Goal: Task Accomplishment & Management: Manage account settings

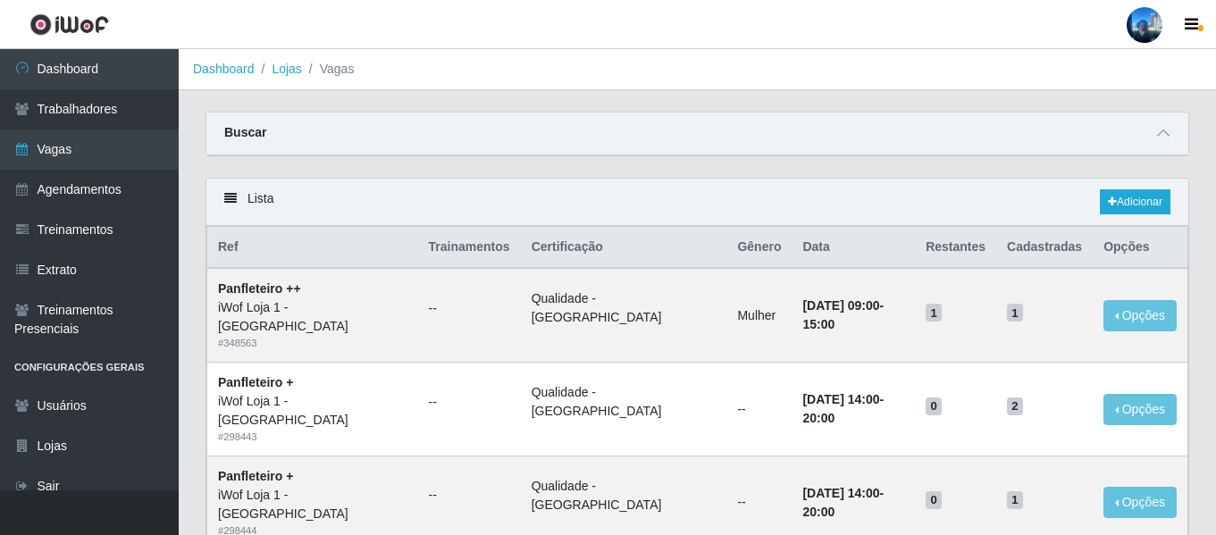
click at [1156, 36] on div at bounding box center [1144, 25] width 36 height 36
click at [1122, 135] on button "Sair" at bounding box center [1109, 139] width 161 height 37
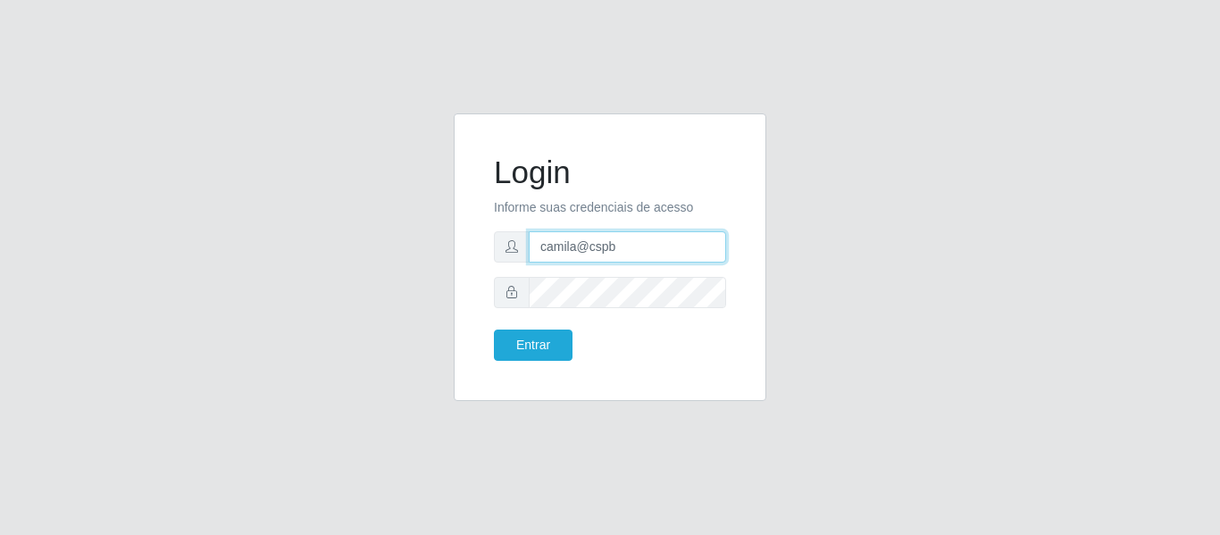
drag, startPoint x: 486, startPoint y: 248, endPoint x: 461, endPoint y: 248, distance: 25.0
click at [461, 248] on div "Login Informe suas credenciais de acesso camila@cspb Entrar" at bounding box center [610, 257] width 313 height 288
paste input "redefacil"
type input "camila@redefacil"
click at [414, 170] on div "Login Informe suas credenciais de acesso camila@redefacil Entrar" at bounding box center [610, 267] width 1018 height 309
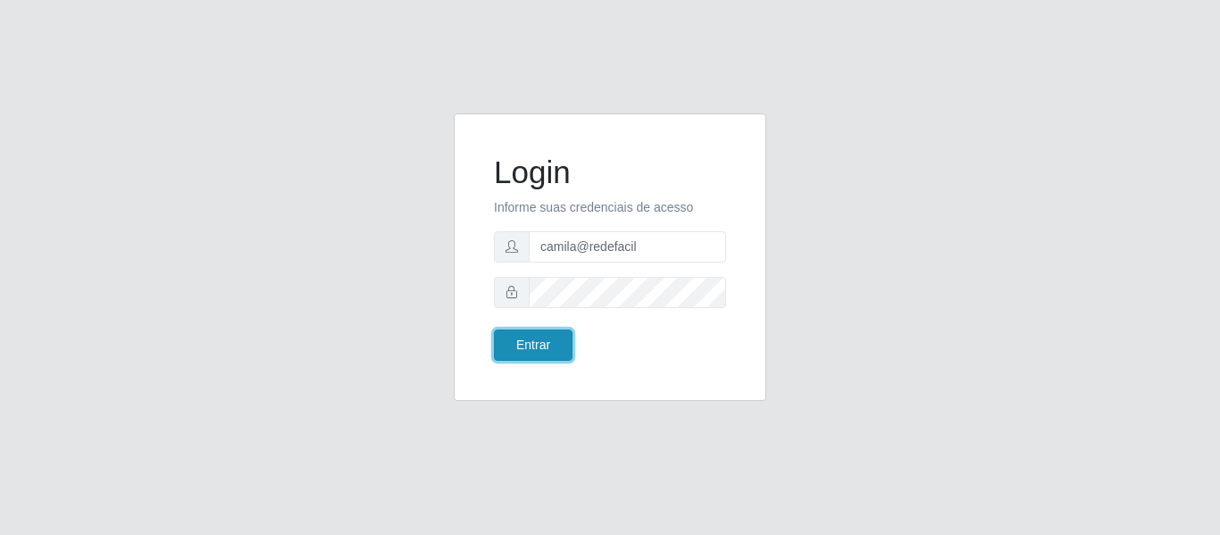
click at [554, 340] on button "Entrar" at bounding box center [533, 345] width 79 height 31
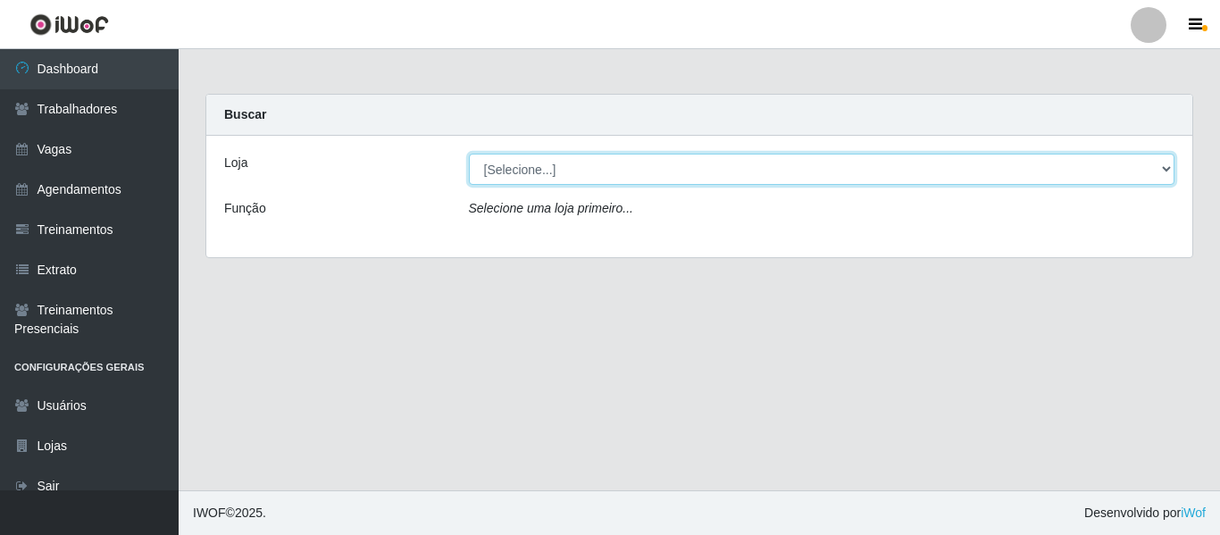
click at [524, 168] on select "[Selecione...] Rede Fácil Construção" at bounding box center [822, 169] width 707 height 31
select select "318"
click at [469, 154] on select "[Selecione...] Rede Fácil Construção" at bounding box center [822, 169] width 707 height 31
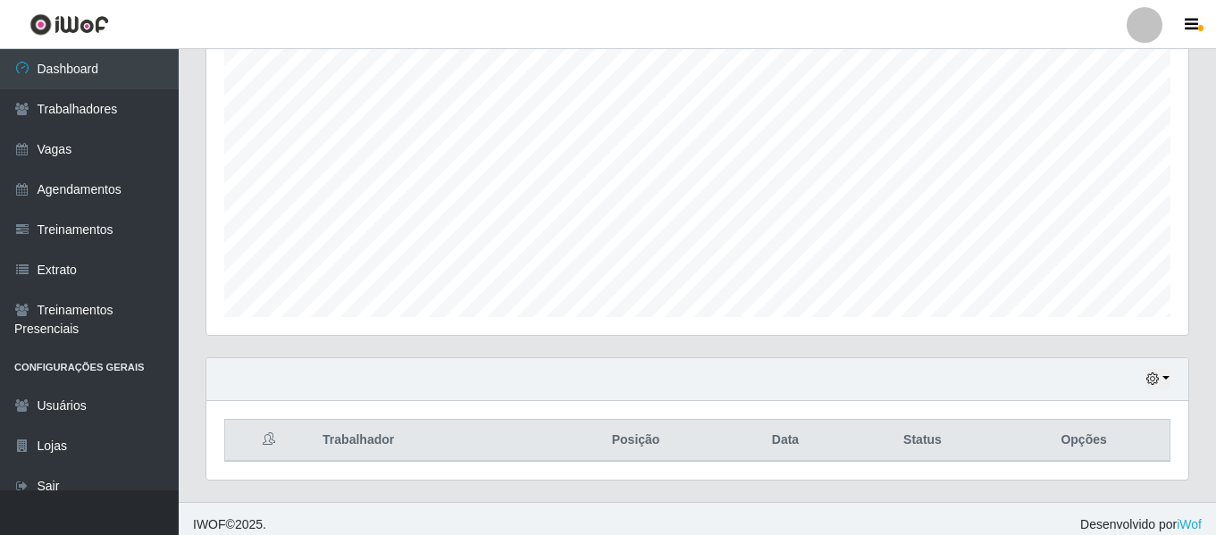
scroll to position [333, 0]
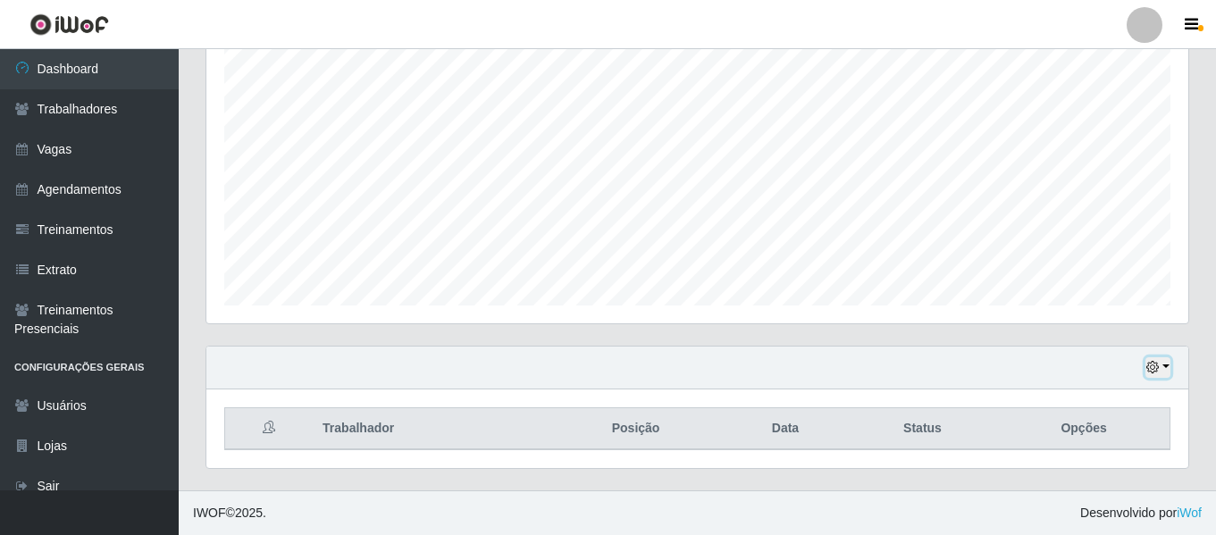
click at [1155, 361] on button "button" at bounding box center [1157, 367] width 25 height 21
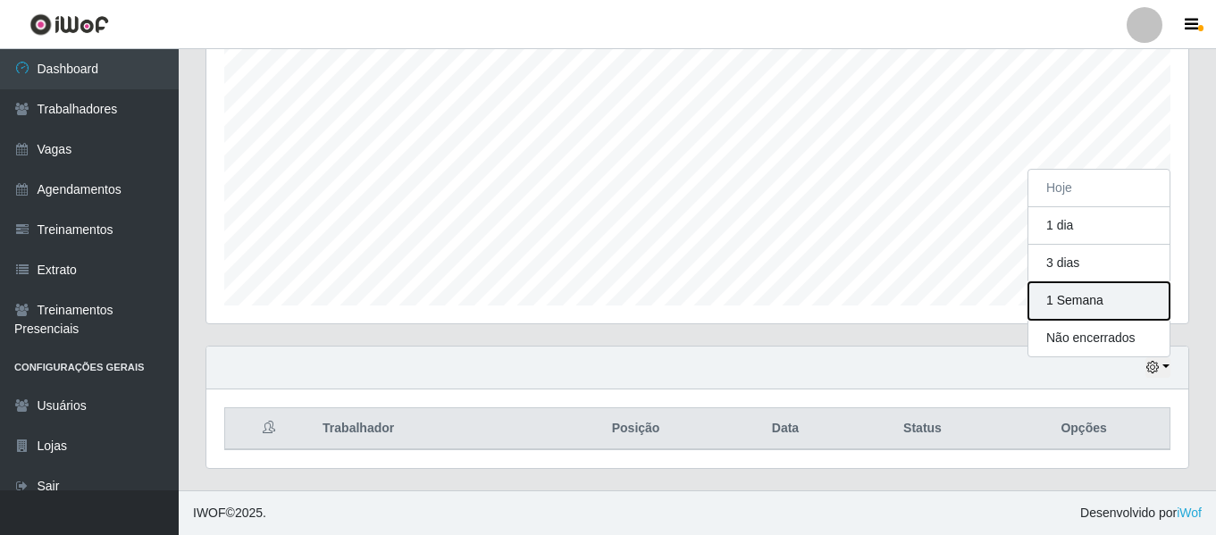
click at [1095, 297] on button "1 Semana" at bounding box center [1098, 301] width 141 height 38
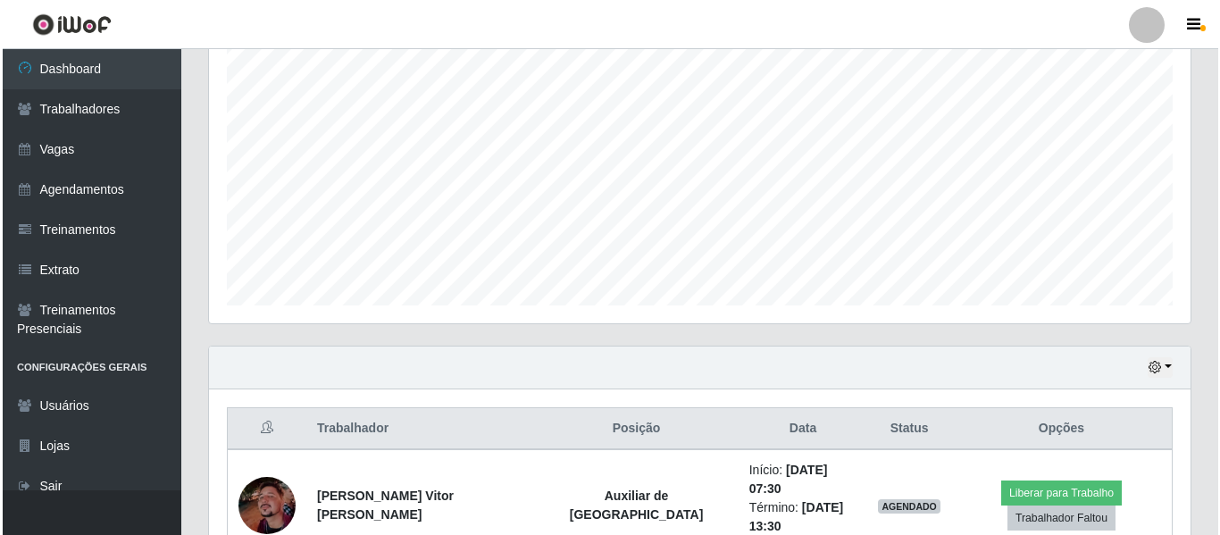
scroll to position [512, 0]
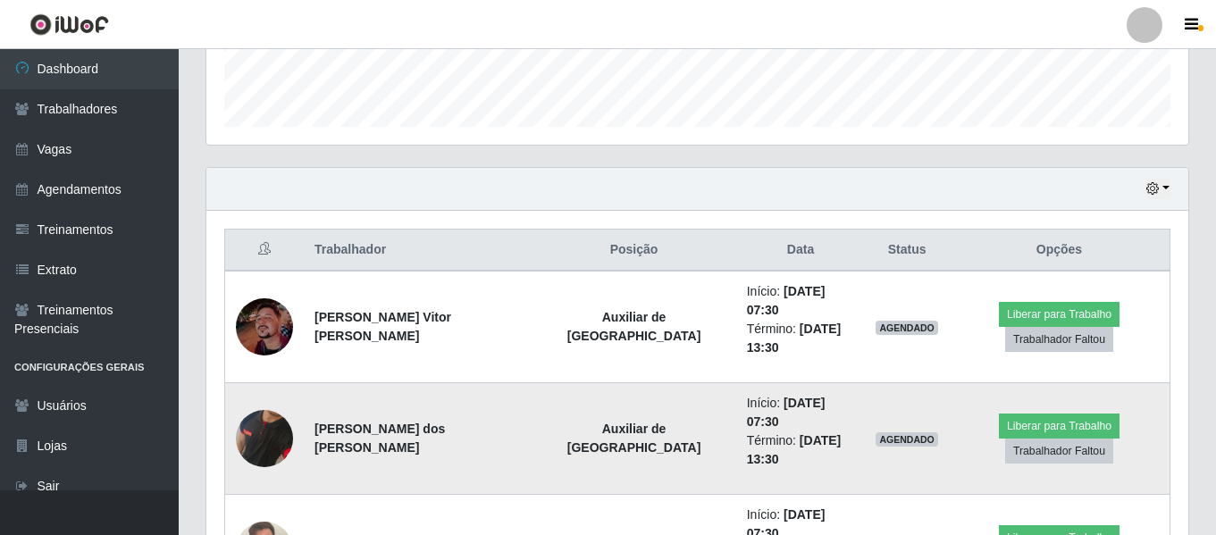
click at [269, 393] on img at bounding box center [264, 439] width 57 height 117
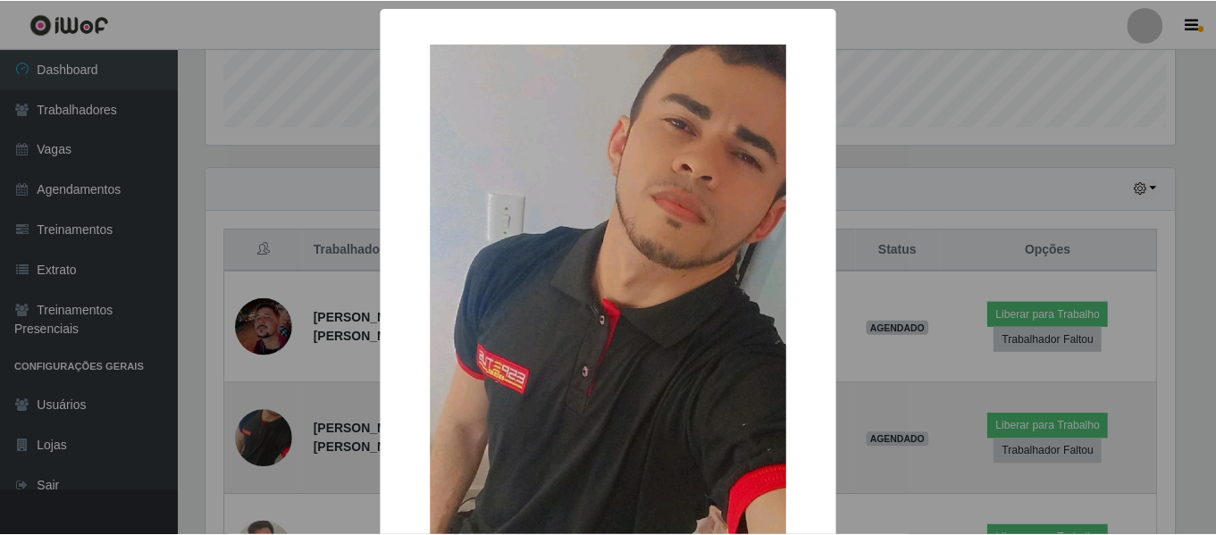
scroll to position [371, 973]
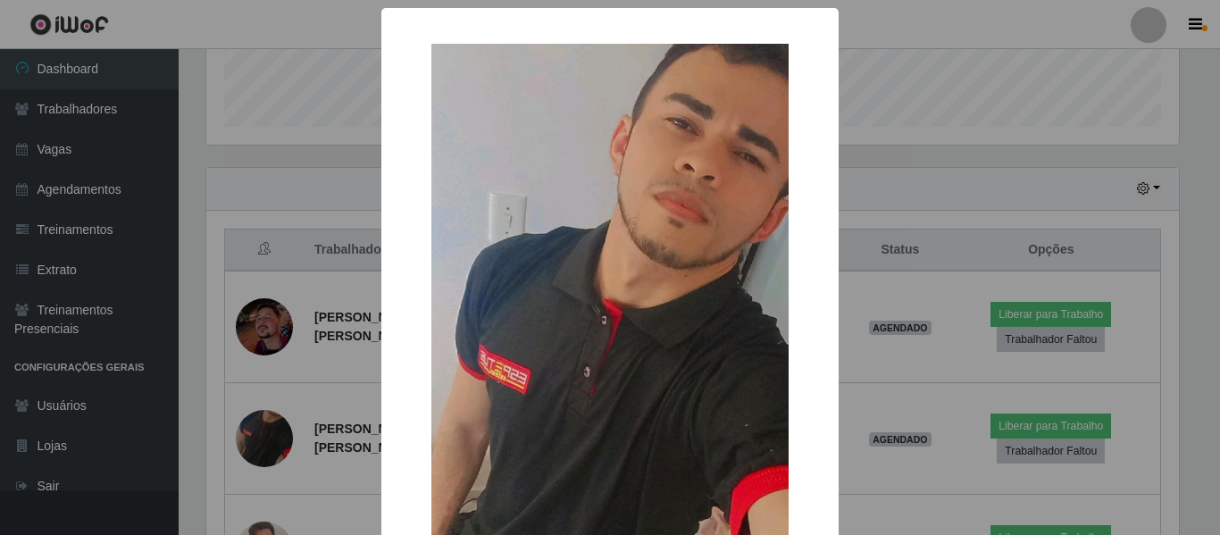
click at [272, 392] on div "× OK Cancel" at bounding box center [610, 267] width 1220 height 535
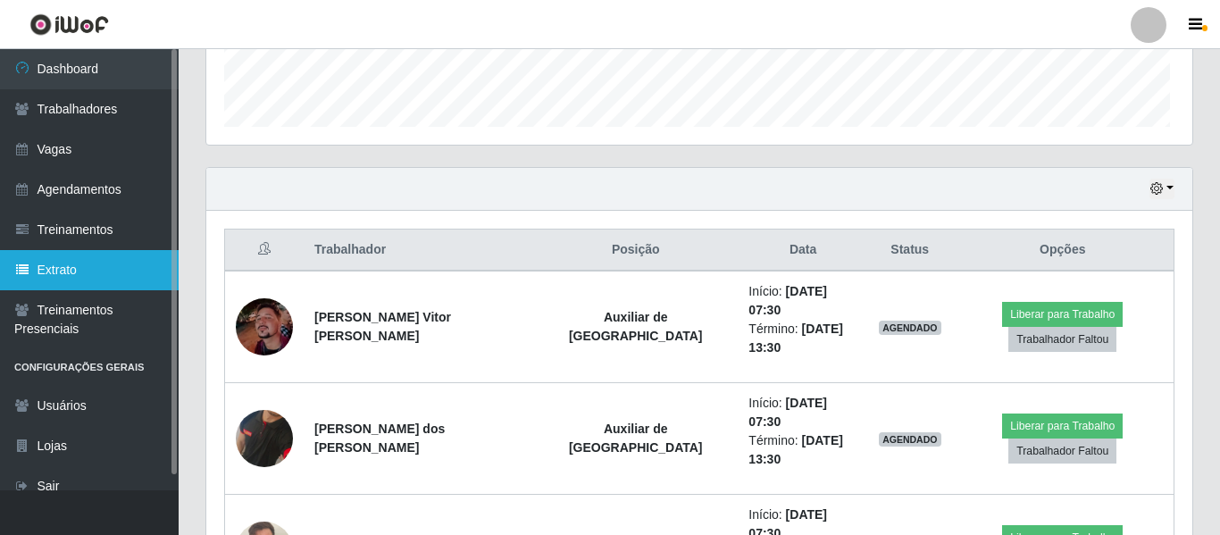
scroll to position [371, 982]
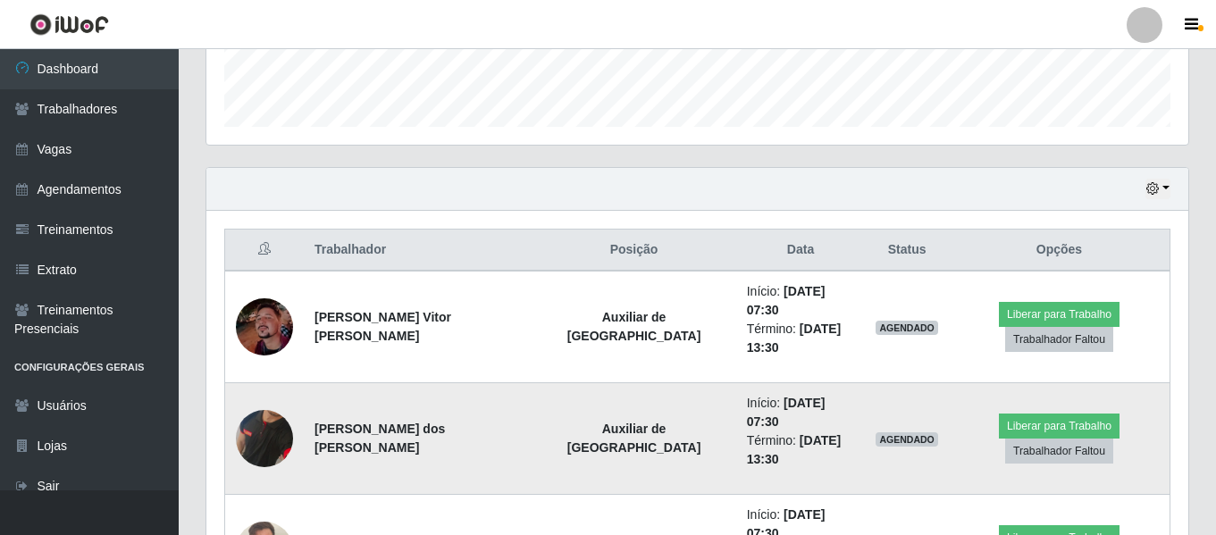
click at [267, 395] on img at bounding box center [264, 439] width 57 height 117
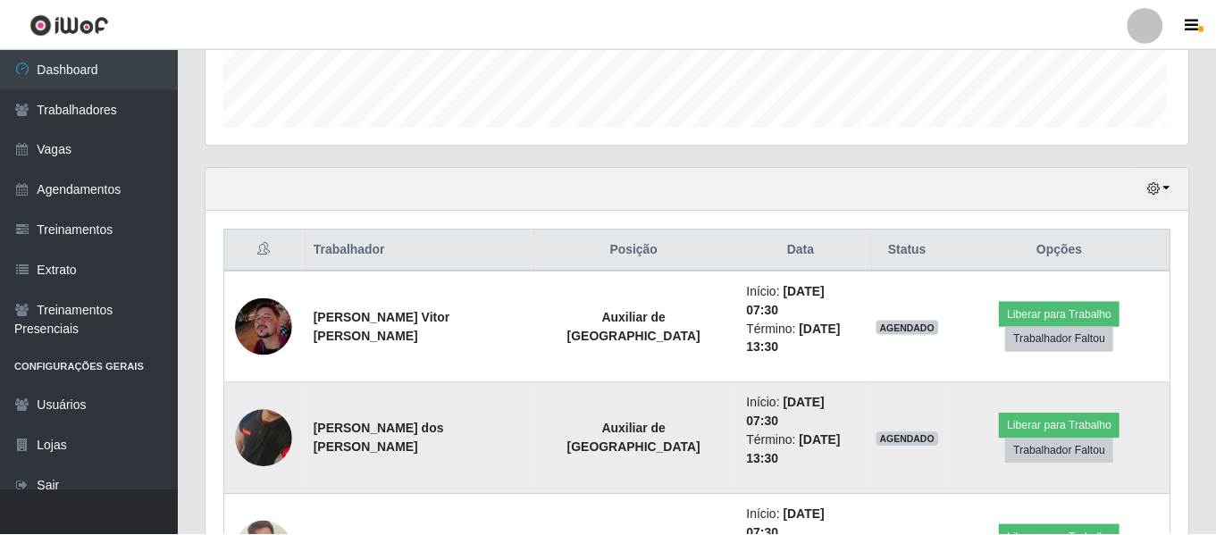
scroll to position [371, 973]
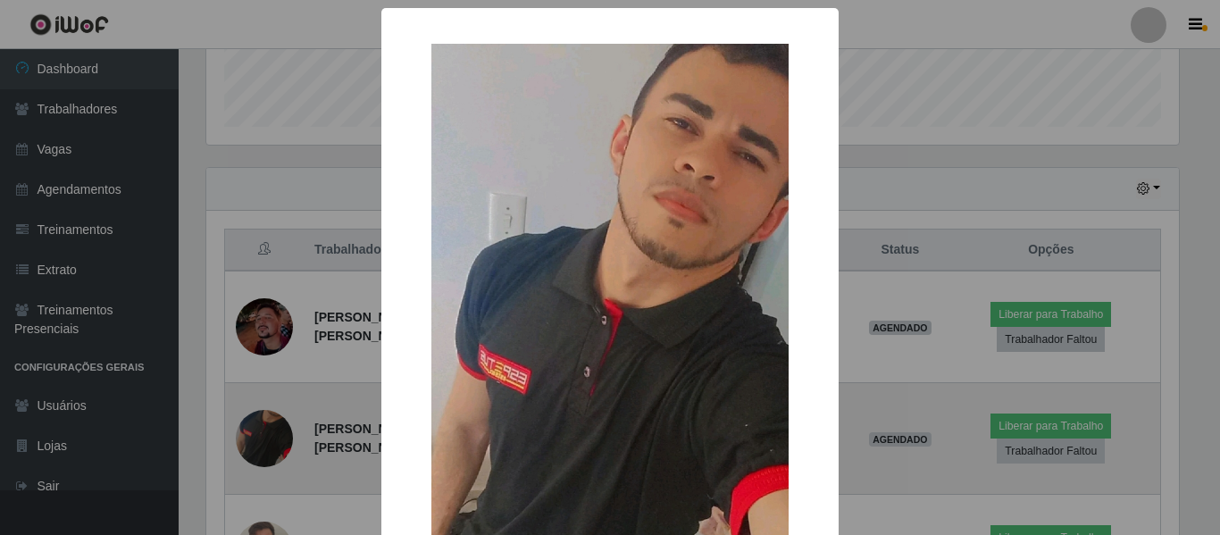
click at [267, 395] on div "× OK Cancel" at bounding box center [610, 267] width 1220 height 535
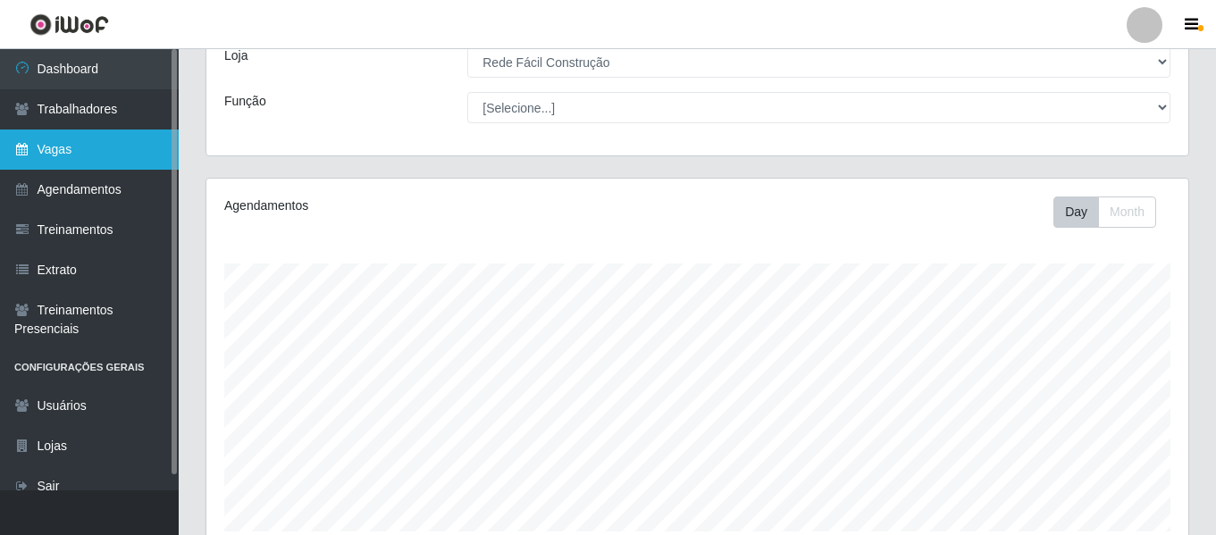
scroll to position [65, 0]
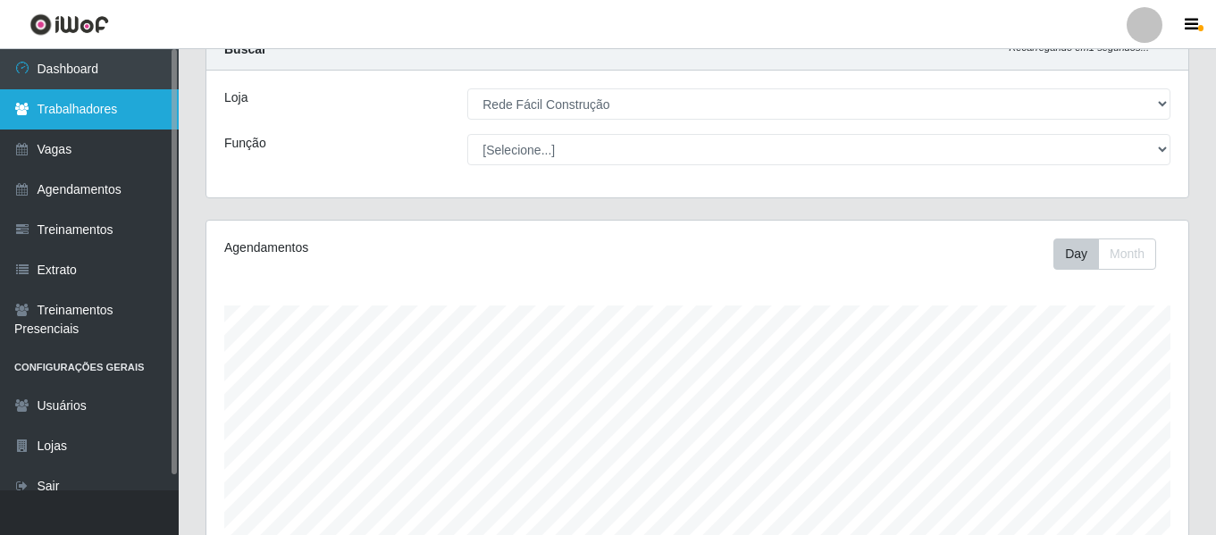
click at [106, 113] on link "Trabalhadores" at bounding box center [89, 109] width 179 height 40
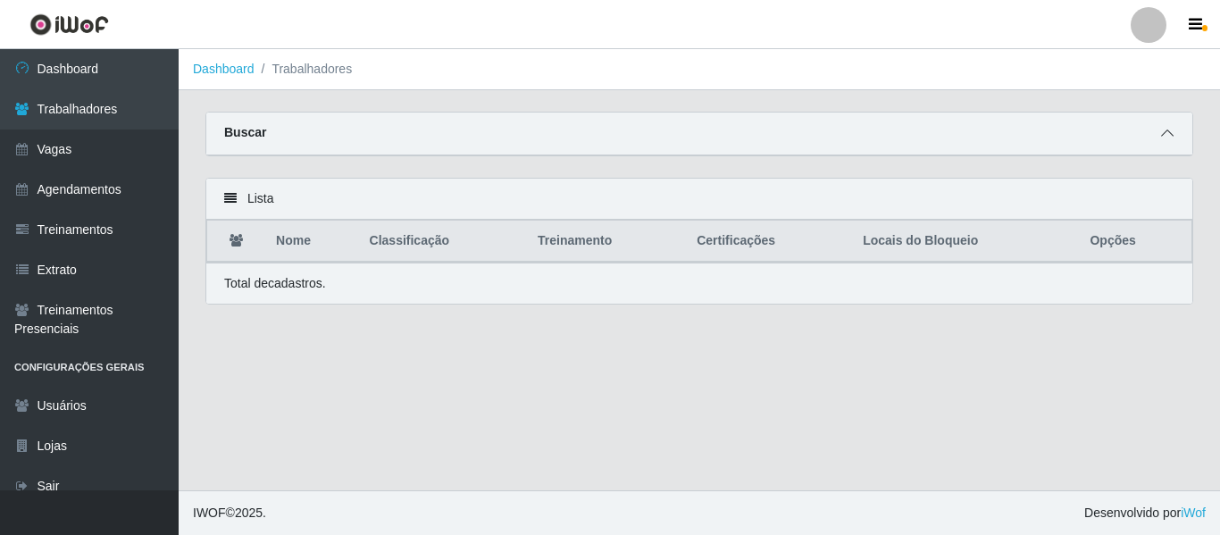
click at [1169, 136] on icon at bounding box center [1167, 133] width 13 height 13
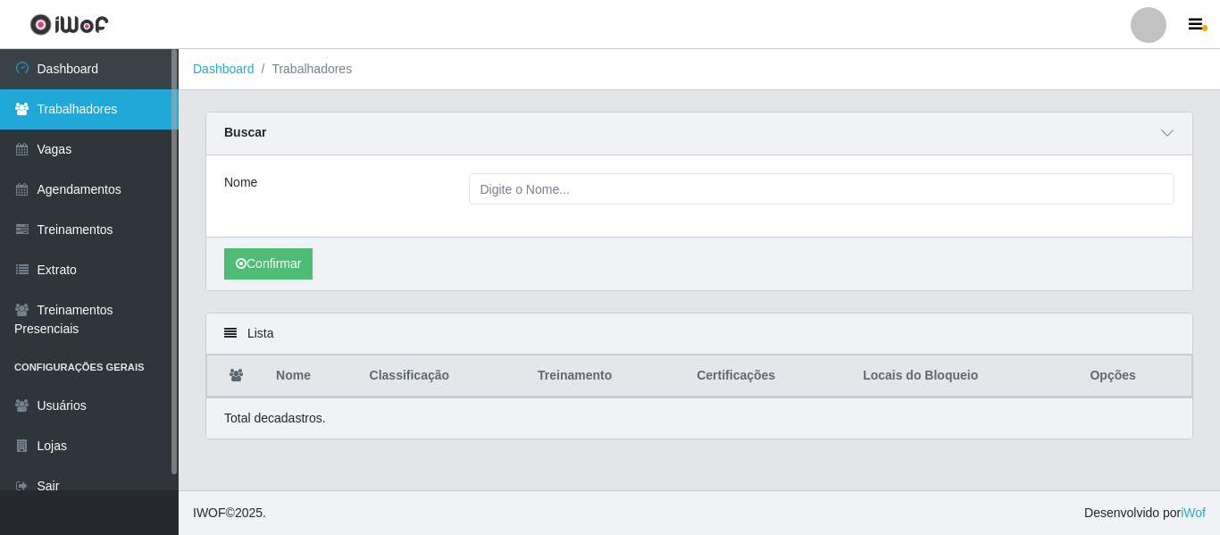
click at [112, 110] on link "Trabalhadores" at bounding box center [89, 109] width 179 height 40
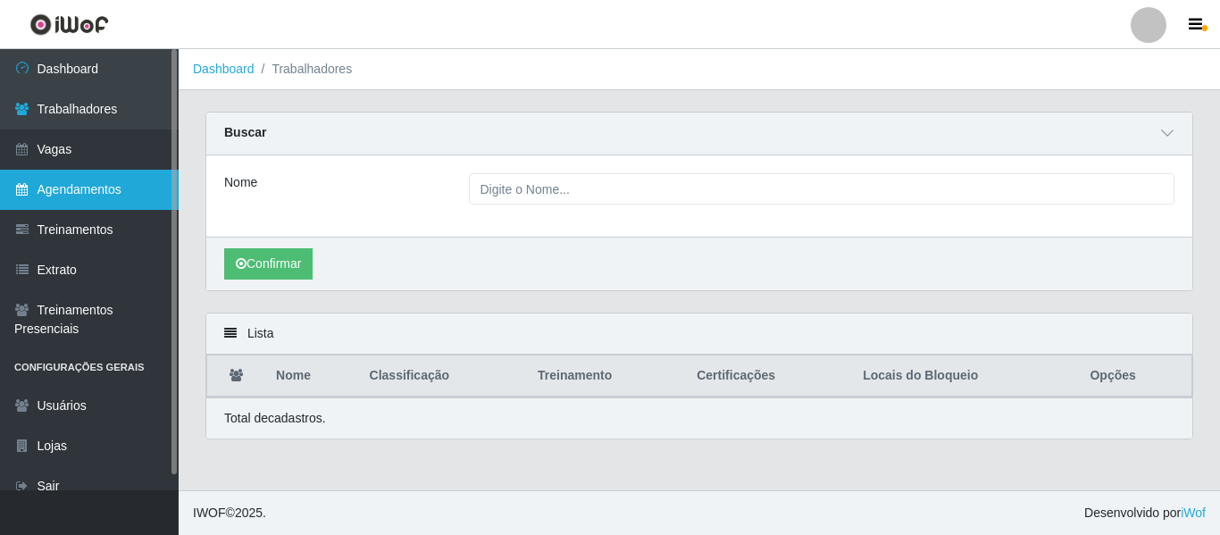
click at [114, 199] on link "Agendamentos" at bounding box center [89, 190] width 179 height 40
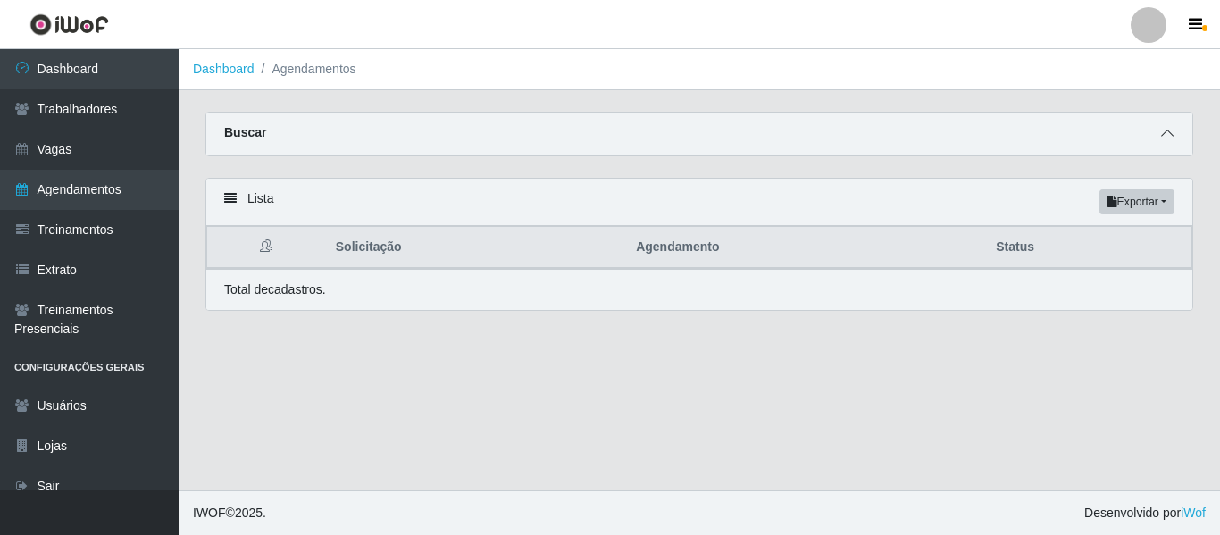
click at [1175, 138] on span at bounding box center [1167, 133] width 21 height 21
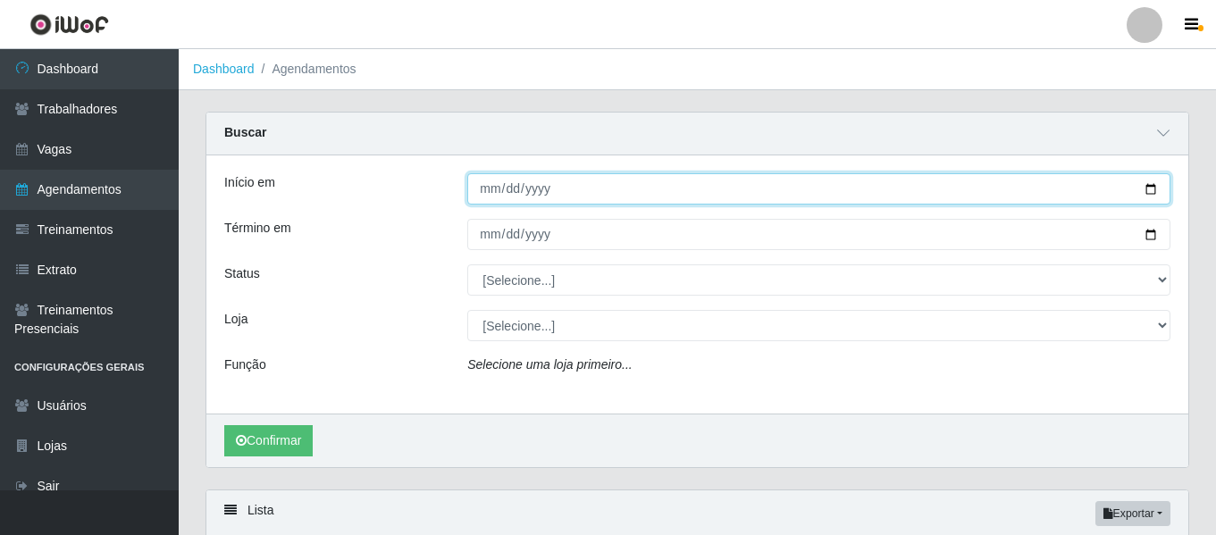
click at [492, 191] on input "Início em" at bounding box center [818, 188] width 703 height 31
type input "2025-09-24"
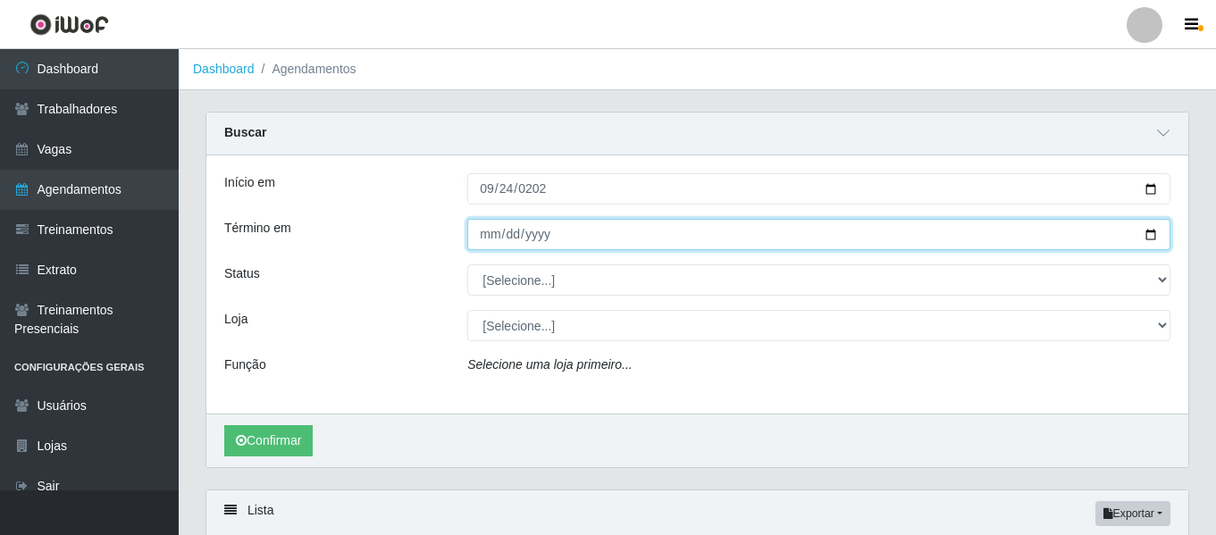
click at [487, 232] on input "Término em" at bounding box center [818, 234] width 703 height 31
type input "2025-09-24"
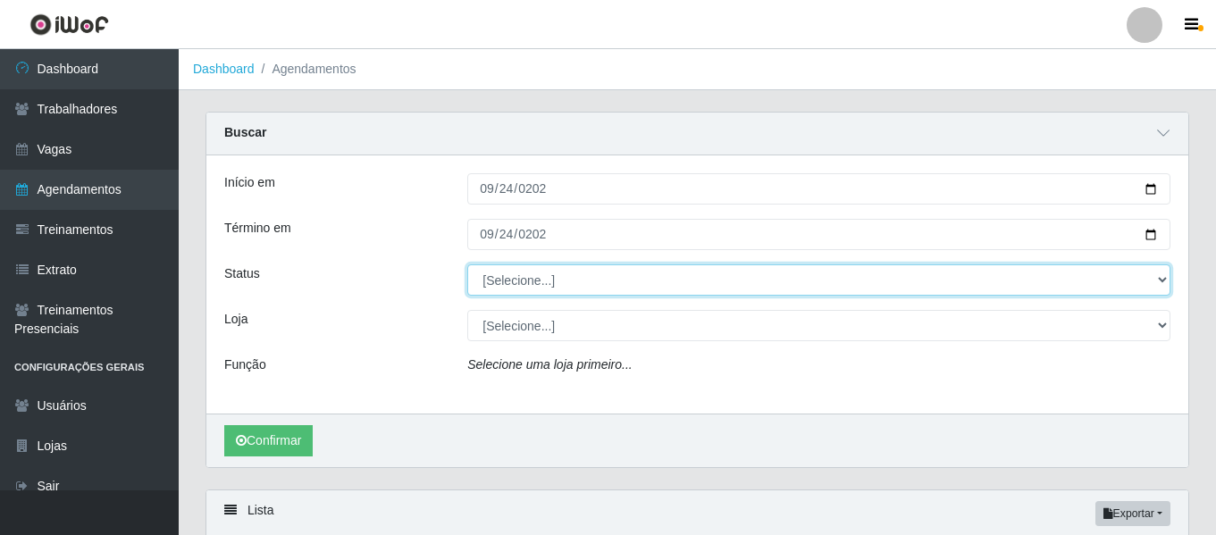
click at [503, 282] on select "[Selecione...] AGENDADO AGUARDANDO LIBERAR EM ANDAMENTO EM REVISÃO FINALIZADO C…" at bounding box center [818, 279] width 703 height 31
select select "FALTA"
click at [467, 265] on select "[Selecione...] AGENDADO AGUARDANDO LIBERAR EM ANDAMENTO EM REVISÃO FINALIZADO C…" at bounding box center [818, 279] width 703 height 31
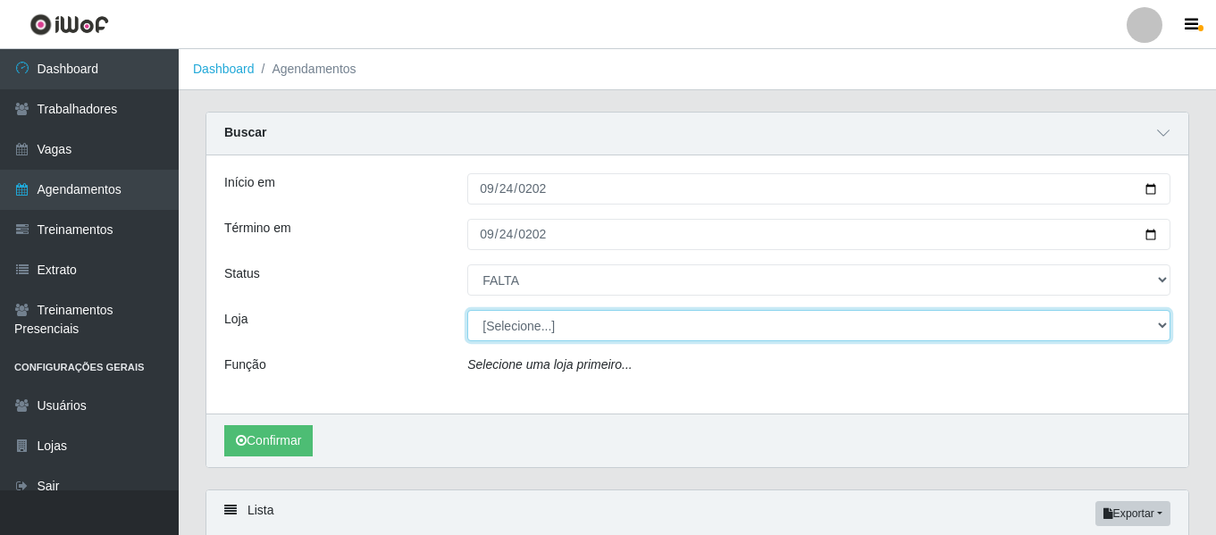
click at [543, 336] on select "[Selecione...] Rede Fácil Construção" at bounding box center [818, 325] width 703 height 31
select select "318"
click at [467, 311] on select "[Selecione...] Rede Fácil Construção" at bounding box center [818, 325] width 703 height 31
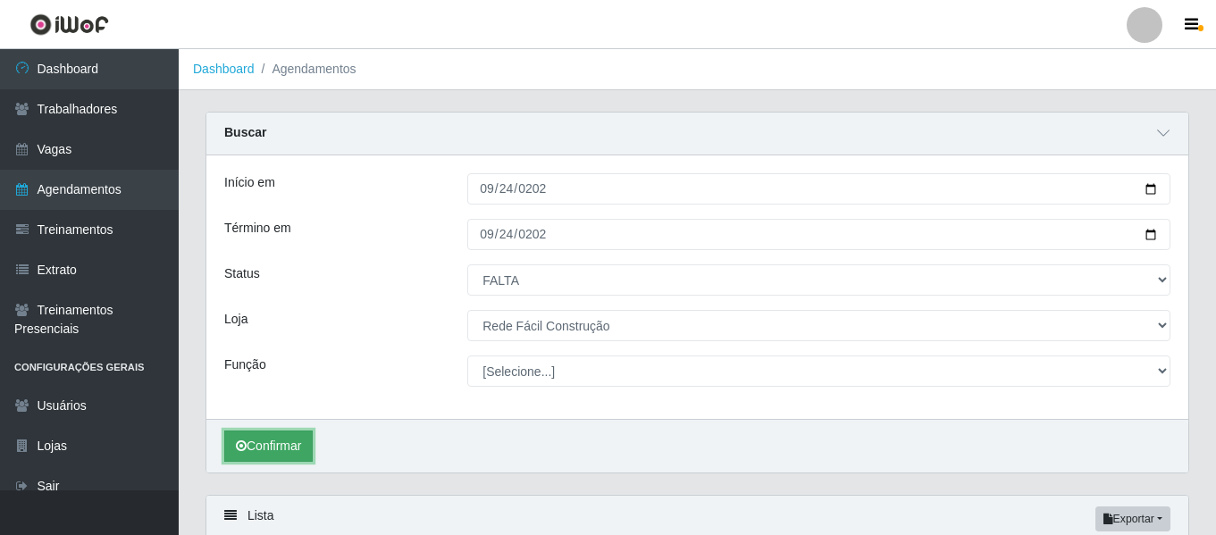
click at [273, 456] on button "Confirmar" at bounding box center [268, 446] width 88 height 31
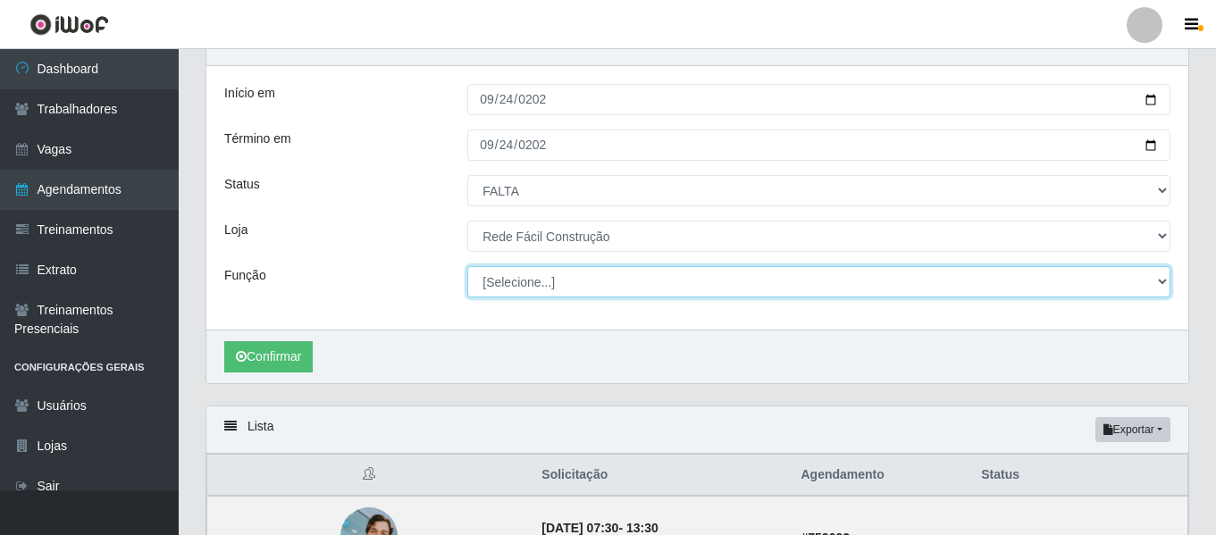
click at [565, 275] on select "[Selecione...] ASG ASG + ASG ++ Auxiliar de Estoque Auxiliar de Estoque + Auxil…" at bounding box center [818, 281] width 703 height 31
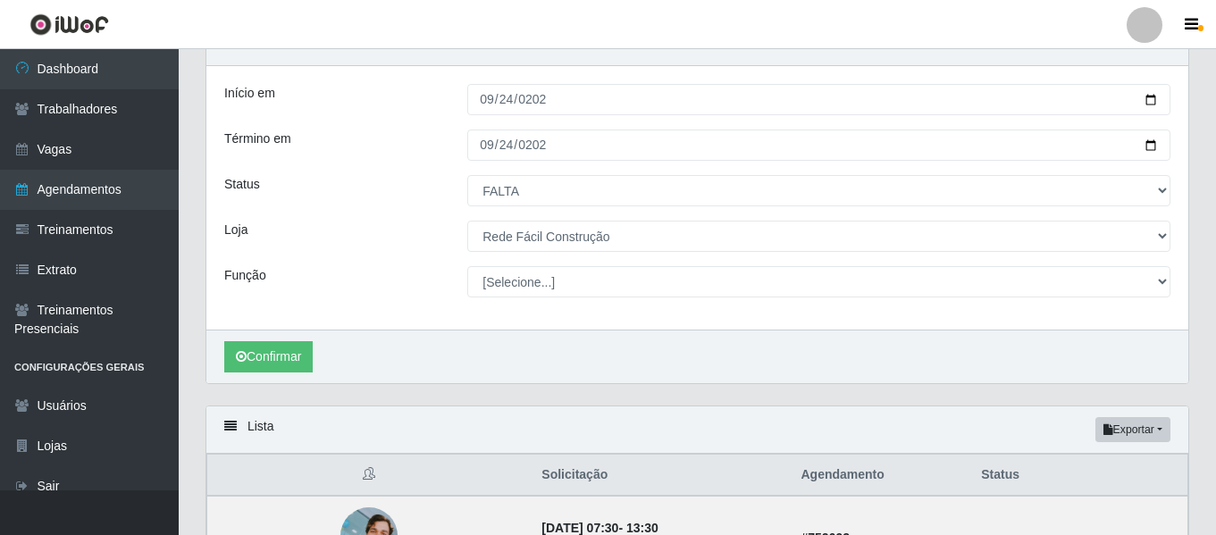
drag, startPoint x: 347, startPoint y: 194, endPoint x: 368, endPoint y: 178, distance: 26.8
click at [347, 194] on div "Status" at bounding box center [332, 190] width 243 height 31
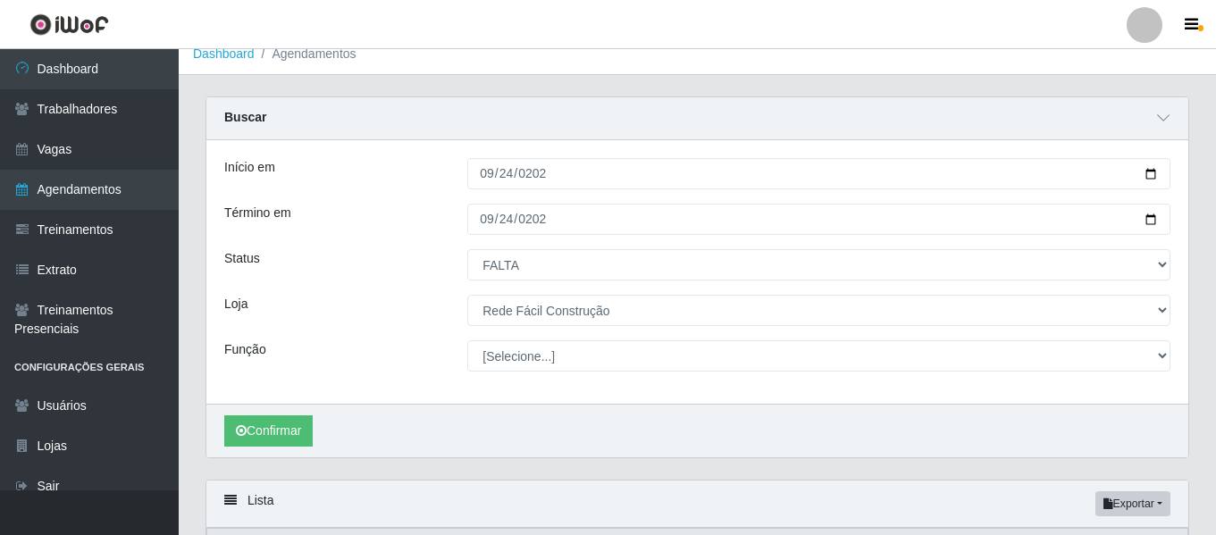
scroll to position [0, 0]
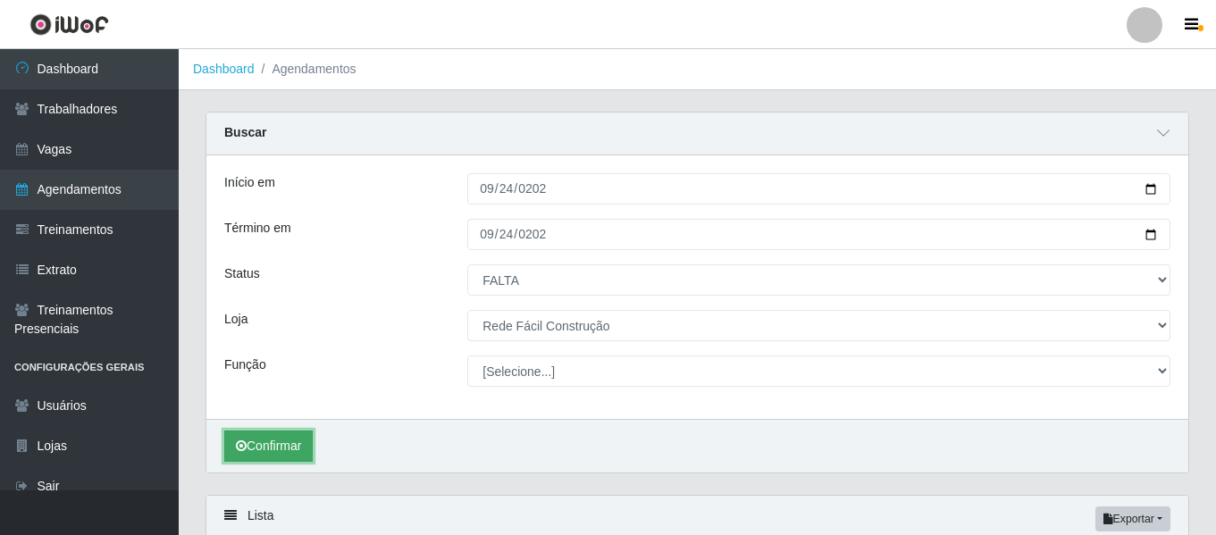
click at [280, 454] on button "Confirmar" at bounding box center [268, 446] width 88 height 31
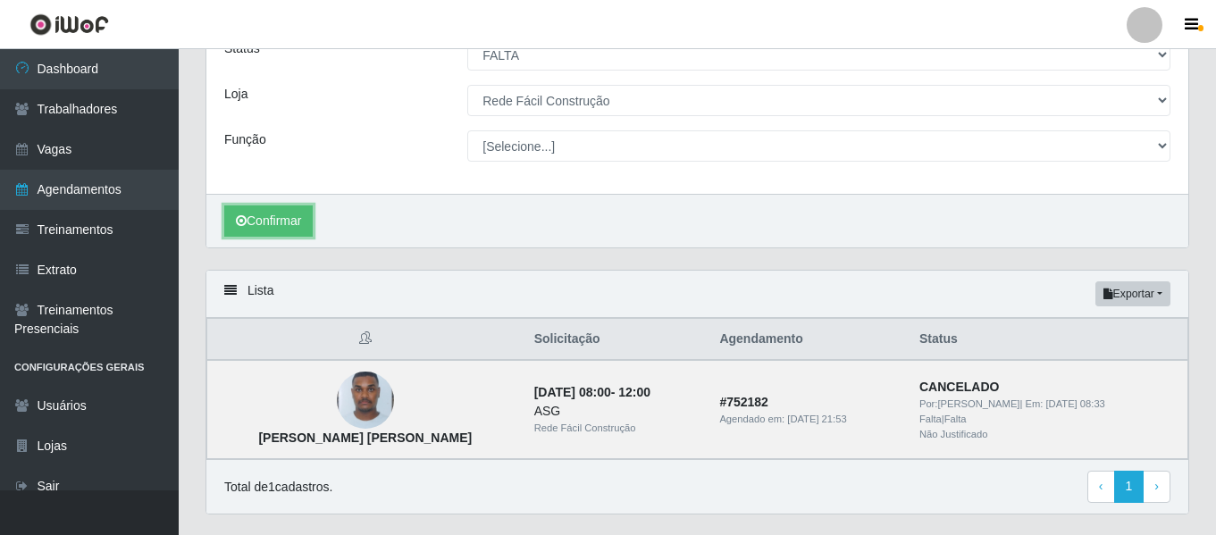
scroll to position [272, 0]
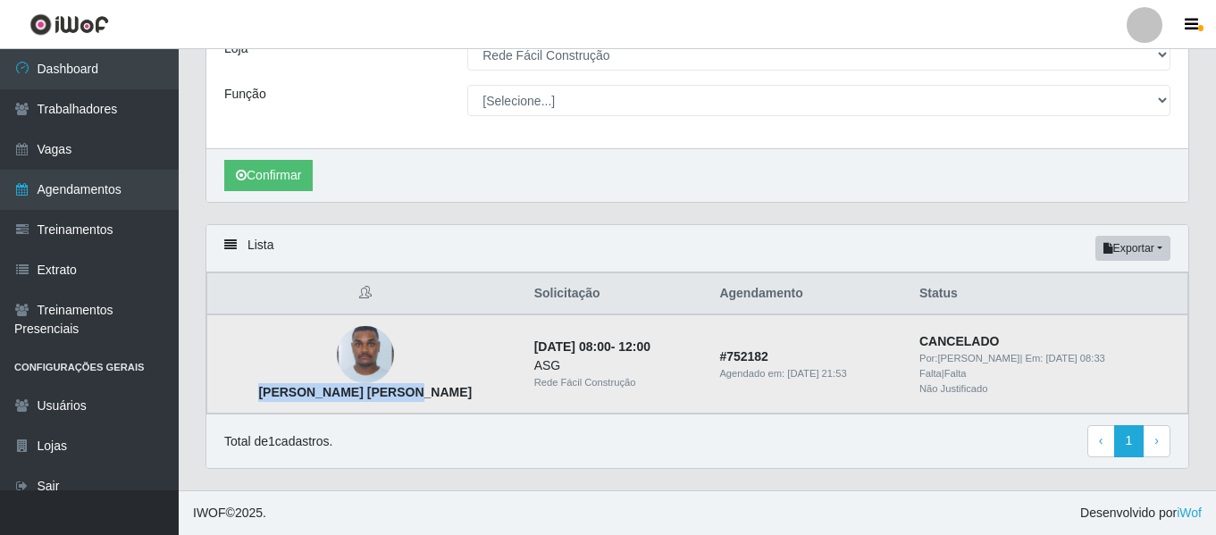
drag, startPoint x: 392, startPoint y: 402, endPoint x: 251, endPoint y: 402, distance: 141.1
click at [251, 402] on td "Rafael da Silva Pires" at bounding box center [365, 363] width 316 height 99
copy strong "Rafael da Silva Pires"
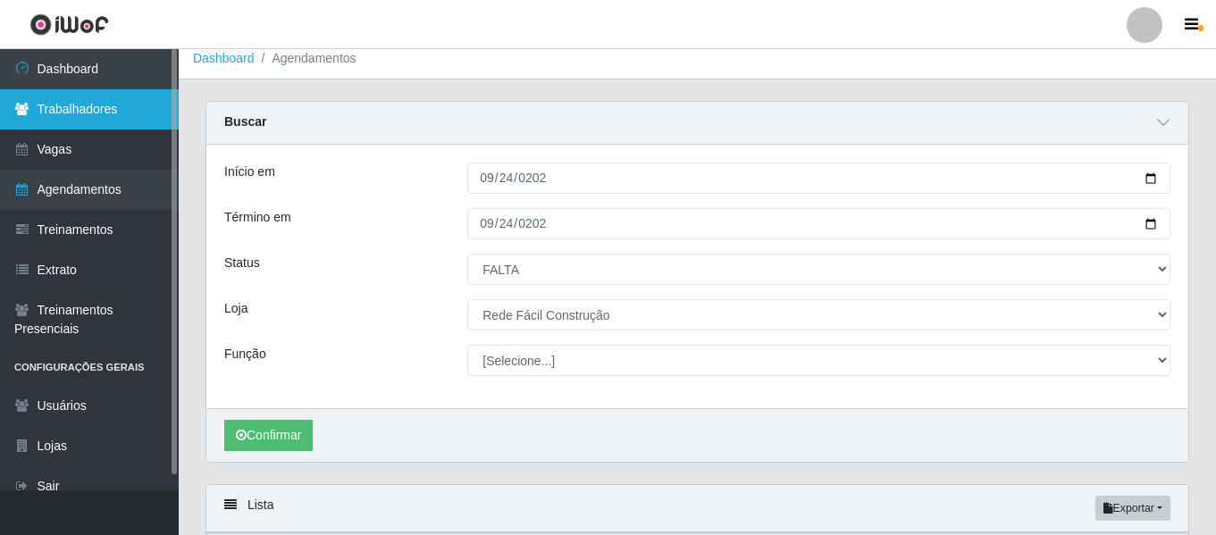
scroll to position [4, 0]
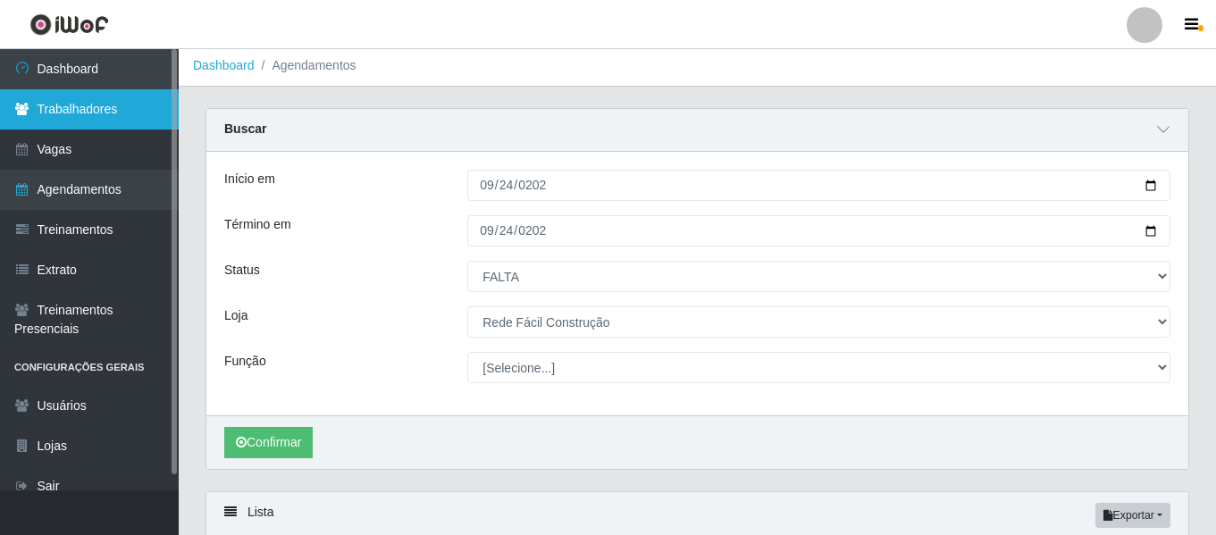
click at [113, 110] on link "Trabalhadores" at bounding box center [89, 109] width 179 height 40
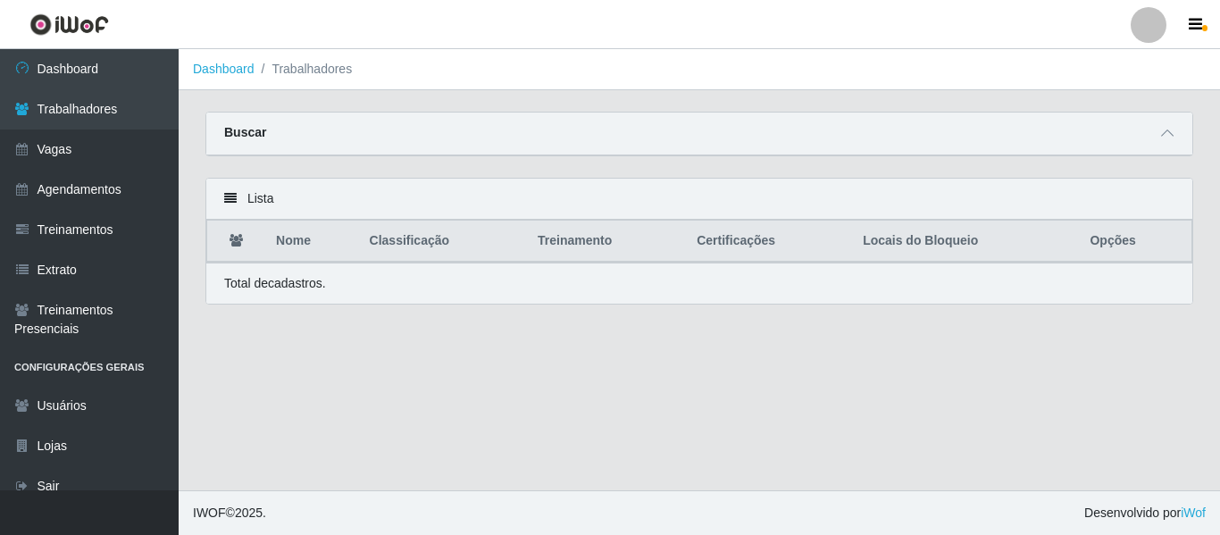
click at [1152, 125] on div "Buscar" at bounding box center [699, 134] width 986 height 43
click at [1168, 144] on span at bounding box center [1167, 133] width 21 height 21
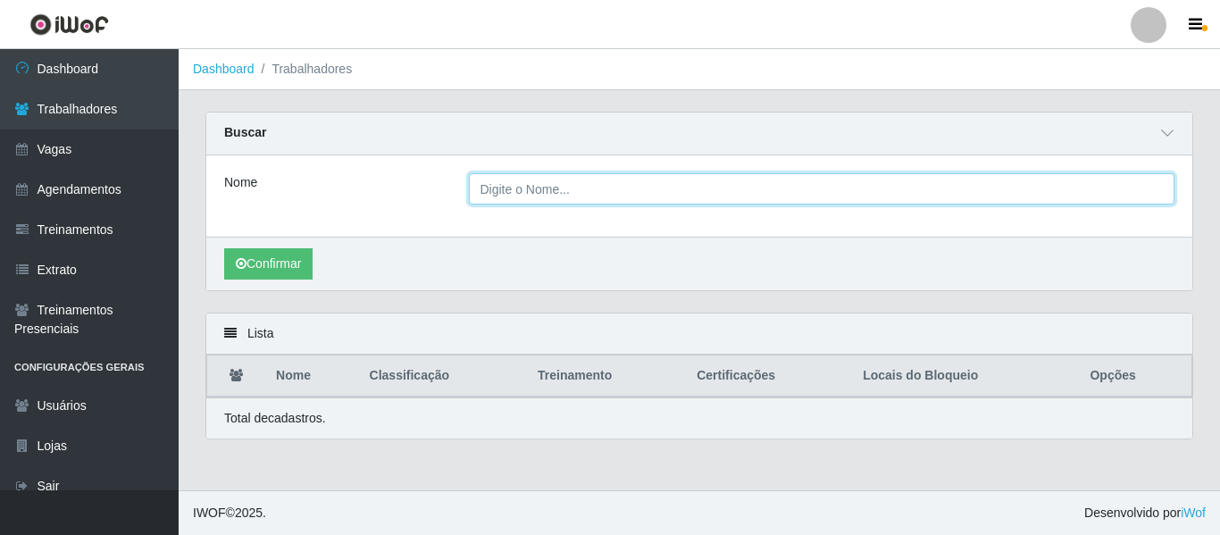
click at [568, 183] on input "Nome" at bounding box center [822, 188] width 707 height 31
paste input "Rafael da Silva Pires"
type input "Rafael da Silva Pires"
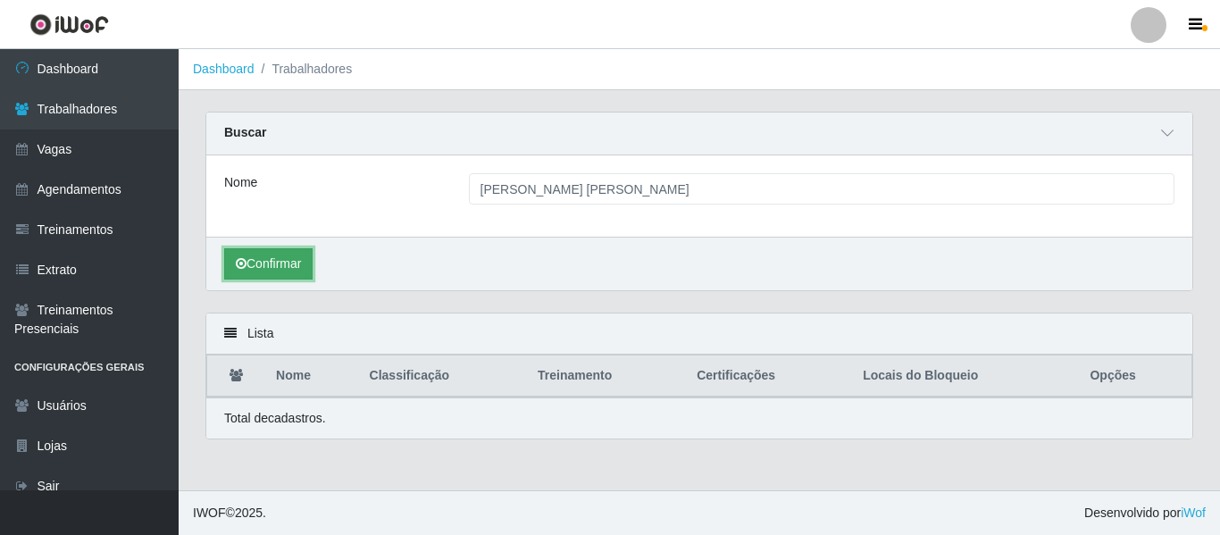
drag, startPoint x: 302, startPoint y: 278, endPoint x: 294, endPoint y: 272, distance: 9.7
click at [302, 277] on button "Confirmar" at bounding box center [268, 263] width 88 height 31
click at [294, 272] on button "Confirmar" at bounding box center [268, 263] width 88 height 31
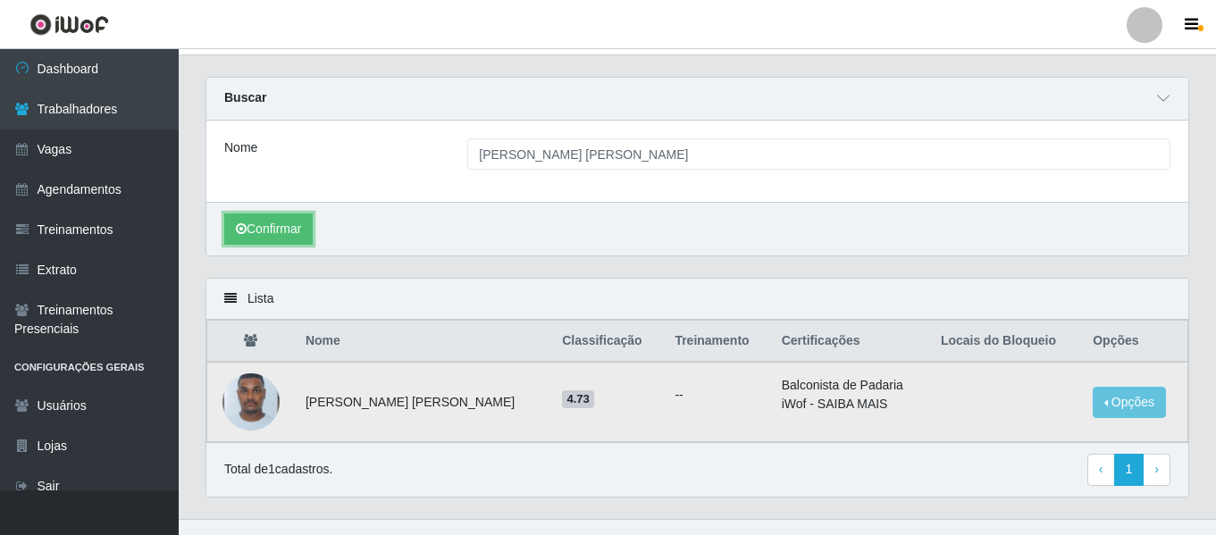
scroll to position [64, 0]
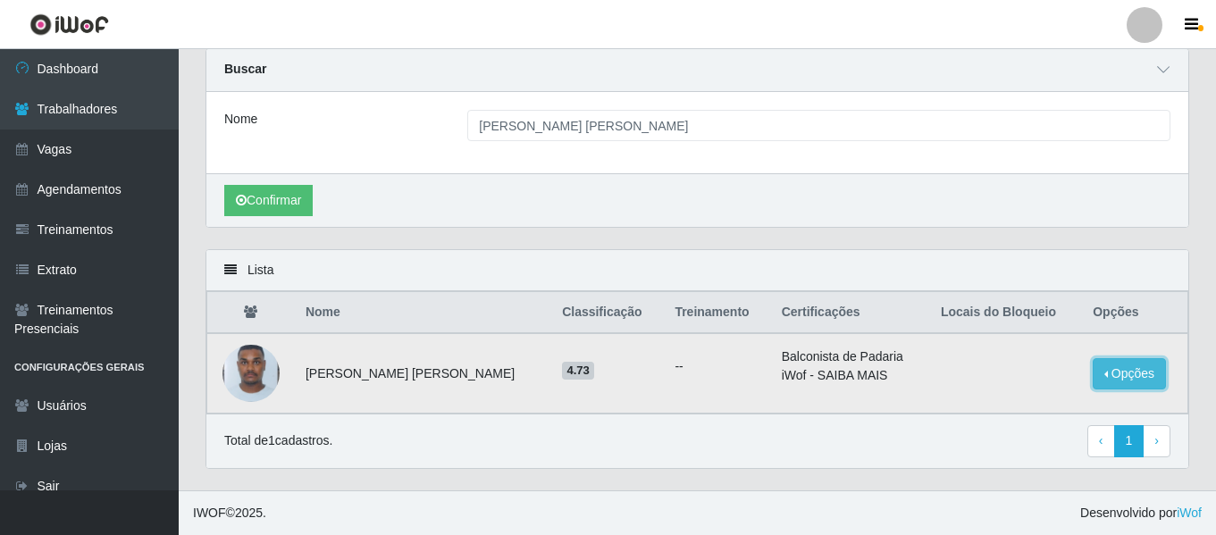
click at [1112, 379] on button "Opções" at bounding box center [1128, 373] width 73 height 31
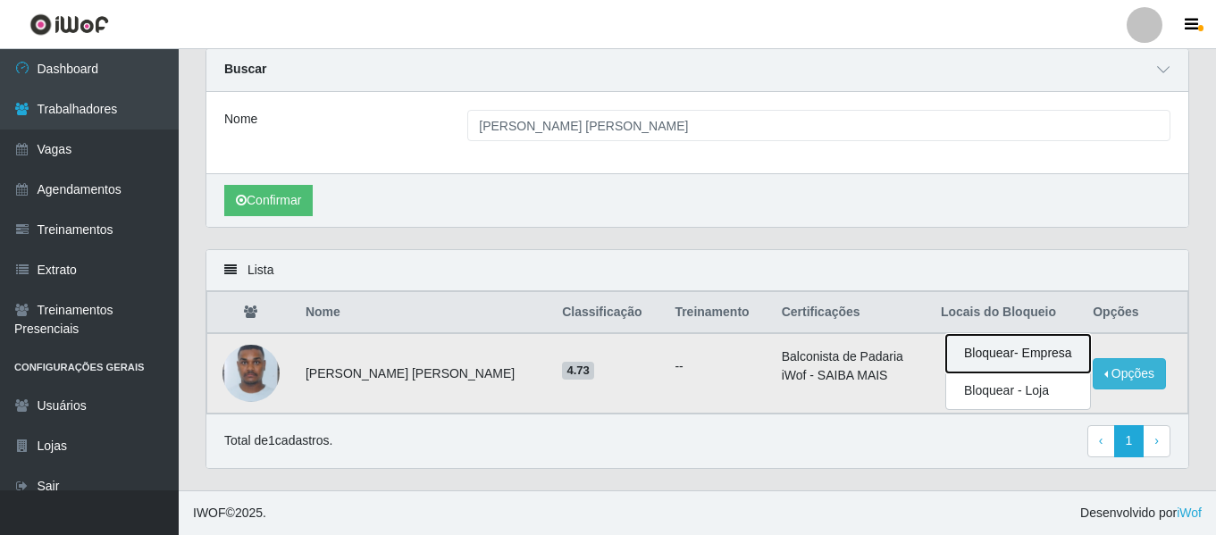
click at [999, 351] on button "Bloquear - Empresa" at bounding box center [1018, 354] width 144 height 38
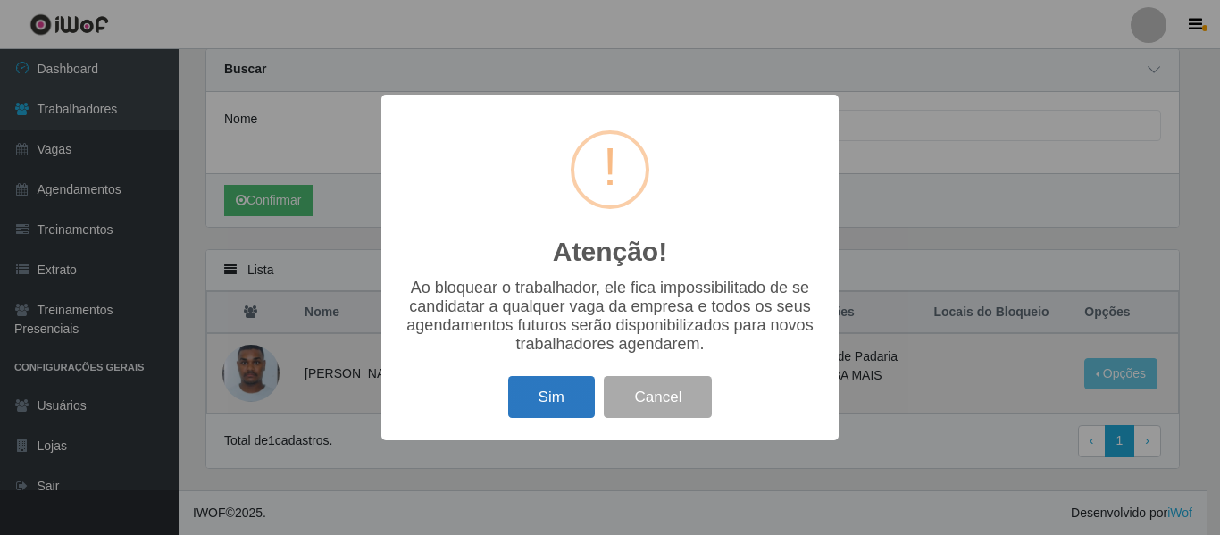
click at [576, 393] on button "Sim" at bounding box center [551, 397] width 87 height 42
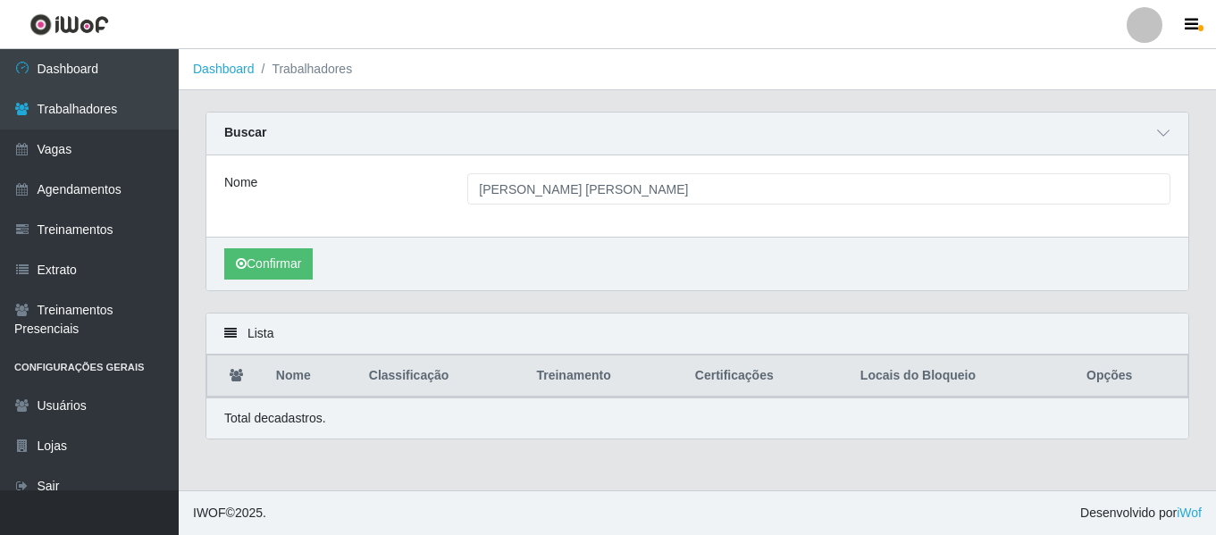
scroll to position [0, 0]
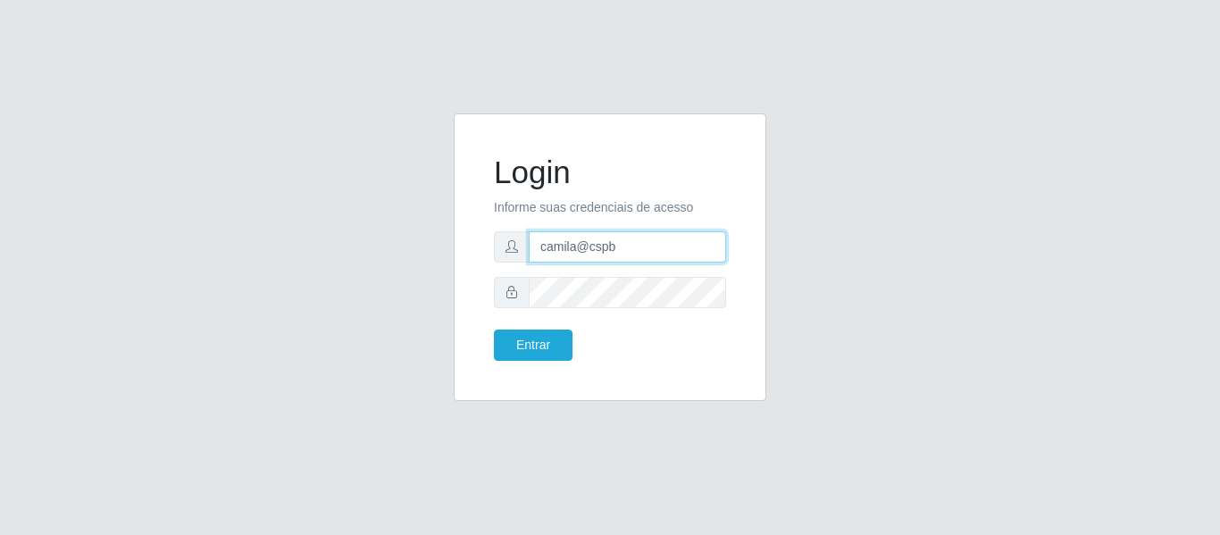
drag, startPoint x: 646, startPoint y: 239, endPoint x: 491, endPoint y: 247, distance: 154.8
click at [491, 247] on div "Login Informe suas credenciais de acesso camila@cspb Entrar" at bounding box center [610, 257] width 268 height 243
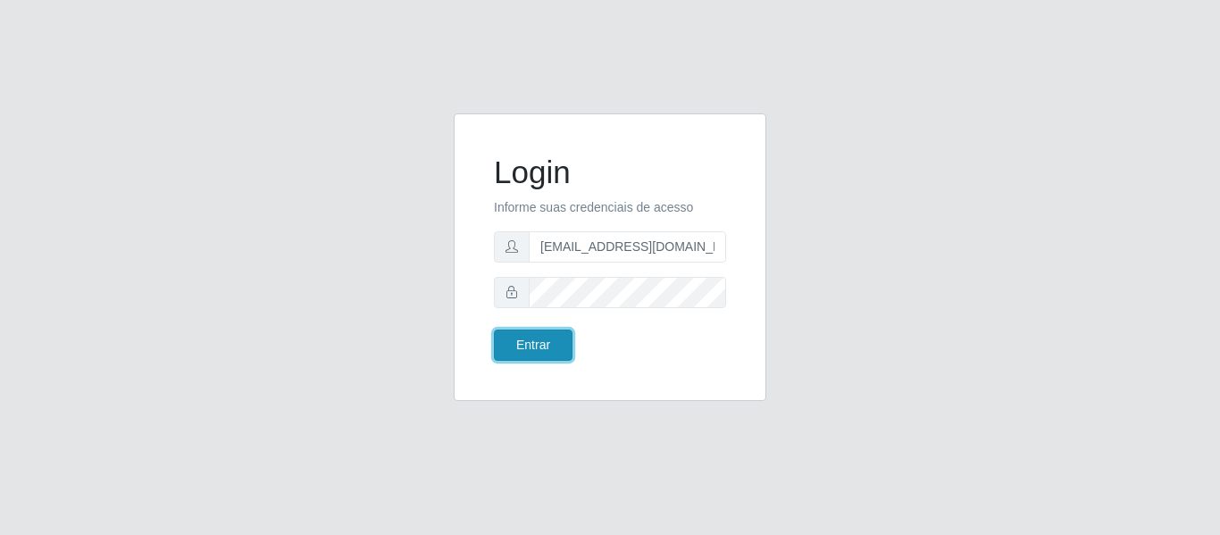
click at [539, 346] on button "Entrar" at bounding box center [533, 345] width 79 height 31
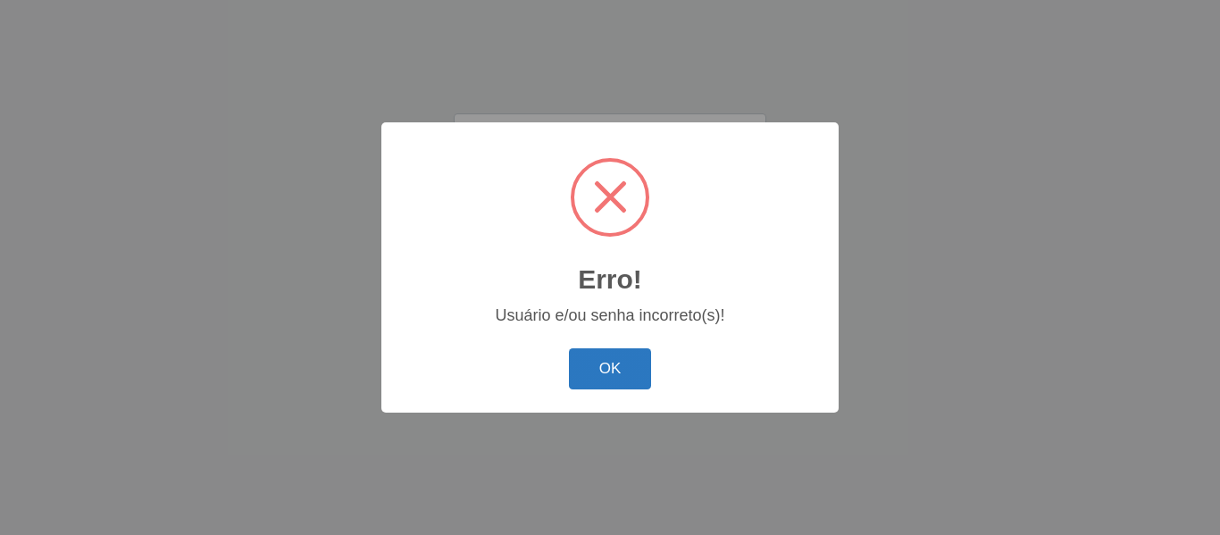
click at [607, 363] on button "OK" at bounding box center [610, 369] width 83 height 42
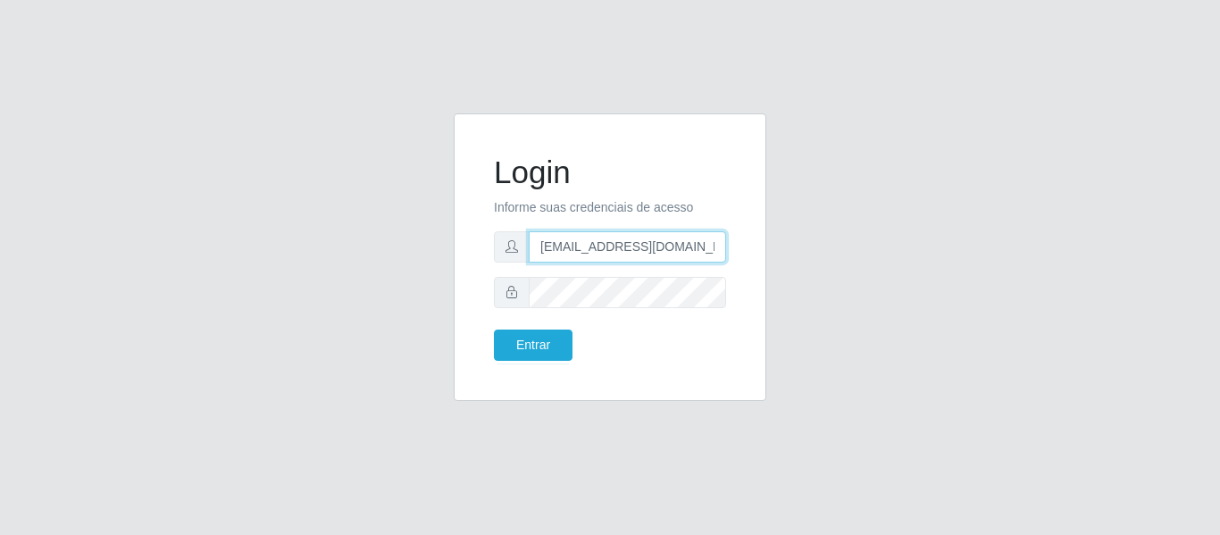
drag, startPoint x: 699, startPoint y: 244, endPoint x: 475, endPoint y: 247, distance: 224.2
click at [475, 247] on div "Login Informe suas credenciais de acesso camilaredefacil@gmail.com Entrar" at bounding box center [610, 257] width 313 height 288
type input "camilaredefacil@gmail.com"
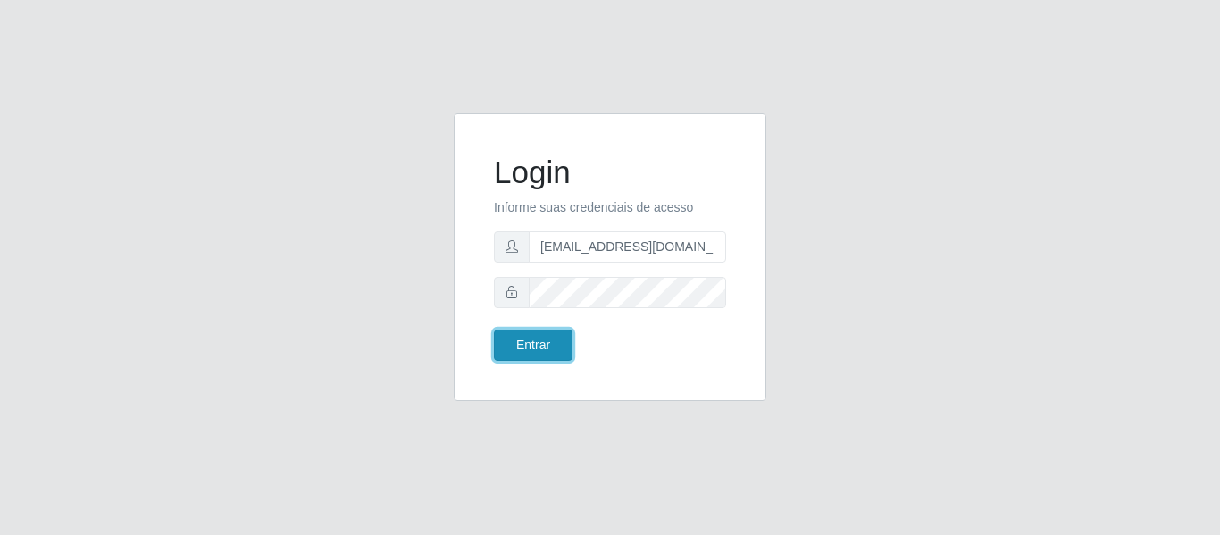
click at [566, 344] on button "Entrar" at bounding box center [533, 345] width 79 height 31
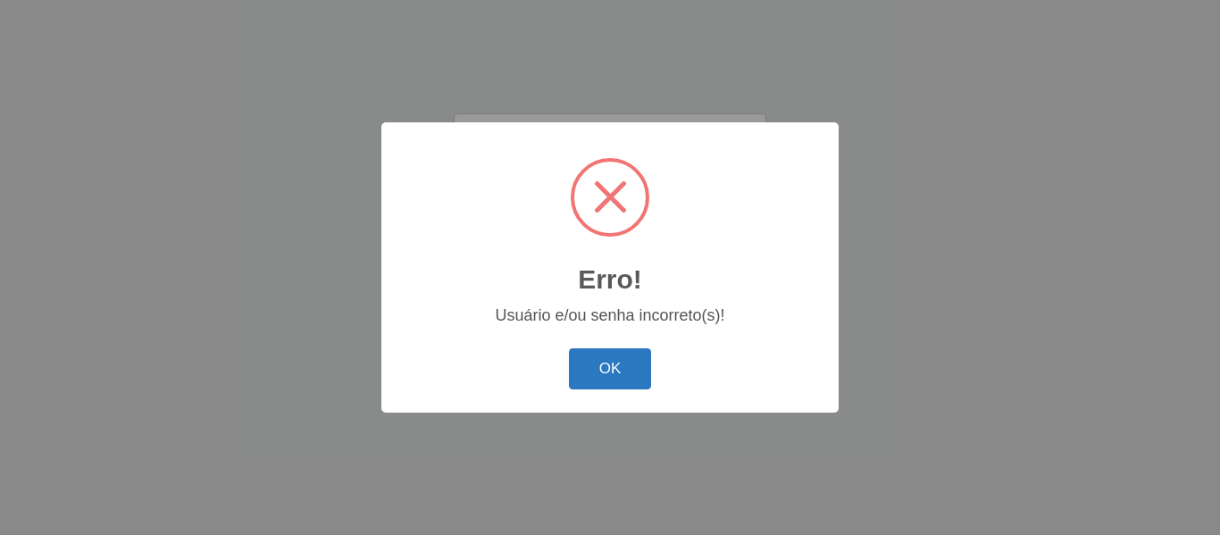
click at [621, 373] on button "OK" at bounding box center [610, 369] width 83 height 42
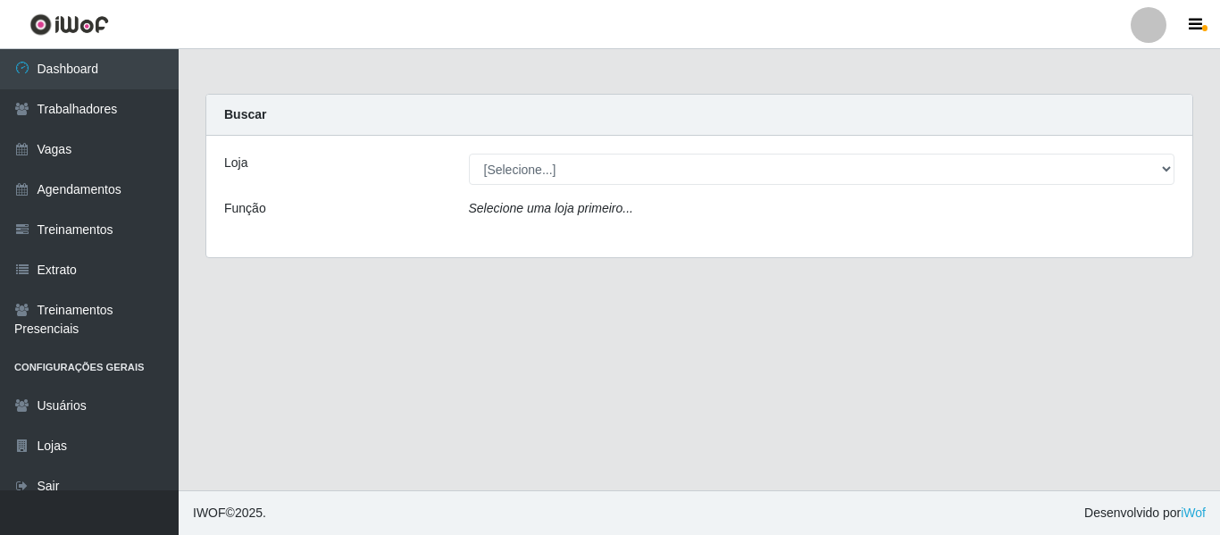
click at [546, 186] on div "Loja [Selecione...] Rede Fácil Construção Função Selecione uma loja primeiro..." at bounding box center [699, 196] width 986 height 121
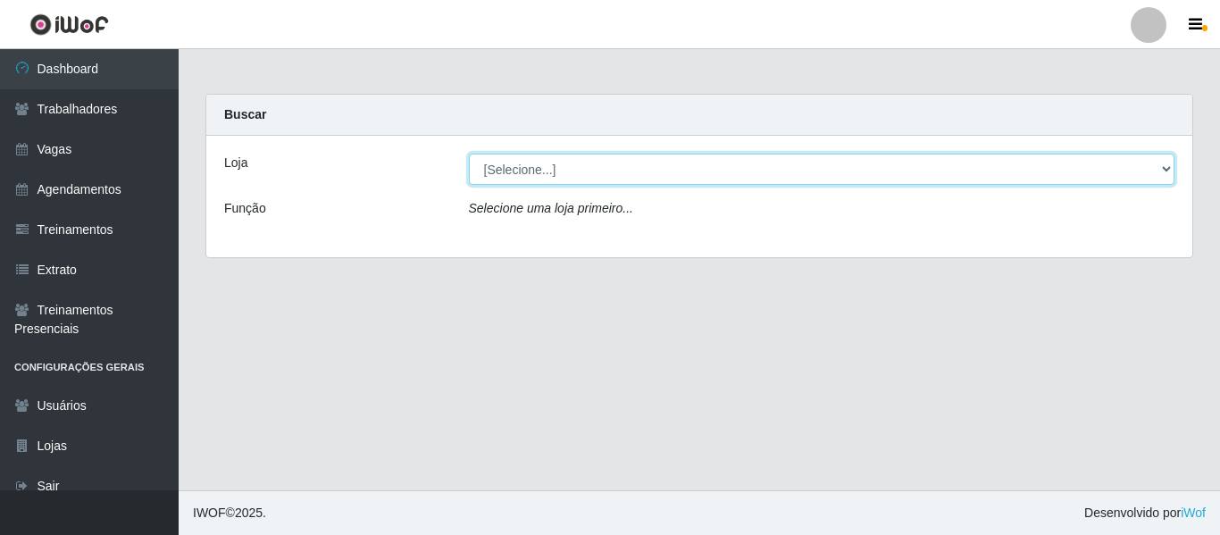
click at [543, 174] on select "[Selecione...] Rede Fácil Construção" at bounding box center [822, 169] width 707 height 31
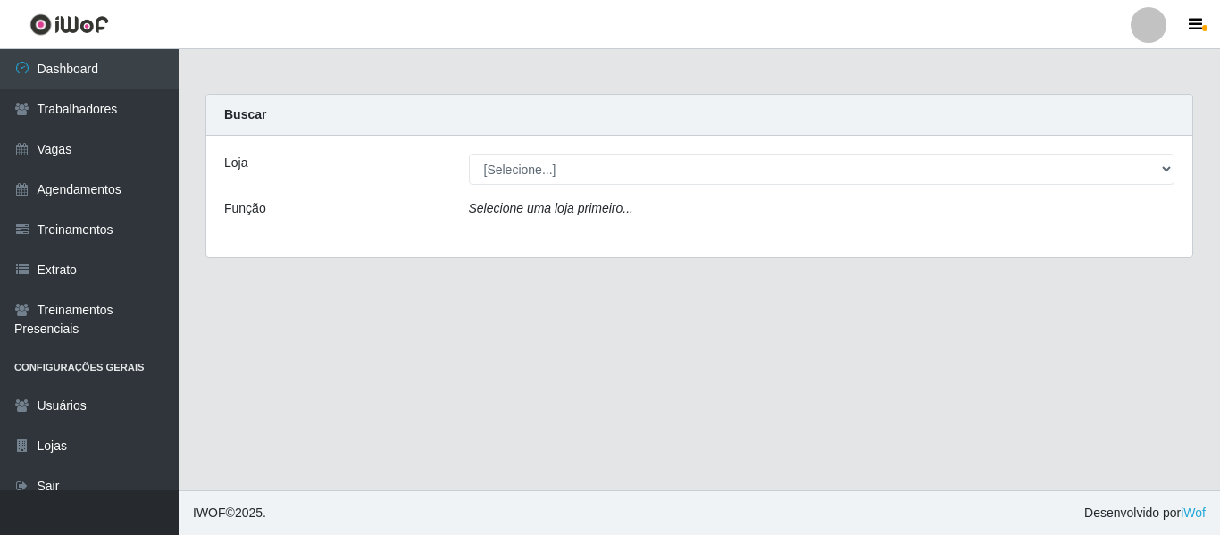
click at [587, 265] on div "Carregando... Buscar Loja [Selecione...] Rede Fácil Construção Função Selecione…" at bounding box center [699, 187] width 1015 height 186
click at [1140, 38] on div at bounding box center [1149, 25] width 36 height 36
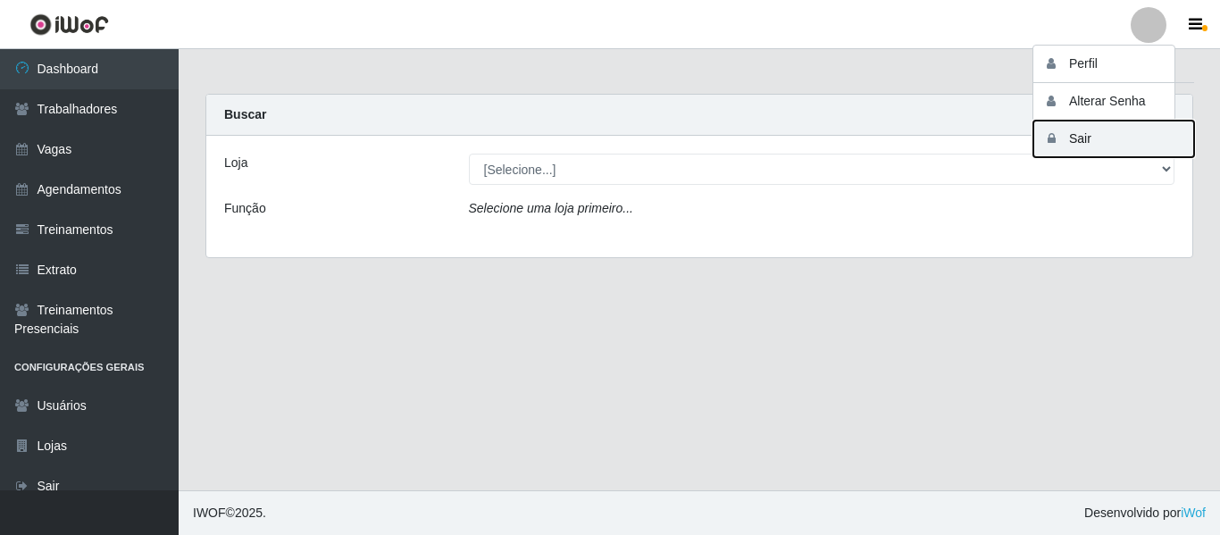
click at [1066, 138] on button "Sair" at bounding box center [1114, 139] width 161 height 37
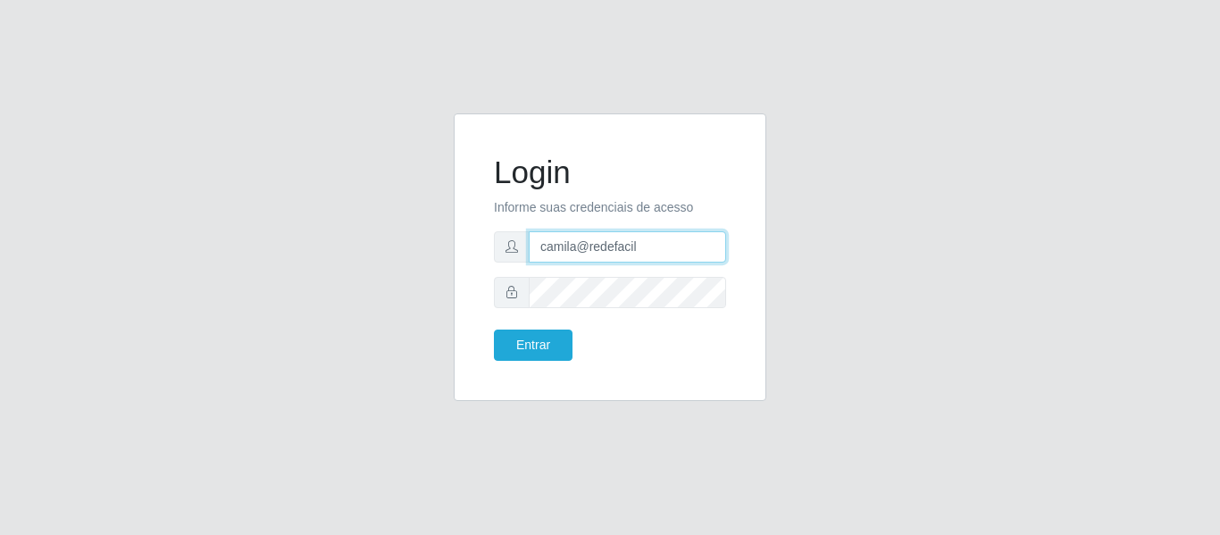
drag, startPoint x: 651, startPoint y: 239, endPoint x: 484, endPoint y: 247, distance: 167.2
click at [484, 247] on div "Login Informe suas credenciais de acesso camila@redefacil Entrar" at bounding box center [610, 257] width 268 height 243
type input "camilavarjao@iwof"
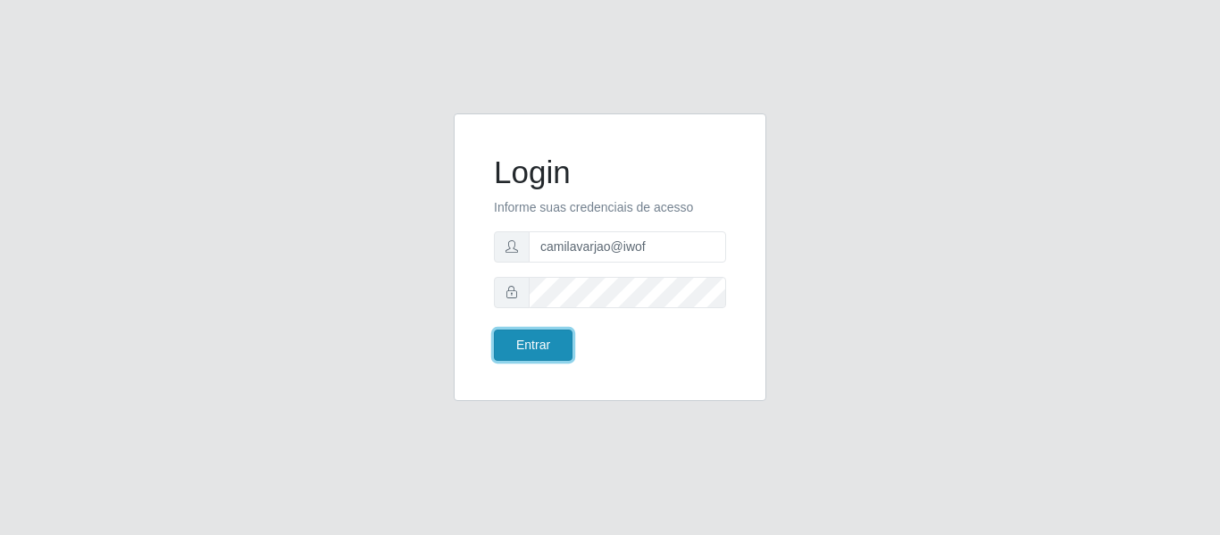
click at [533, 334] on button "Entrar" at bounding box center [533, 345] width 79 height 31
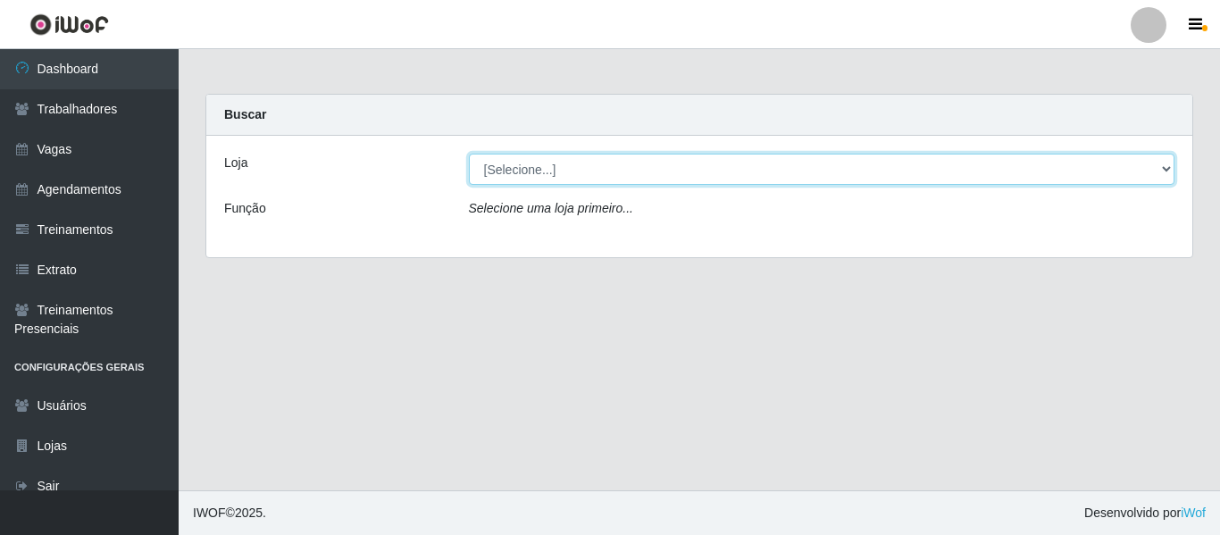
drag, startPoint x: 579, startPoint y: 175, endPoint x: 573, endPoint y: 184, distance: 10.4
click at [579, 175] on select "[Selecione...] Varejão Supermercados" at bounding box center [822, 169] width 707 height 31
select select "237"
click at [469, 154] on select "[Selecione...] Varejão Supermercados" at bounding box center [822, 169] width 707 height 31
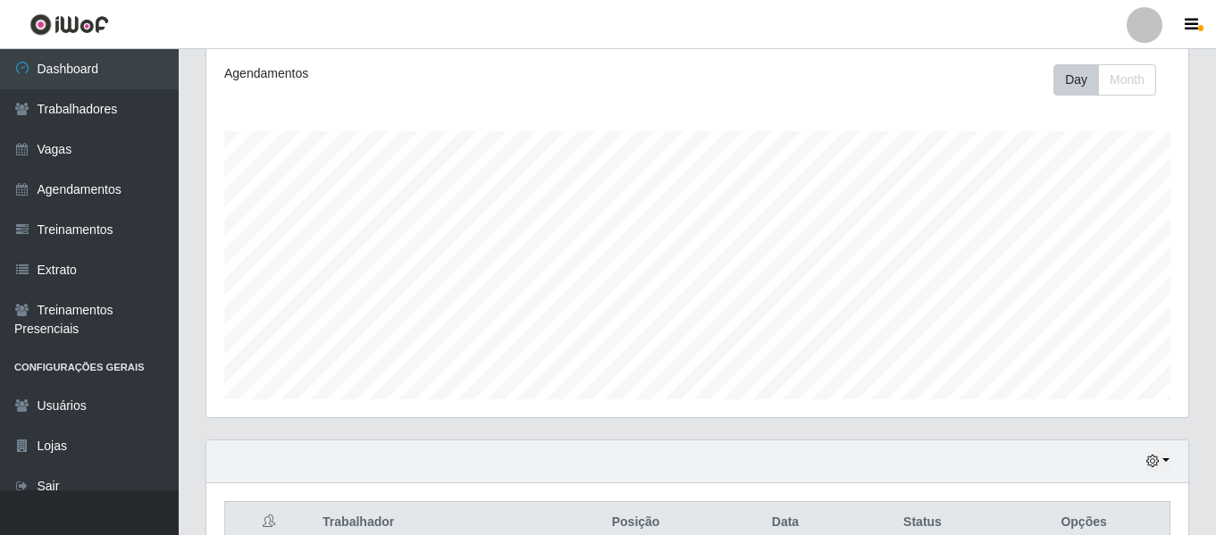
scroll to position [333, 0]
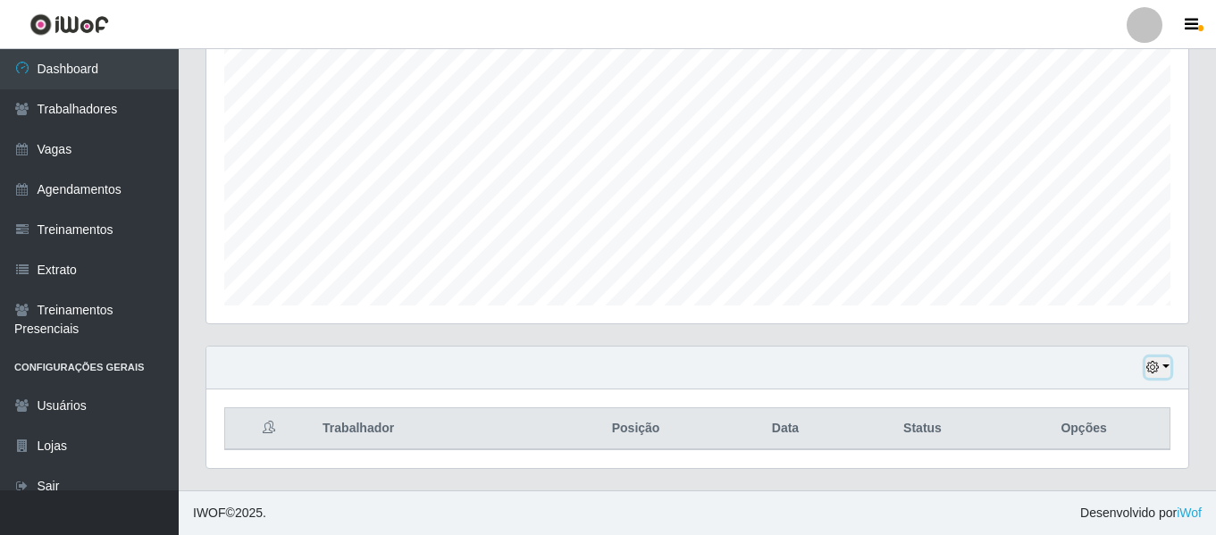
click at [1156, 372] on icon "button" at bounding box center [1152, 367] width 13 height 13
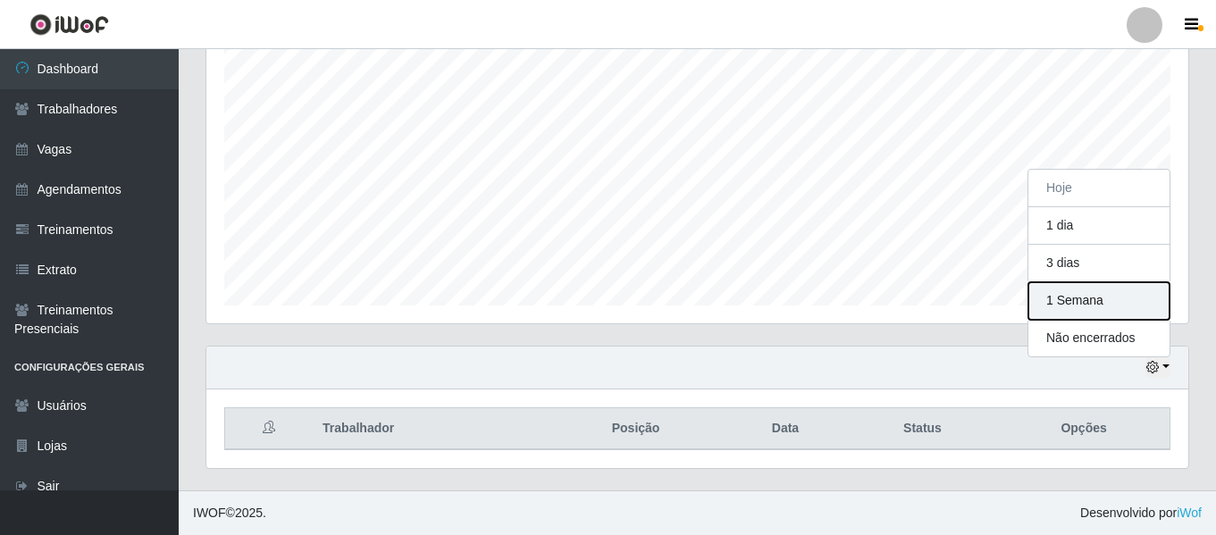
click at [1105, 299] on button "1 Semana" at bounding box center [1098, 301] width 141 height 38
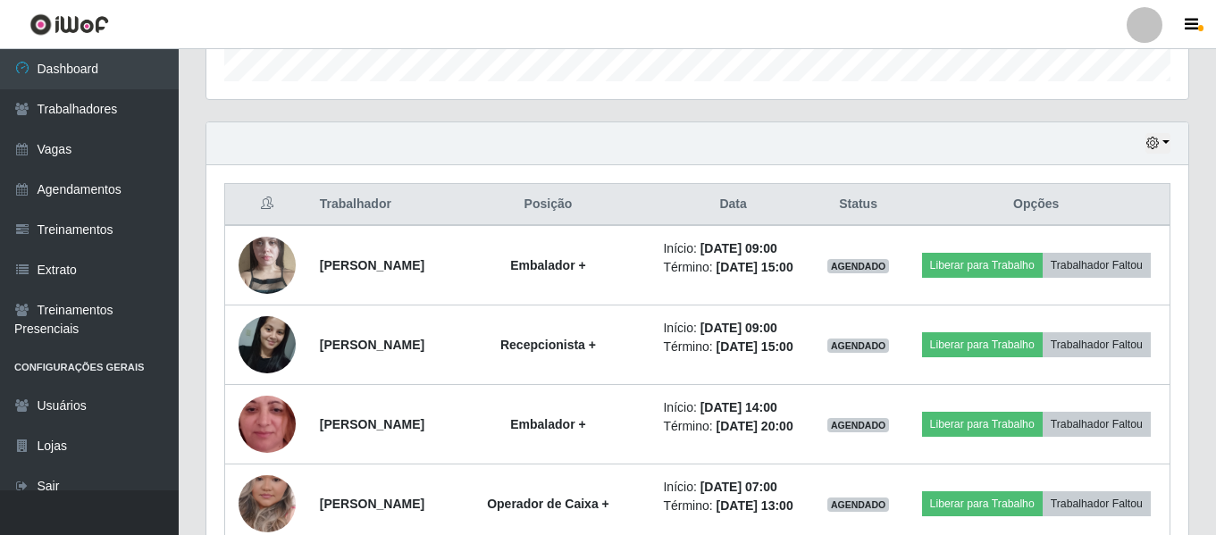
scroll to position [333, 0]
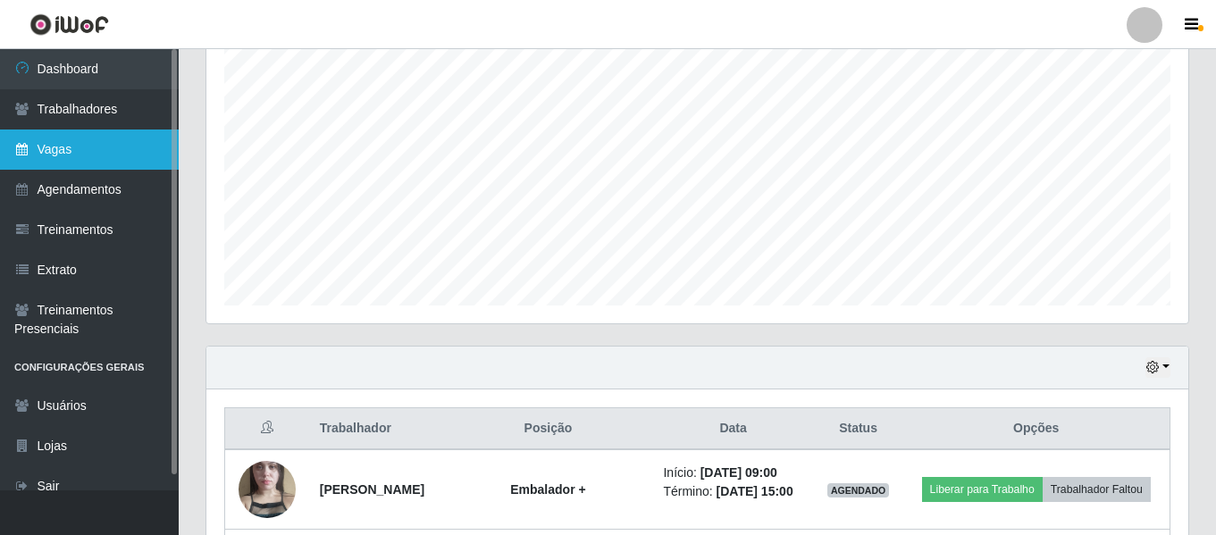
click at [99, 151] on link "Vagas" at bounding box center [89, 150] width 179 height 40
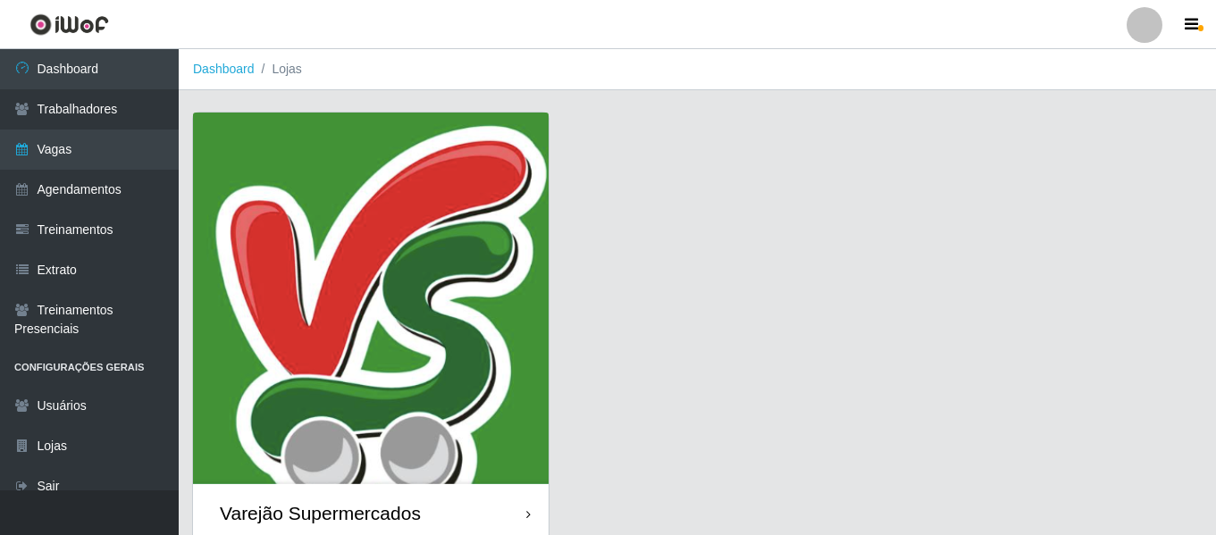
click at [451, 179] on img at bounding box center [371, 299] width 356 height 372
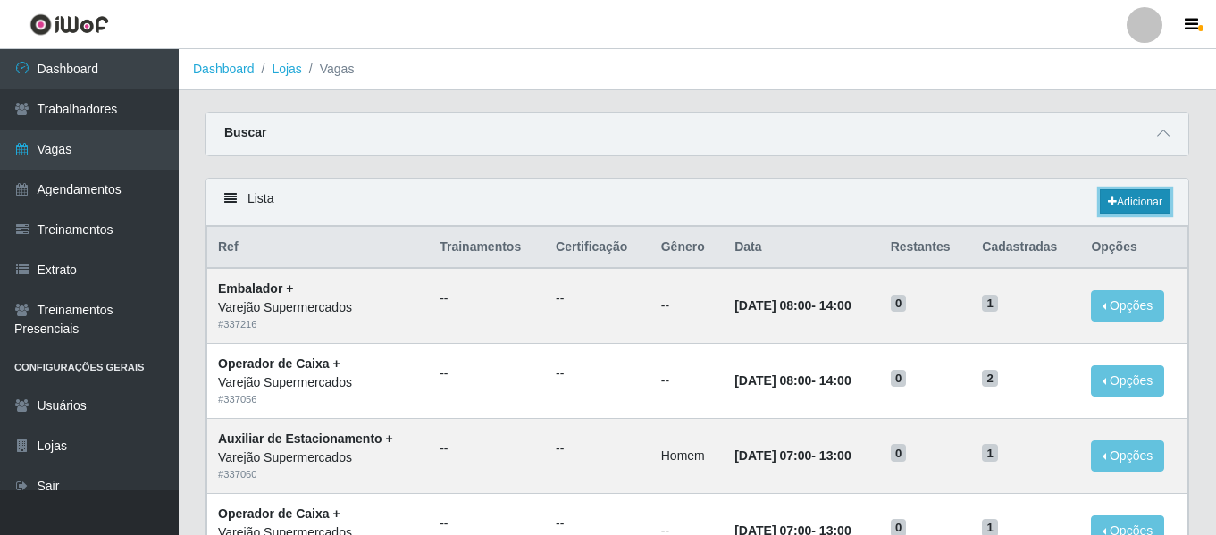
click at [1138, 193] on link "Adicionar" at bounding box center [1135, 201] width 71 height 25
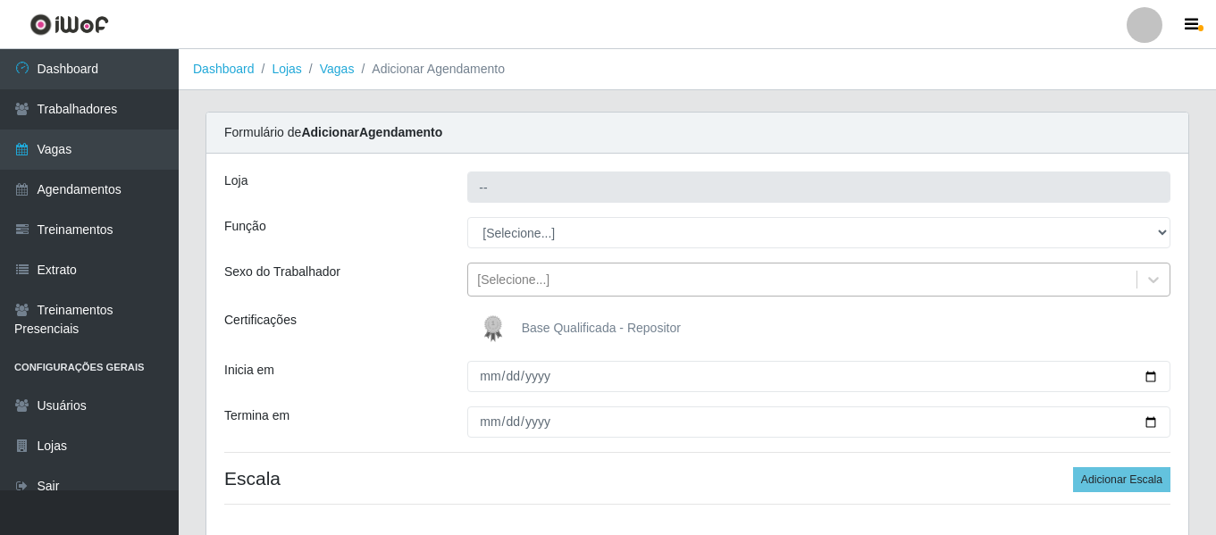
type input "Varejão Supermercados"
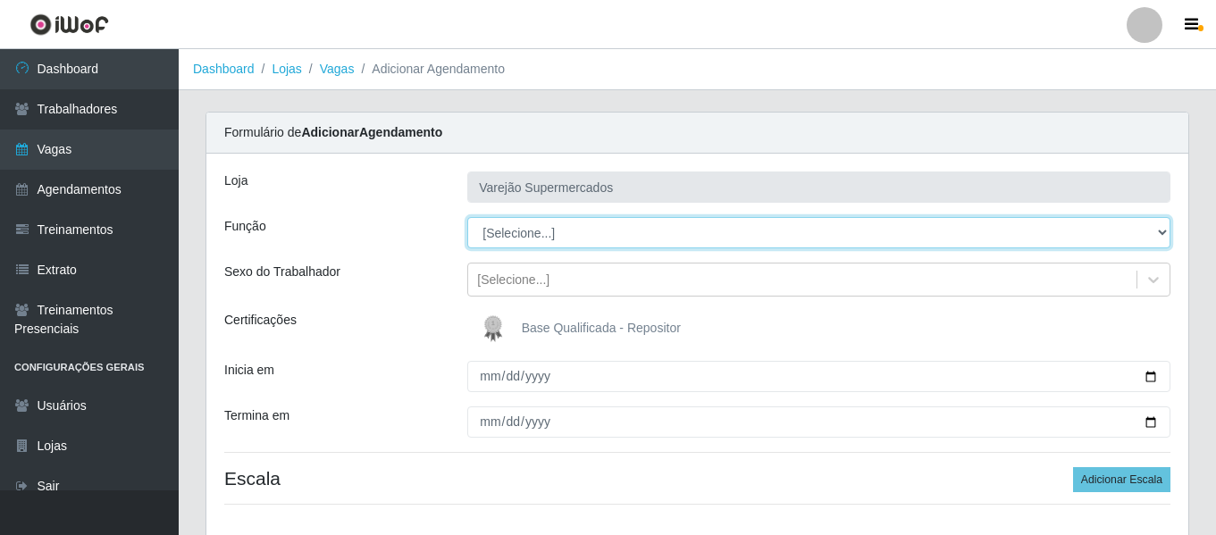
click at [555, 223] on select "[Selecione...] ASG ASG + ASG ++ Auxiliar de Estacionamento Auxiliar de Estacion…" at bounding box center [818, 232] width 703 height 31
select select "99"
click at [467, 217] on select "[Selecione...] ASG ASG + ASG ++ Auxiliar de Estacionamento Auxiliar de Estacion…" at bounding box center [818, 232] width 703 height 31
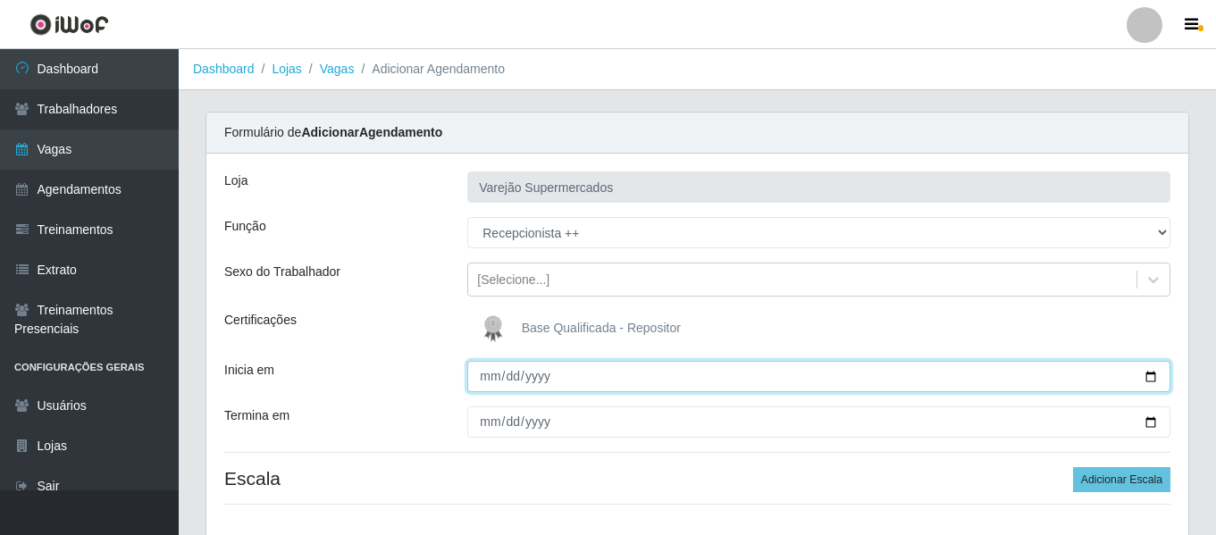
click at [484, 374] on input "Inicia em" at bounding box center [818, 376] width 703 height 31
type input "0205-09-25"
type input "[DATE]"
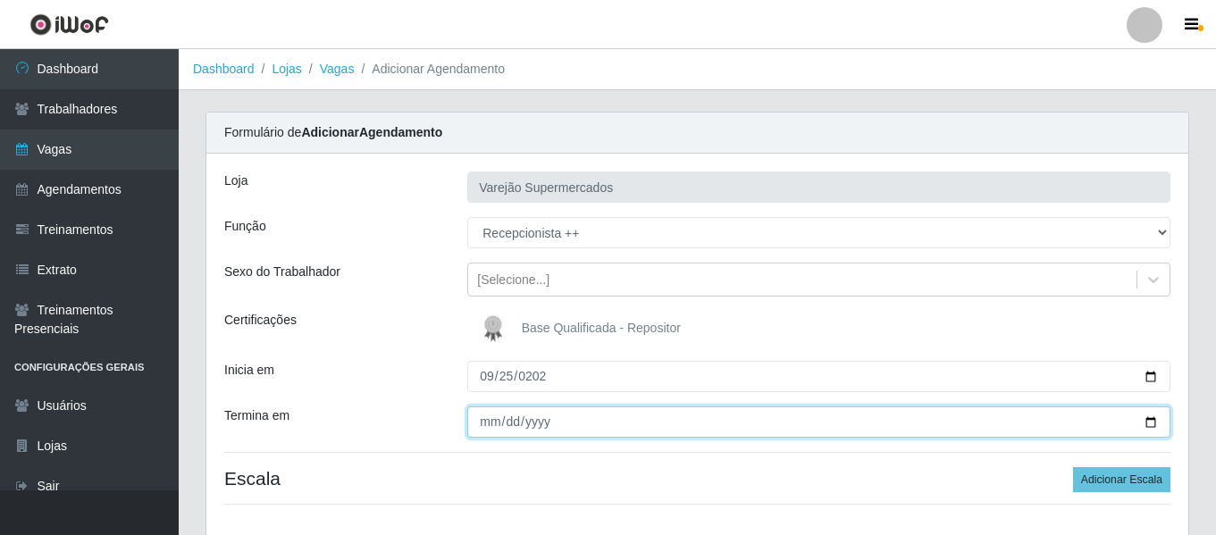
click at [492, 421] on input "Termina em" at bounding box center [818, 421] width 703 height 31
type input "[DATE]"
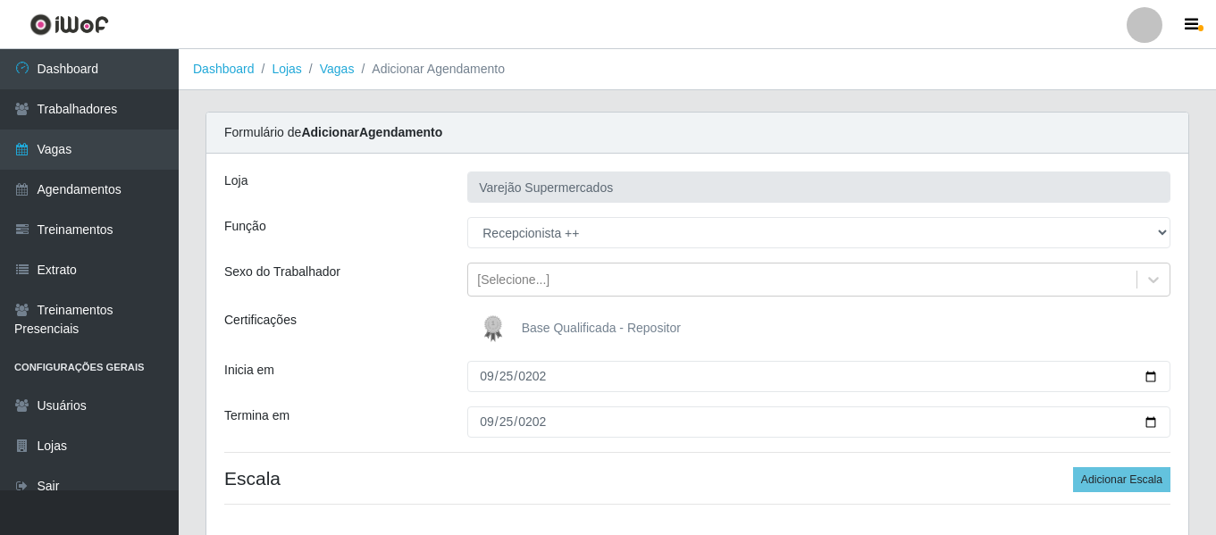
click at [350, 348] on div "Loja Varejão Supermercados Função [Selecione...] ASG ASG + ASG ++ Auxiliar de E…" at bounding box center [697, 345] width 982 height 383
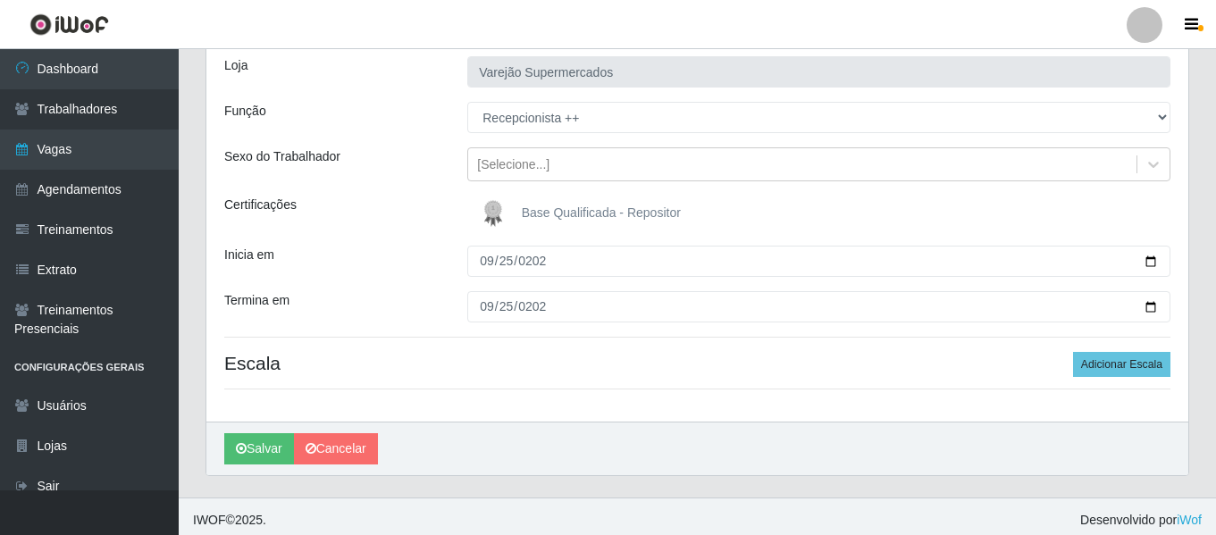
scroll to position [122, 0]
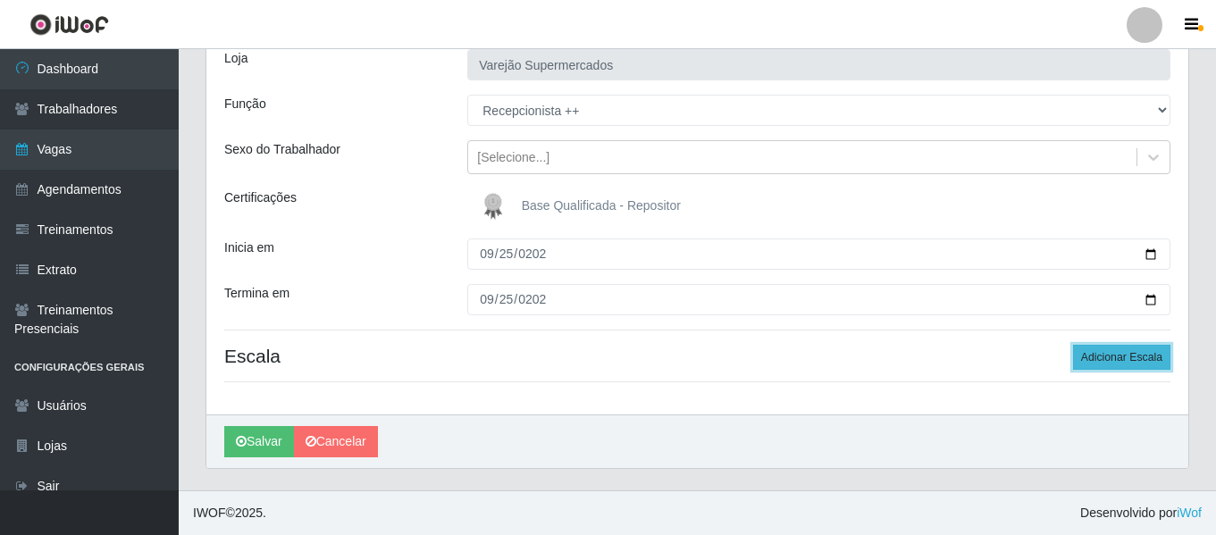
click at [1116, 356] on button "Adicionar Escala" at bounding box center [1121, 357] width 97 height 25
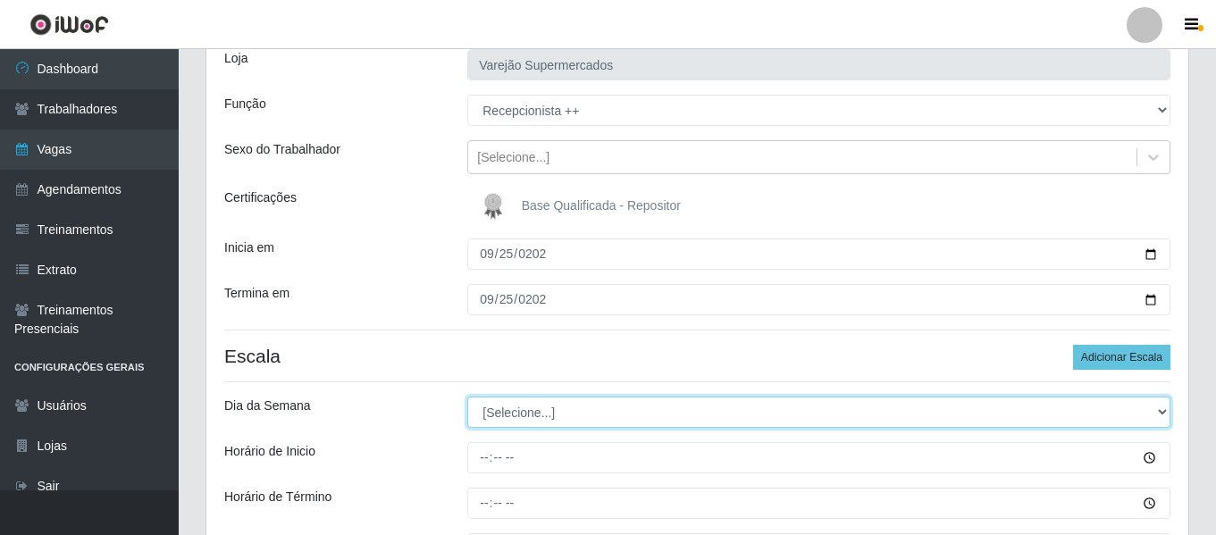
click at [540, 418] on select "[Selecione...] Segunda Terça Quarta Quinta Sexta Sábado Domingo" at bounding box center [818, 412] width 703 height 31
select select "4"
click at [467, 397] on select "[Selecione...] Segunda Terça Quarta Quinta Sexta Sábado Domingo" at bounding box center [818, 412] width 703 height 31
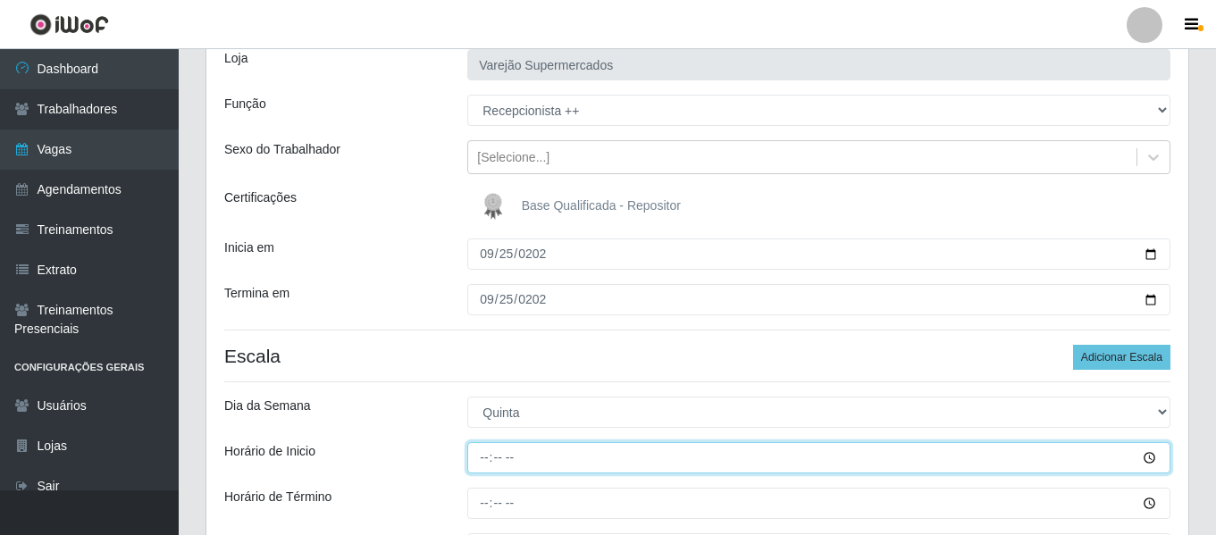
click at [481, 460] on input "Horário de Inicio" at bounding box center [818, 457] width 703 height 31
type input "08:00"
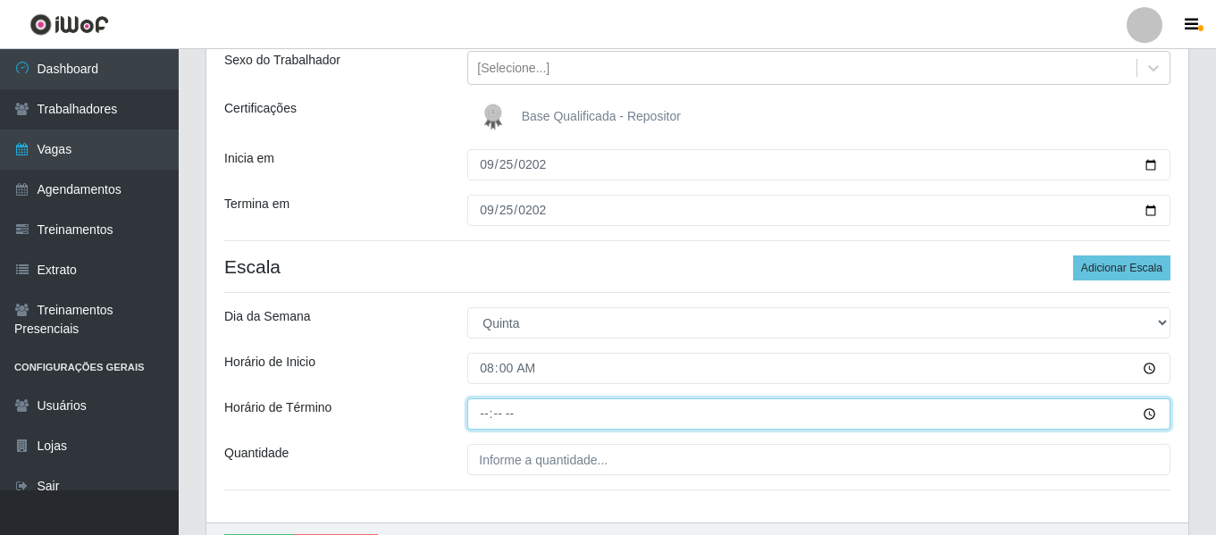
click at [490, 411] on input "Horário de Término" at bounding box center [818, 413] width 703 height 31
type input "14:00"
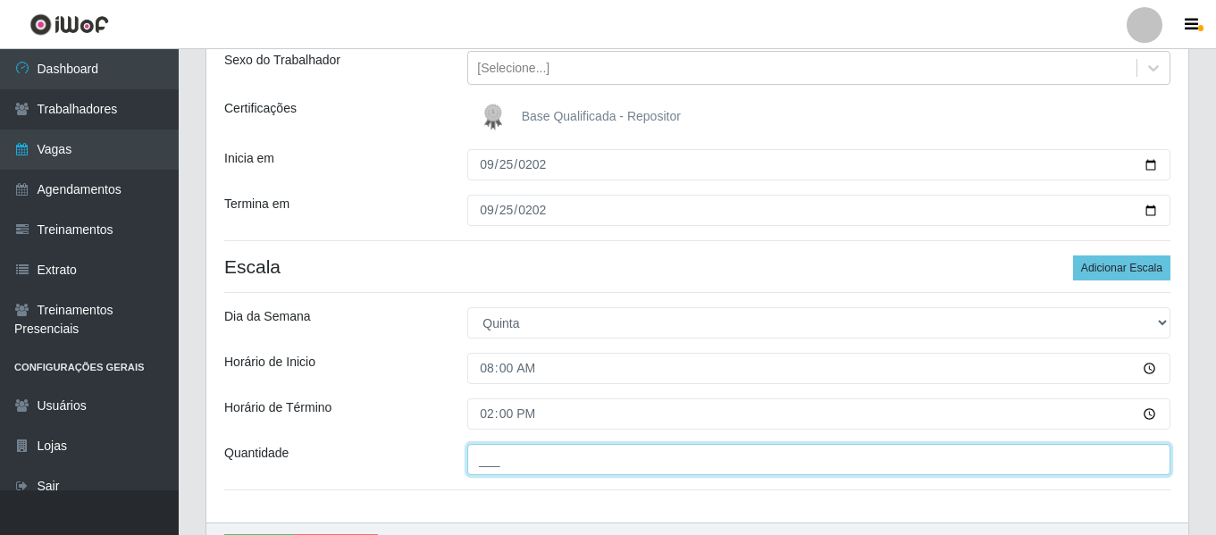
click at [515, 459] on input "___" at bounding box center [818, 459] width 703 height 31
type input "1__"
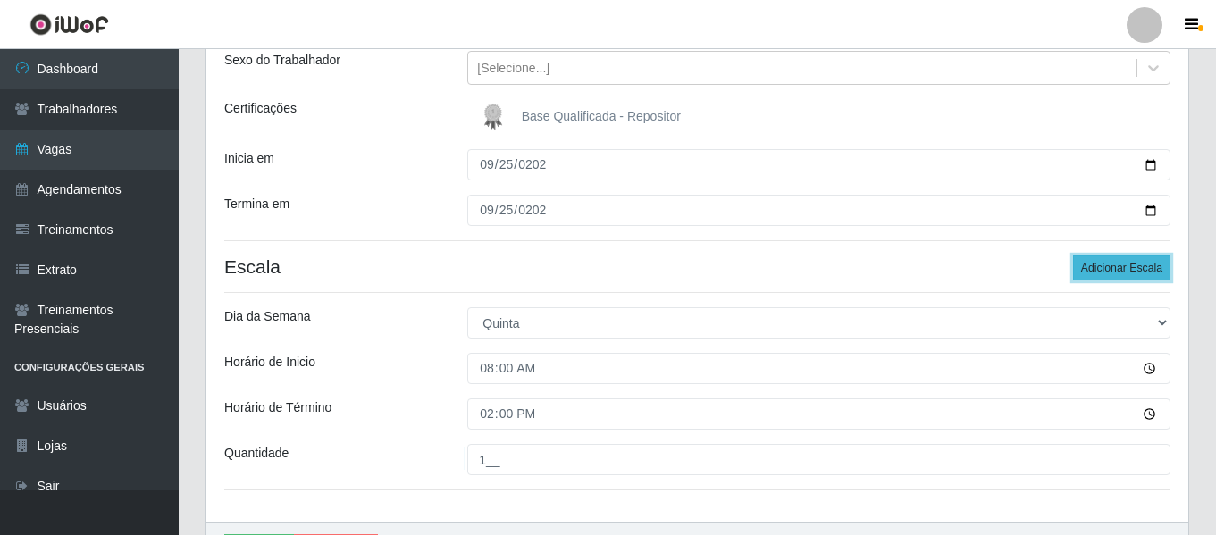
click at [1110, 280] on button "Adicionar Escala" at bounding box center [1121, 267] width 97 height 25
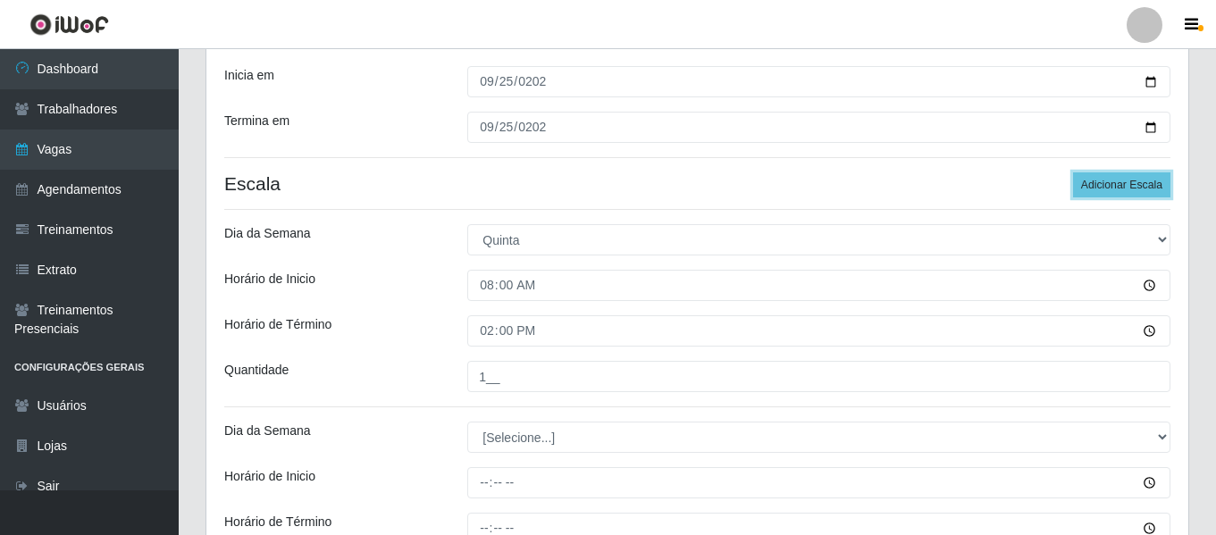
scroll to position [390, 0]
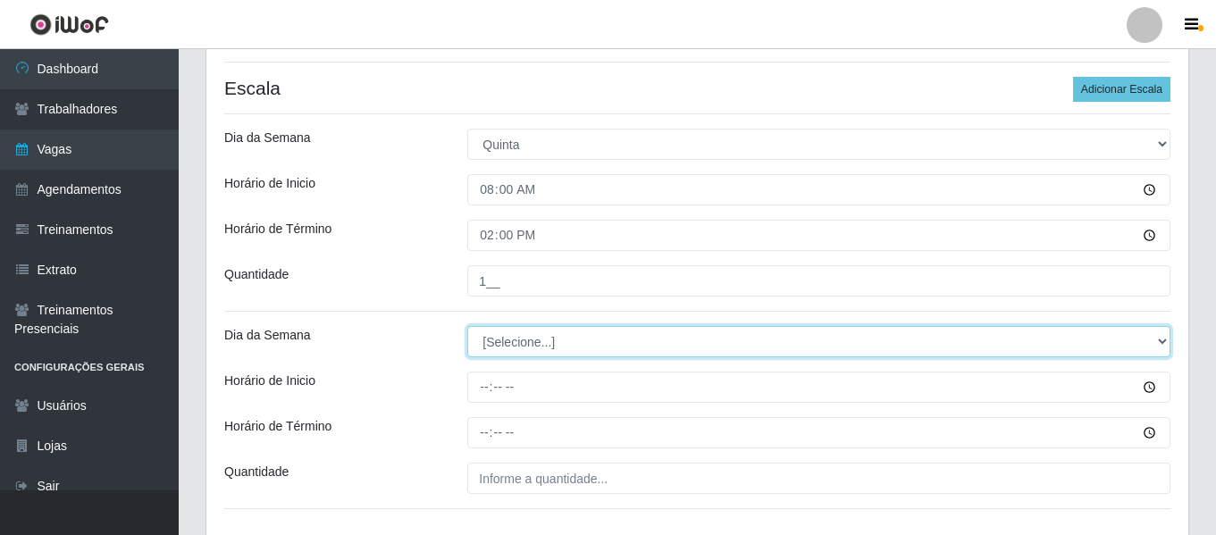
drag, startPoint x: 508, startPoint y: 344, endPoint x: 508, endPoint y: 359, distance: 15.2
click at [508, 344] on select "[Selecione...] Segunda Terça Quarta Quinta Sexta Sábado Domingo" at bounding box center [818, 341] width 703 height 31
select select "4"
click at [467, 326] on select "[Selecione...] Segunda Terça Quarta Quinta Sexta Sábado Domingo" at bounding box center [818, 341] width 703 height 31
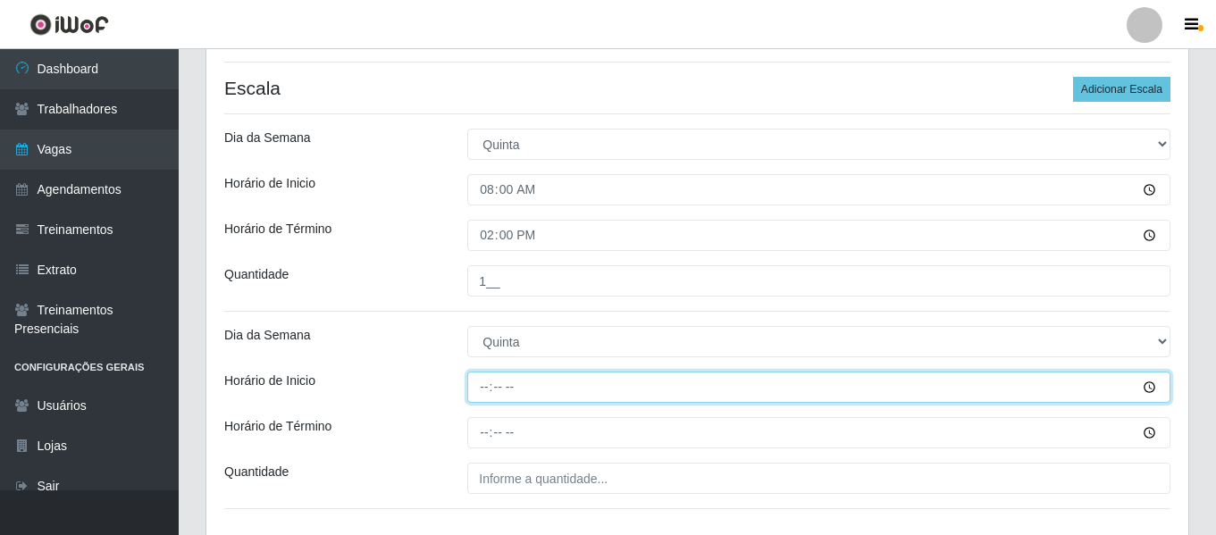
click at [494, 402] on input "Horário de Inicio" at bounding box center [818, 387] width 703 height 31
type input "14:00"
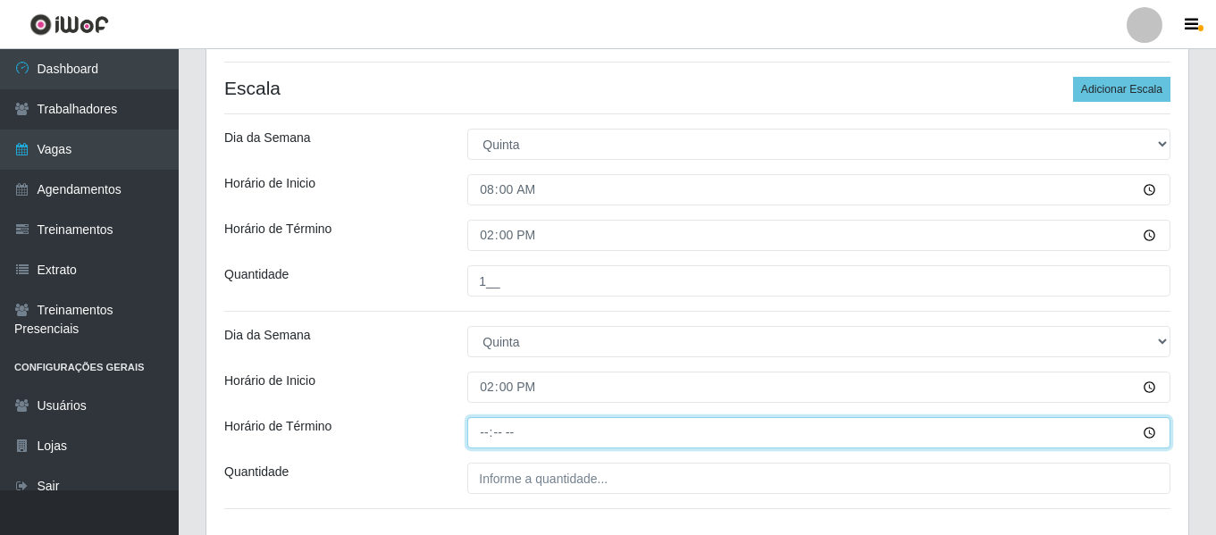
click at [486, 429] on input "Horário de Término" at bounding box center [818, 432] width 703 height 31
type input "20:00"
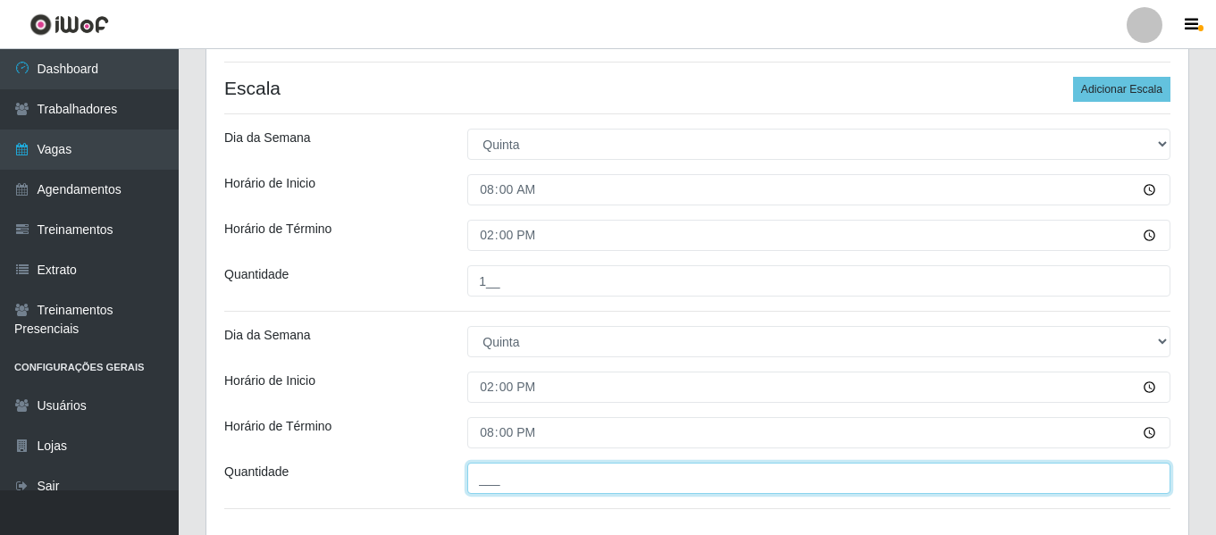
click at [515, 475] on input "___" at bounding box center [818, 478] width 703 height 31
type input "1__"
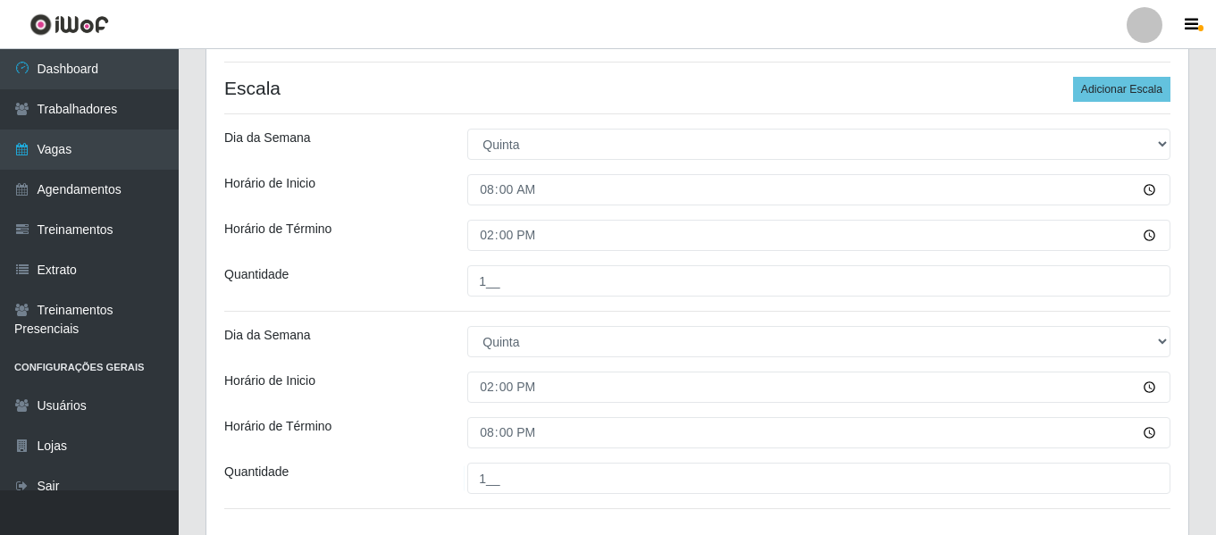
click at [413, 335] on div "Dia da Semana" at bounding box center [332, 341] width 243 height 31
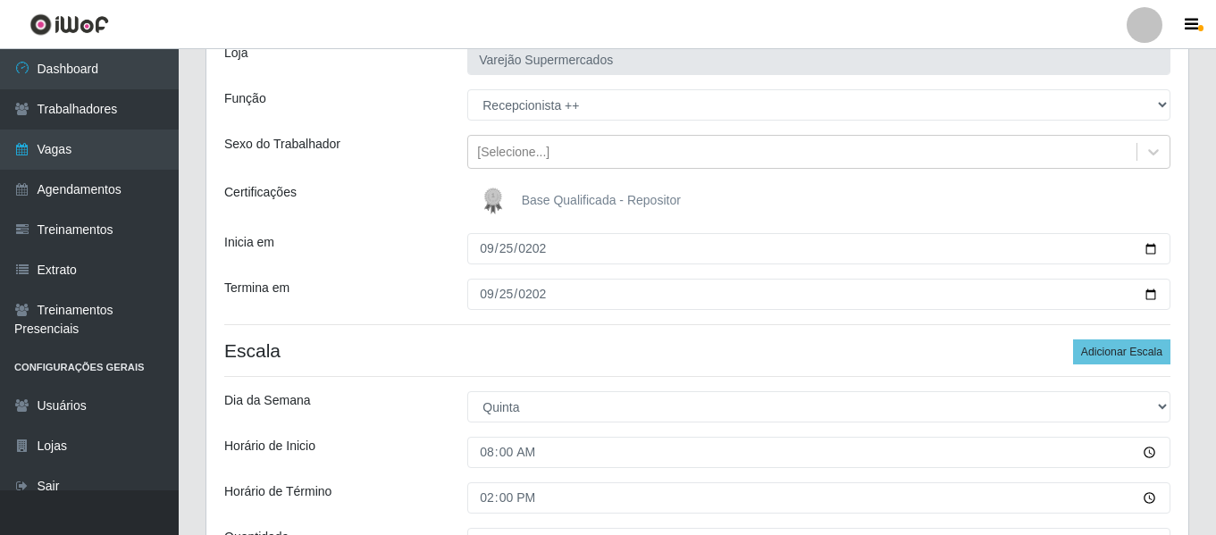
scroll to position [122, 0]
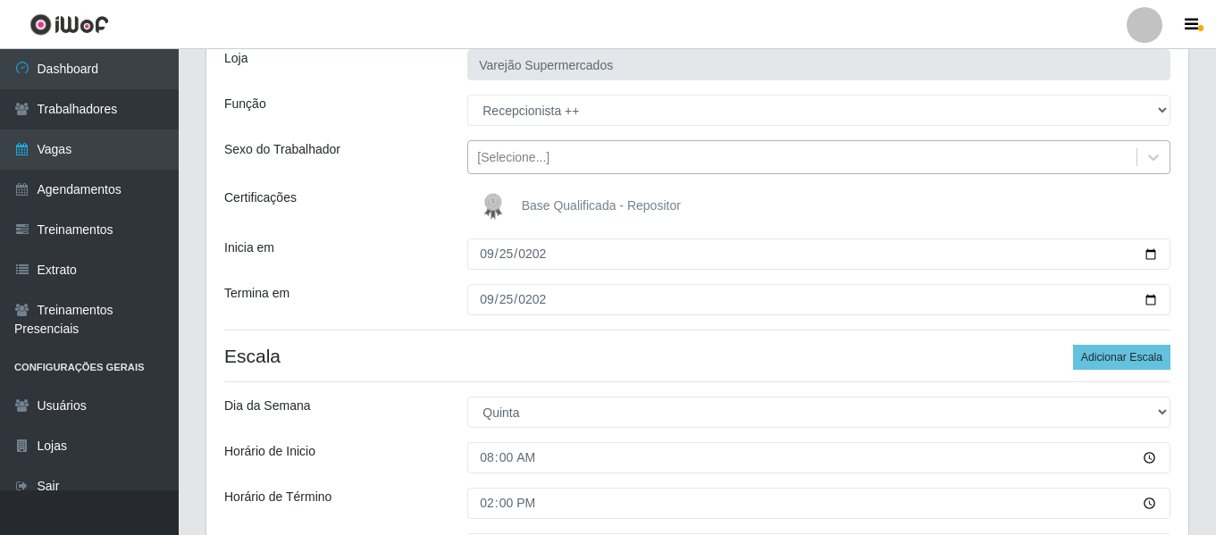
click at [546, 146] on div "[Selecione...]" at bounding box center [802, 157] width 668 height 29
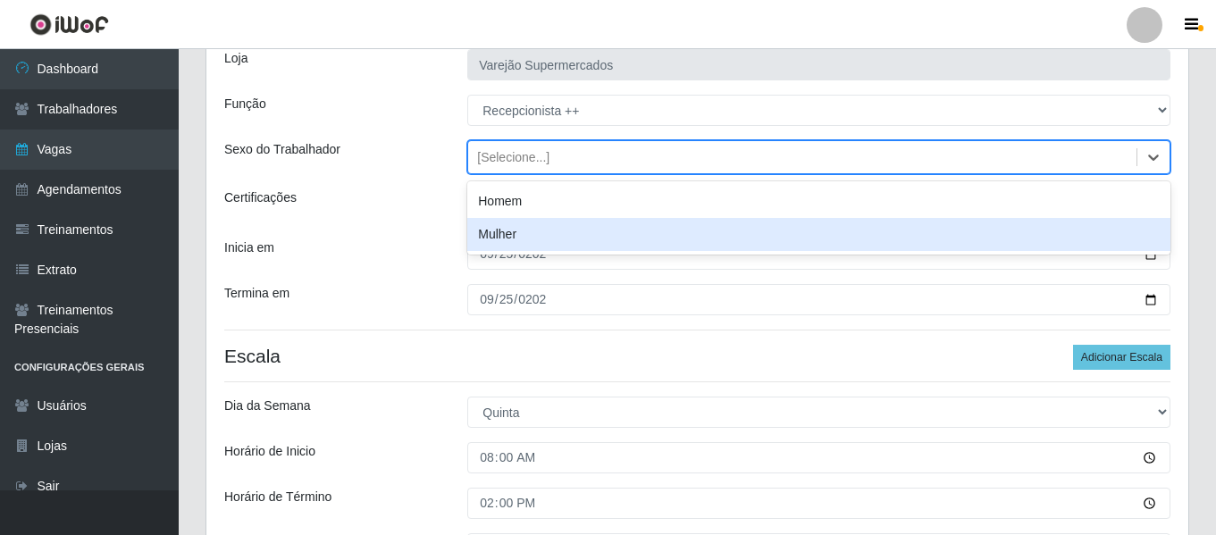
click at [550, 223] on div "Mulher" at bounding box center [818, 234] width 703 height 33
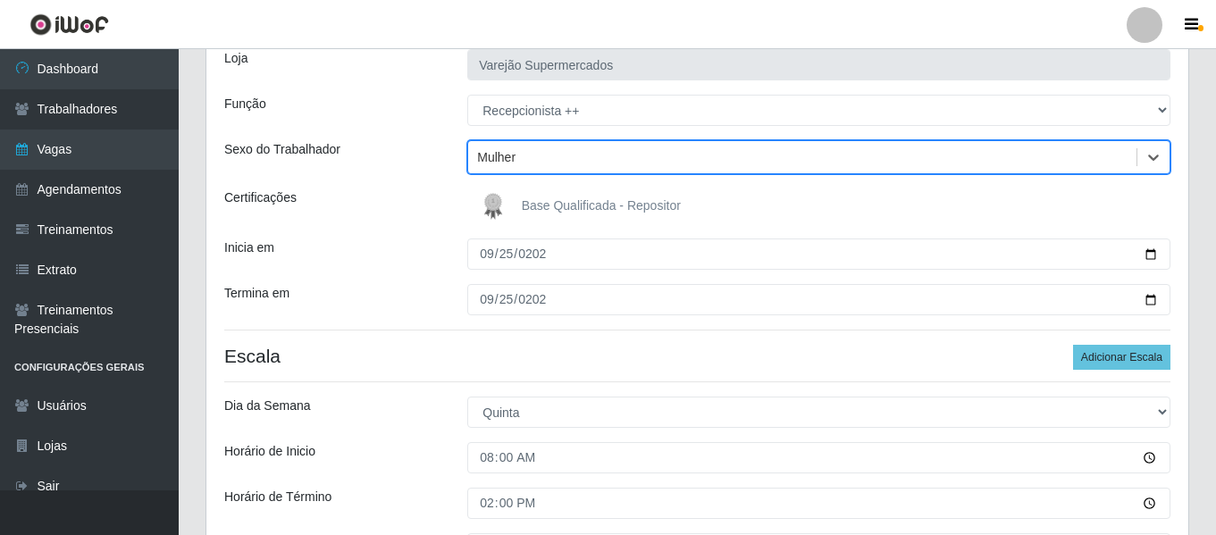
click at [373, 226] on div "Loja Varejão Supermercados Função [Selecione...] ASG ASG + ASG ++ Auxiliar de E…" at bounding box center [697, 420] width 982 height 778
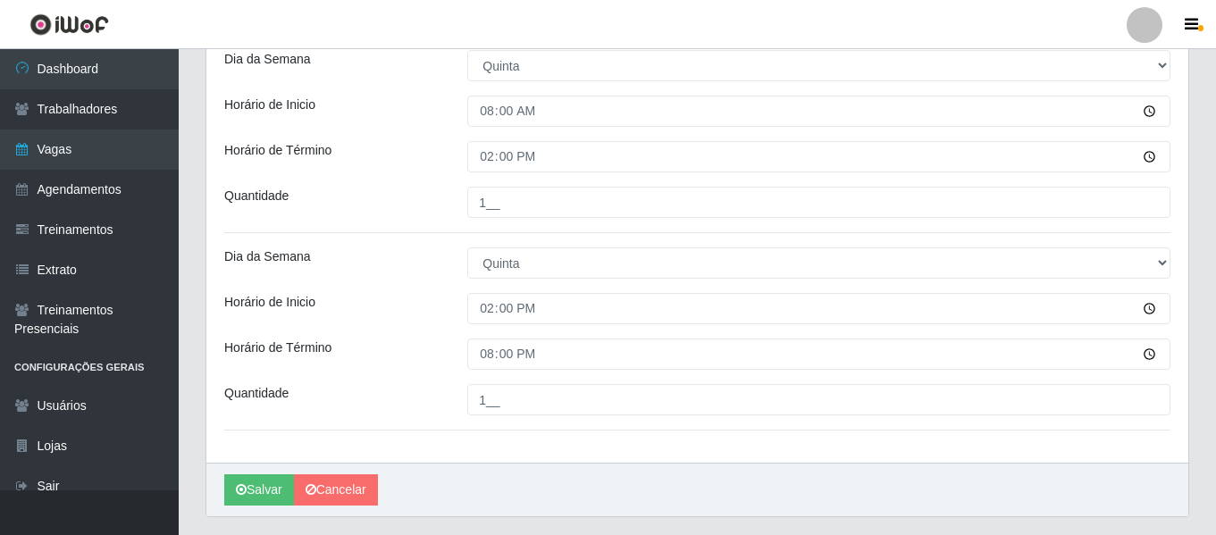
scroll to position [480, 0]
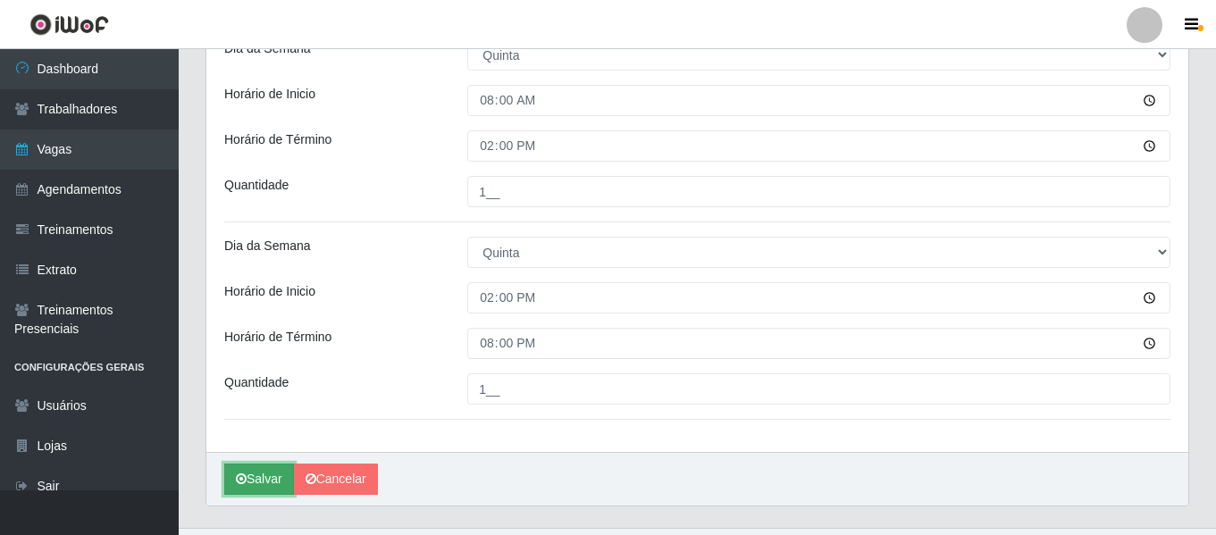
click at [273, 473] on button "Salvar" at bounding box center [259, 479] width 70 height 31
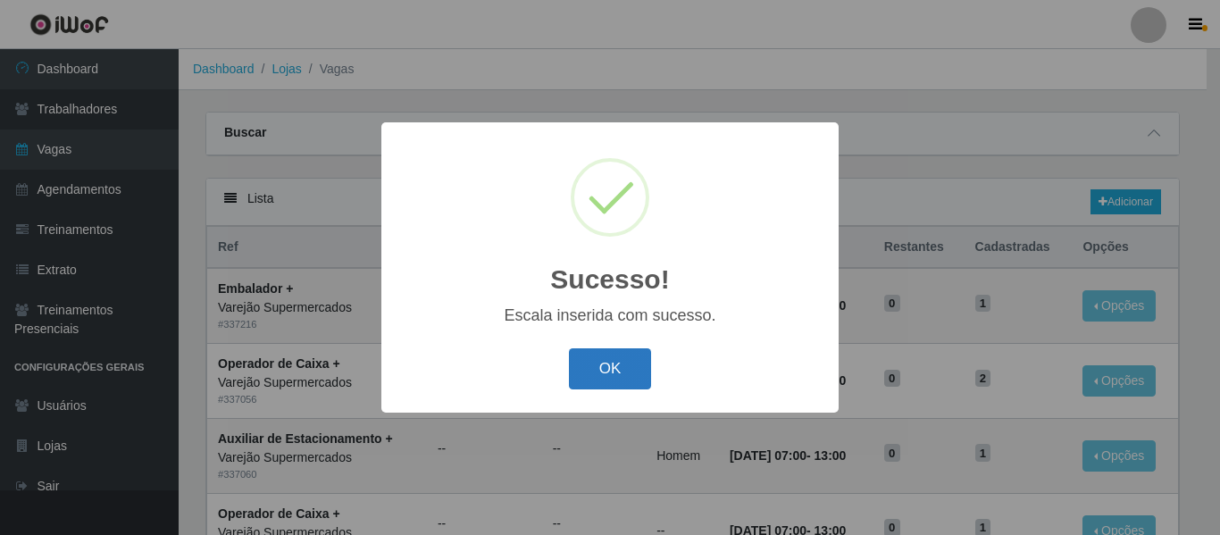
click at [624, 378] on button "OK" at bounding box center [610, 369] width 83 height 42
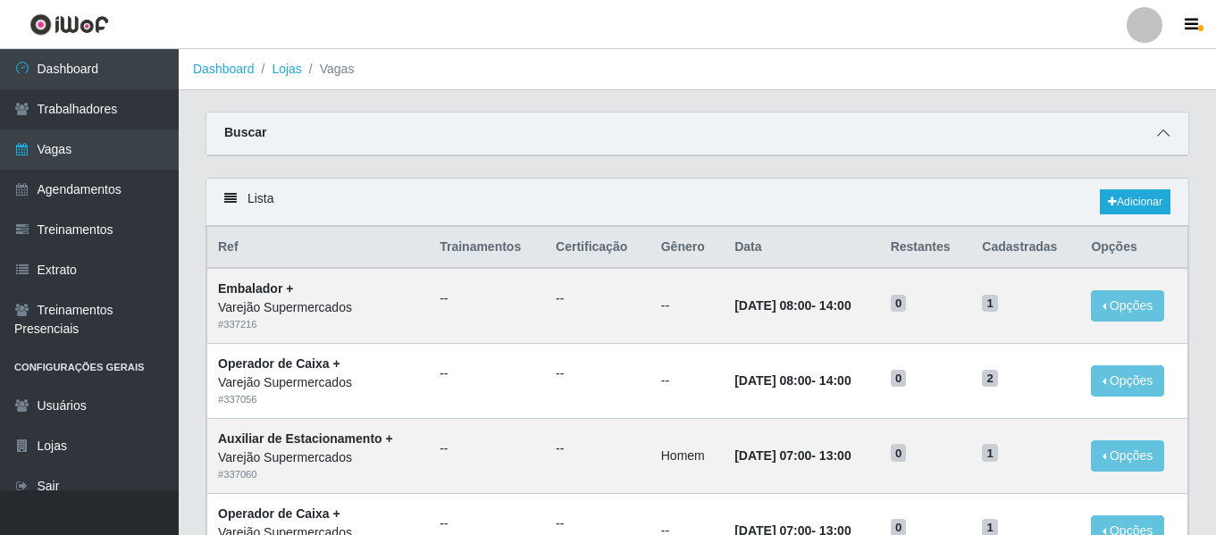
click at [1156, 126] on span at bounding box center [1162, 133] width 21 height 21
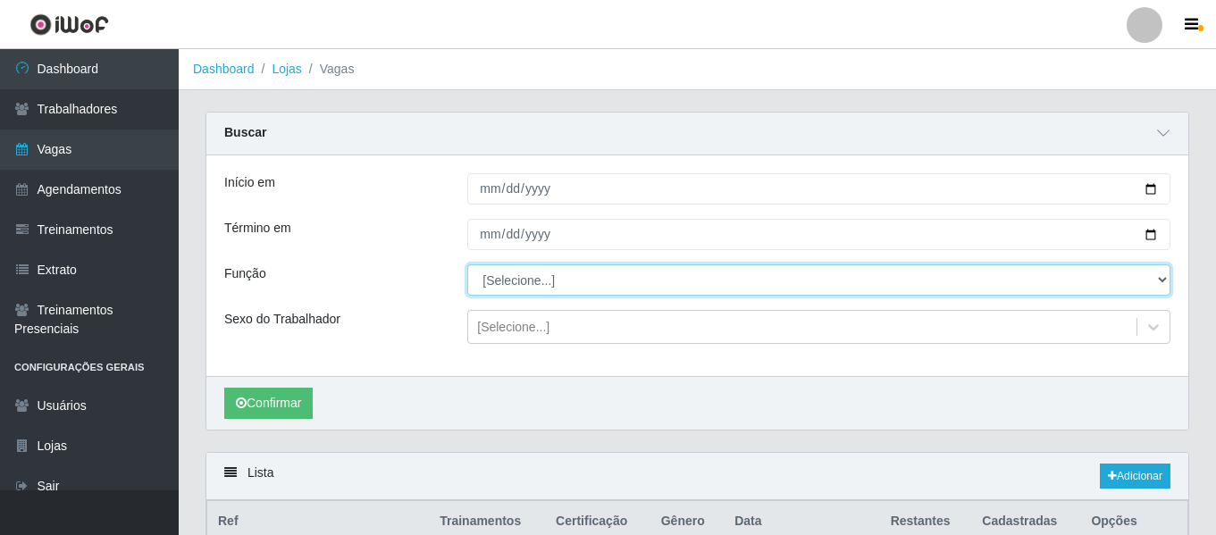
click at [540, 276] on select "[Selecione...] ASG ASG + ASG ++ Auxiliar de Estacionamento Auxiliar de Estacion…" at bounding box center [818, 279] width 703 height 31
select select "99"
click at [467, 265] on select "[Selecione...] ASG ASG + ASG ++ Auxiliar de Estacionamento Auxiliar de Estacion…" at bounding box center [818, 279] width 703 height 31
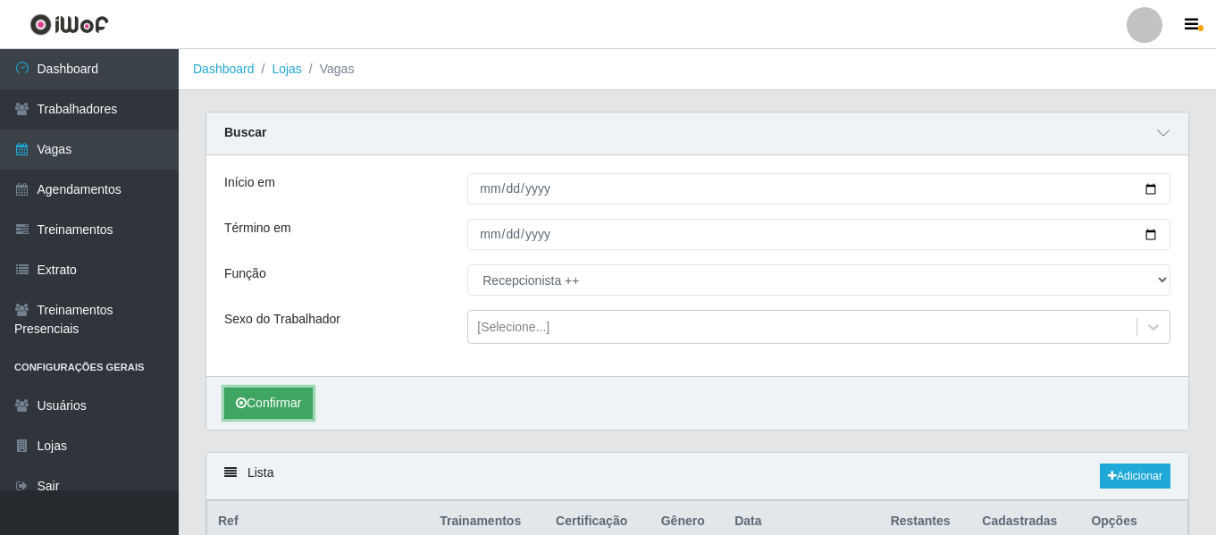
click at [244, 392] on button "Confirmar" at bounding box center [268, 403] width 88 height 31
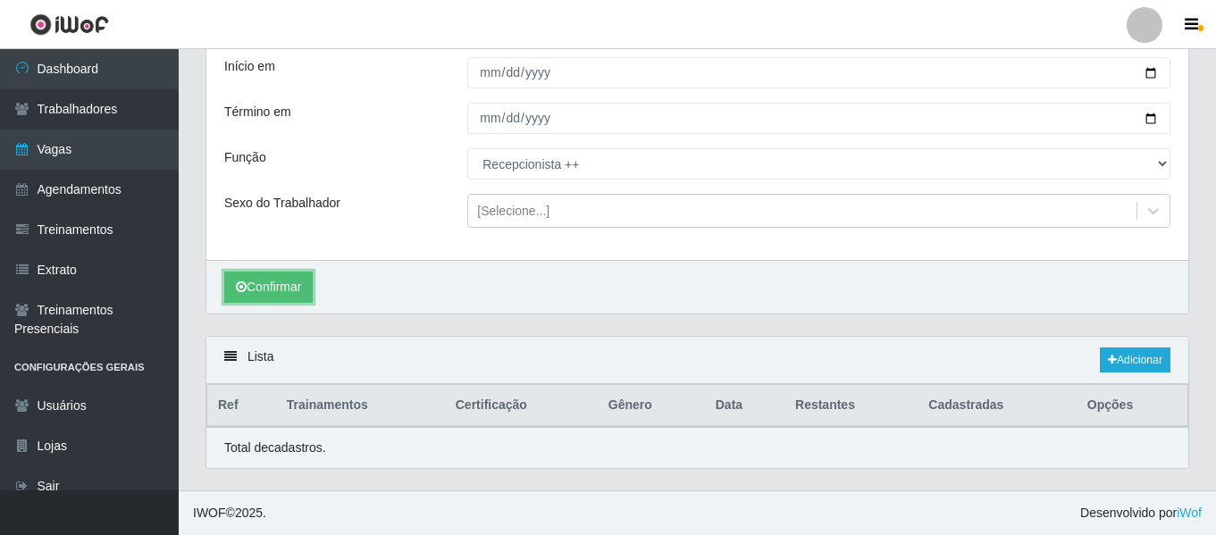
scroll to position [447, 0]
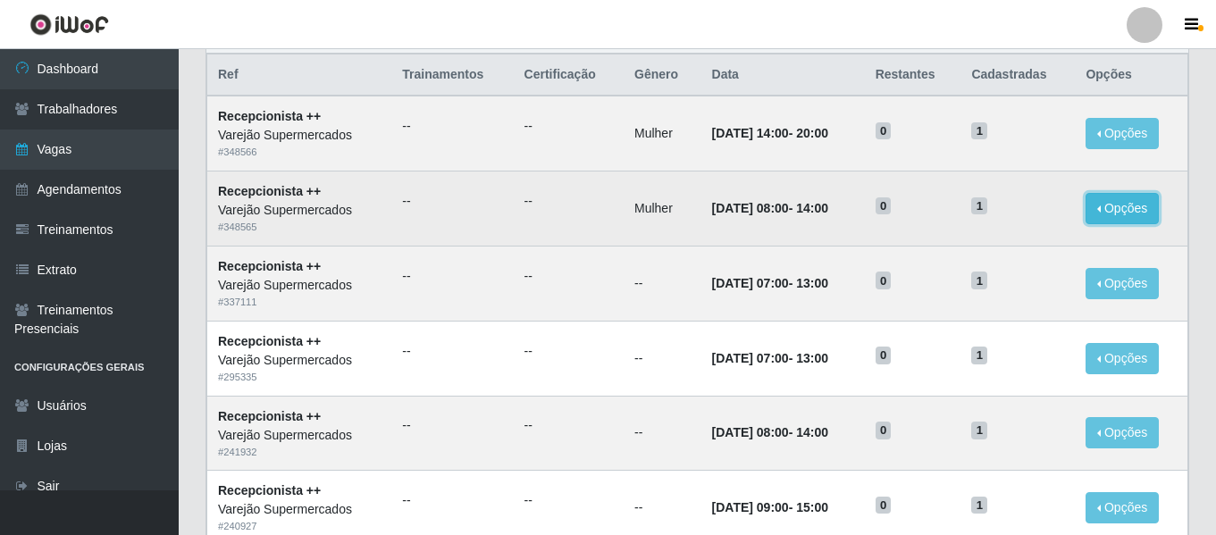
click at [1134, 208] on button "Opções" at bounding box center [1121, 208] width 73 height 31
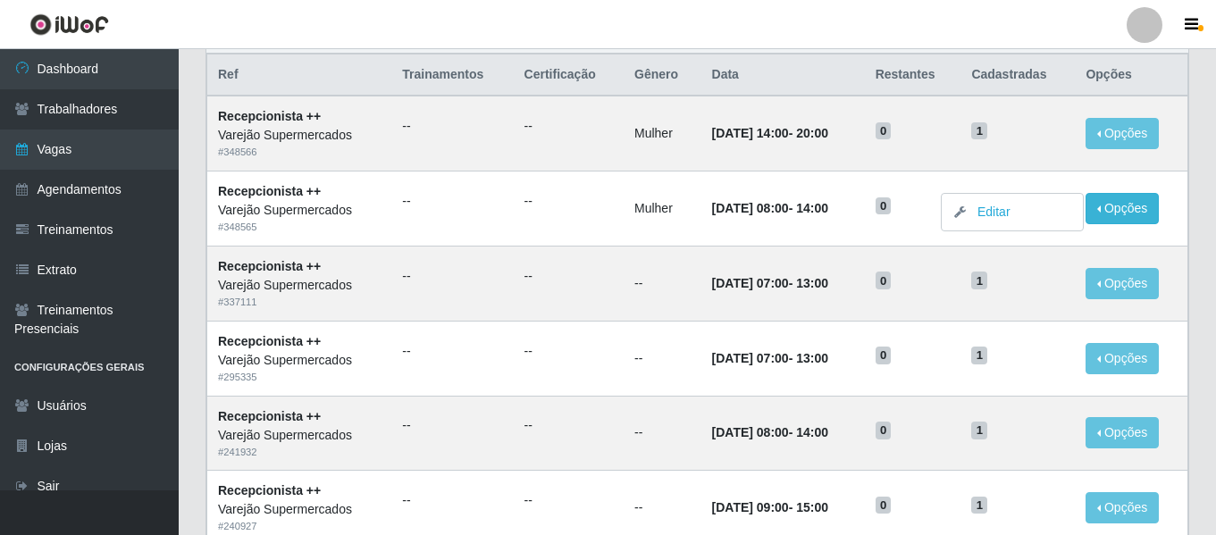
click at [1200, 180] on div "Lista Adicionar Ref Trainamentos Certificação Gênero Data Restantes Cadastradas…" at bounding box center [697, 463] width 1010 height 917
click at [1154, 29] on div at bounding box center [1144, 25] width 36 height 36
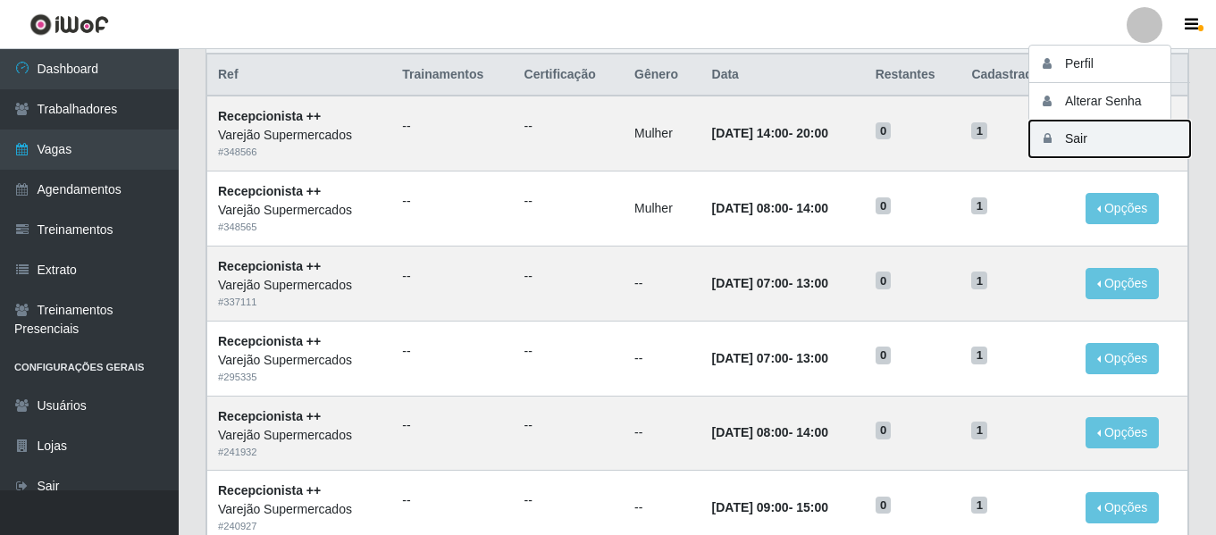
click at [1110, 135] on button "Sair" at bounding box center [1109, 139] width 161 height 37
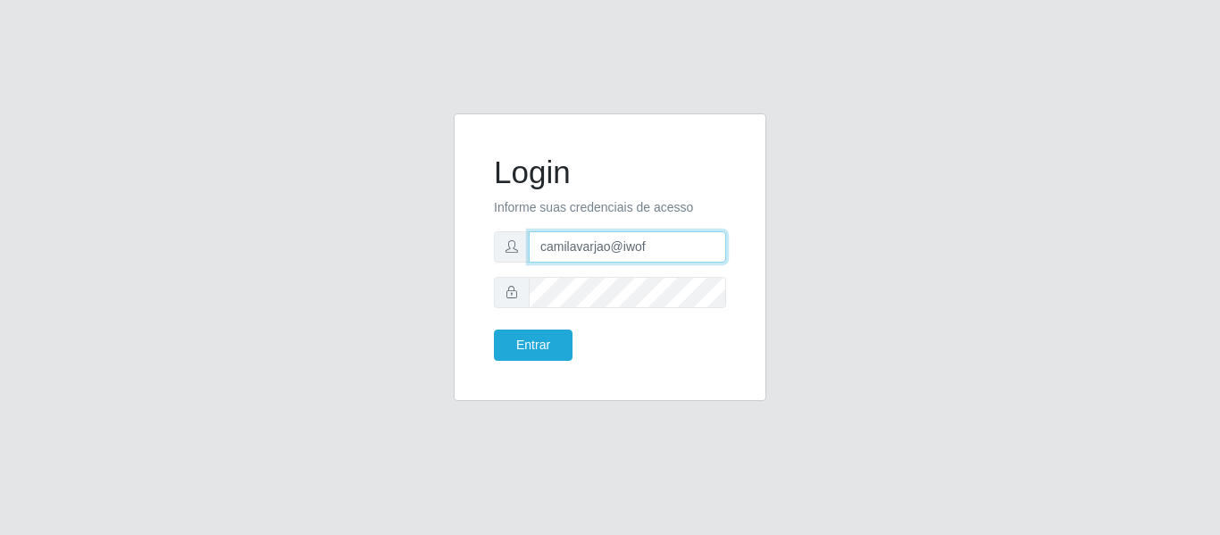
drag, startPoint x: 449, startPoint y: 249, endPoint x: 421, endPoint y: 250, distance: 28.6
click at [426, 250] on div "Login Informe suas credenciais de acesso camilavarjao@iwof Entrar" at bounding box center [610, 267] width 1018 height 309
type input "camilasuper@manaira"
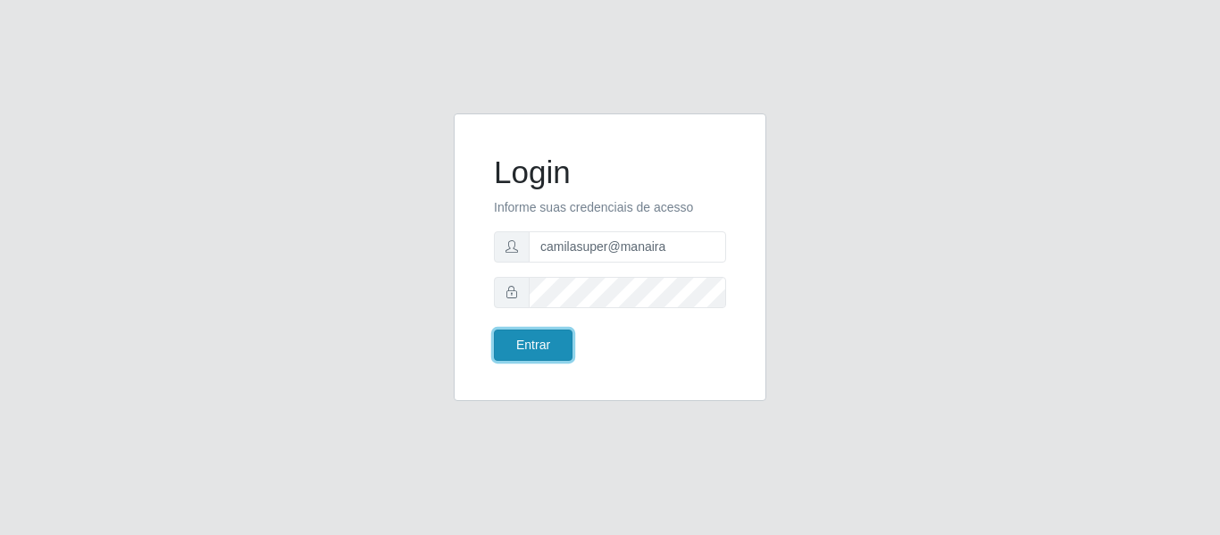
click at [544, 342] on button "Entrar" at bounding box center [533, 345] width 79 height 31
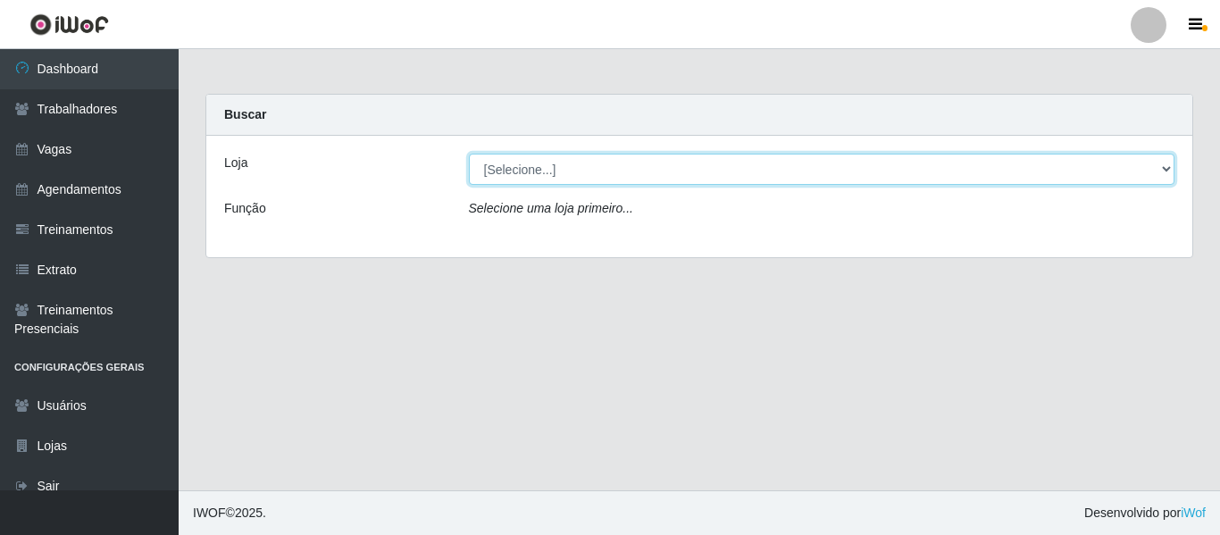
click at [516, 166] on select "[Selecione...] Supermercado Manaira" at bounding box center [822, 169] width 707 height 31
select select "443"
click at [469, 154] on select "[Selecione...] Supermercado Manaira" at bounding box center [822, 169] width 707 height 31
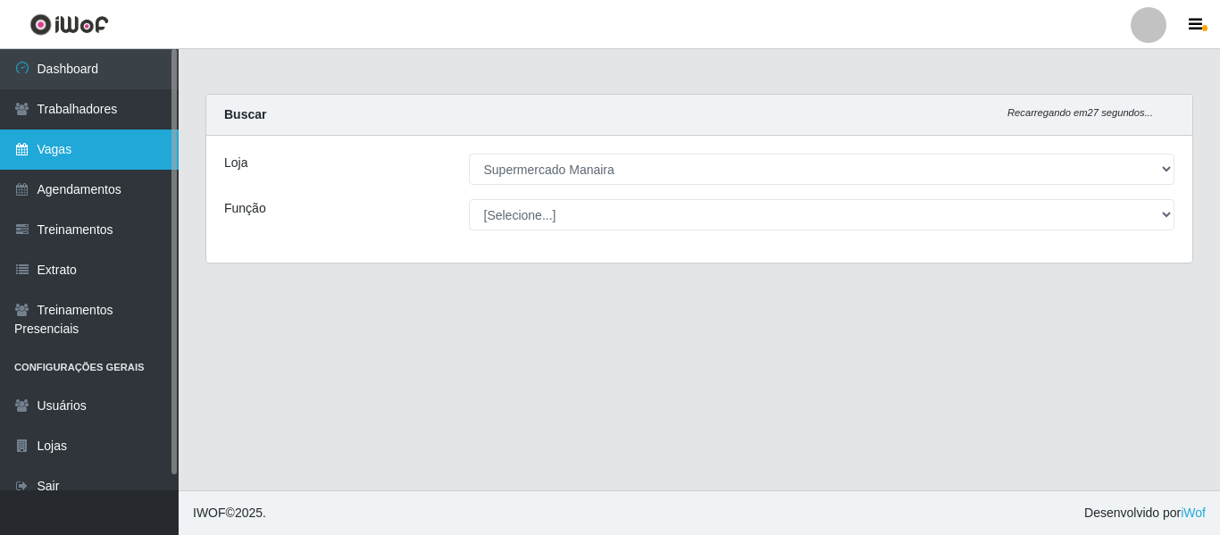
click at [96, 146] on link "Vagas" at bounding box center [89, 150] width 179 height 40
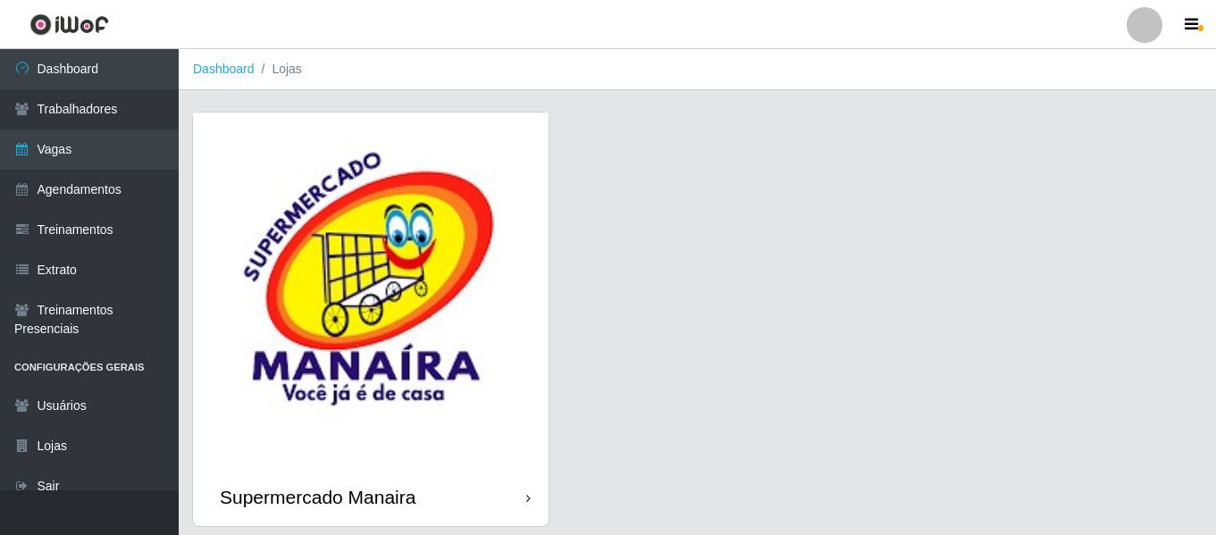
click at [347, 161] on img at bounding box center [371, 291] width 356 height 356
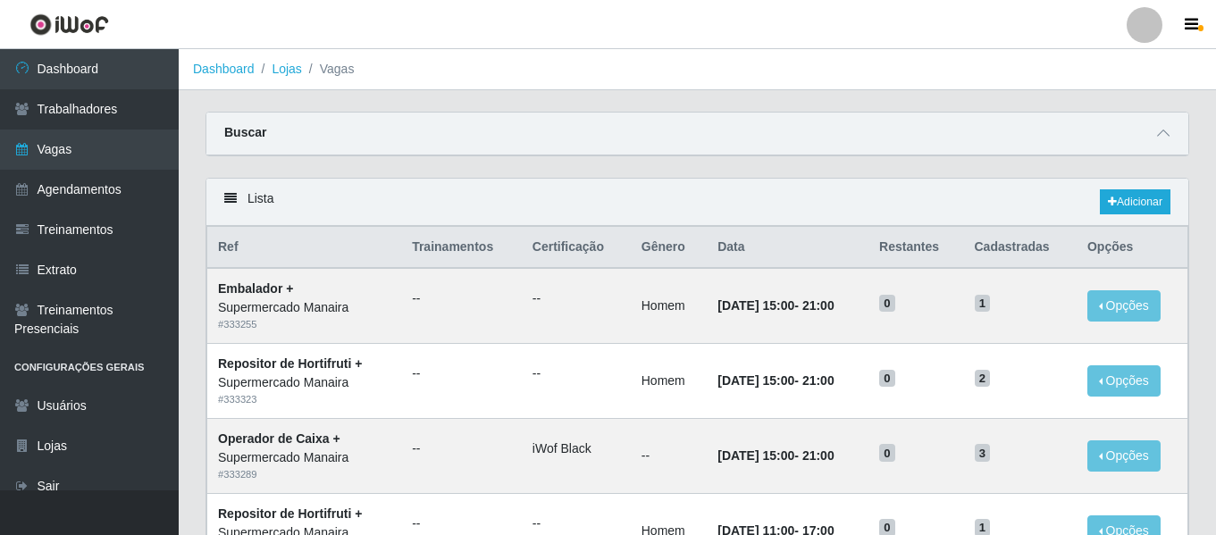
drag, startPoint x: 1163, startPoint y: 138, endPoint x: 1150, endPoint y: 137, distance: 13.4
click at [1163, 138] on icon at bounding box center [1163, 133] width 13 height 13
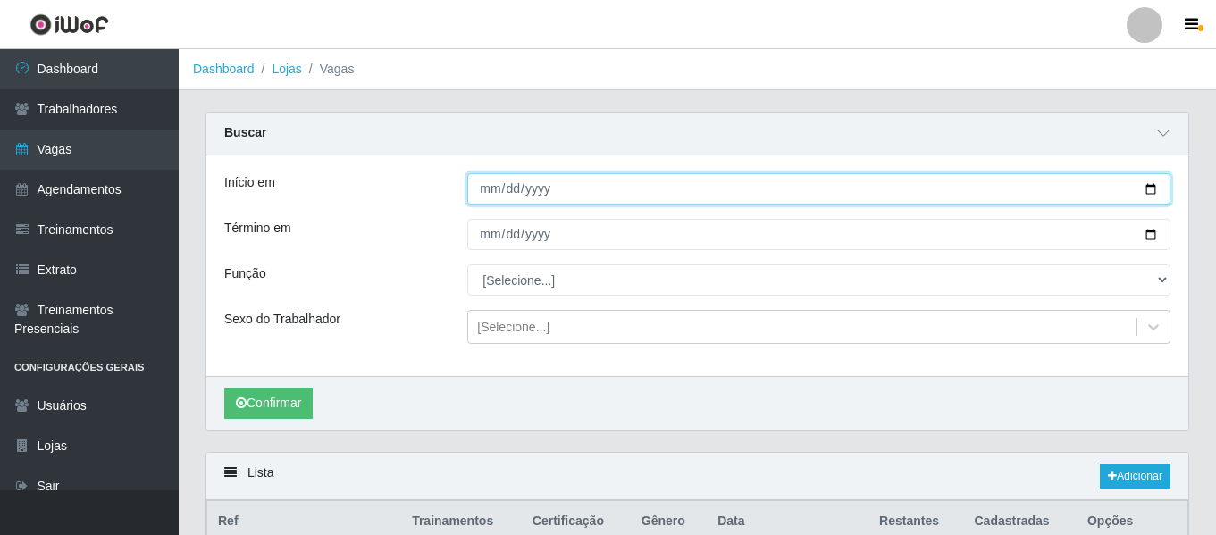
click at [498, 203] on input "Início em" at bounding box center [818, 188] width 703 height 31
type input "[DATE]"
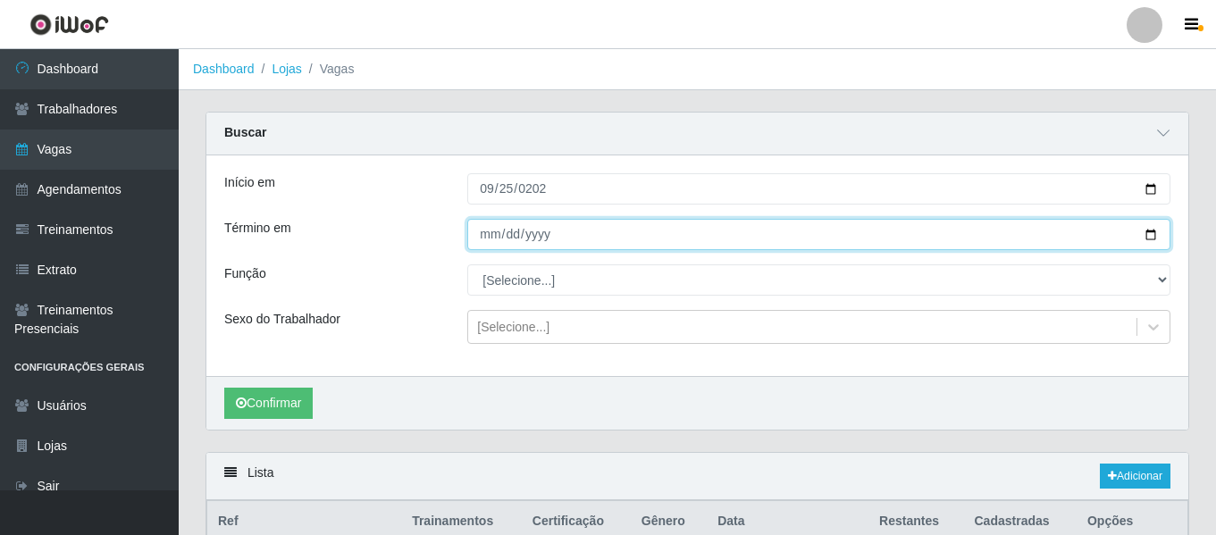
click at [479, 231] on input "Término em" at bounding box center [818, 234] width 703 height 31
type input "[DATE]"
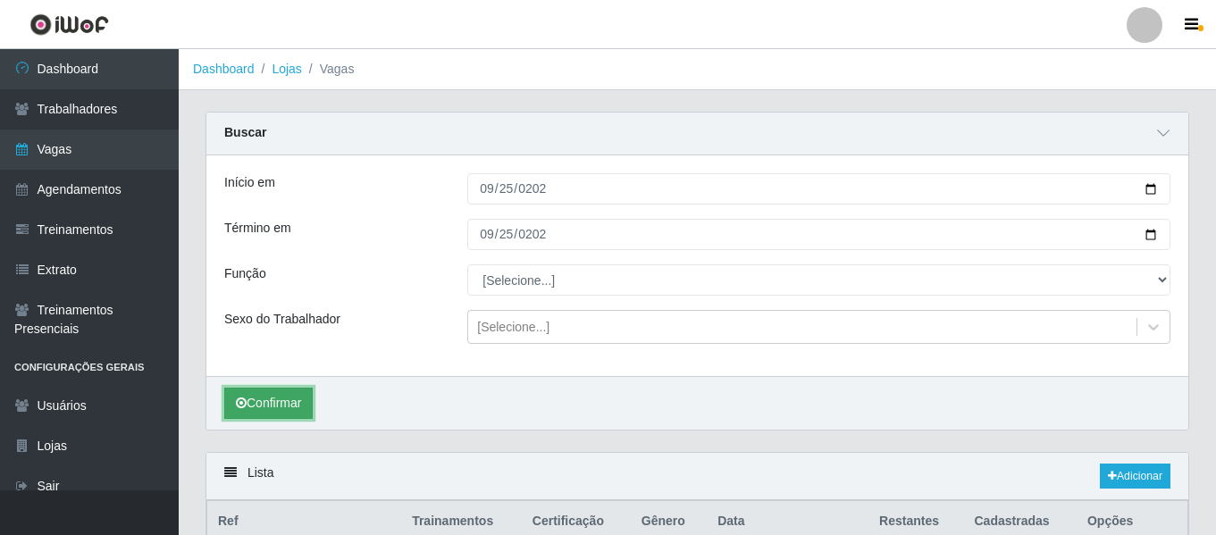
click at [287, 405] on button "Confirmar" at bounding box center [268, 403] width 88 height 31
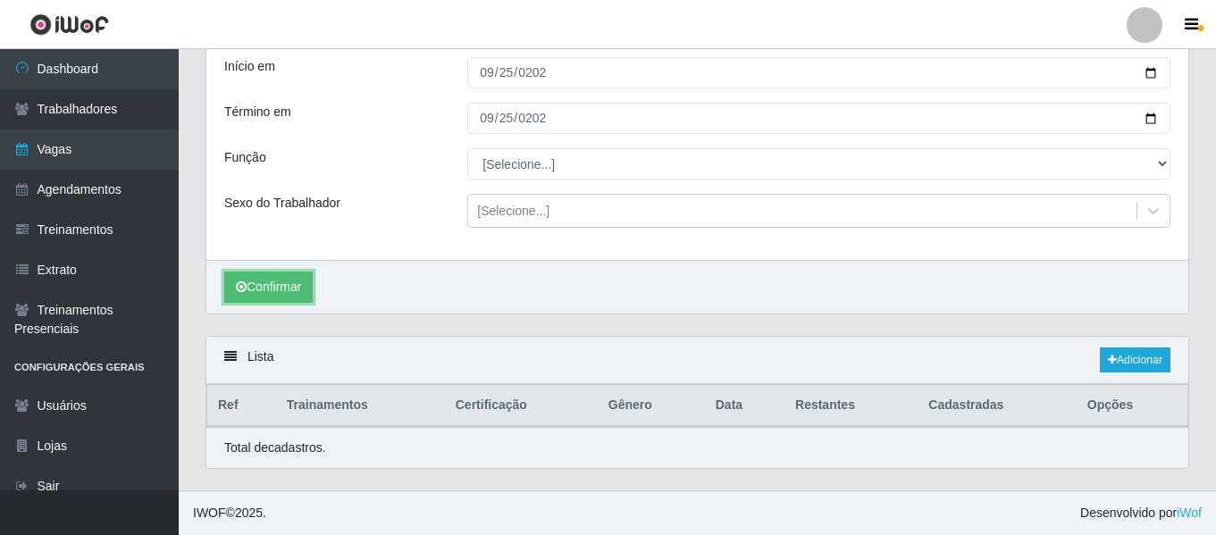
scroll to position [430, 0]
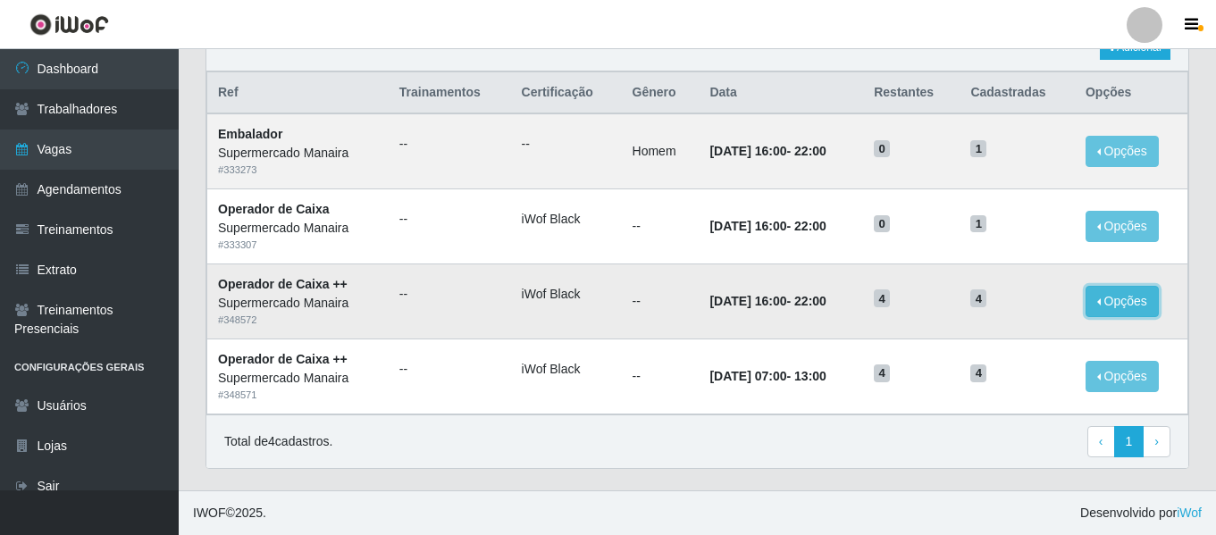
click at [1135, 295] on button "Opções" at bounding box center [1121, 301] width 73 height 31
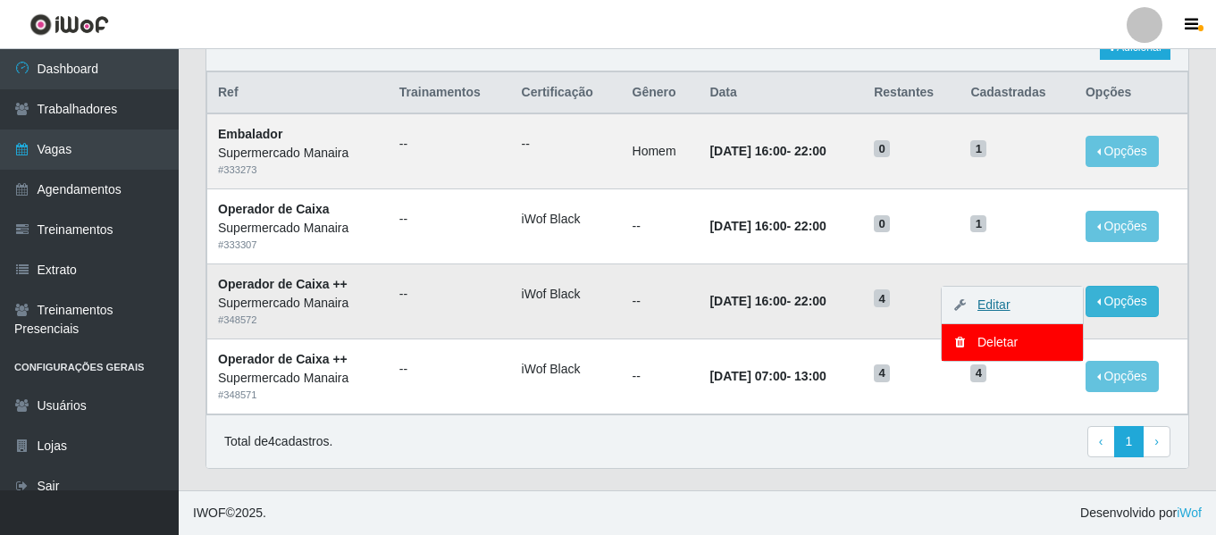
click at [1001, 302] on link "Editar" at bounding box center [984, 304] width 51 height 14
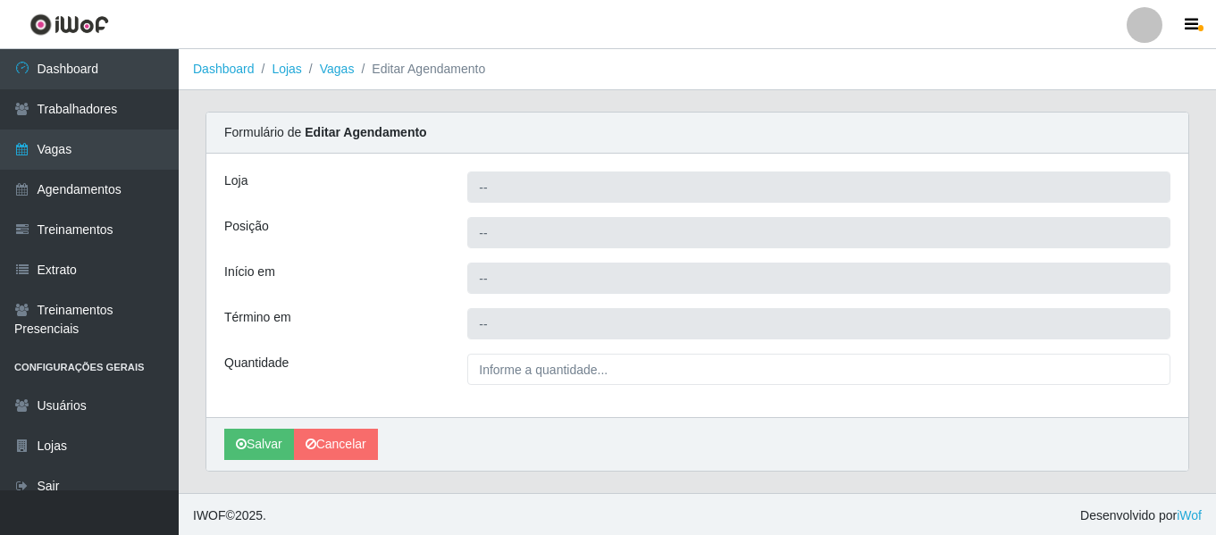
type input "Supermercado Manaira"
type input "Operador de Caixa ++"
type input "2025-09-25 16:00:00"
type input "2025-09-25 22:00:00"
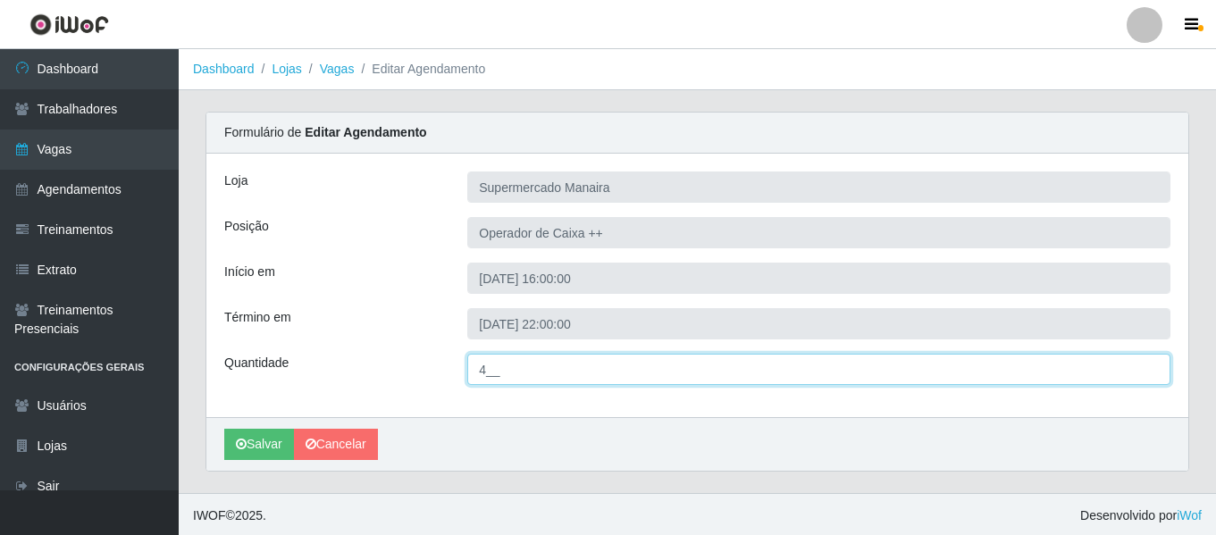
click at [489, 361] on input "4__" at bounding box center [818, 369] width 703 height 31
type input "3__"
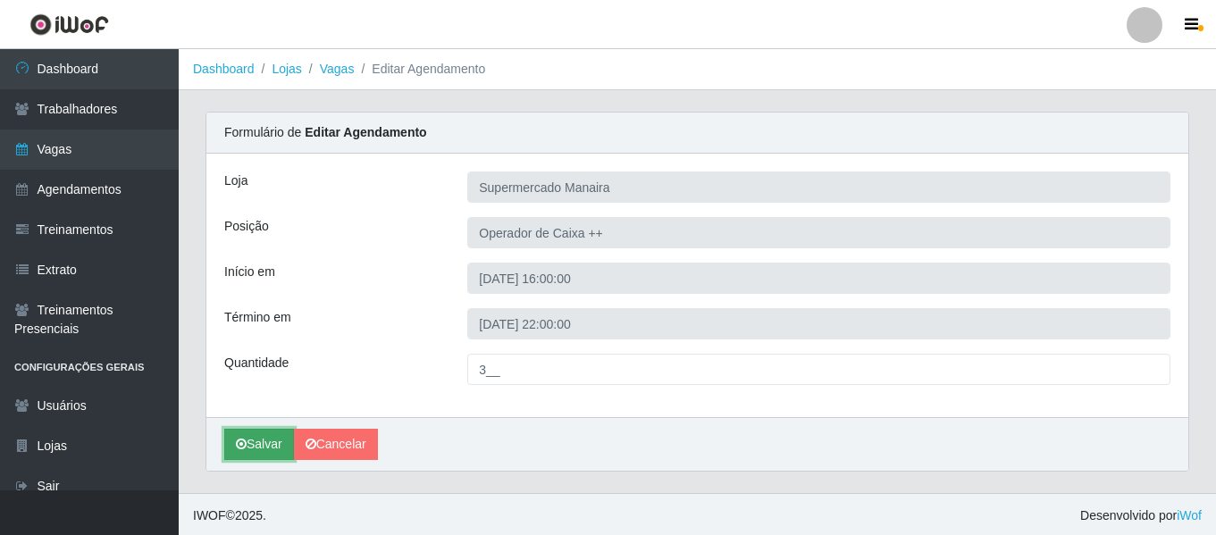
click at [254, 446] on button "Salvar" at bounding box center [259, 444] width 70 height 31
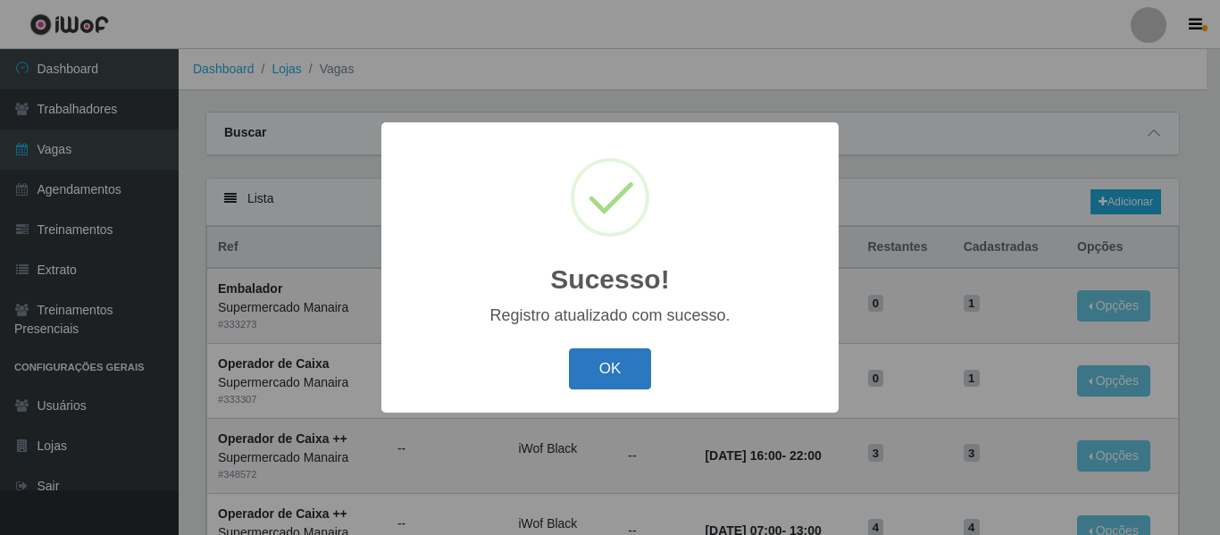
click at [586, 365] on button "OK" at bounding box center [610, 369] width 83 height 42
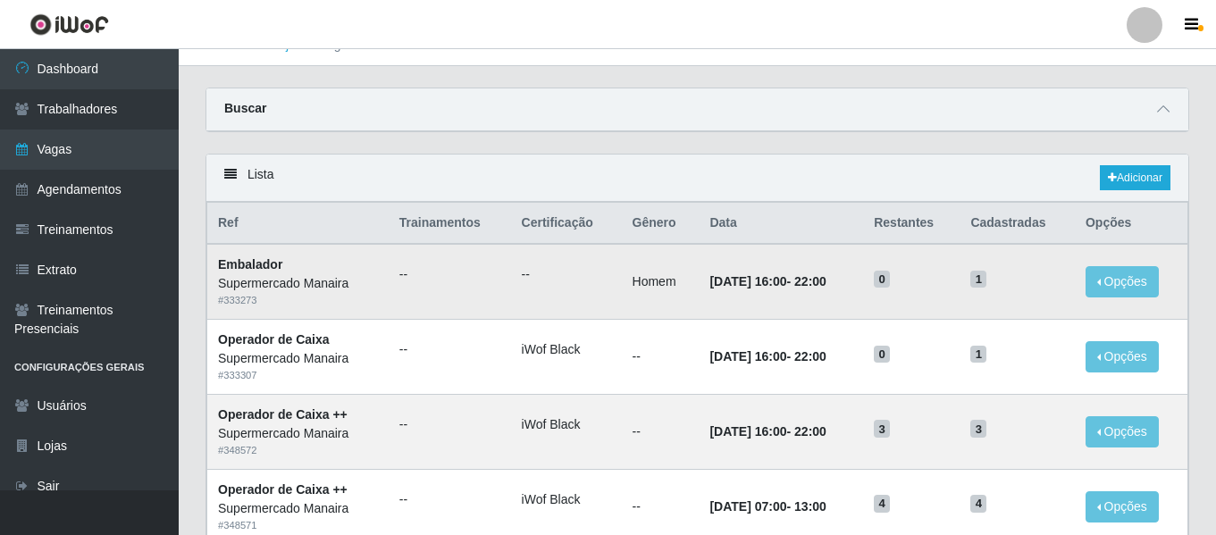
scroll to position [155, 0]
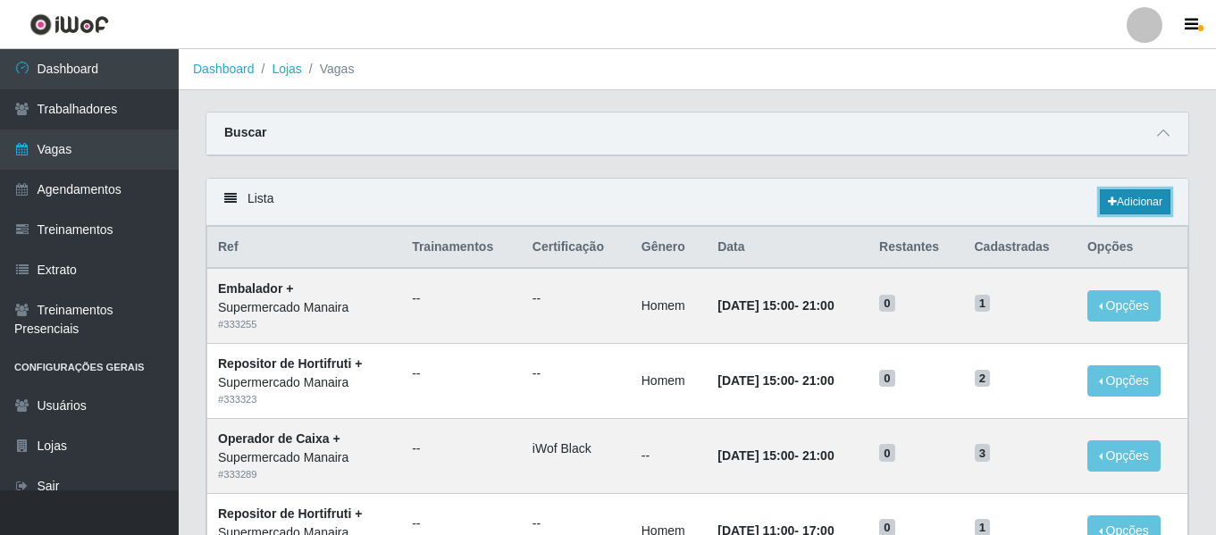
click at [1140, 204] on link "Adicionar" at bounding box center [1135, 201] width 71 height 25
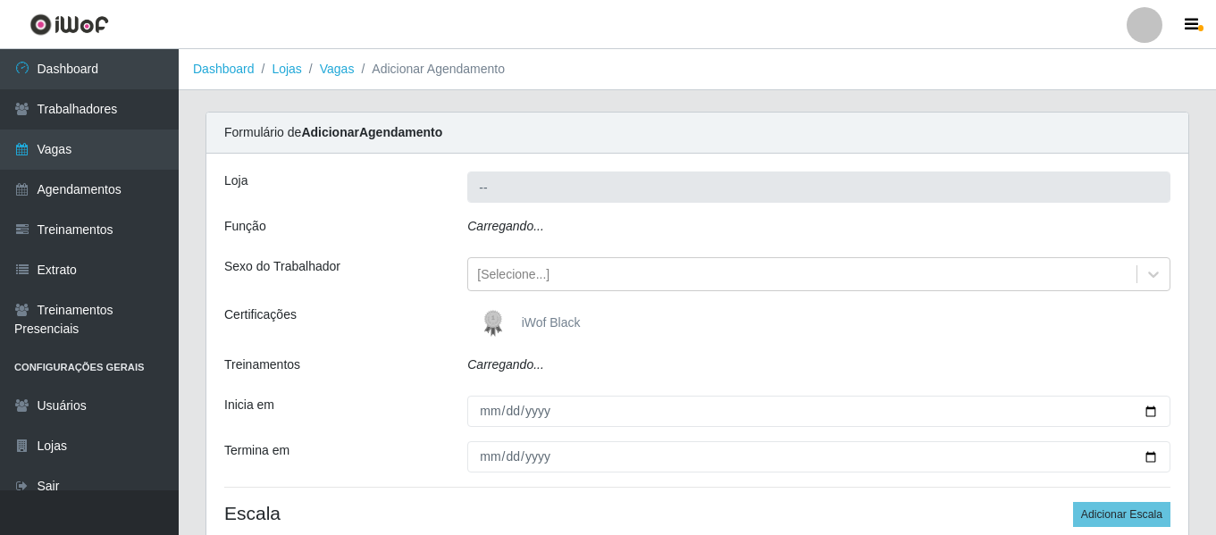
type input "Supermercado Manaira"
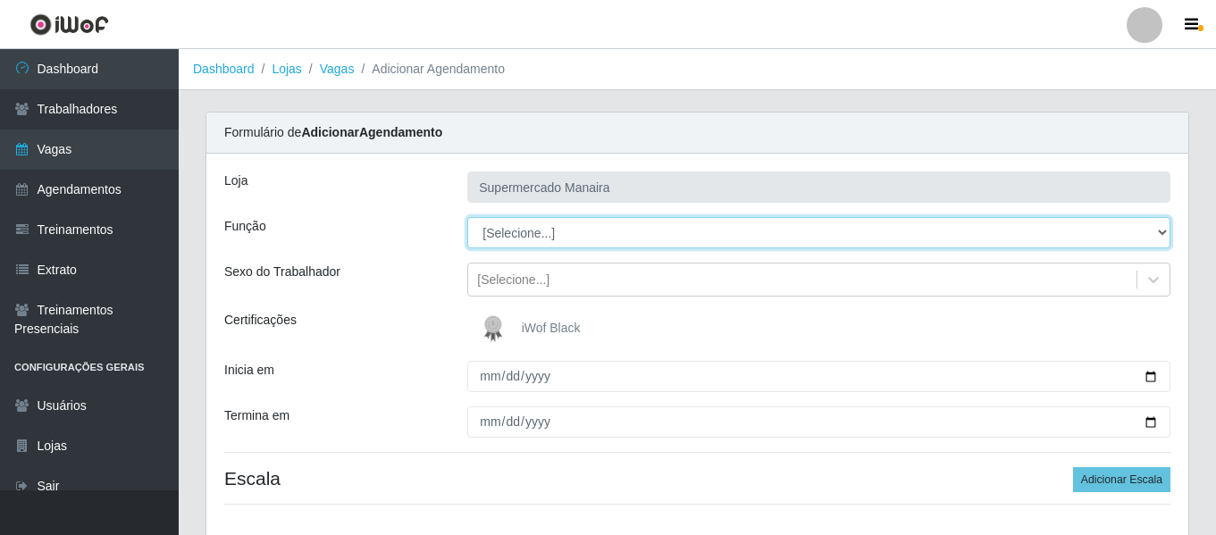
drag, startPoint x: 541, startPoint y: 247, endPoint x: 540, endPoint y: 232, distance: 15.3
click at [540, 232] on select "[Selecione...] ASG ASG + ASG ++ Embalador Embalador + Embalador ++ Operador de …" at bounding box center [818, 232] width 703 height 31
select select "73"
click at [467, 217] on select "[Selecione...] ASG ASG + ASG ++ Embalador Embalador + Embalador ++ Operador de …" at bounding box center [818, 232] width 703 height 31
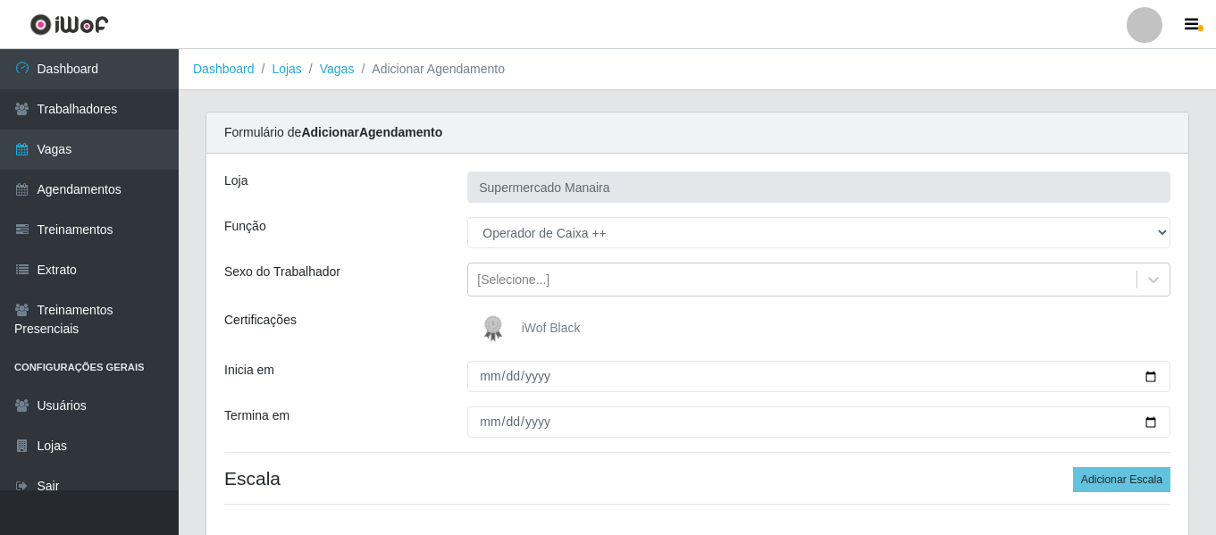
click at [485, 329] on img at bounding box center [496, 329] width 43 height 36
click at [0, 0] on input "iWof Black" at bounding box center [0, 0] width 0 height 0
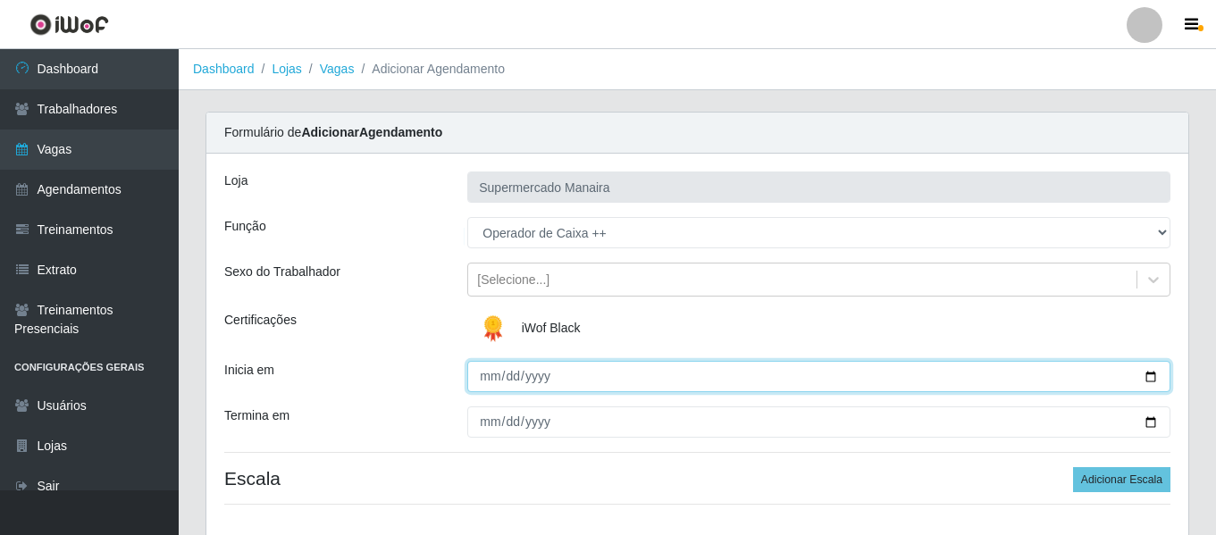
click at [490, 372] on input "Inicia em" at bounding box center [818, 376] width 703 height 31
type input "[DATE]"
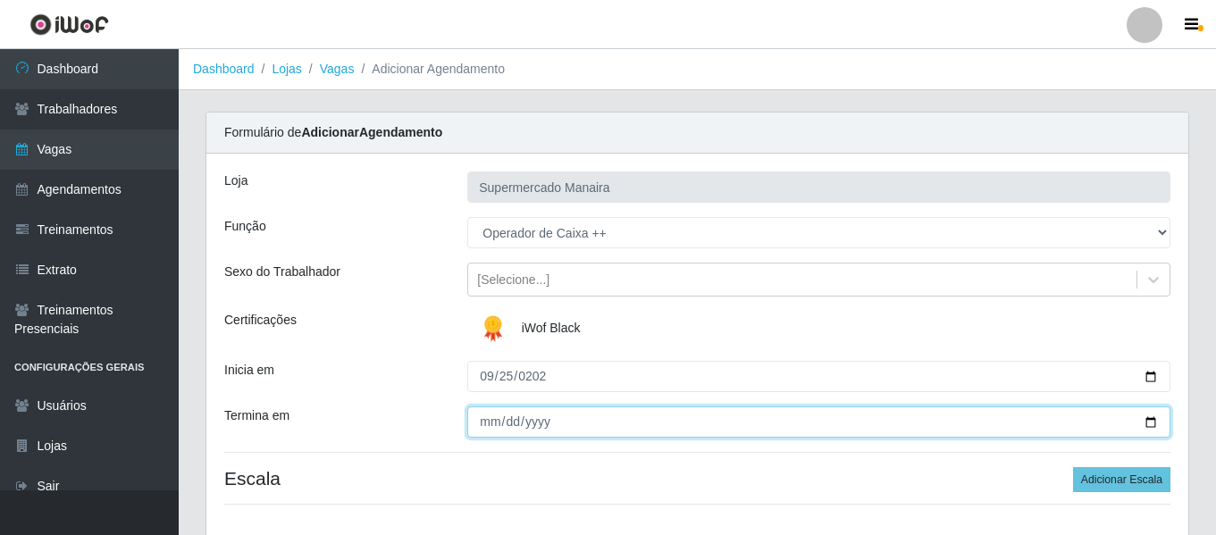
click at [486, 413] on input "Termina em" at bounding box center [818, 421] width 703 height 31
type input "0205-09-25"
type input "[DATE]"
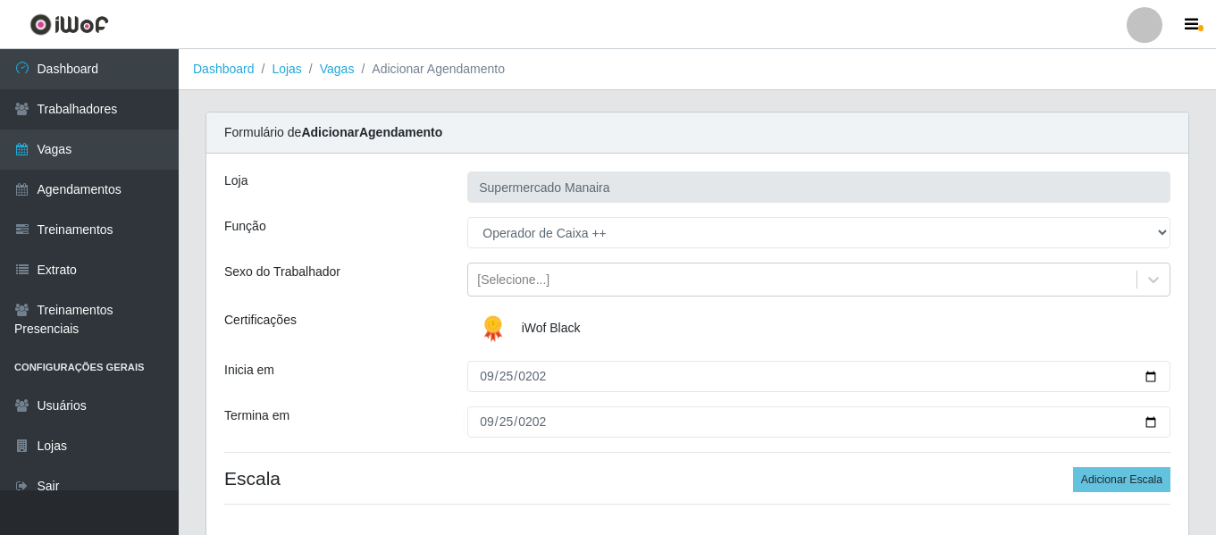
click at [440, 368] on div "Inicia em" at bounding box center [332, 376] width 243 height 31
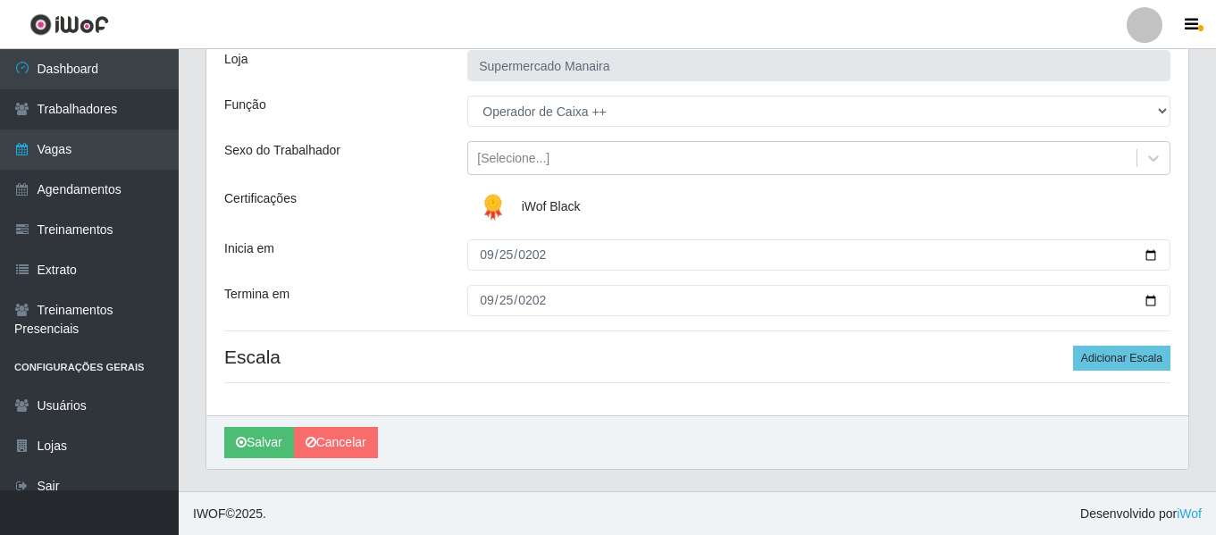
scroll to position [122, 0]
click at [1117, 356] on button "Adicionar Escala" at bounding box center [1121, 357] width 97 height 25
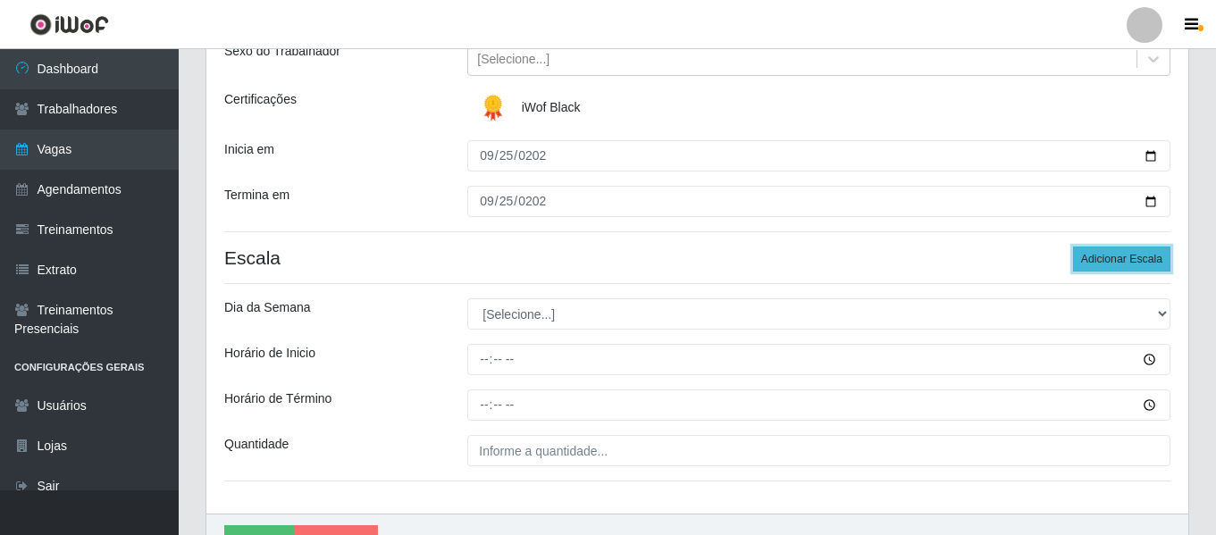
scroll to position [320, 0]
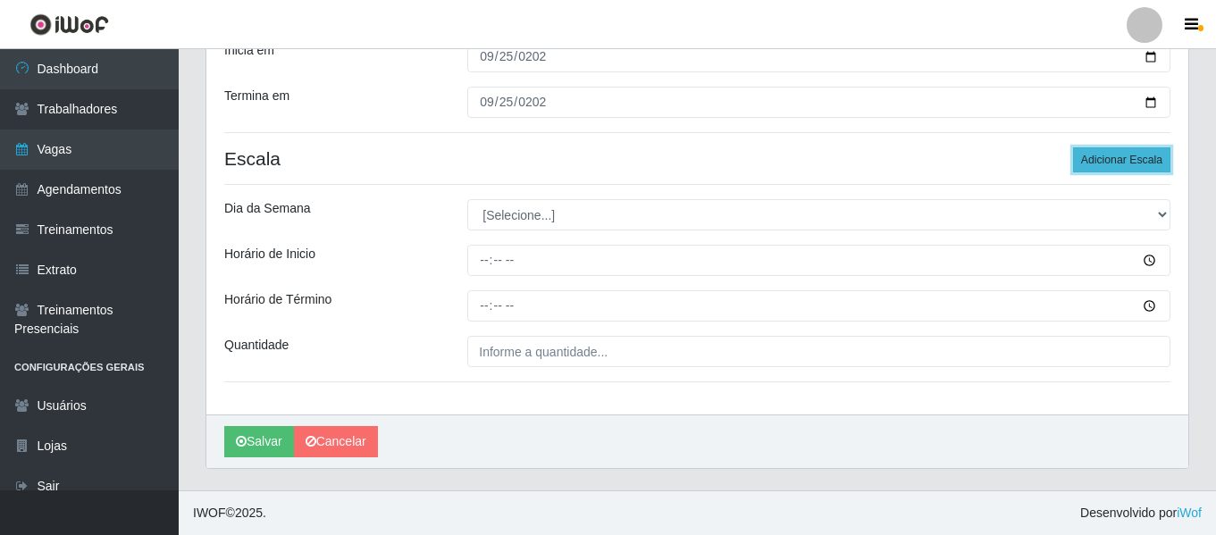
click at [1134, 160] on button "Adicionar Escala" at bounding box center [1121, 159] width 97 height 25
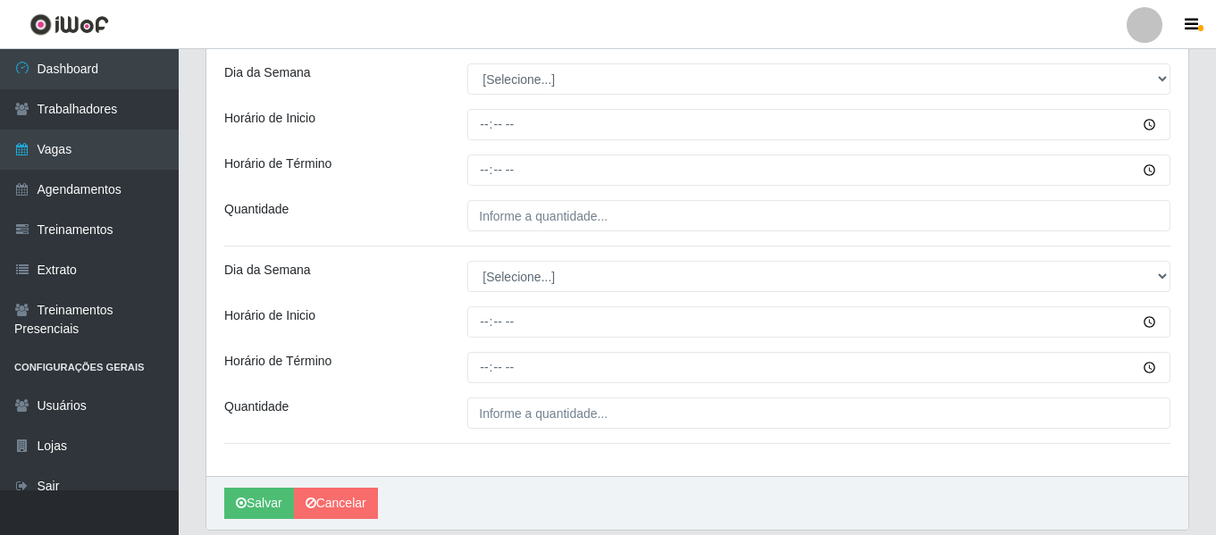
scroll to position [339, 0]
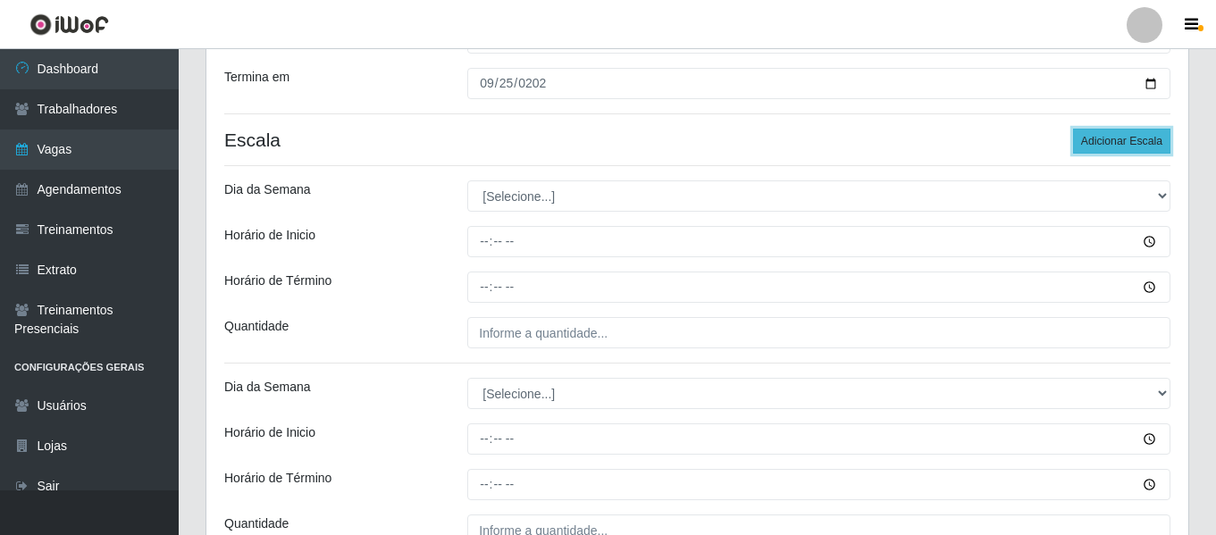
click at [1155, 134] on button "Adicionar Escala" at bounding box center [1121, 141] width 97 height 25
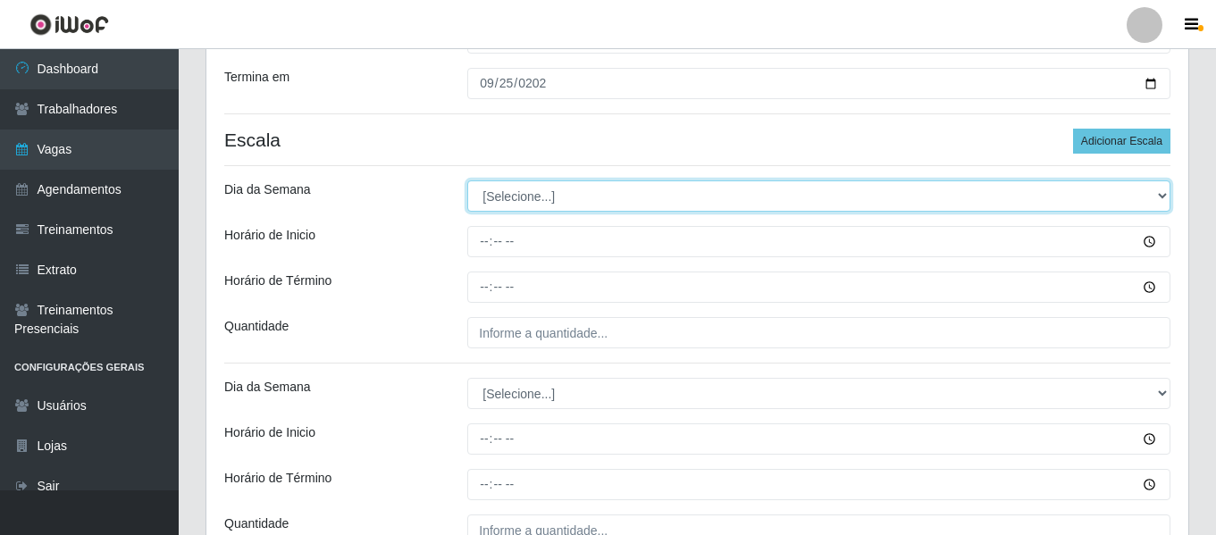
click at [573, 199] on select "[Selecione...] Segunda Terça Quarta Quinta Sexta Sábado Domingo" at bounding box center [818, 195] width 703 height 31
select select "4"
click at [467, 180] on select "[Selecione...] Segunda Terça Quarta Quinta Sexta Sábado Domingo" at bounding box center [818, 195] width 703 height 31
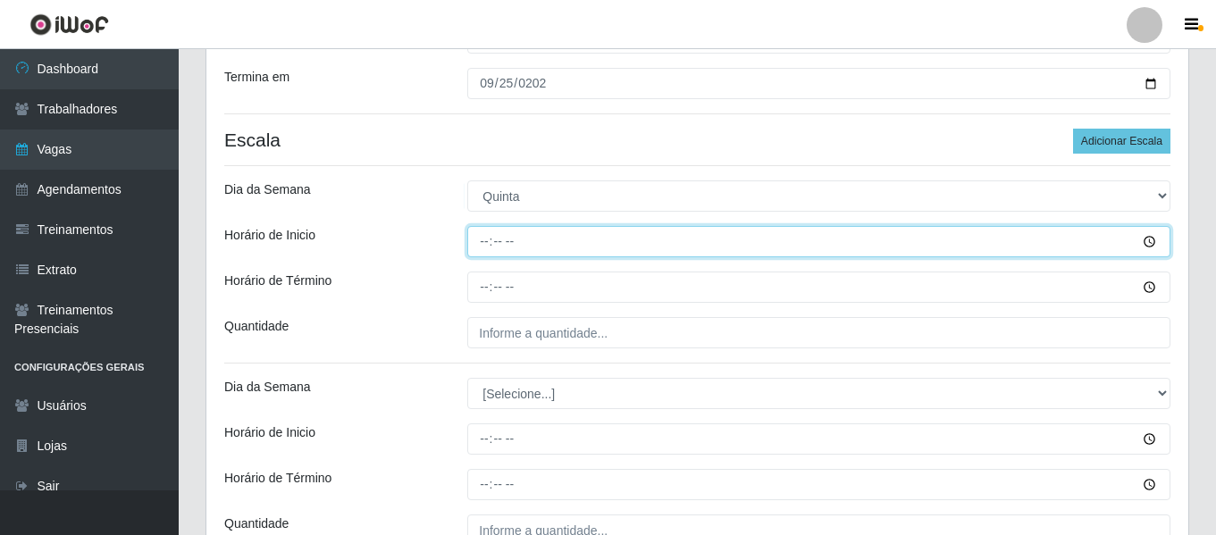
click at [477, 245] on input "Horário de Inicio" at bounding box center [818, 241] width 703 height 31
type input "07:00"
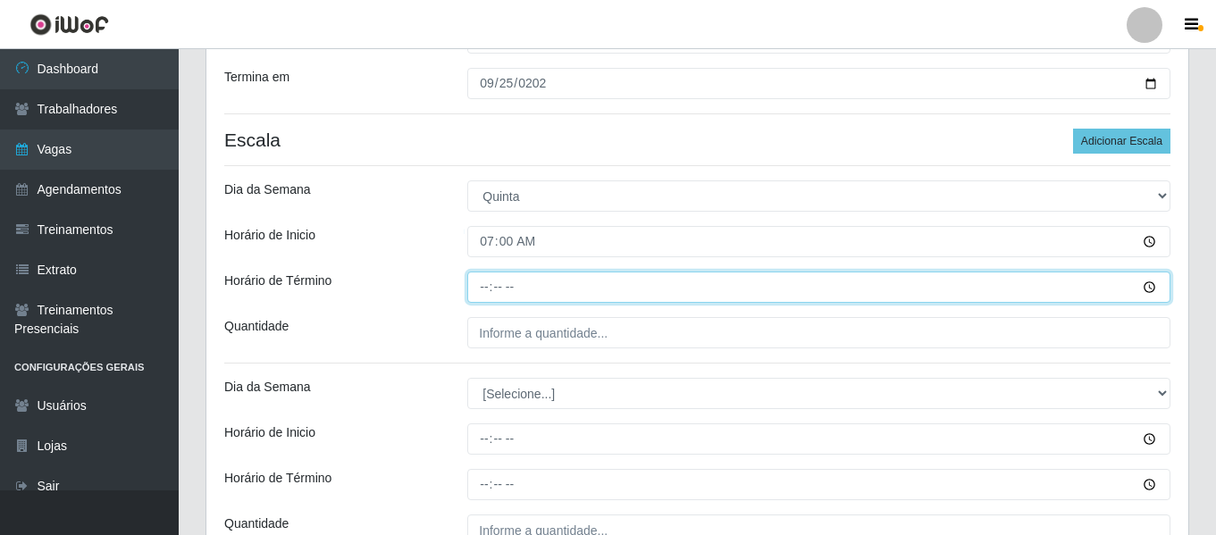
click at [492, 289] on input "Horário de Término" at bounding box center [818, 287] width 703 height 31
type input "13:00"
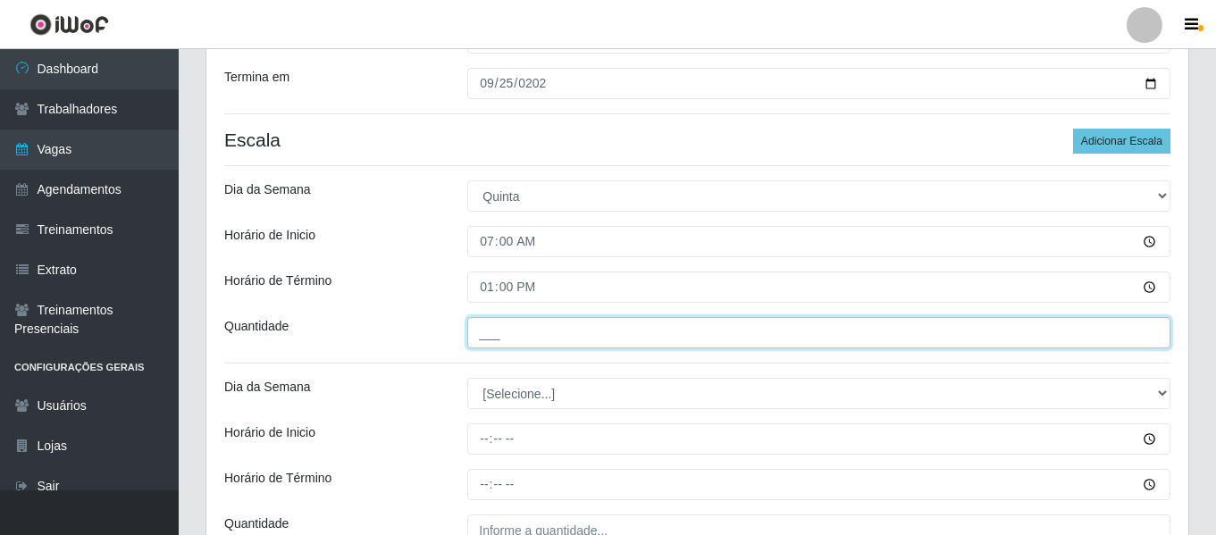
click at [580, 330] on input "___" at bounding box center [818, 332] width 703 height 31
type input "4__"
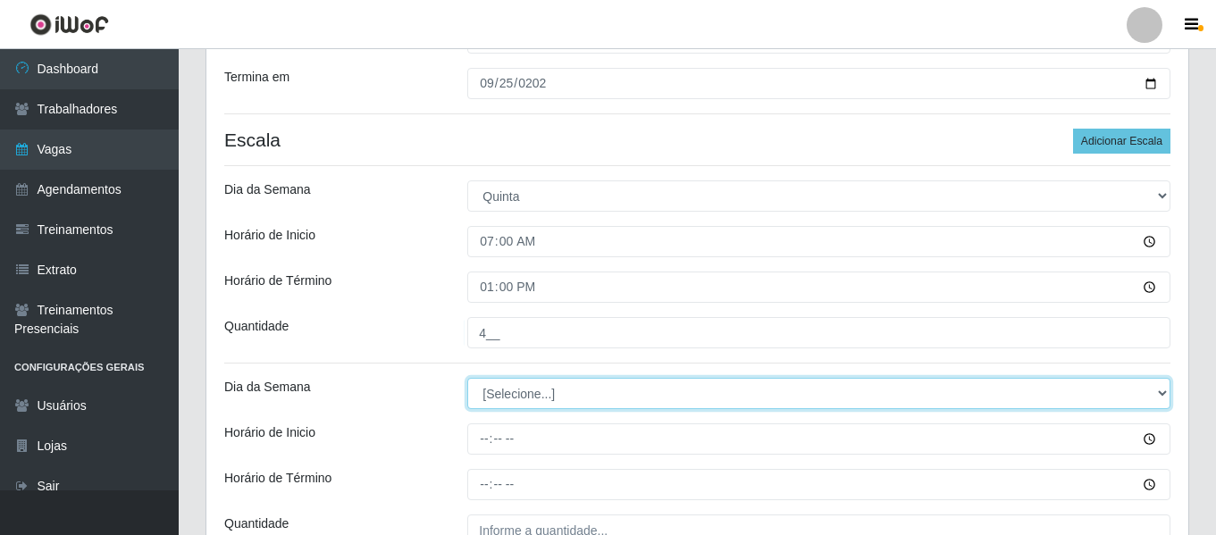
click at [555, 387] on select "[Selecione...] Segunda Terça Quarta Quinta Sexta Sábado Domingo" at bounding box center [818, 393] width 703 height 31
select select "4"
click at [467, 378] on select "[Selecione...] Segunda Terça Quarta Quinta Sexta Sábado Domingo" at bounding box center [818, 393] width 703 height 31
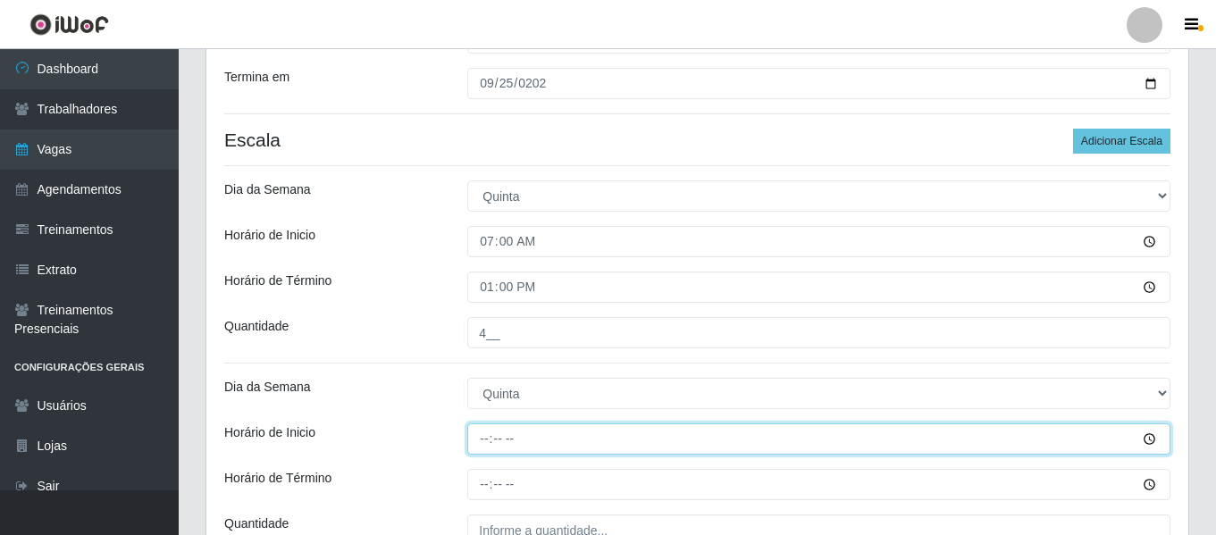
click at [490, 449] on input "Horário de Inicio" at bounding box center [818, 438] width 703 height 31
type input "16:00"
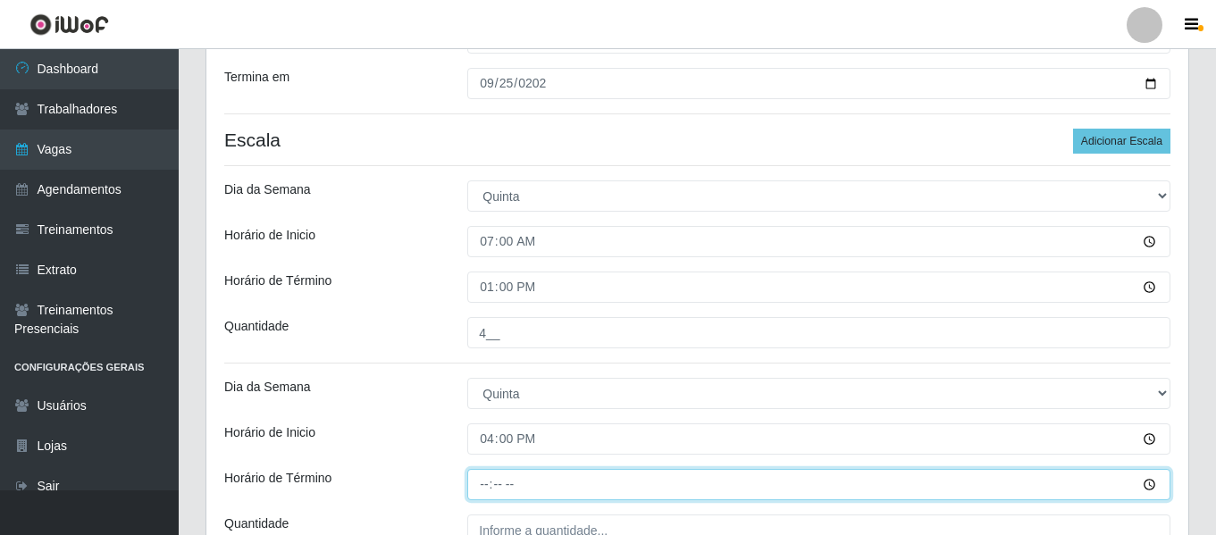
click at [487, 484] on input "Horário de Término" at bounding box center [818, 484] width 703 height 31
type input "22:00"
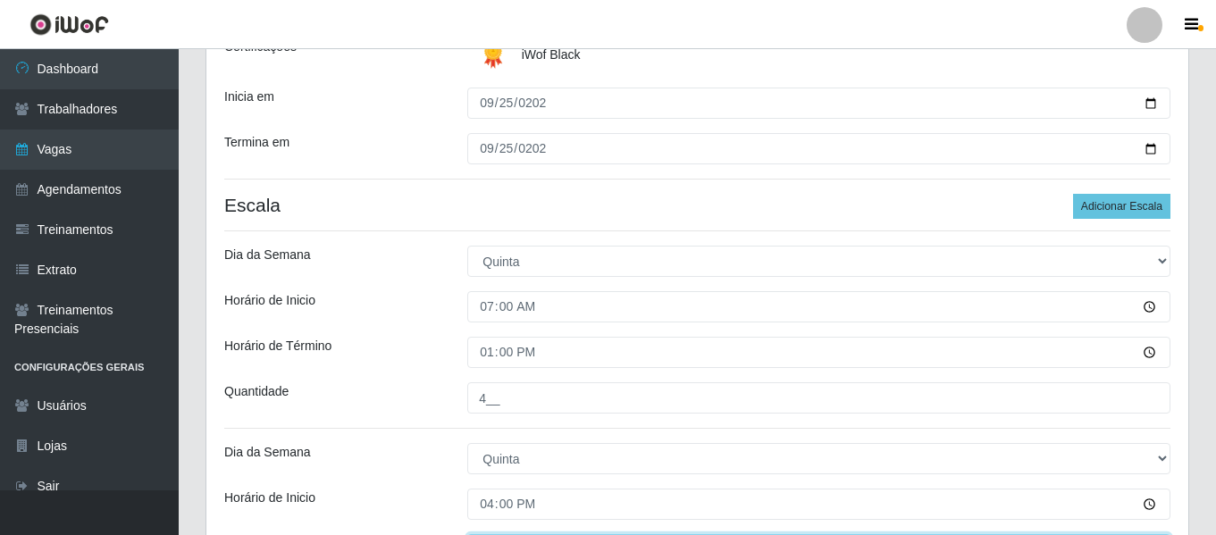
scroll to position [428, 0]
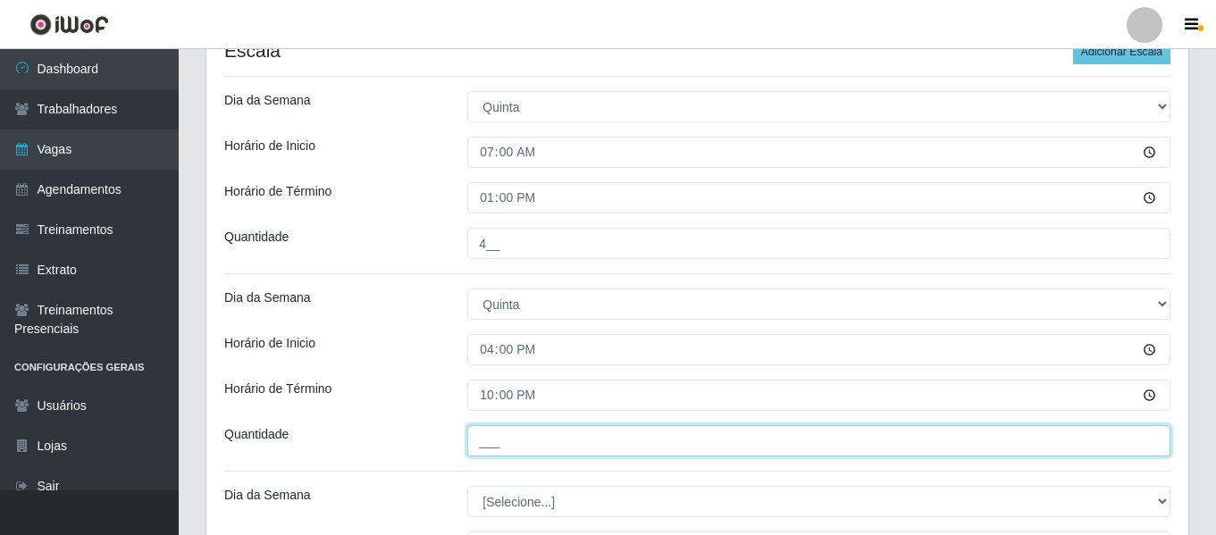
click at [538, 436] on input "___" at bounding box center [818, 440] width 703 height 31
type input "4__"
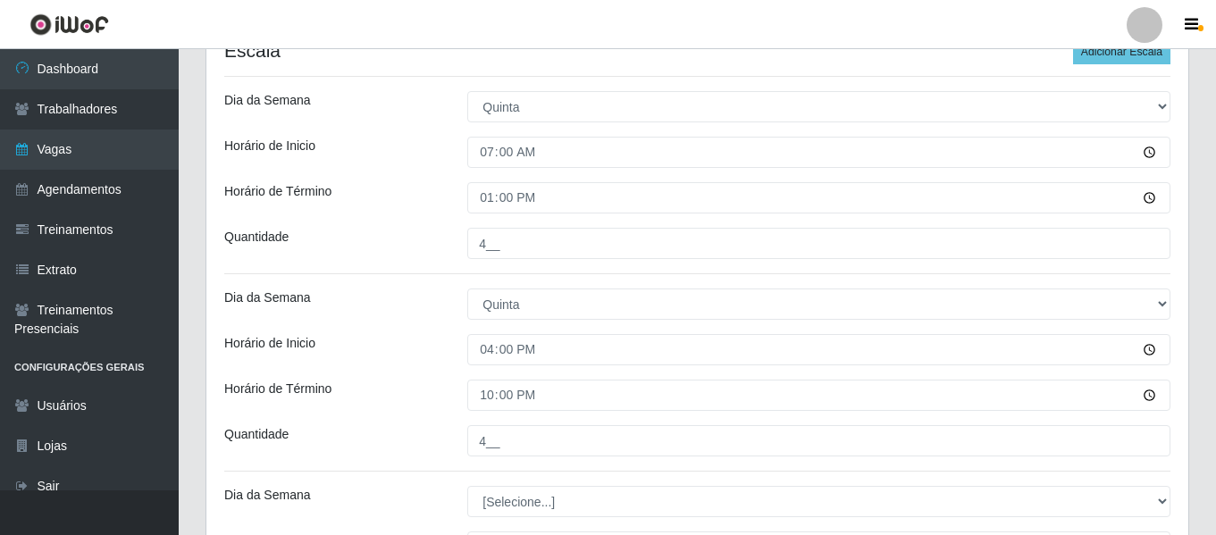
click at [442, 379] on div "Loja Supermercado Manaira Função [Selecione...] ASG ASG + ASG ++ Embalador Emba…" at bounding box center [697, 312] width 982 height 1173
click at [374, 278] on div "Loja Supermercado Manaira Função [Selecione...] ASG ASG + ASG ++ Embalador Emba…" at bounding box center [697, 312] width 982 height 1173
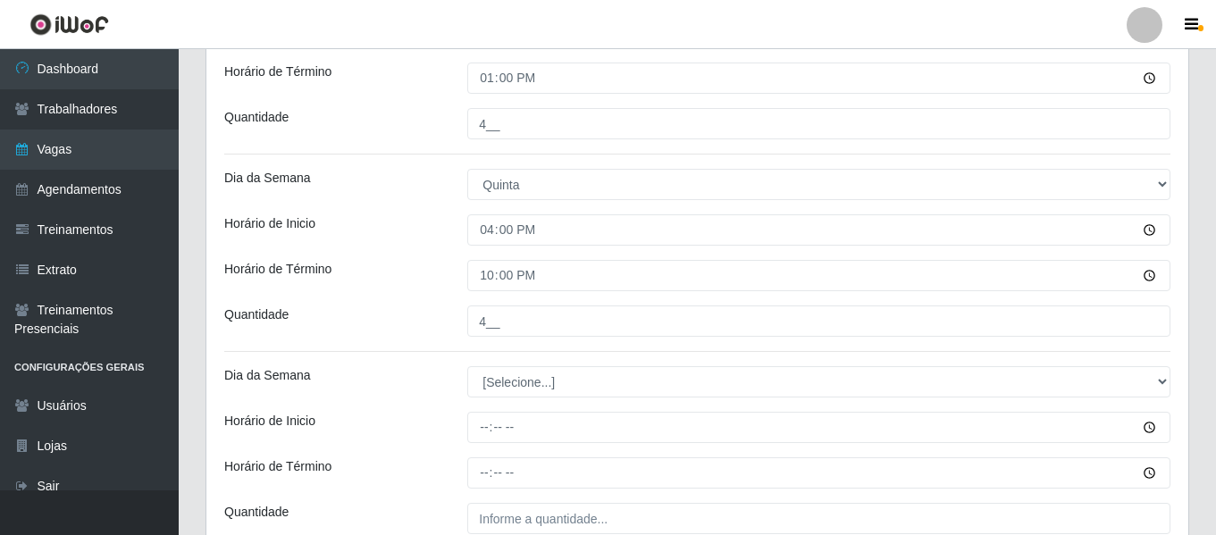
scroll to position [875, 0]
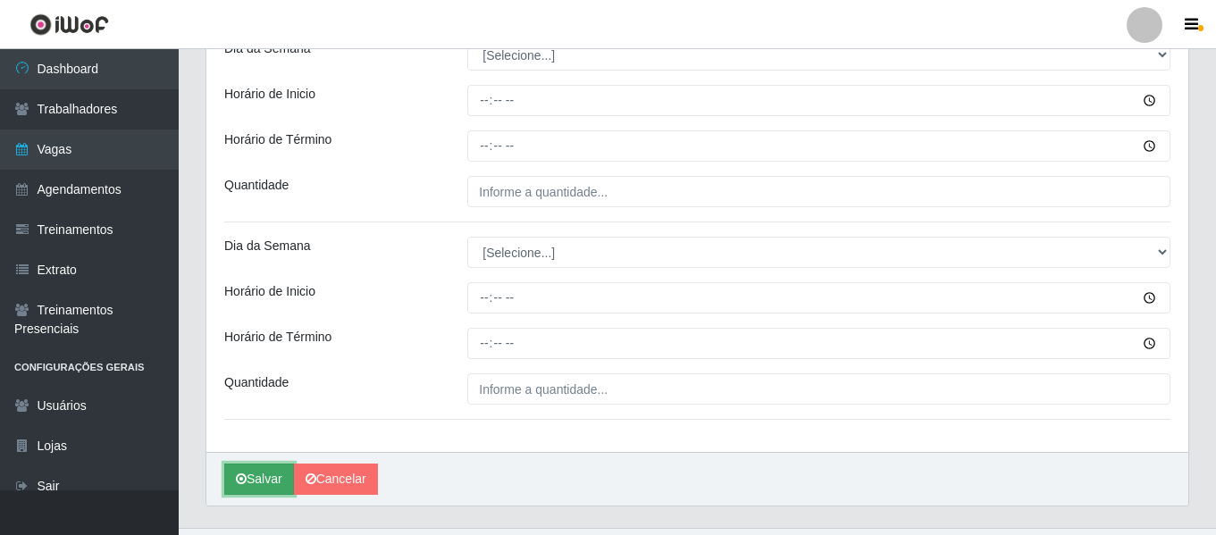
click at [271, 485] on button "Salvar" at bounding box center [259, 479] width 70 height 31
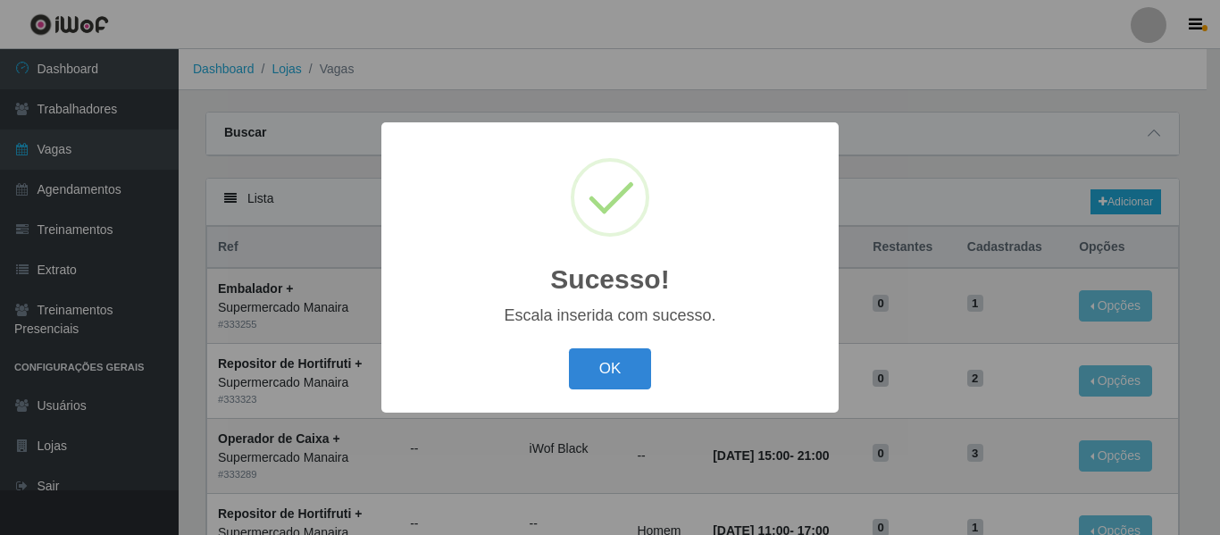
drag, startPoint x: 588, startPoint y: 381, endPoint x: 640, endPoint y: 346, distance: 62.9
click at [589, 381] on button "OK" at bounding box center [610, 369] width 83 height 42
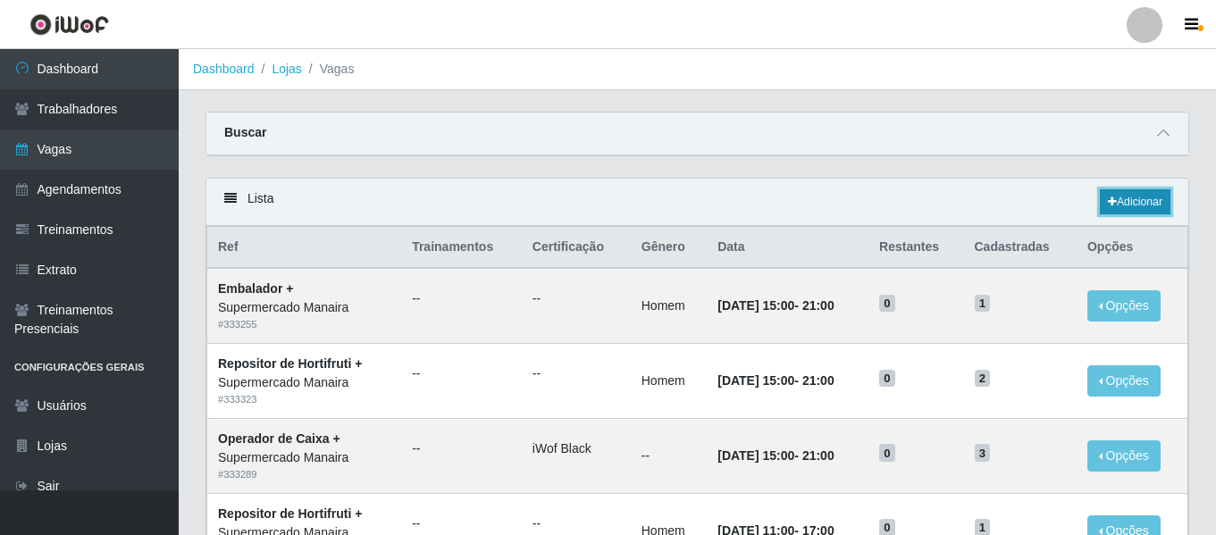
click at [1167, 202] on link "Adicionar" at bounding box center [1135, 201] width 71 height 25
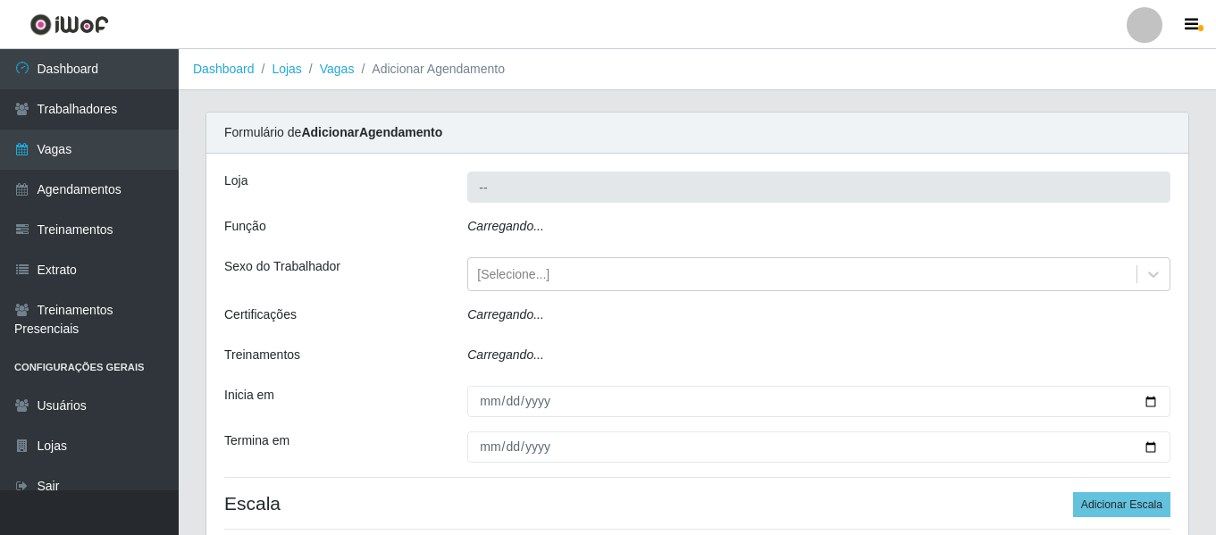
type input "Supermercado Manaira"
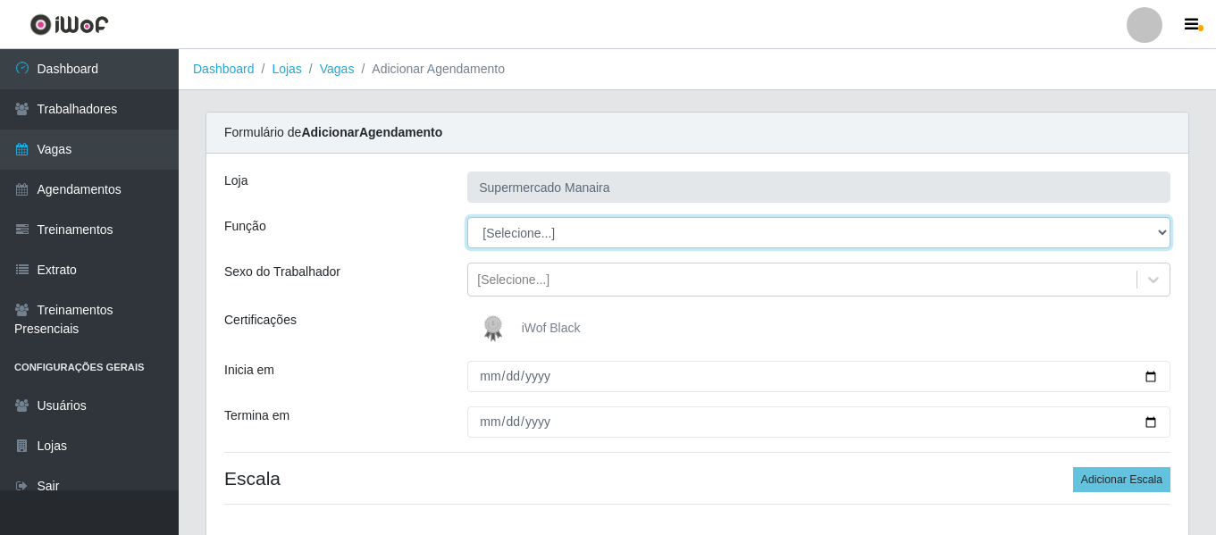
click at [551, 228] on select "[Selecione...] ASG ASG + ASG ++ Embalador Embalador + Embalador ++ Operador de …" at bounding box center [818, 232] width 703 height 31
select select "71"
click at [467, 217] on select "[Selecione...] ASG ASG + ASG ++ Embalador Embalador + Embalador ++ Operador de …" at bounding box center [818, 232] width 703 height 31
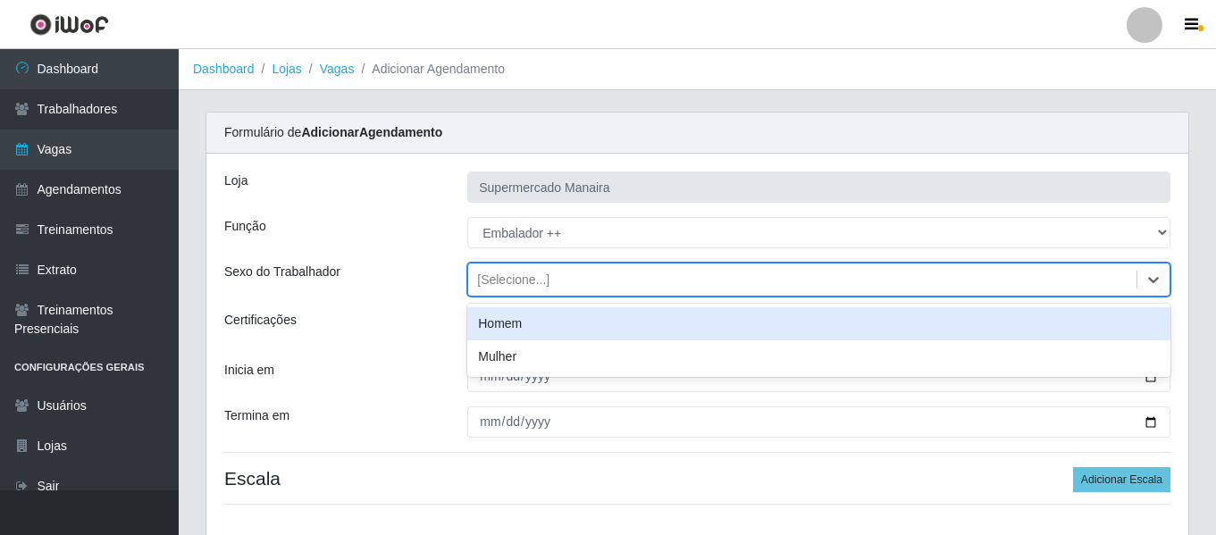
click at [499, 284] on div "[Selecione...]" at bounding box center [513, 280] width 72 height 19
click at [516, 327] on div "Homem" at bounding box center [818, 323] width 703 height 33
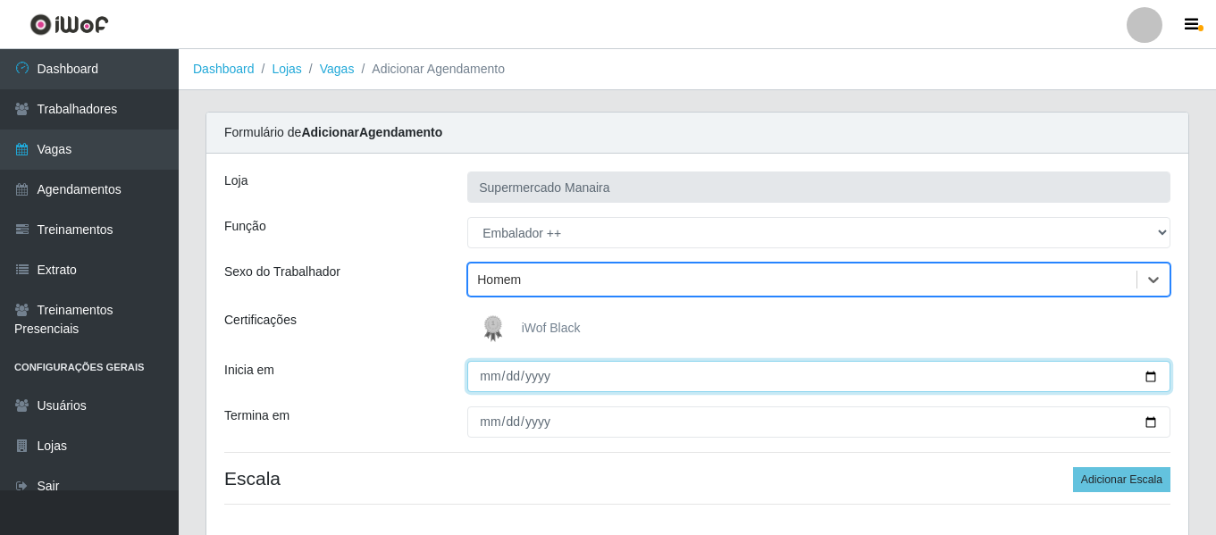
click at [490, 387] on input "Inicia em" at bounding box center [818, 376] width 703 height 31
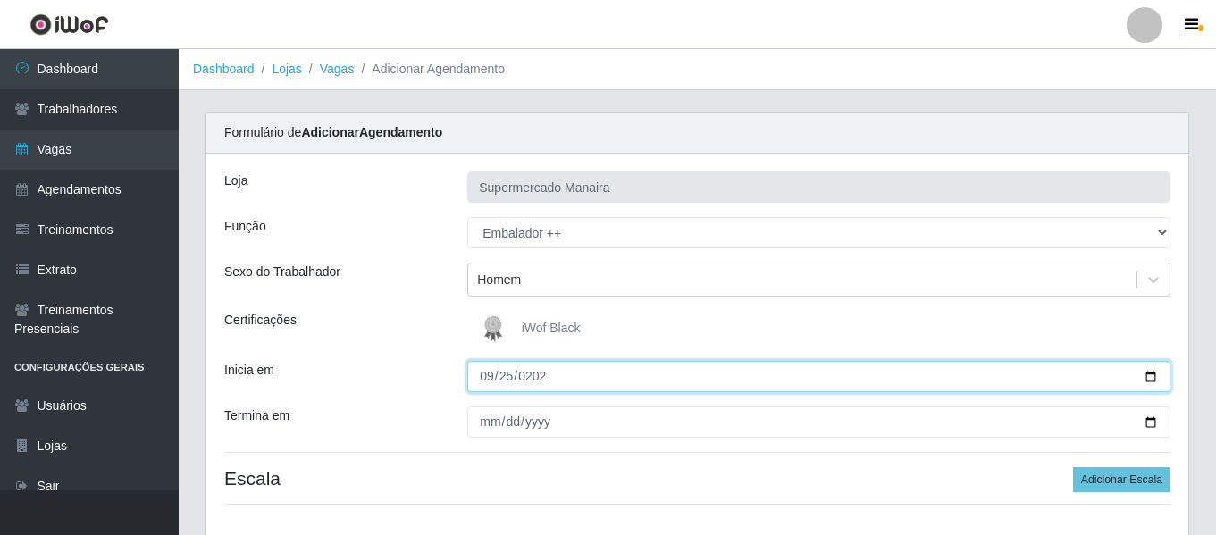
type input "[DATE]"
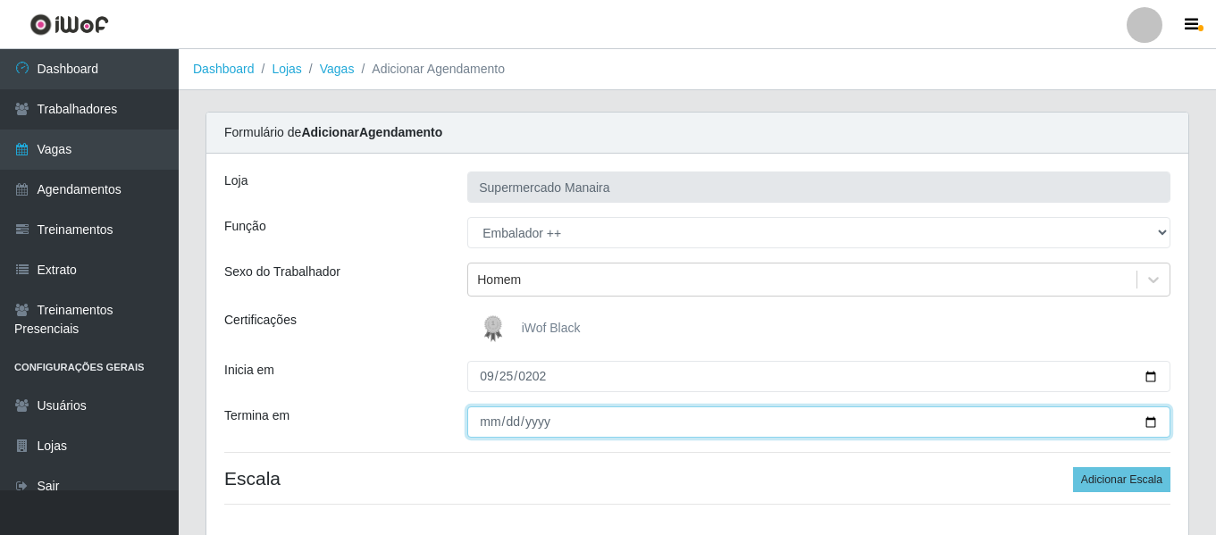
click at [488, 428] on input "Termina em" at bounding box center [818, 421] width 703 height 31
type input "[DATE]"
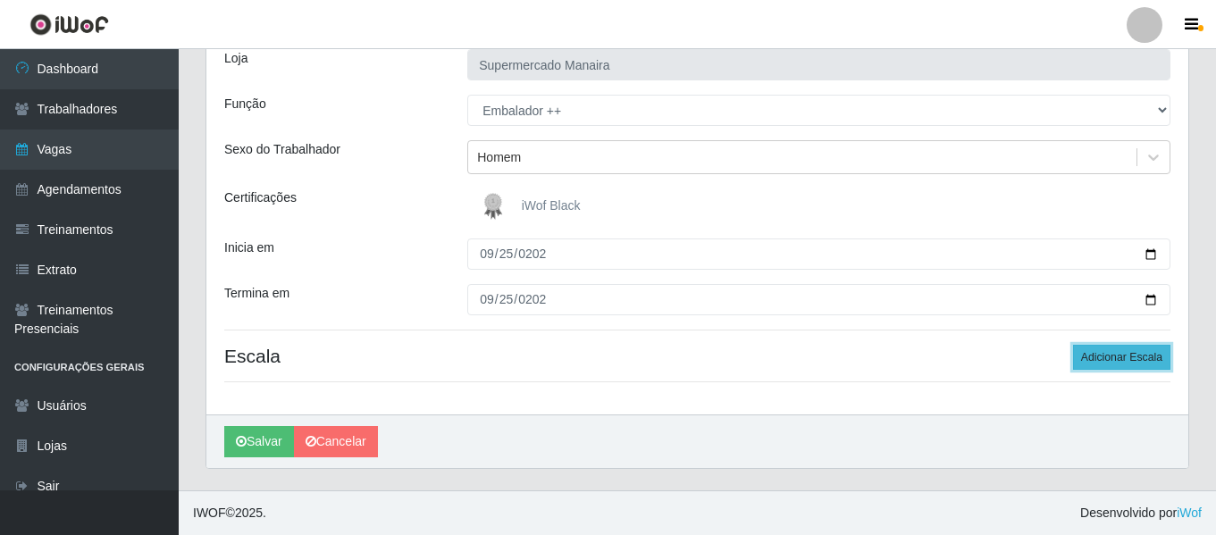
click at [1126, 365] on button "Adicionar Escala" at bounding box center [1121, 357] width 97 height 25
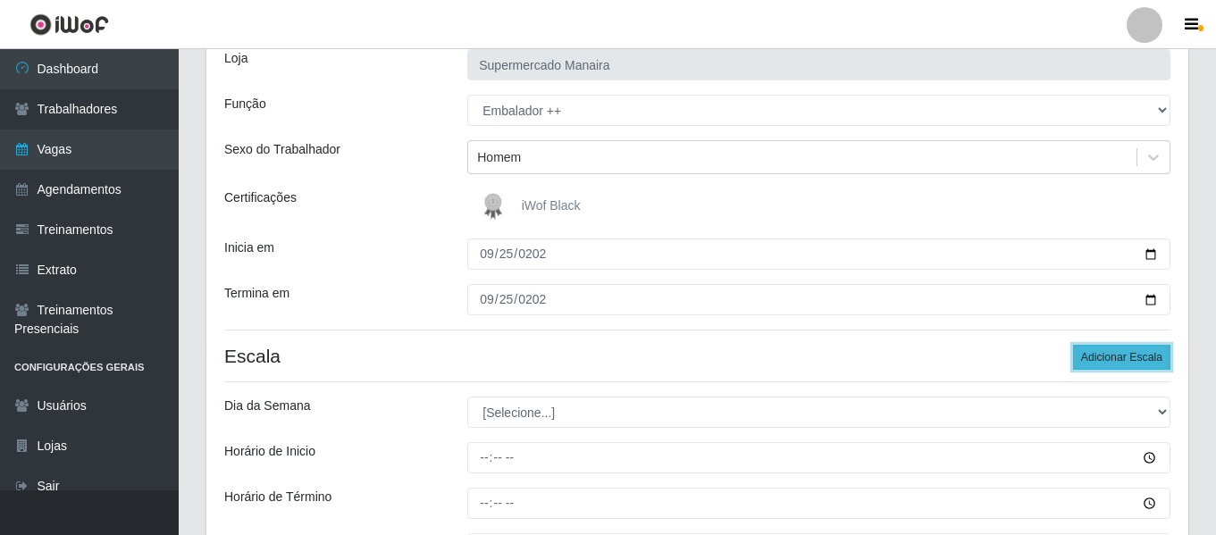
click at [1126, 365] on button "Adicionar Escala" at bounding box center [1121, 357] width 97 height 25
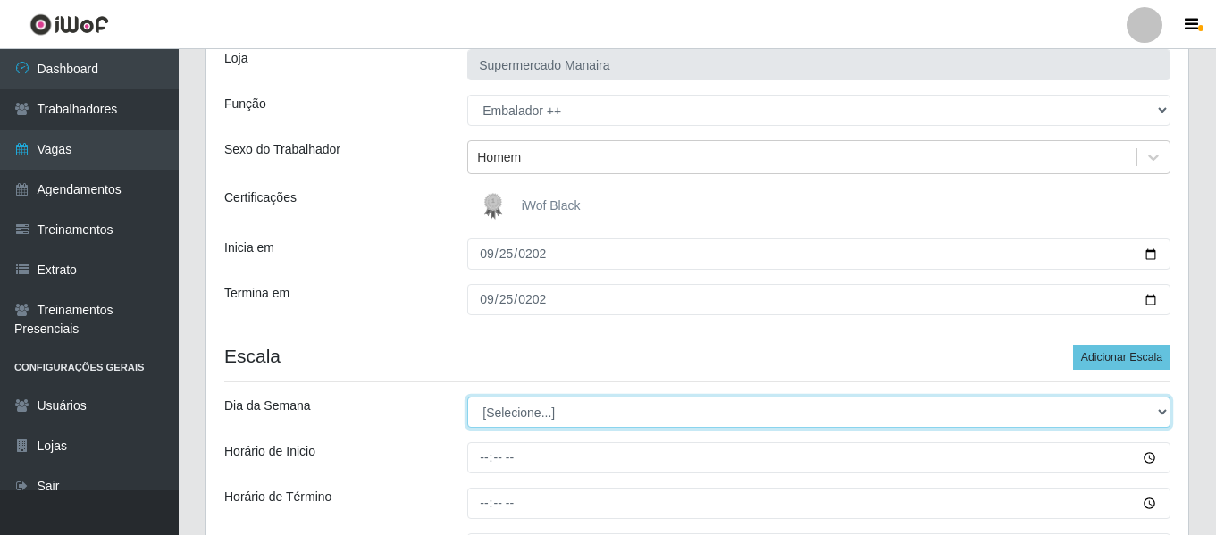
click at [565, 419] on select "[Selecione...] Segunda Terça Quarta Quinta Sexta Sábado Domingo" at bounding box center [818, 412] width 703 height 31
select select "4"
click at [467, 397] on select "[Selecione...] Segunda Terça Quarta Quinta Sexta Sábado Domingo" at bounding box center [818, 412] width 703 height 31
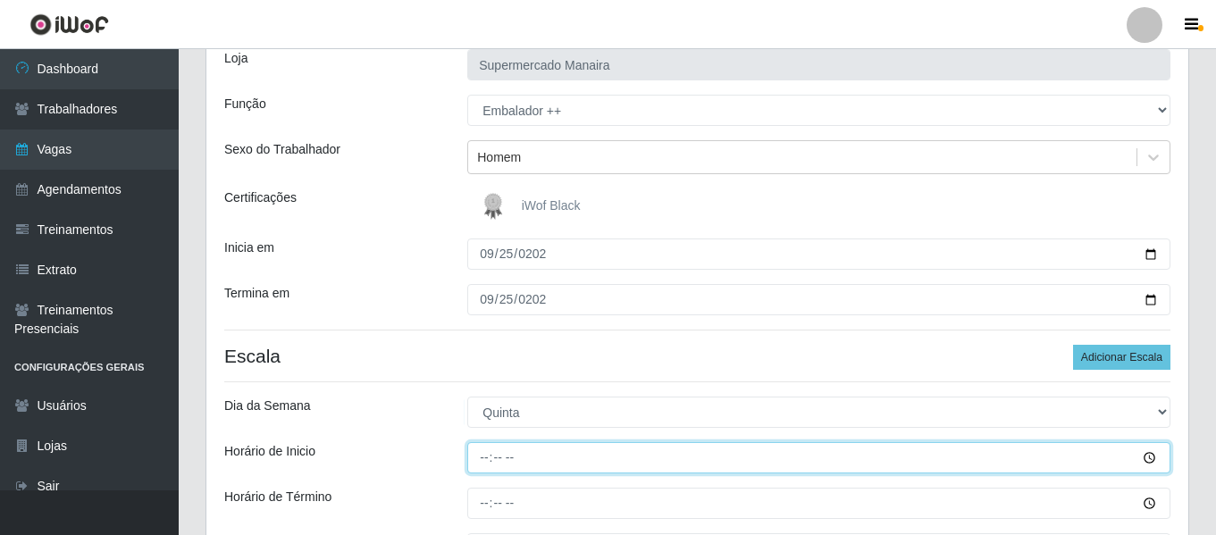
click at [490, 457] on input "Horário de Inicio" at bounding box center [818, 457] width 703 height 31
type input "07:00"
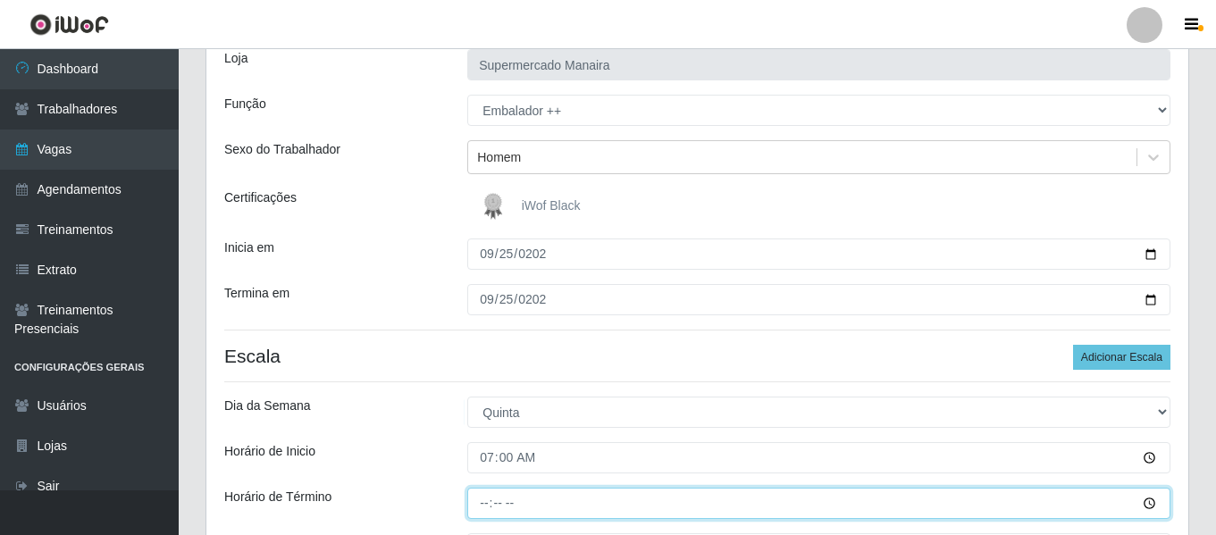
click at [474, 506] on input "Horário de Término" at bounding box center [818, 503] width 703 height 31
type input "13:00"
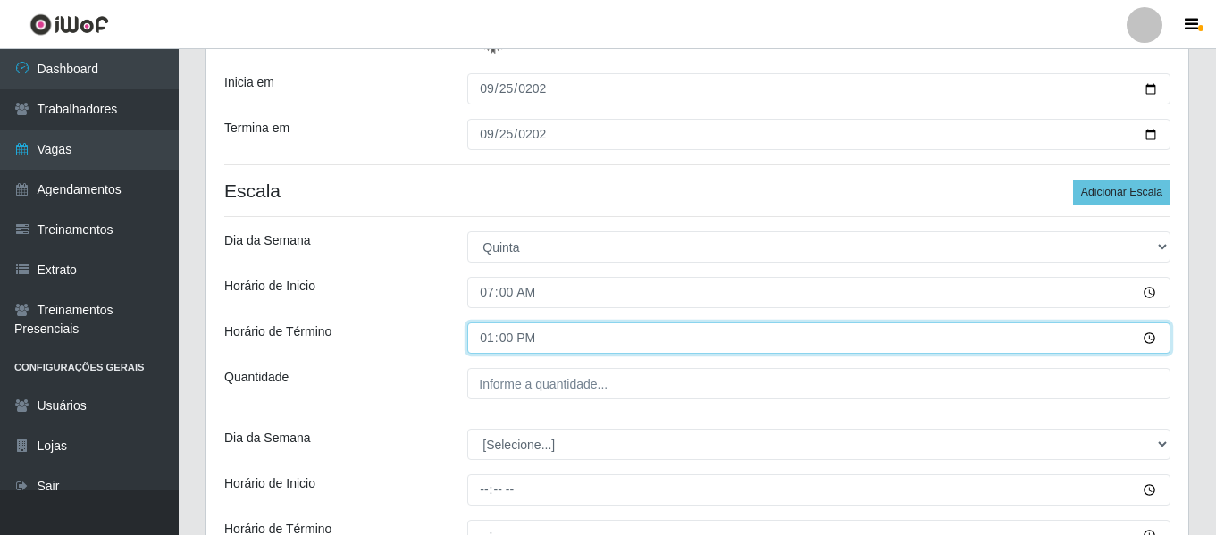
scroll to position [301, 0]
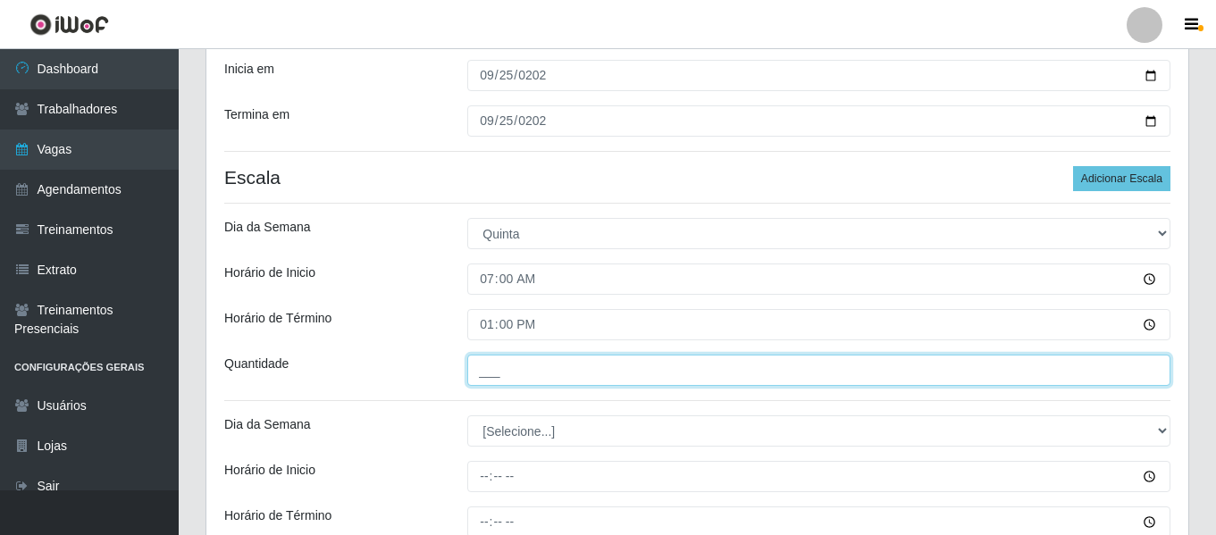
click at [551, 366] on input "___" at bounding box center [818, 370] width 703 height 31
type input "2__"
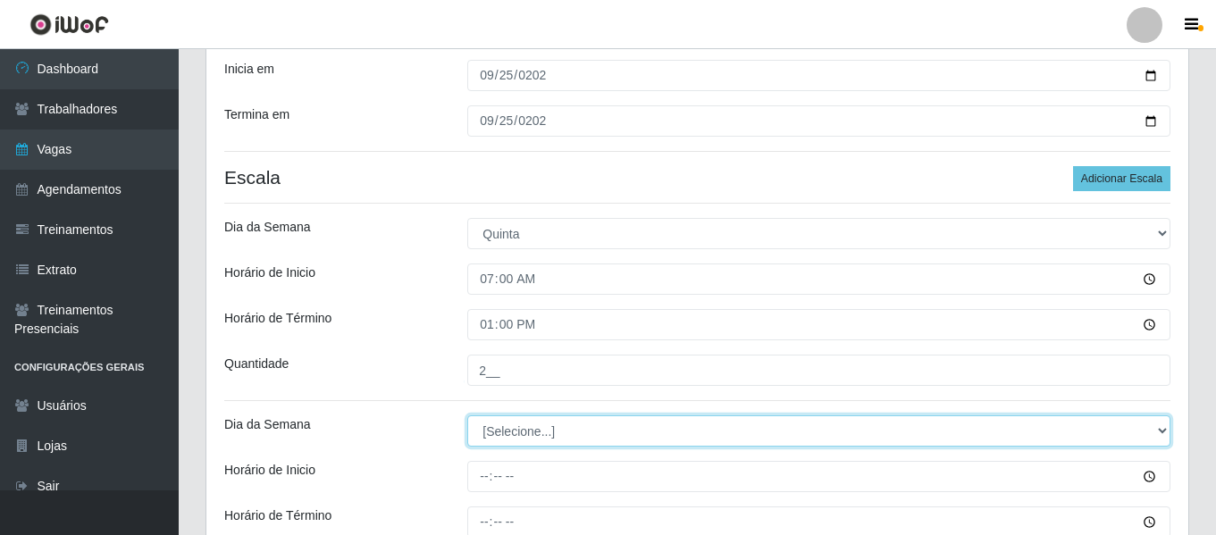
click at [614, 437] on select "[Selecione...] Segunda Terça Quarta Quinta Sexta Sábado Domingo" at bounding box center [818, 430] width 703 height 31
select select "4"
click at [467, 415] on select "[Selecione...] Segunda Terça Quarta Quinta Sexta Sábado Domingo" at bounding box center [818, 430] width 703 height 31
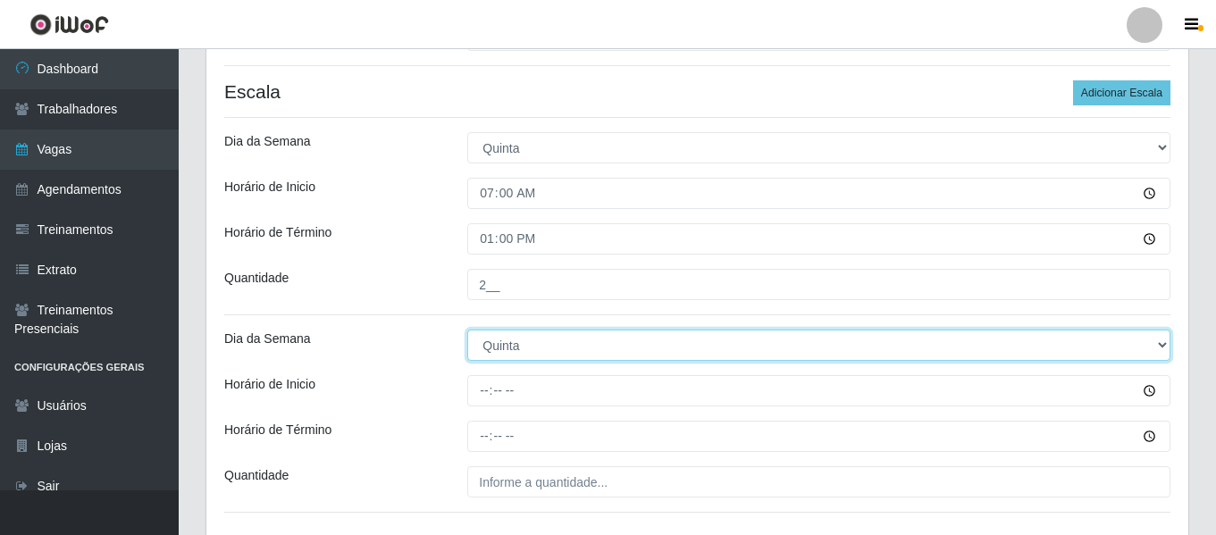
scroll to position [480, 0]
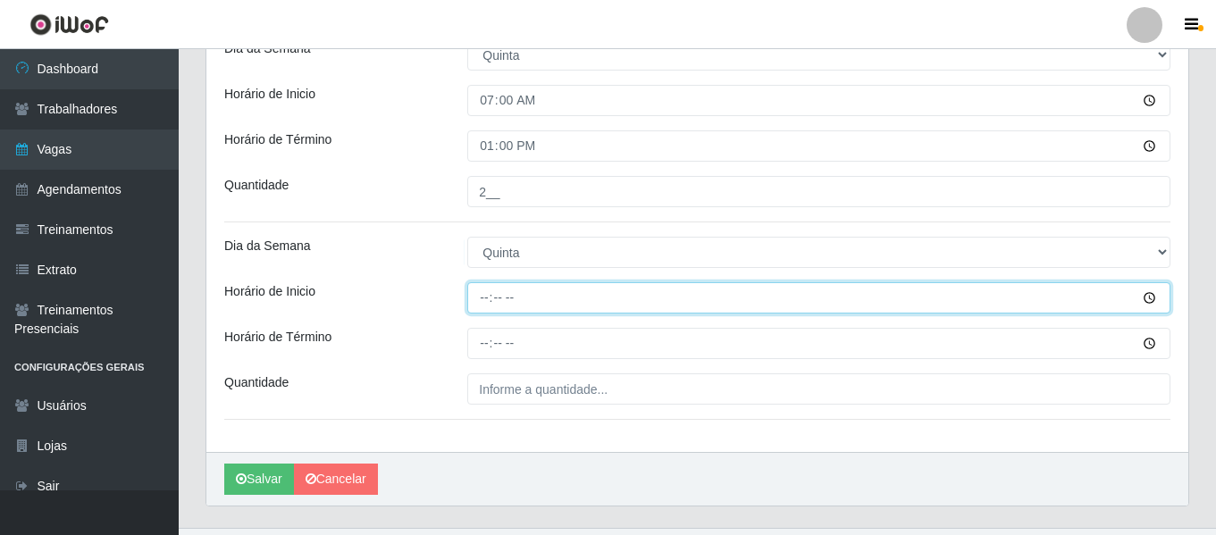
click at [481, 296] on input "Horário de Inicio" at bounding box center [818, 297] width 703 height 31
type input "16:00"
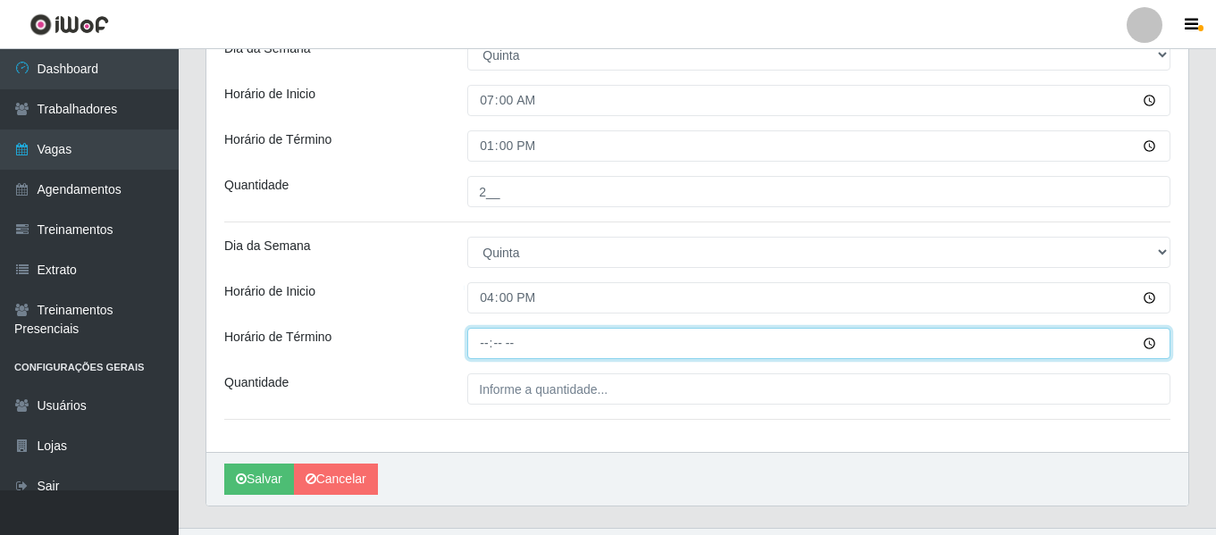
click at [496, 344] on input "Horário de Término" at bounding box center [818, 343] width 703 height 31
click at [477, 344] on input "Horário de Término" at bounding box center [818, 343] width 703 height 31
click at [486, 344] on input "Horário de Término" at bounding box center [818, 343] width 703 height 31
type input "22:00"
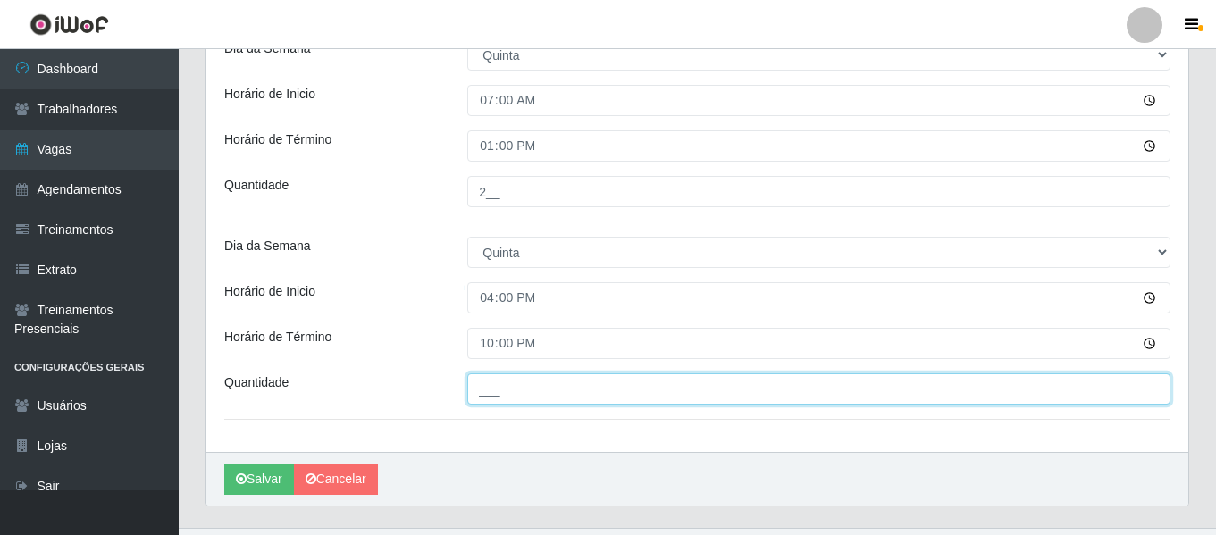
click at [563, 394] on input "___" at bounding box center [818, 388] width 703 height 31
type input "2__"
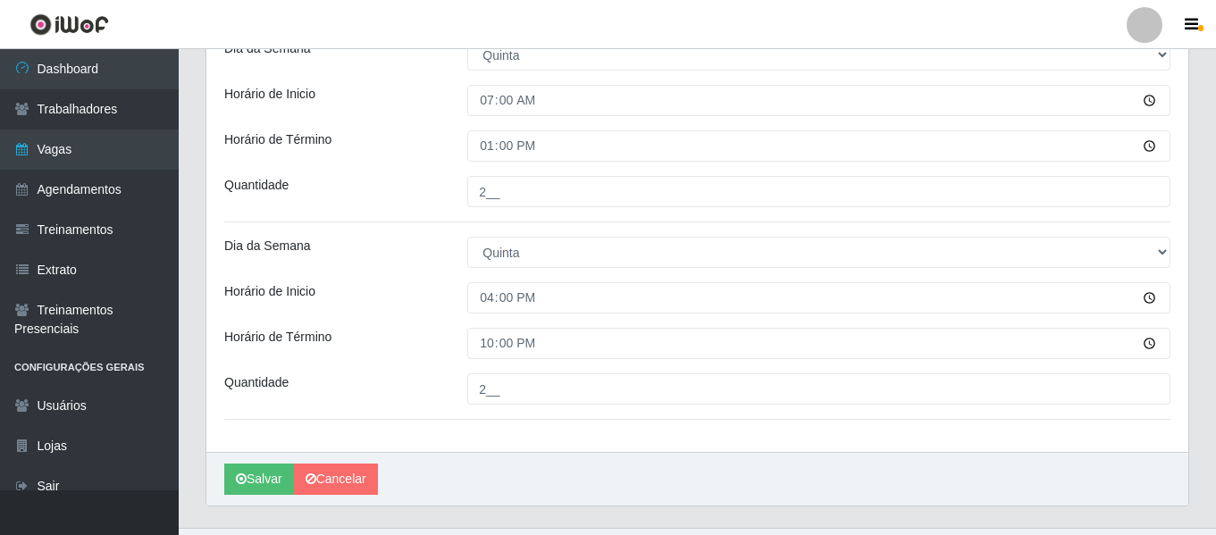
click at [359, 266] on div "Dia da Semana" at bounding box center [332, 252] width 243 height 31
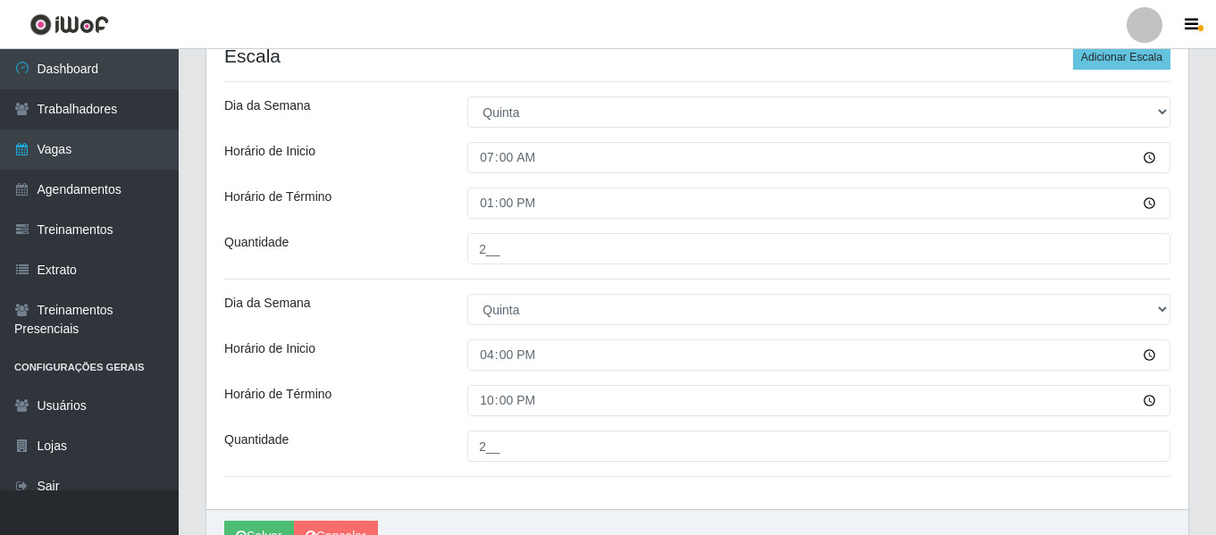
scroll to position [517, 0]
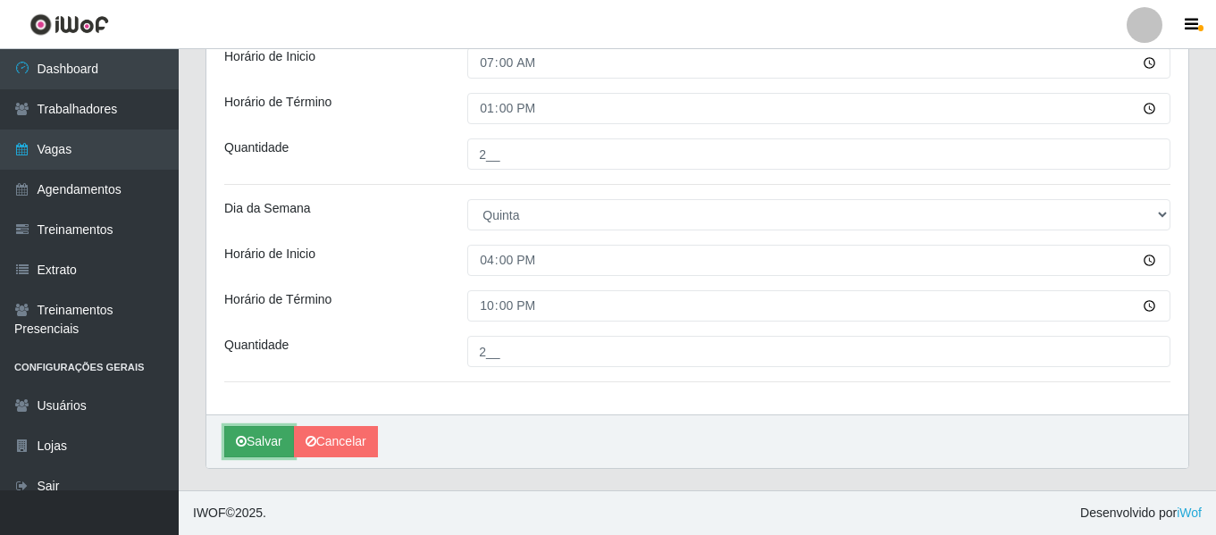
click at [253, 453] on button "Salvar" at bounding box center [259, 441] width 70 height 31
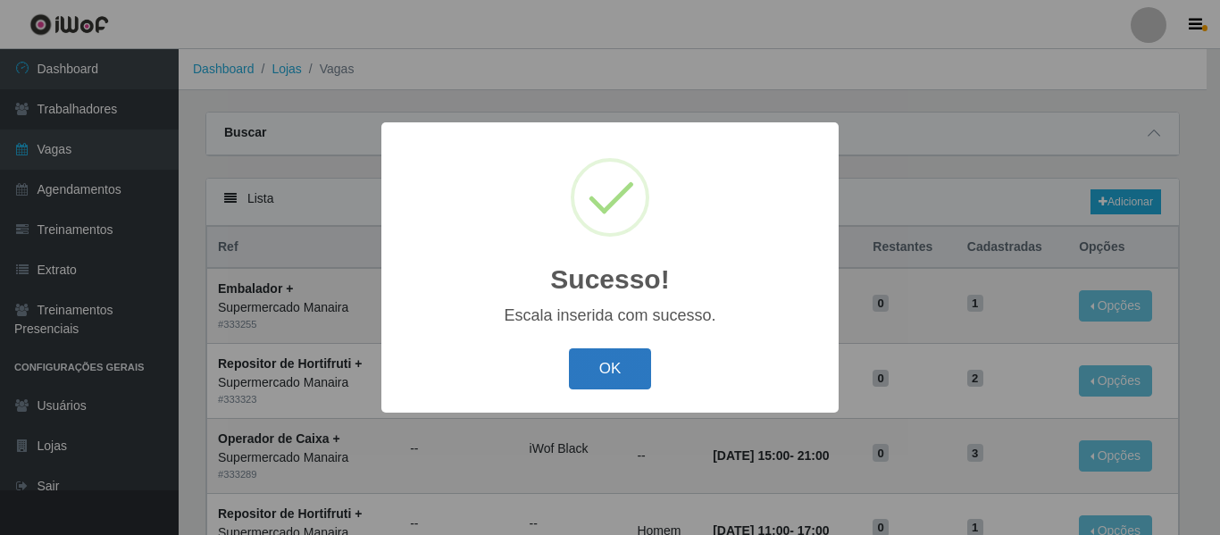
click at [624, 362] on button "OK" at bounding box center [610, 369] width 83 height 42
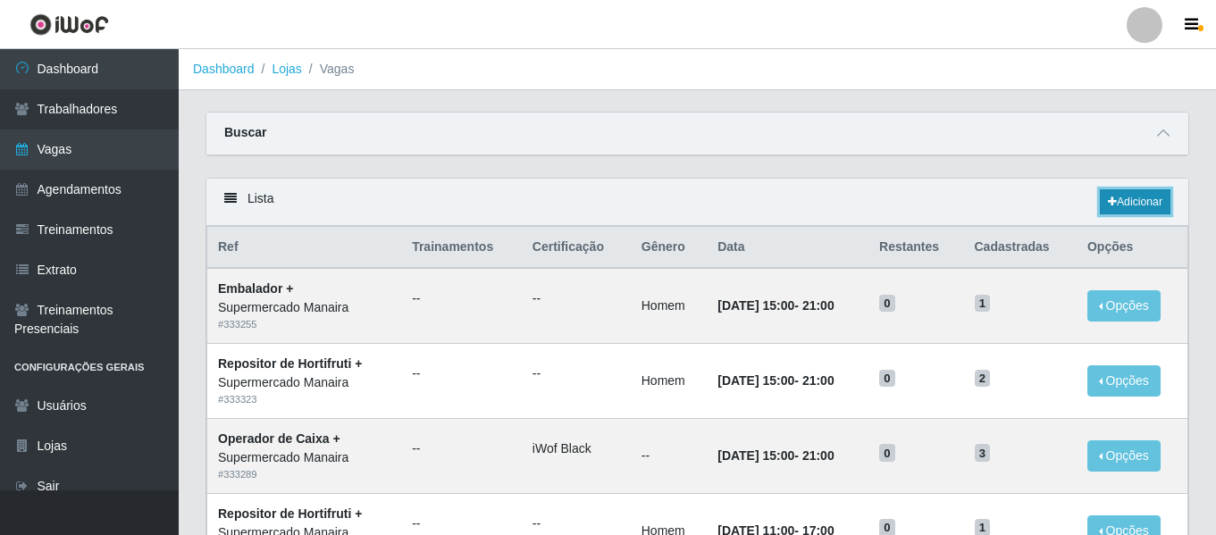
click at [1139, 212] on link "Adicionar" at bounding box center [1135, 201] width 71 height 25
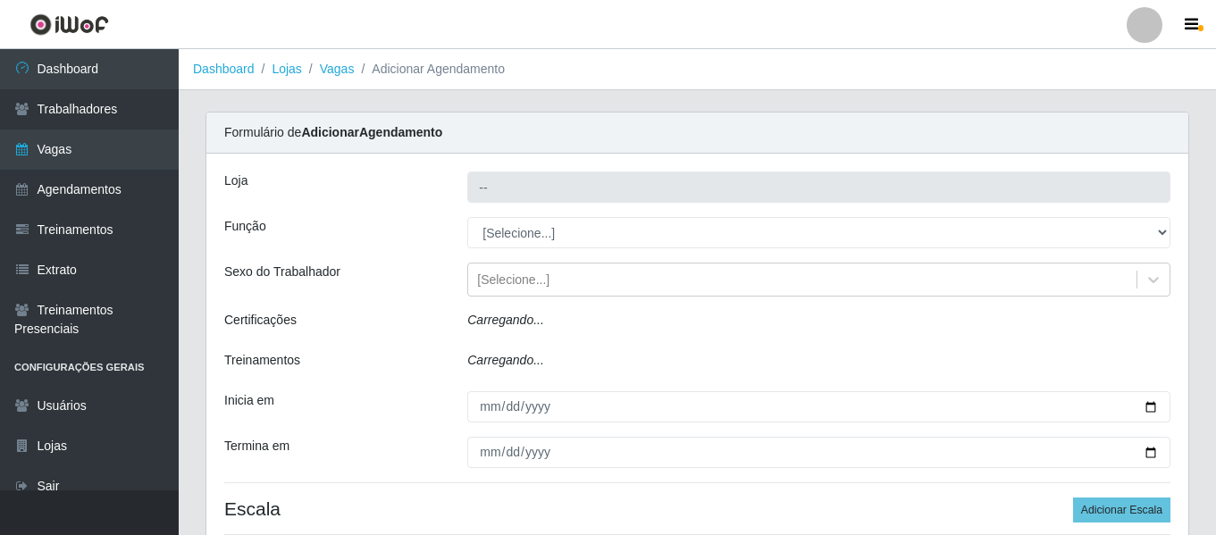
type input "Supermercado Manaira"
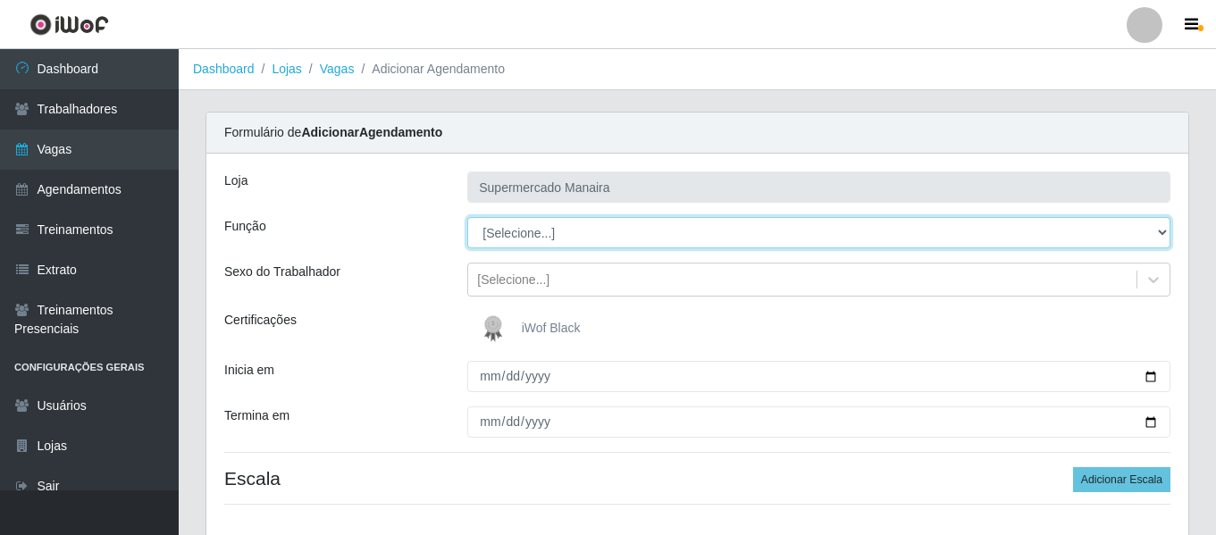
click at [529, 234] on select "[Selecione...] ASG ASG + ASG ++ Embalador Embalador + Embalador ++ Operador de …" at bounding box center [818, 232] width 703 height 31
select select "22"
click at [467, 217] on select "[Selecione...] ASG ASG + ASG ++ Embalador Embalador + Embalador ++ Operador de …" at bounding box center [818, 232] width 703 height 31
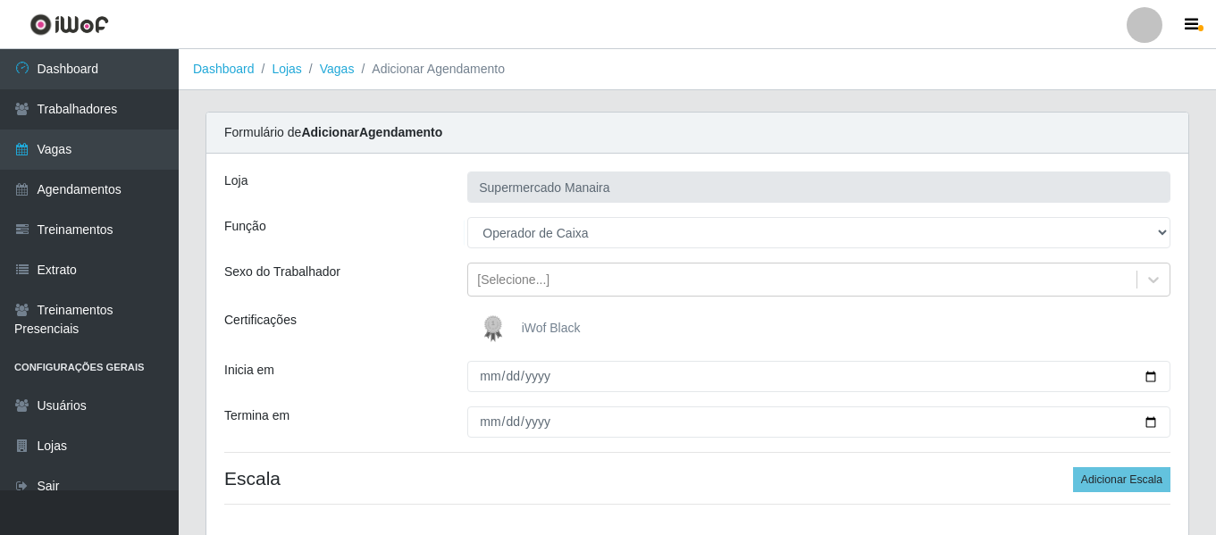
click at [500, 328] on img at bounding box center [496, 329] width 43 height 36
click at [0, 0] on input "iWof Black" at bounding box center [0, 0] width 0 height 0
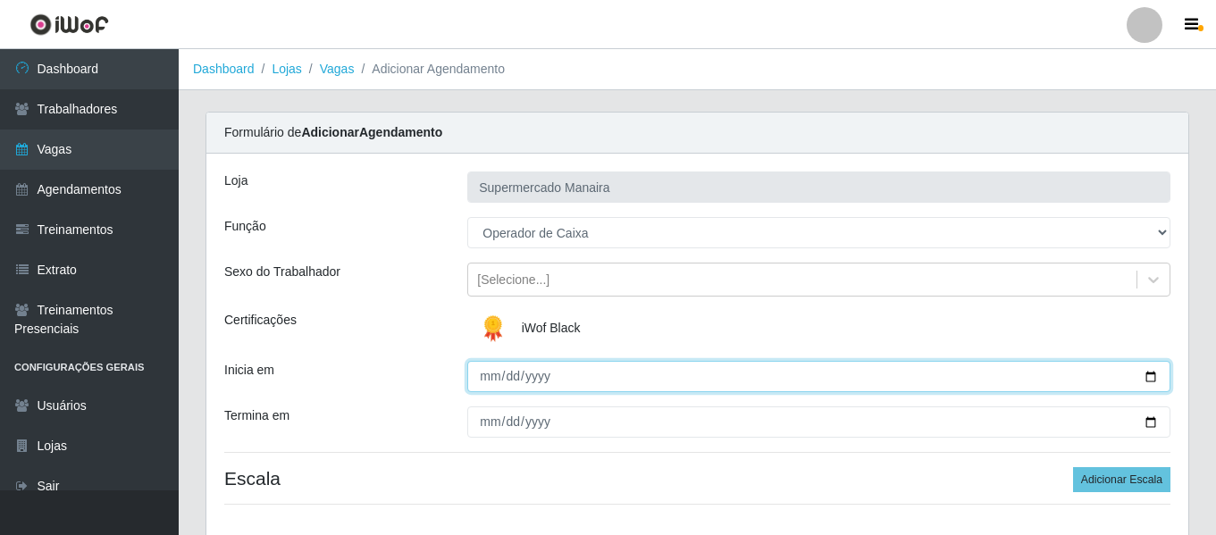
click at [497, 383] on input "Inicia em" at bounding box center [818, 376] width 703 height 31
click at [493, 384] on input "Inicia em" at bounding box center [818, 376] width 703 height 31
type input "[DATE]"
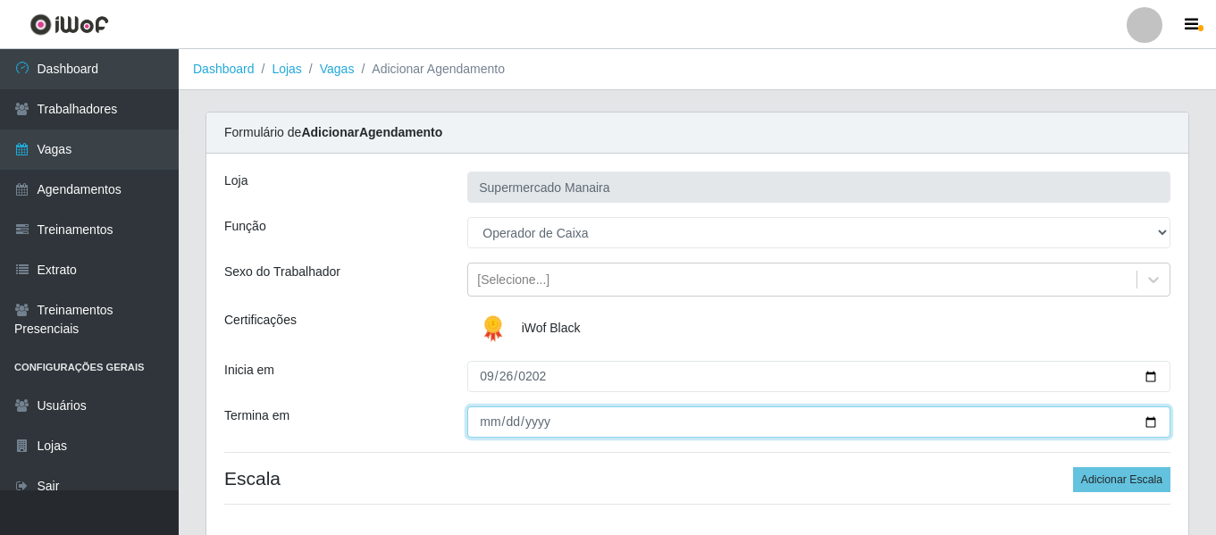
click at [488, 428] on input "Termina em" at bounding box center [818, 421] width 703 height 31
type input "[DATE]"
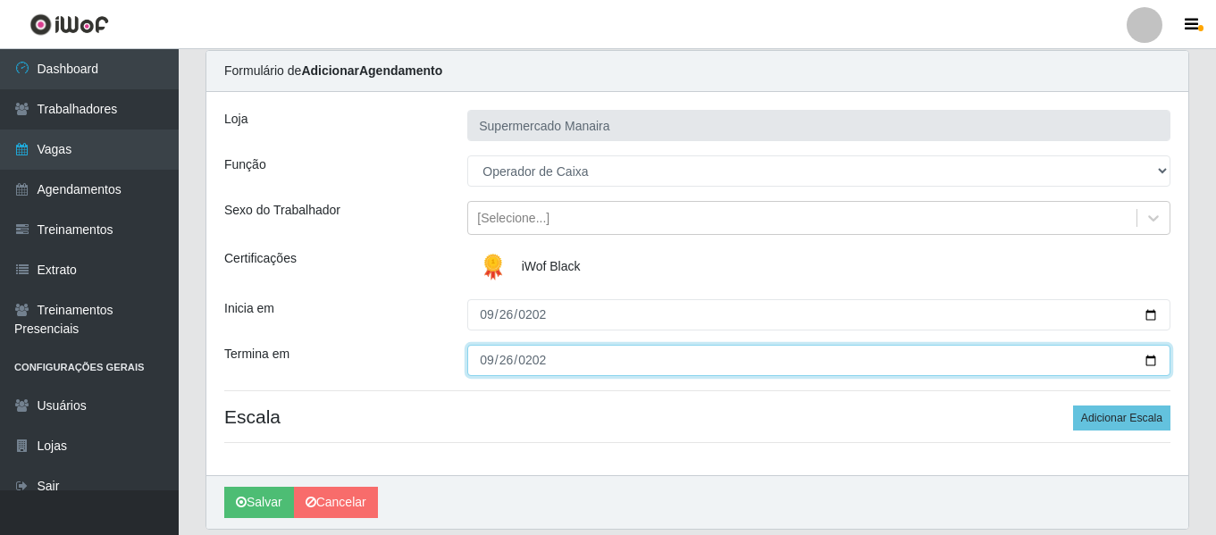
scroll to position [89, 0]
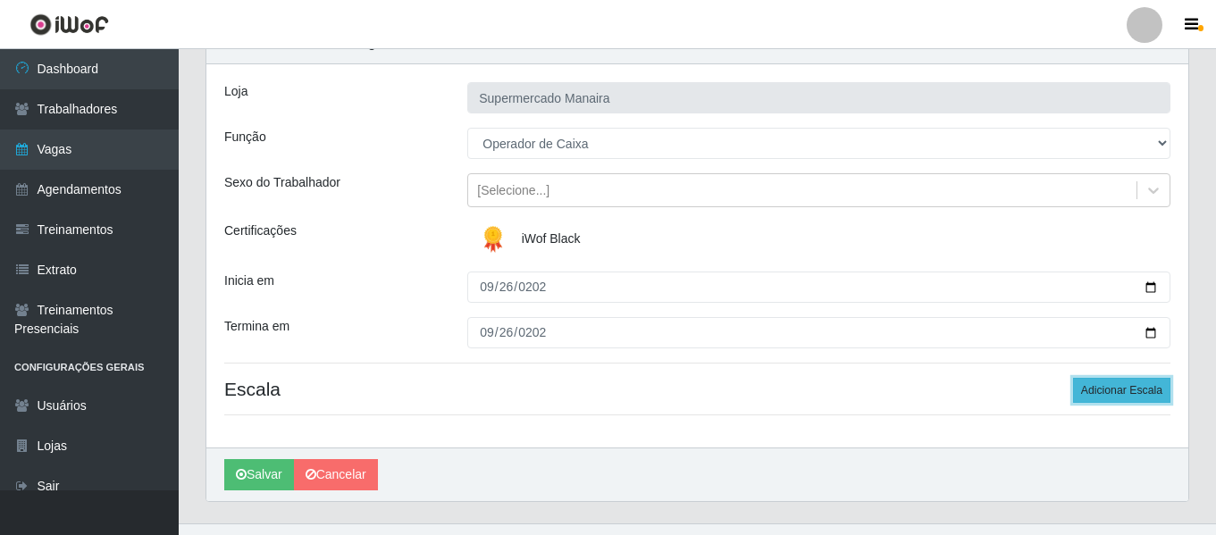
click at [1110, 389] on button "Adicionar Escala" at bounding box center [1121, 390] width 97 height 25
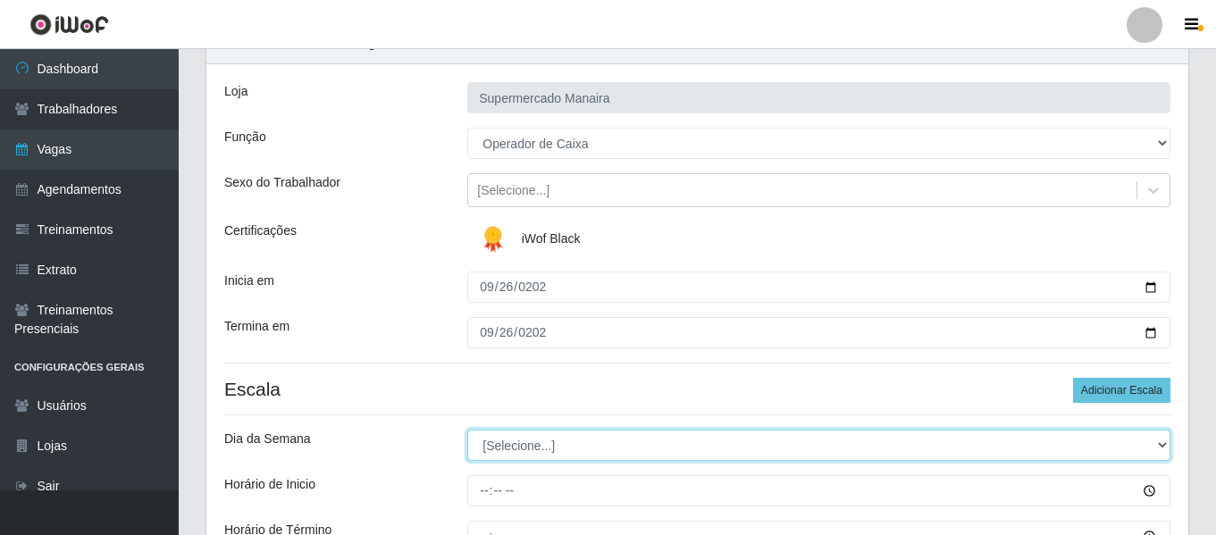
click at [541, 441] on select "[Selecione...] Segunda Terça Quarta Quinta Sexta Sábado Domingo" at bounding box center [818, 445] width 703 height 31
select select "5"
click at [467, 430] on select "[Selecione...] Segunda Terça Quarta Quinta Sexta Sábado Domingo" at bounding box center [818, 445] width 703 height 31
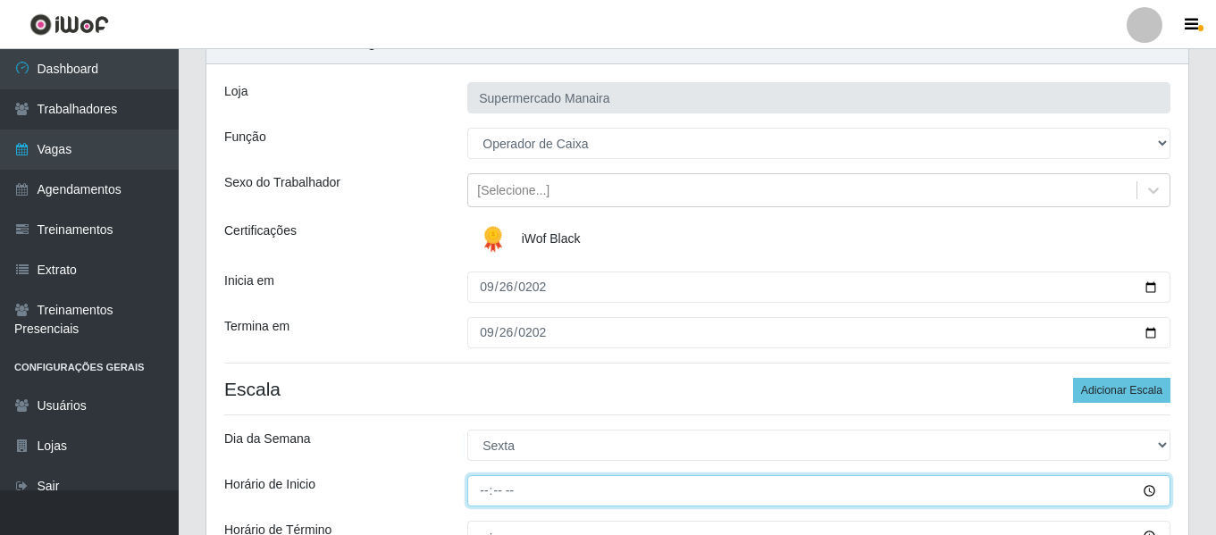
click at [482, 490] on input "Horário de Inicio" at bounding box center [818, 490] width 703 height 31
type input "07:00"
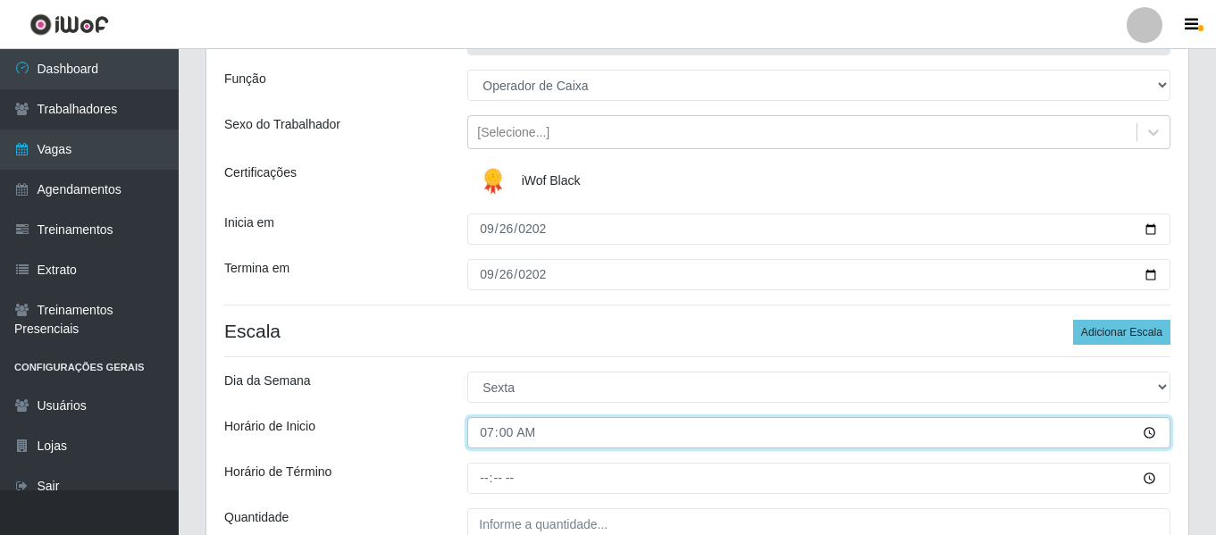
scroll to position [179, 0]
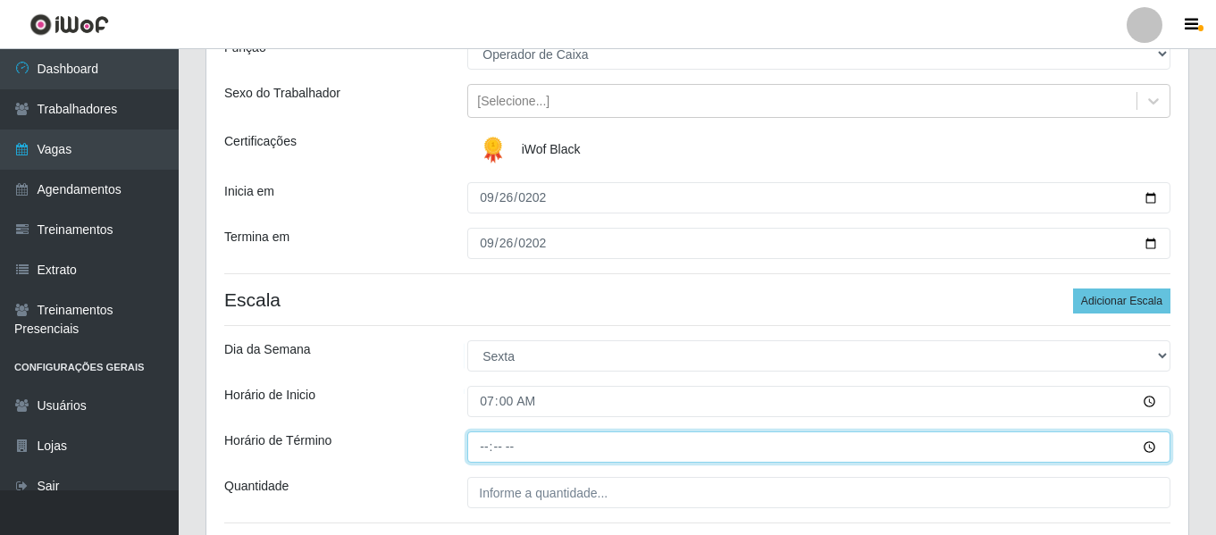
click at [482, 446] on input "Horário de Término" at bounding box center [818, 446] width 703 height 31
type input "13:00"
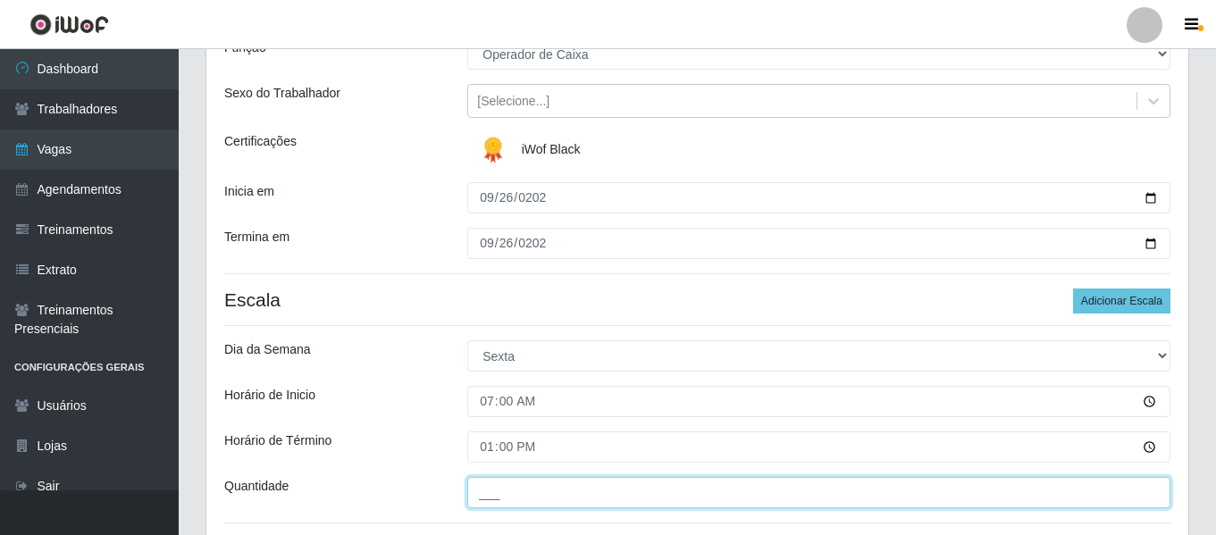
click at [497, 479] on input "___" at bounding box center [818, 492] width 703 height 31
type input "3__"
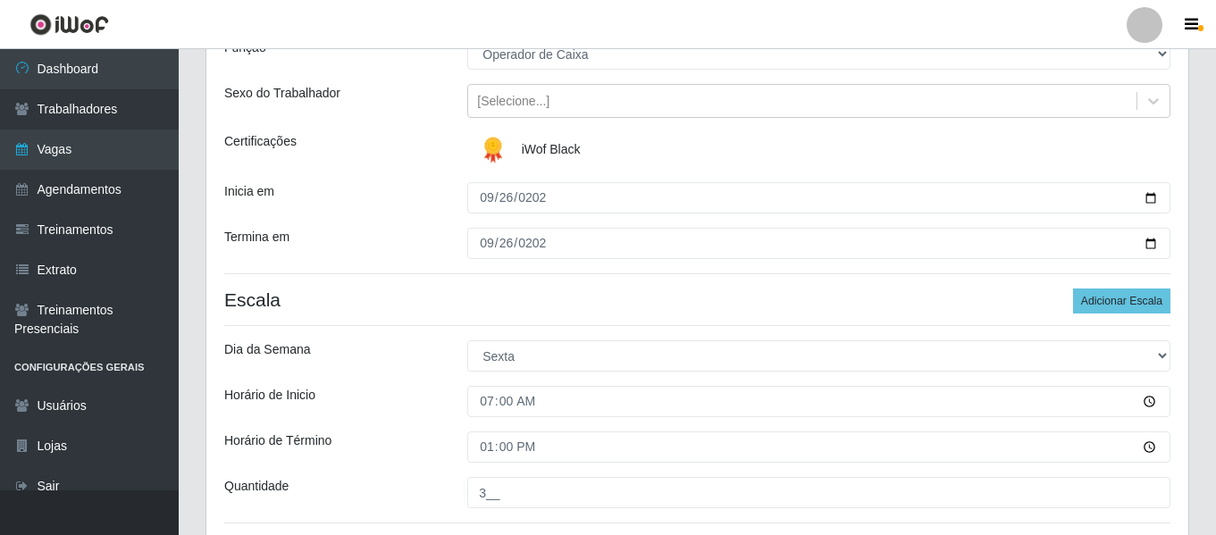
click at [398, 411] on div "Horário de Inicio" at bounding box center [332, 401] width 243 height 31
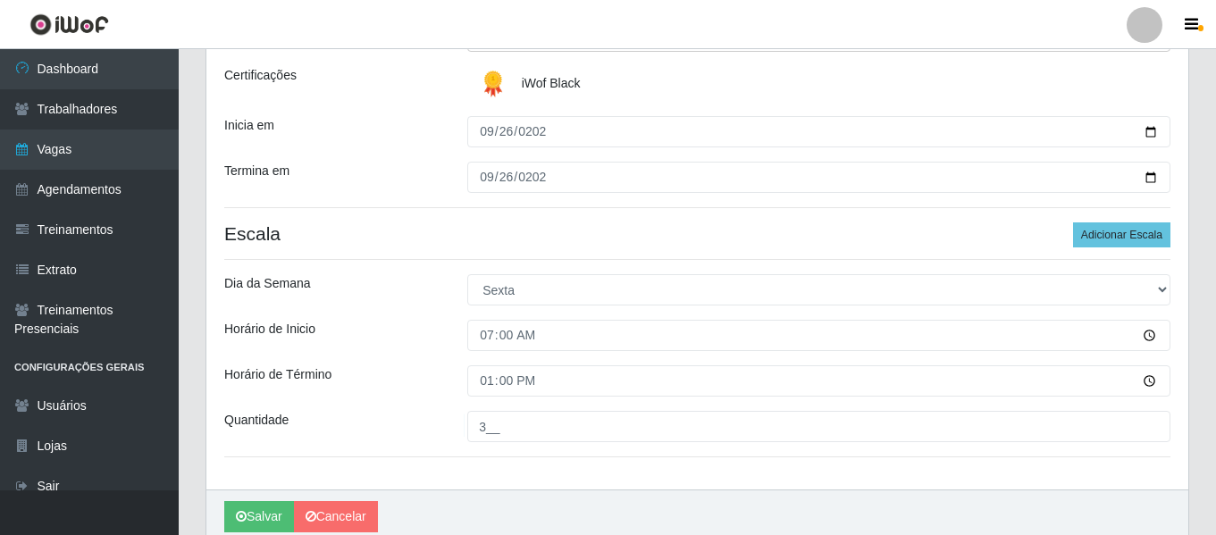
scroll to position [320, 0]
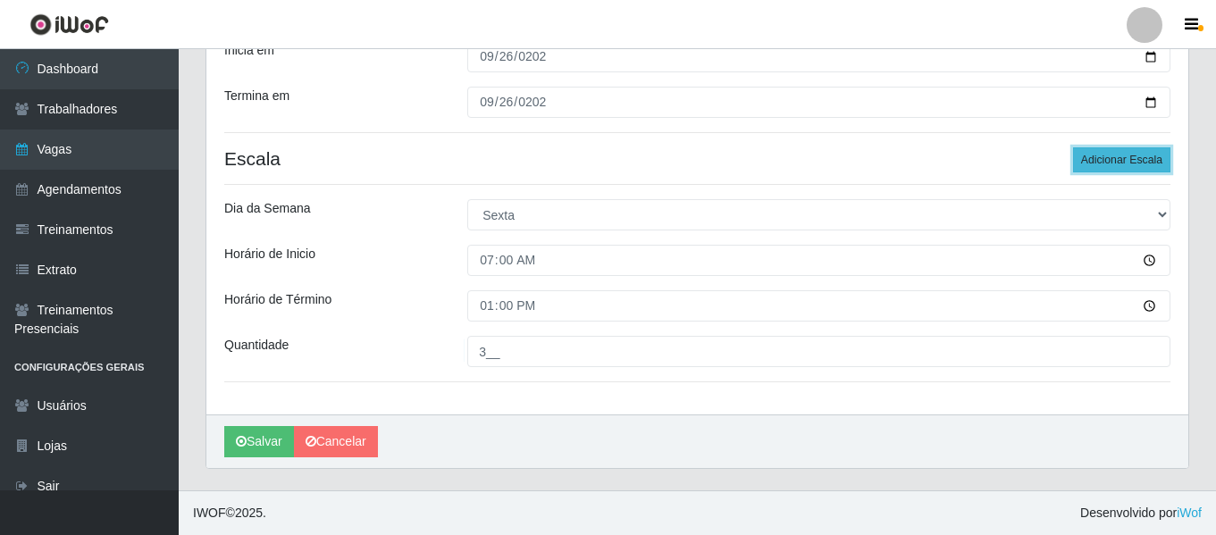
click at [1119, 167] on button "Adicionar Escala" at bounding box center [1121, 159] width 97 height 25
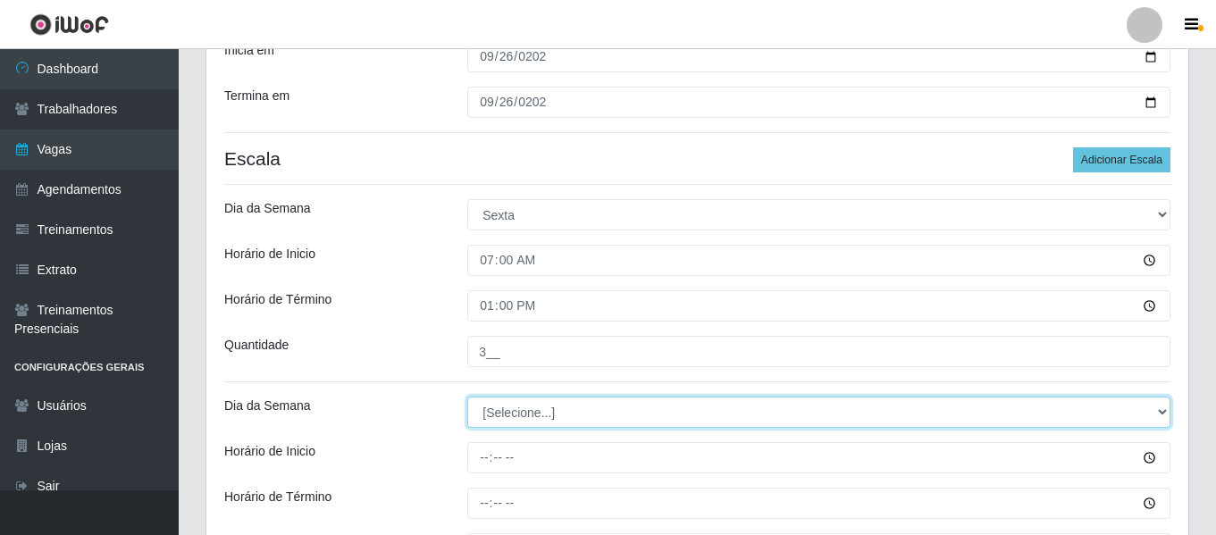
drag, startPoint x: 557, startPoint y: 411, endPoint x: 557, endPoint y: 398, distance: 13.4
click at [557, 411] on select "[Selecione...] Segunda Terça Quarta Quinta Sexta Sábado Domingo" at bounding box center [818, 412] width 703 height 31
select select "5"
click at [467, 397] on select "[Selecione...] Segunda Terça Quarta Quinta Sexta Sábado Domingo" at bounding box center [818, 412] width 703 height 31
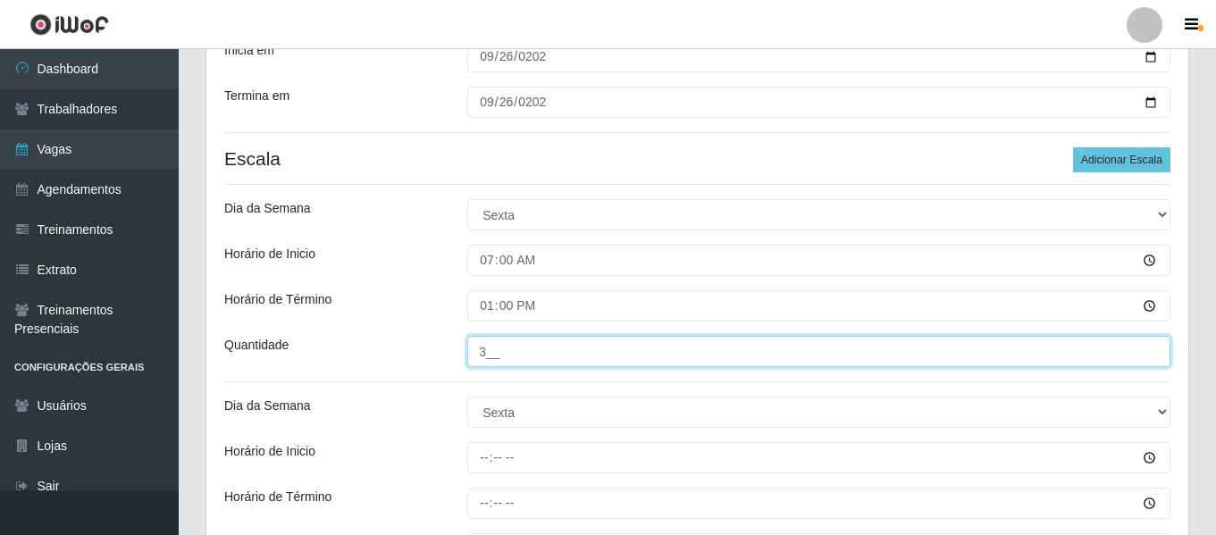
click at [491, 339] on input "3__" at bounding box center [818, 351] width 703 height 31
type input "4__"
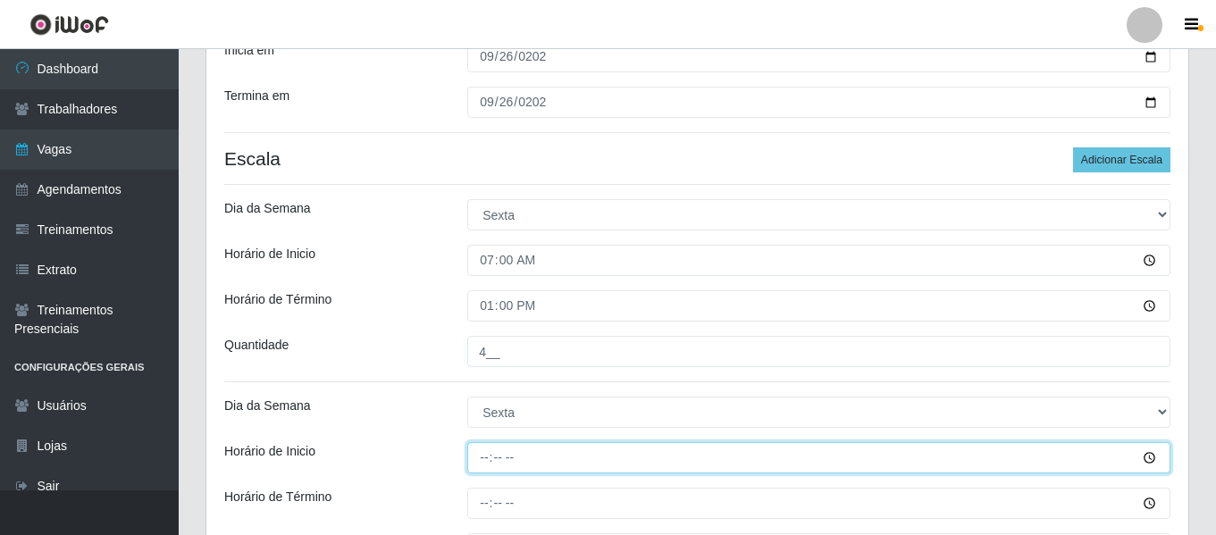
click at [474, 448] on input "Horário de Inicio" at bounding box center [818, 457] width 703 height 31
type input "16:00"
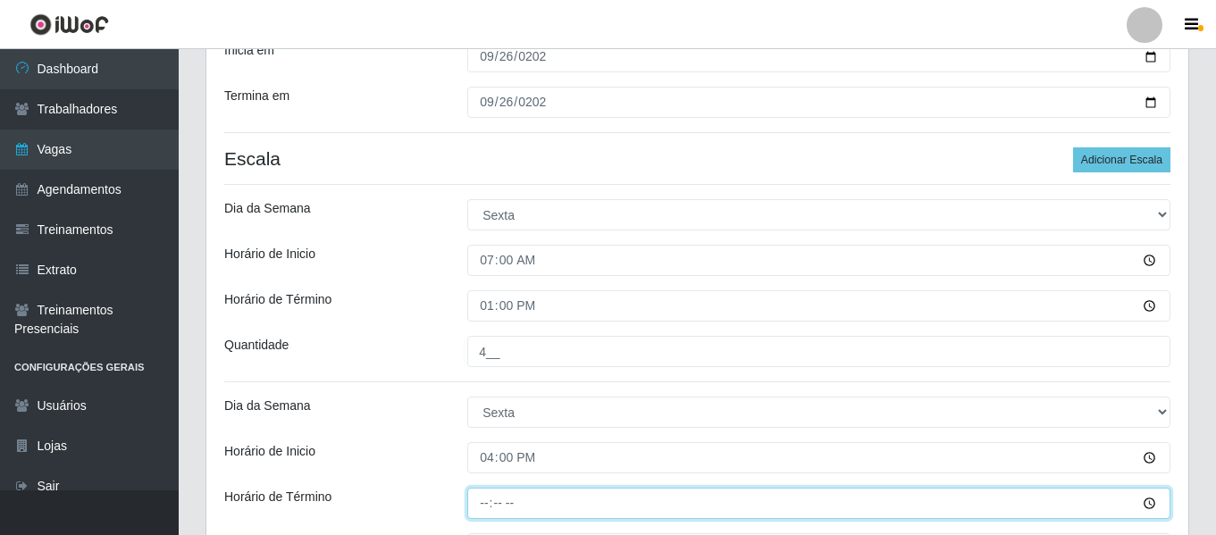
click at [490, 508] on input "Horário de Término" at bounding box center [818, 503] width 703 height 31
type input "22:00"
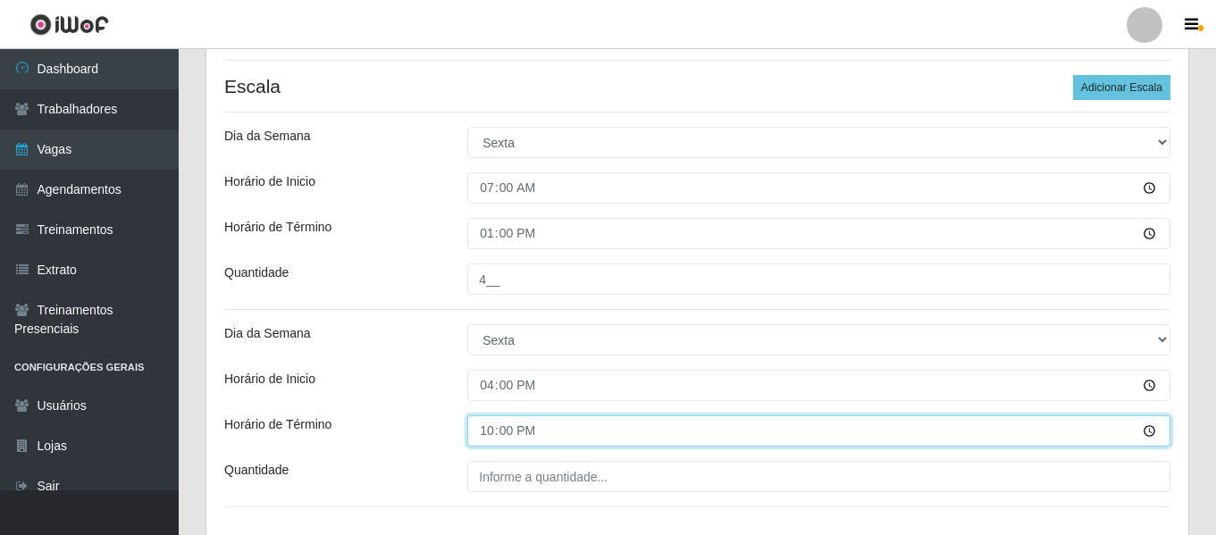
scroll to position [498, 0]
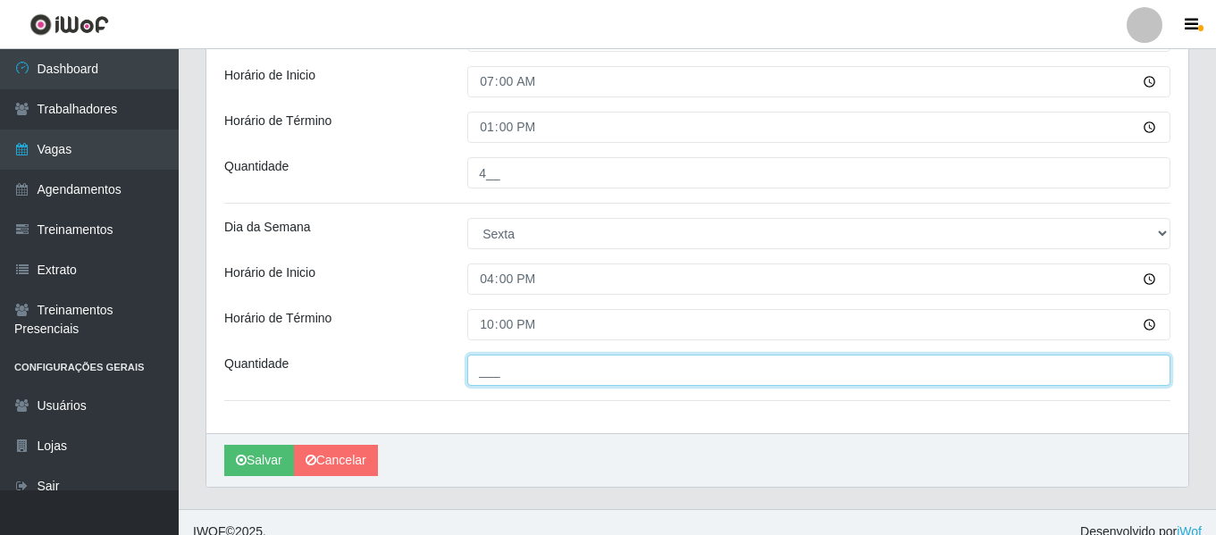
click at [490, 367] on input "___" at bounding box center [818, 370] width 703 height 31
type input "3__"
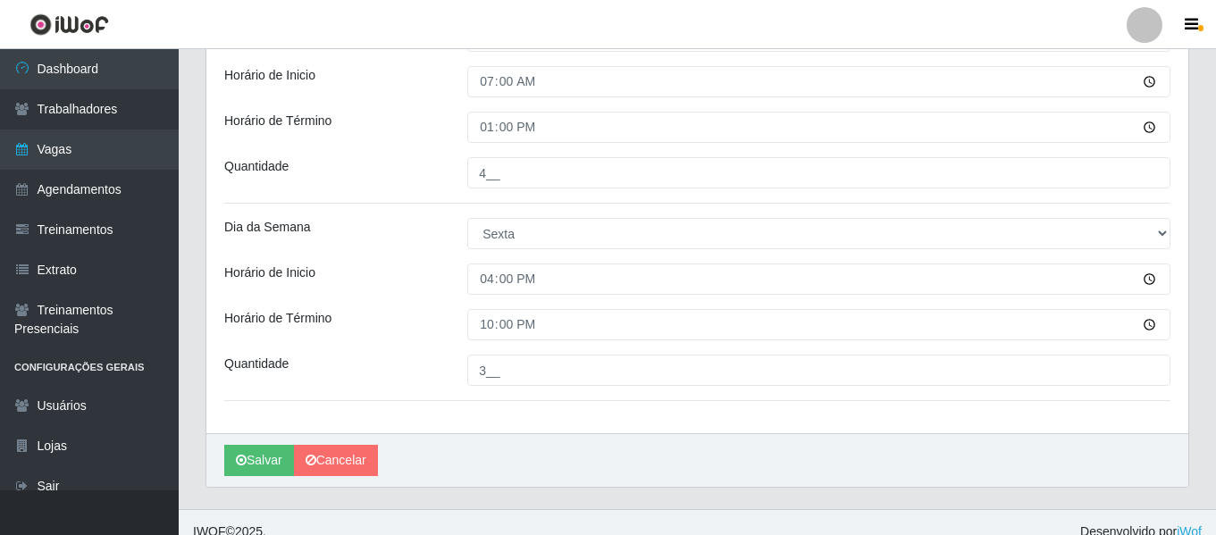
click at [428, 313] on div "Horário de Término" at bounding box center [332, 324] width 243 height 31
click at [360, 239] on div "Dia da Semana" at bounding box center [332, 233] width 243 height 31
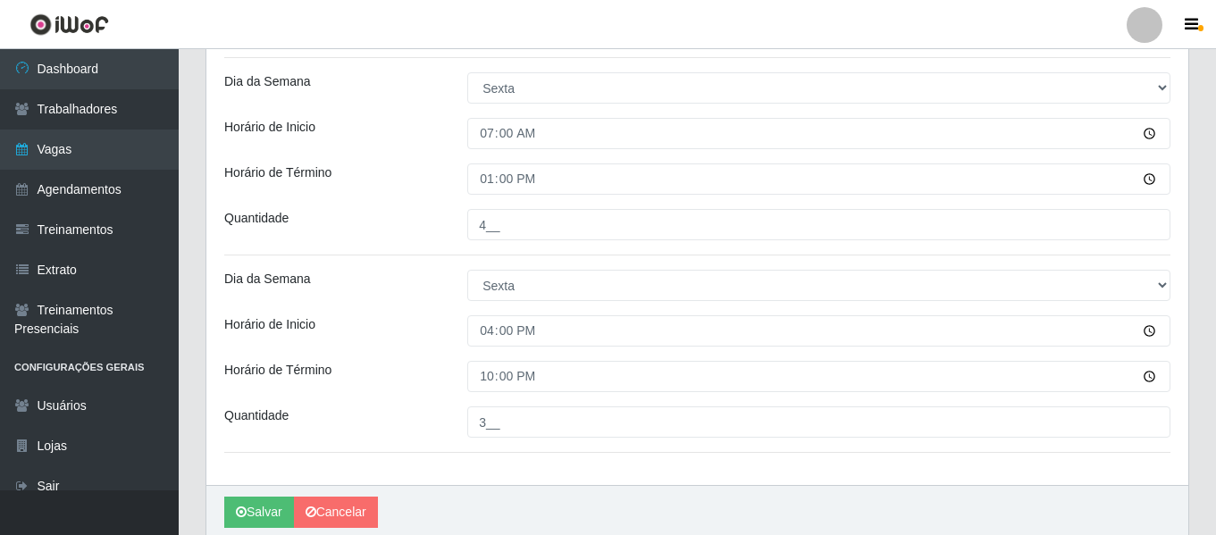
scroll to position [517, 0]
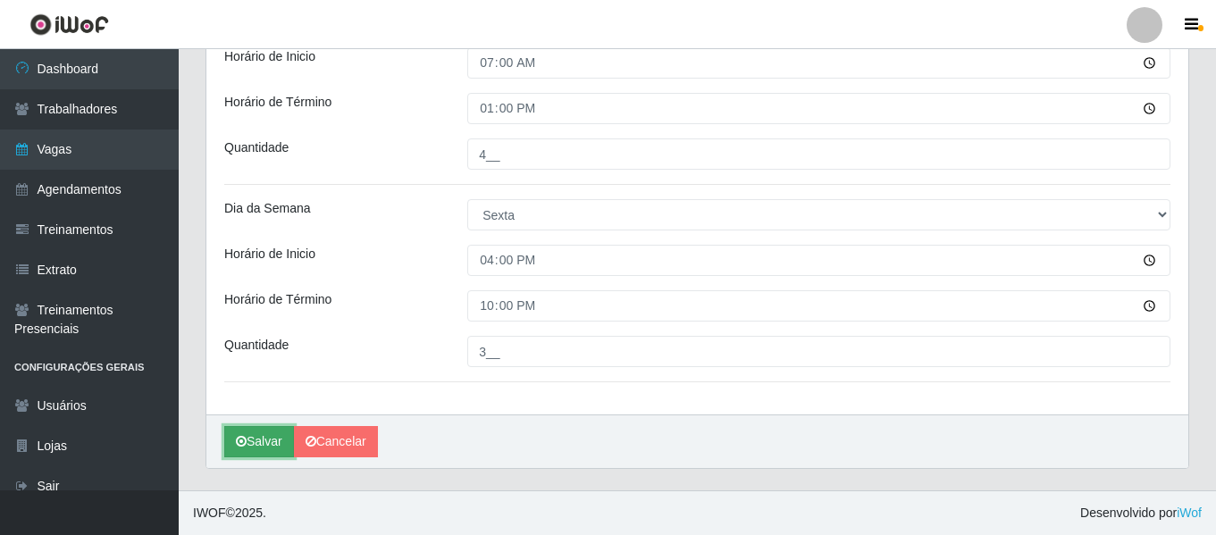
click at [266, 431] on button "Salvar" at bounding box center [259, 441] width 70 height 31
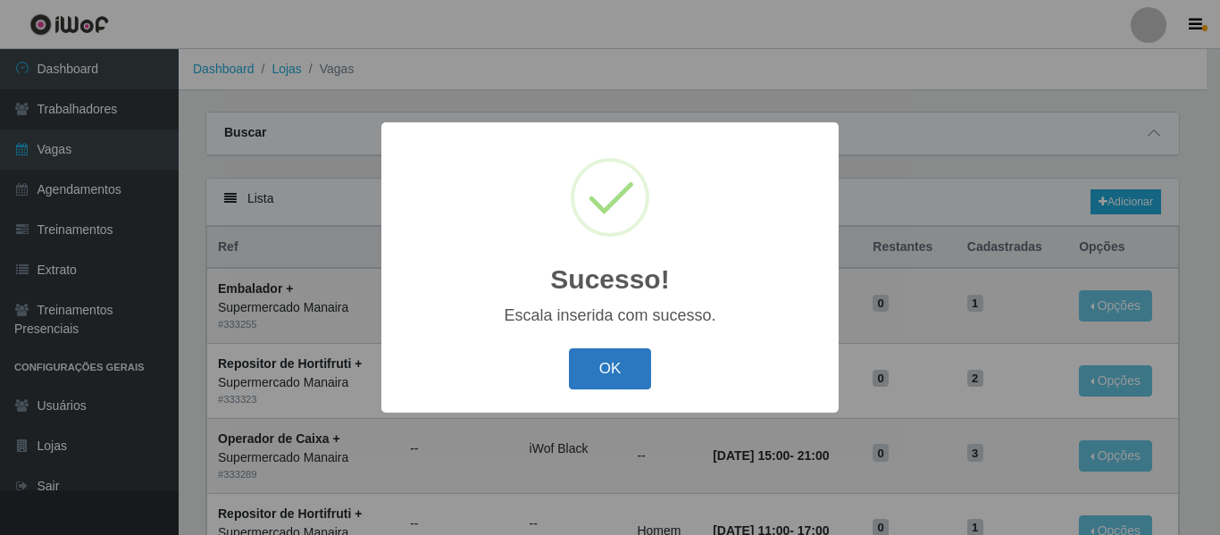
click at [604, 378] on button "OK" at bounding box center [610, 369] width 83 height 42
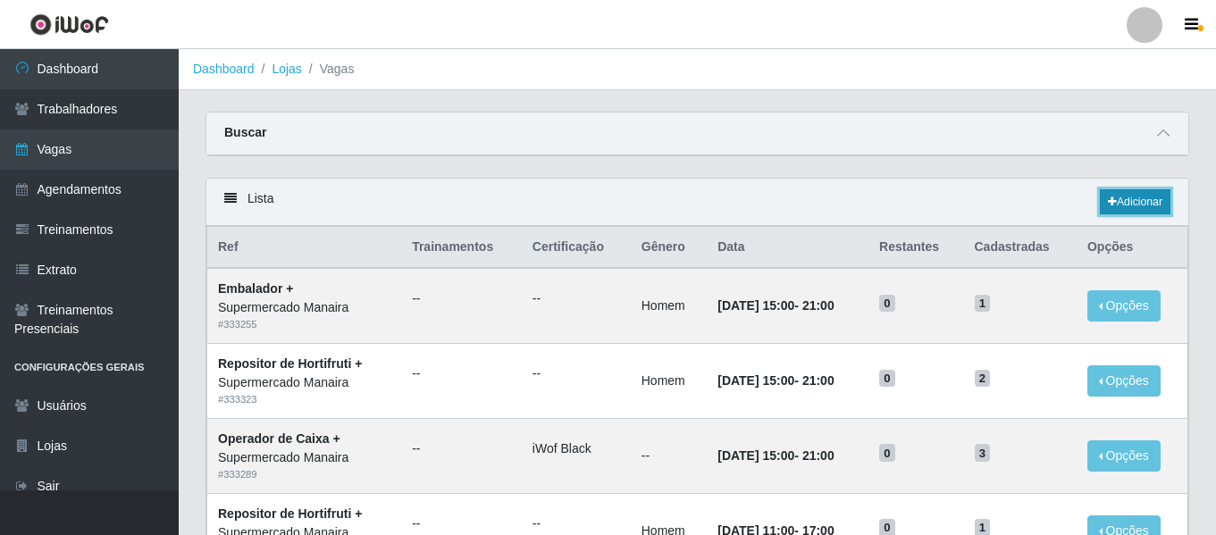
click at [1134, 198] on link "Adicionar" at bounding box center [1135, 201] width 71 height 25
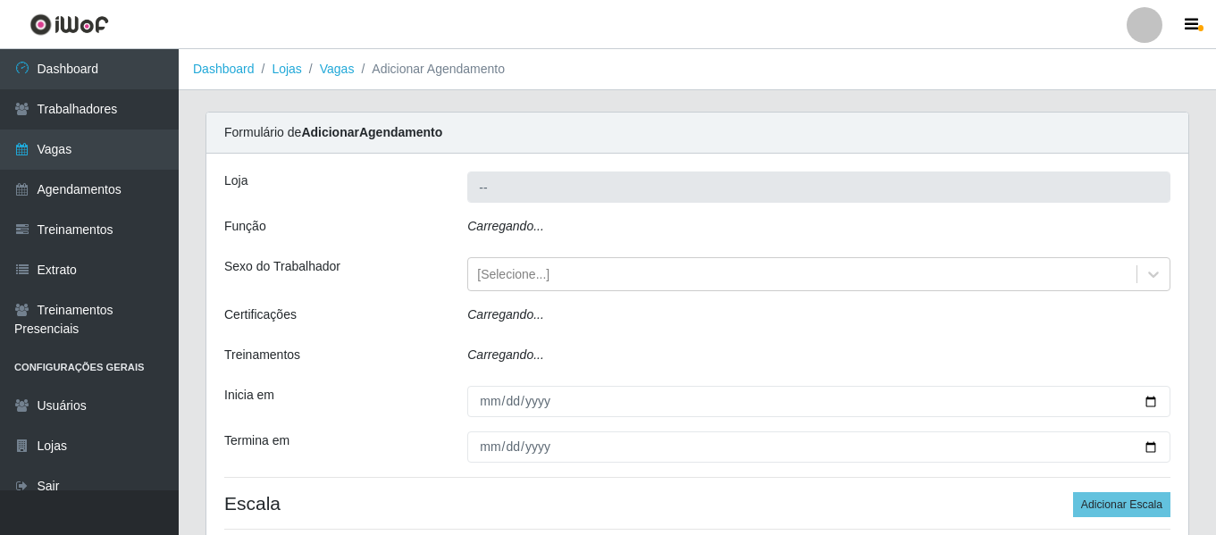
type input "Supermercado Manaira"
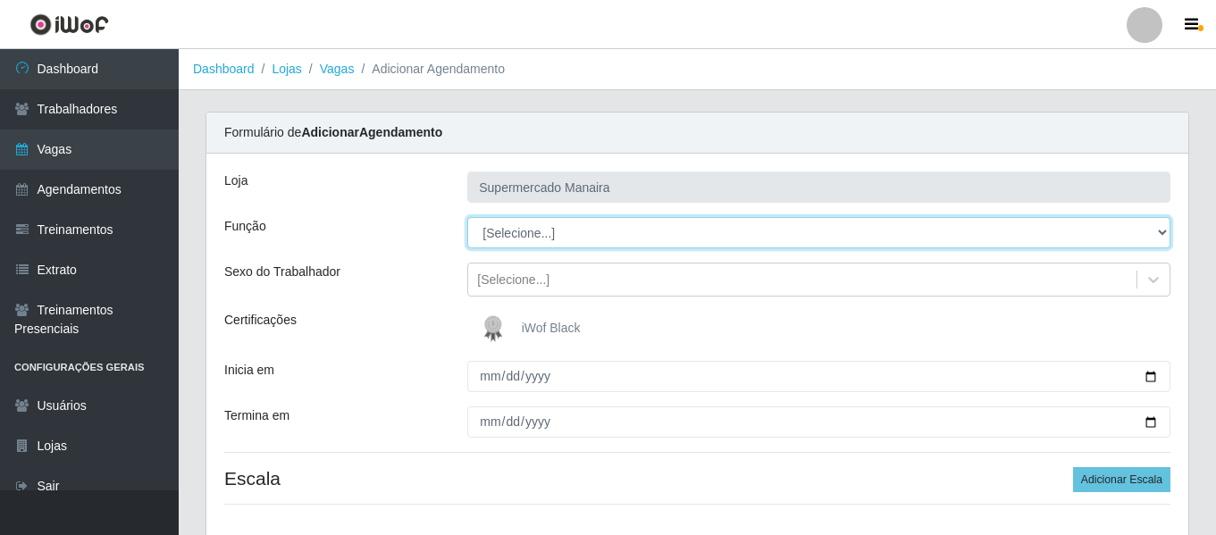
click at [574, 240] on select "[Selecione...] ASG ASG + ASG ++ Embalador Embalador + Embalador ++ Operador de …" at bounding box center [818, 232] width 703 height 31
select select "1"
click at [467, 217] on select "[Selecione...] ASG ASG + ASG ++ Embalador Embalador + Embalador ++ Operador de …" at bounding box center [818, 232] width 703 height 31
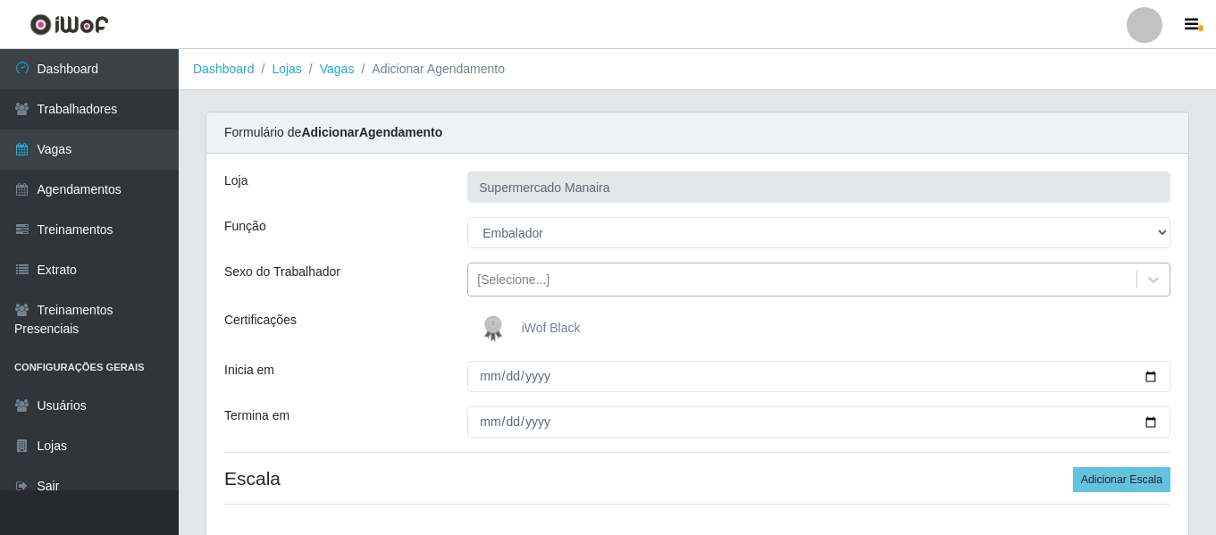
click at [497, 295] on div "[Selecione...]" at bounding box center [818, 280] width 703 height 34
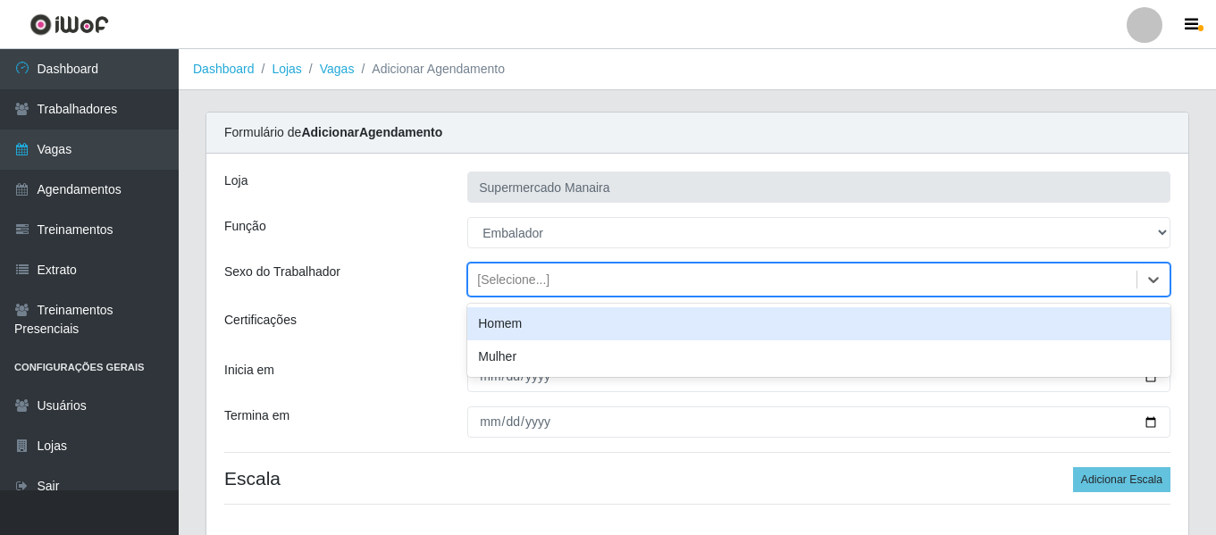
click at [513, 332] on div "Homem" at bounding box center [818, 323] width 703 height 33
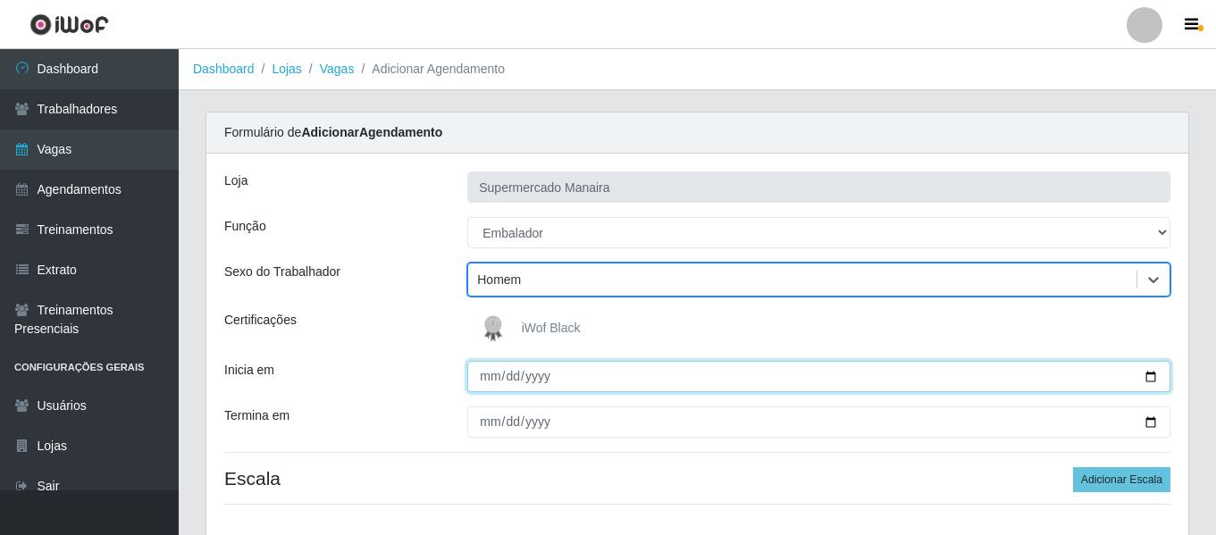
click at [488, 371] on input "Inicia em" at bounding box center [818, 376] width 703 height 31
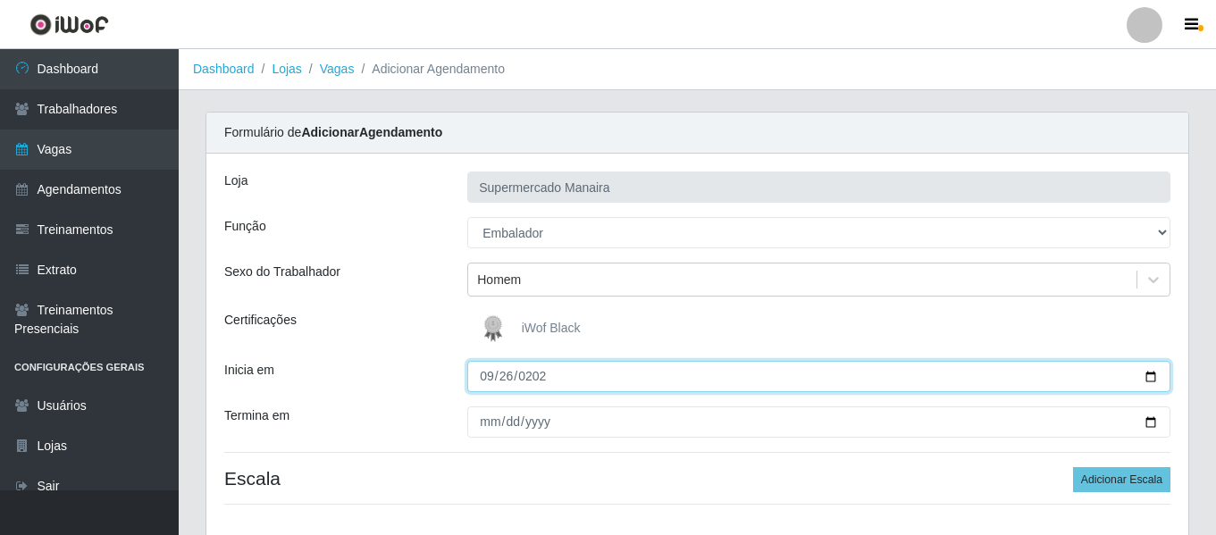
type input "[DATE]"
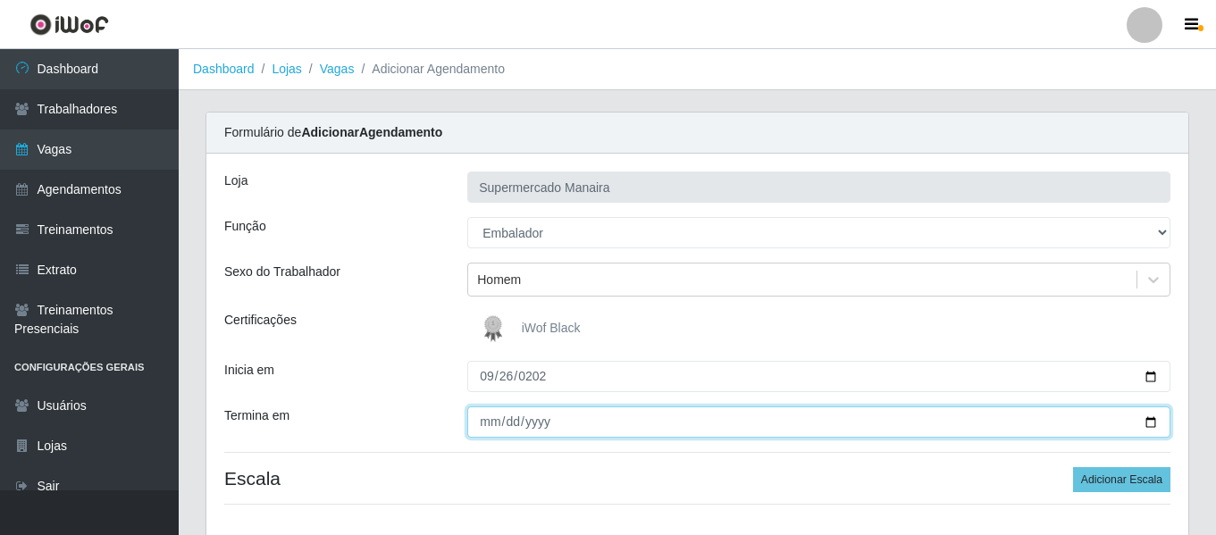
click at [501, 417] on input "Termina em" at bounding box center [818, 421] width 703 height 31
click at [489, 425] on input "Termina em" at bounding box center [818, 421] width 703 height 31
type input "[DATE]"
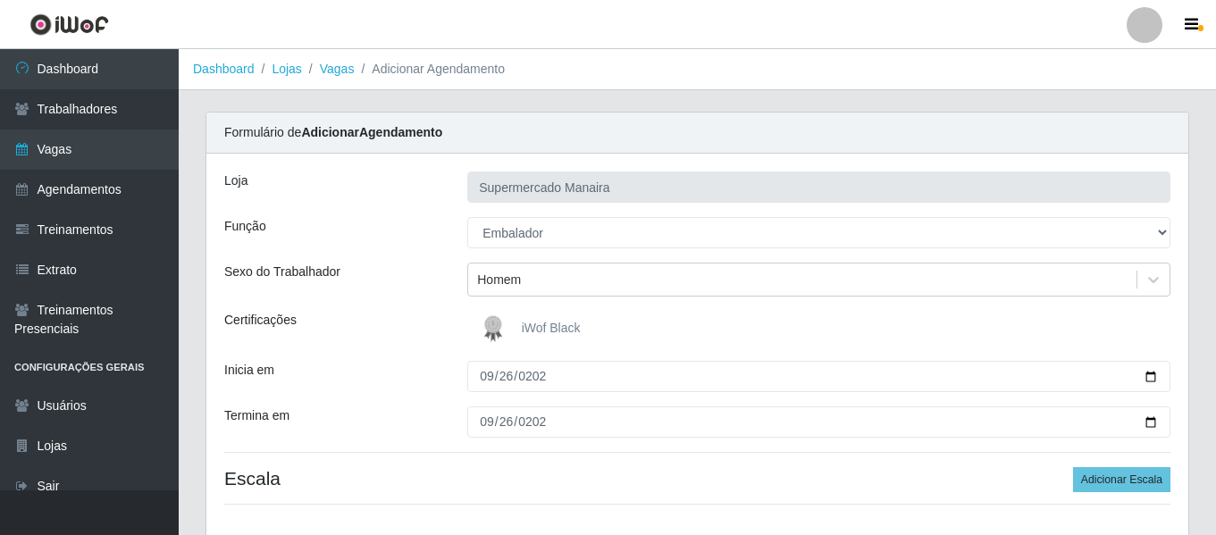
click at [450, 369] on div "Inicia em" at bounding box center [332, 376] width 243 height 31
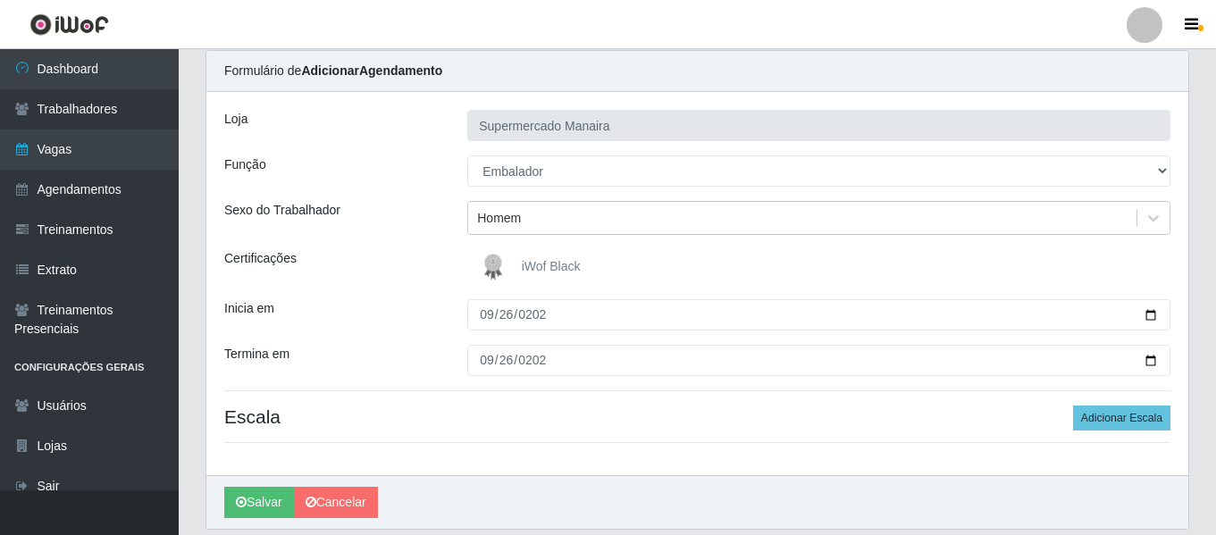
scroll to position [122, 0]
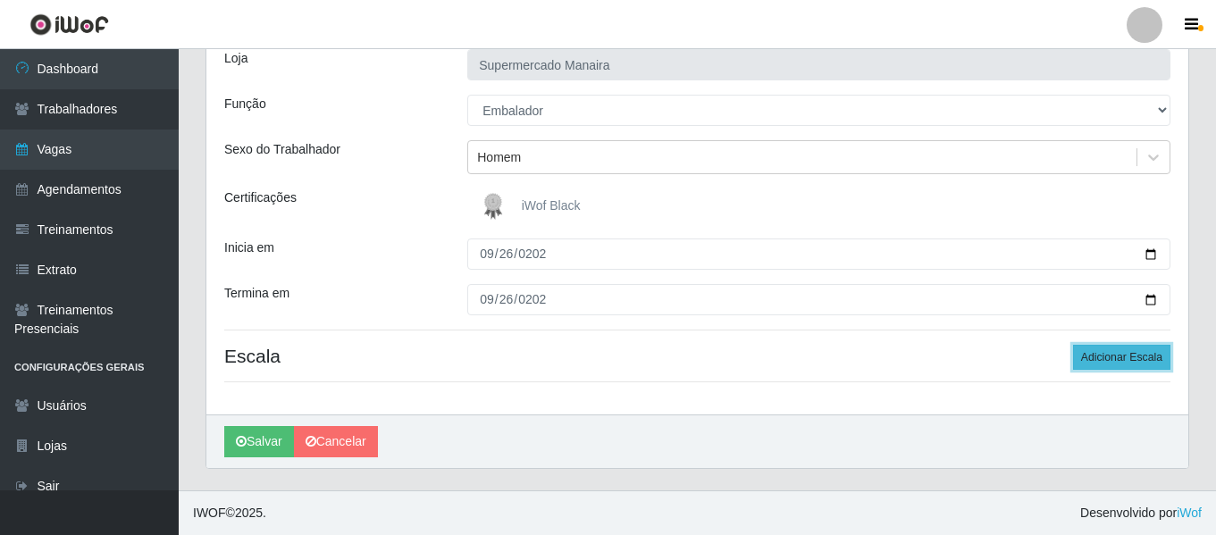
click at [1164, 355] on button "Adicionar Escala" at bounding box center [1121, 357] width 97 height 25
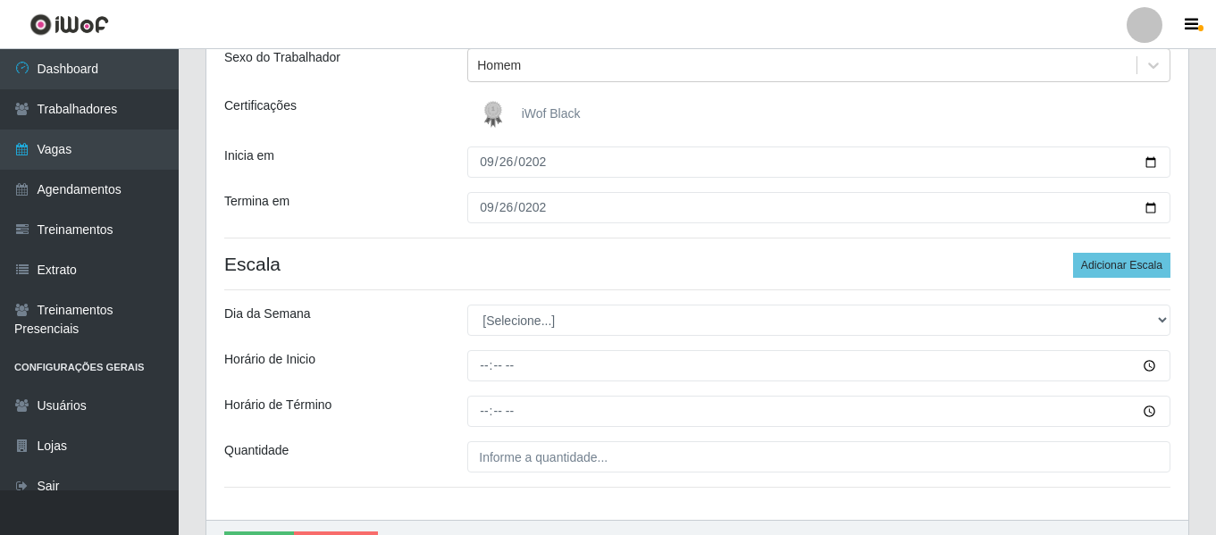
scroll to position [320, 0]
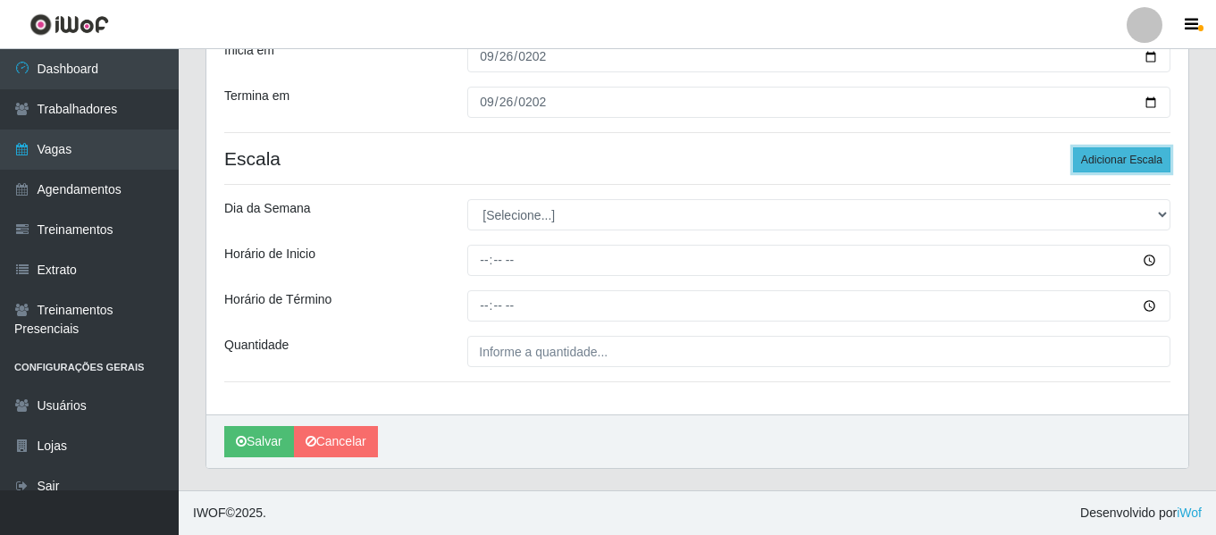
click at [1137, 157] on button "Adicionar Escala" at bounding box center [1121, 159] width 97 height 25
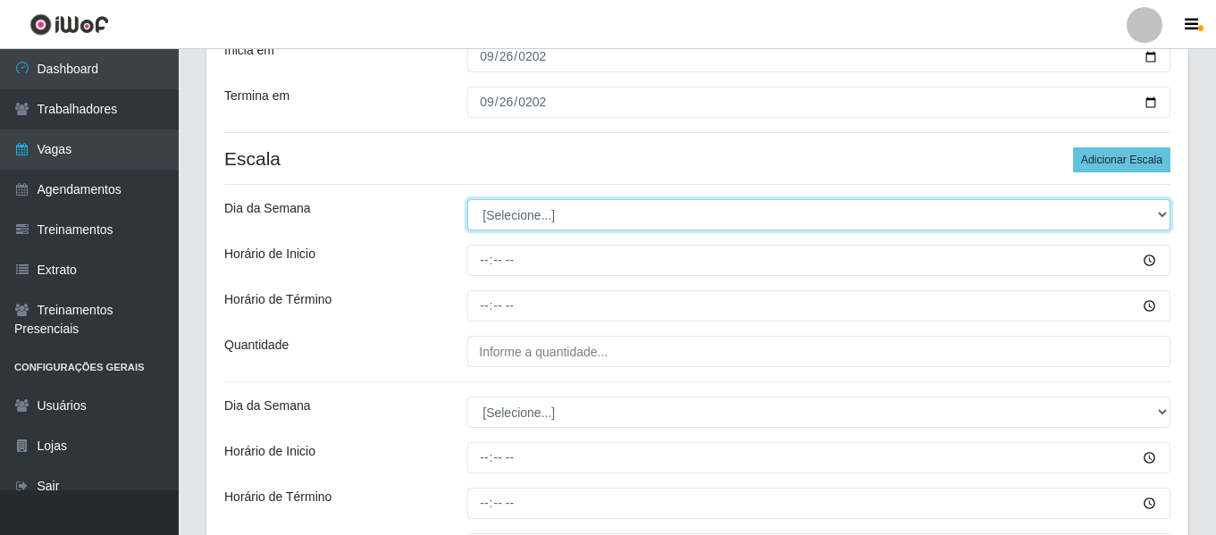
click at [548, 212] on select "[Selecione...] Segunda Terça Quarta Quinta Sexta Sábado Domingo" at bounding box center [818, 214] width 703 height 31
select select "5"
click at [467, 199] on select "[Selecione...] Segunda Terça Quarta Quinta Sexta Sábado Domingo" at bounding box center [818, 214] width 703 height 31
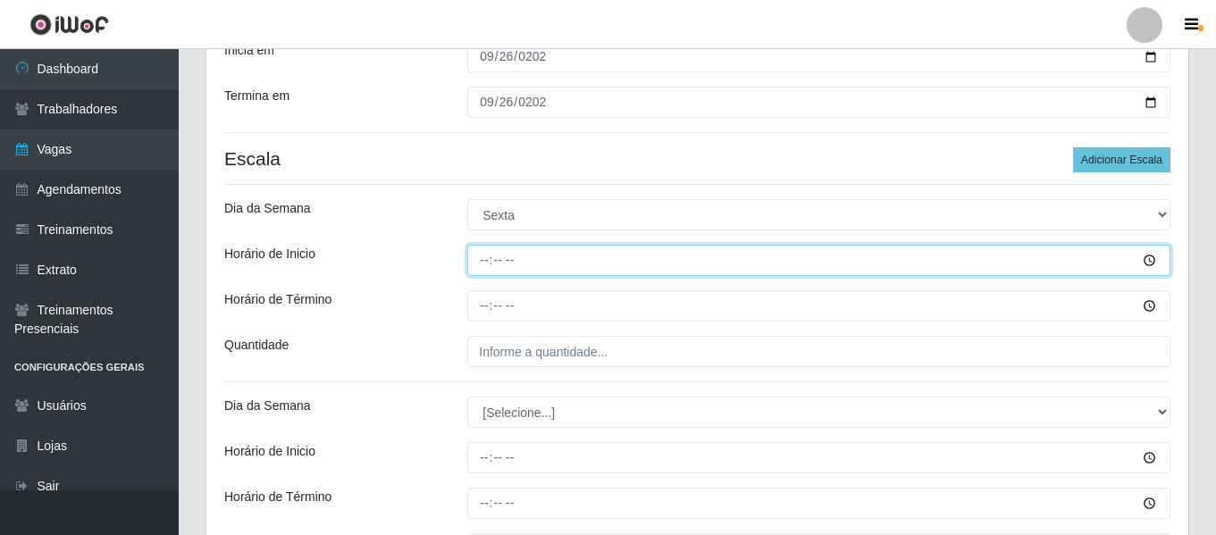
click at [485, 267] on input "Horário de Inicio" at bounding box center [818, 260] width 703 height 31
click at [489, 259] on input "08:00" at bounding box center [818, 260] width 703 height 31
type input "07:00"
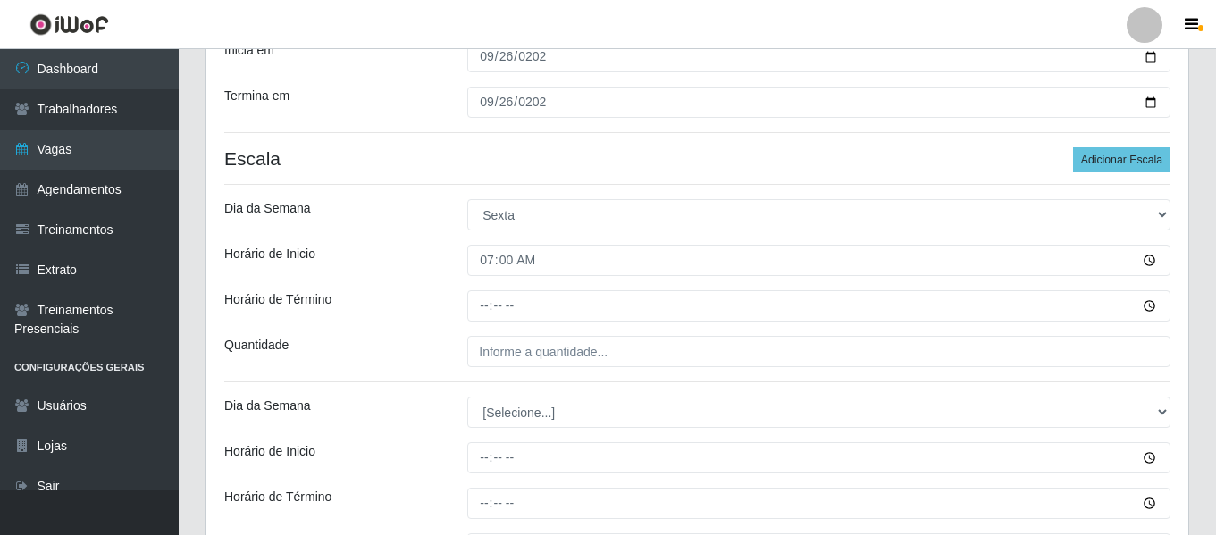
click at [481, 325] on div "Loja Supermercado Manaira Função [Selecione...] ASG ASG + ASG ++ Embalador Emba…" at bounding box center [697, 223] width 982 height 778
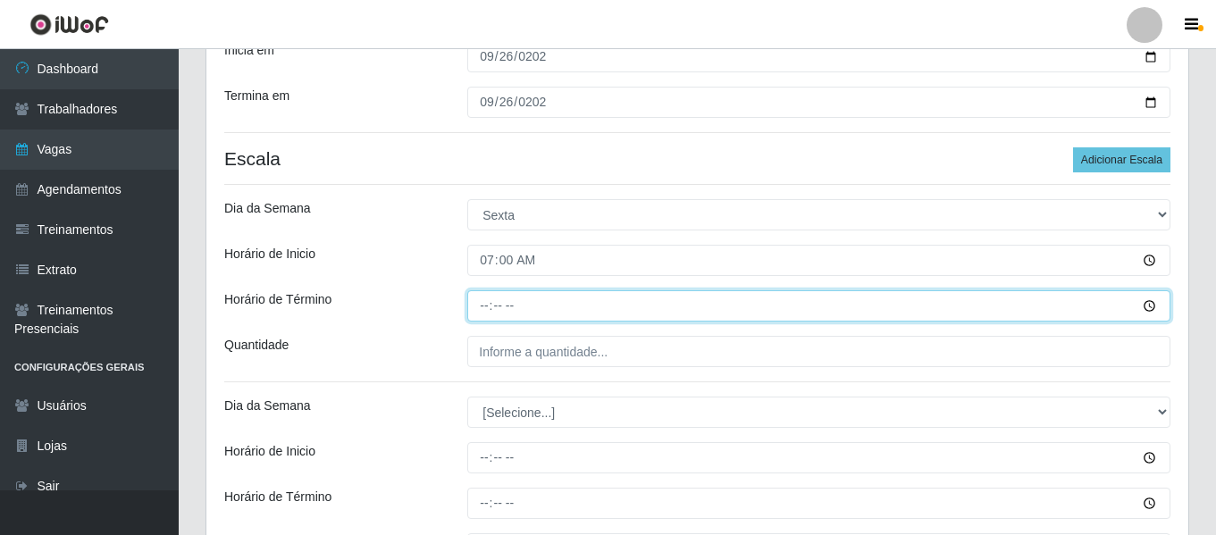
click at [482, 322] on input "Horário de Término" at bounding box center [818, 305] width 703 height 31
type input "13:00"
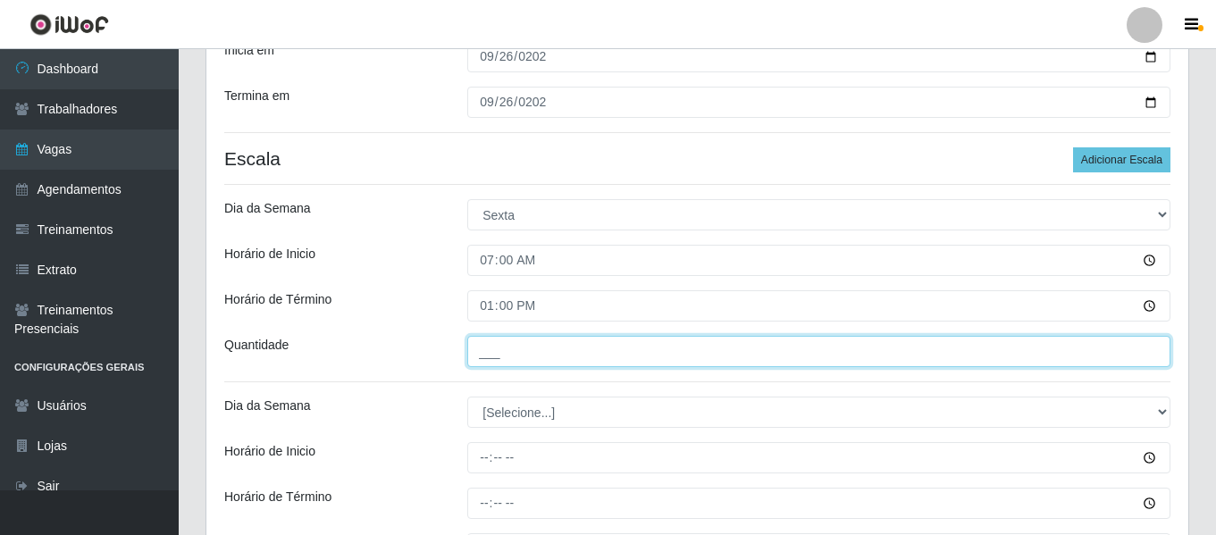
click at [536, 367] on input "___" at bounding box center [818, 351] width 703 height 31
type input "2__"
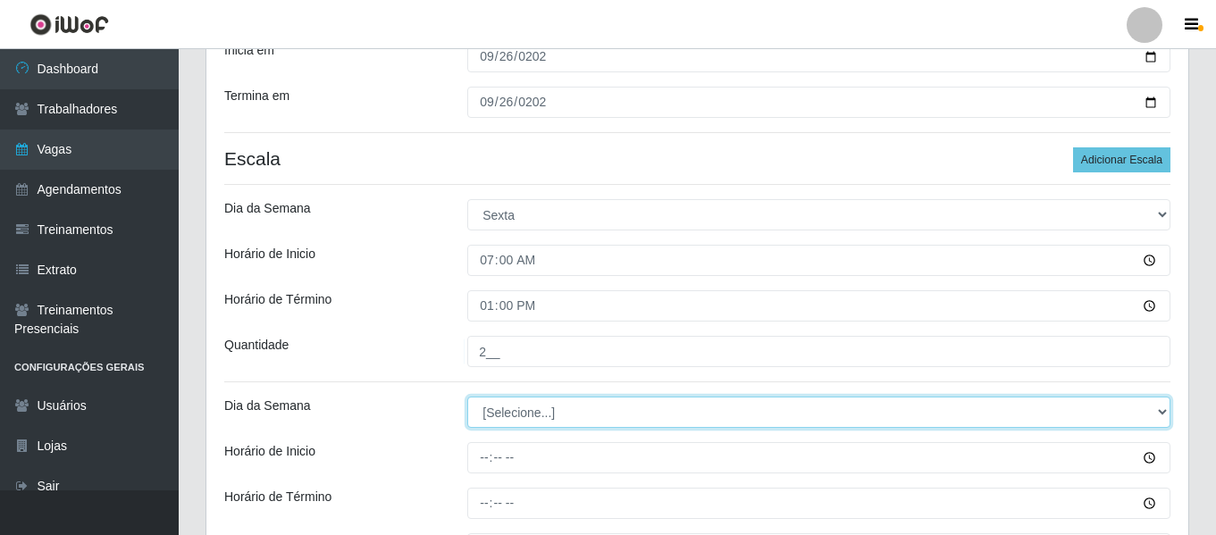
click at [507, 410] on select "[Selecione...] Segunda Terça Quarta Quinta Sexta Sábado Domingo" at bounding box center [818, 412] width 703 height 31
select select "5"
click at [467, 397] on select "[Selecione...] Segunda Terça Quarta Quinta Sexta Sábado Domingo" at bounding box center [818, 412] width 703 height 31
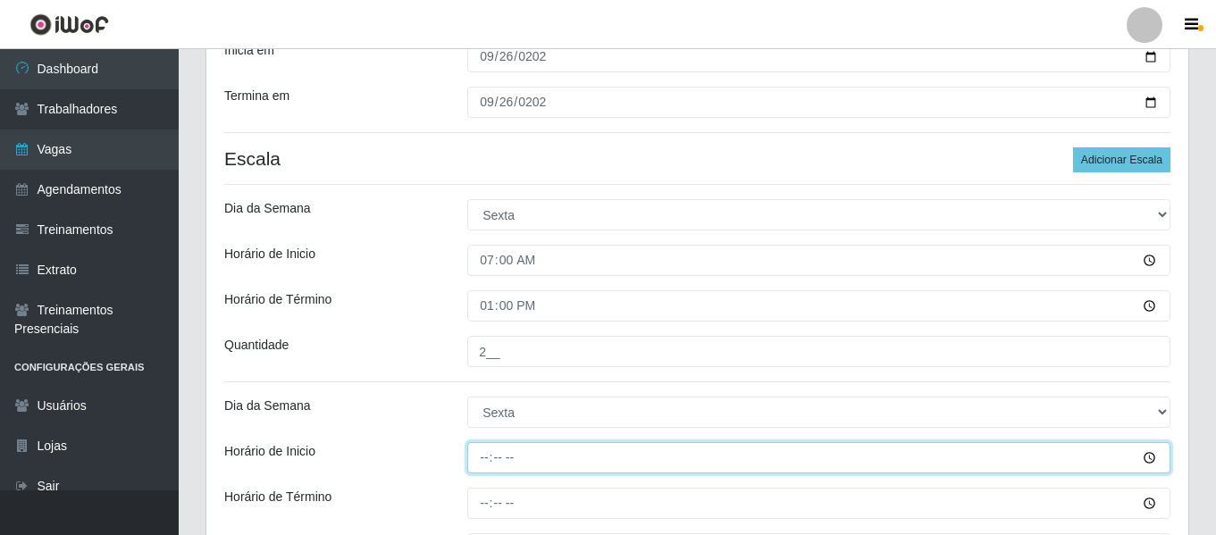
click at [492, 461] on input "Horário de Inicio" at bounding box center [818, 457] width 703 height 31
type input "16:00"
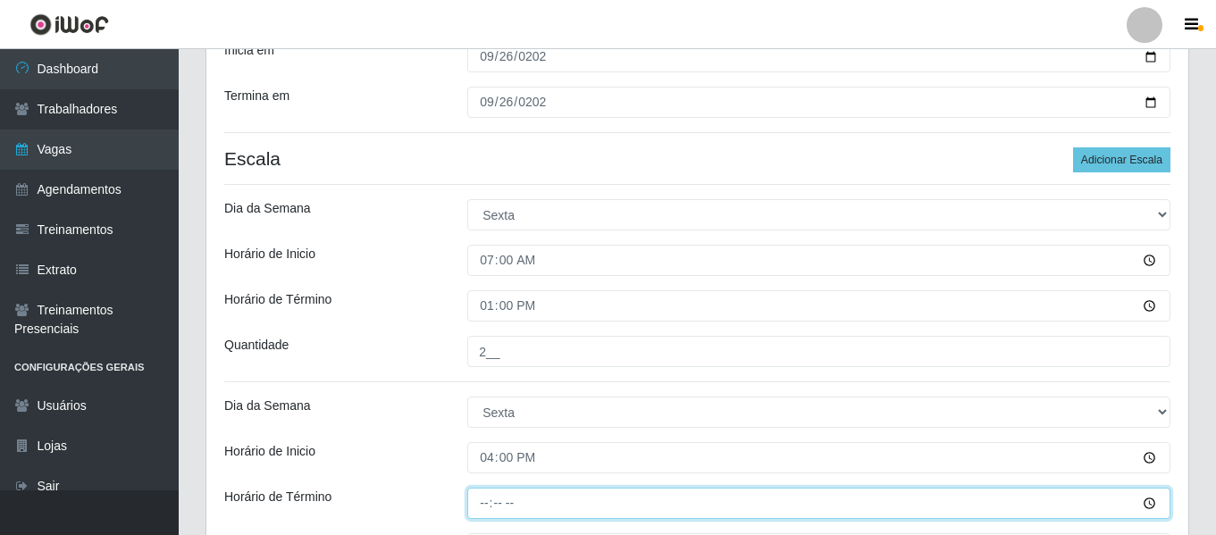
click at [483, 500] on input "Horário de Término" at bounding box center [818, 503] width 703 height 31
type input "22:00"
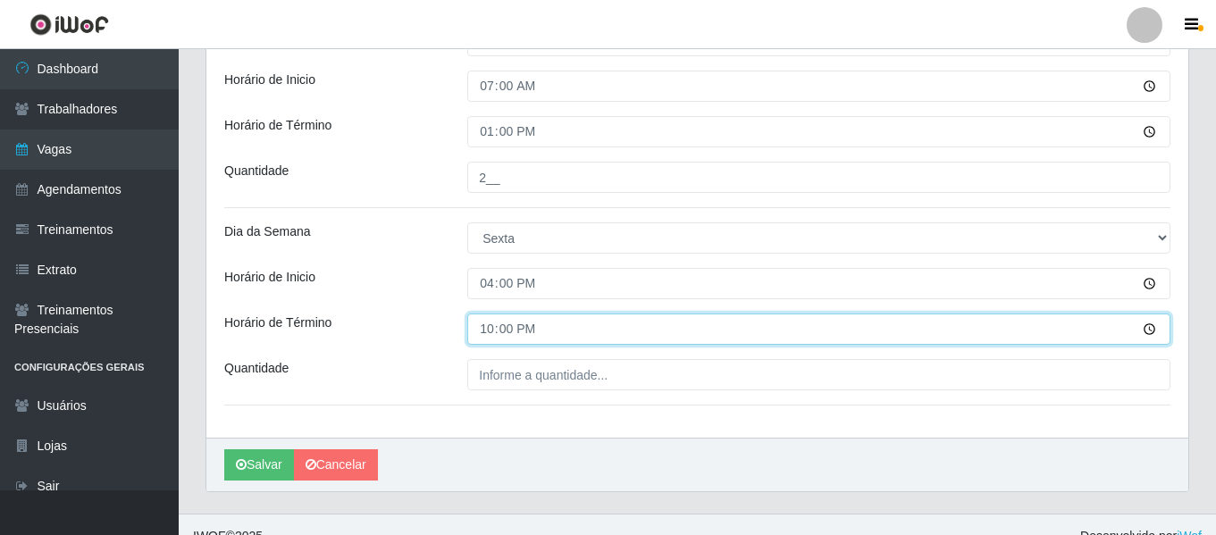
scroll to position [498, 0]
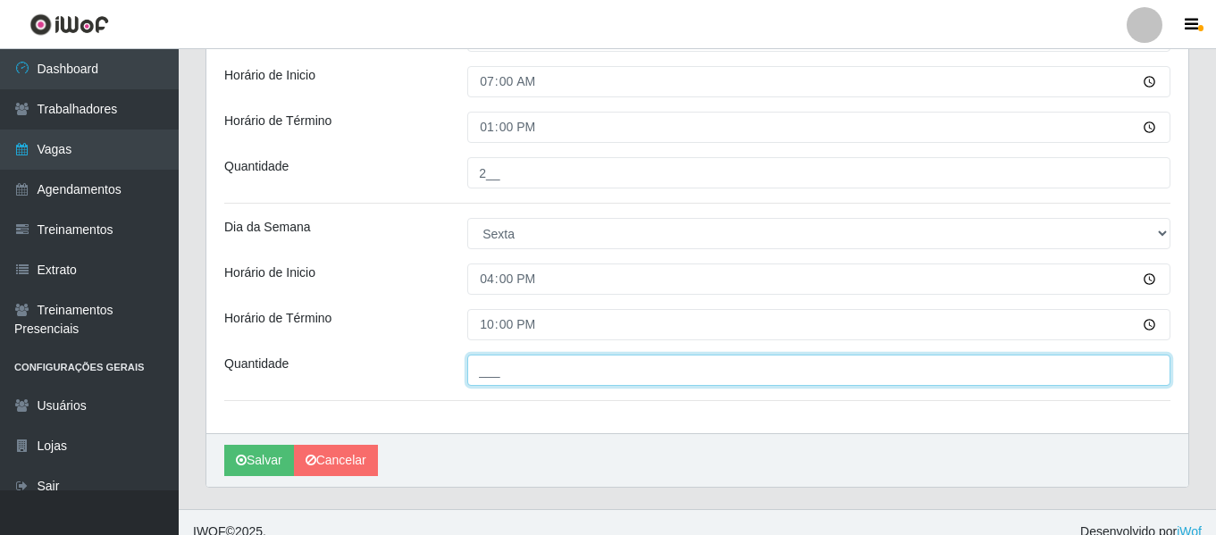
click at [523, 371] on input "___" at bounding box center [818, 370] width 703 height 31
type input "2__"
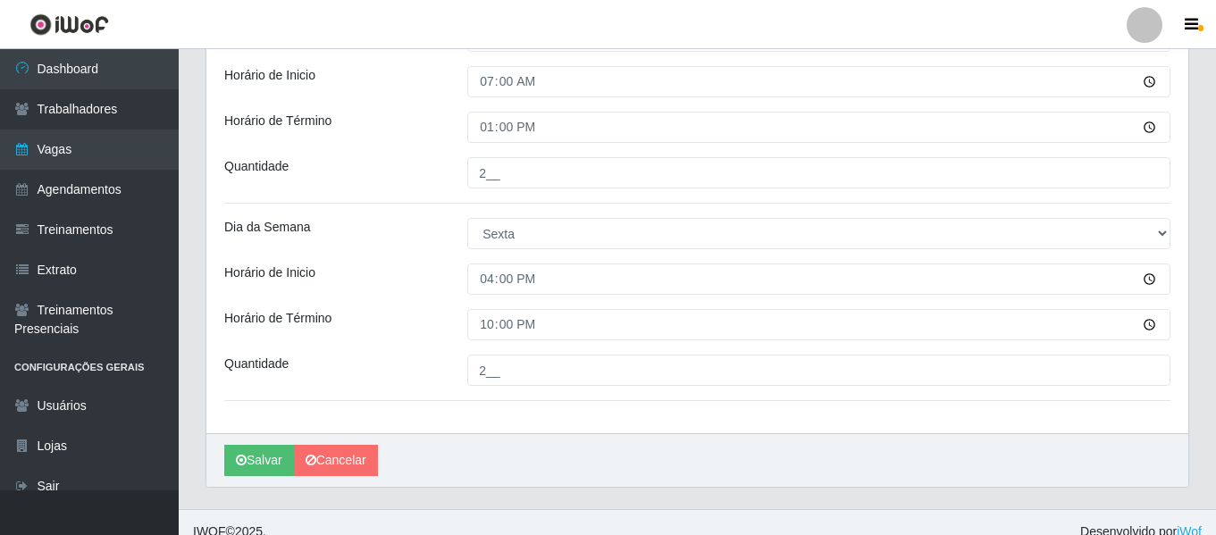
click at [378, 309] on div "Horário de Término" at bounding box center [332, 324] width 243 height 31
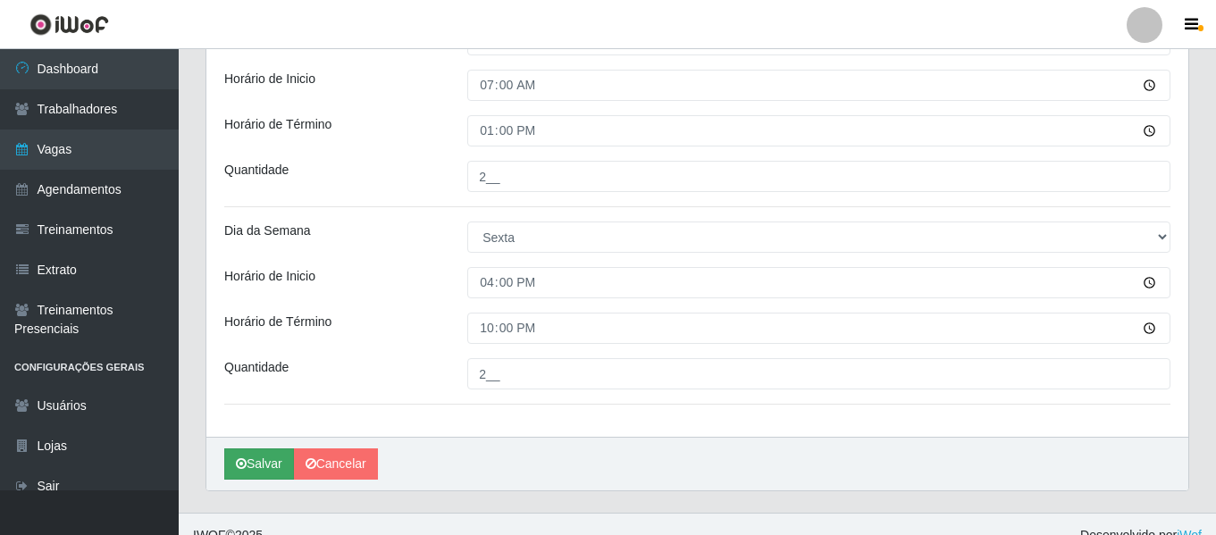
scroll to position [517, 0]
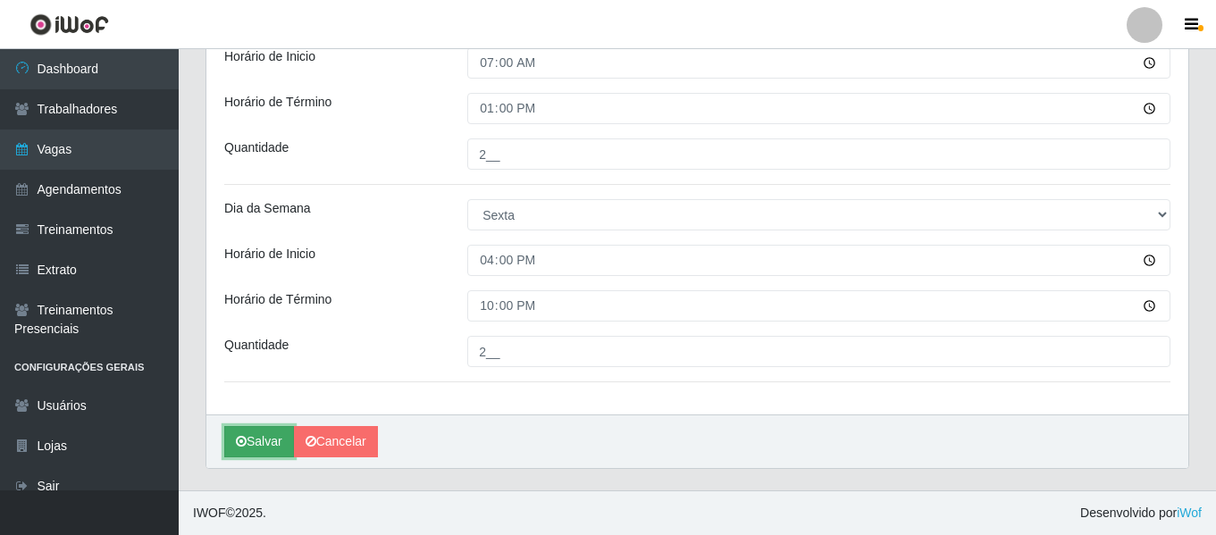
click at [244, 448] on icon "submit" at bounding box center [241, 441] width 11 height 13
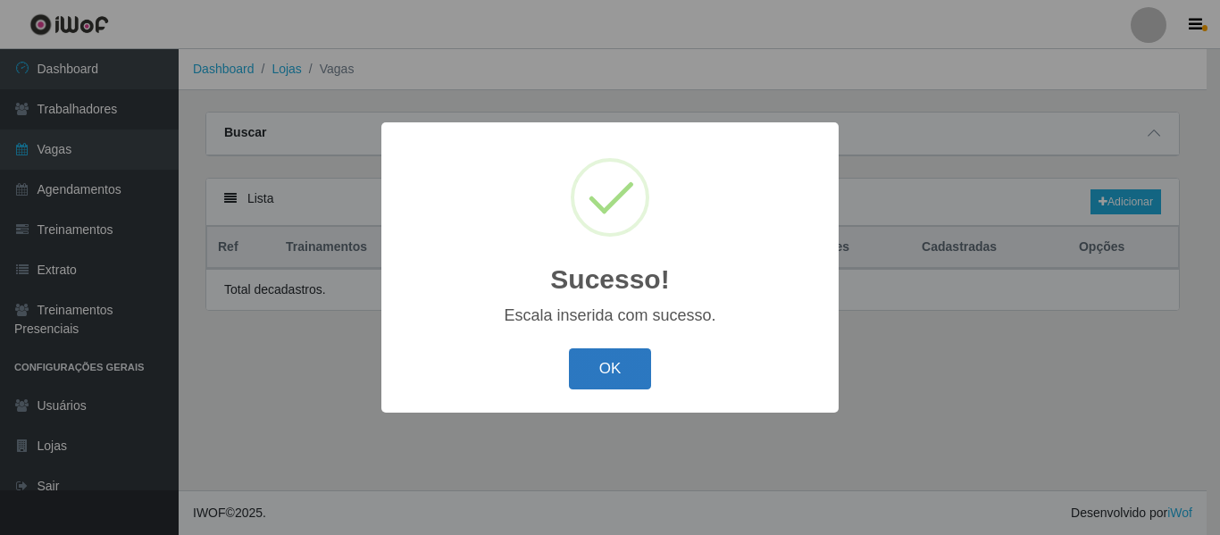
click at [623, 359] on button "OK" at bounding box center [610, 369] width 83 height 42
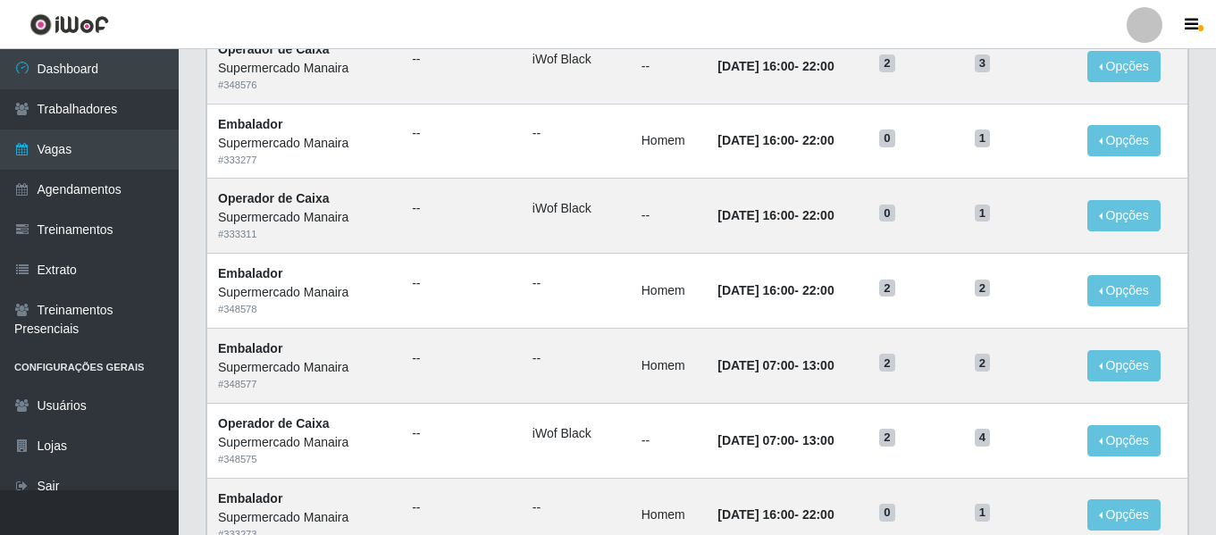
scroll to position [979, 0]
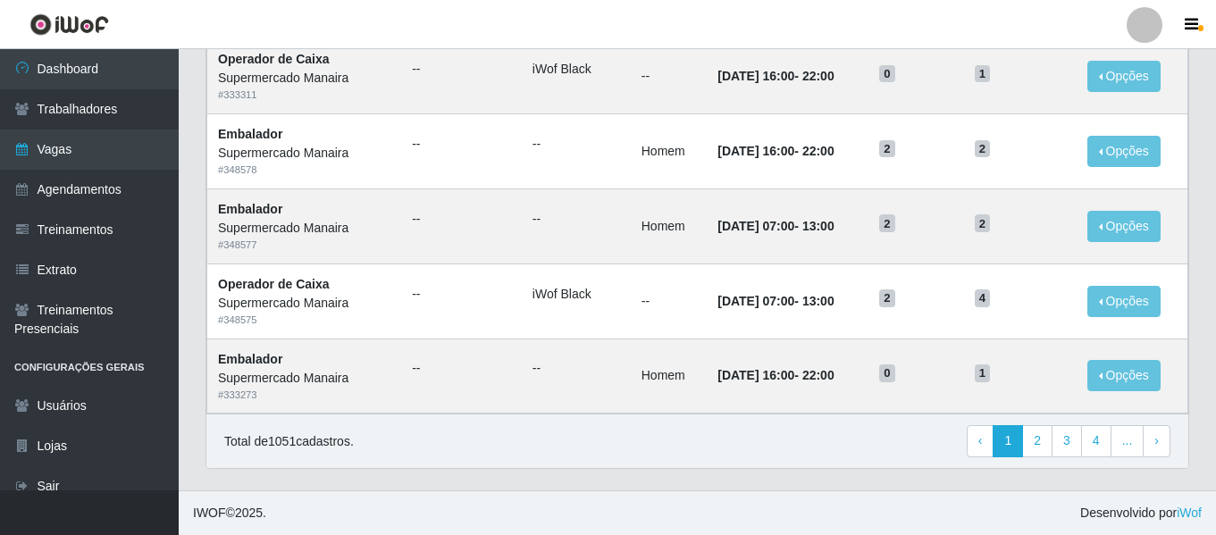
click at [827, 464] on div "Total de 1051 cadastros. ‹ Previous 1 2 3 4 ... › Next" at bounding box center [697, 441] width 982 height 54
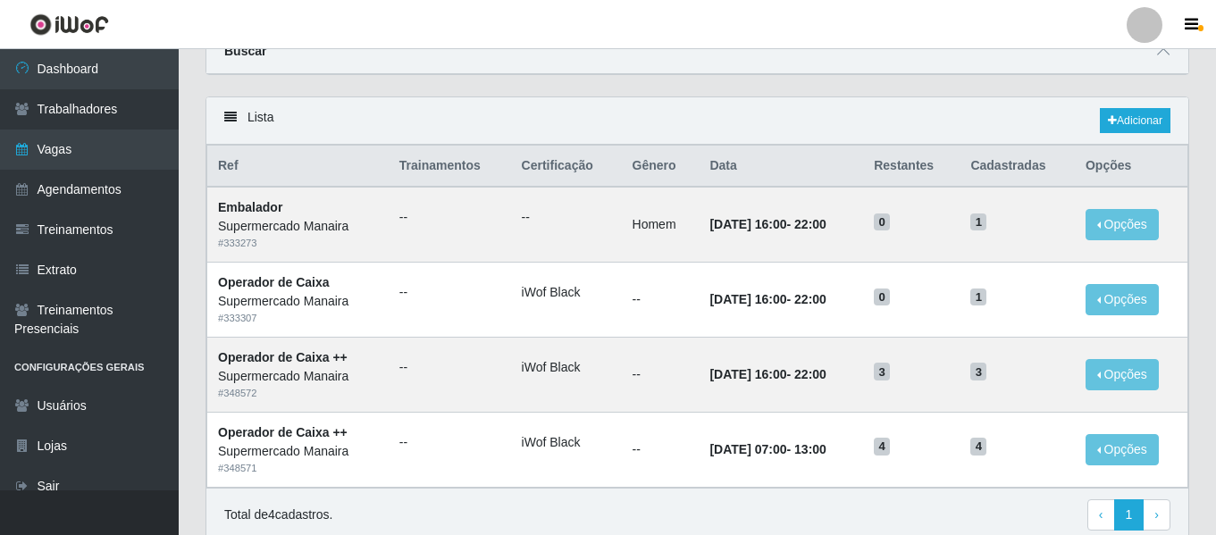
scroll to position [155, 0]
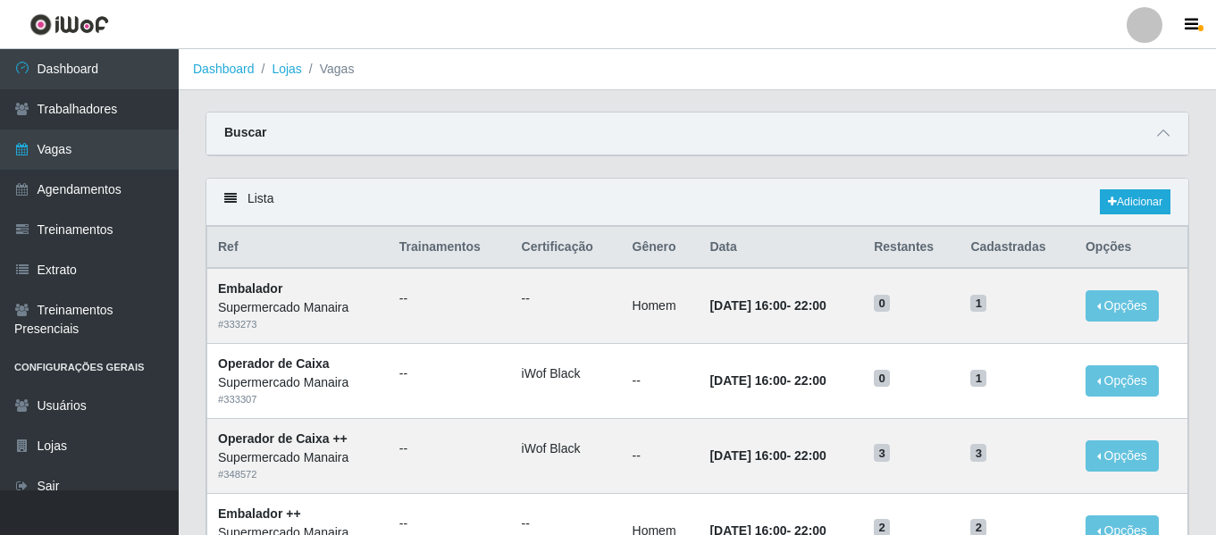
scroll to position [306, 0]
click at [1158, 130] on icon at bounding box center [1163, 133] width 13 height 13
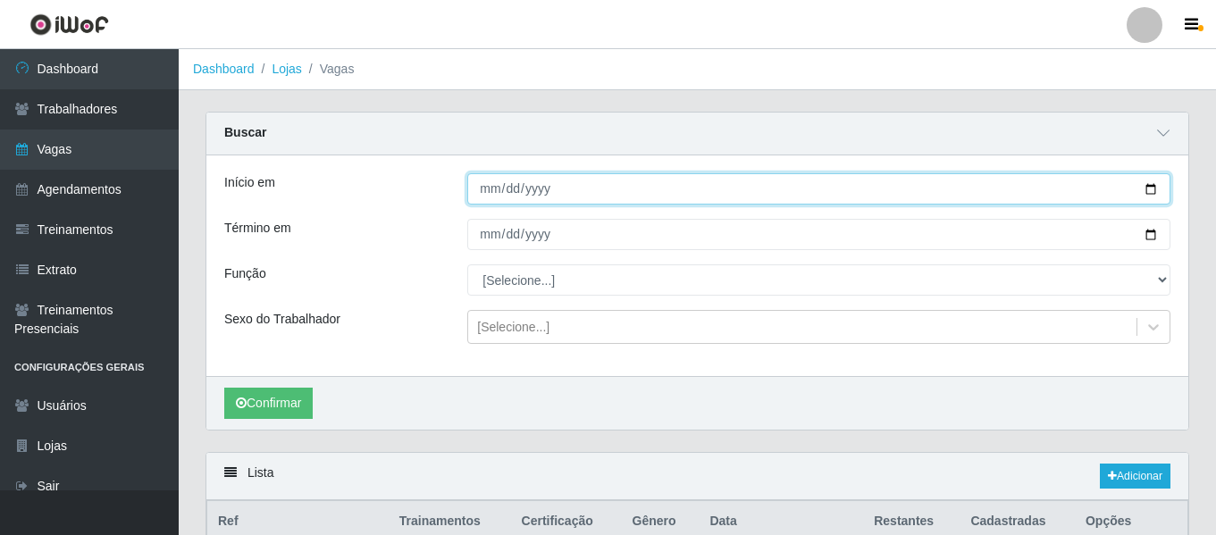
click at [477, 191] on input "2025-09-25" at bounding box center [818, 188] width 703 height 31
type input "2025-09-26"
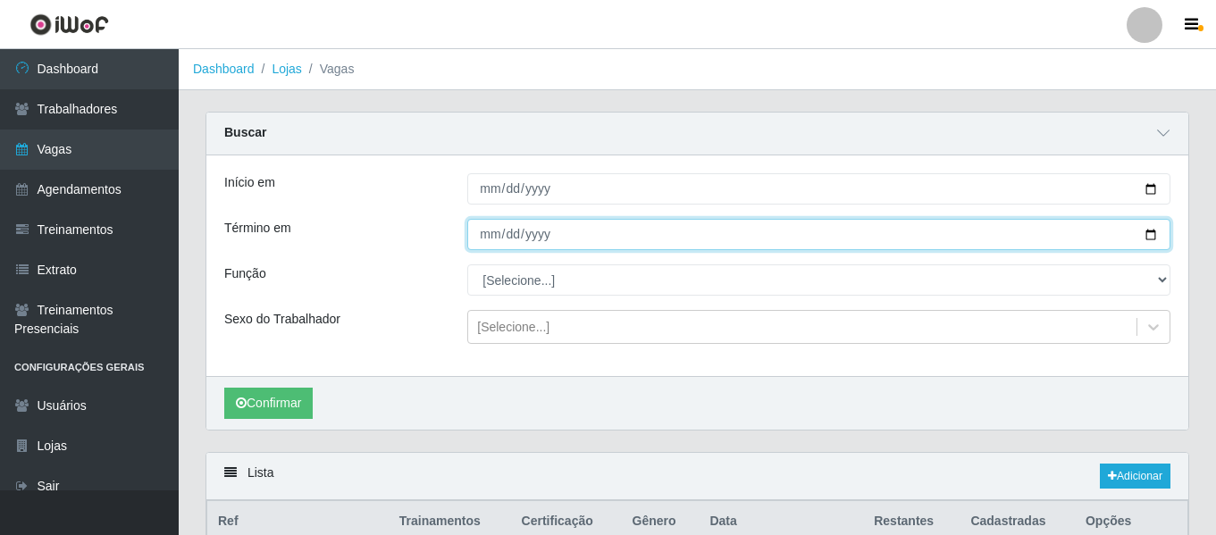
click at [507, 249] on input "2025-09-25" at bounding box center [818, 234] width 703 height 31
type input "2025-09-26"
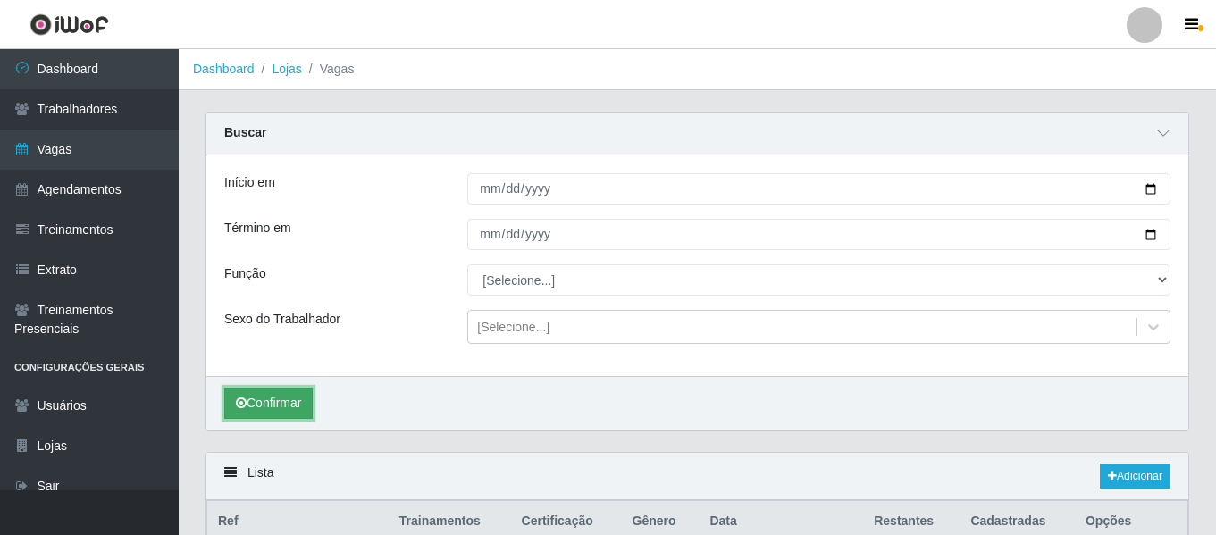
click at [299, 406] on button "Confirmar" at bounding box center [268, 403] width 88 height 31
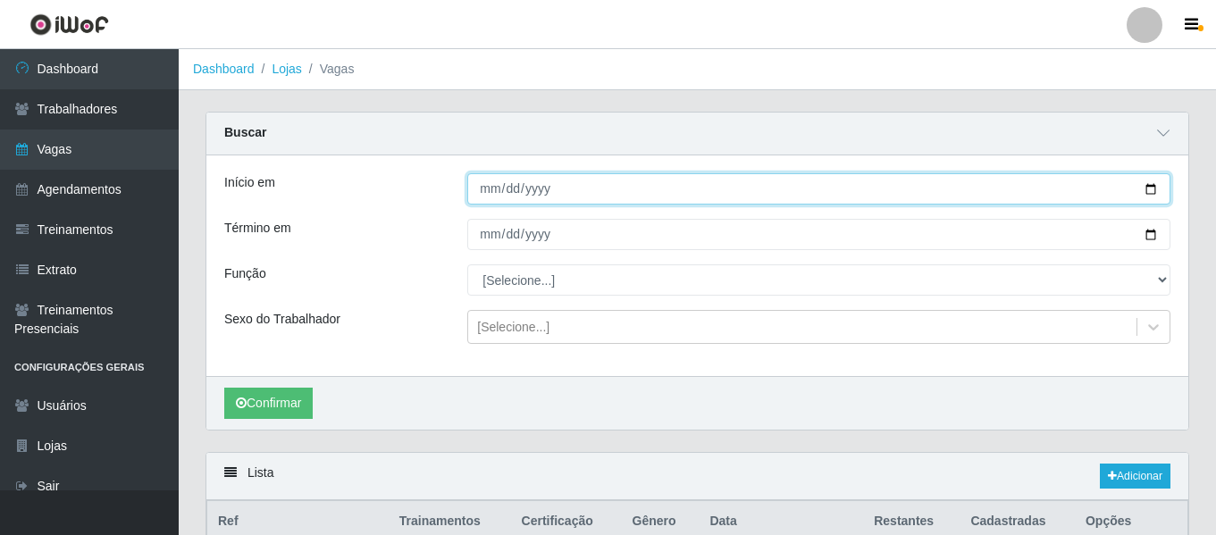
click at [498, 195] on input "2025-09-26" at bounding box center [818, 188] width 703 height 31
type input "2025-09-25"
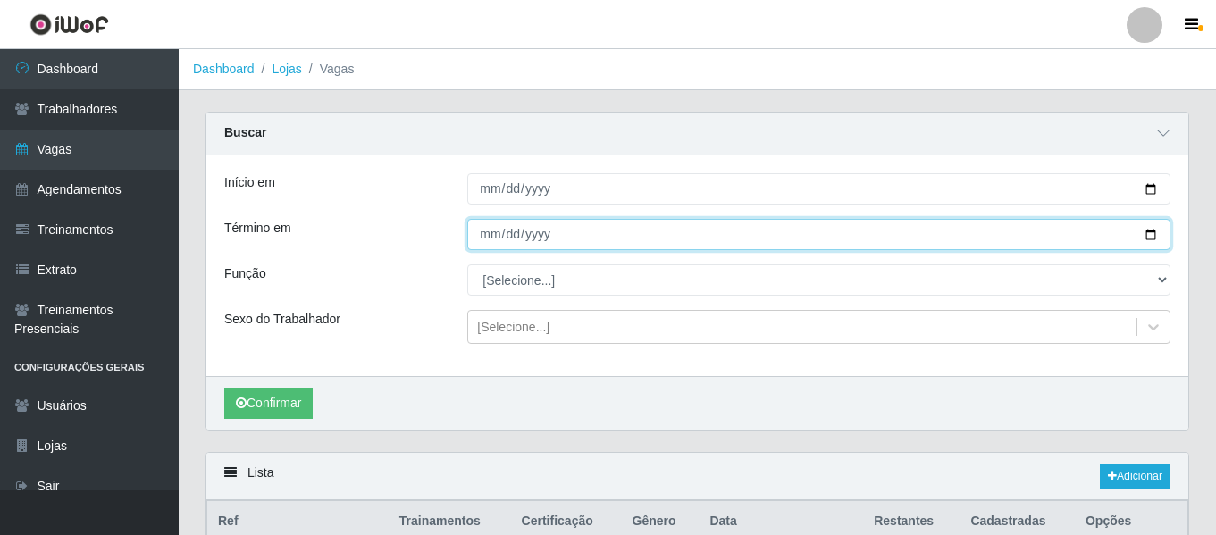
click at [493, 230] on input "2025-09-26" at bounding box center [818, 234] width 703 height 31
type input "2025-09-25"
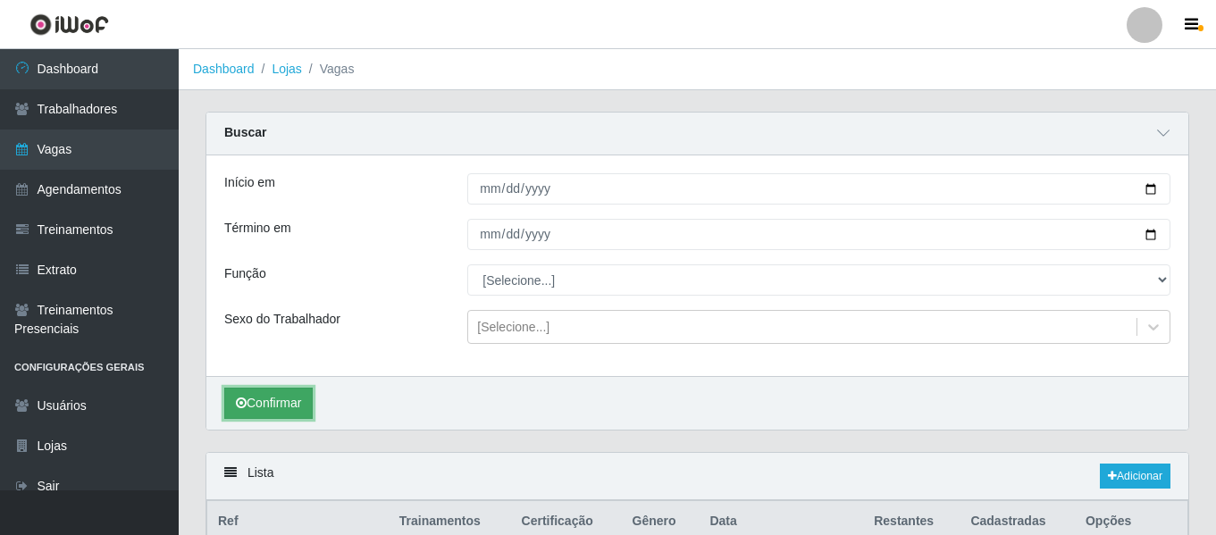
click at [272, 405] on button "Confirmar" at bounding box center [268, 403] width 88 height 31
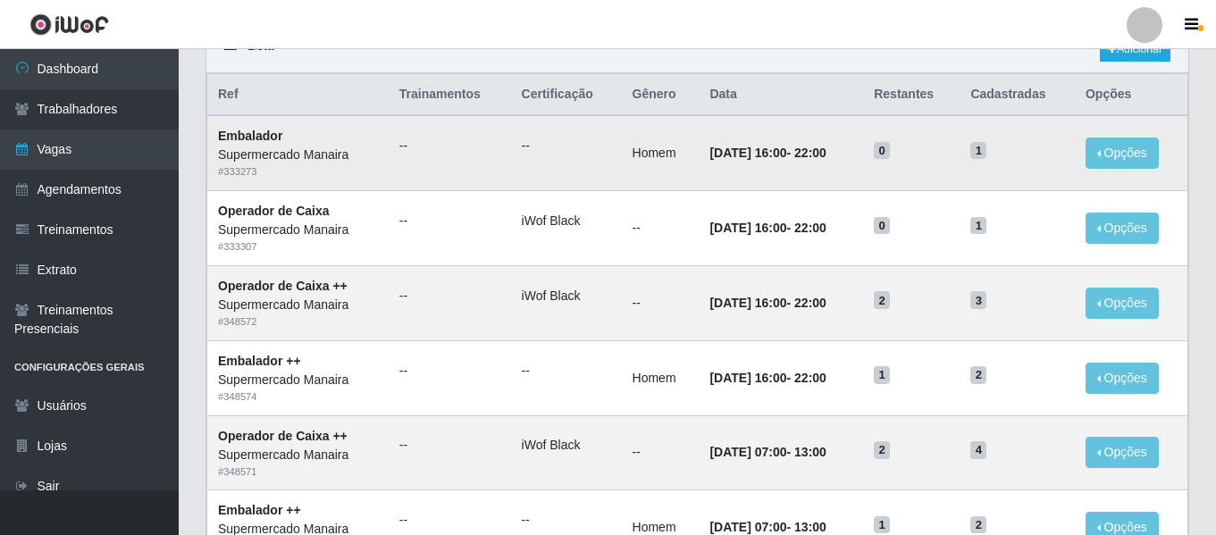
scroll to position [580, 0]
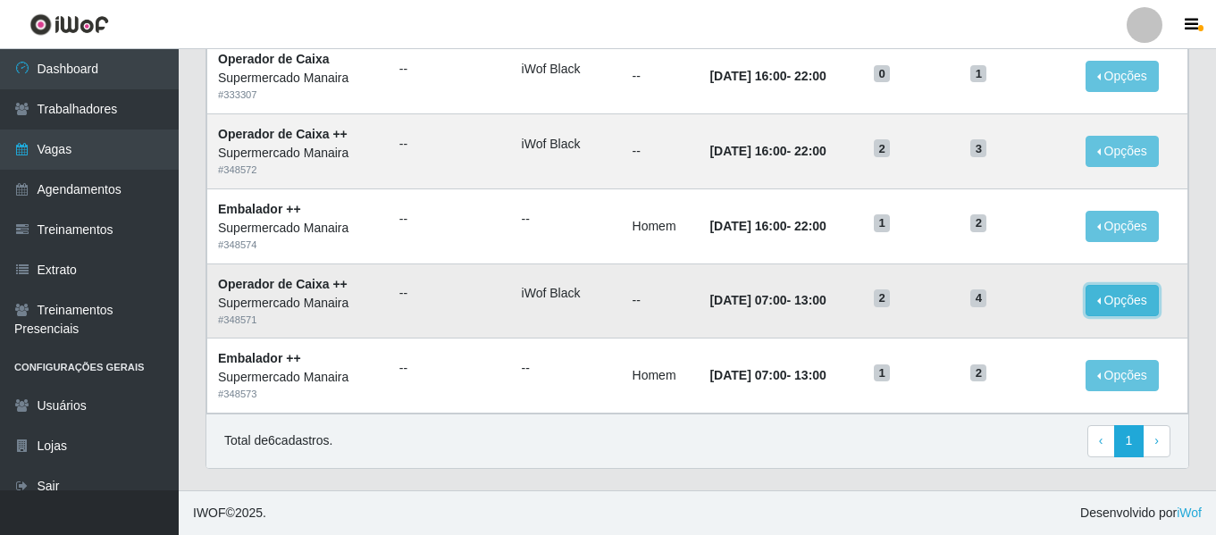
click at [1134, 292] on button "Opções" at bounding box center [1121, 300] width 73 height 31
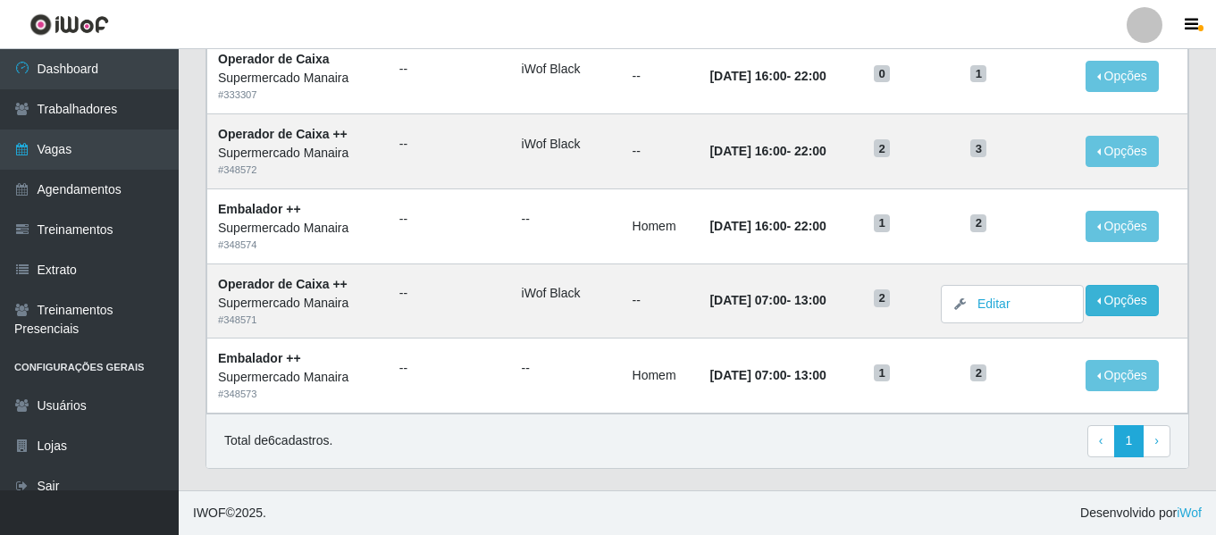
click at [837, 471] on div "Lista Adicionar Ref Trainamentos Certificação Gênero Data Restantes Cadastradas…" at bounding box center [697, 181] width 1010 height 617
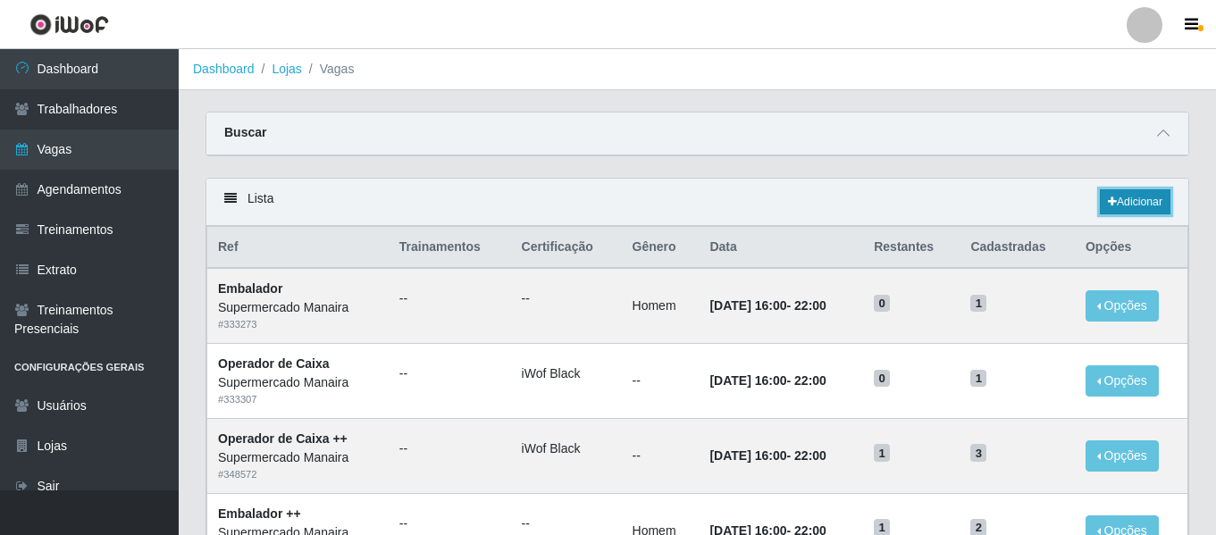
click at [1135, 205] on link "Adicionar" at bounding box center [1135, 201] width 71 height 25
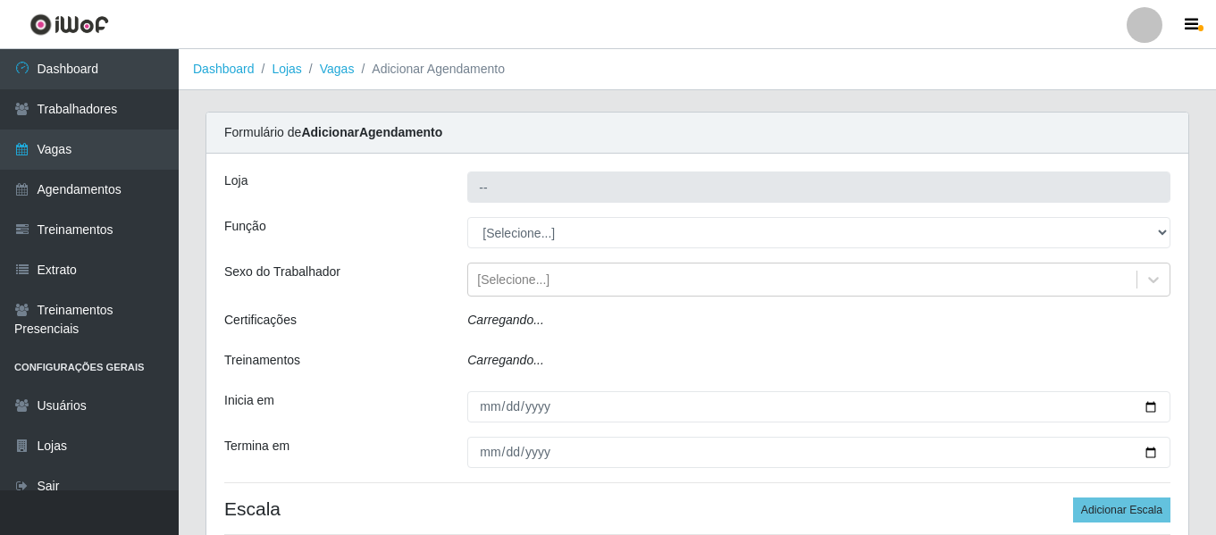
type input "Supermercado Manaira"
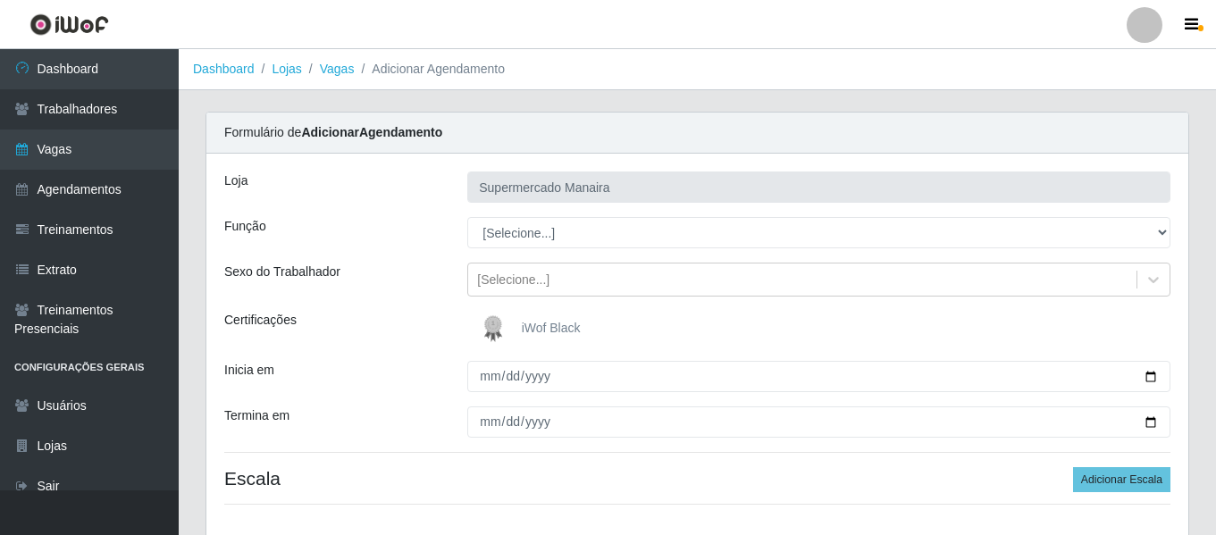
click at [508, 333] on img at bounding box center [496, 329] width 43 height 36
click at [0, 0] on input "iWof Black" at bounding box center [0, 0] width 0 height 0
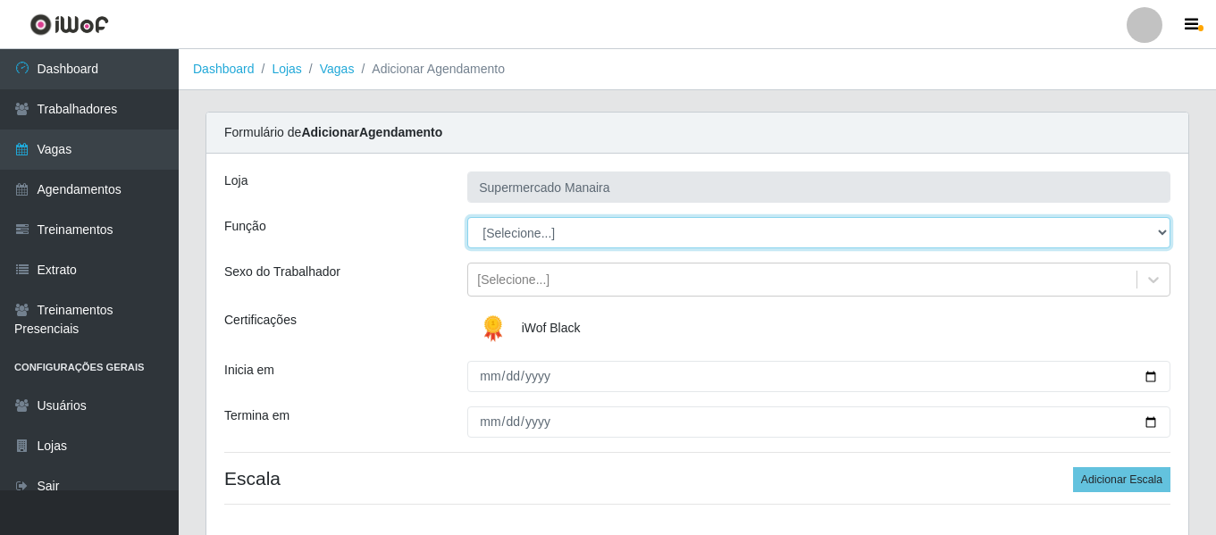
click at [535, 225] on select "[Selecione...] ASG ASG + ASG ++ Embalador Embalador + Embalador ++ Operador de …" at bounding box center [818, 232] width 703 height 31
select select "72"
click at [467, 217] on select "[Selecione...] ASG ASG + ASG ++ Embalador Embalador + Embalador ++ Operador de …" at bounding box center [818, 232] width 703 height 31
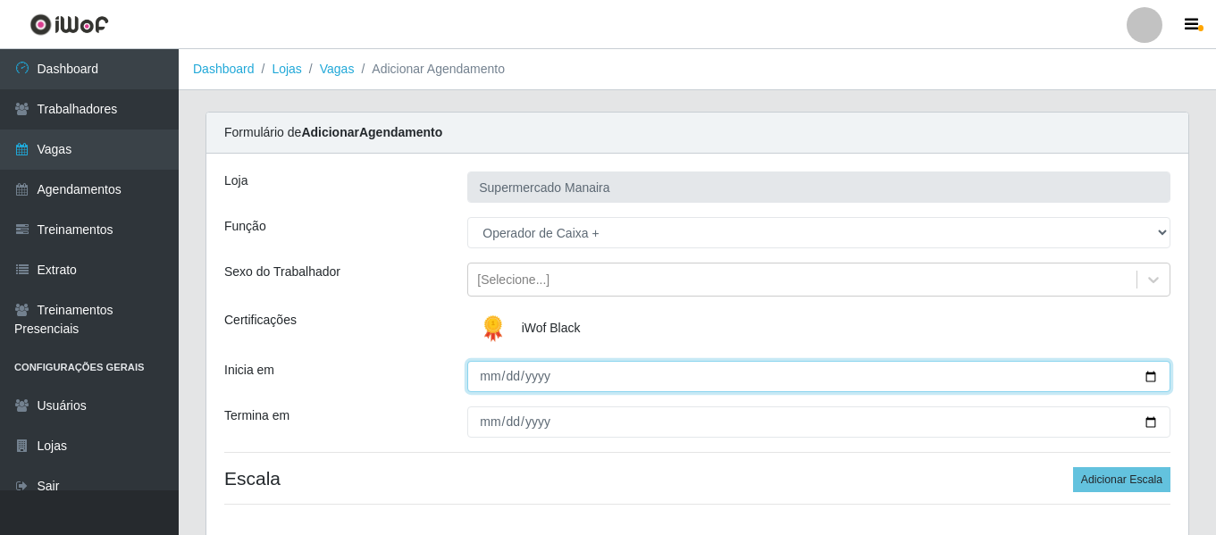
click at [486, 383] on input "Inicia em" at bounding box center [818, 376] width 703 height 31
type input "2025-09-26"
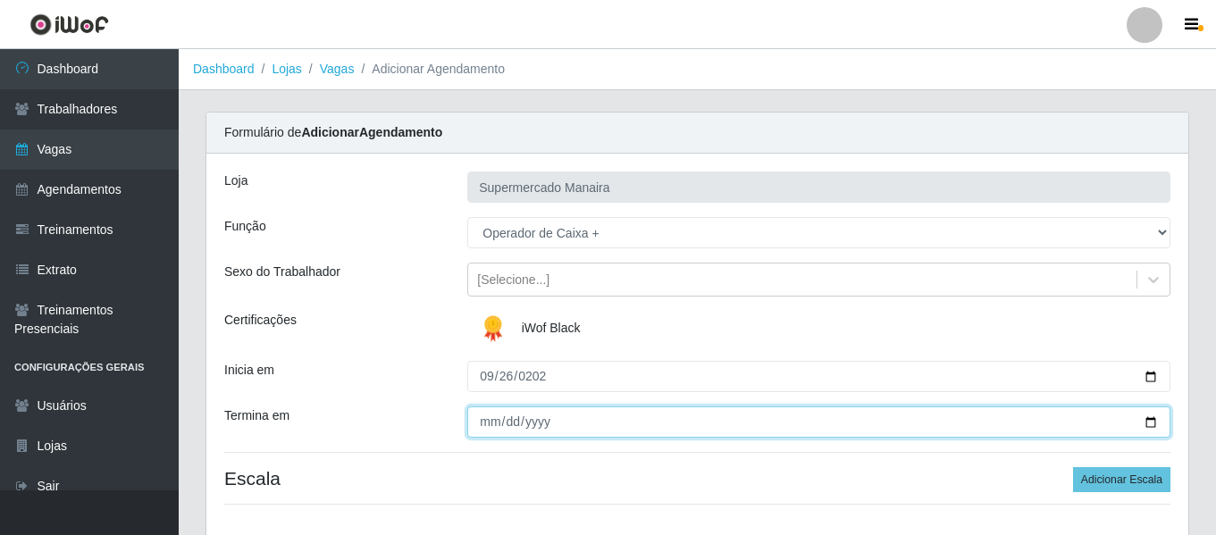
click at [477, 425] on input "Termina em" at bounding box center [818, 421] width 703 height 31
type input "2025-09-26"
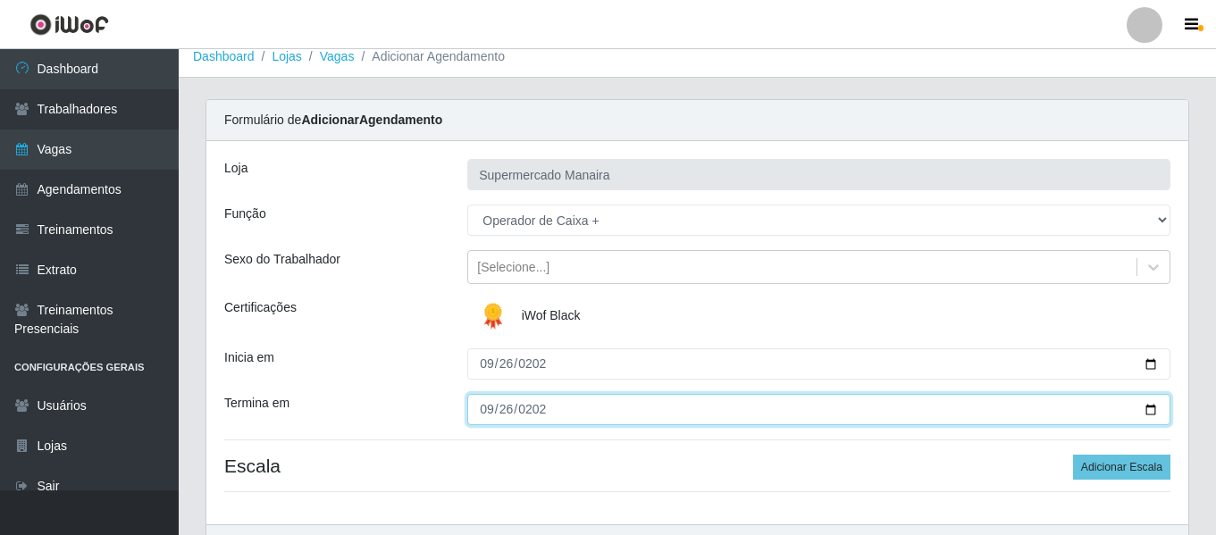
scroll to position [122, 0]
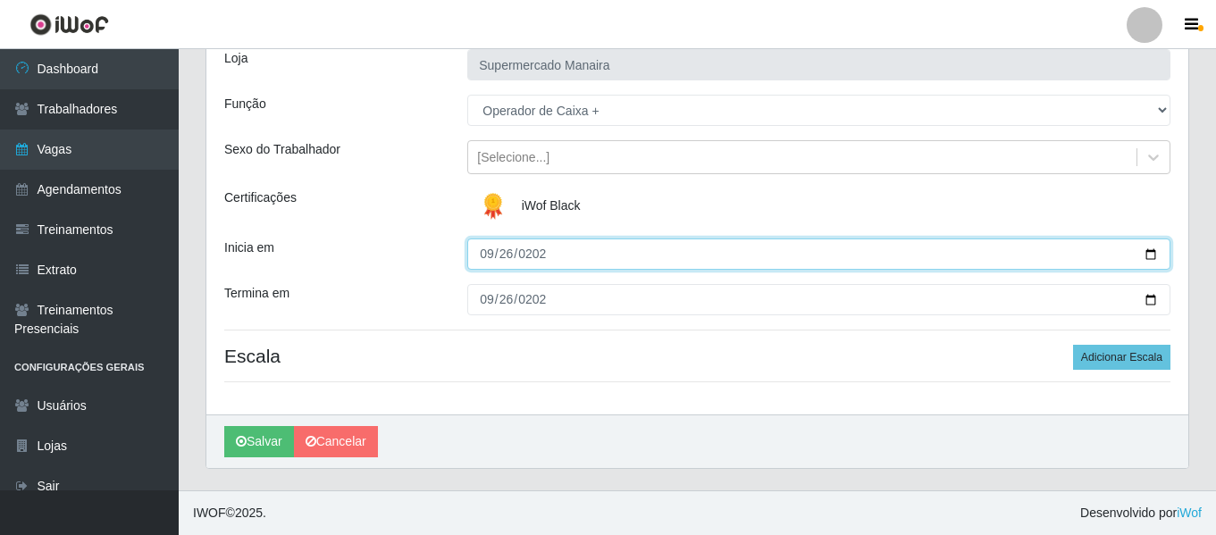
click at [483, 257] on input "2025-09-26" at bounding box center [818, 254] width 703 height 31
type input "2025-09-27"
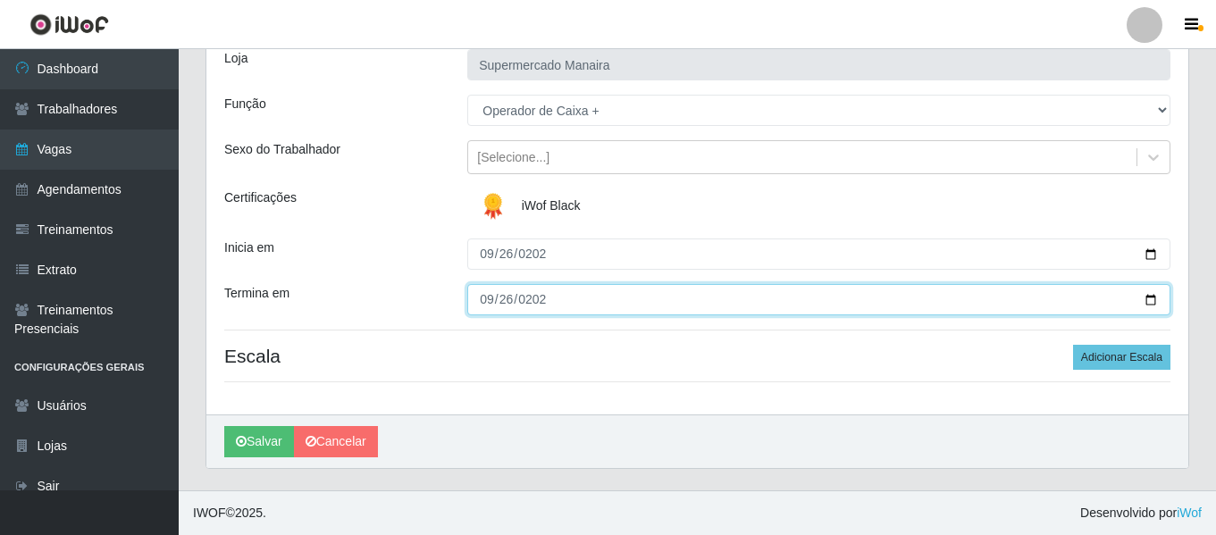
click at [491, 299] on input "2025-09-26" at bounding box center [818, 299] width 703 height 31
type input "2025-09-28"
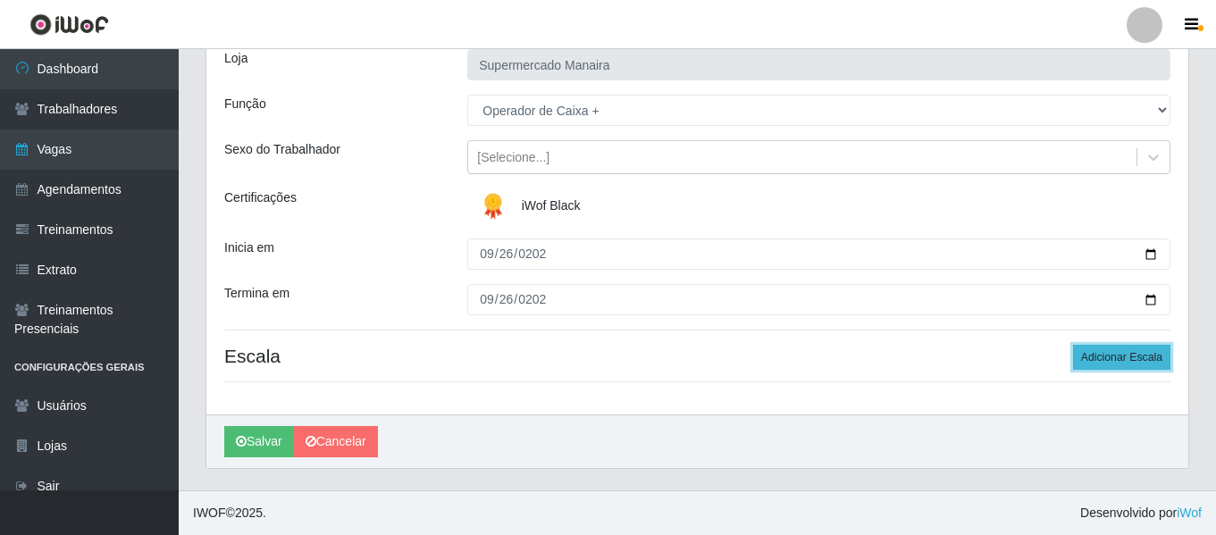
click at [1114, 358] on button "Adicionar Escala" at bounding box center [1121, 357] width 97 height 25
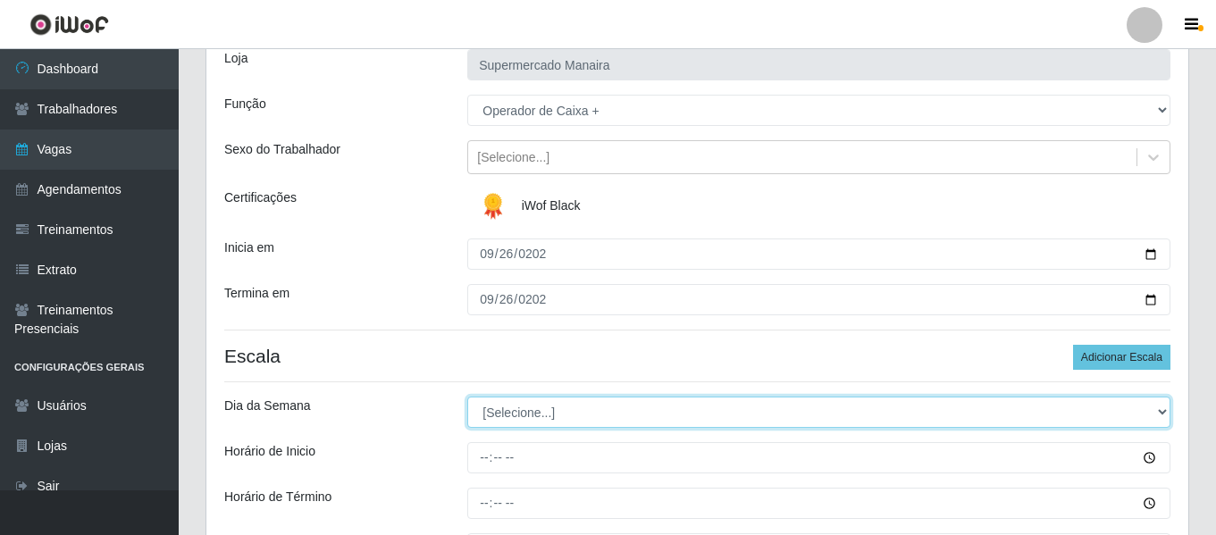
click at [495, 423] on select "[Selecione...] Segunda Terça Quarta Quinta Sexta Sábado Domingo" at bounding box center [818, 412] width 703 height 31
select select "6"
click at [467, 397] on select "[Selecione...] Segunda Terça Quarta Quinta Sexta Sábado Domingo" at bounding box center [818, 412] width 703 height 31
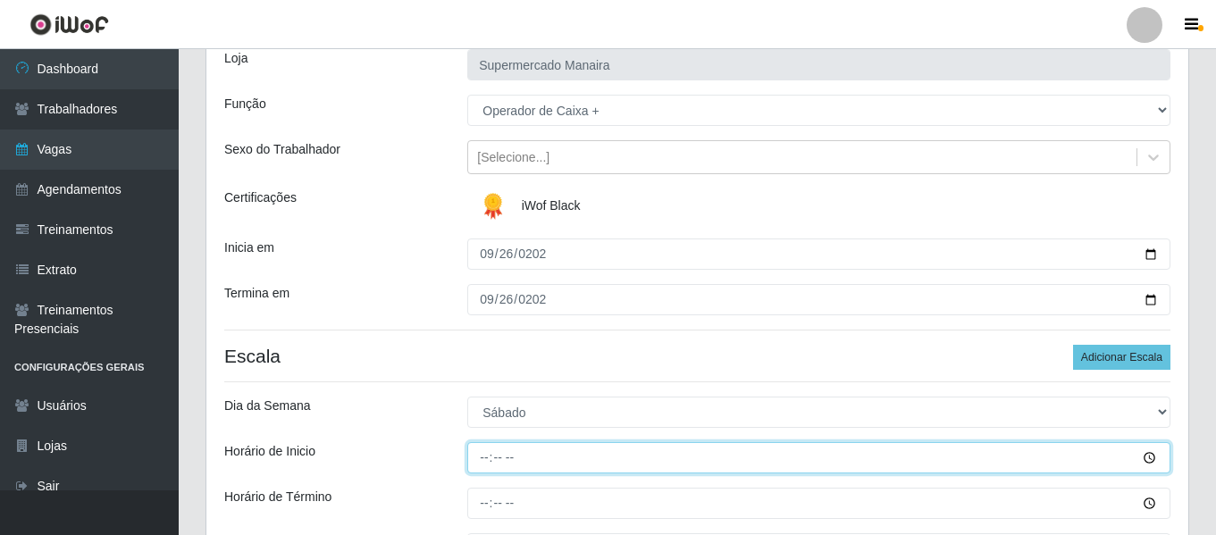
click at [485, 445] on input "Horário de Inicio" at bounding box center [818, 457] width 703 height 31
type input "07:00"
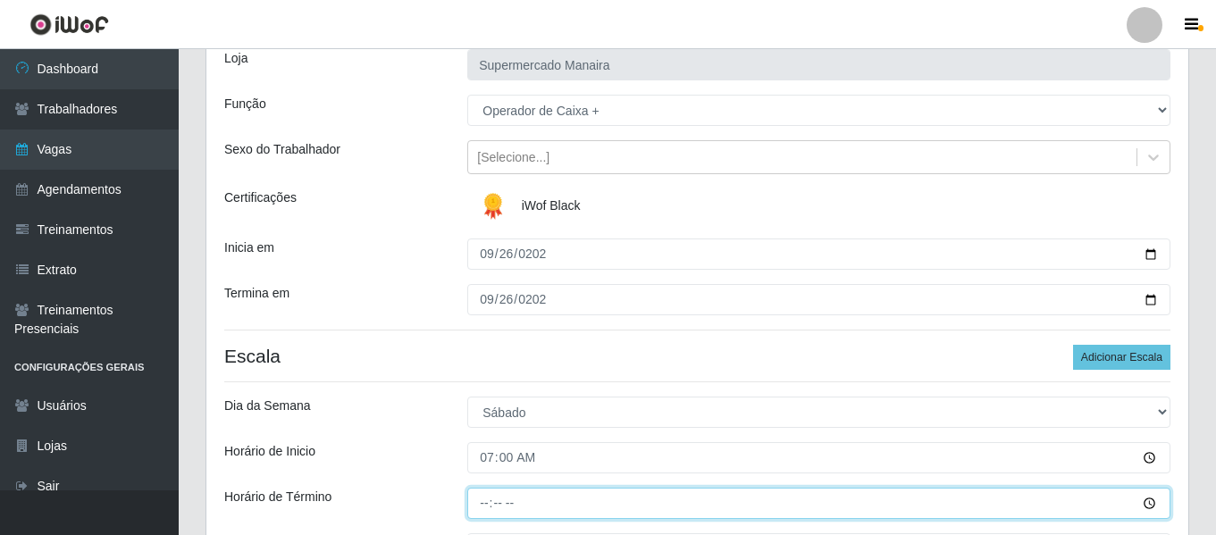
click at [486, 508] on input "Horário de Término" at bounding box center [818, 503] width 703 height 31
type input "13:00"
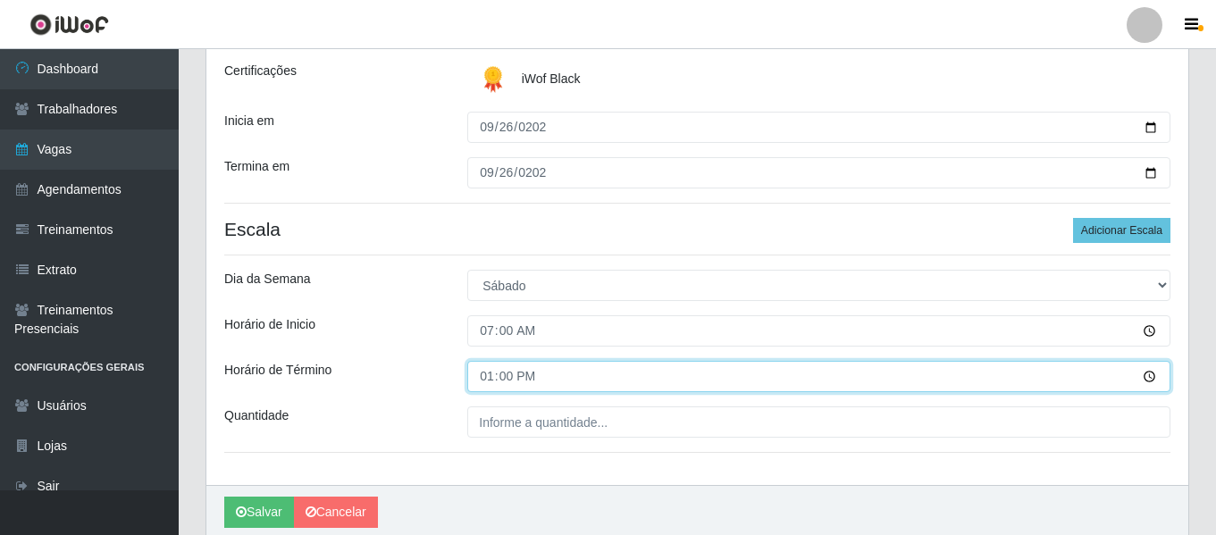
scroll to position [301, 0]
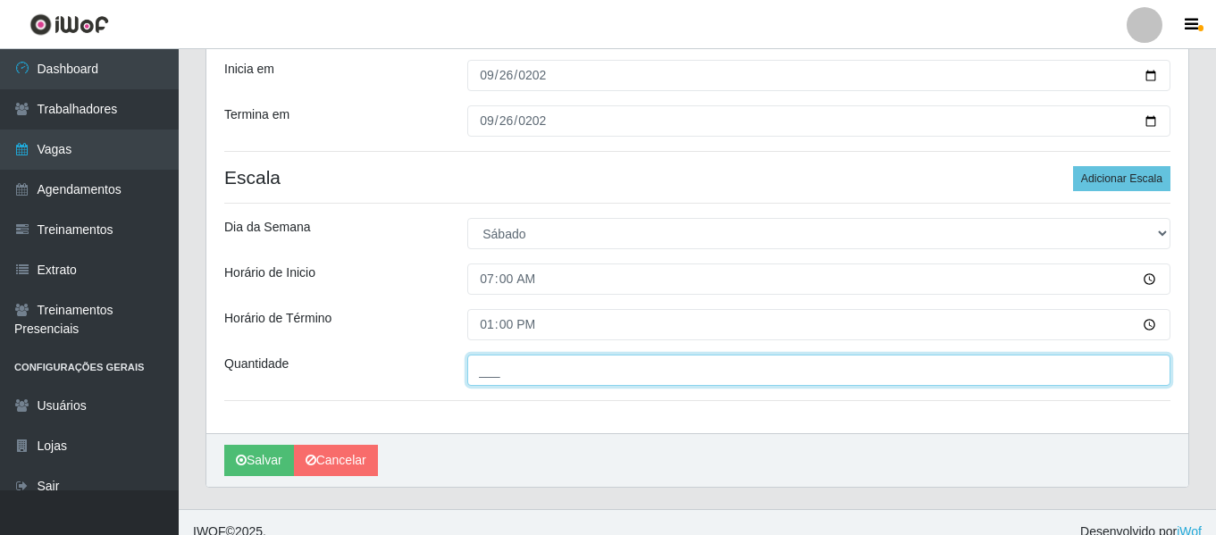
click at [510, 371] on input "___" at bounding box center [818, 370] width 703 height 31
type input "4__"
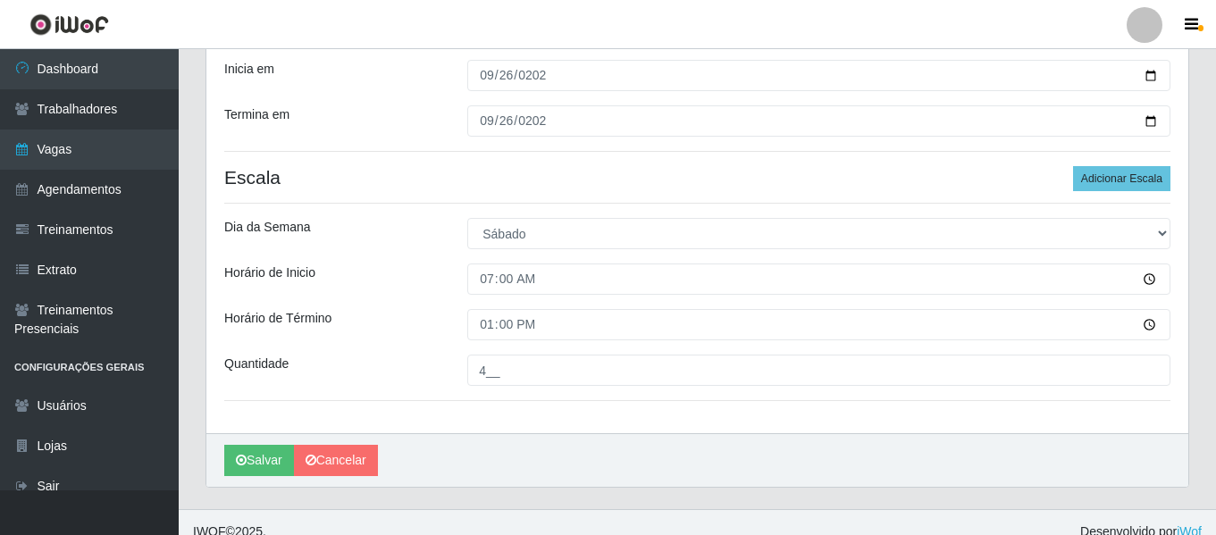
click at [1141, 193] on div "Loja Supermercado Manaira Função [Selecione...] ASG ASG + ASG ++ Embalador Emba…" at bounding box center [697, 143] width 982 height 581
click at [1136, 182] on button "Adicionar Escala" at bounding box center [1121, 178] width 97 height 25
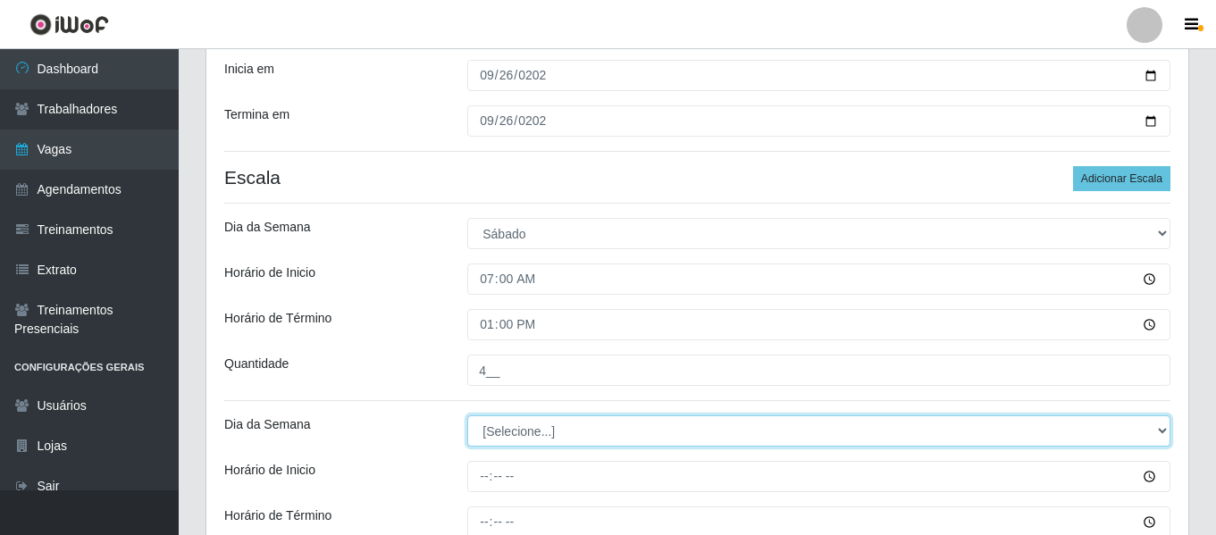
click at [497, 423] on select "[Selecione...] Segunda Terça Quarta Quinta Sexta Sábado Domingo" at bounding box center [818, 430] width 703 height 31
select select "6"
click at [467, 415] on select "[Selecione...] Segunda Terça Quarta Quinta Sexta Sábado Domingo" at bounding box center [818, 430] width 703 height 31
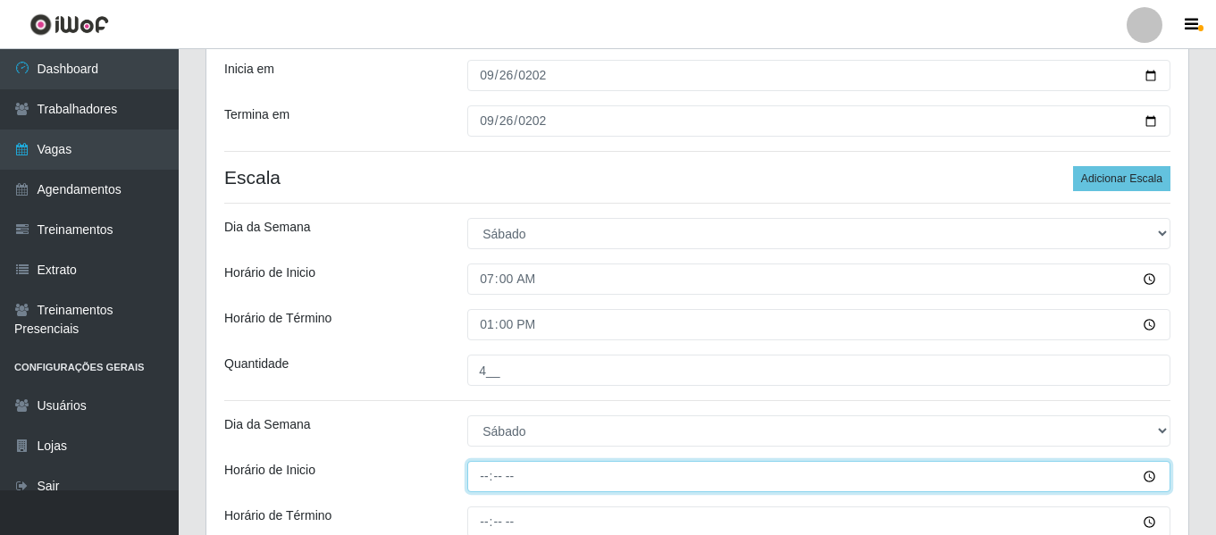
click at [473, 473] on input "Horário de Inicio" at bounding box center [818, 476] width 703 height 31
type input "16:00"
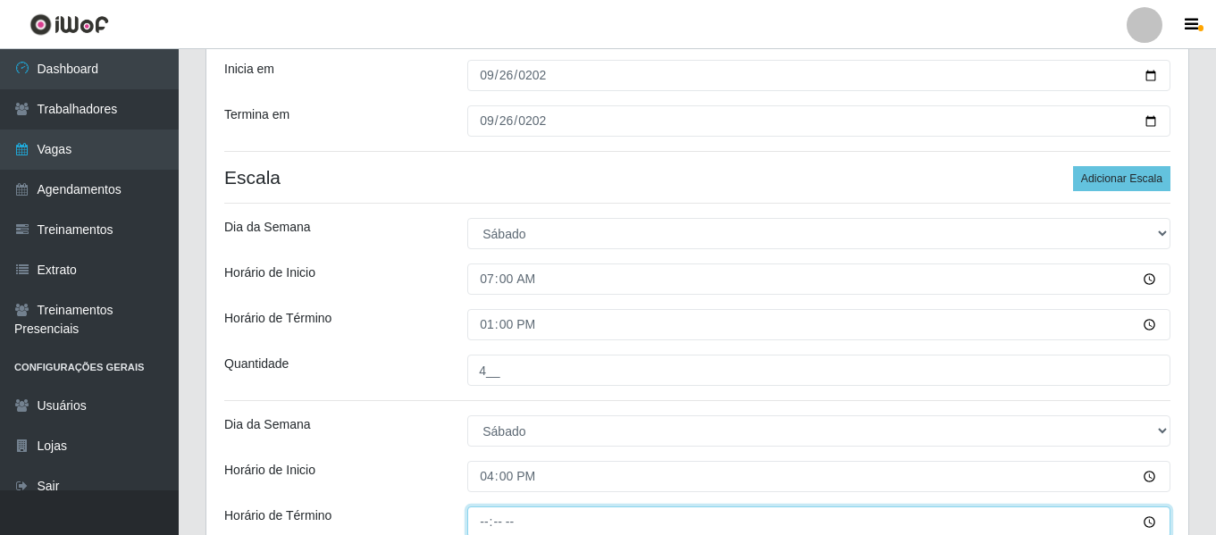
click at [489, 517] on input "Horário de Término" at bounding box center [818, 521] width 703 height 31
type input "22:00"
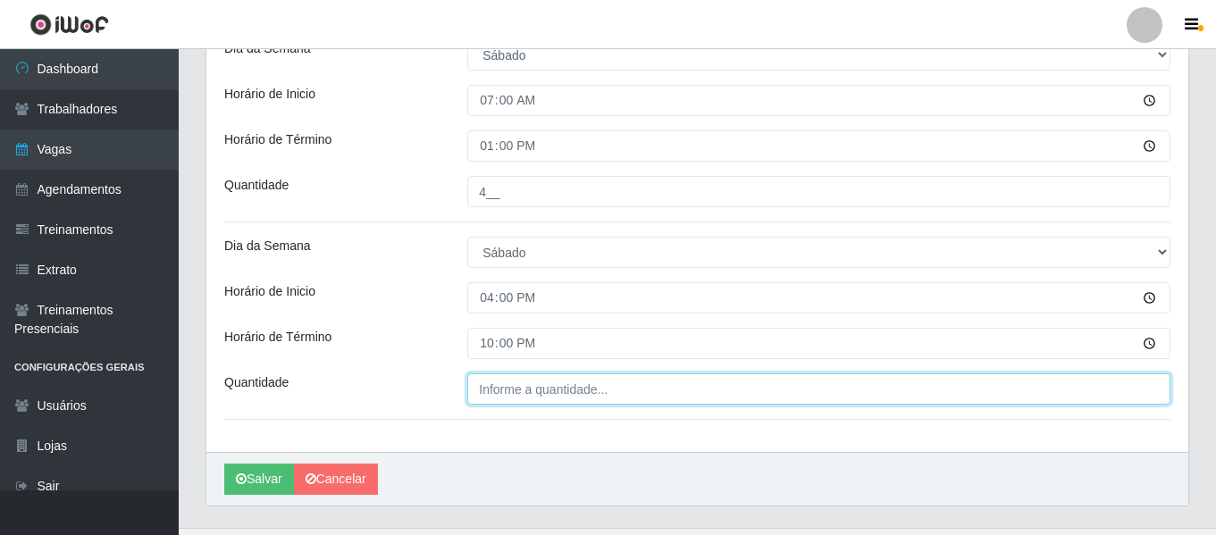
type input "___"
click at [548, 393] on input "___" at bounding box center [818, 388] width 703 height 31
type input "___"
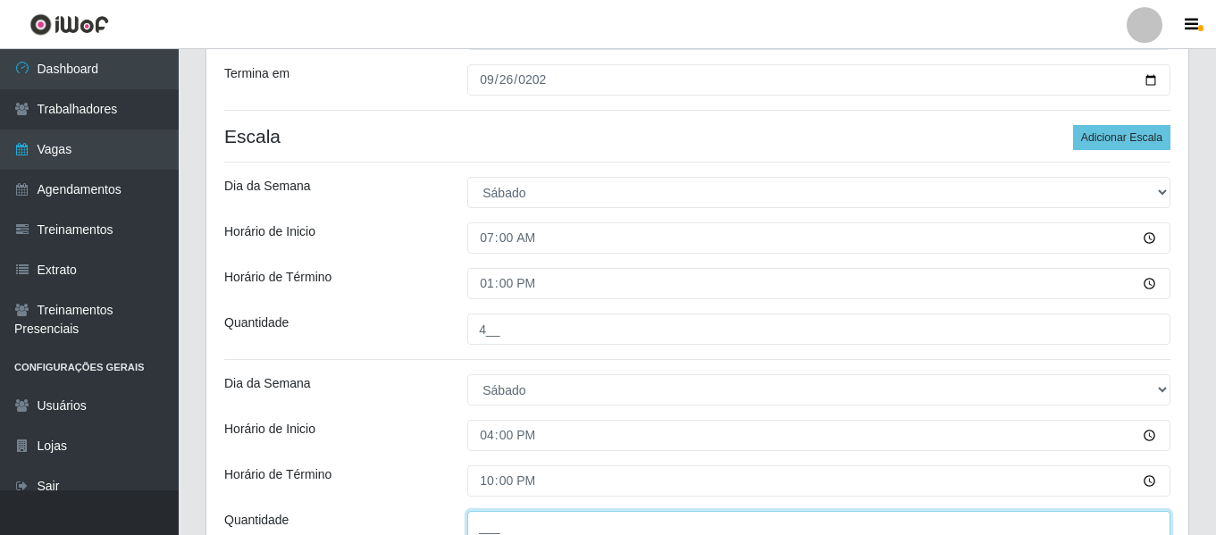
scroll to position [301, 0]
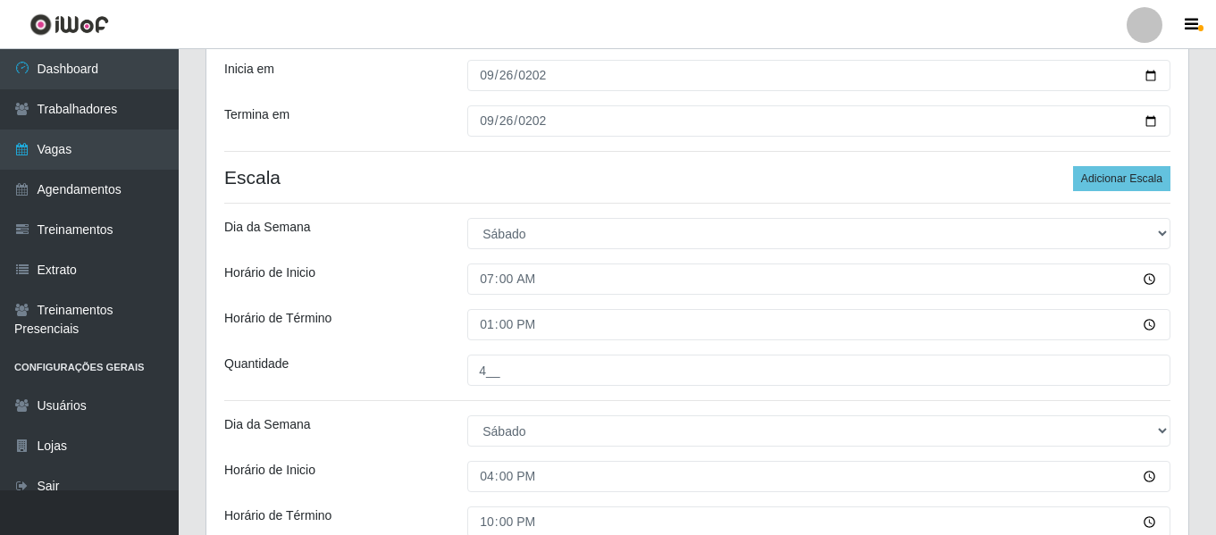
type input "___"
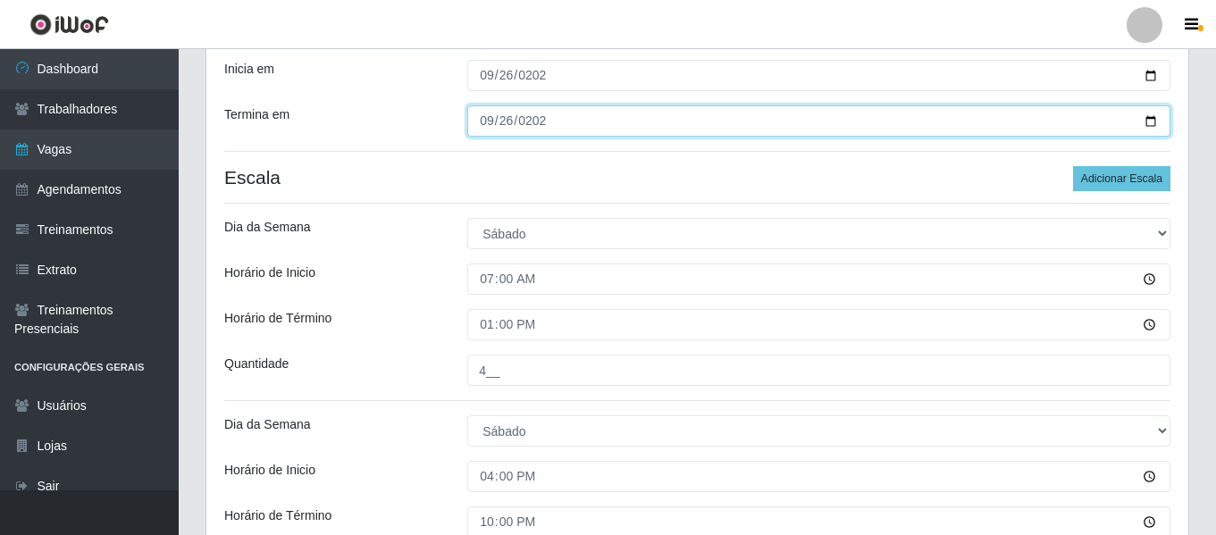
click at [487, 128] on input "2025-09-28" at bounding box center [818, 120] width 703 height 31
type input "2025-09-27"
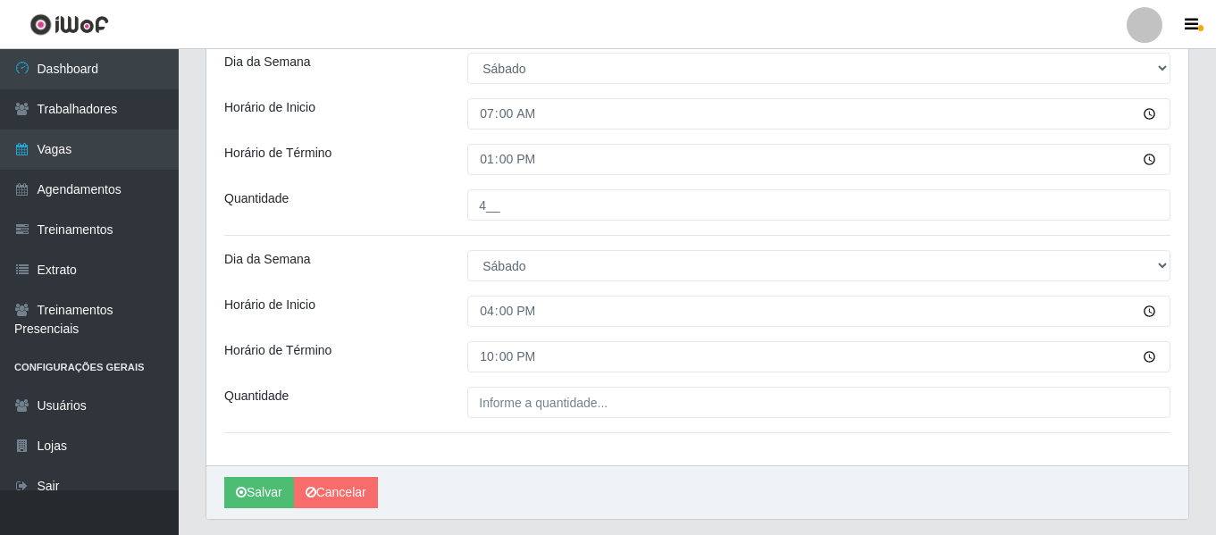
scroll to position [480, 0]
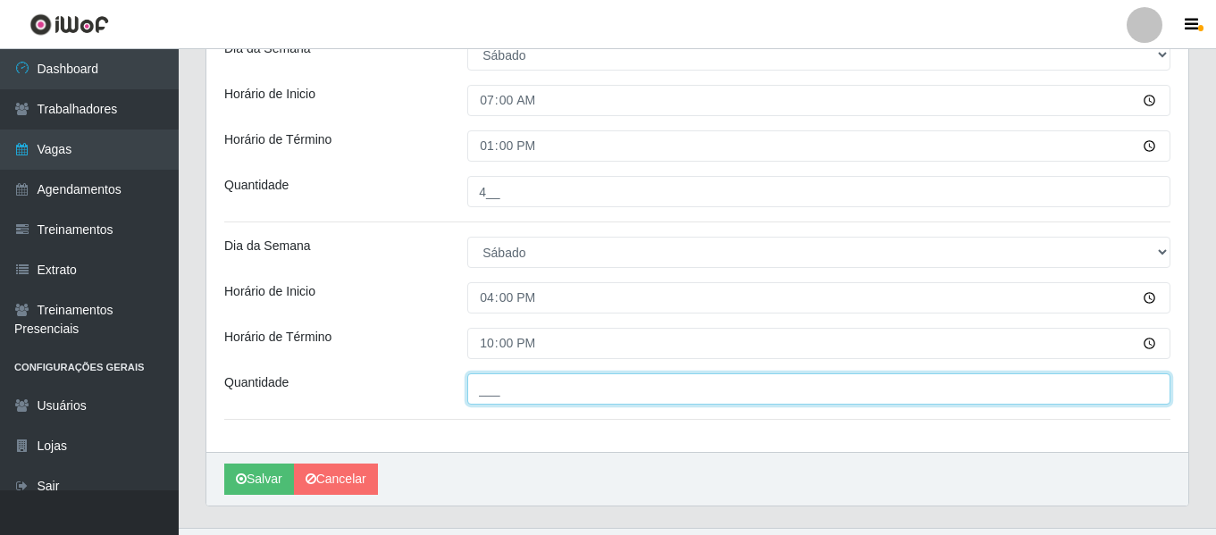
click at [506, 387] on input "___" at bounding box center [818, 388] width 703 height 31
type input "3__"
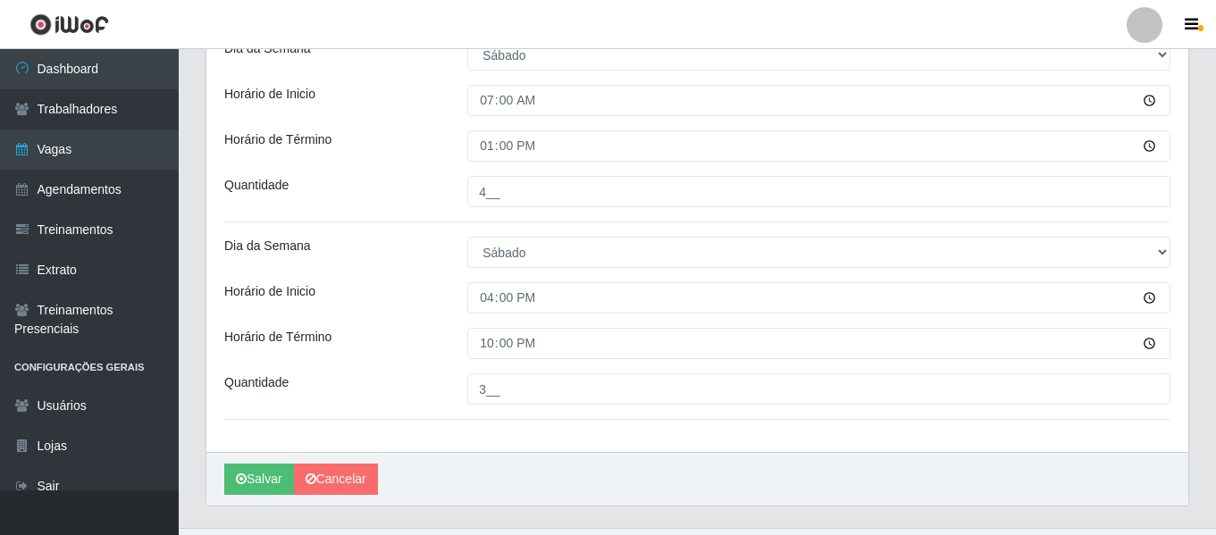
click at [366, 334] on div "Horário de Término" at bounding box center [332, 343] width 243 height 31
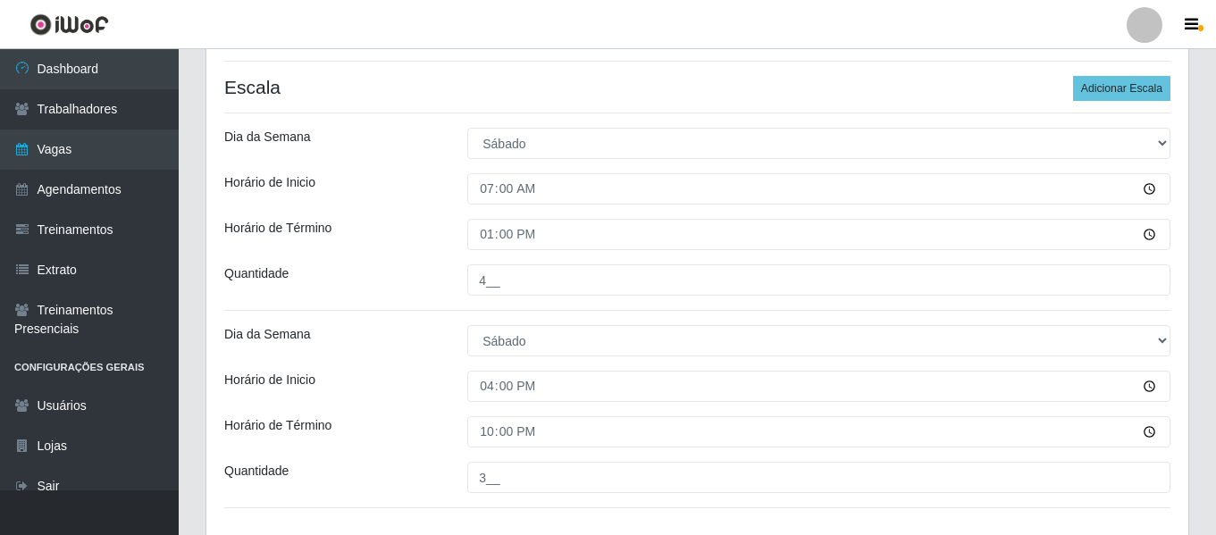
scroll to position [517, 0]
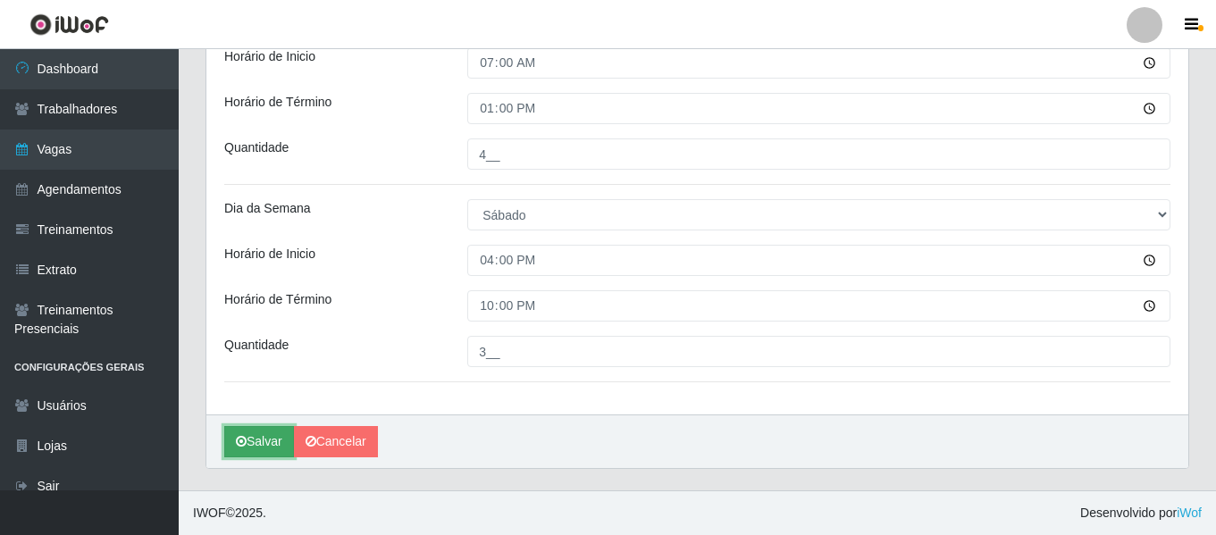
click at [266, 438] on button "Salvar" at bounding box center [259, 441] width 70 height 31
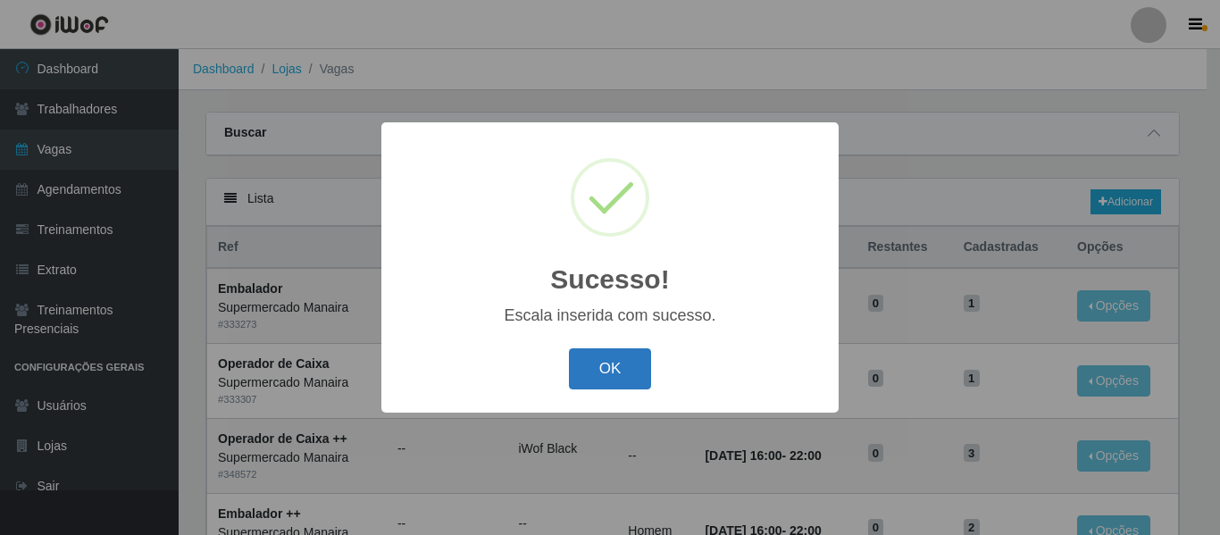
click at [634, 351] on button "OK" at bounding box center [610, 369] width 83 height 42
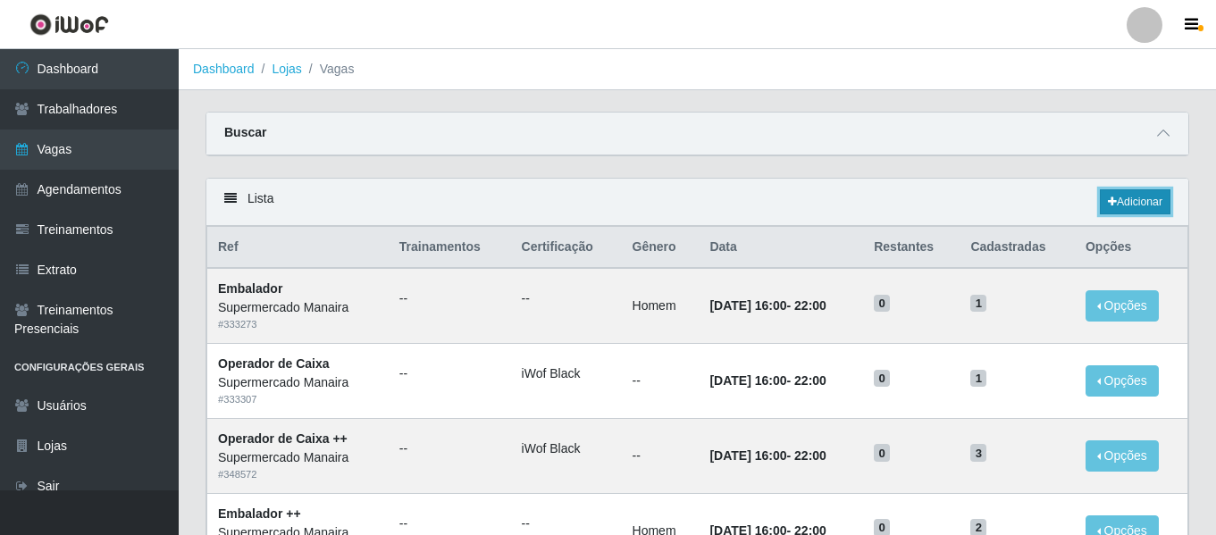
click at [1118, 214] on link "Adicionar" at bounding box center [1135, 201] width 71 height 25
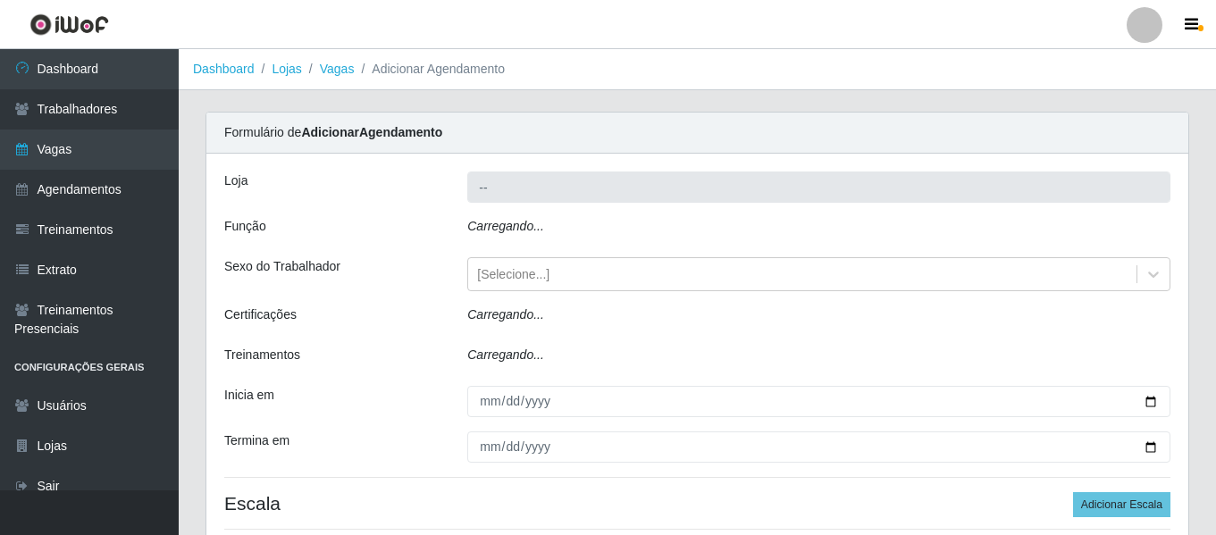
type input "Supermercado Manaira"
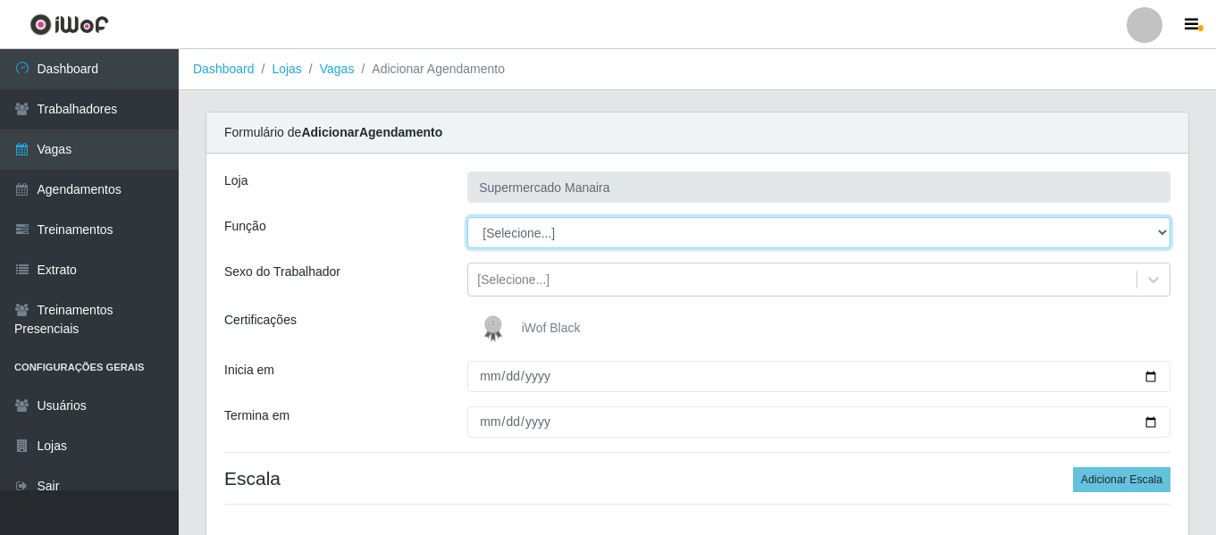
click at [536, 233] on select "[Selecione...] ASG ASG + ASG ++ Embalador Embalador + Embalador ++ Operador de …" at bounding box center [818, 232] width 703 height 31
select select "70"
click at [467, 217] on select "[Selecione...] ASG ASG + ASG ++ Embalador Embalador + Embalador ++ Operador de …" at bounding box center [818, 232] width 703 height 31
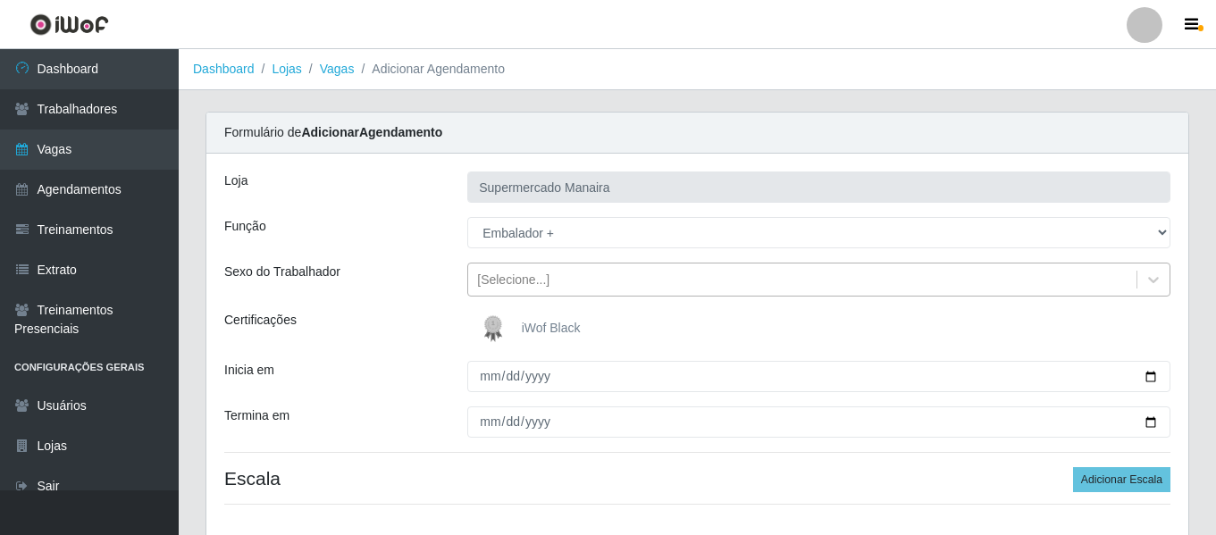
click at [523, 286] on div "[Selecione...]" at bounding box center [513, 280] width 72 height 19
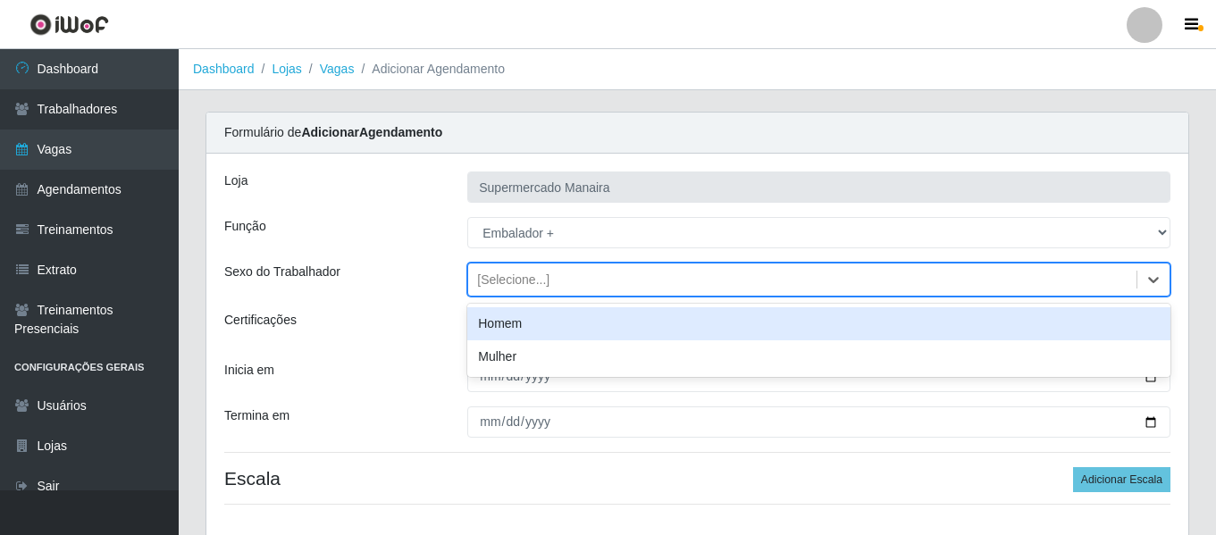
click at [532, 323] on div "Homem" at bounding box center [818, 323] width 703 height 33
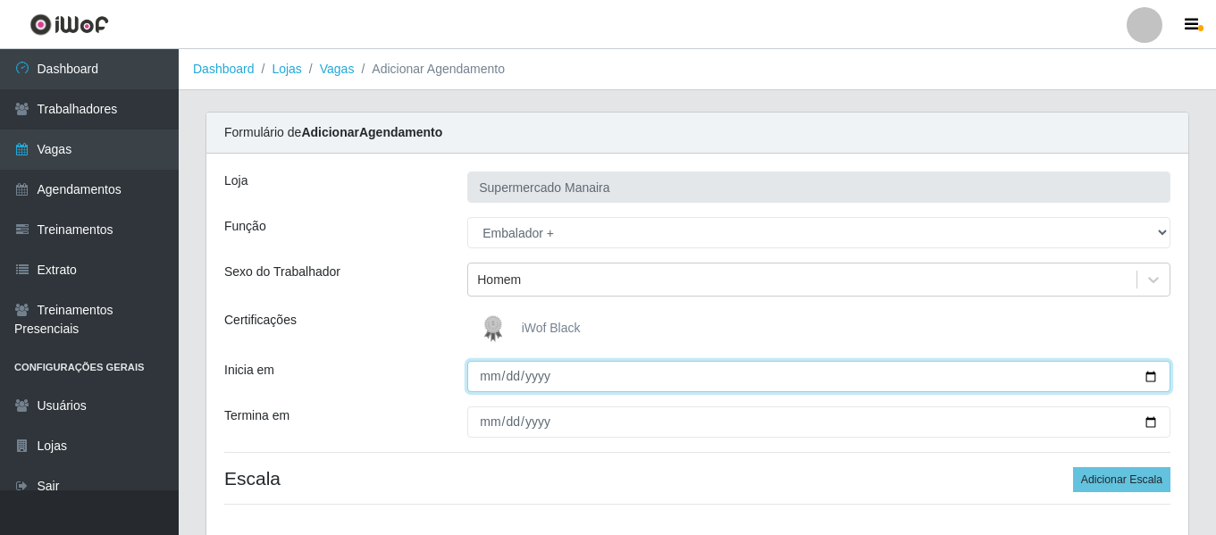
click at [486, 376] on input "Inicia em" at bounding box center [818, 376] width 703 height 31
type input "2025-09-27"
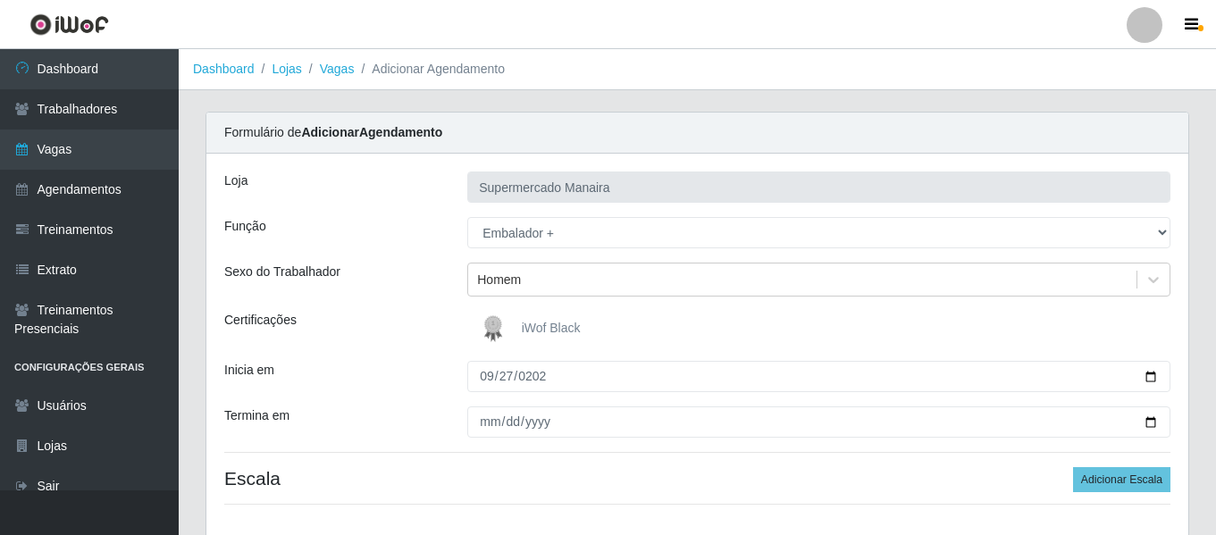
click at [479, 406] on div "Loja Supermercado Manaira Função [Selecione...] ASG ASG + ASG ++ Embalador Emba…" at bounding box center [697, 345] width 982 height 383
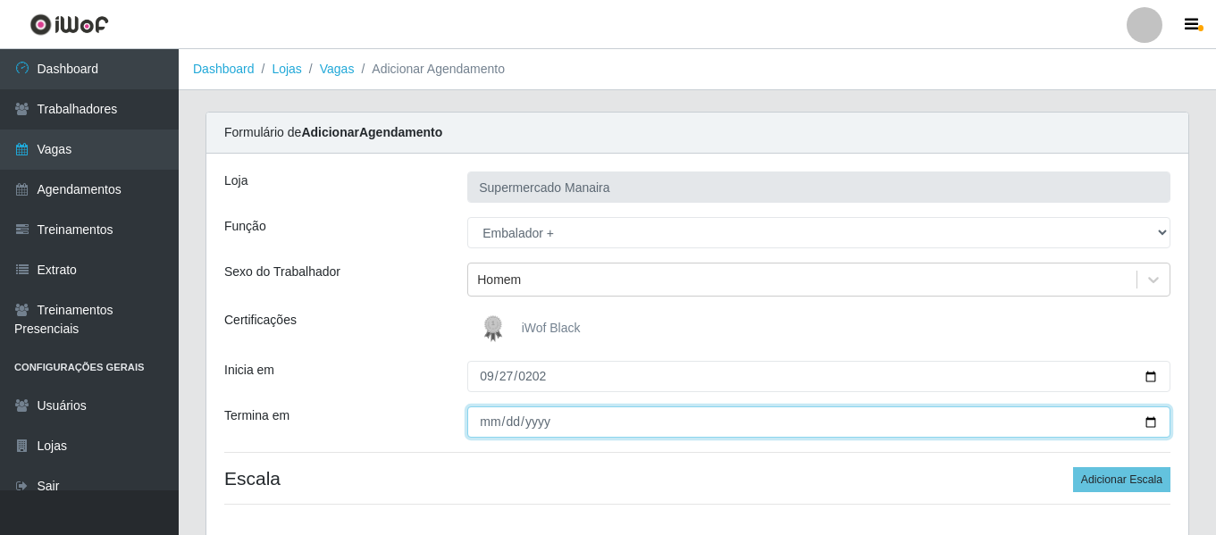
click at [490, 422] on input "Termina em" at bounding box center [818, 421] width 703 height 31
type input "2025-09-27"
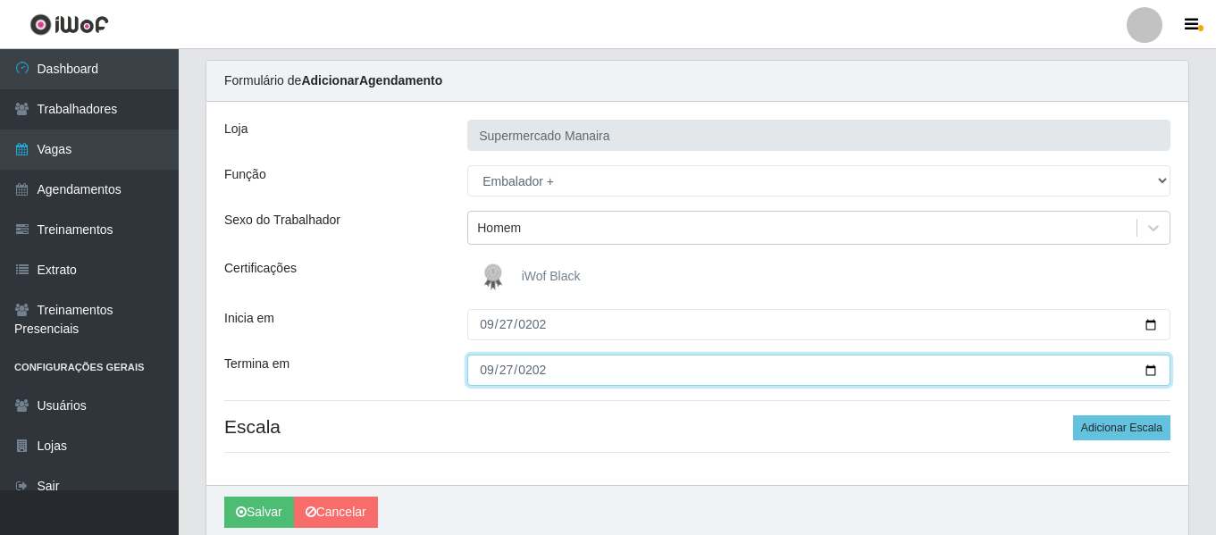
scroll to position [122, 0]
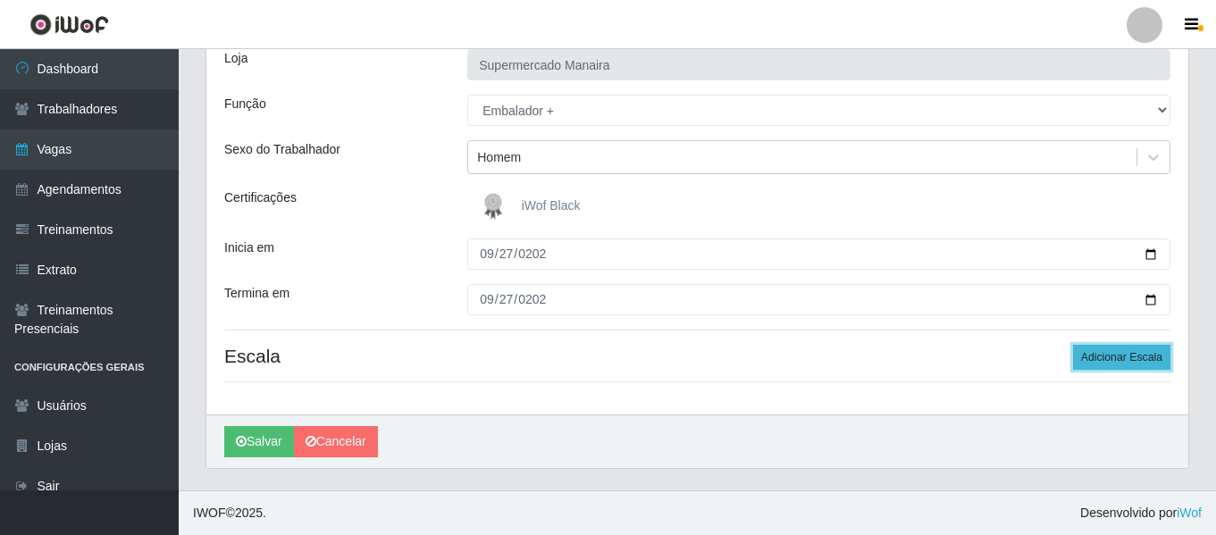
click at [1116, 349] on button "Adicionar Escala" at bounding box center [1121, 357] width 97 height 25
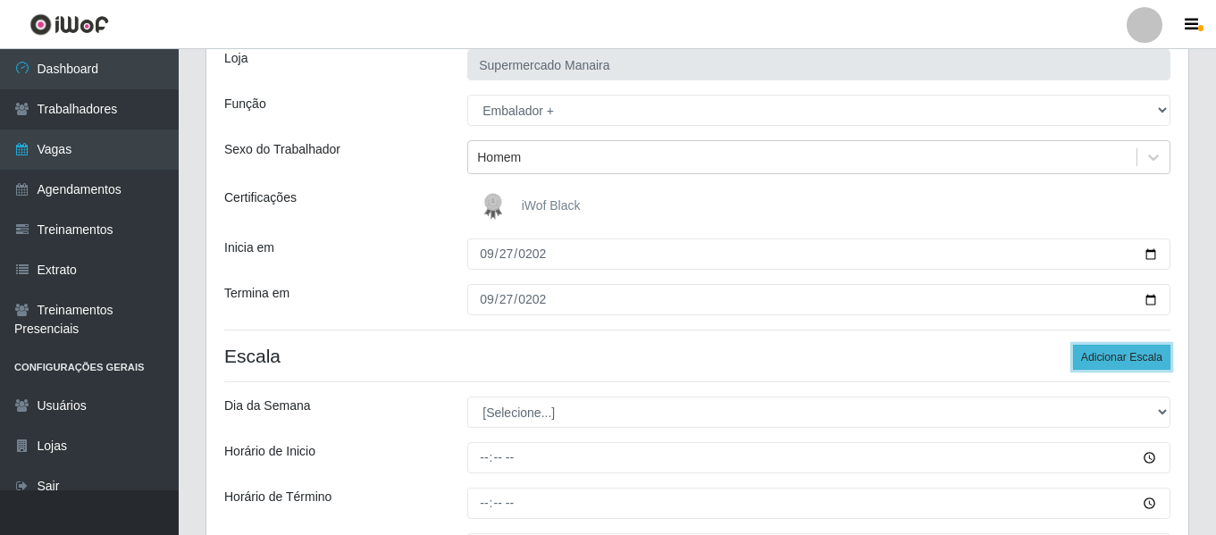
click at [1116, 349] on button "Adicionar Escala" at bounding box center [1121, 357] width 97 height 25
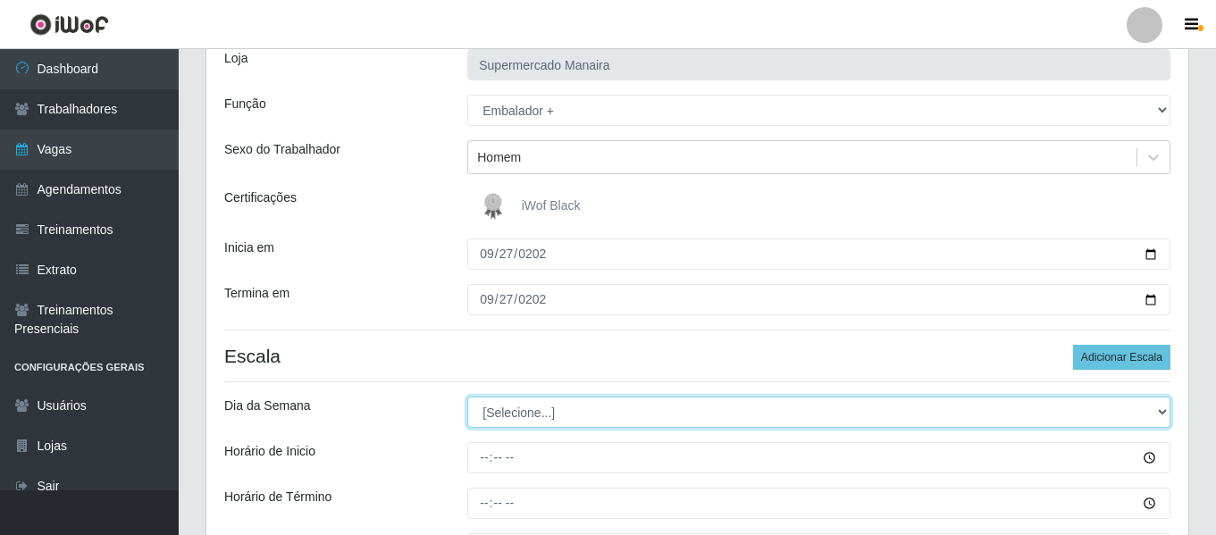
click at [560, 403] on select "[Selecione...] Segunda Terça Quarta Quinta Sexta Sábado Domingo" at bounding box center [818, 412] width 703 height 31
select select "6"
click at [467, 397] on select "[Selecione...] Segunda Terça Quarta Quinta Sexta Sábado Domingo" at bounding box center [818, 412] width 703 height 31
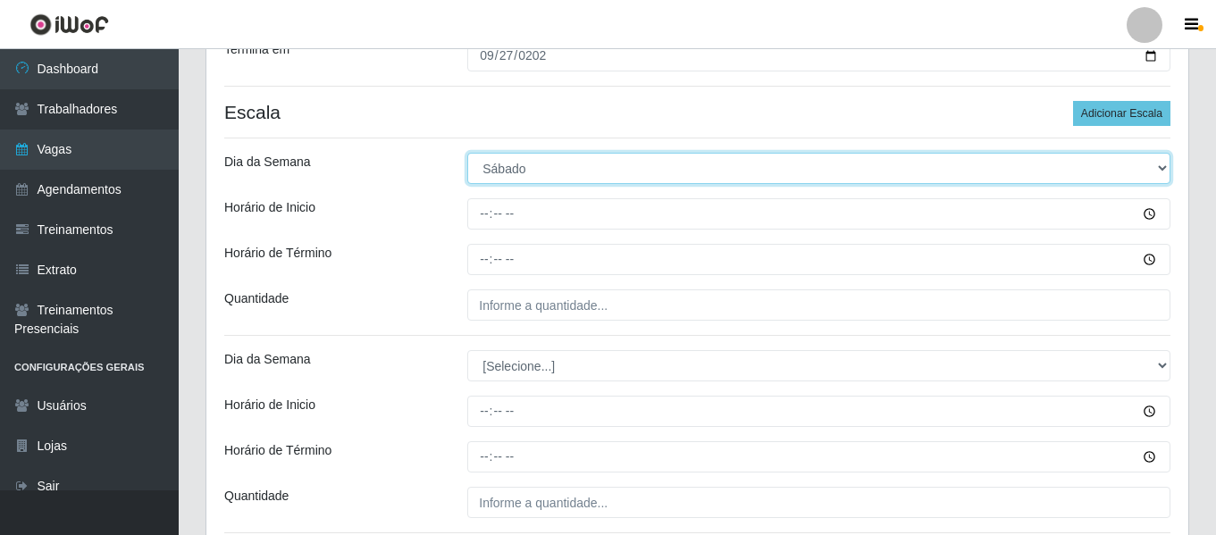
scroll to position [390, 0]
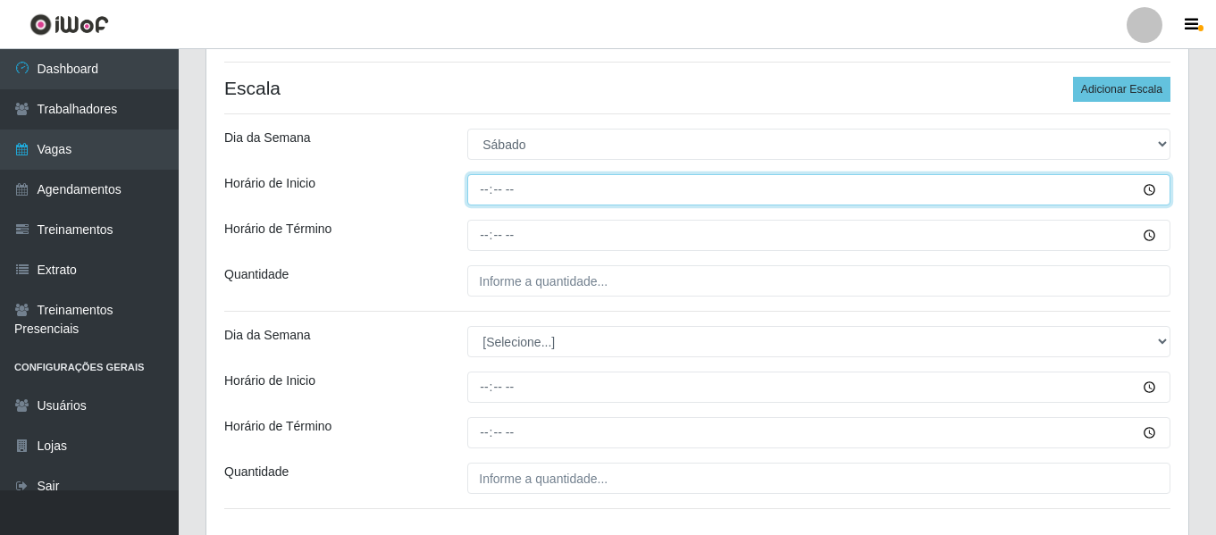
click at [475, 188] on input "Horário de Inicio" at bounding box center [818, 189] width 703 height 31
type input "07:00"
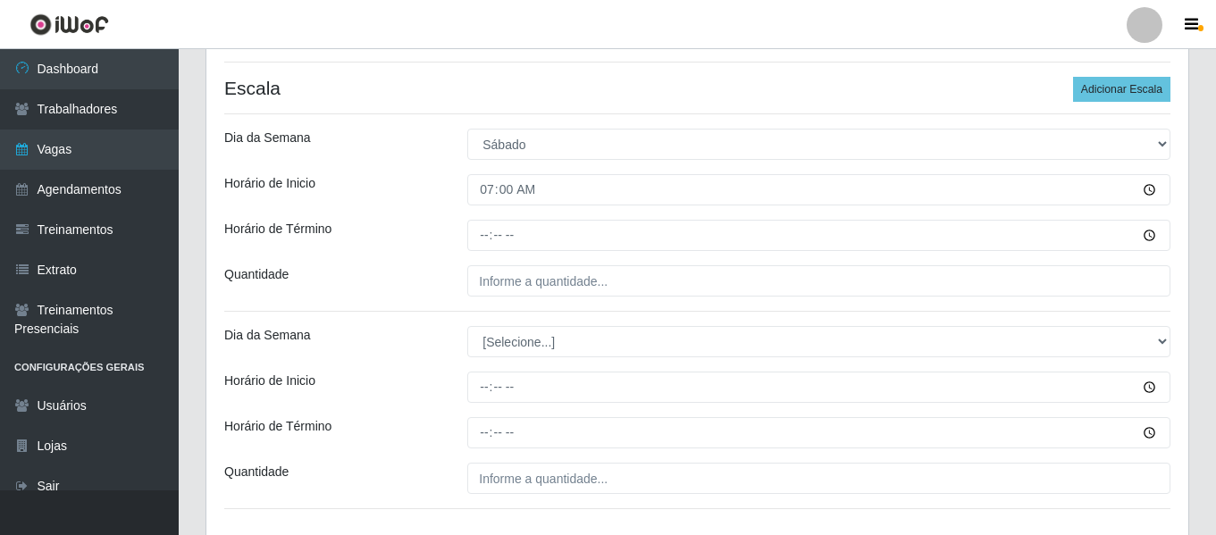
click at [458, 248] on div at bounding box center [819, 235] width 730 height 31
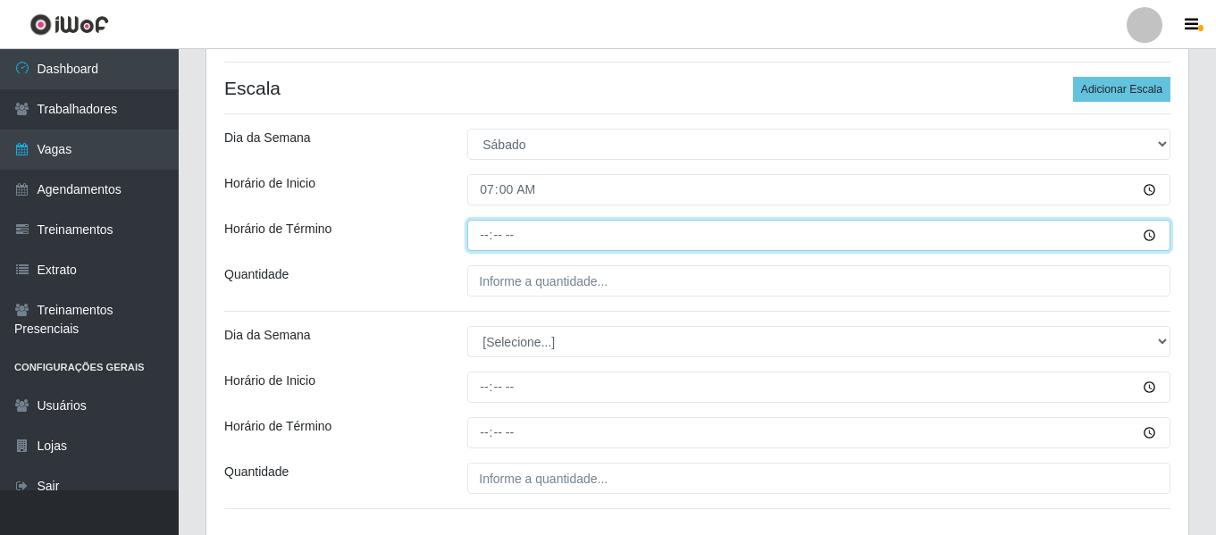
click at [477, 240] on input "Horário de Término" at bounding box center [818, 235] width 703 height 31
type input "13:00"
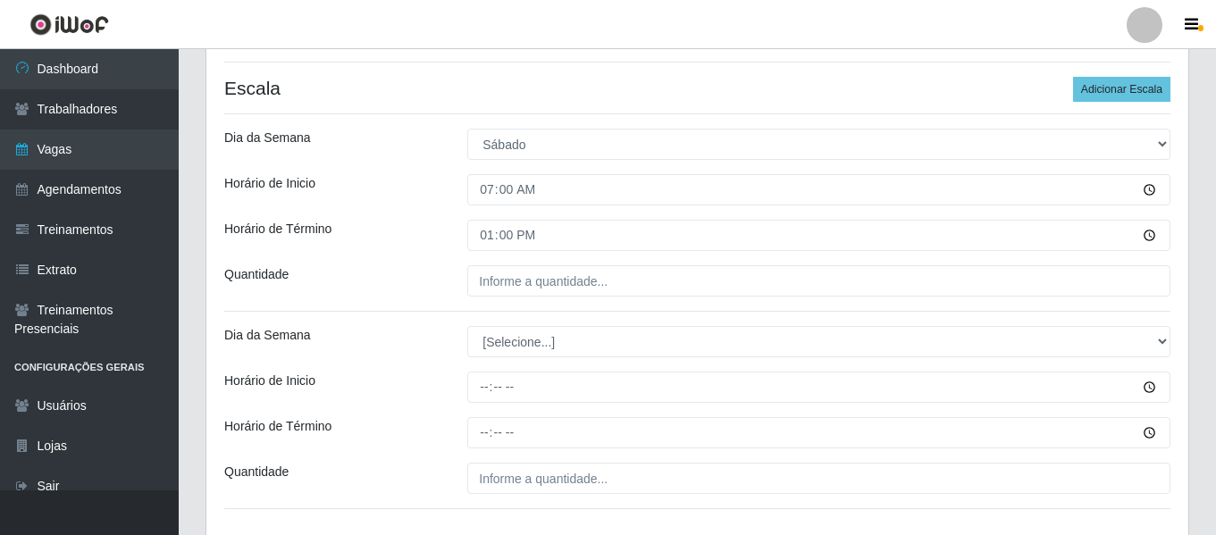
click at [493, 263] on div "Loja Supermercado Manaira Função [Selecione...] ASG ASG + ASG ++ Embalador Emba…" at bounding box center [697, 152] width 982 height 778
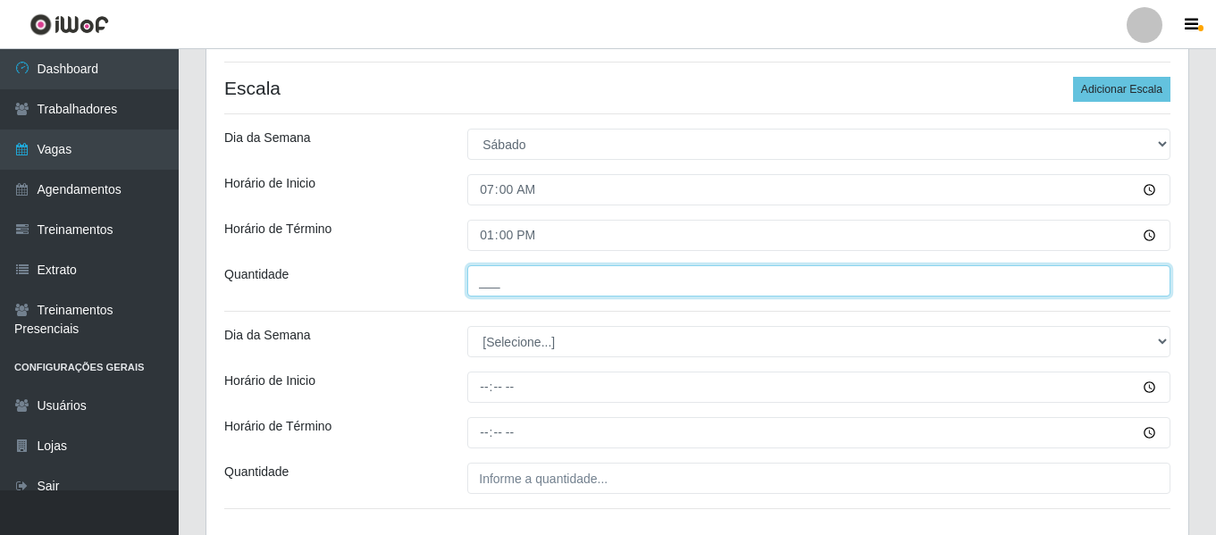
click at [501, 276] on input "___" at bounding box center [818, 280] width 703 height 31
type input "2__"
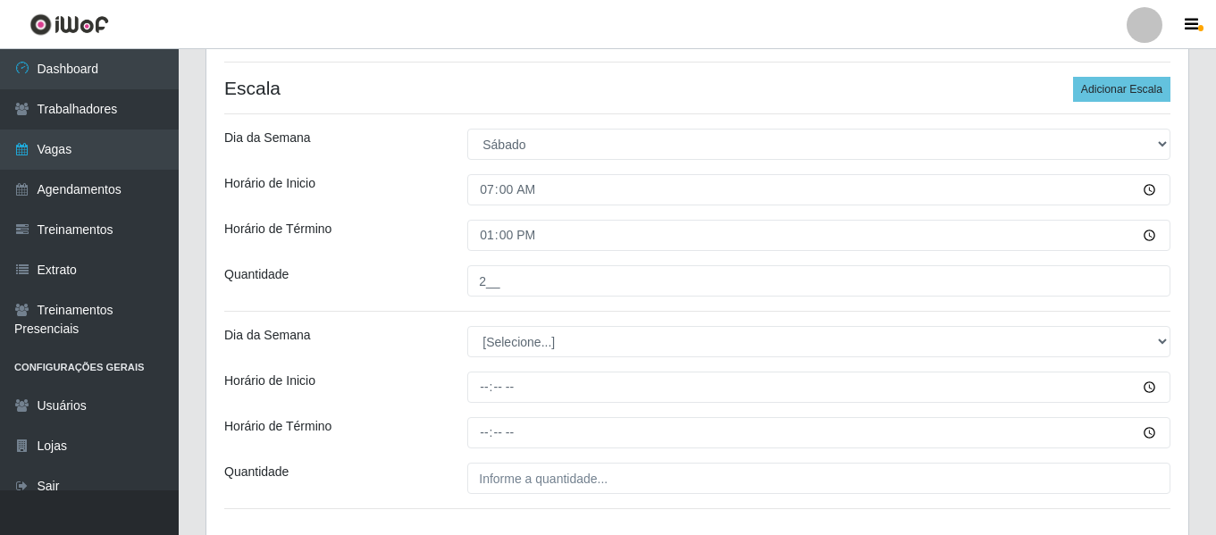
click at [386, 296] on div "Quantidade" at bounding box center [332, 280] width 243 height 31
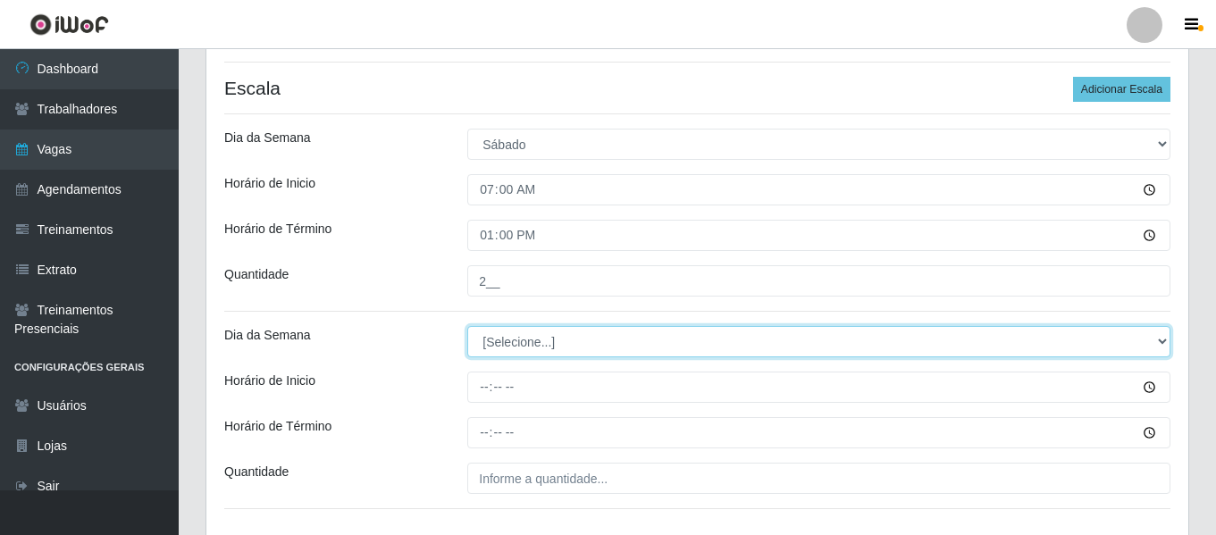
click at [580, 339] on select "[Selecione...] Segunda Terça Quarta Quinta Sexta Sábado Domingo" at bounding box center [818, 341] width 703 height 31
select select "6"
click at [467, 326] on select "[Selecione...] Segunda Terça Quarta Quinta Sexta Sábado Domingo" at bounding box center [818, 341] width 703 height 31
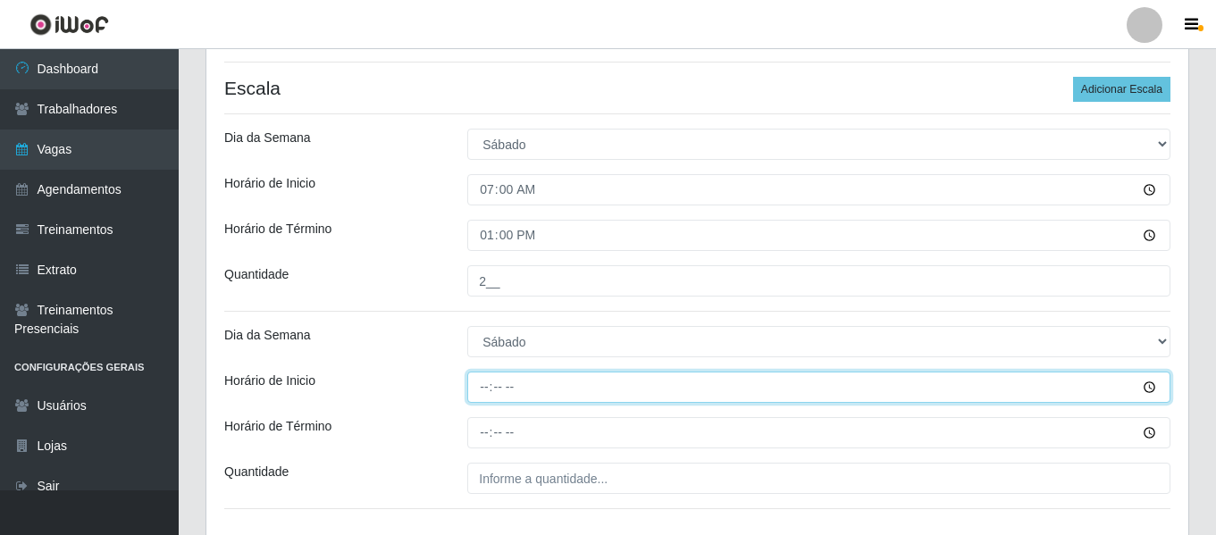
click at [489, 393] on input "Horário de Inicio" at bounding box center [818, 387] width 703 height 31
type input "16:00"
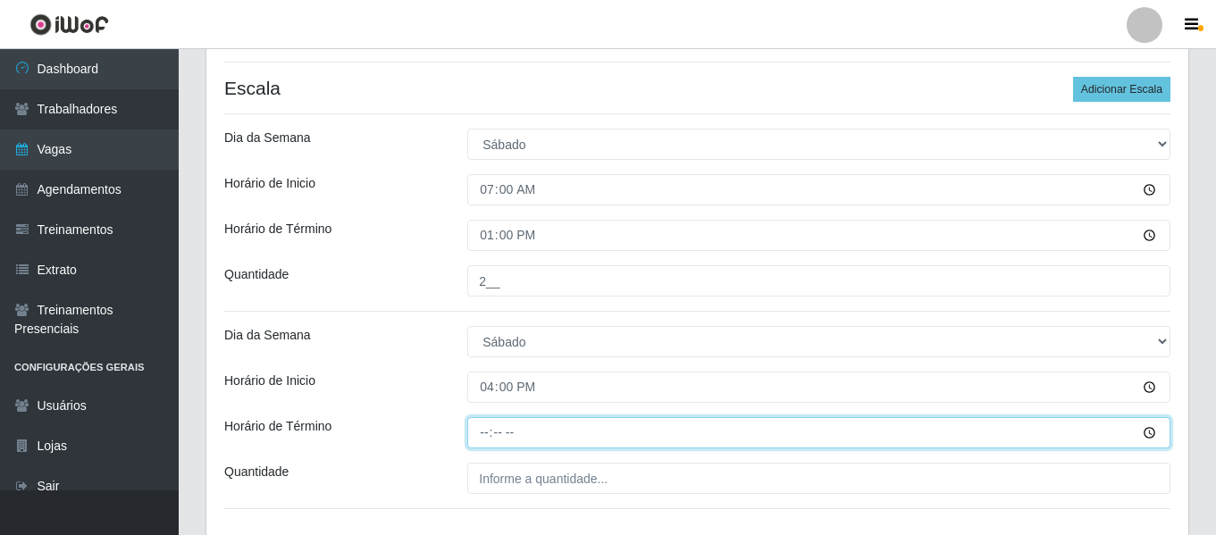
click at [481, 436] on input "Horário de Término" at bounding box center [818, 432] width 703 height 31
type input "22:00"
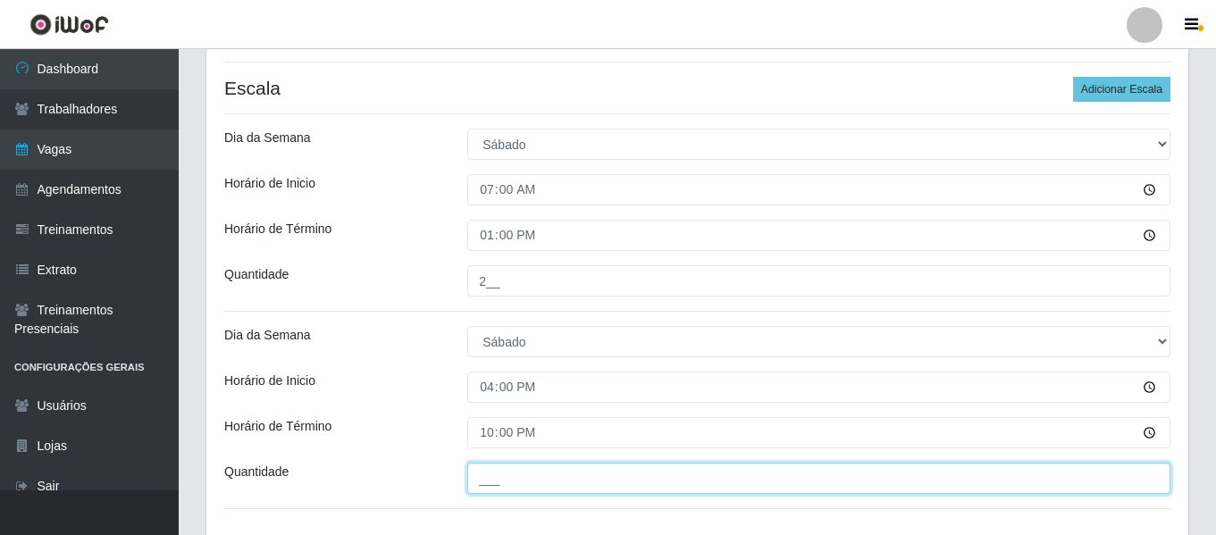
click at [540, 481] on input "___" at bounding box center [818, 478] width 703 height 31
type input "1__"
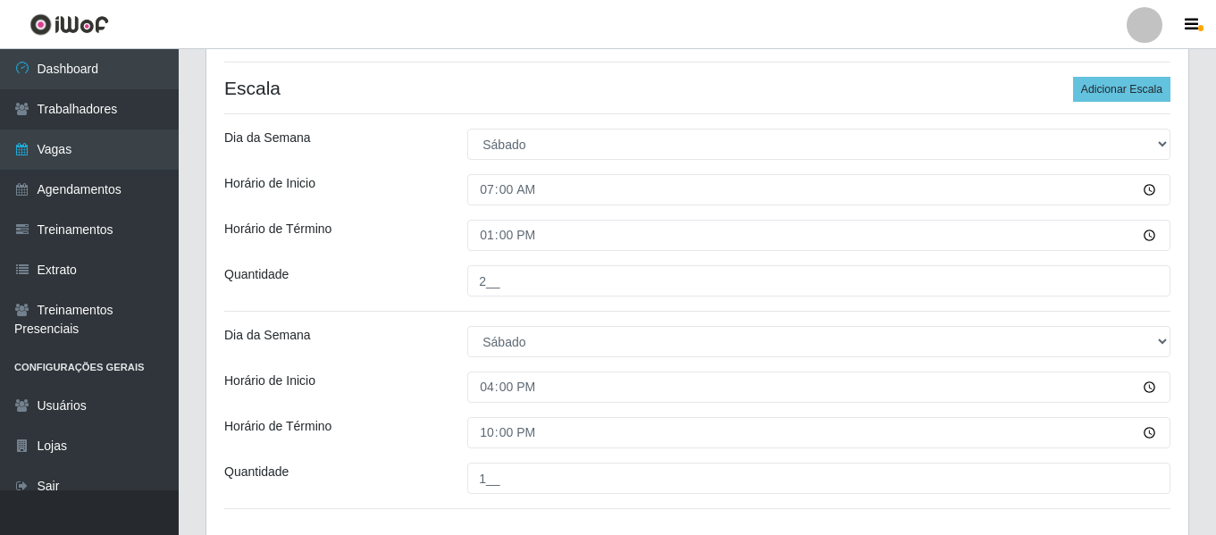
click at [406, 365] on div "Loja Supermercado Manaira Função [Selecione...] ASG ASG + ASG ++ Embalador Emba…" at bounding box center [697, 152] width 982 height 778
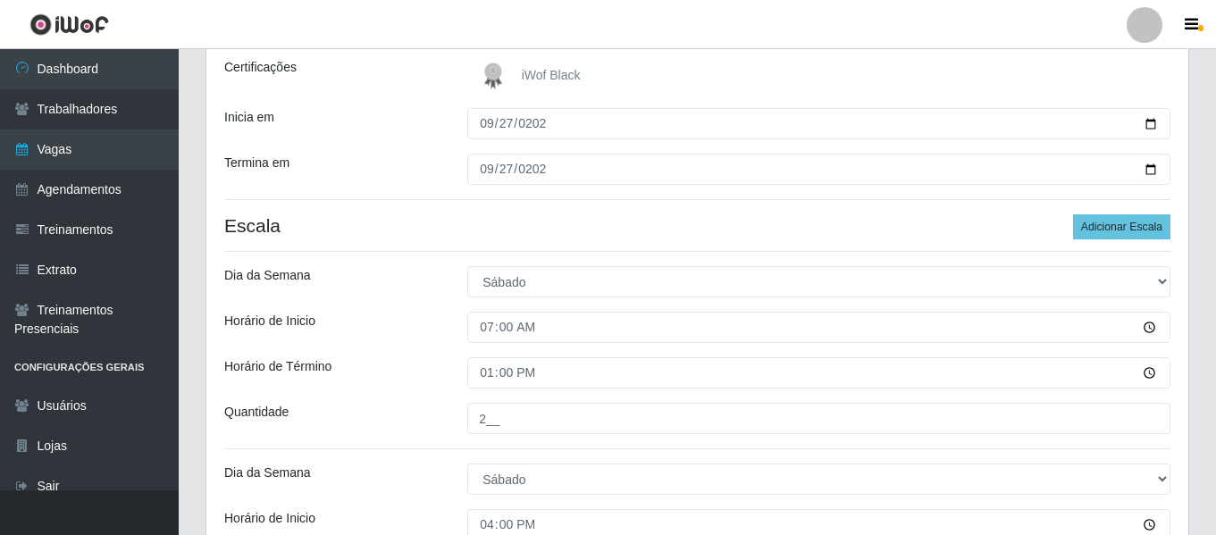
scroll to position [517, 0]
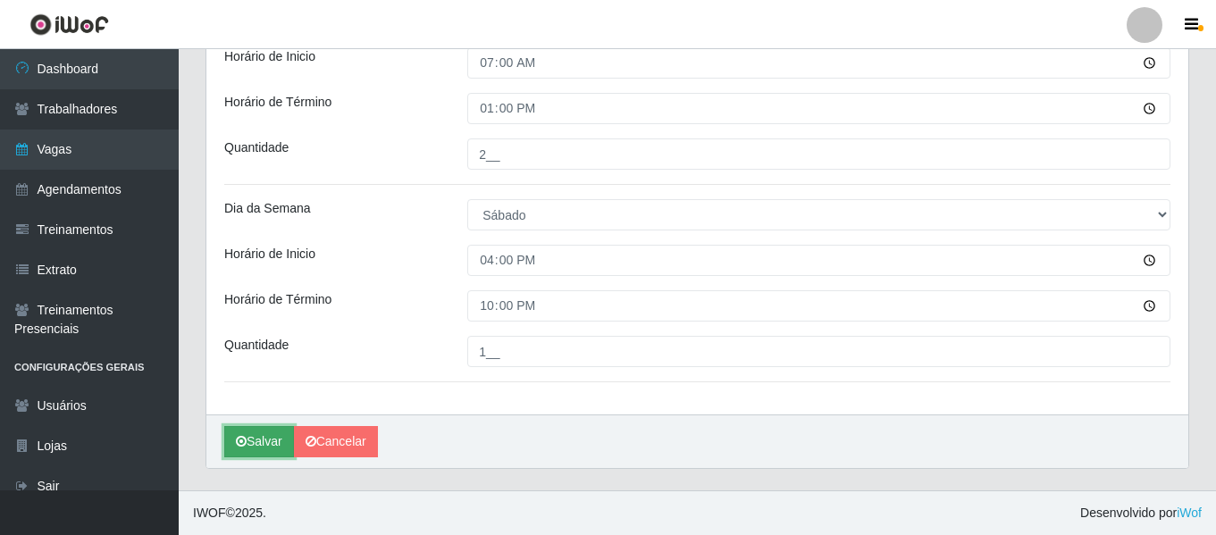
click at [250, 448] on button "Salvar" at bounding box center [259, 441] width 70 height 31
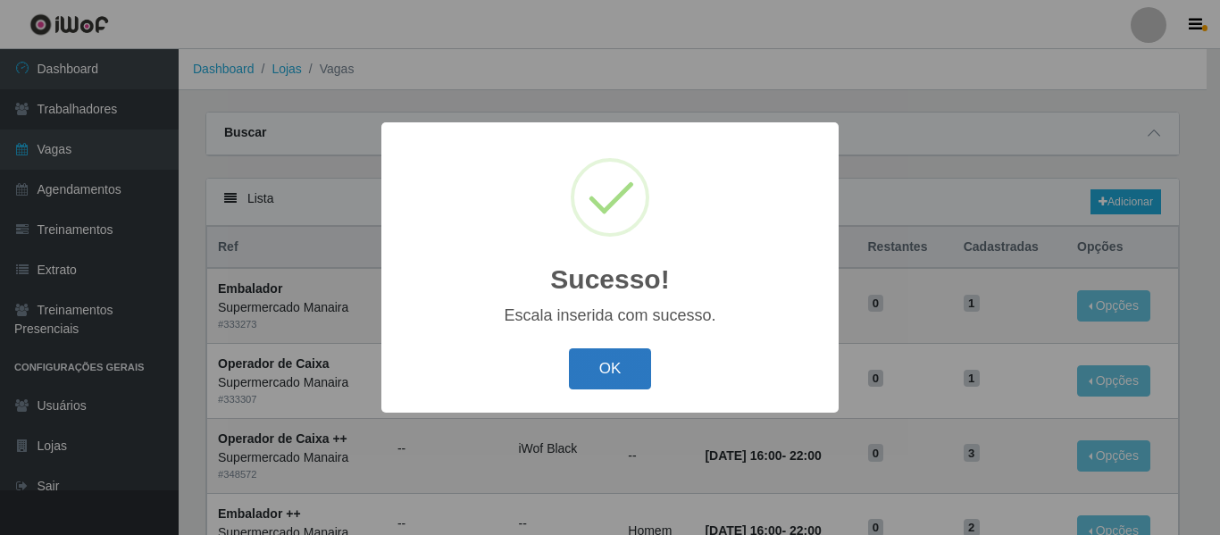
click at [588, 371] on button "OK" at bounding box center [610, 369] width 83 height 42
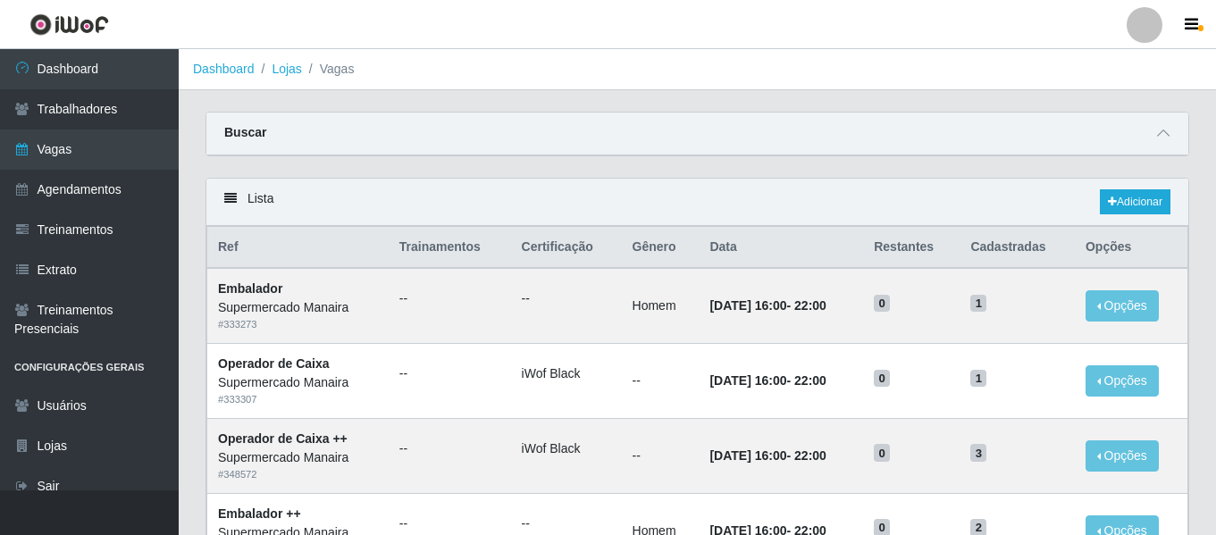
click at [1172, 133] on span at bounding box center [1162, 133] width 21 height 21
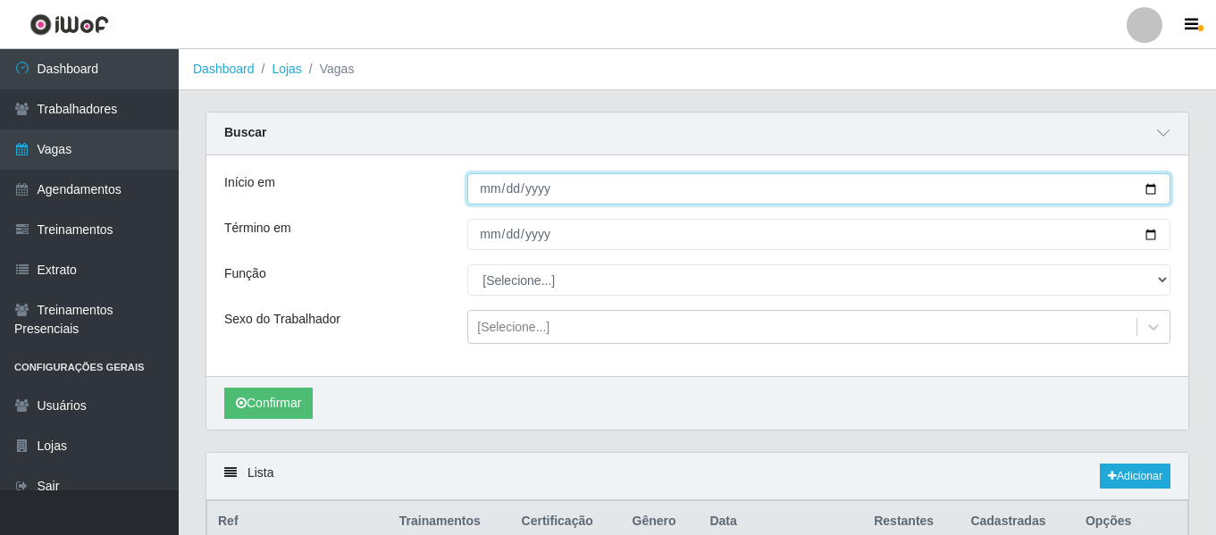
click at [496, 197] on input "2025-09-25" at bounding box center [818, 188] width 703 height 31
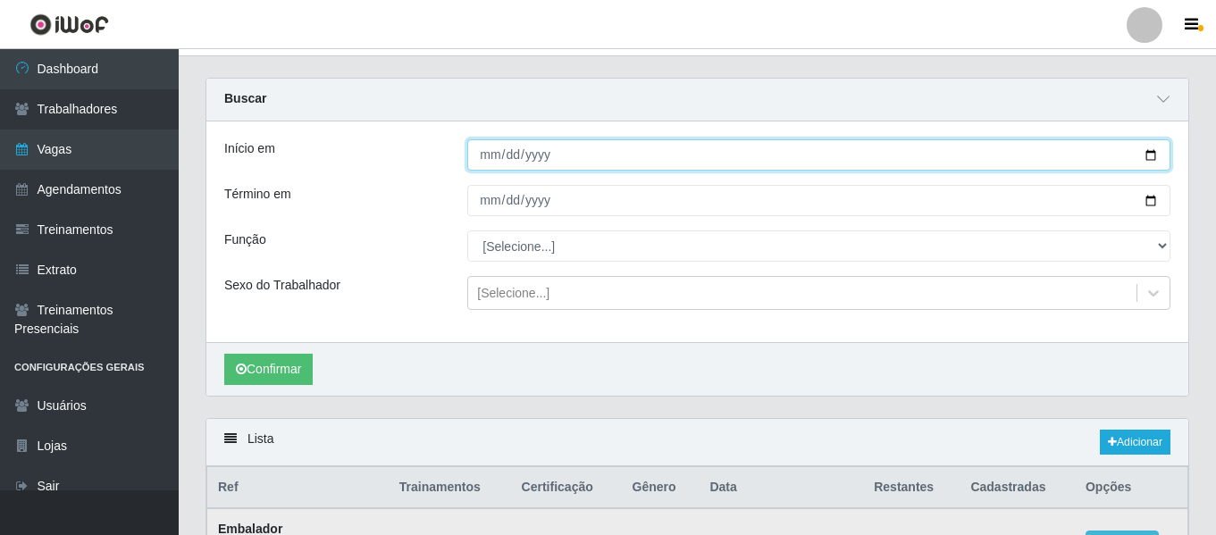
scroll to position [89, 0]
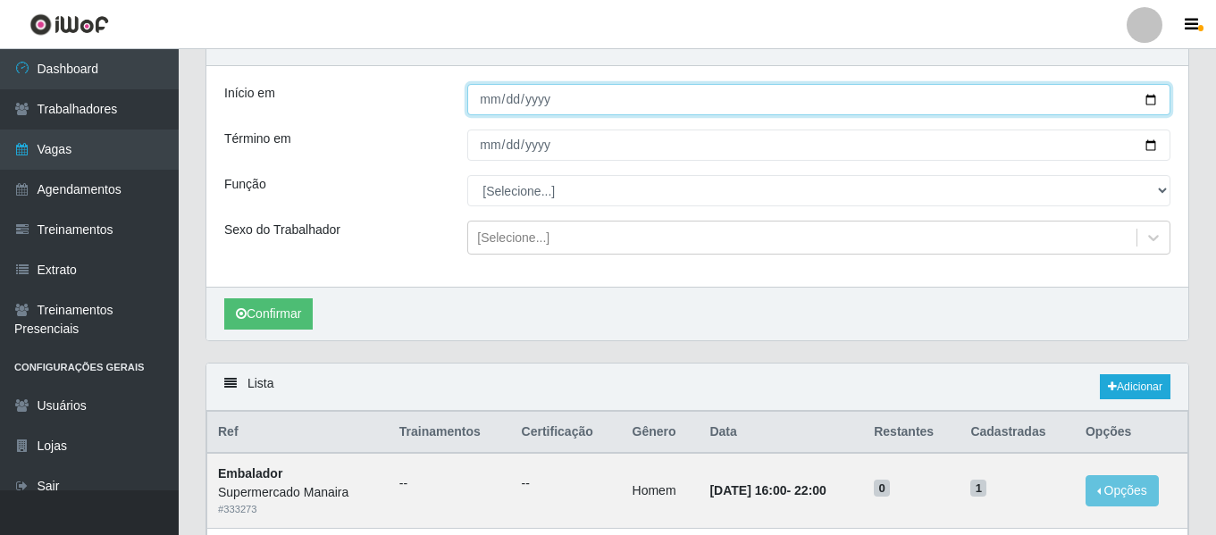
click at [493, 95] on input "2025-09-25" at bounding box center [818, 99] width 703 height 31
type input "2025-09-27"
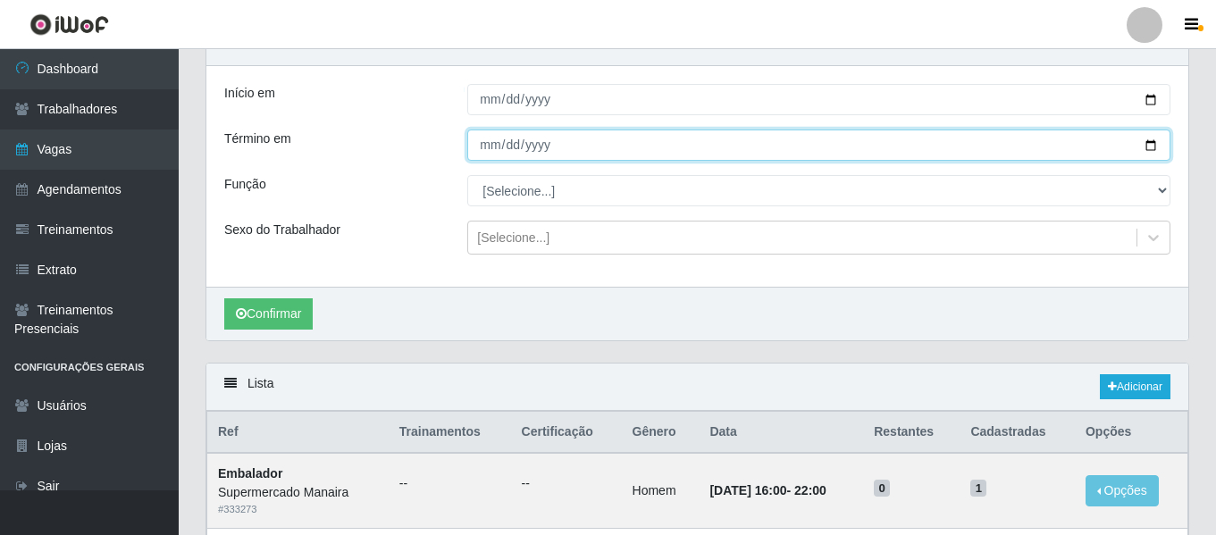
click at [485, 143] on input "2025-09-25" at bounding box center [818, 145] width 703 height 31
type input "2025-09-27"
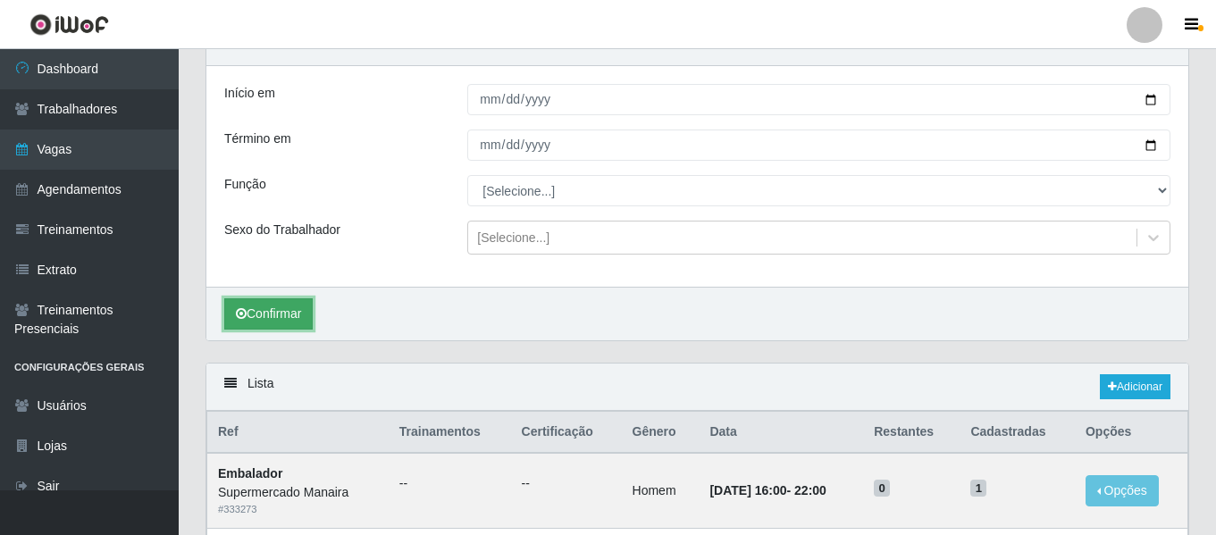
click at [287, 322] on button "Confirmar" at bounding box center [268, 313] width 88 height 31
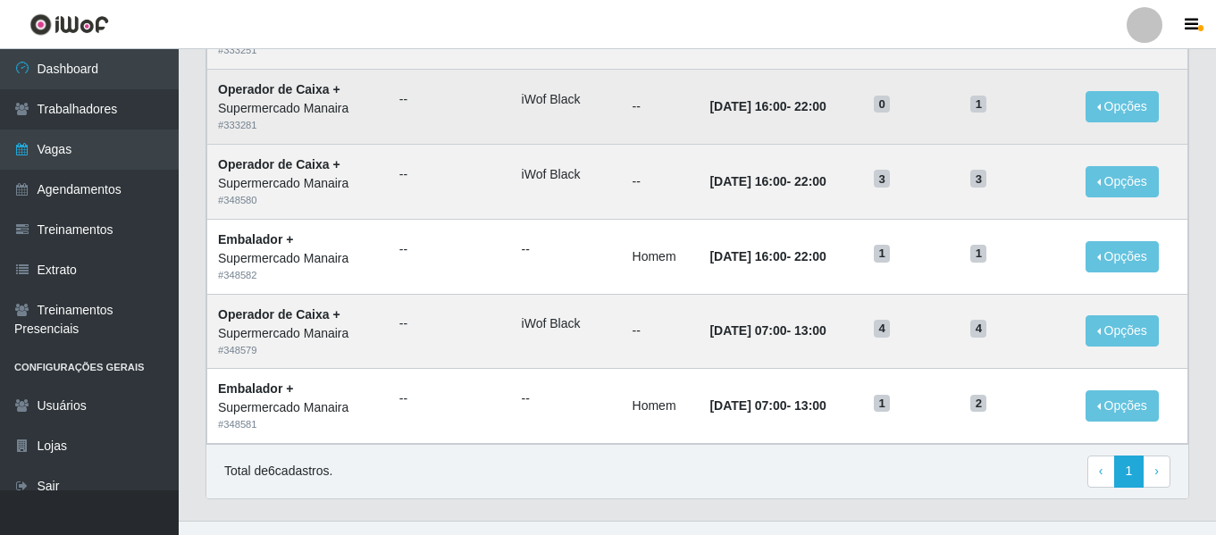
scroll to position [580, 0]
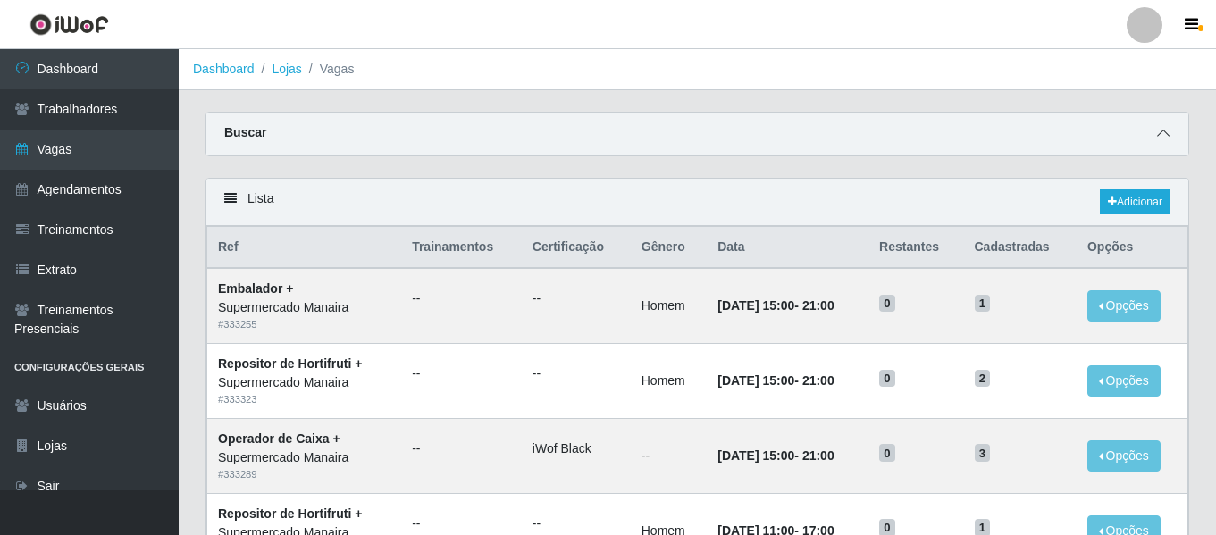
click at [1155, 131] on span at bounding box center [1162, 133] width 21 height 21
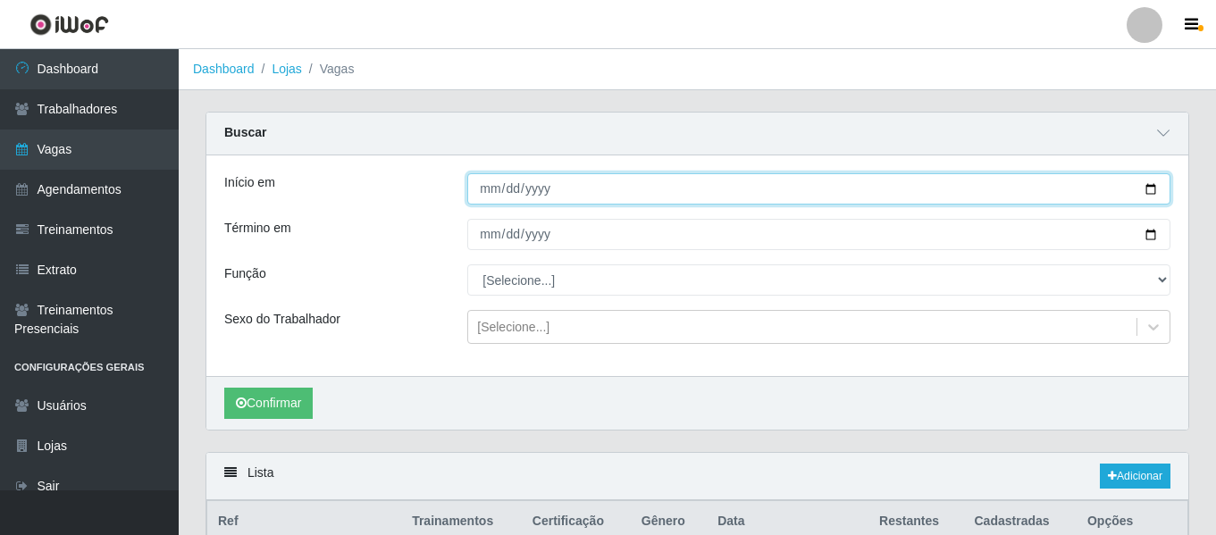
click at [488, 184] on input "Início em" at bounding box center [818, 188] width 703 height 31
type input "[DATE]"
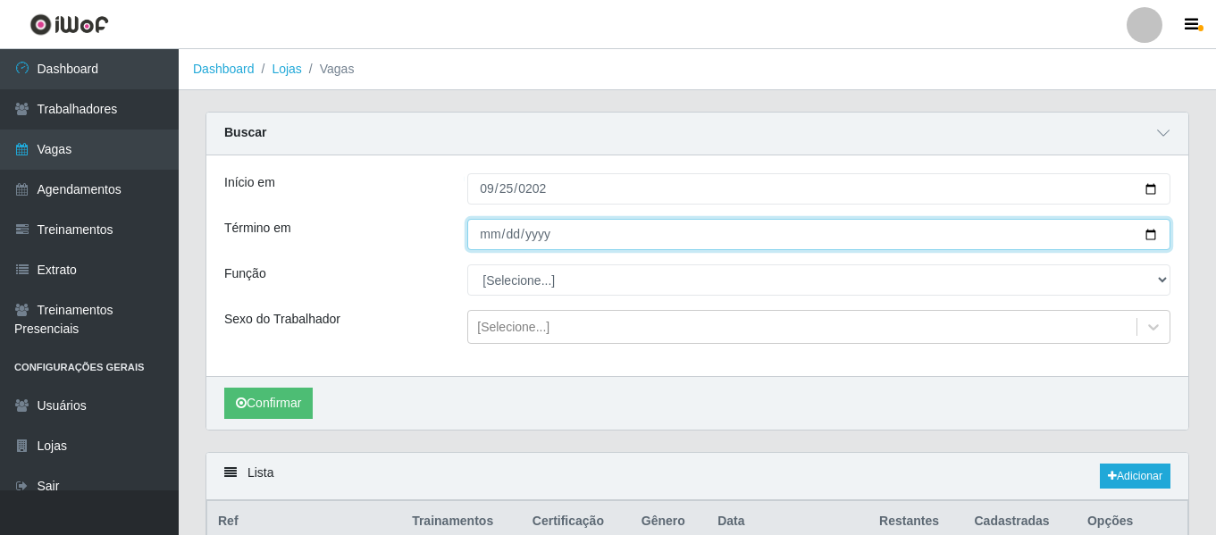
click at [485, 229] on input "Término em" at bounding box center [818, 234] width 703 height 31
type input "[DATE]"
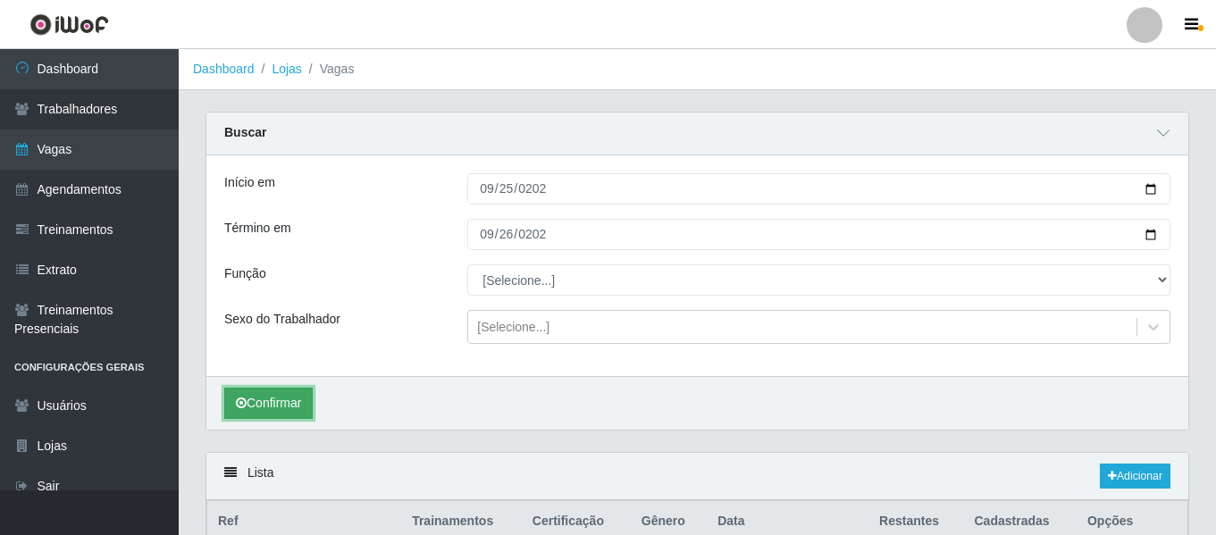
click at [269, 390] on button "Confirmar" at bounding box center [268, 403] width 88 height 31
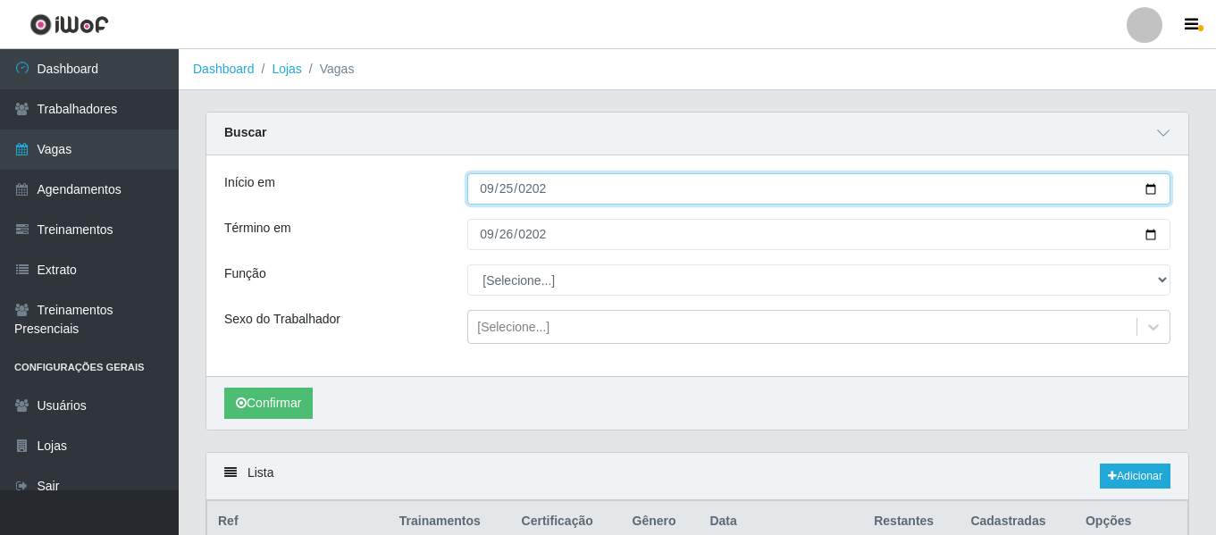
click at [486, 197] on input "2025-09-25" at bounding box center [818, 188] width 703 height 31
type input "[DATE]"
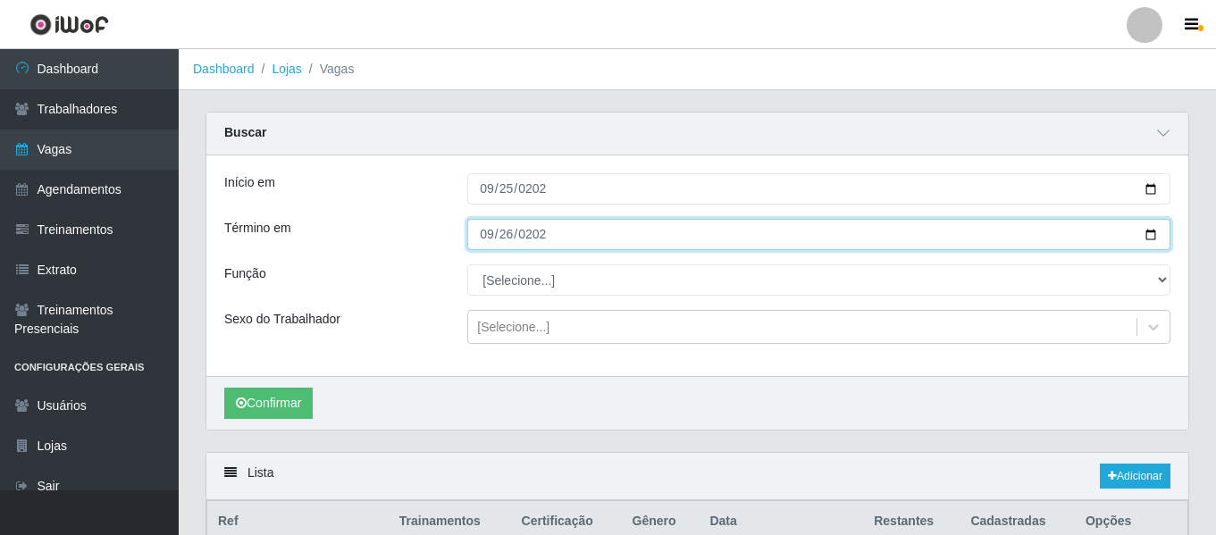
click at [482, 240] on input "2025-09-26" at bounding box center [818, 234] width 703 height 31
type input "2025-09-28"
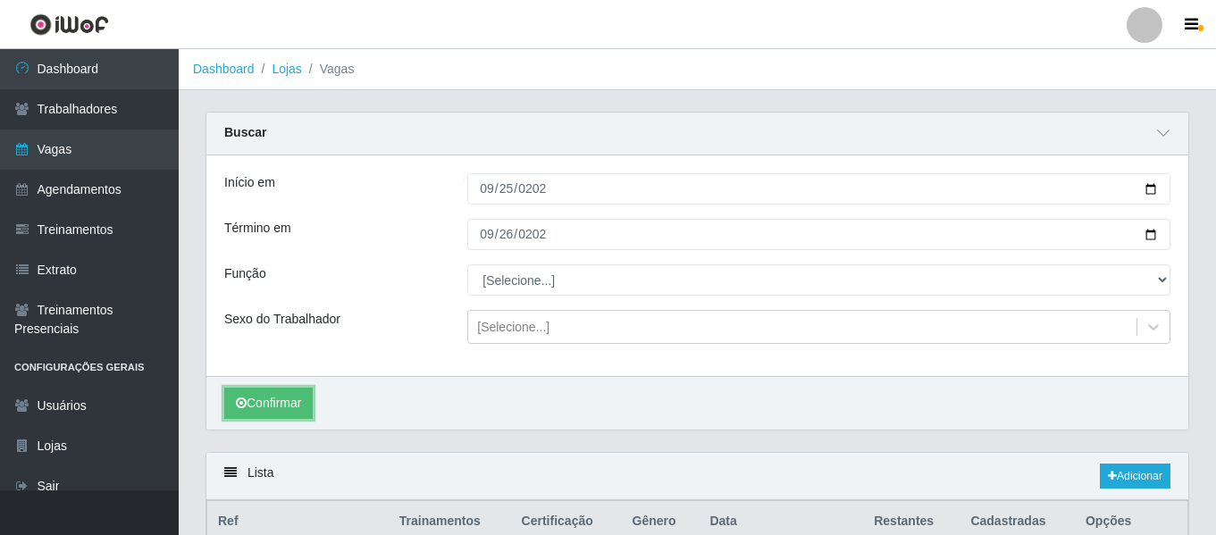
click at [254, 405] on button "Confirmar" at bounding box center [268, 403] width 88 height 31
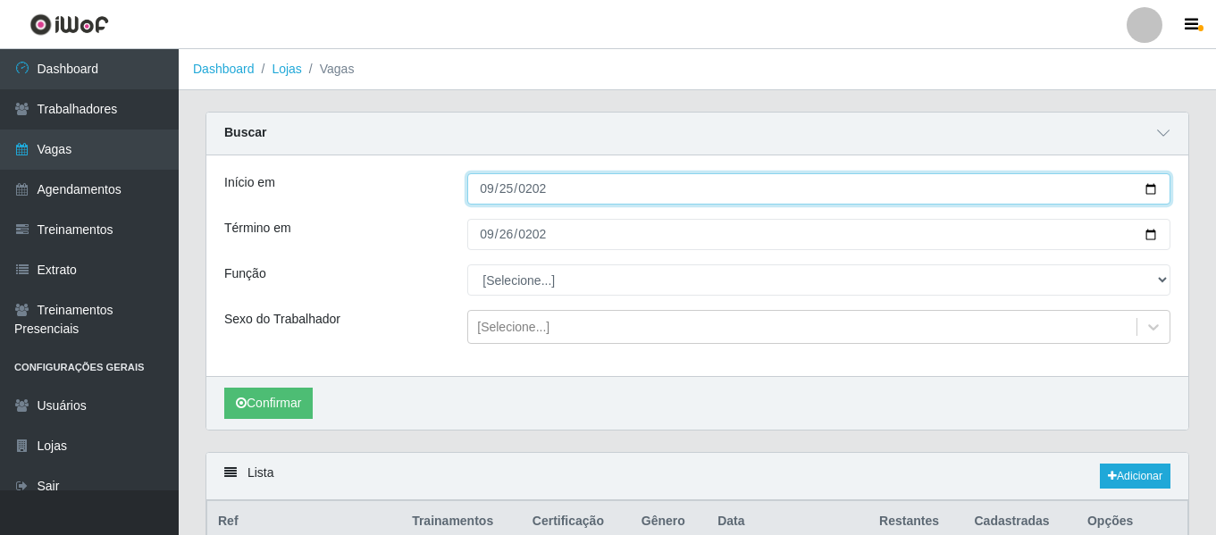
click at [489, 198] on input "[DATE]" at bounding box center [818, 188] width 703 height 31
type input "2025-09-26"
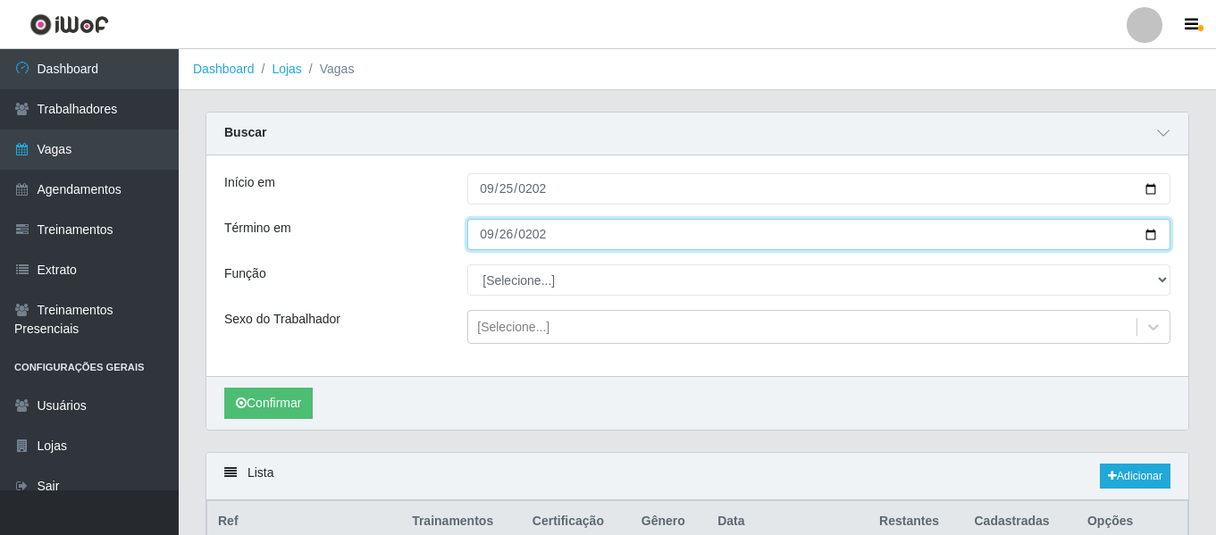
click at [489, 233] on input "2025-09-28" at bounding box center [818, 234] width 703 height 31
type input "2025-09-26"
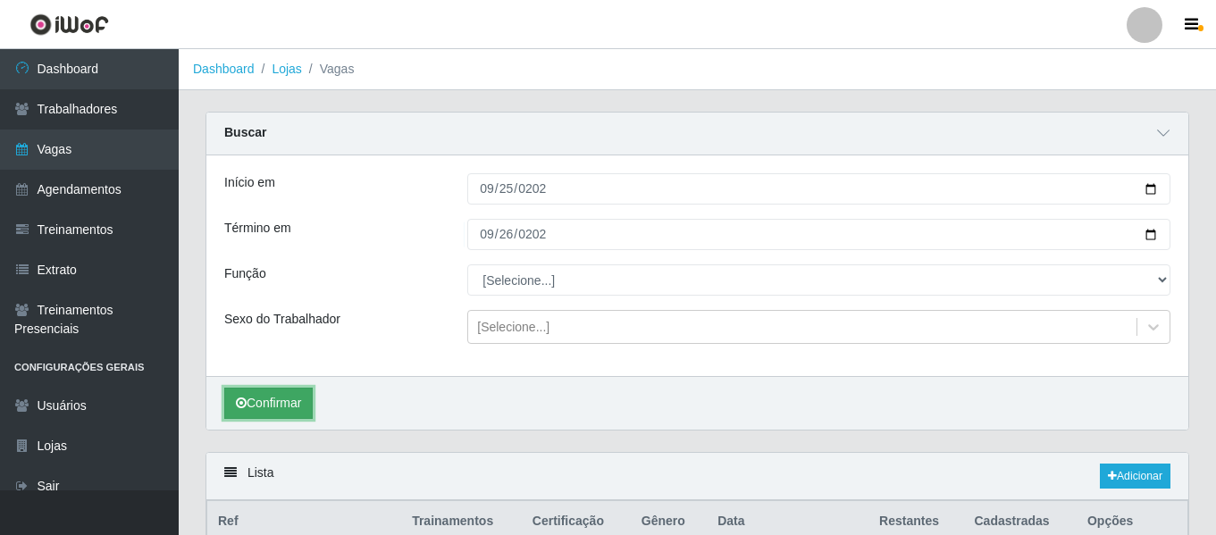
click at [295, 404] on button "Confirmar" at bounding box center [268, 403] width 88 height 31
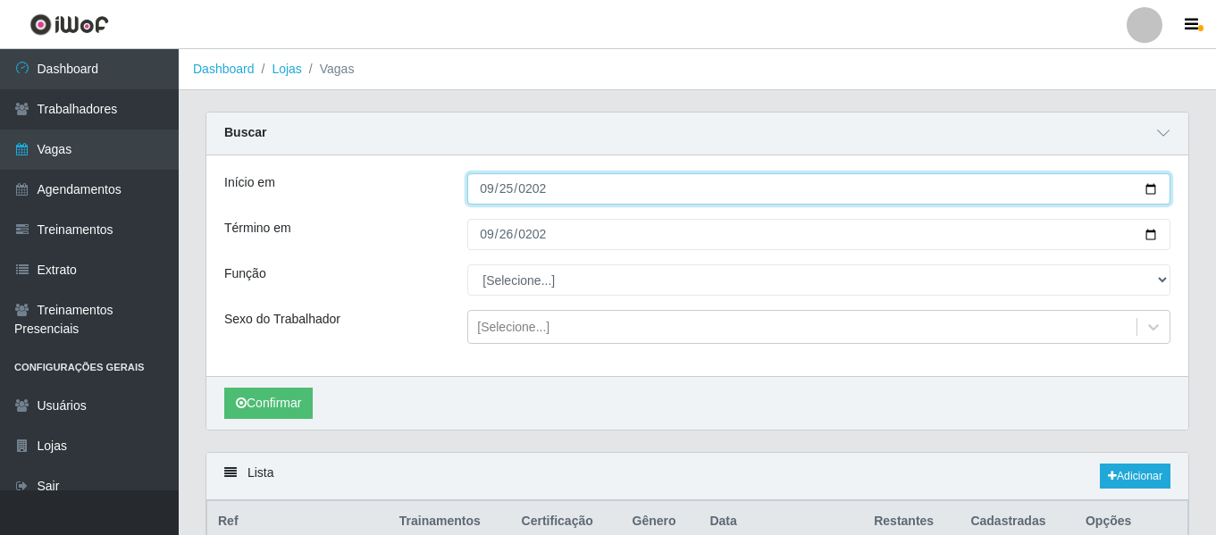
click at [498, 194] on input "2025-09-26" at bounding box center [818, 188] width 703 height 31
type input "[DATE]"
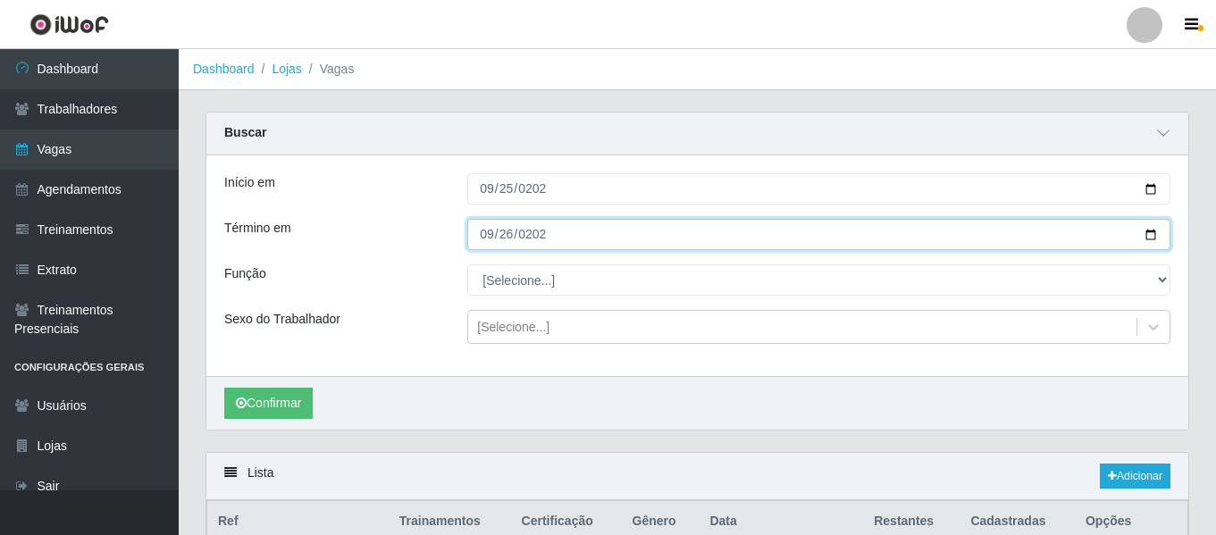
click at [476, 230] on input "2025-09-26" at bounding box center [818, 234] width 703 height 31
type input "2025-09-28"
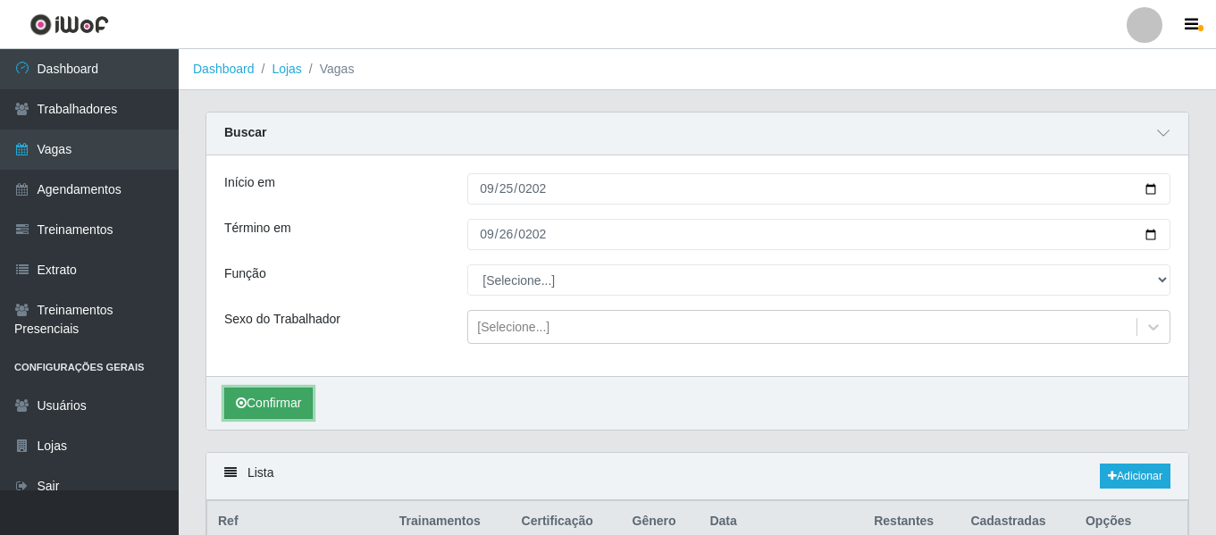
click at [277, 389] on button "Confirmar" at bounding box center [268, 403] width 88 height 31
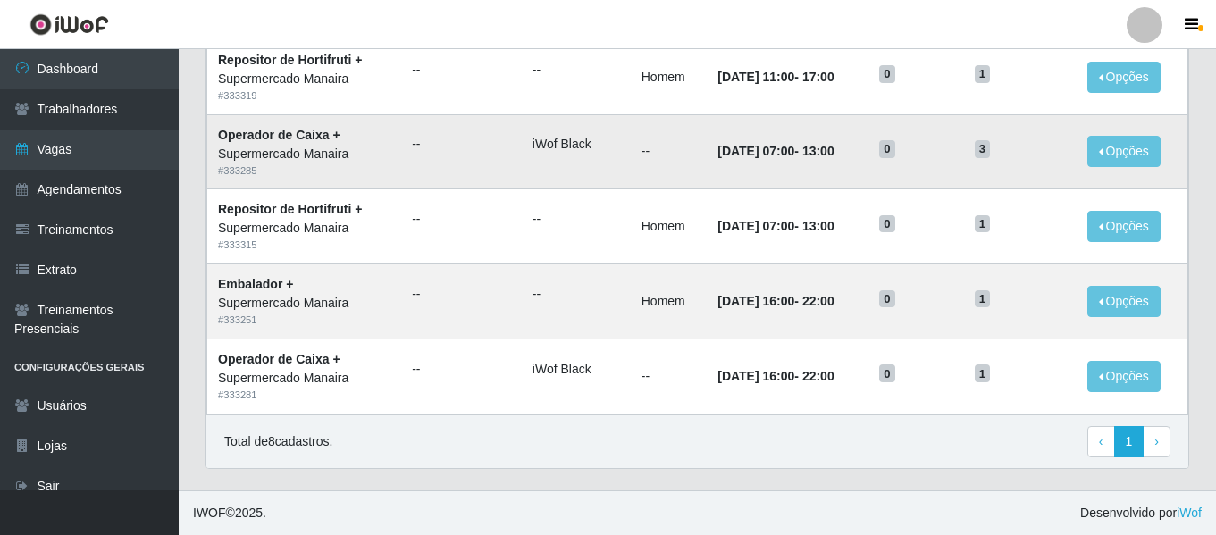
scroll to position [729, 0]
click at [750, 470] on div "Lista Adicionar Ref Trainamentos Certificação Gênero Data Restantes Cadastradas…" at bounding box center [697, 107] width 1010 height 766
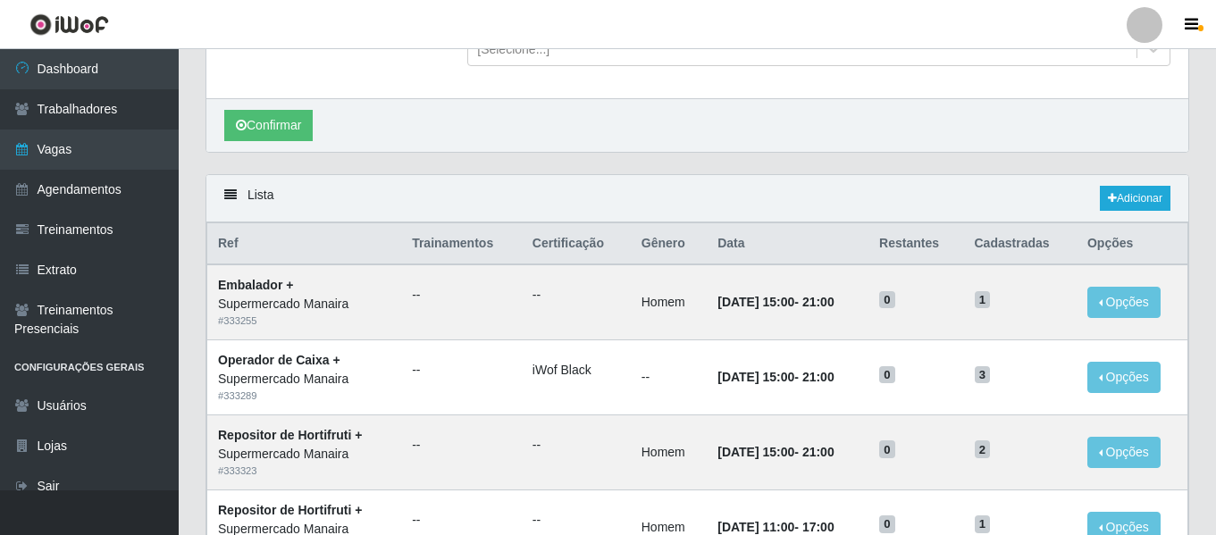
scroll to position [104, 0]
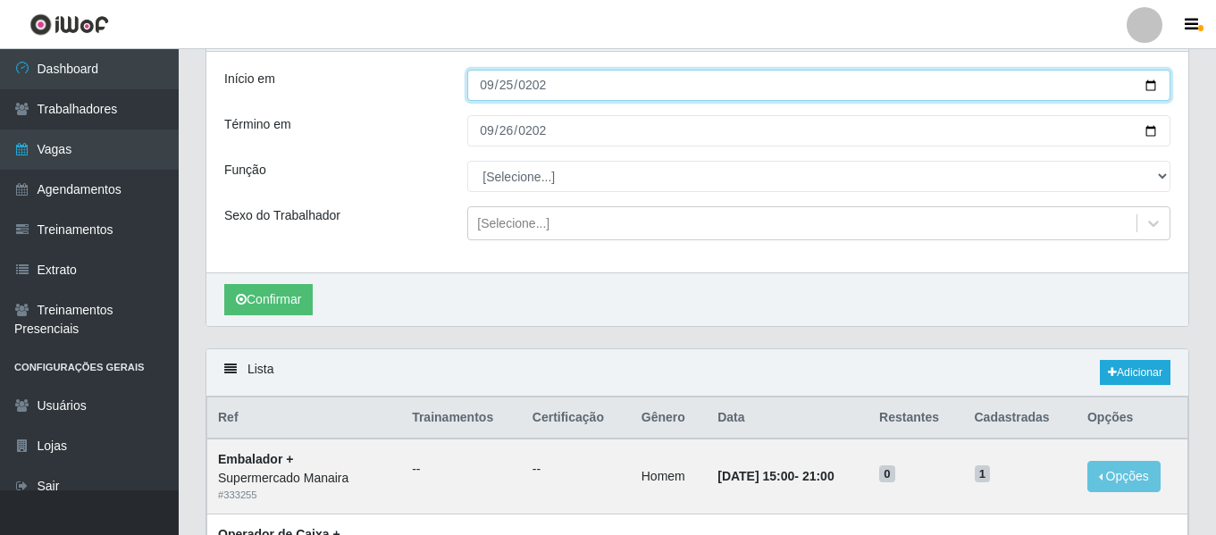
click at [489, 88] on input "[DATE]" at bounding box center [818, 85] width 703 height 31
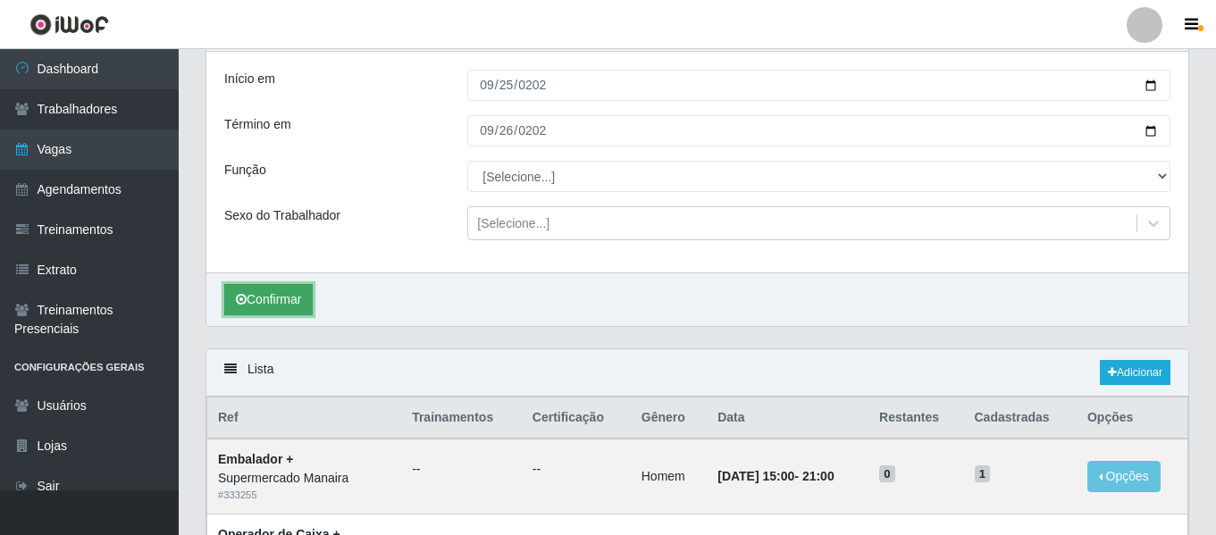
click at [271, 313] on button "Confirmar" at bounding box center [268, 299] width 88 height 31
click at [640, 297] on div "Confirmar" at bounding box center [697, 299] width 982 height 54
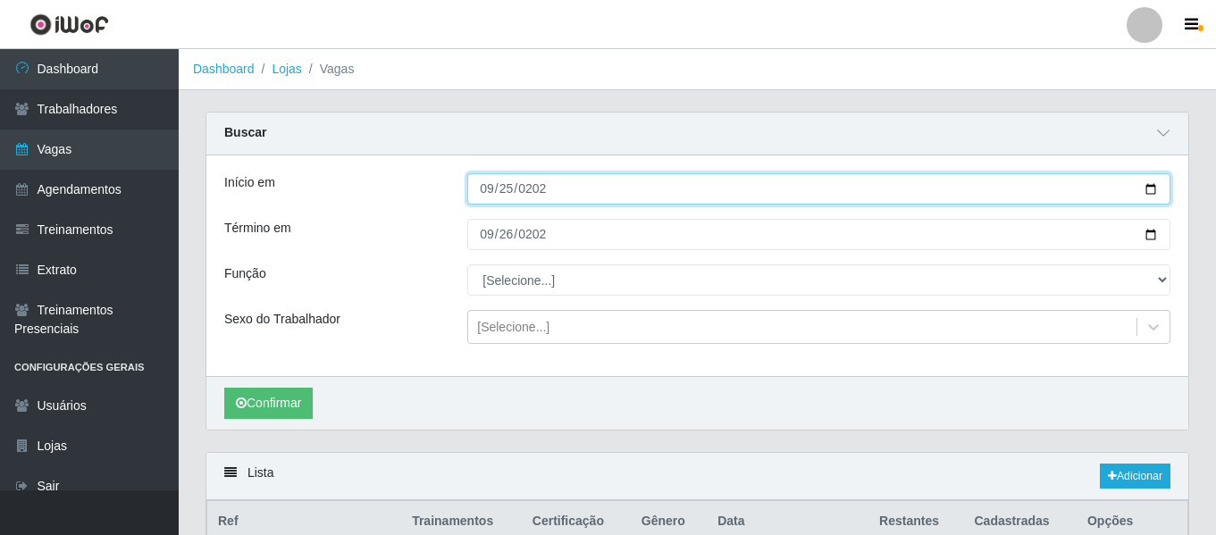
click at [480, 192] on input "2025-09-28" at bounding box center [818, 188] width 703 height 31
type input "[DATE]"
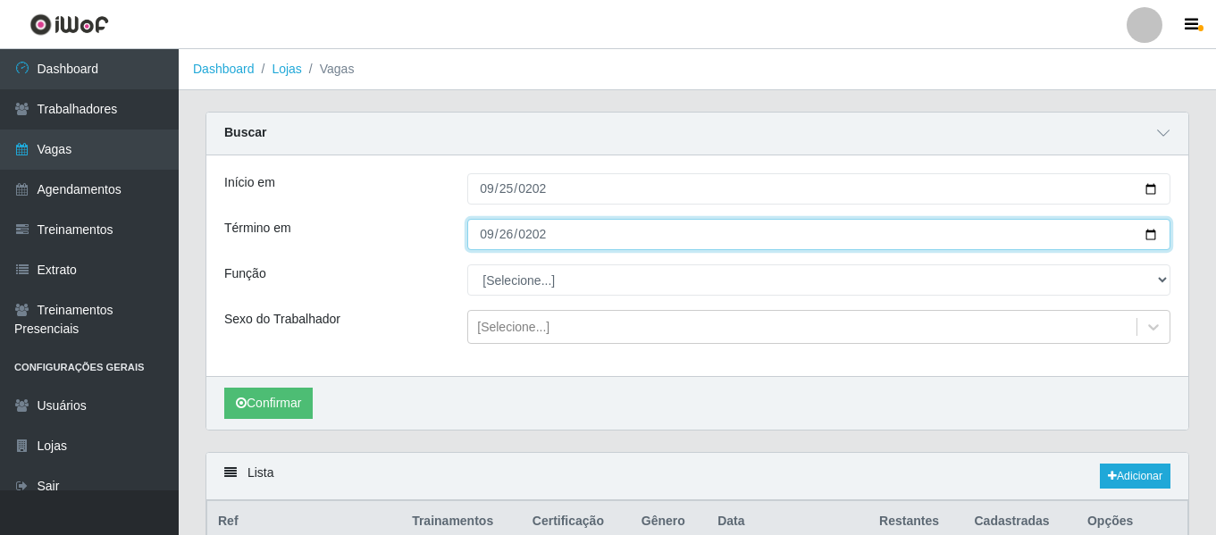
click at [491, 231] on input "2025-09-28" at bounding box center [818, 234] width 703 height 31
type input "[DATE]"
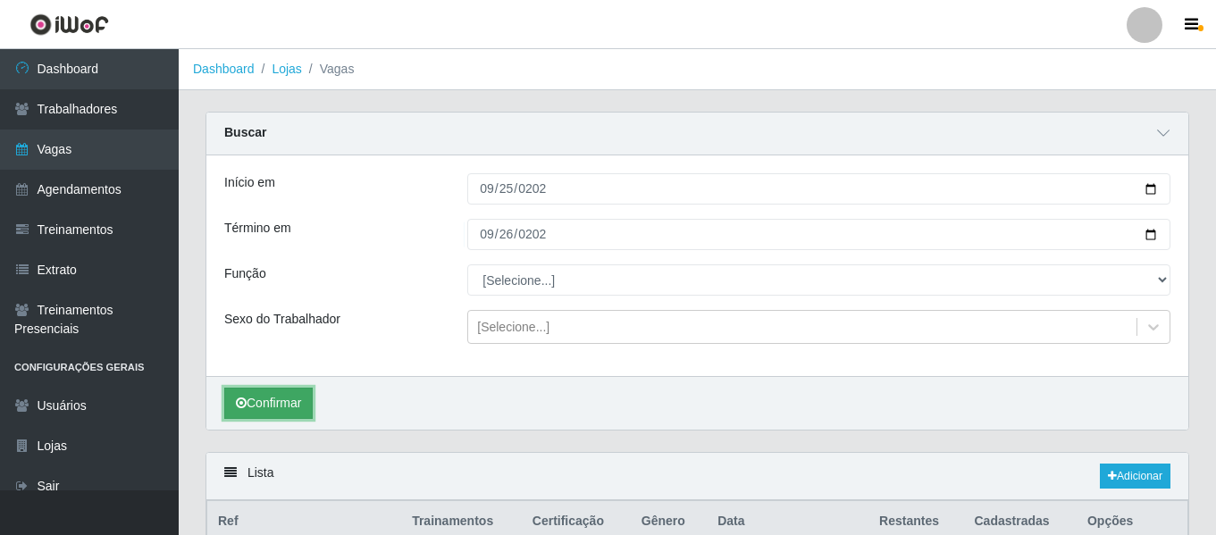
click at [272, 412] on button "Confirmar" at bounding box center [268, 403] width 88 height 31
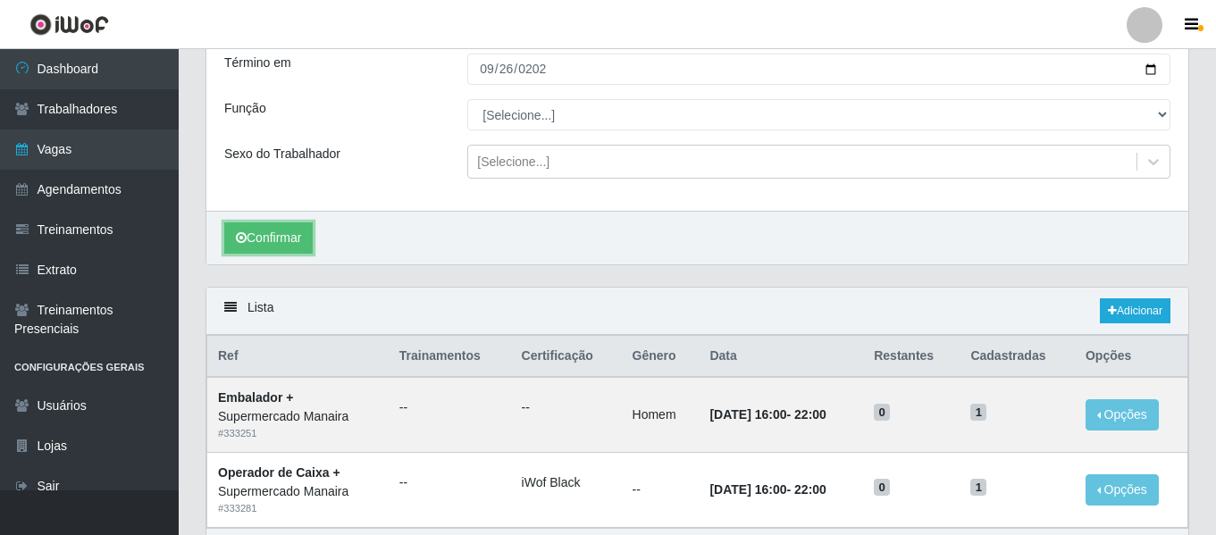
scroll to position [12, 0]
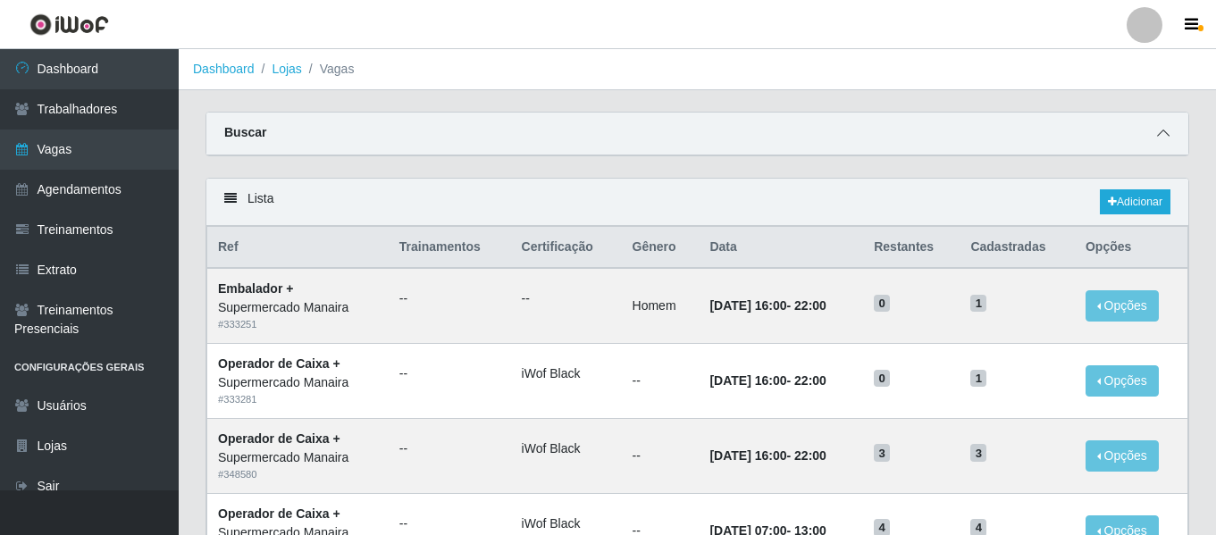
click at [1157, 136] on icon at bounding box center [1163, 133] width 13 height 13
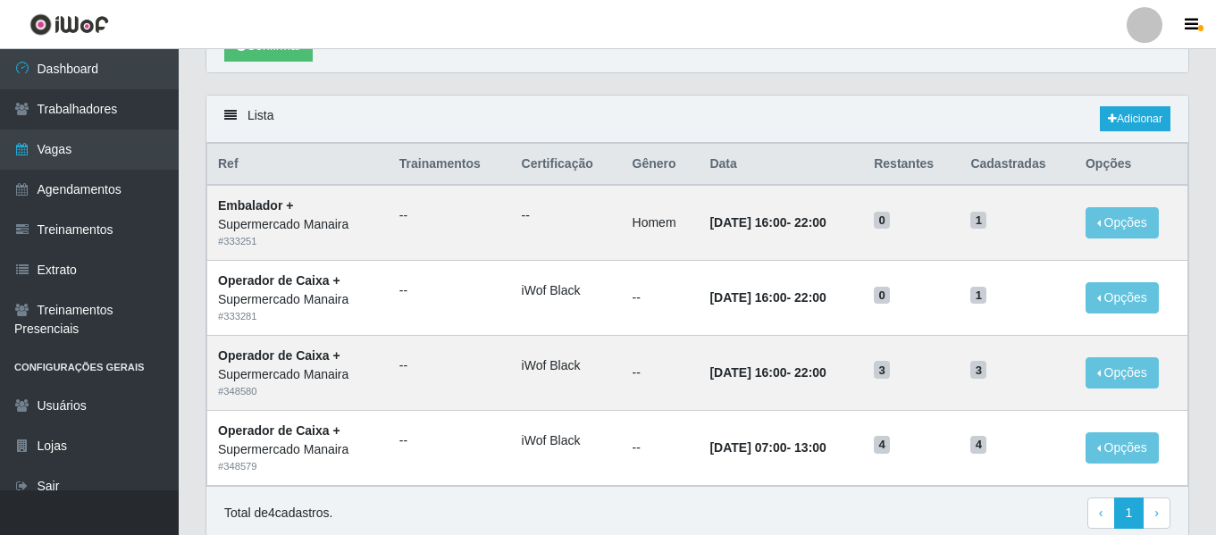
scroll to position [430, 0]
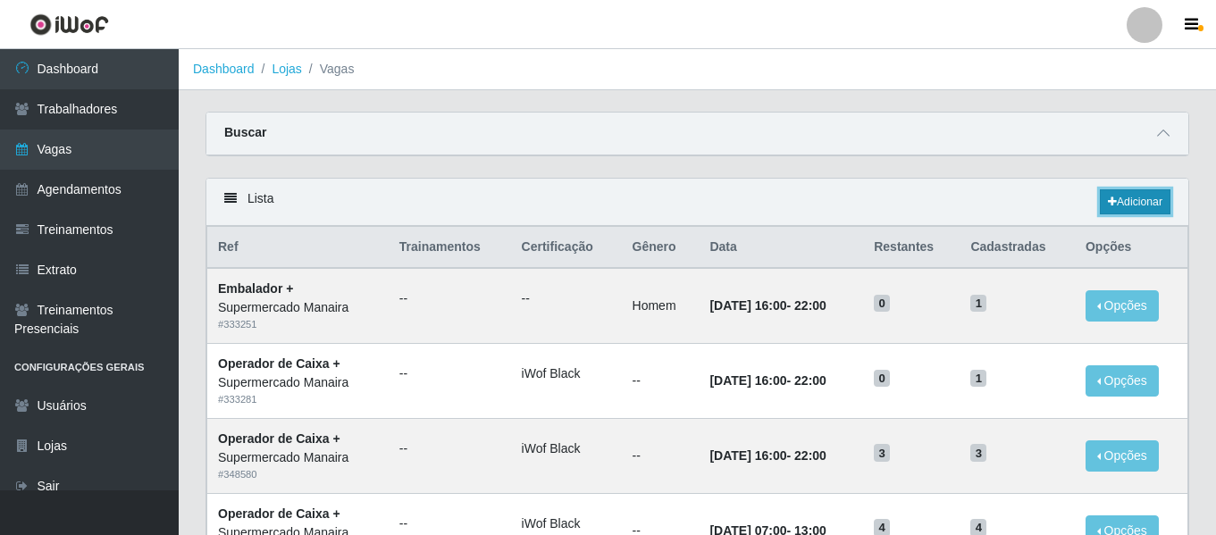
click at [1120, 213] on link "Adicionar" at bounding box center [1135, 201] width 71 height 25
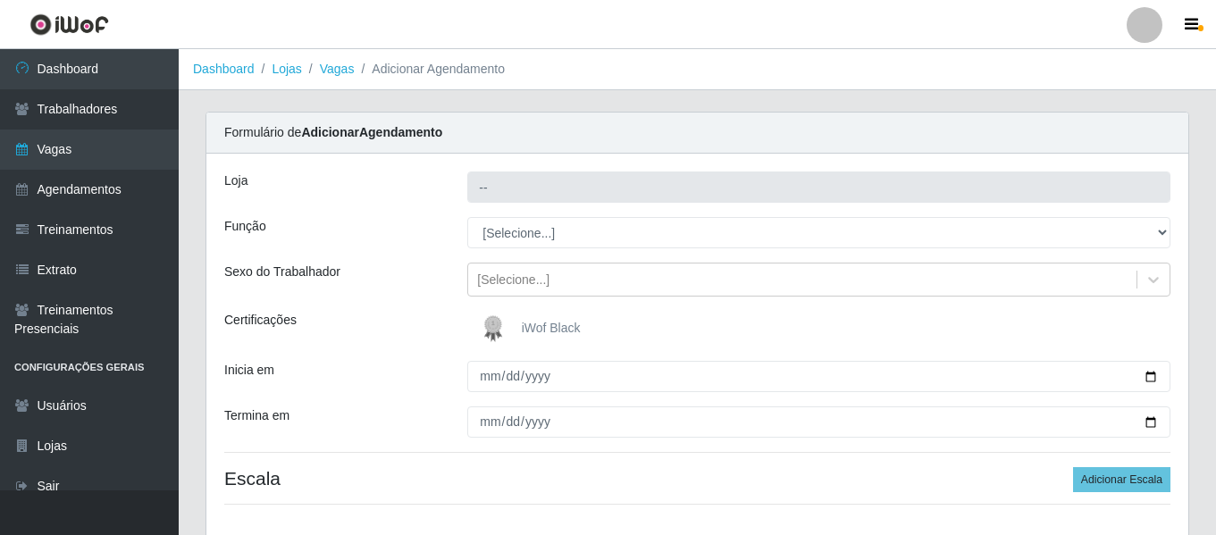
type input "Supermercado Manaira"
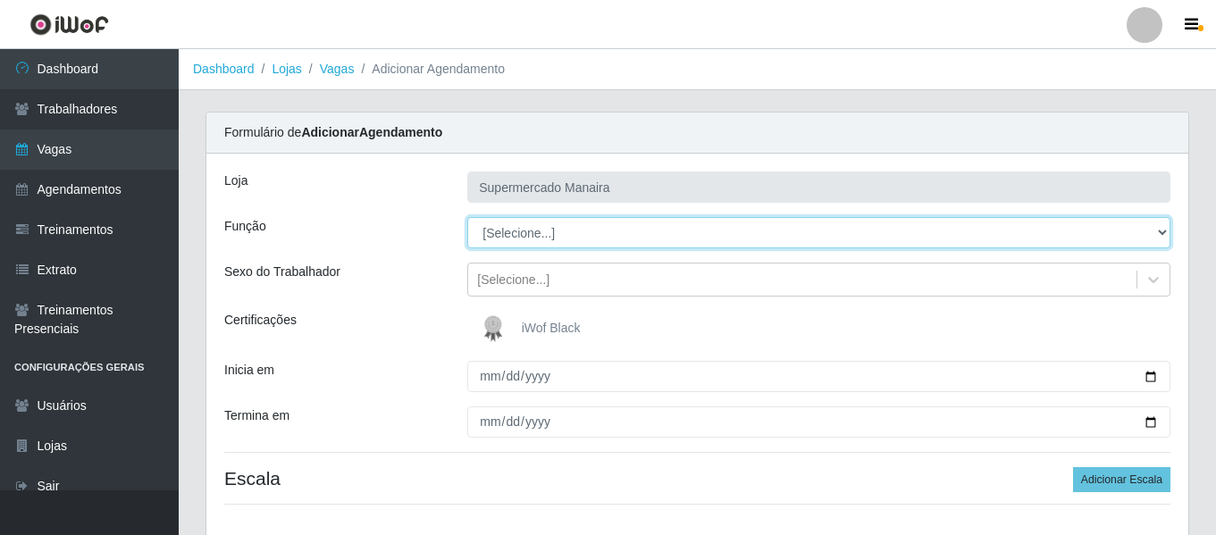
click at [564, 230] on select "[Selecione...] ASG ASG + ASG ++ Embalador Embalador + Embalador ++ Operador de …" at bounding box center [818, 232] width 703 height 31
select select "1"
click at [467, 217] on select "[Selecione...] ASG ASG + ASG ++ Embalador Embalador + Embalador ++ Operador de …" at bounding box center [818, 232] width 703 height 31
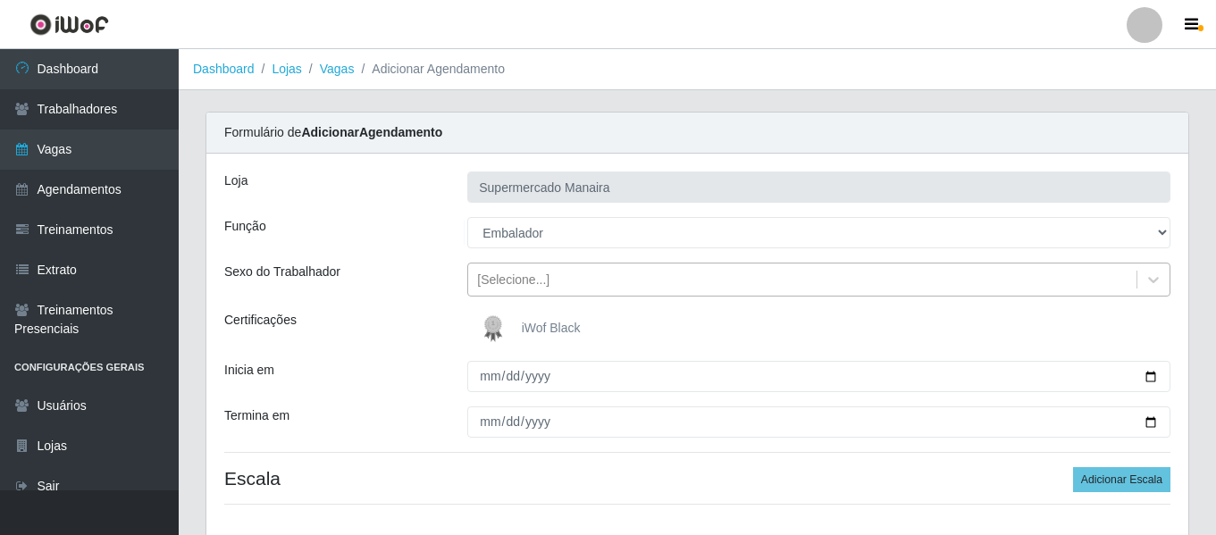
click at [515, 277] on div "[Selecione...]" at bounding box center [513, 280] width 72 height 19
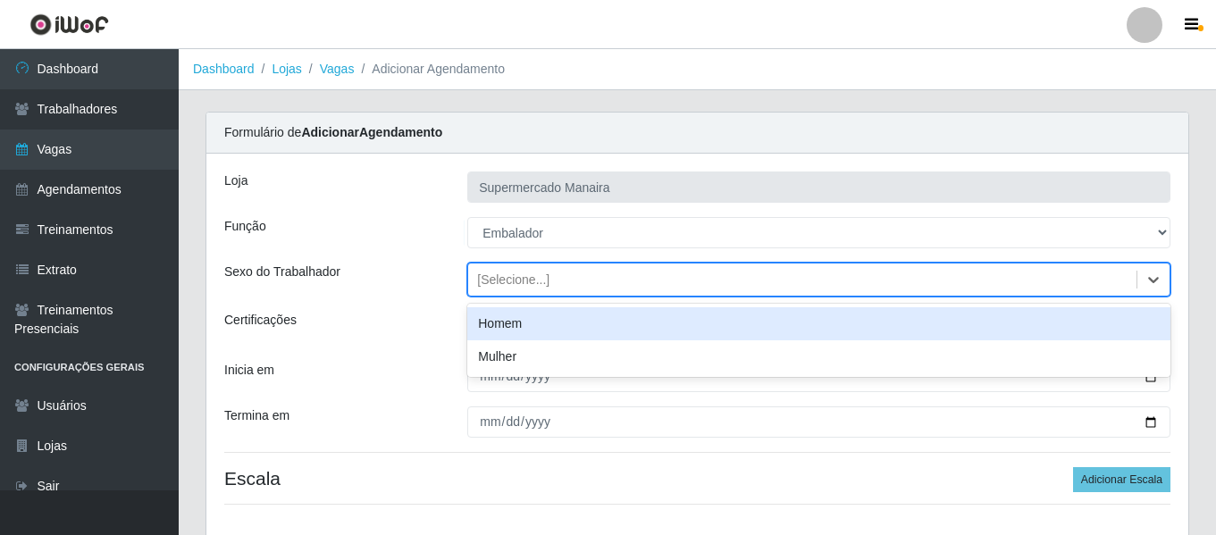
click at [522, 318] on div "Homem" at bounding box center [818, 323] width 703 height 33
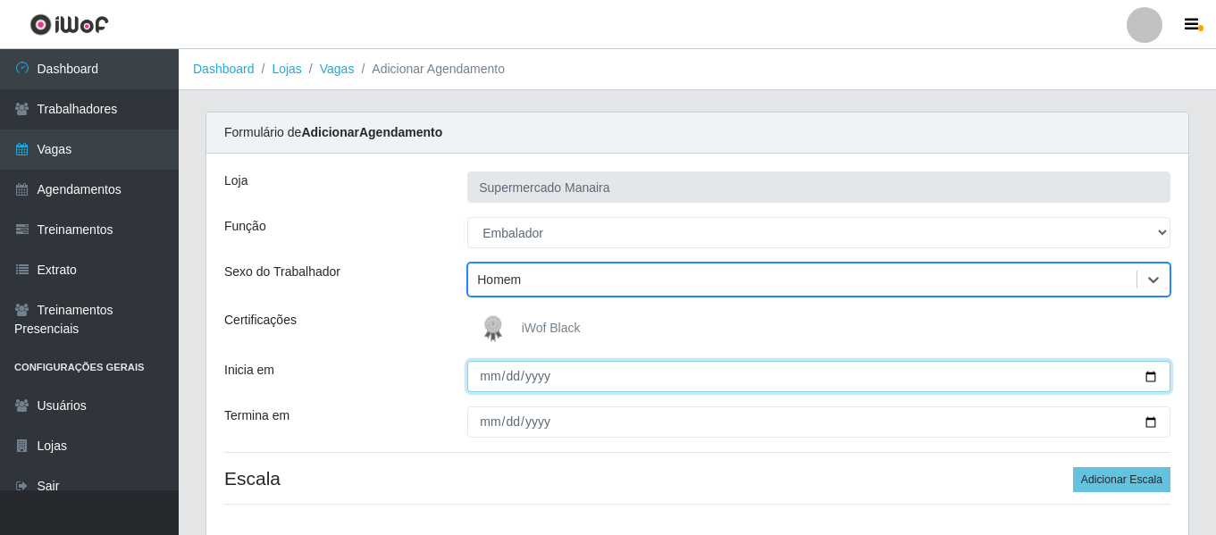
click at [480, 368] on input "Inicia em" at bounding box center [818, 376] width 703 height 31
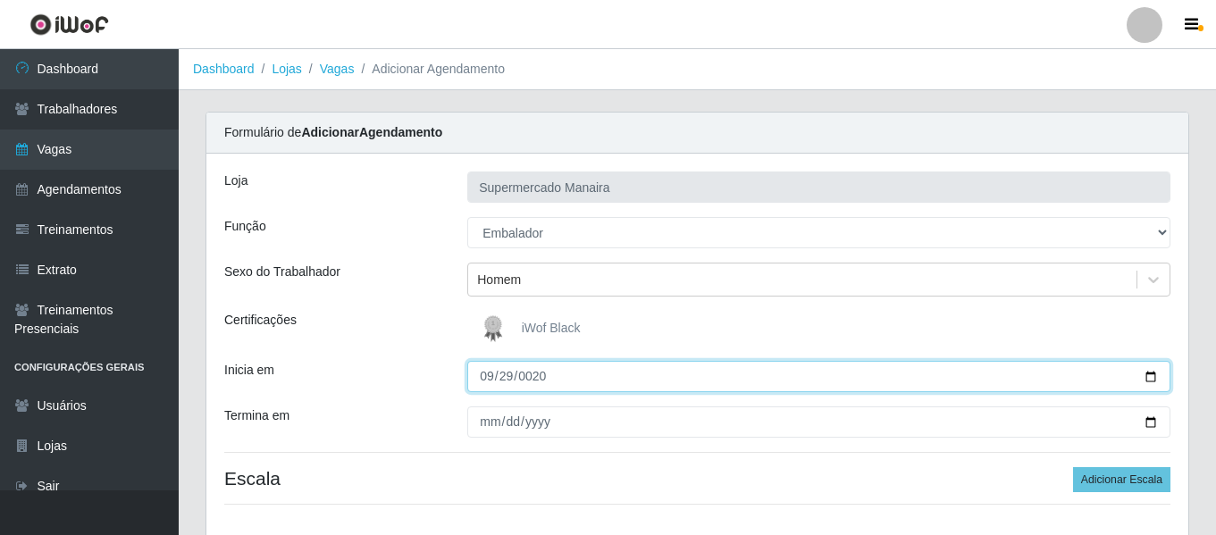
type input "0205-09-29"
type input "[DATE]"
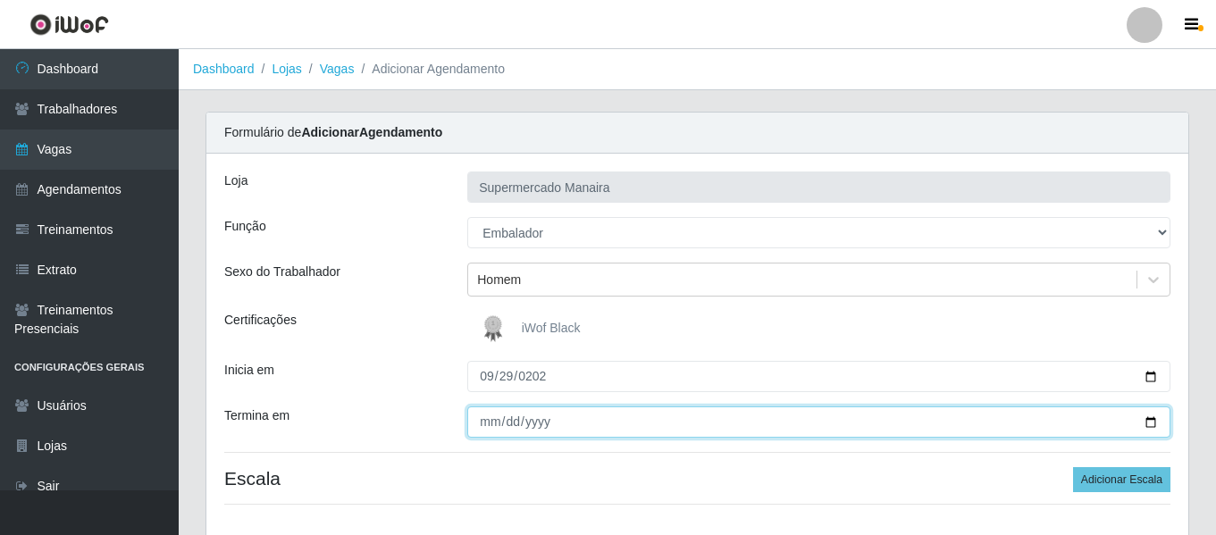
click at [489, 417] on input "Termina em" at bounding box center [818, 421] width 703 height 31
type input "[DATE]"
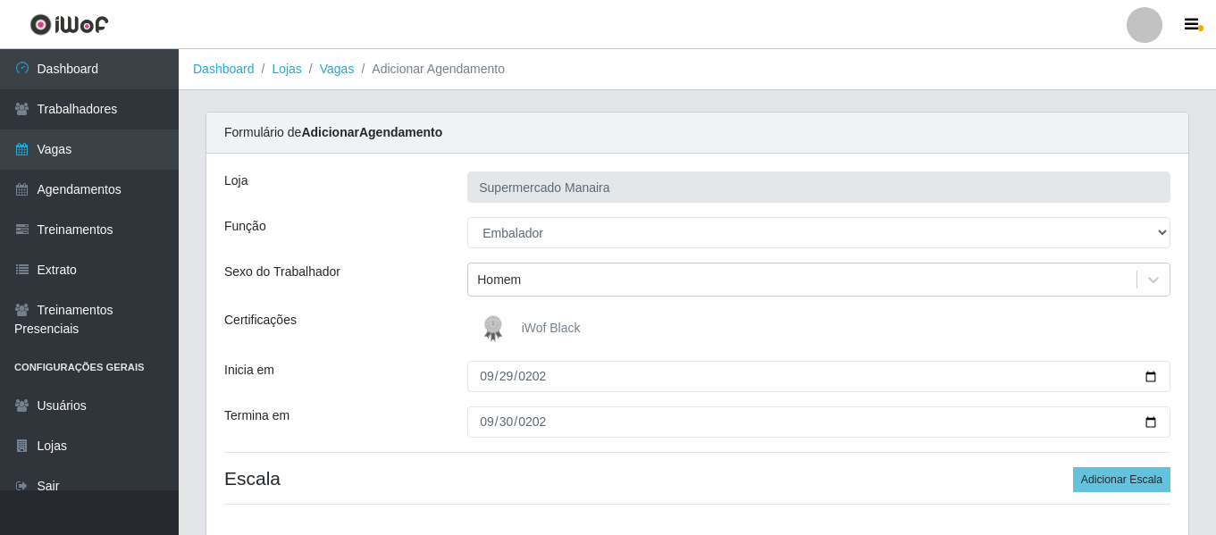
click at [329, 322] on div "Certificações" at bounding box center [332, 329] width 243 height 36
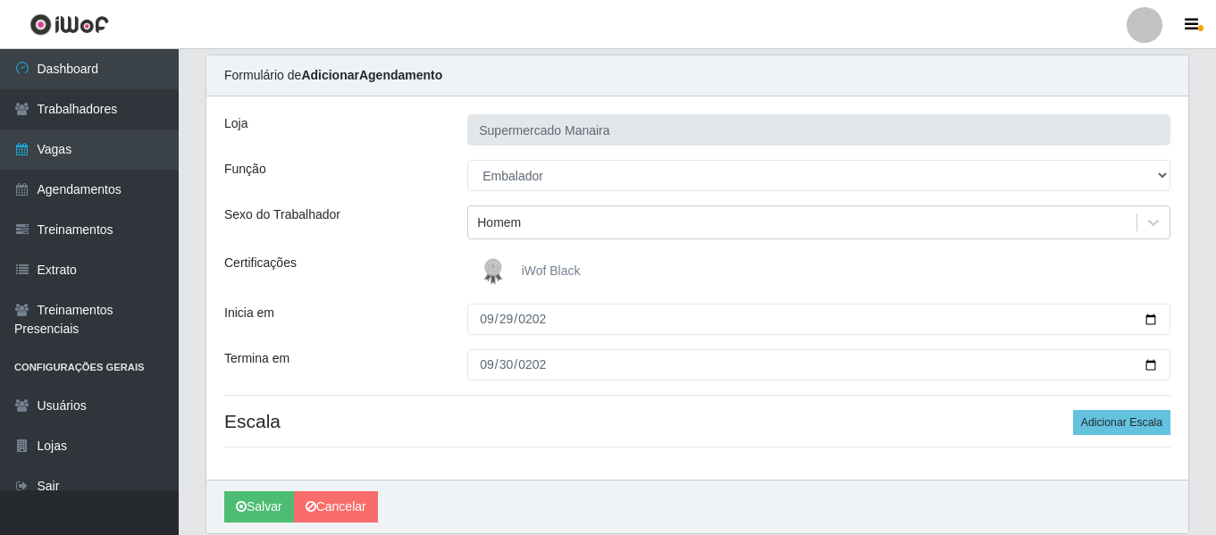
scroll to position [122, 0]
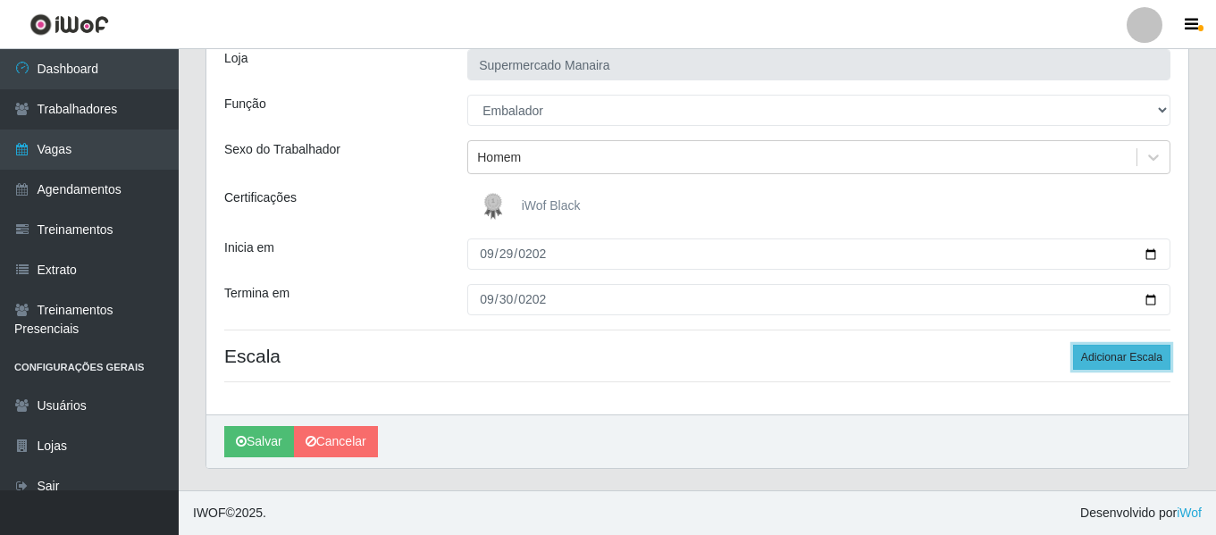
click at [1136, 359] on button "Adicionar Escala" at bounding box center [1121, 357] width 97 height 25
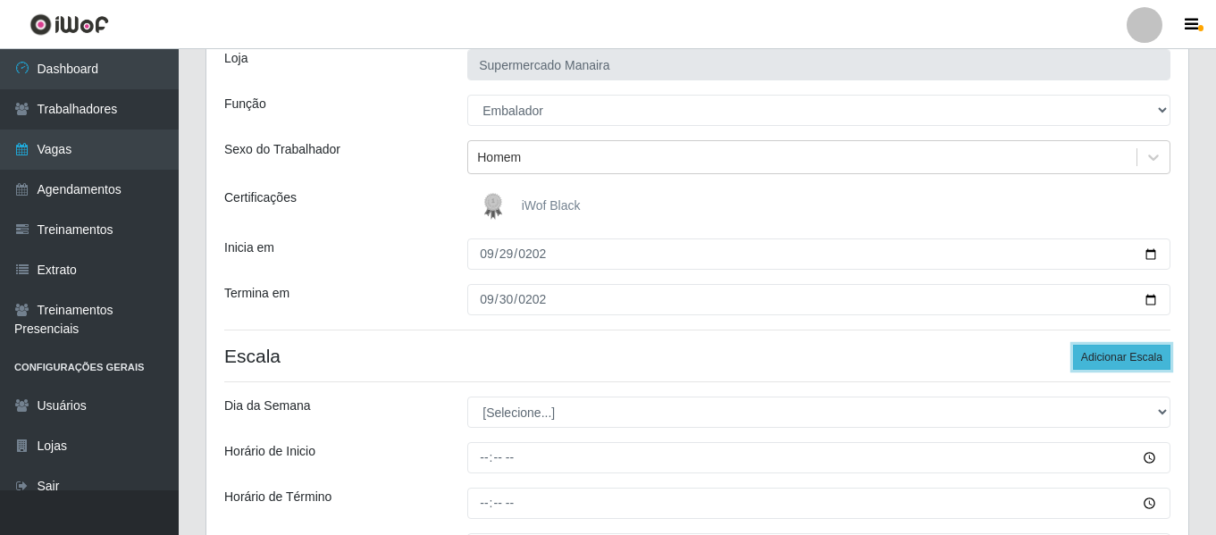
click at [1136, 359] on button "Adicionar Escala" at bounding box center [1121, 357] width 97 height 25
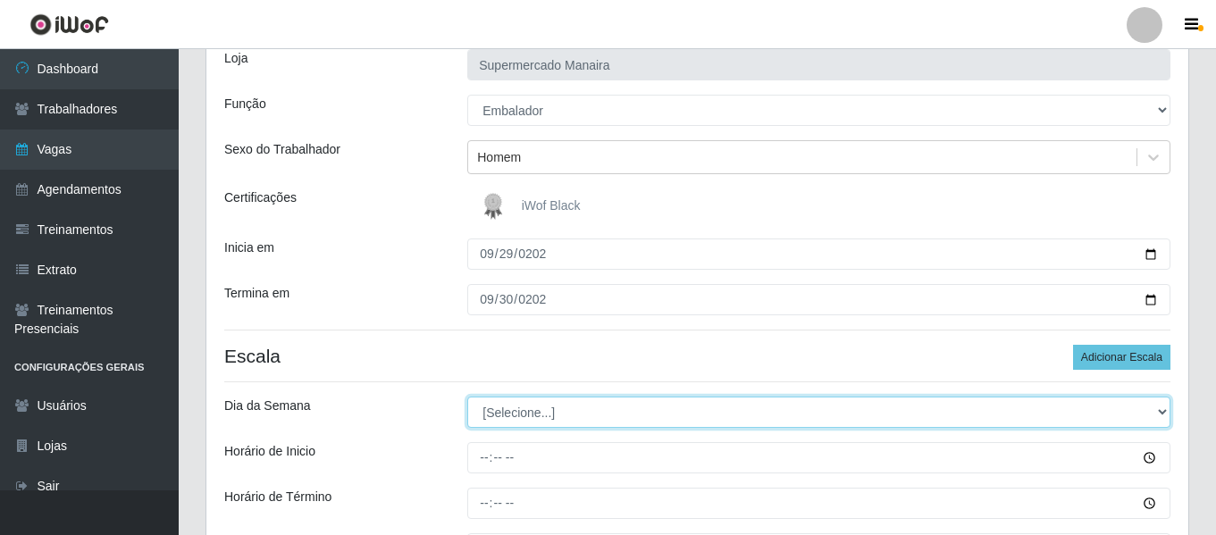
click at [595, 416] on select "[Selecione...] Segunda Terça Quarta Quinta Sexta Sábado Domingo" at bounding box center [818, 412] width 703 height 31
select select "1"
click at [467, 397] on select "[Selecione...] Segunda Terça Quarta Quinta Sexta Sábado Domingo" at bounding box center [818, 412] width 703 height 31
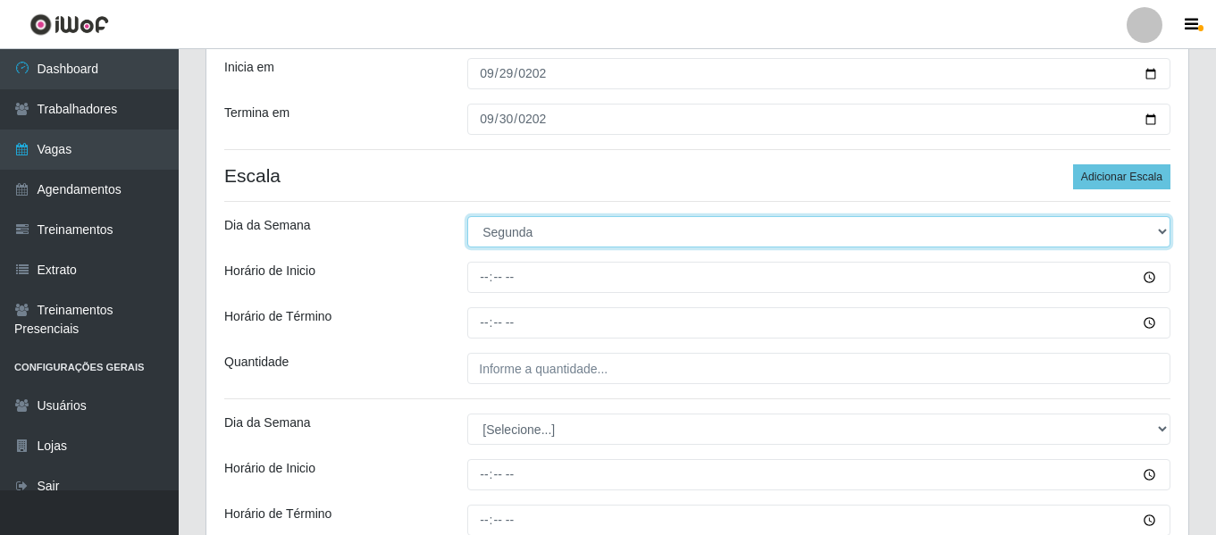
scroll to position [301, 0]
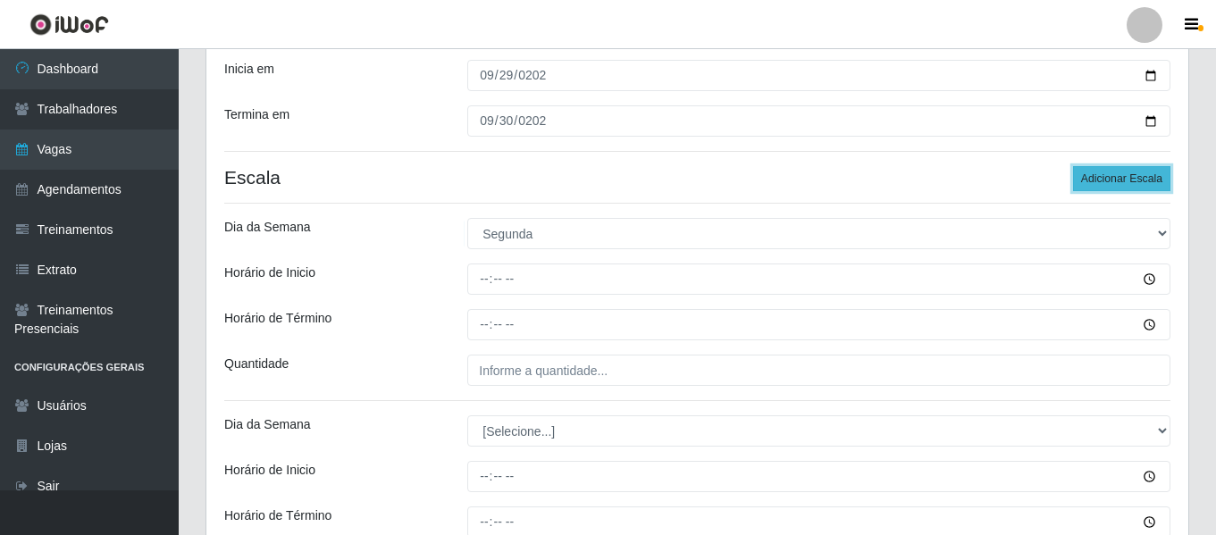
click at [1130, 172] on button "Adicionar Escala" at bounding box center [1121, 178] width 97 height 25
click at [1130, 171] on button "Adicionar Escala" at bounding box center [1121, 178] width 97 height 25
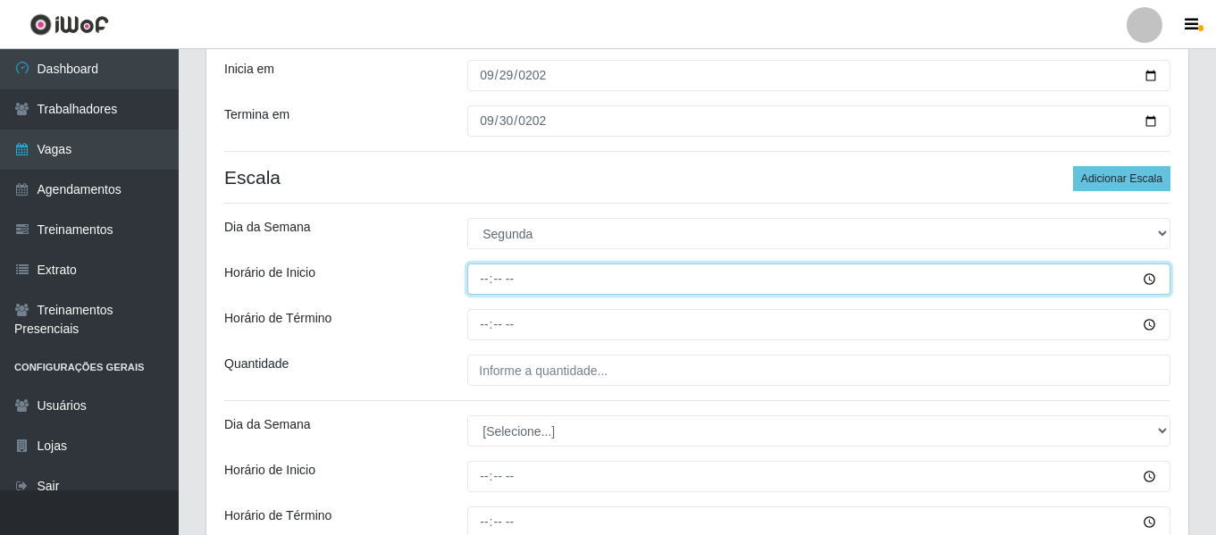
click at [492, 278] on input "Horário de Inicio" at bounding box center [818, 279] width 703 height 31
type input "07:00"
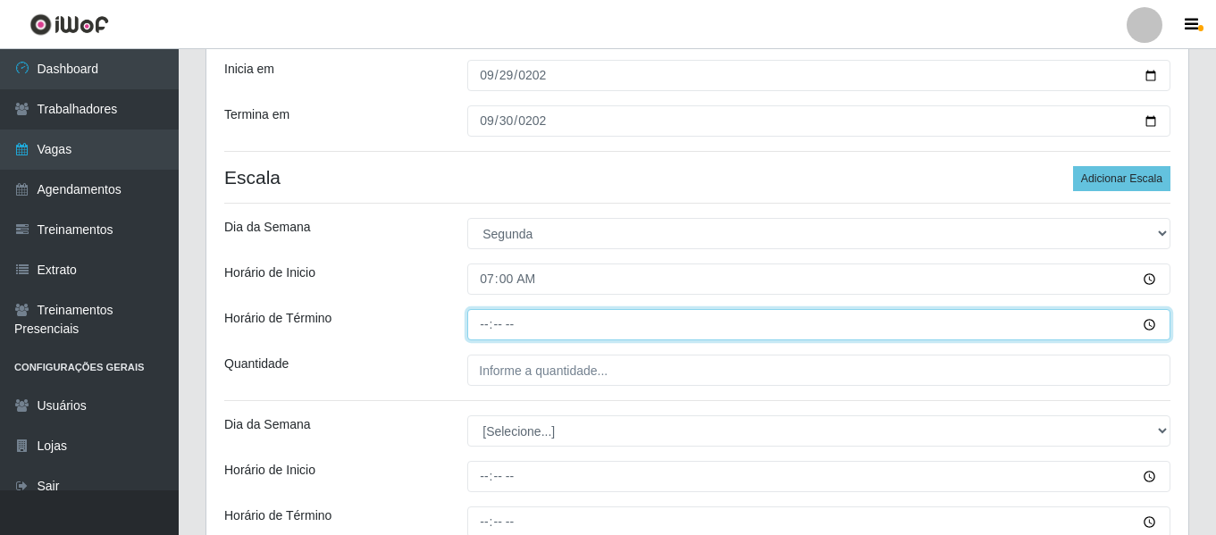
click at [477, 322] on input "Horário de Término" at bounding box center [818, 324] width 703 height 31
type input "13:00"
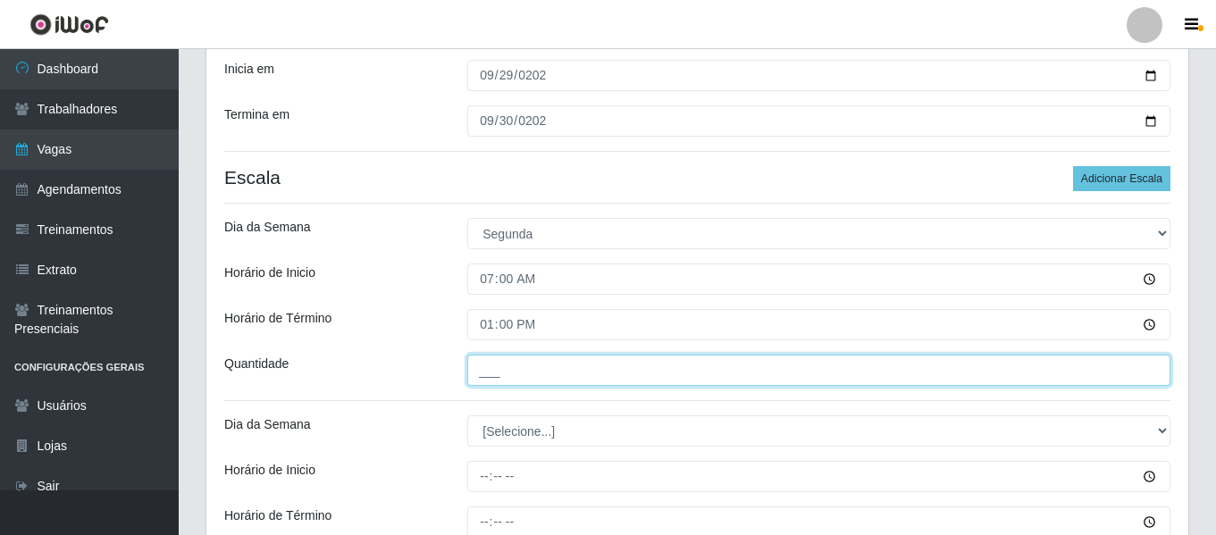
click at [511, 366] on input "___" at bounding box center [818, 370] width 703 height 31
type input "2__"
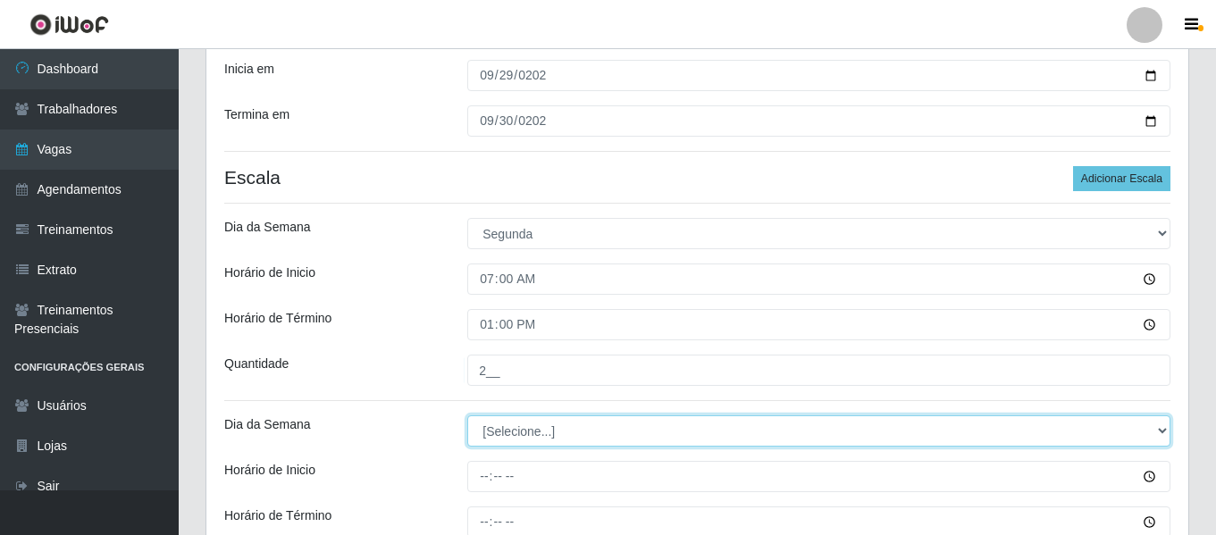
click at [548, 429] on select "[Selecione...] Segunda Terça Quarta Quinta Sexta Sábado Domingo" at bounding box center [818, 430] width 703 height 31
select select "2"
click at [467, 415] on select "[Selecione...] Segunda Terça Quarta Quinta Sexta Sábado Domingo" at bounding box center [818, 430] width 703 height 31
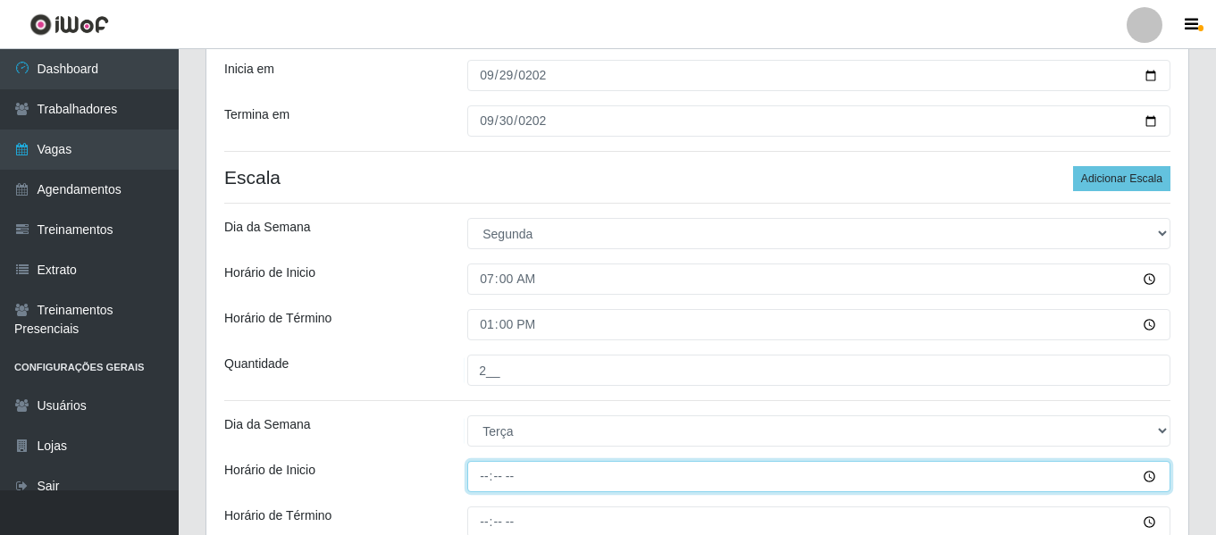
click at [471, 479] on input "Horário de Inicio" at bounding box center [818, 476] width 703 height 31
type input "07:00"
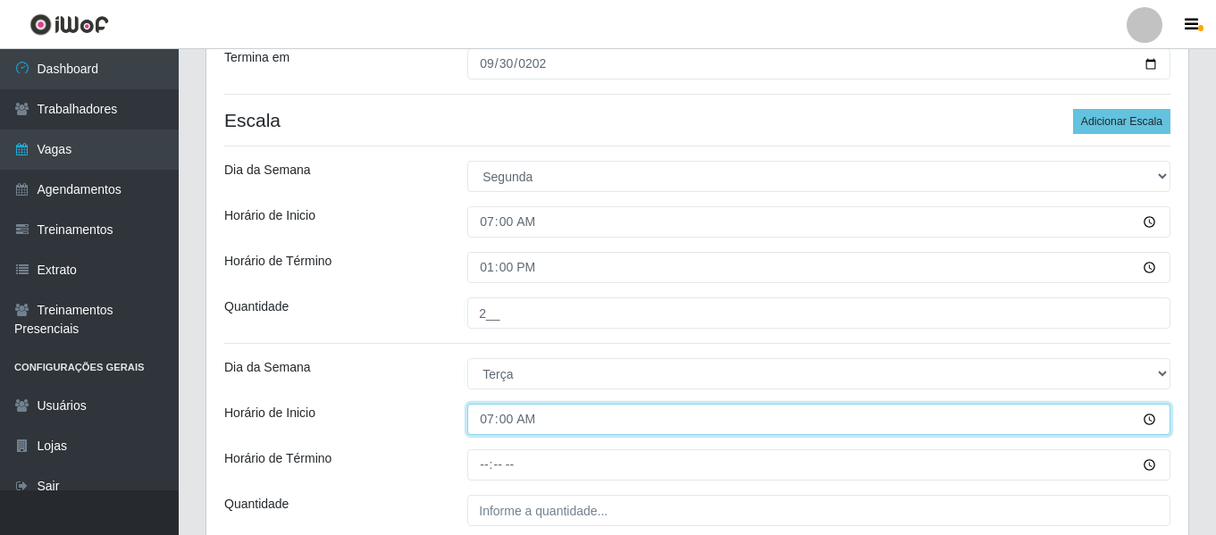
scroll to position [390, 0]
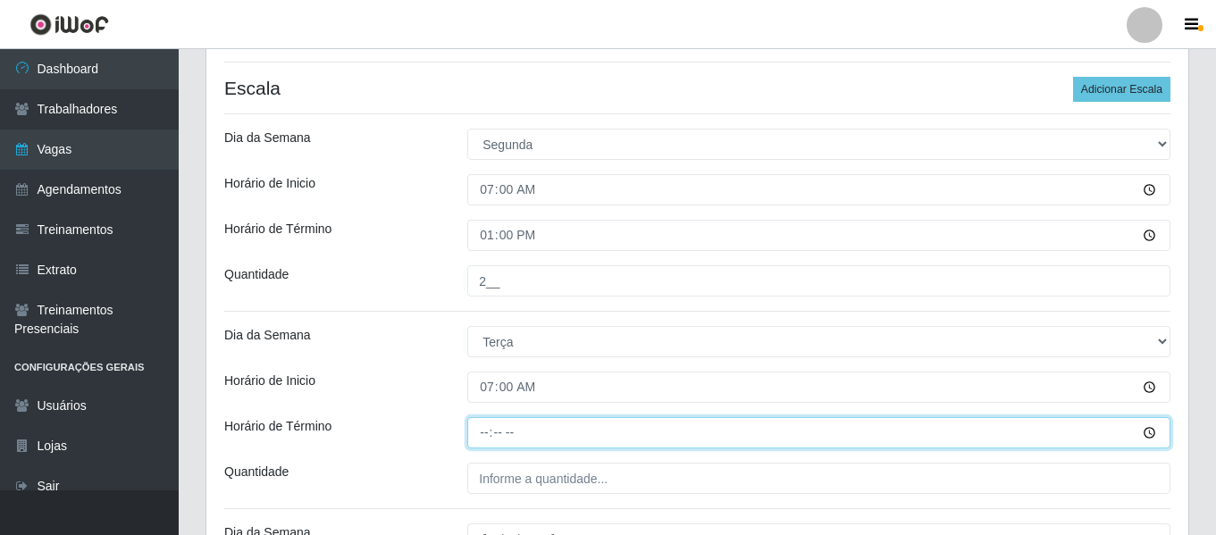
click at [490, 423] on input "Horário de Término" at bounding box center [818, 432] width 703 height 31
type input "13:00"
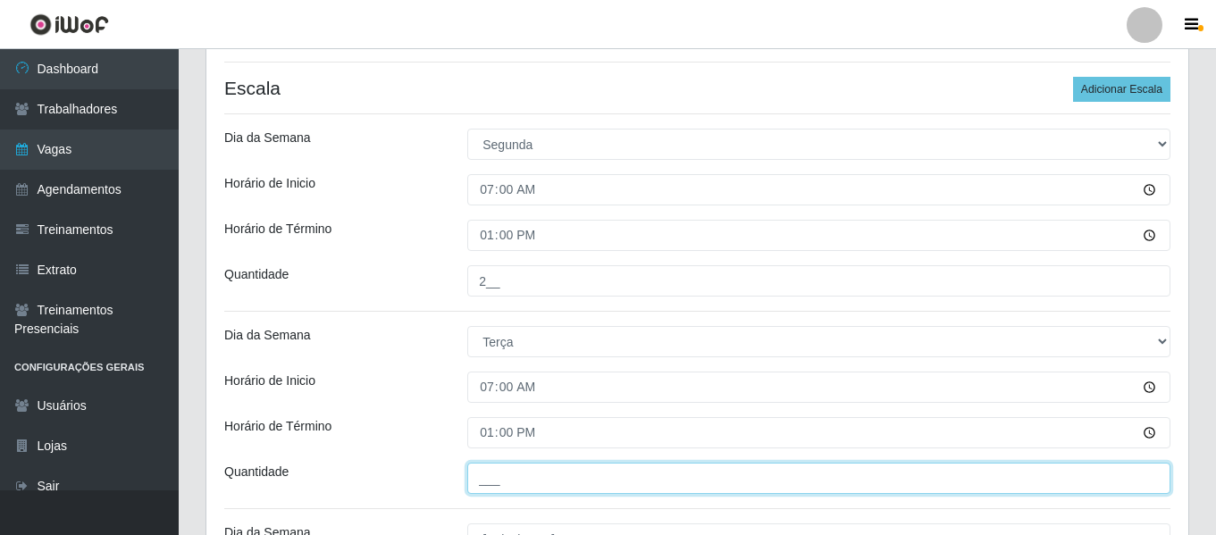
click at [570, 473] on input "___" at bounding box center [818, 478] width 703 height 31
type input "2__"
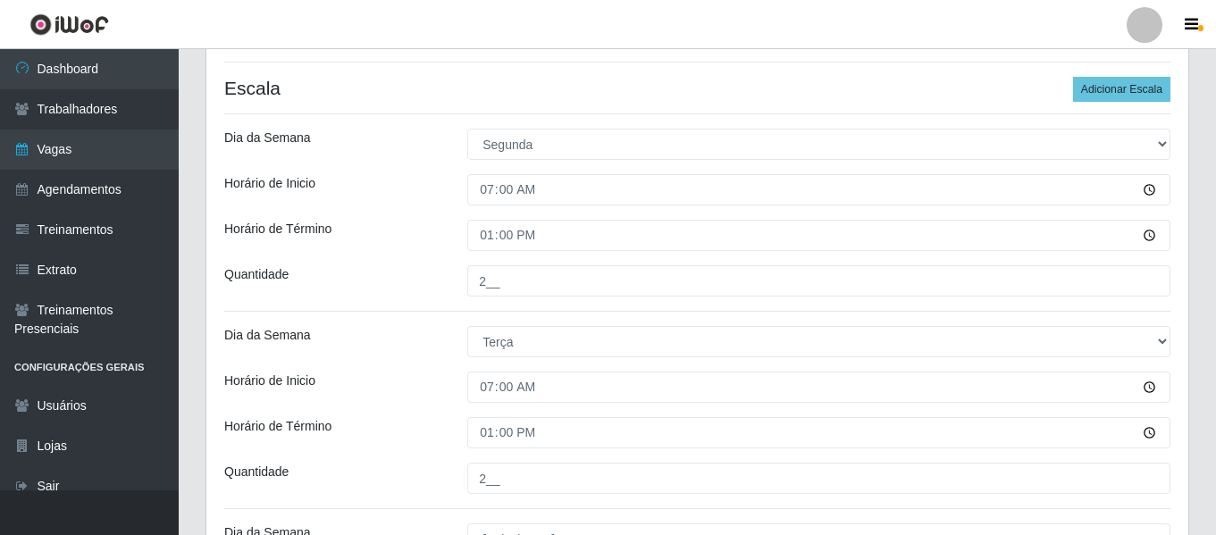
click at [295, 325] on div "Loja Supermercado Manaira Função [Selecione...] ASG ASG + ASG ++ Embalador Emba…" at bounding box center [697, 349] width 982 height 1173
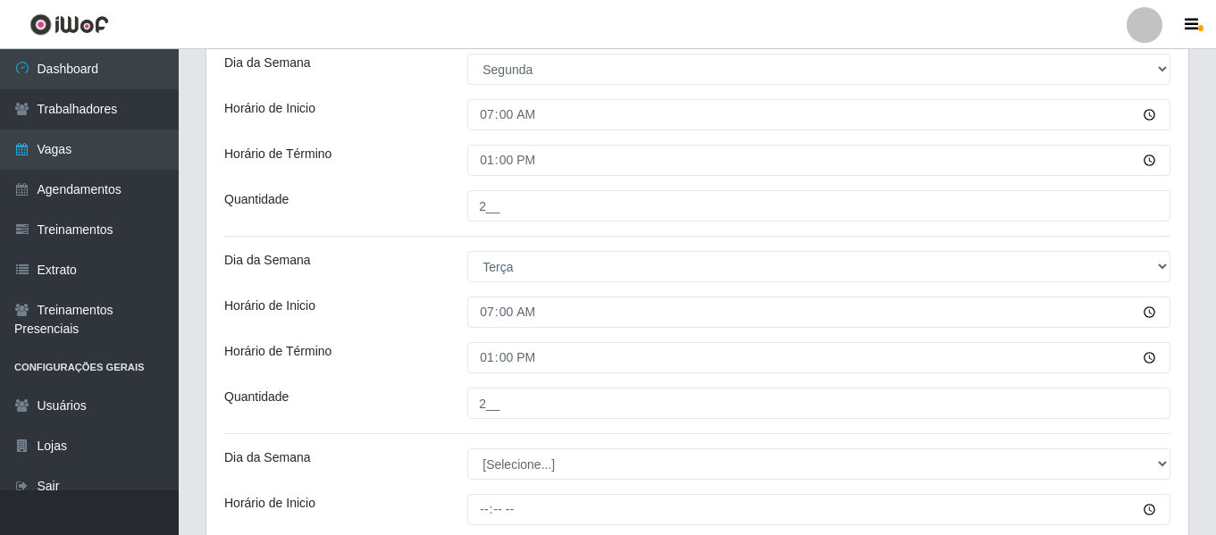
scroll to position [301, 0]
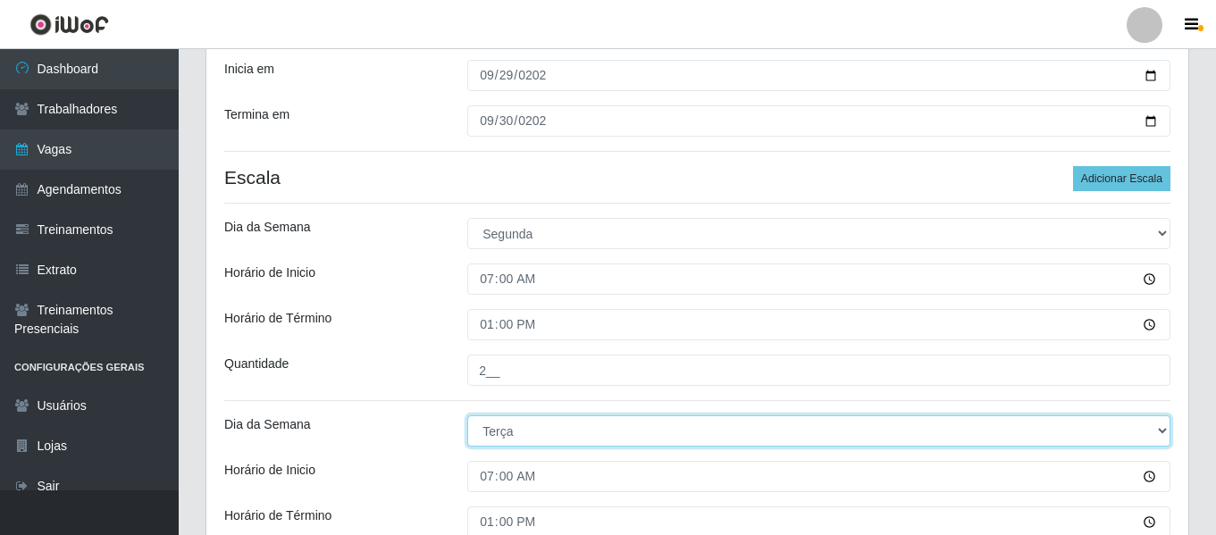
click at [540, 429] on select "[Selecione...] Segunda Terça Quarta Quinta Sexta Sábado Domingo" at bounding box center [818, 430] width 703 height 31
select select "1"
click at [467, 415] on select "[Selecione...] Segunda Terça Quarta Quinta Sexta Sábado Domingo" at bounding box center [818, 430] width 703 height 31
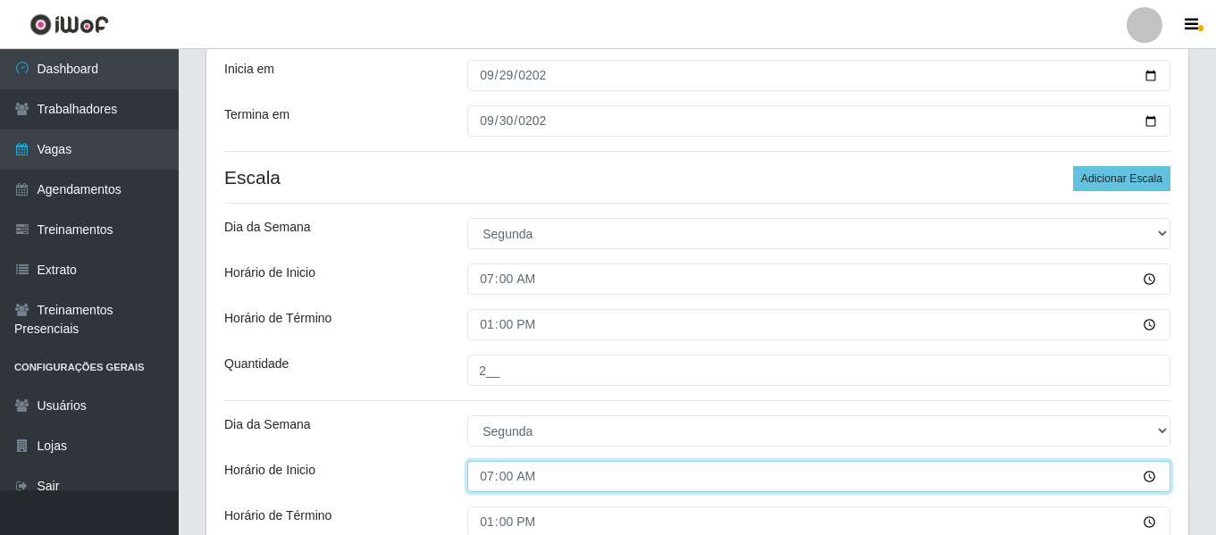
click at [490, 481] on input "07:00" at bounding box center [818, 476] width 703 height 31
type input "16:00"
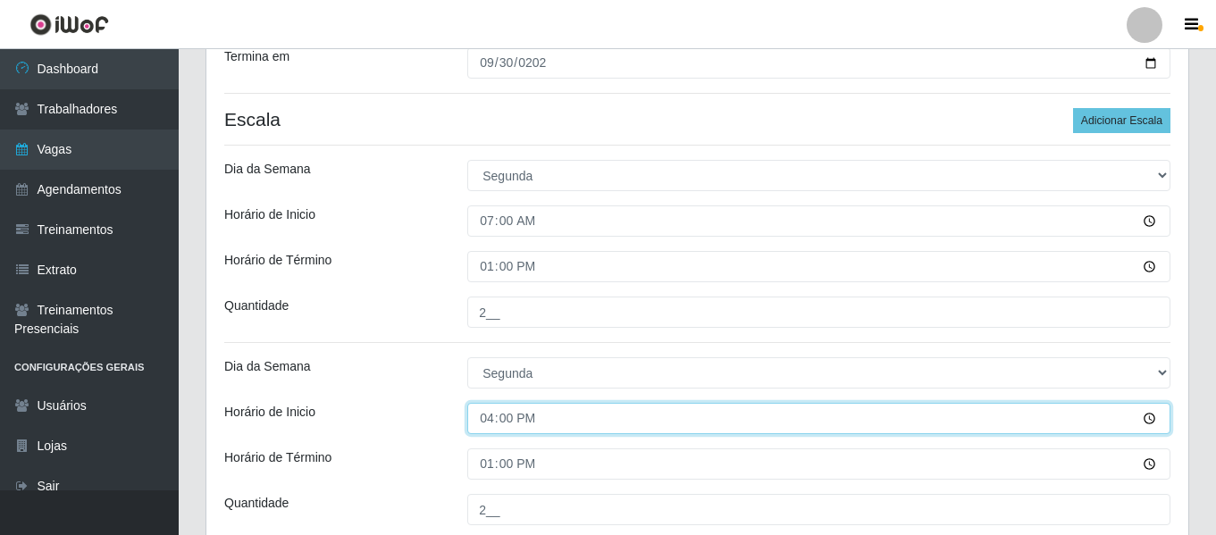
scroll to position [390, 0]
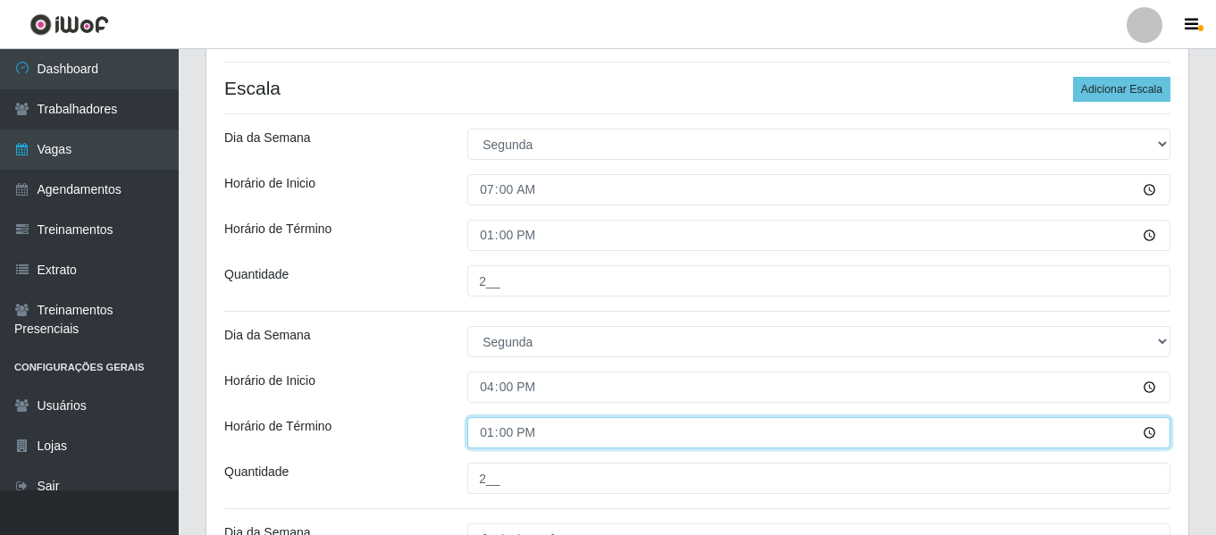
click at [491, 437] on input "13:00" at bounding box center [818, 432] width 703 height 31
type input "22:02"
type input "22:00"
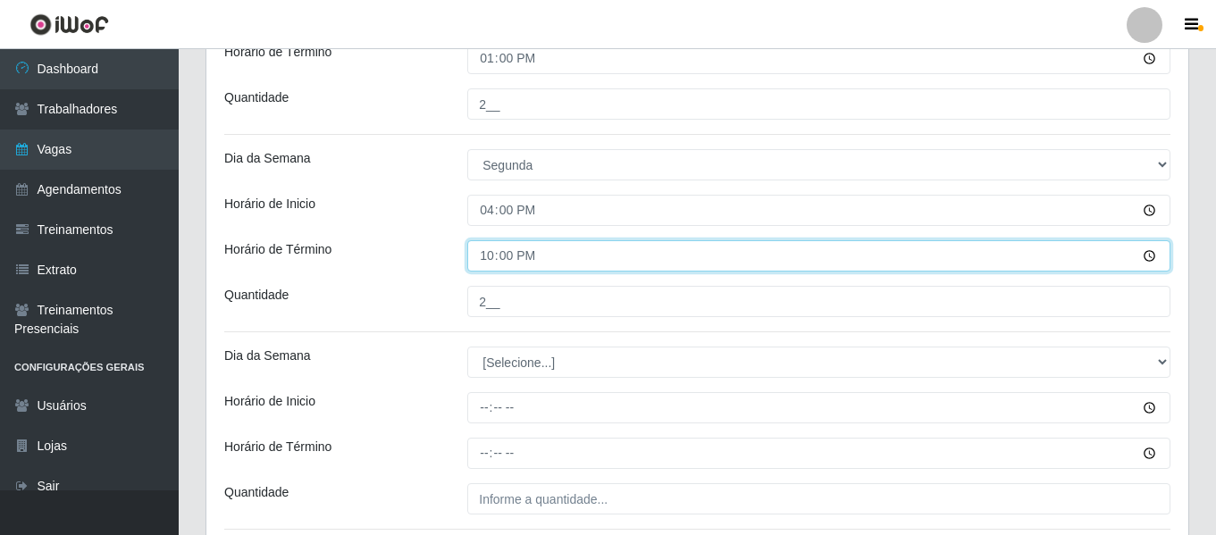
scroll to position [569, 0]
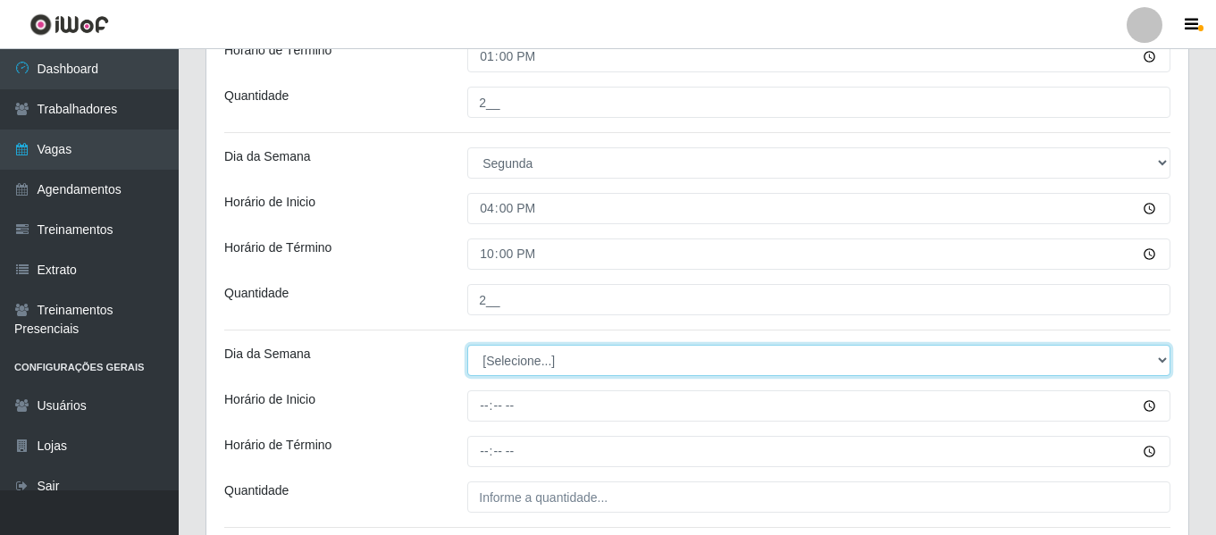
click at [511, 358] on select "[Selecione...] Segunda Terça Quarta Quinta Sexta Sábado Domingo" at bounding box center [818, 360] width 703 height 31
select select "2"
click at [467, 345] on select "[Selecione...] Segunda Terça Quarta Quinta Sexta Sábado Domingo" at bounding box center [818, 360] width 703 height 31
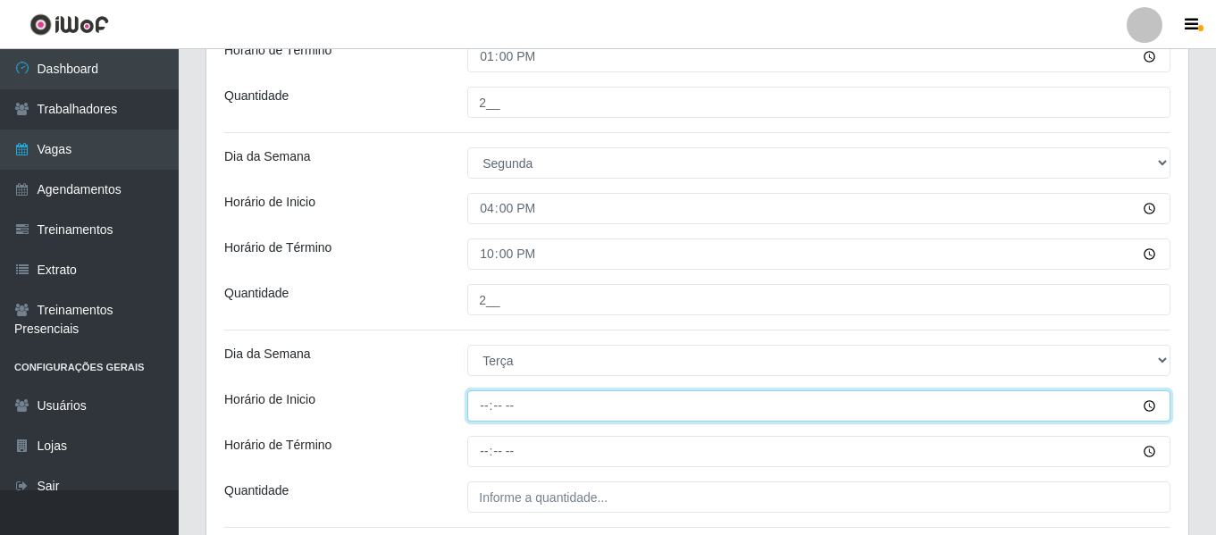
click at [489, 412] on input "Horário de Inicio" at bounding box center [818, 405] width 703 height 31
type input "07:00"
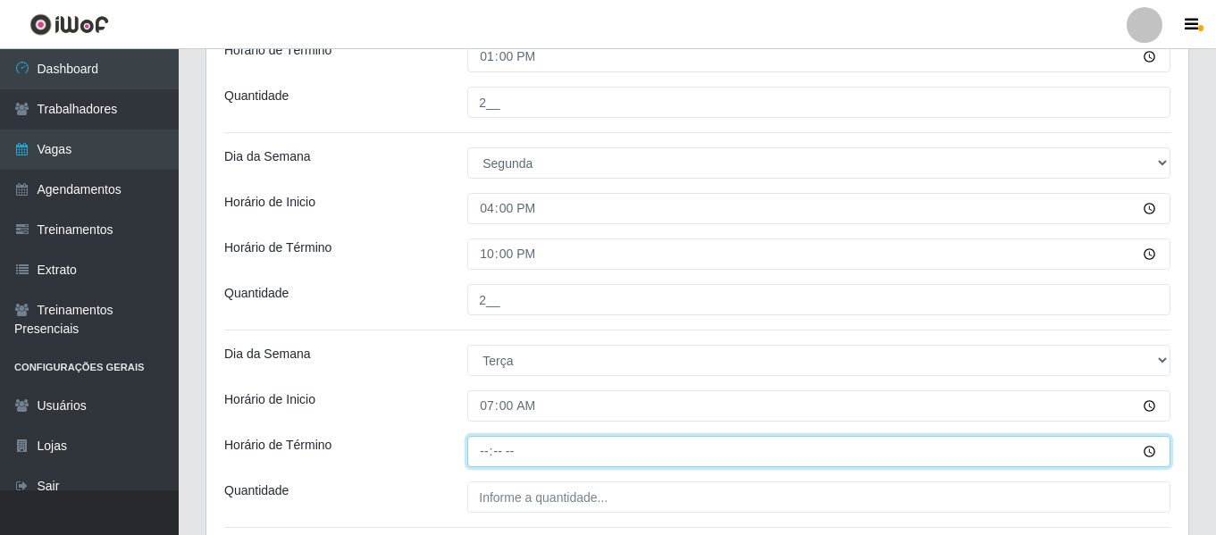
click at [494, 459] on input "Horário de Término" at bounding box center [818, 451] width 703 height 31
click at [491, 450] on input "Horário de Término" at bounding box center [818, 451] width 703 height 31
click at [490, 448] on input "Horário de Término" at bounding box center [818, 451] width 703 height 31
type input "13:00"
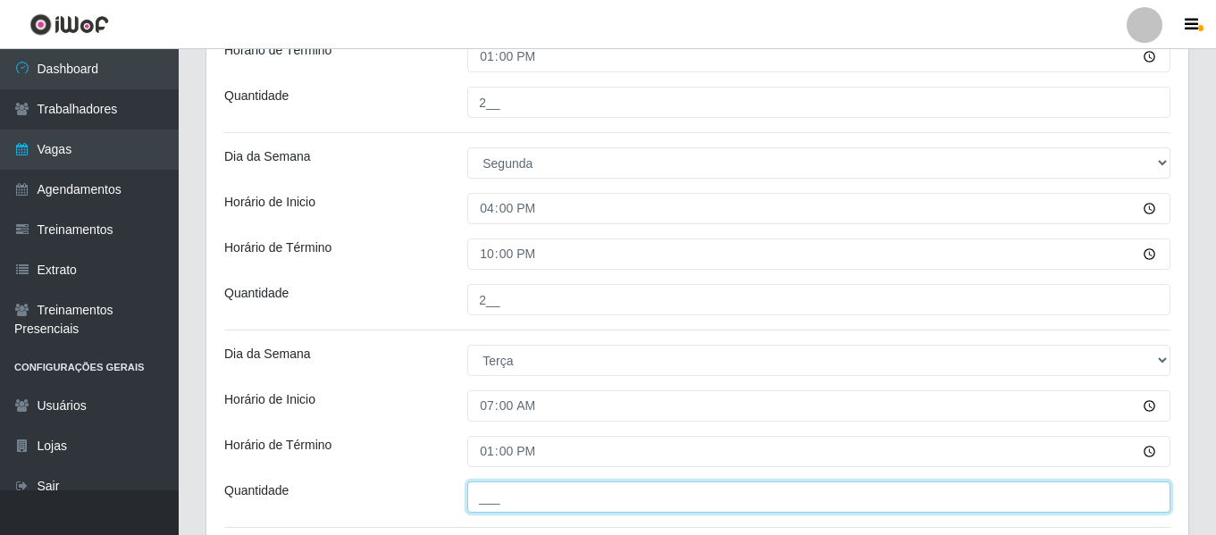
click at [531, 500] on input "___" at bounding box center [818, 496] width 703 height 31
type input "2__"
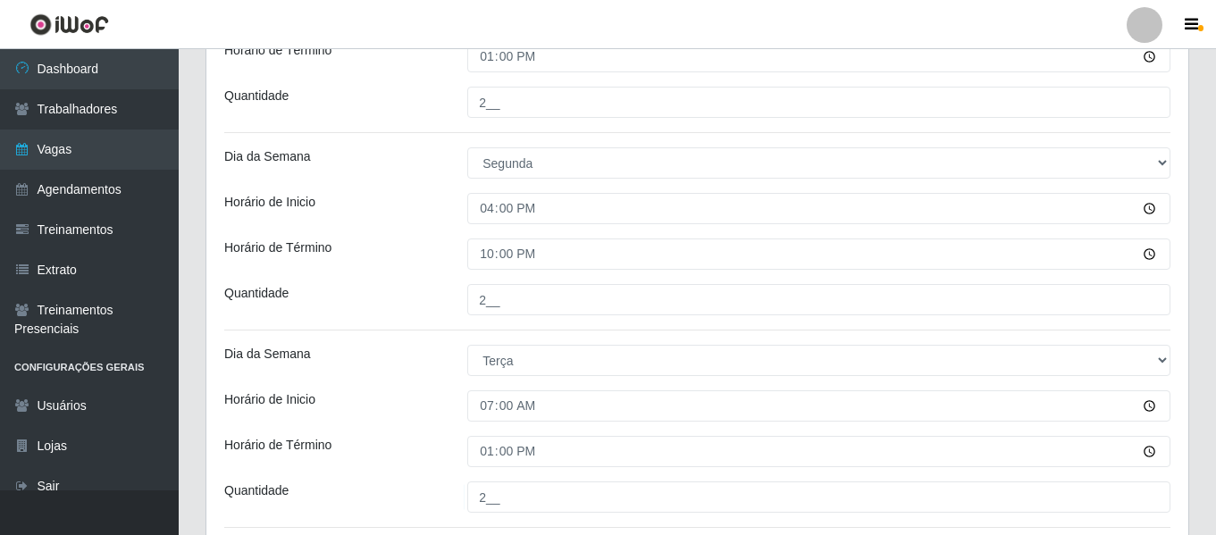
click at [402, 389] on div "Loja Supermercado Manaira Função [Selecione...] ASG ASG + ASG ++ Embalador Emba…" at bounding box center [697, 171] width 982 height 1173
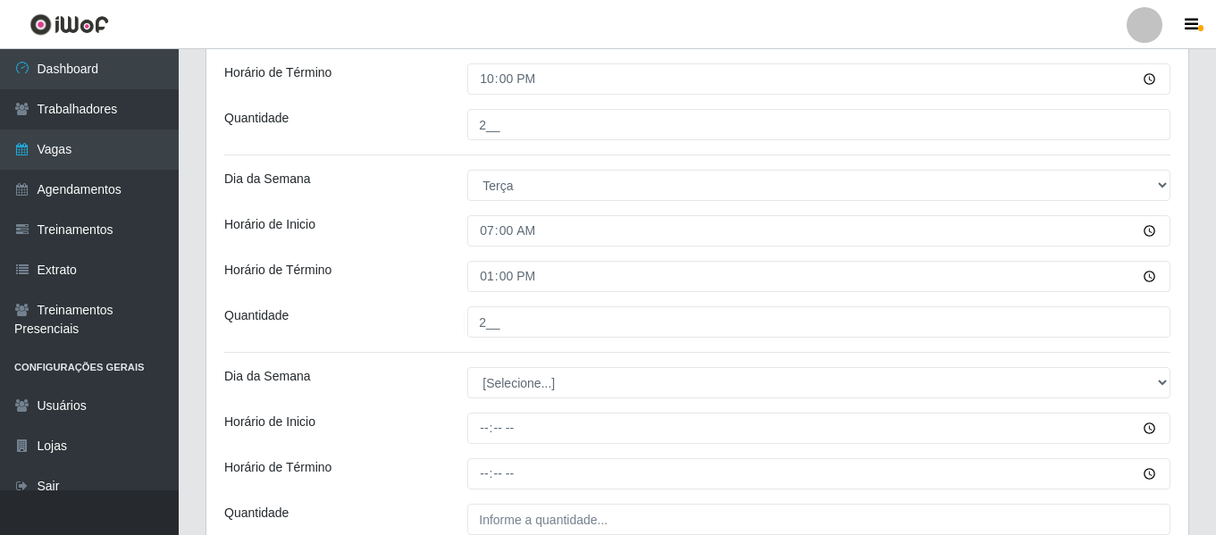
scroll to position [748, 0]
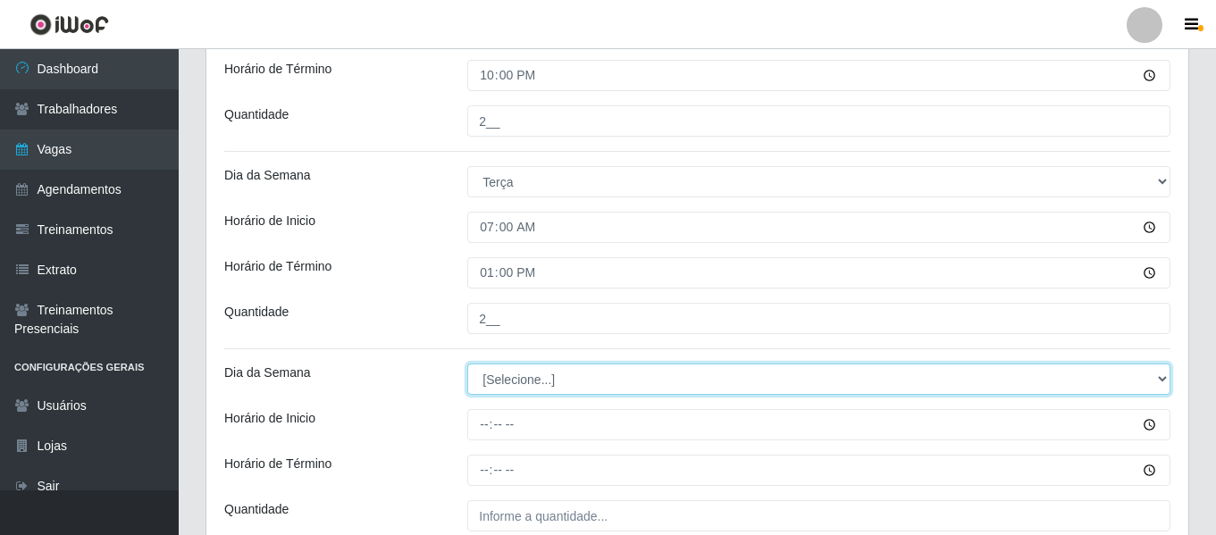
drag, startPoint x: 543, startPoint y: 380, endPoint x: 544, endPoint y: 364, distance: 15.2
click at [544, 378] on select "[Selecione...] Segunda Terça Quarta Quinta Sexta Sábado Domingo" at bounding box center [818, 379] width 703 height 31
select select "2"
click at [467, 364] on select "[Selecione...] Segunda Terça Quarta Quinta Sexta Sábado Domingo" at bounding box center [818, 379] width 703 height 31
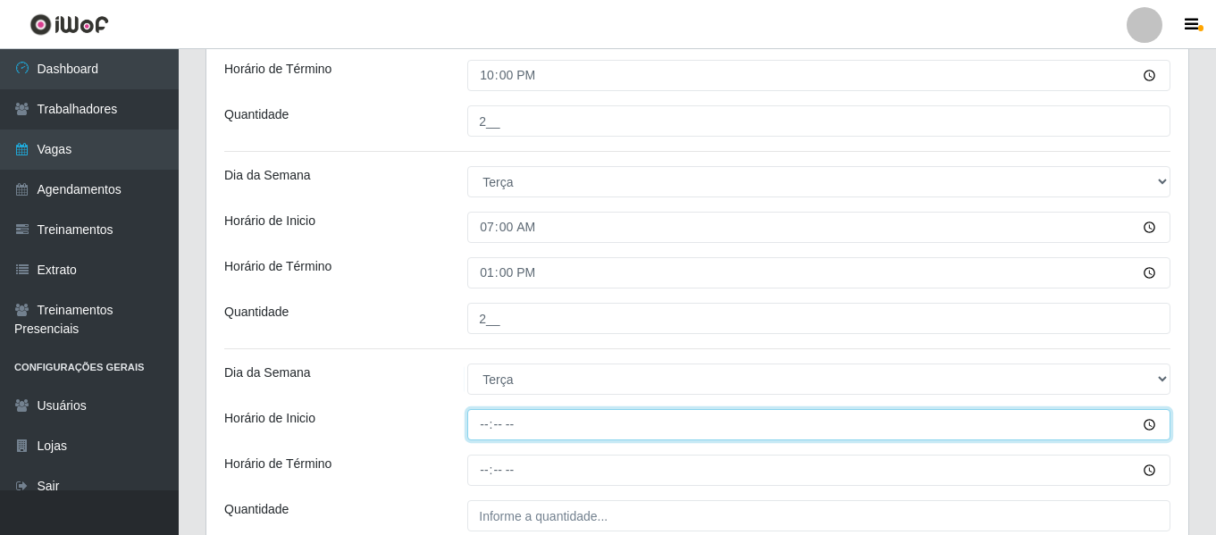
click at [476, 426] on input "Horário de Inicio" at bounding box center [818, 424] width 703 height 31
type input "16:00"
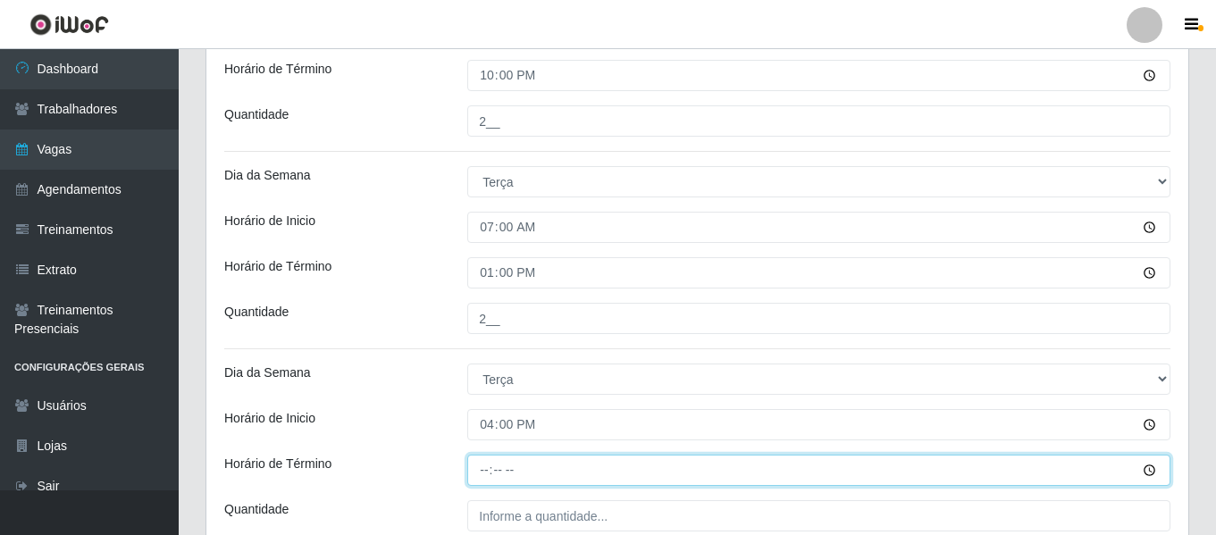
click at [486, 465] on input "Horário de Término" at bounding box center [818, 470] width 703 height 31
type input "22:00"
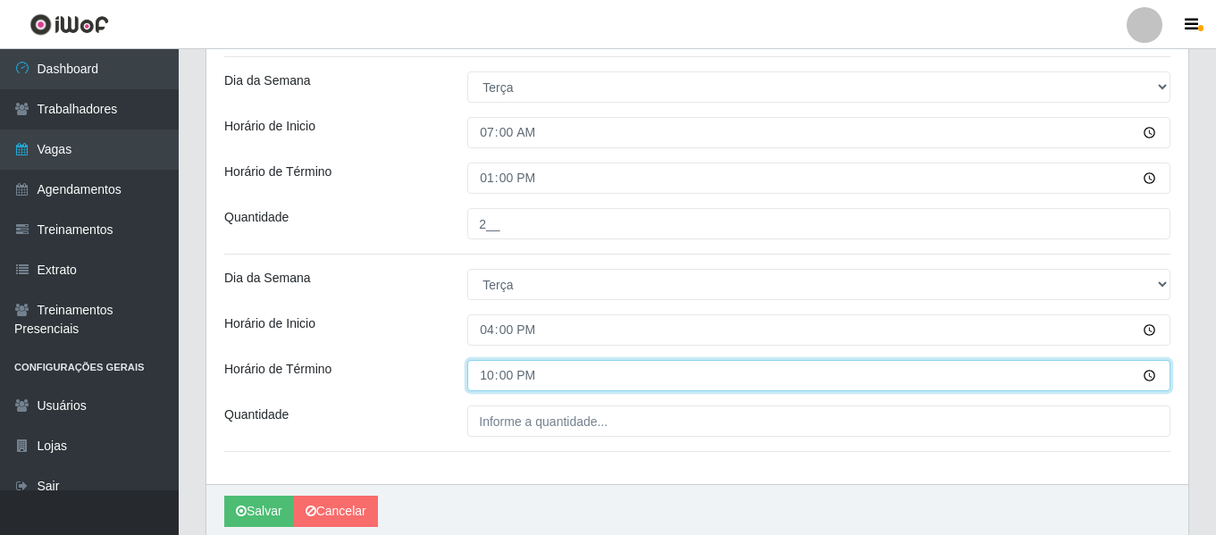
scroll to position [912, 0]
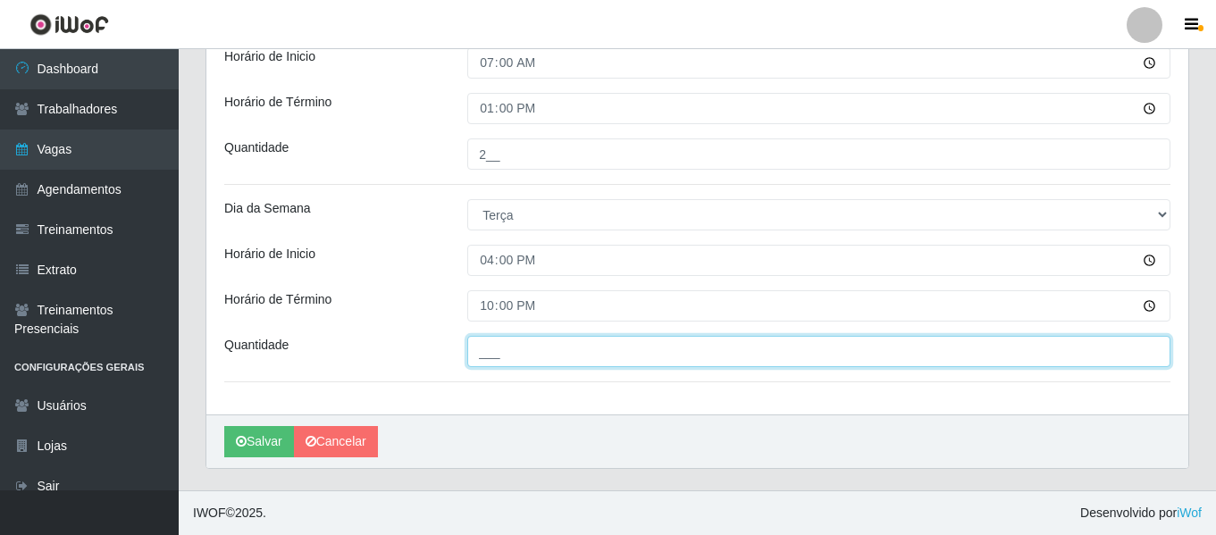
click at [603, 354] on input "___" at bounding box center [818, 351] width 703 height 31
type input "2__"
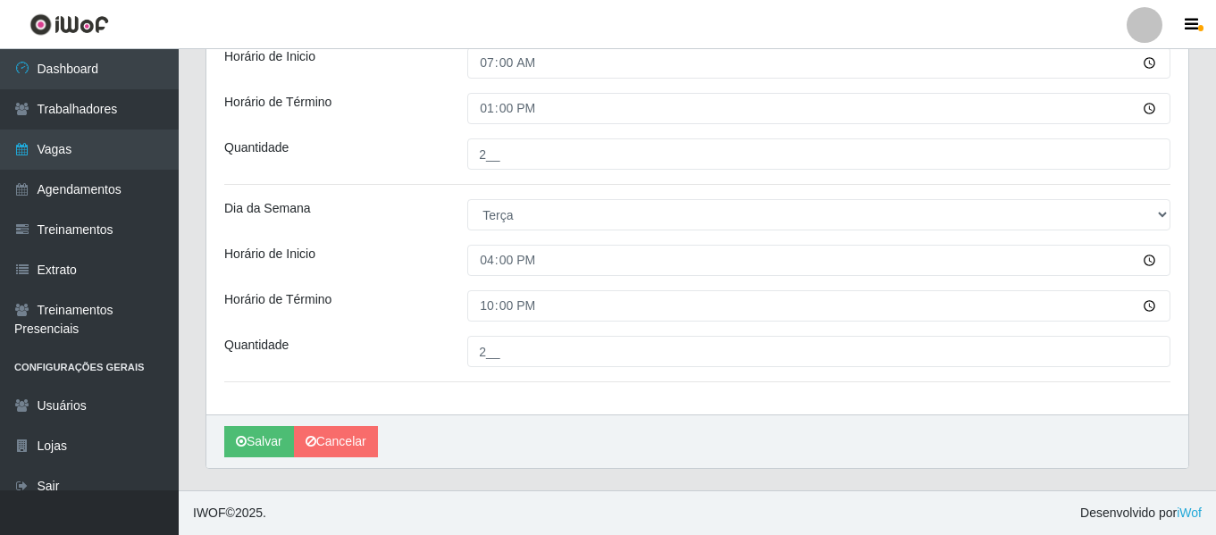
click at [632, 431] on div "Salvar Cancelar" at bounding box center [697, 441] width 982 height 54
click at [268, 438] on button "Salvar" at bounding box center [259, 441] width 70 height 31
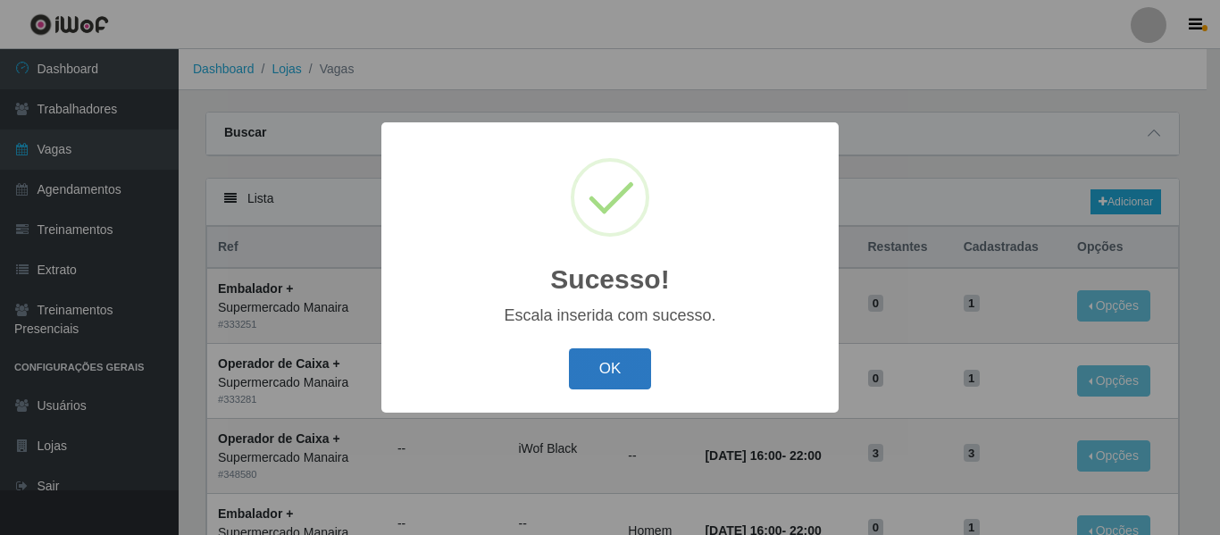
click at [627, 371] on button "OK" at bounding box center [610, 369] width 83 height 42
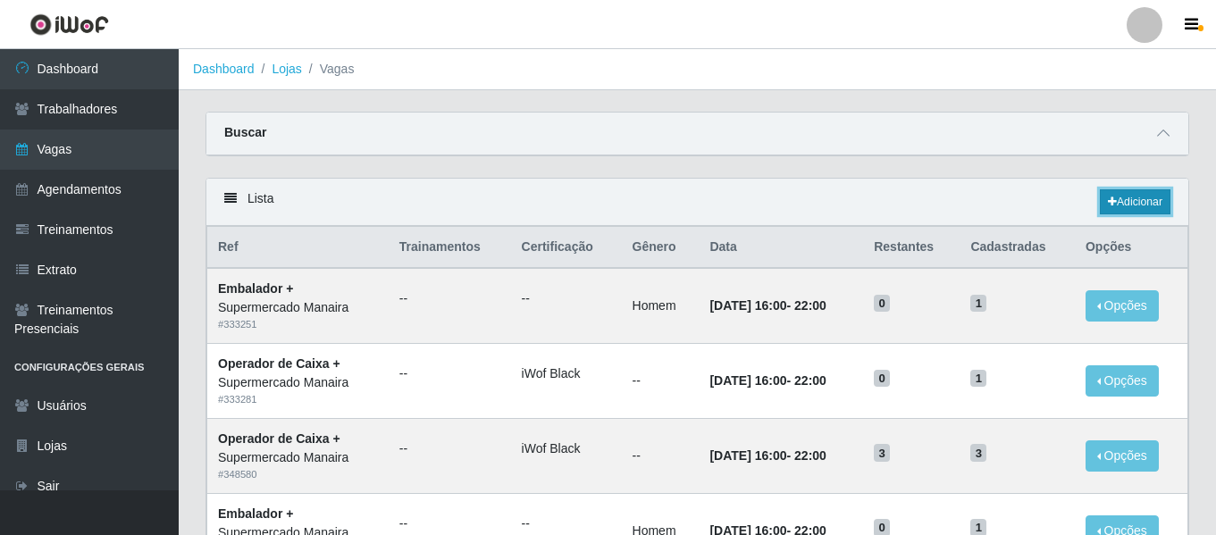
click at [1133, 197] on link "Adicionar" at bounding box center [1135, 201] width 71 height 25
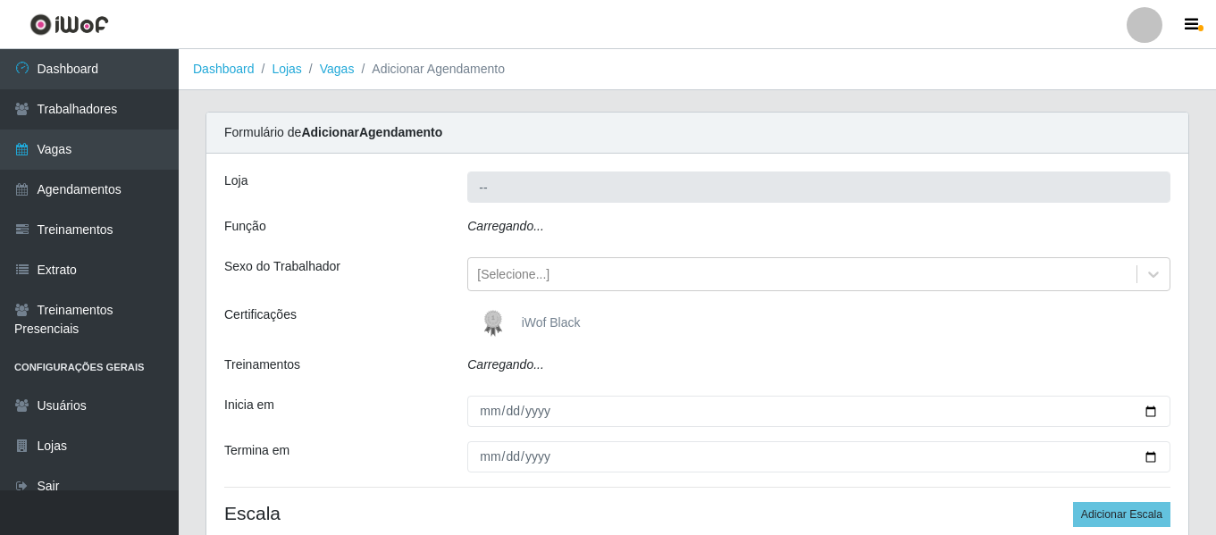
type input "Supermercado Manaira"
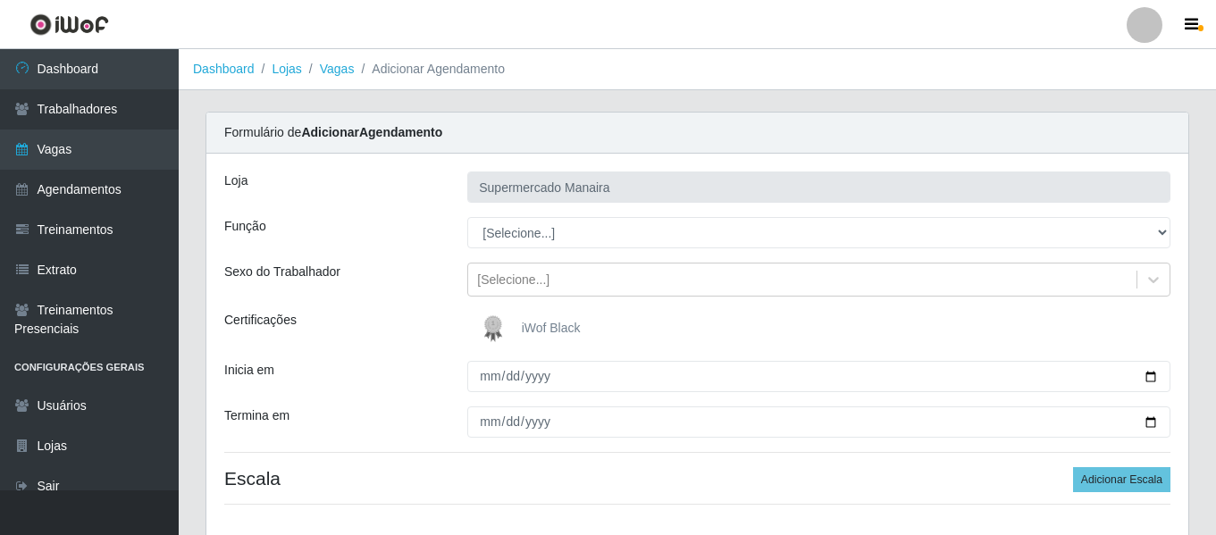
click at [550, 321] on span "iWof Black" at bounding box center [551, 328] width 59 height 14
click at [0, 0] on input "iWof Black" at bounding box center [0, 0] width 0 height 0
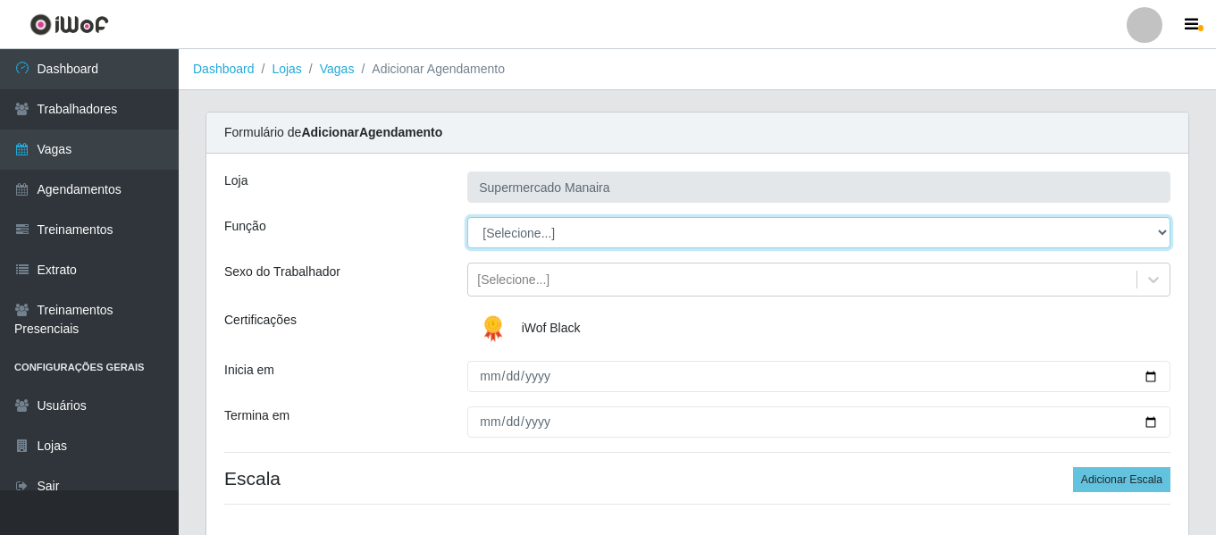
click at [550, 231] on select "[Selecione...] ASG ASG + ASG ++ Embalador Embalador + Embalador ++ Operador de …" at bounding box center [818, 232] width 703 height 31
select select "22"
click at [467, 217] on select "[Selecione...] ASG ASG + ASG ++ Embalador Embalador + Embalador ++ Operador de …" at bounding box center [818, 232] width 703 height 31
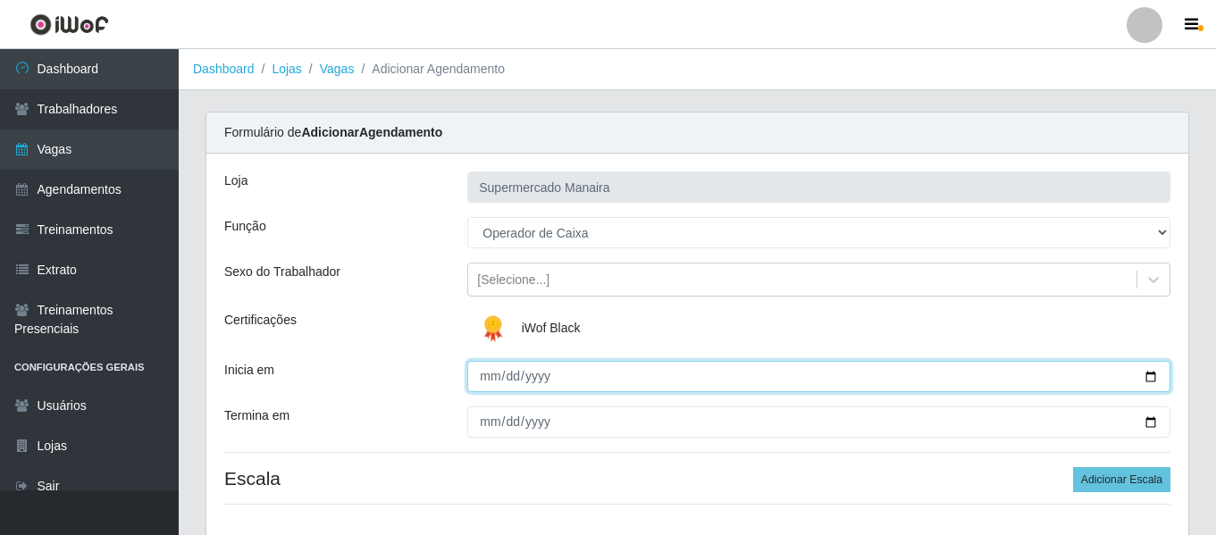
click at [486, 381] on input "Inicia em" at bounding box center [818, 376] width 703 height 31
type input "0205-09-29"
type input "[DATE]"
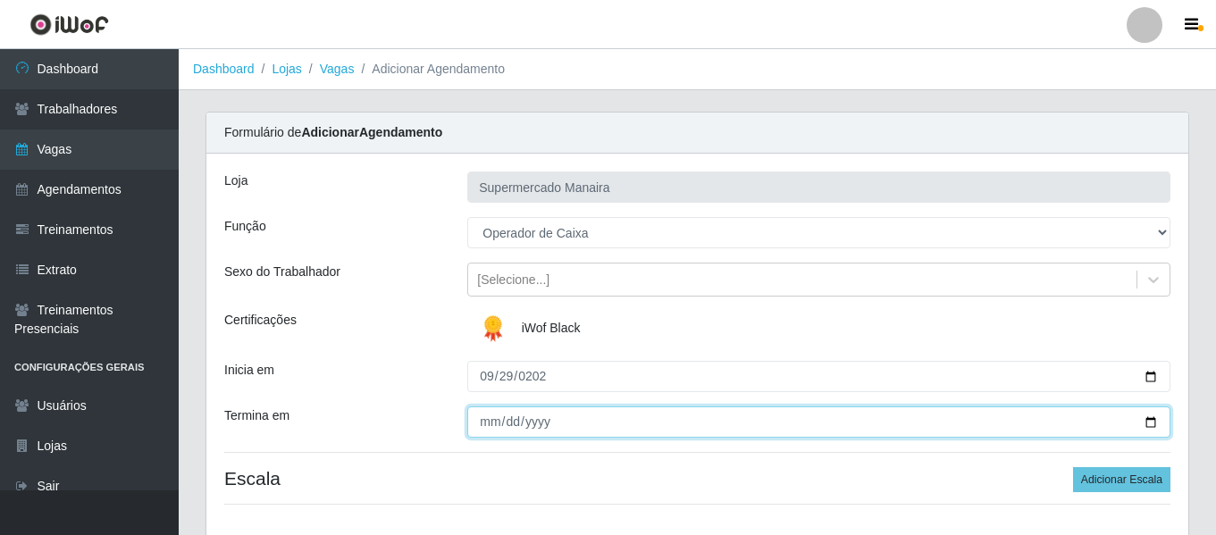
click at [495, 426] on input "Termina em" at bounding box center [818, 421] width 703 height 31
type input "[DATE]"
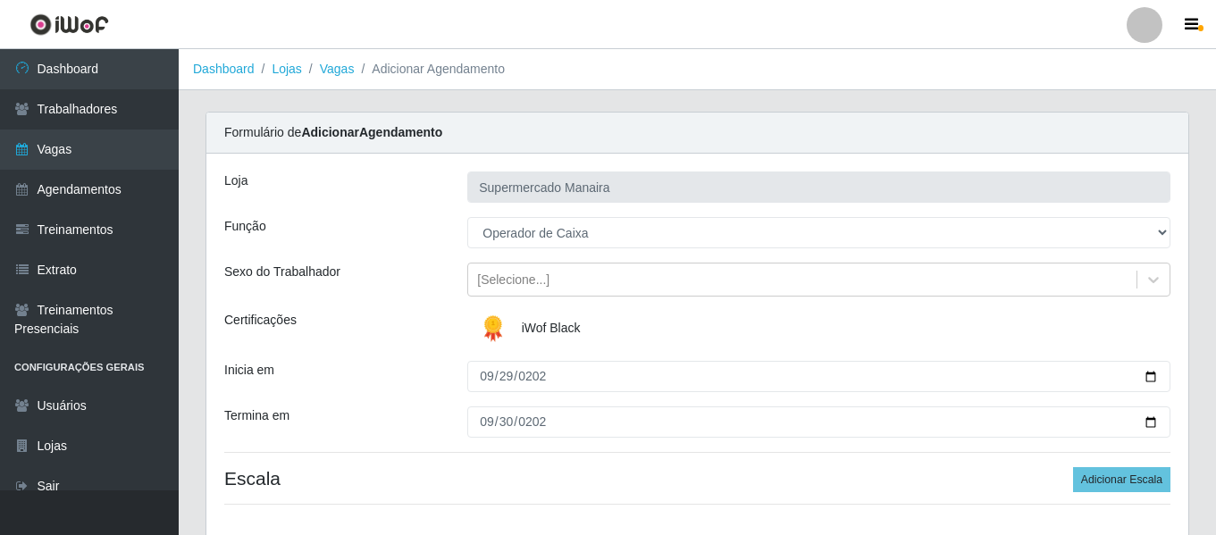
click at [380, 381] on div "Inicia em" at bounding box center [332, 376] width 243 height 31
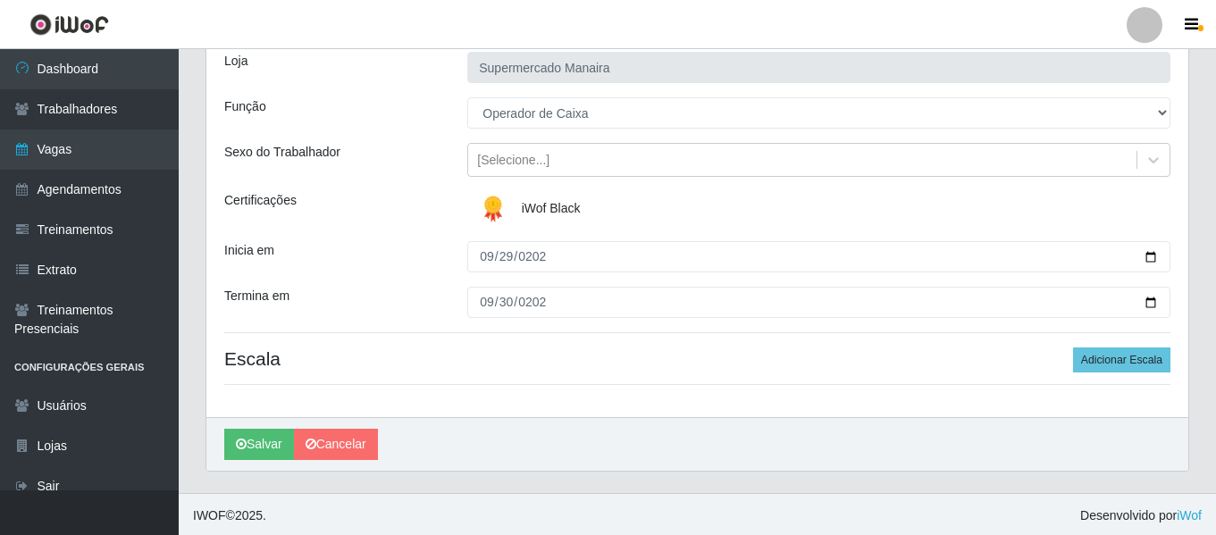
scroll to position [122, 0]
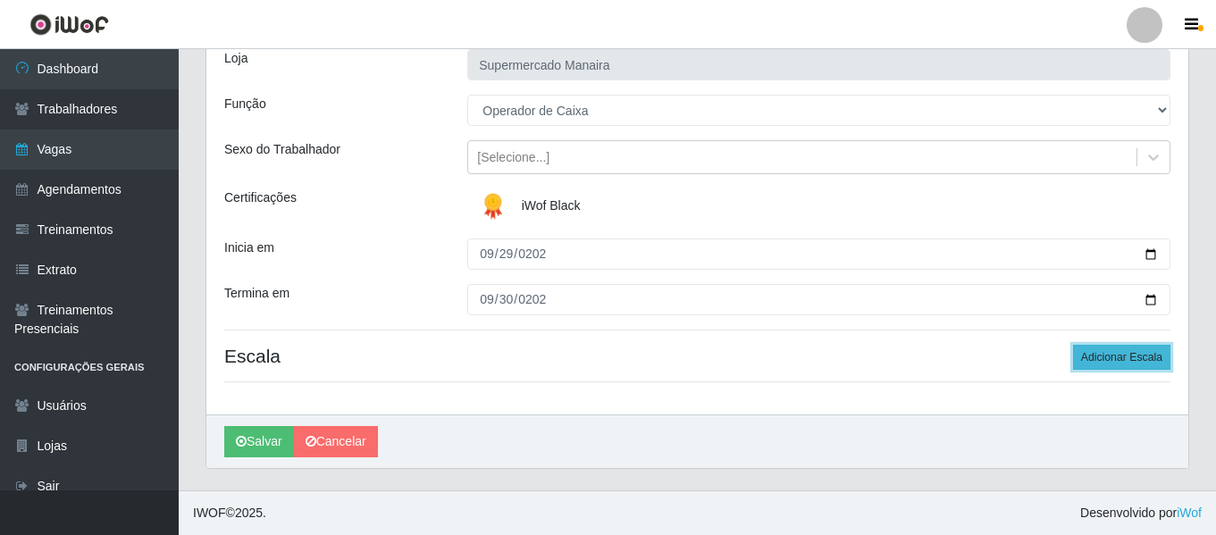
click at [1155, 356] on button "Adicionar Escala" at bounding box center [1121, 357] width 97 height 25
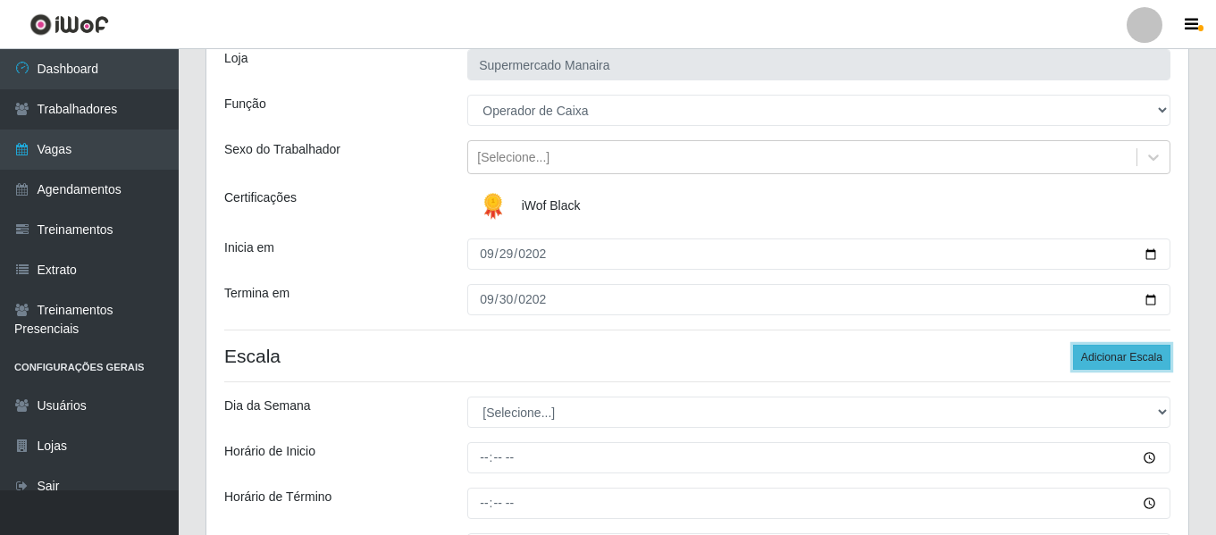
click at [1155, 355] on button "Adicionar Escala" at bounding box center [1121, 357] width 97 height 25
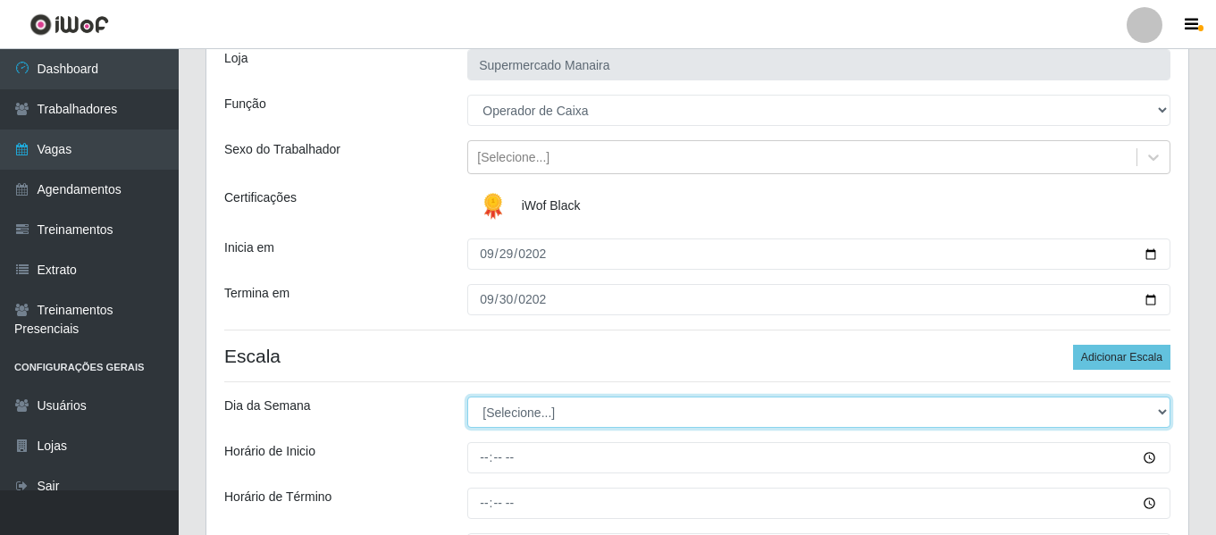
drag, startPoint x: 555, startPoint y: 414, endPoint x: 557, endPoint y: 400, distance: 14.5
click at [555, 414] on select "[Selecione...] Segunda Terça Quarta Quinta Sexta Sábado Domingo" at bounding box center [818, 412] width 703 height 31
select select "1"
click at [467, 397] on select "[Selecione...] Segunda Terça Quarta Quinta Sexta Sábado Domingo" at bounding box center [818, 412] width 703 height 31
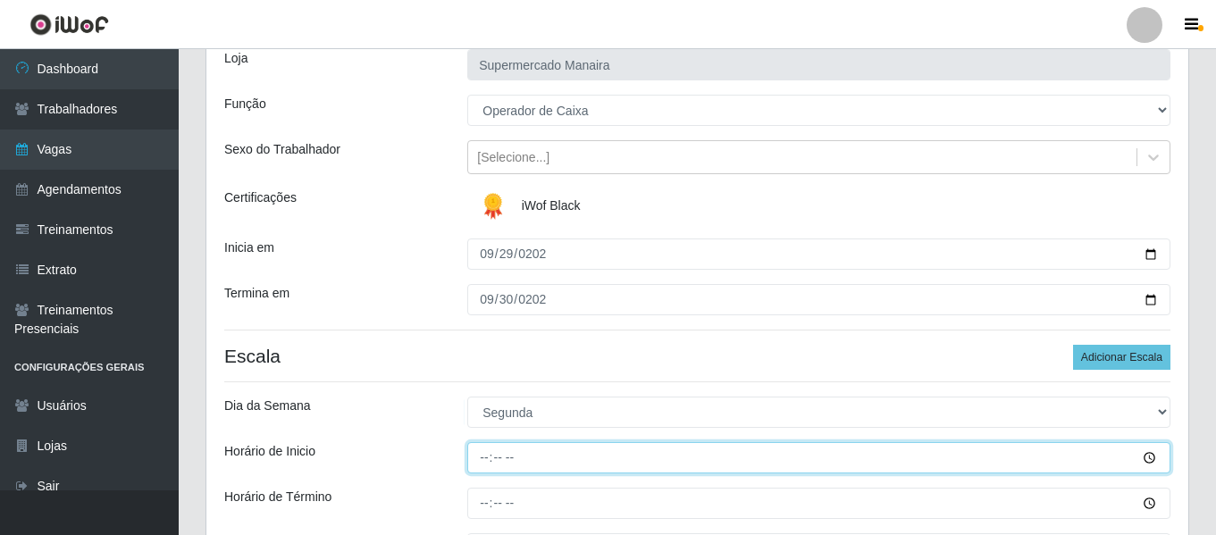
click at [483, 449] on input "Horário de Inicio" at bounding box center [818, 457] width 703 height 31
type input "07:00"
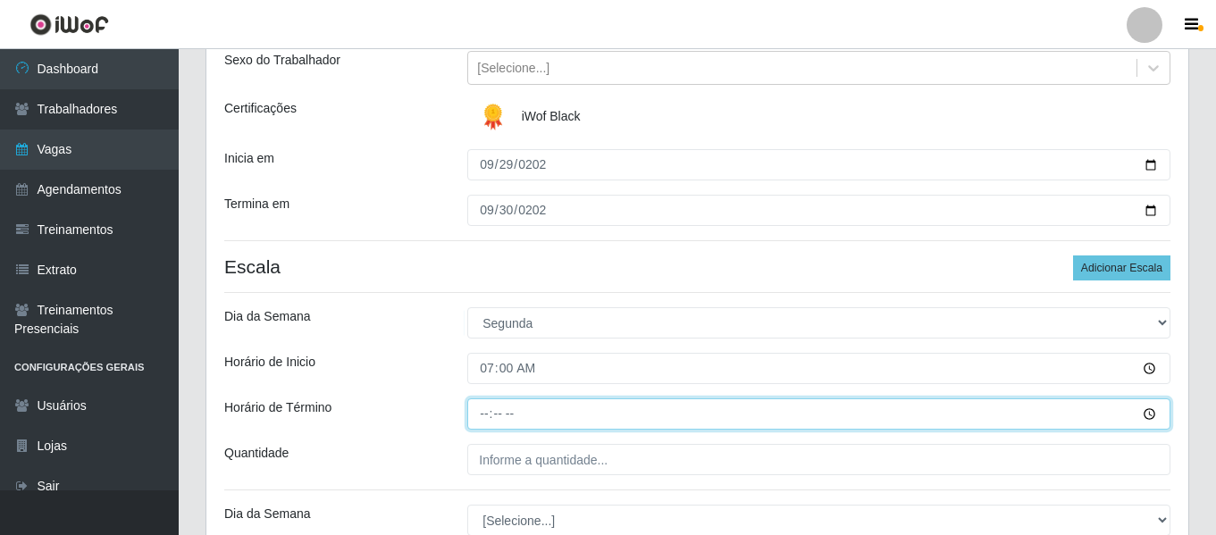
click at [486, 414] on input "Horário de Término" at bounding box center [818, 413] width 703 height 31
type input "13:00"
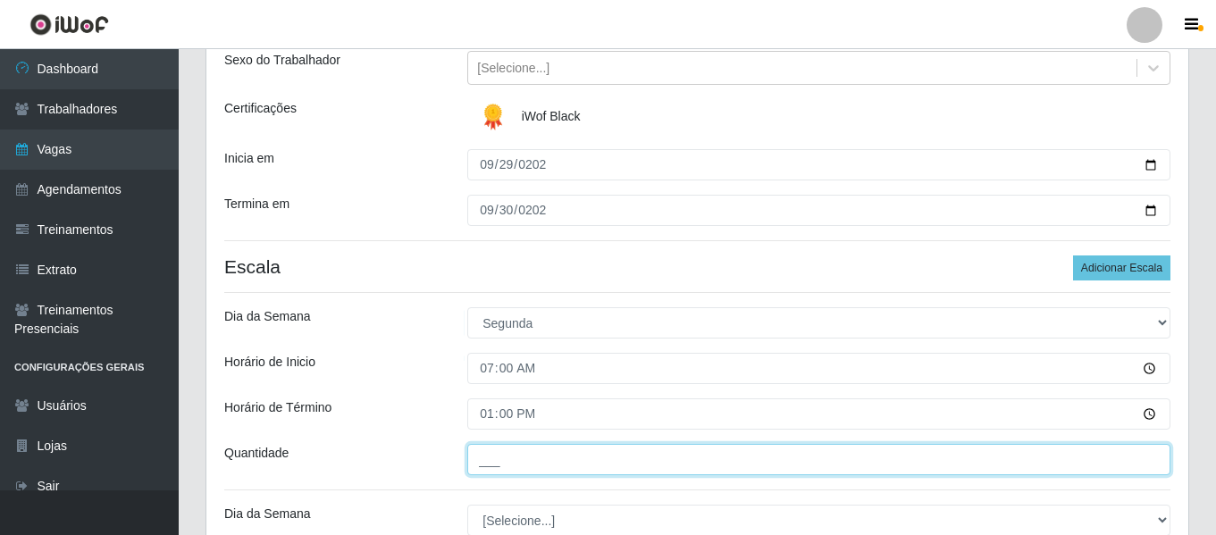
click at [498, 456] on input "___" at bounding box center [818, 459] width 703 height 31
type input "4__"
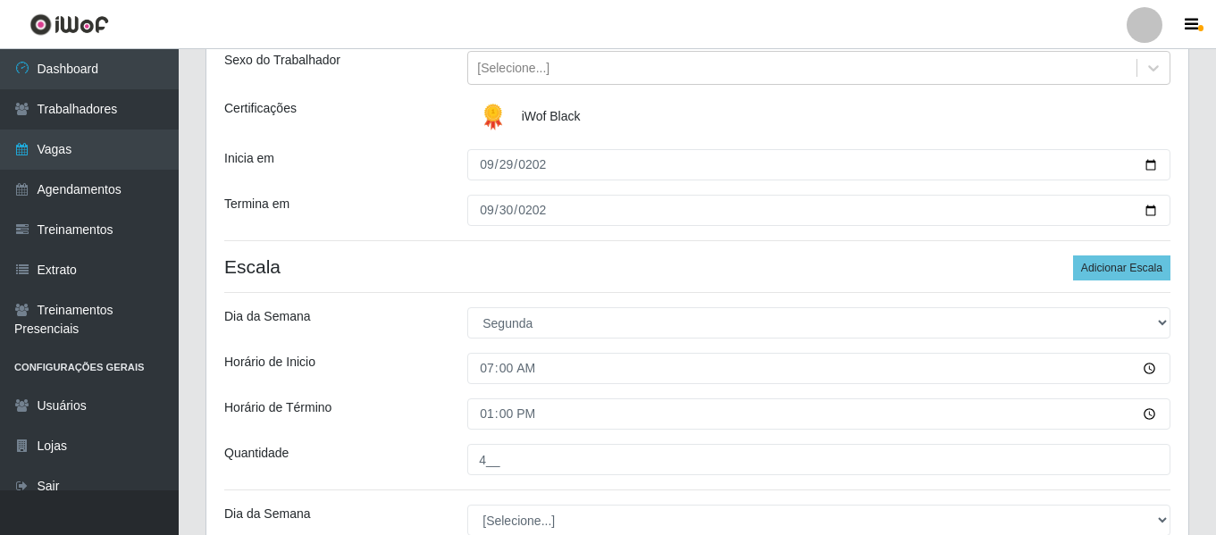
click at [428, 326] on div "Dia da Semana" at bounding box center [332, 322] width 243 height 31
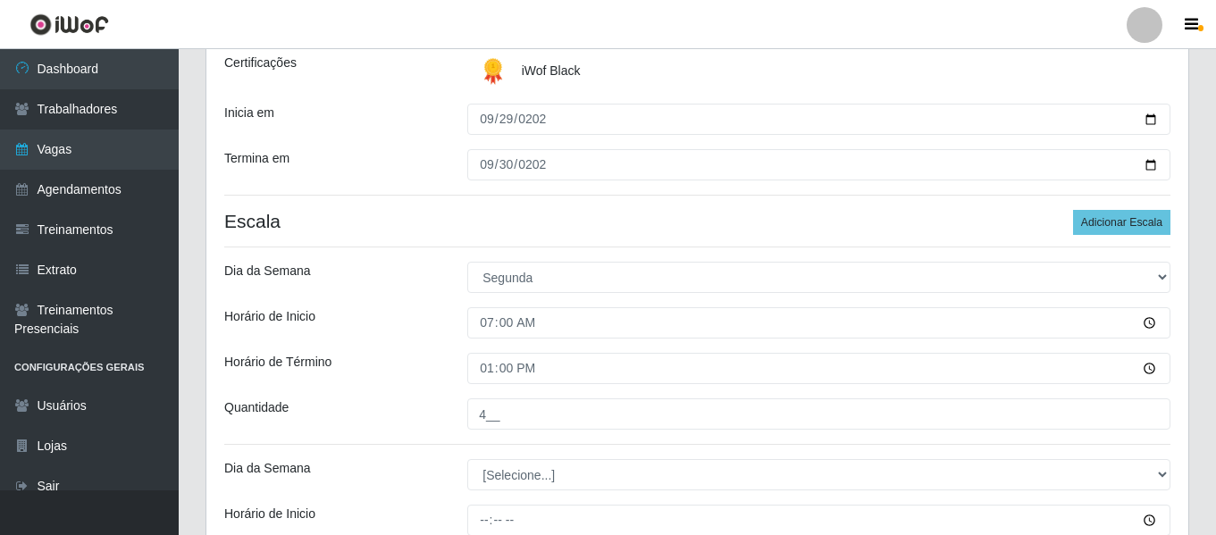
scroll to position [301, 0]
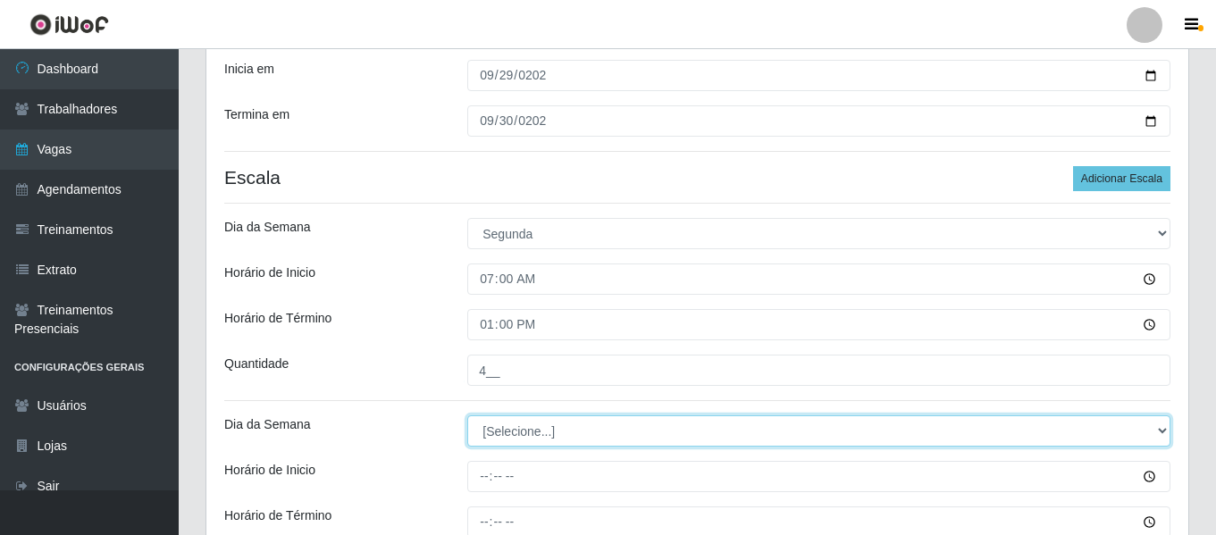
click at [530, 431] on select "[Selecione...] Segunda Terça Quarta Quinta Sexta Sábado Domingo" at bounding box center [818, 430] width 703 height 31
select select "2"
click at [467, 415] on select "[Selecione...] Segunda Terça Quarta Quinta Sexta Sábado Domingo" at bounding box center [818, 430] width 703 height 31
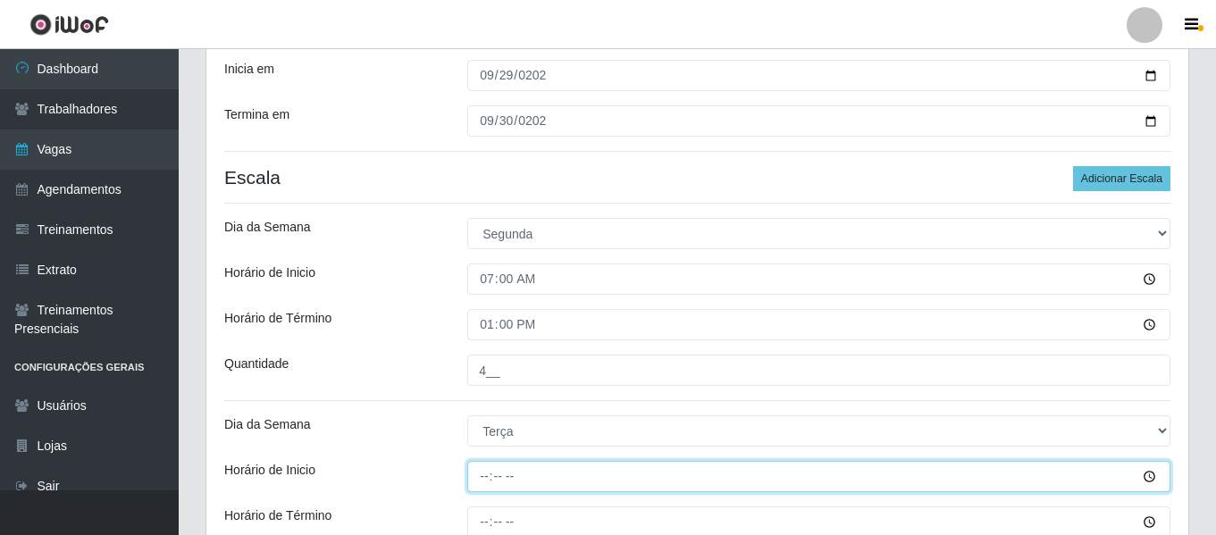
click at [496, 476] on input "Horário de Inicio" at bounding box center [818, 476] width 703 height 31
click at [485, 476] on input "Horário de Inicio" at bounding box center [818, 476] width 703 height 31
type input "16:00"
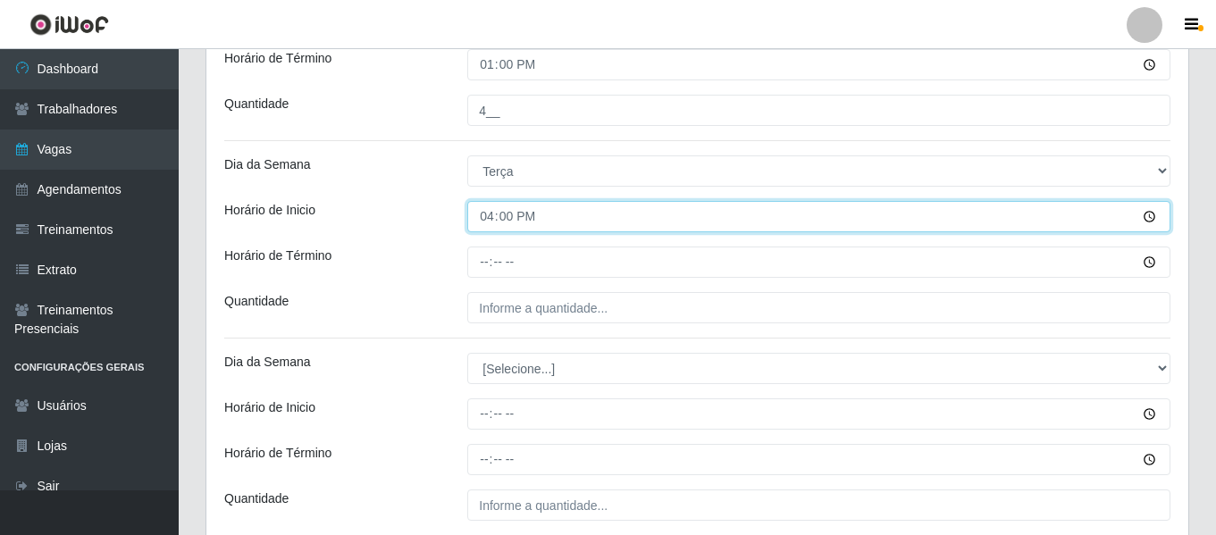
scroll to position [569, 0]
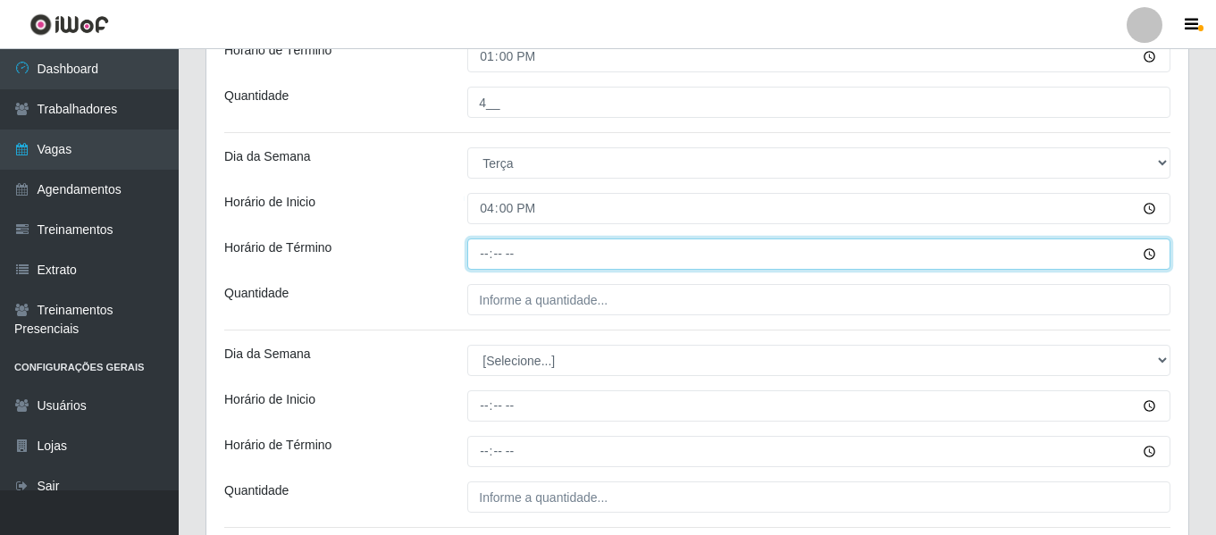
click at [491, 251] on input "Horário de Término" at bounding box center [818, 254] width 703 height 31
type input "22:00"
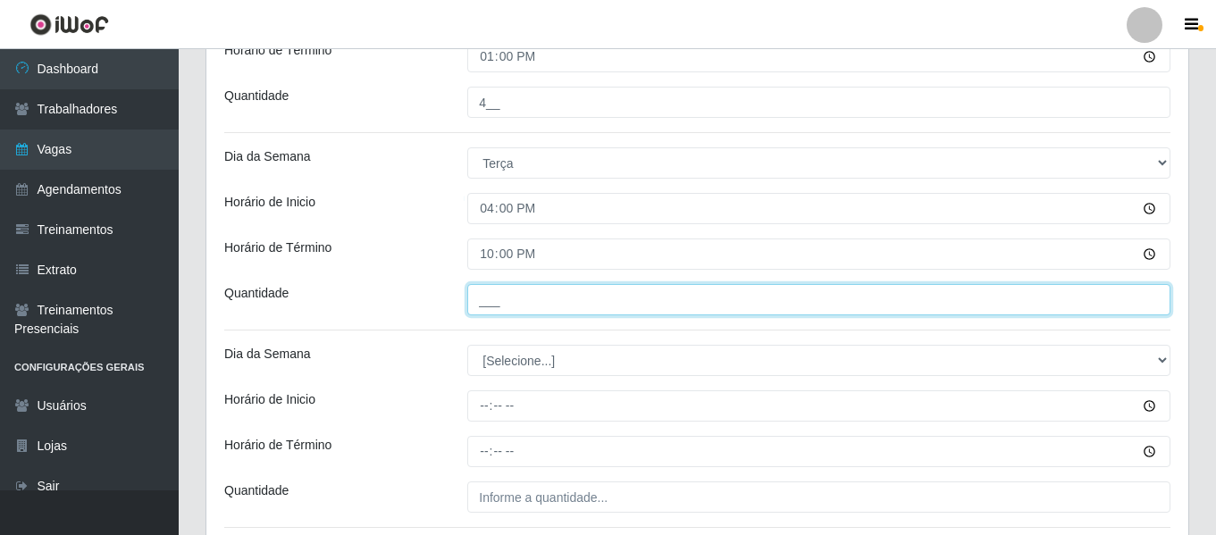
click at [515, 300] on input "___" at bounding box center [818, 299] width 703 height 31
type input "4__"
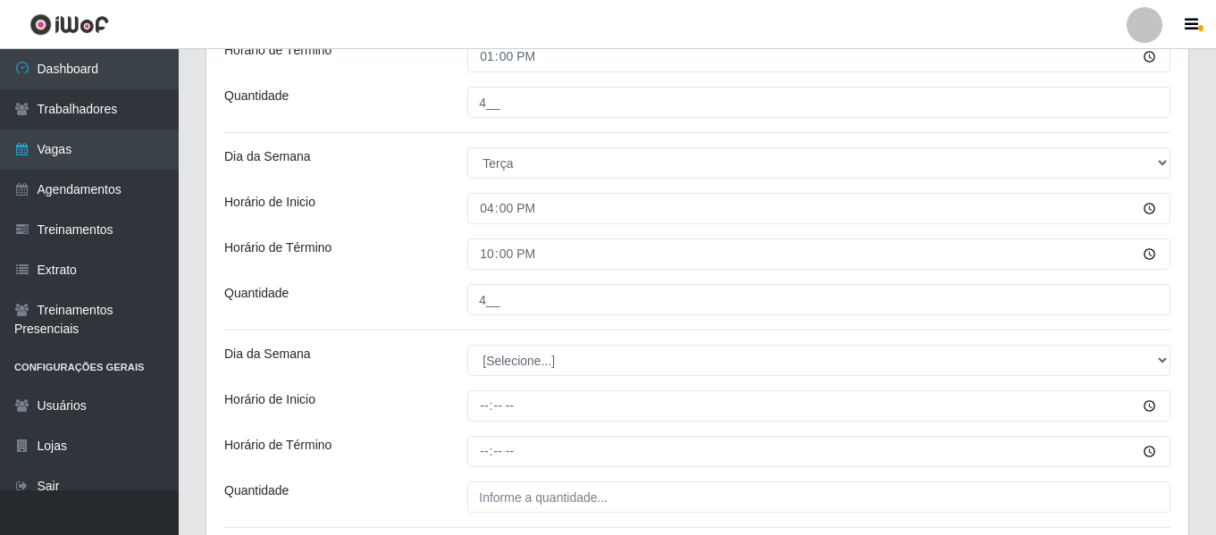
click at [407, 241] on div "Horário de Término" at bounding box center [332, 254] width 243 height 31
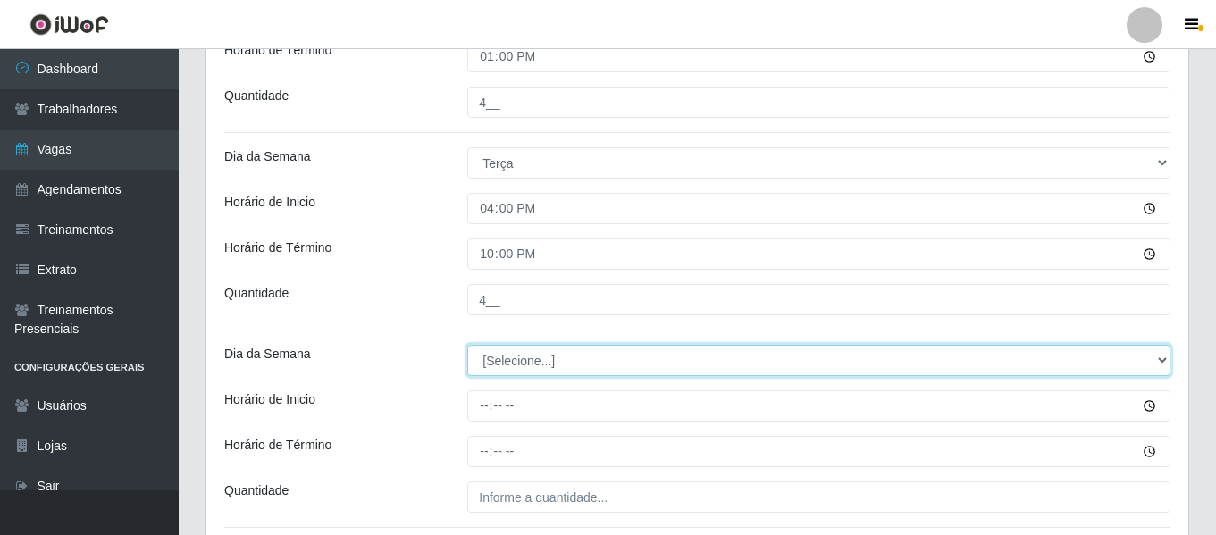
click at [527, 360] on select "[Selecione...] Segunda Terça Quarta Quinta Sexta Sábado Domingo" at bounding box center [818, 360] width 703 height 31
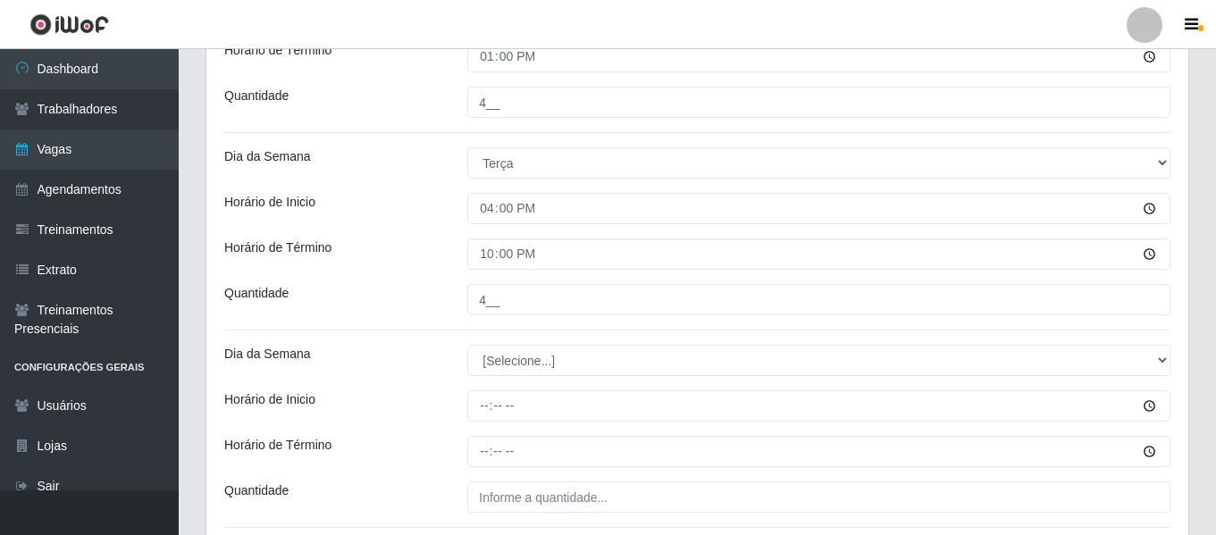
click at [449, 269] on div "Horário de Término" at bounding box center [332, 254] width 243 height 31
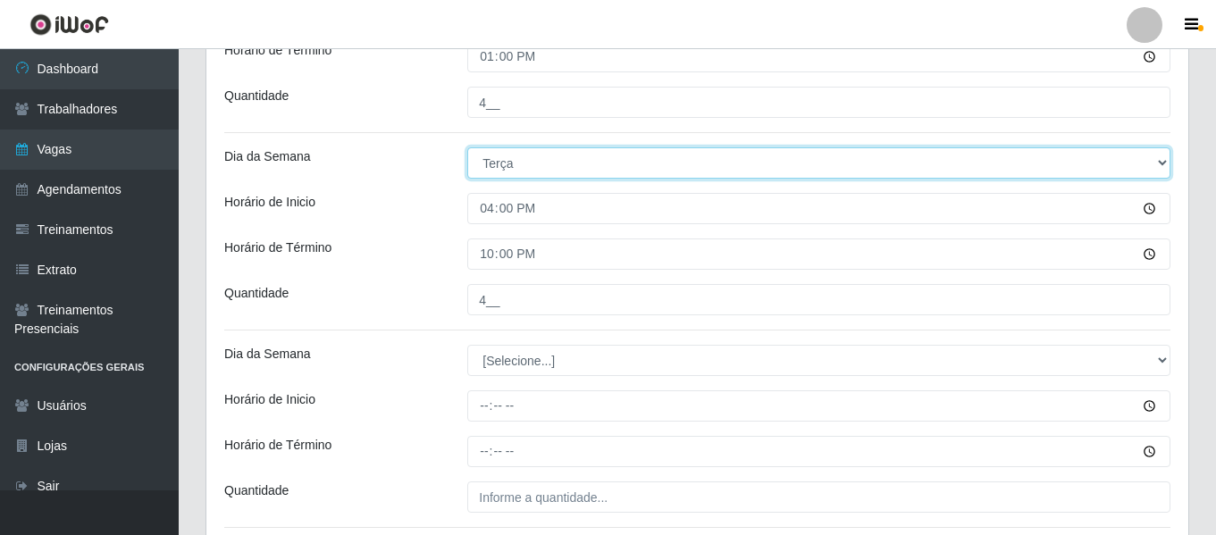
click at [494, 163] on select "[Selecione...] Segunda Terça Quarta Quinta Sexta Sábado Domingo" at bounding box center [818, 162] width 703 height 31
select select "1"
click at [467, 147] on select "[Selecione...] Segunda Terça Quarta Quinta Sexta Sábado Domingo" at bounding box center [818, 162] width 703 height 31
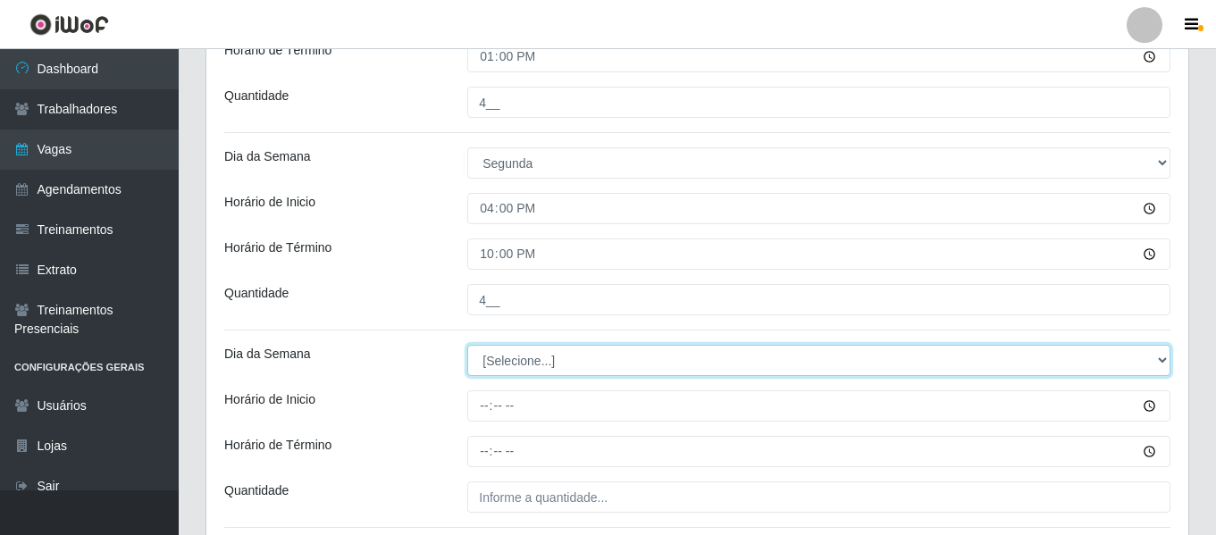
click at [517, 357] on select "[Selecione...] Segunda Terça Quarta Quinta Sexta Sábado Domingo" at bounding box center [818, 360] width 703 height 31
select select "2"
click at [467, 345] on select "[Selecione...] Segunda Terça Quarta Quinta Sexta Sábado Domingo" at bounding box center [818, 360] width 703 height 31
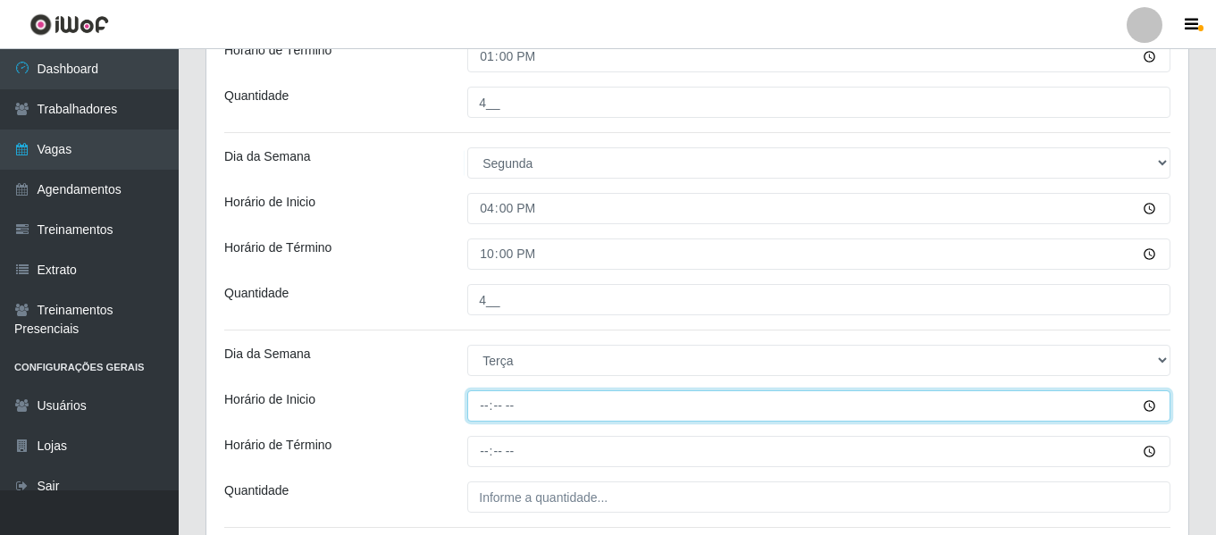
click at [489, 401] on input "Horário de Inicio" at bounding box center [818, 405] width 703 height 31
type input "07:00"
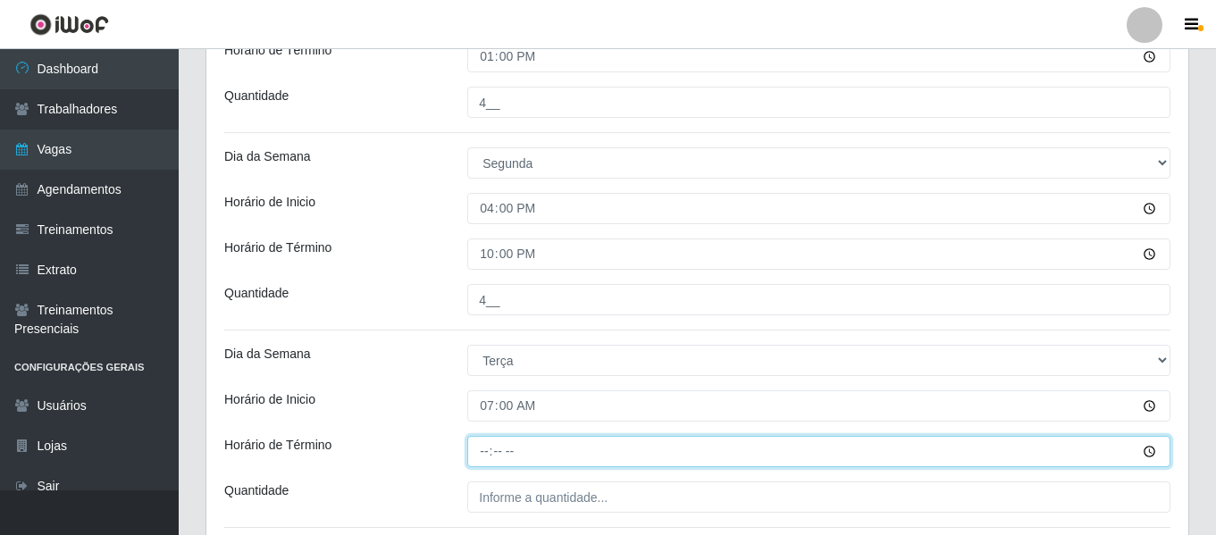
click at [488, 454] on input "Horário de Término" at bounding box center [818, 451] width 703 height 31
type input "13:00"
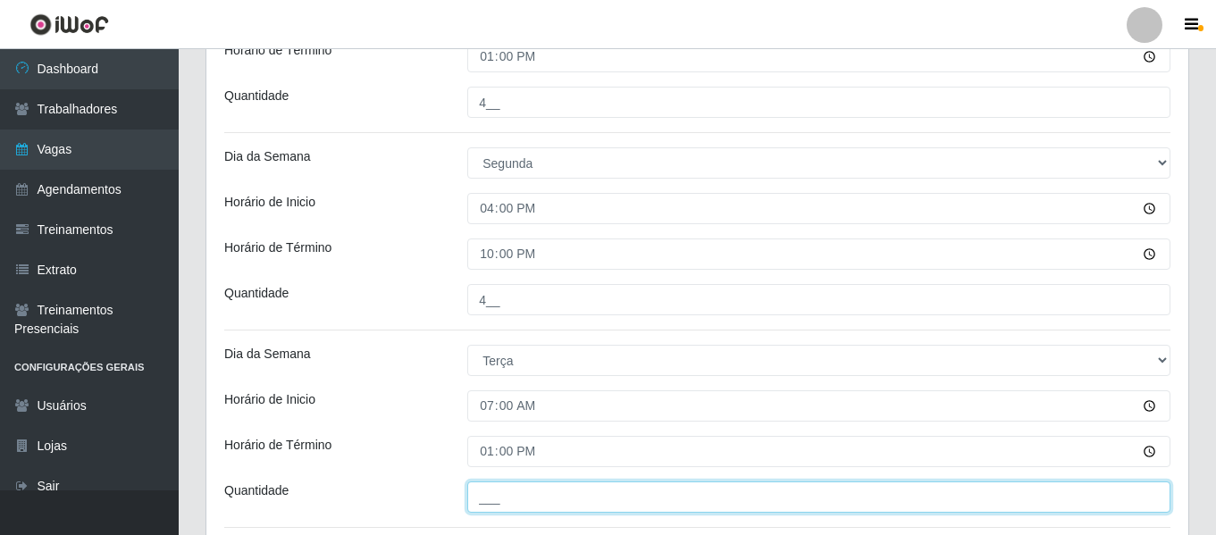
click at [505, 483] on input "___" at bounding box center [818, 496] width 703 height 31
type input "4__"
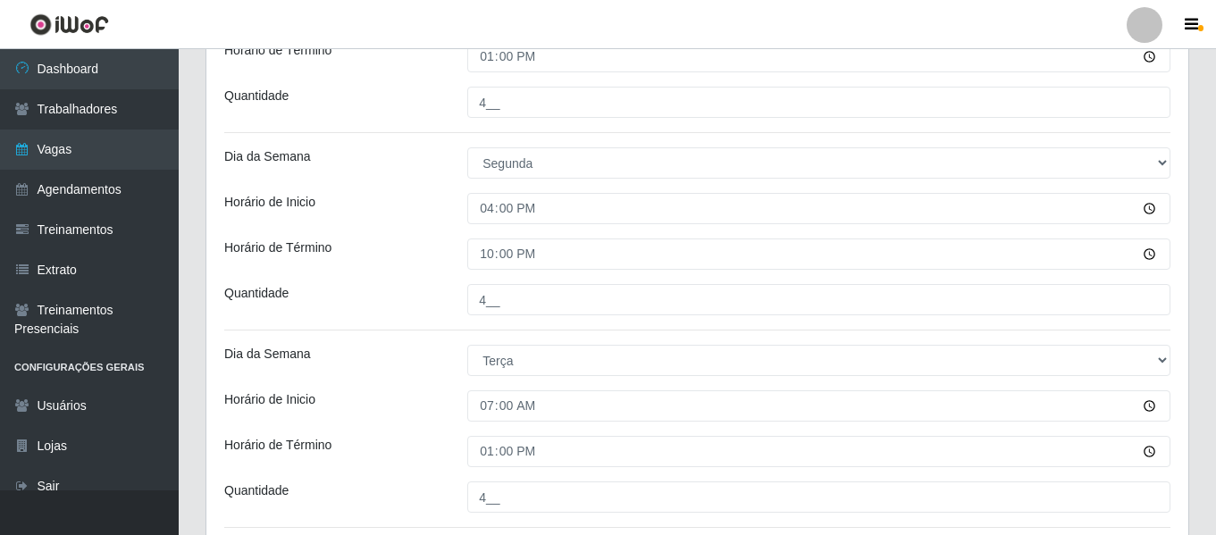
click at [422, 374] on div "Dia da Semana" at bounding box center [332, 360] width 243 height 31
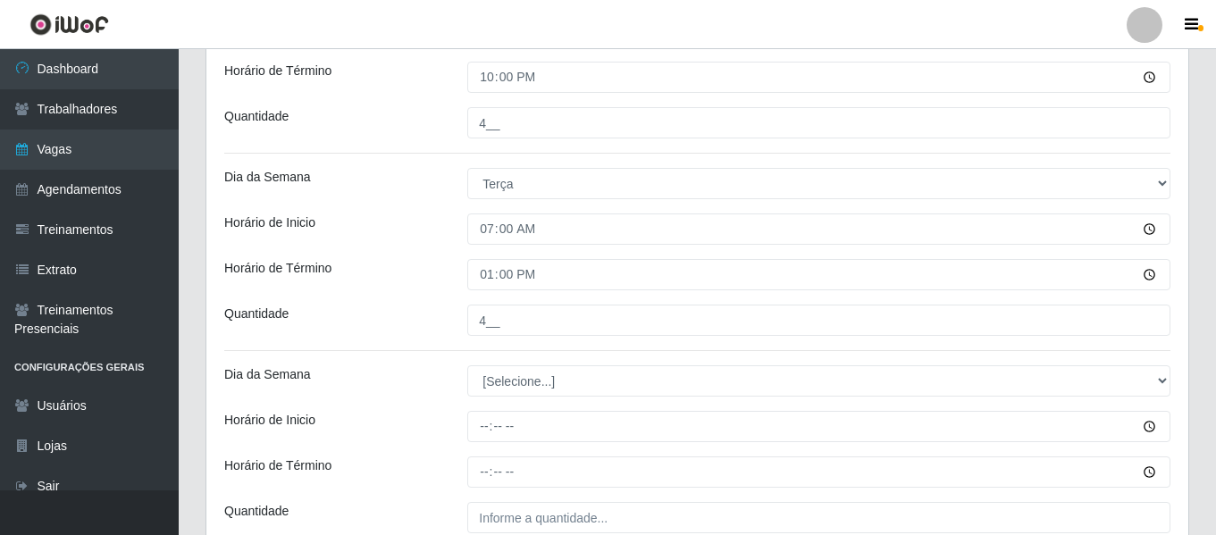
scroll to position [748, 0]
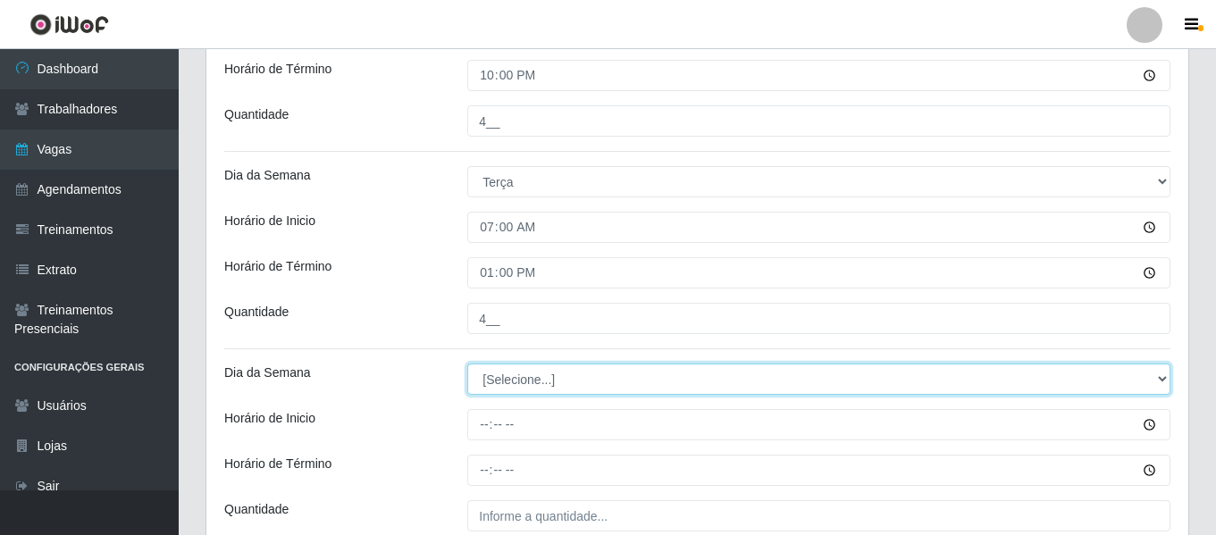
click at [525, 378] on select "[Selecione...] Segunda Terça Quarta Quinta Sexta Sábado Domingo" at bounding box center [818, 379] width 703 height 31
select select "2"
click at [467, 364] on select "[Selecione...] Segunda Terça Quarta Quinta Sexta Sábado Domingo" at bounding box center [818, 379] width 703 height 31
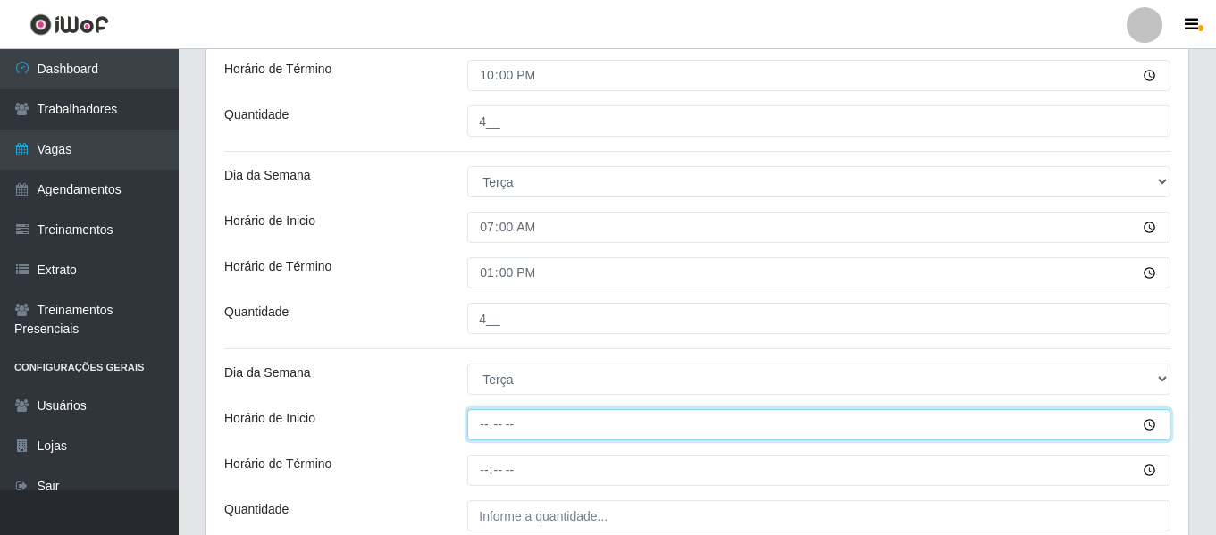
click at [483, 428] on input "Horário de Inicio" at bounding box center [818, 424] width 703 height 31
type input "16:00"
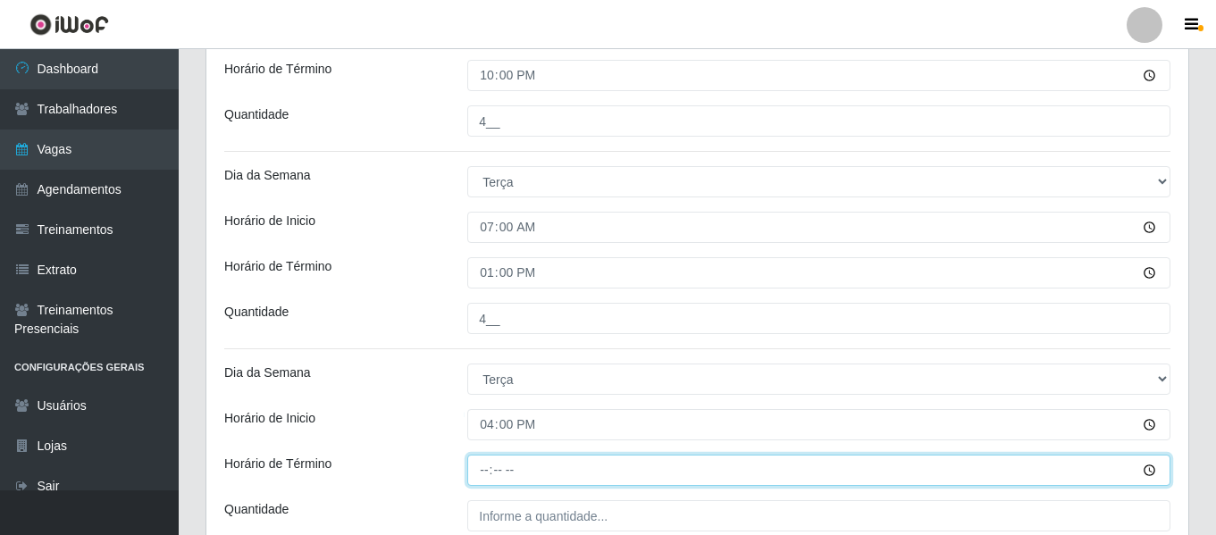
click at [488, 465] on input "Horário de Término" at bounding box center [818, 470] width 703 height 31
type input "22:00"
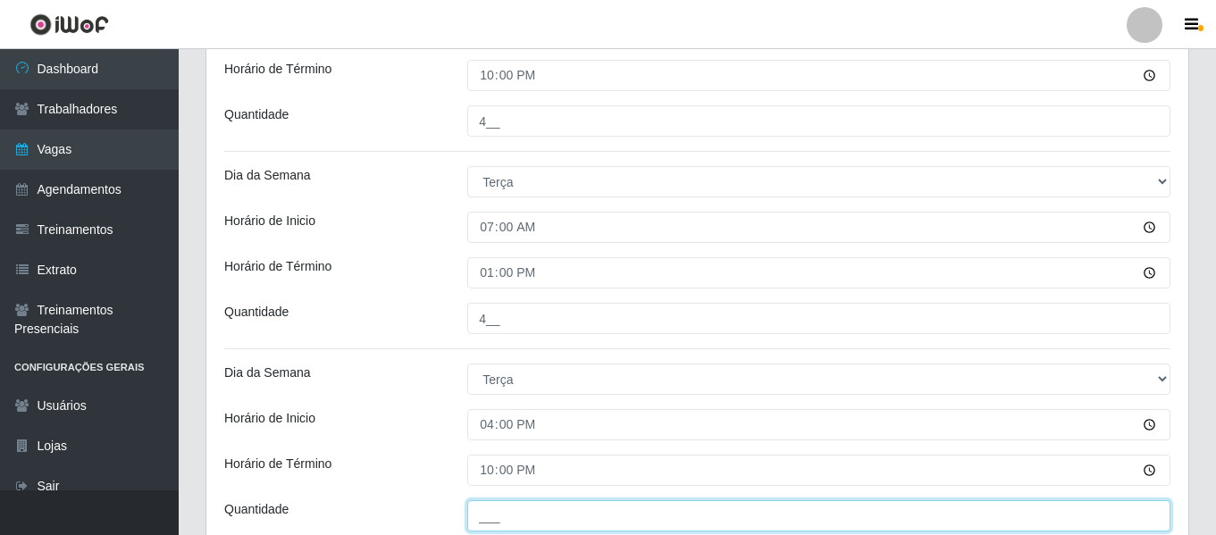
click at [531, 506] on input "___" at bounding box center [818, 515] width 703 height 31
type input "4__"
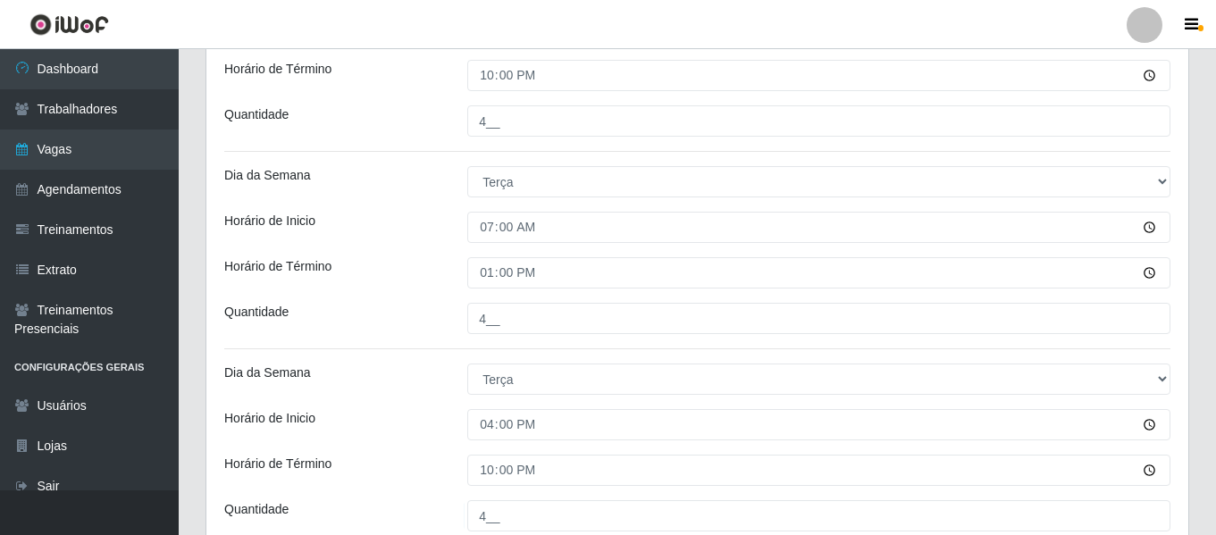
click at [352, 372] on div "Dia da Semana" at bounding box center [332, 379] width 243 height 31
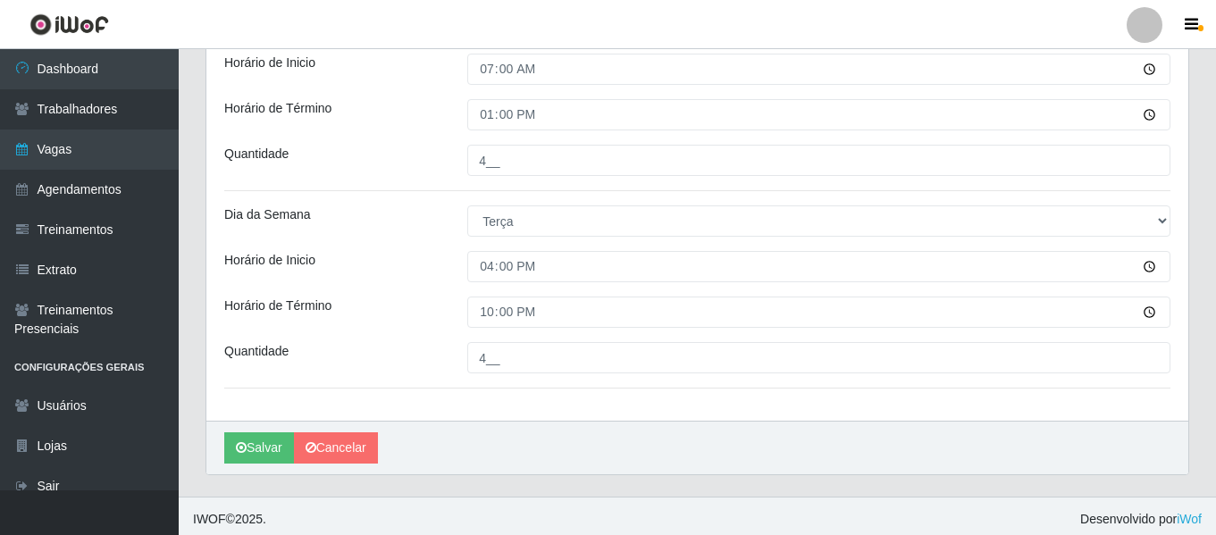
scroll to position [912, 0]
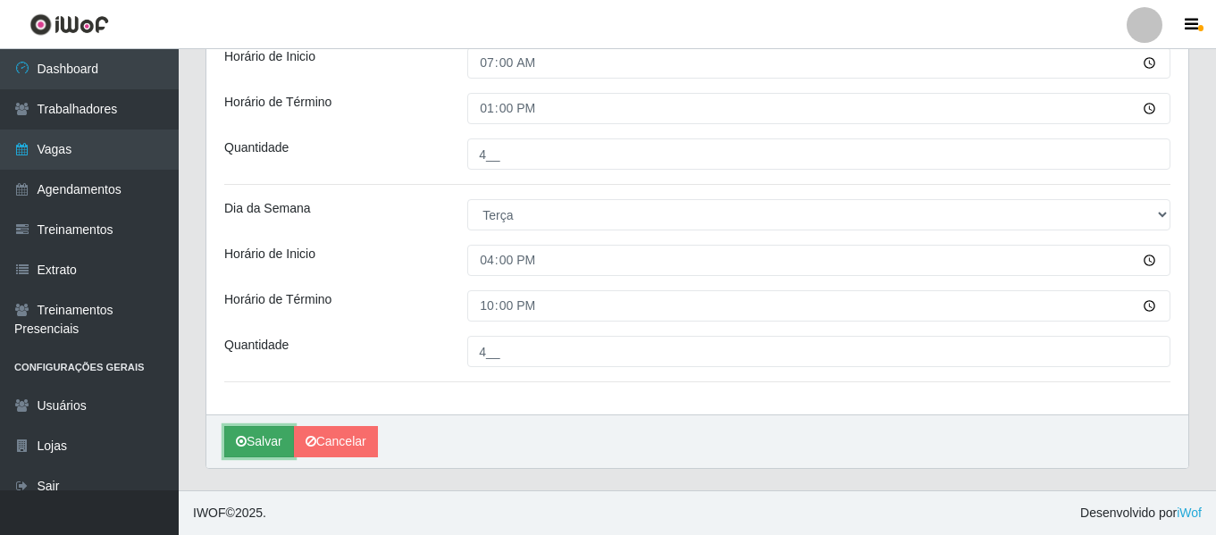
click at [260, 439] on button "Salvar" at bounding box center [259, 441] width 70 height 31
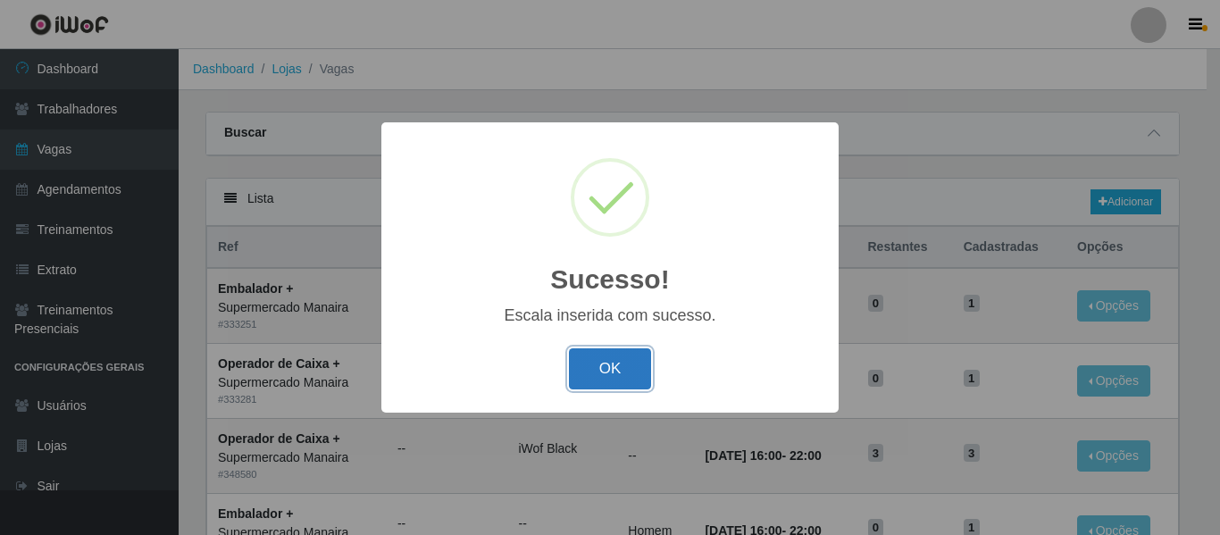
click at [606, 369] on button "OK" at bounding box center [610, 369] width 83 height 42
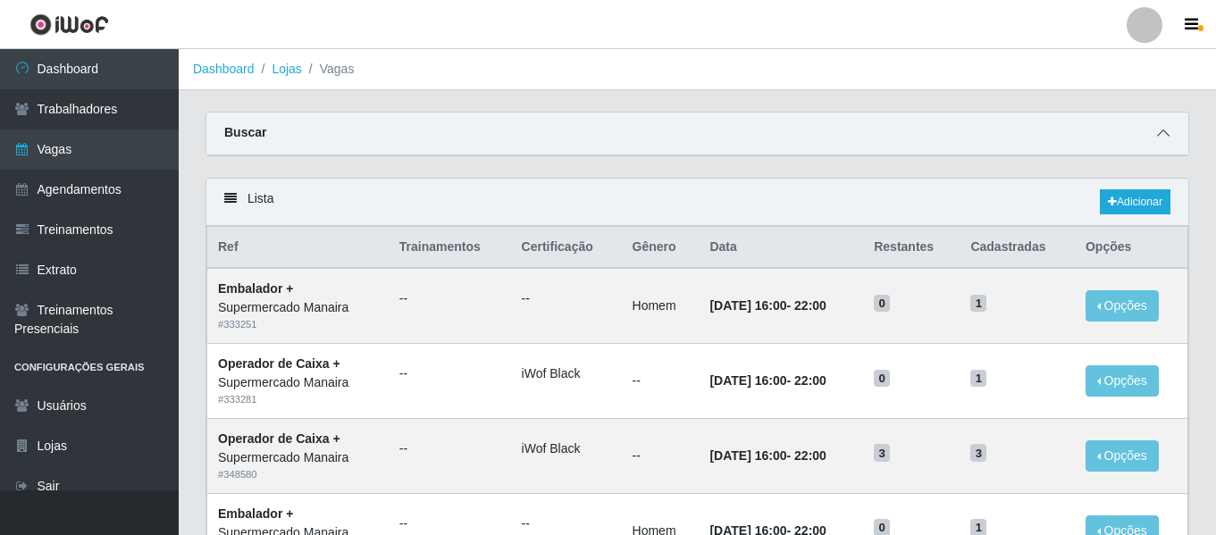
click at [1163, 134] on icon at bounding box center [1163, 133] width 13 height 13
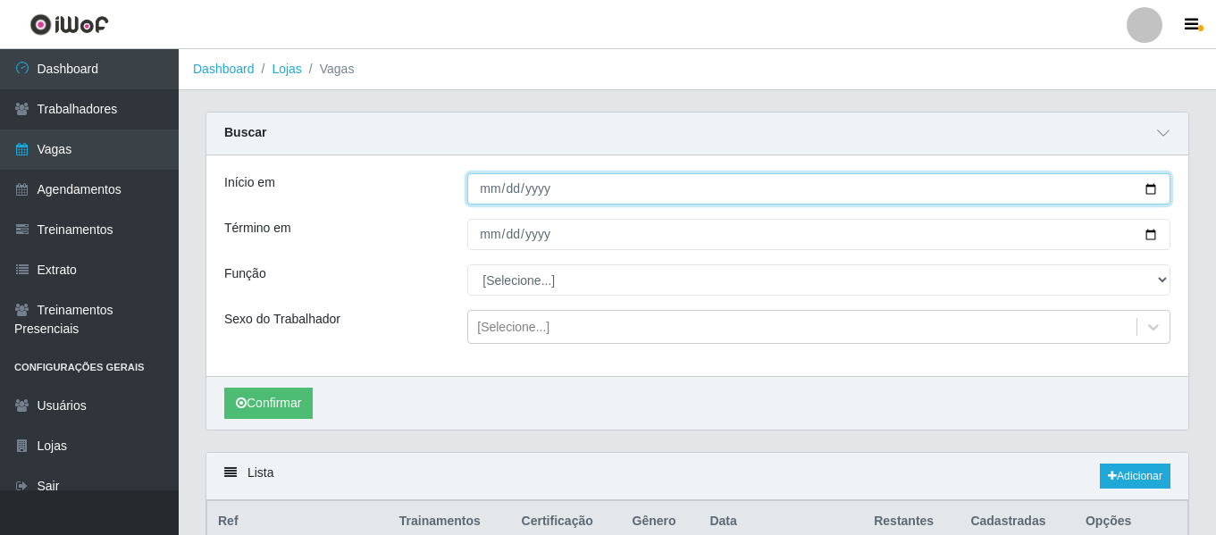
click at [488, 197] on input "[DATE]" at bounding box center [818, 188] width 703 height 31
type input "[DATE]"
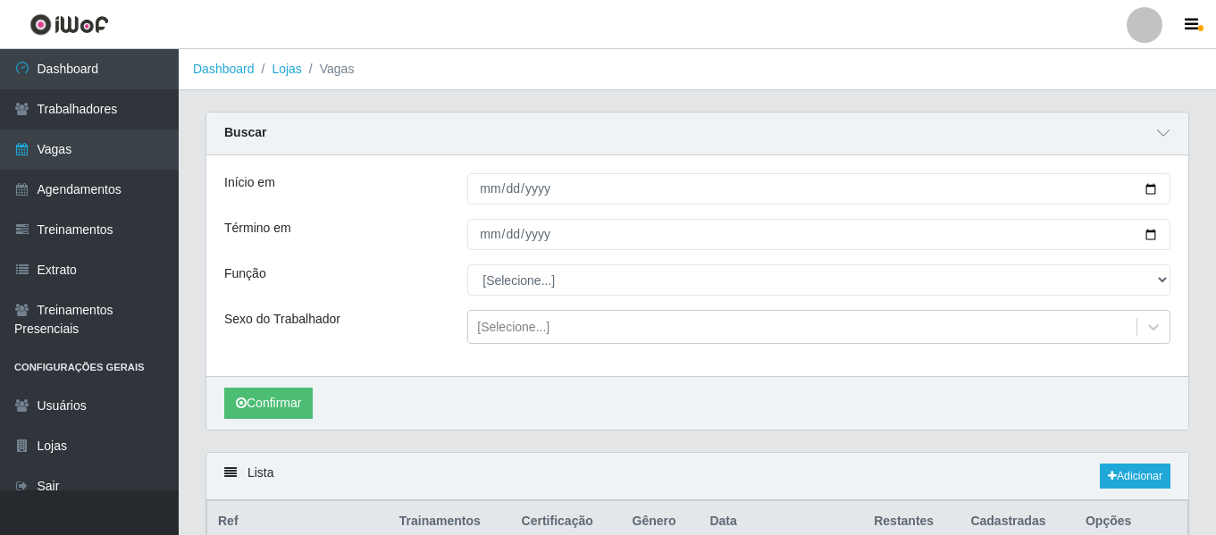
click at [493, 253] on div "Início em [DATE] Término em [DATE] Função [Selecione...] ASG ASG + ASG ++ Embal…" at bounding box center [697, 265] width 982 height 221
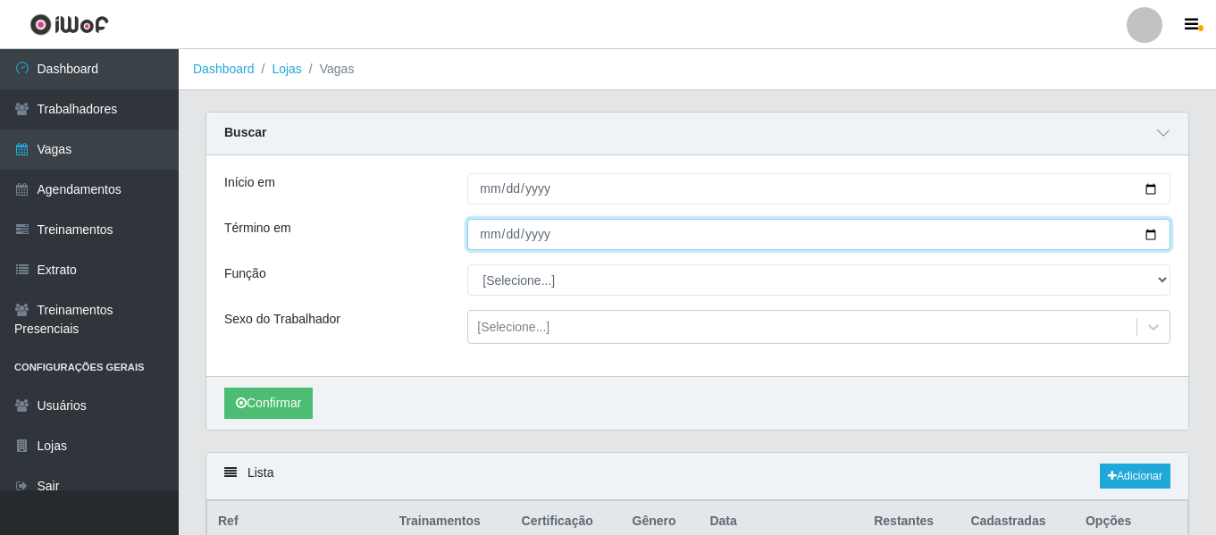
click at [491, 243] on input "[DATE]" at bounding box center [818, 234] width 703 height 31
type input "[DATE]"
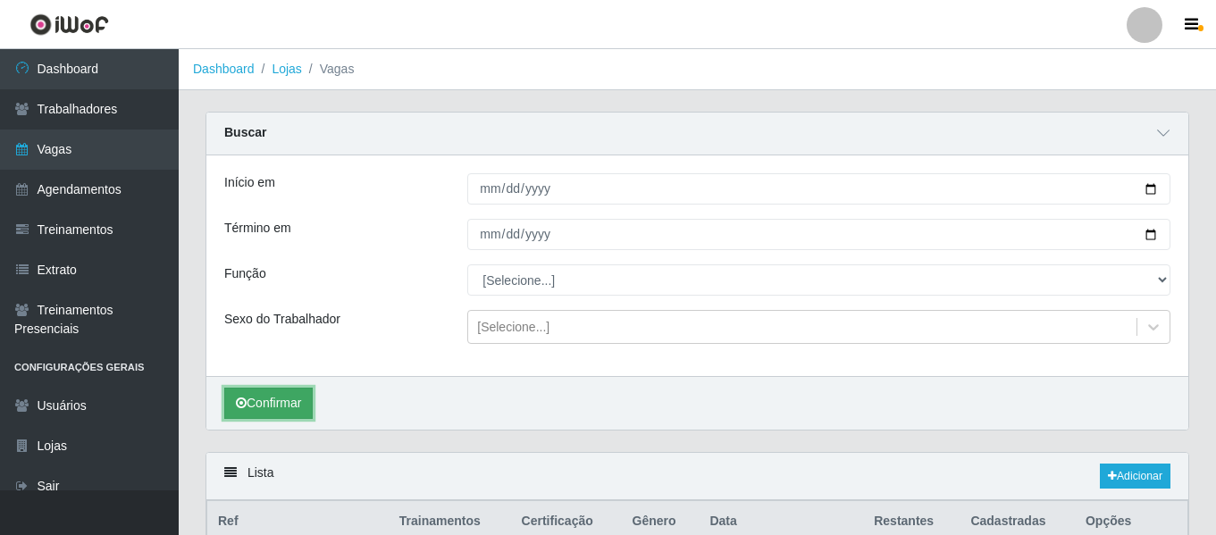
click at [266, 393] on button "Confirmar" at bounding box center [268, 403] width 88 height 31
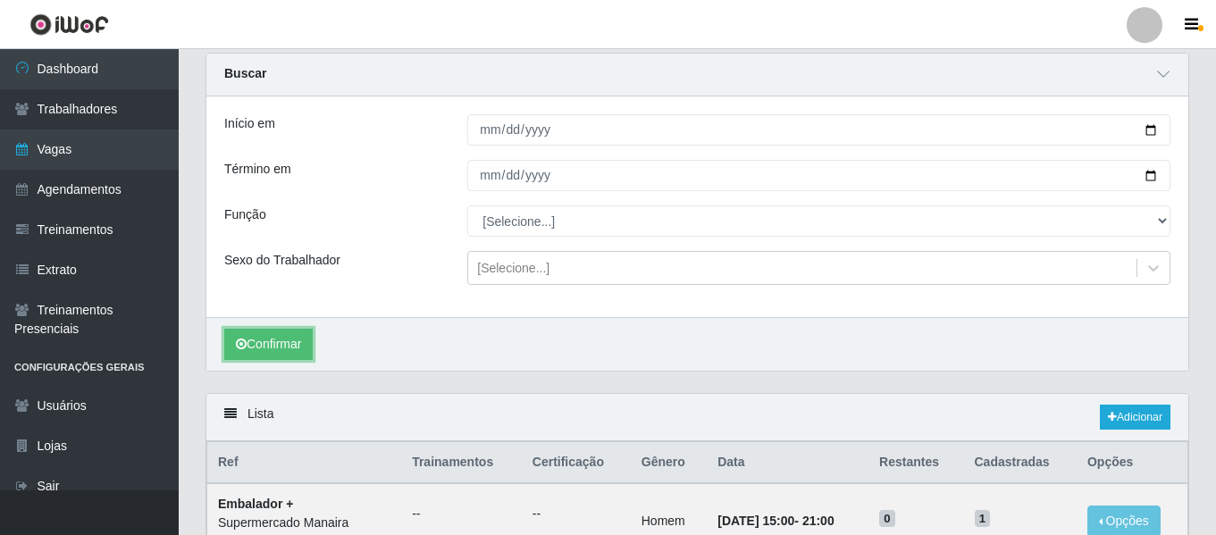
scroll to position [44, 0]
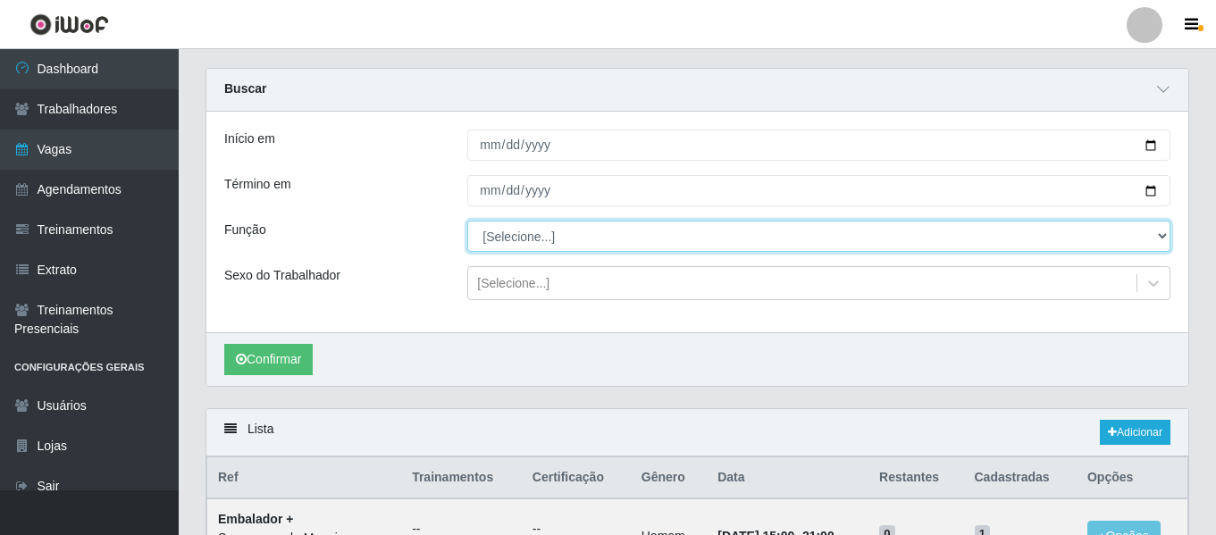
click at [545, 226] on select "[Selecione...] ASG ASG + ASG ++ Embalador Embalador + Embalador ++ Operador de …" at bounding box center [818, 236] width 703 height 31
select select "72"
click at [467, 222] on select "[Selecione...] ASG ASG + ASG ++ Embalador Embalador + Embalador ++ Operador de …" at bounding box center [818, 236] width 703 height 31
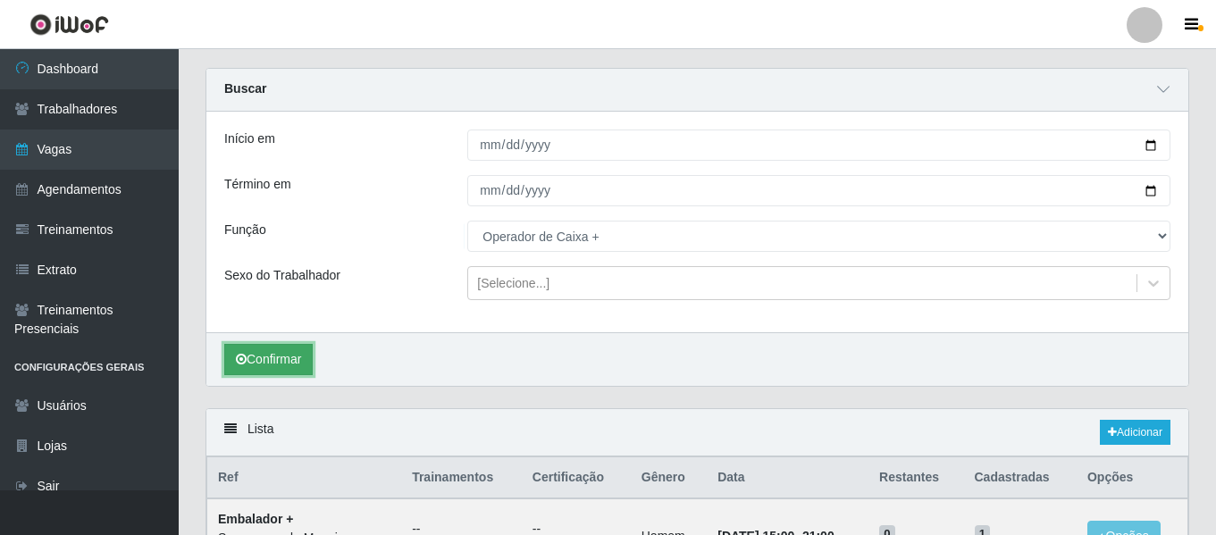
click at [272, 359] on button "Confirmar" at bounding box center [268, 359] width 88 height 31
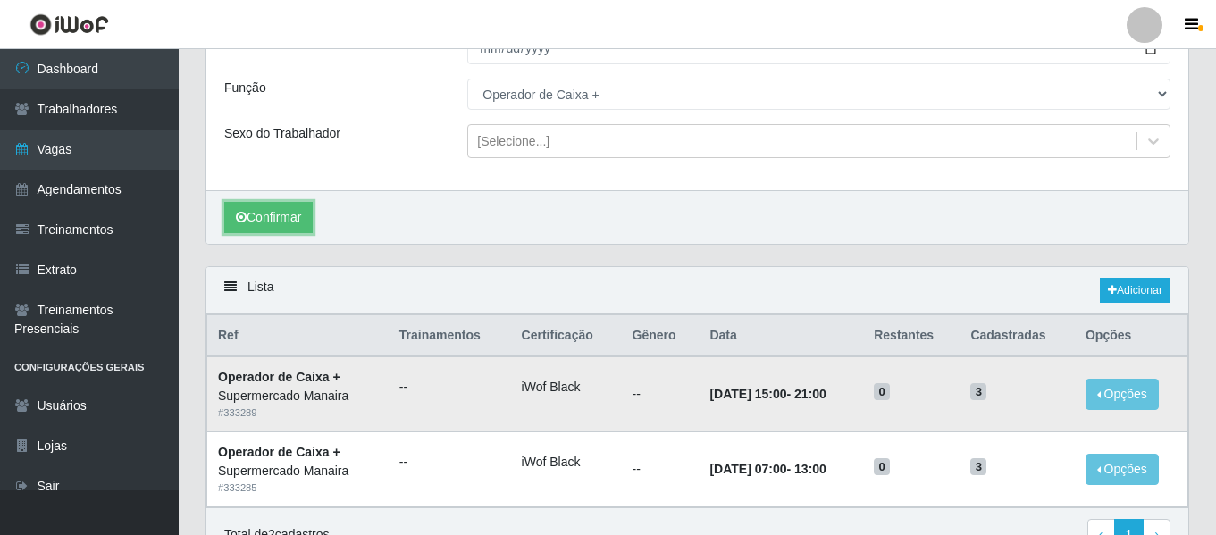
scroll to position [280, 0]
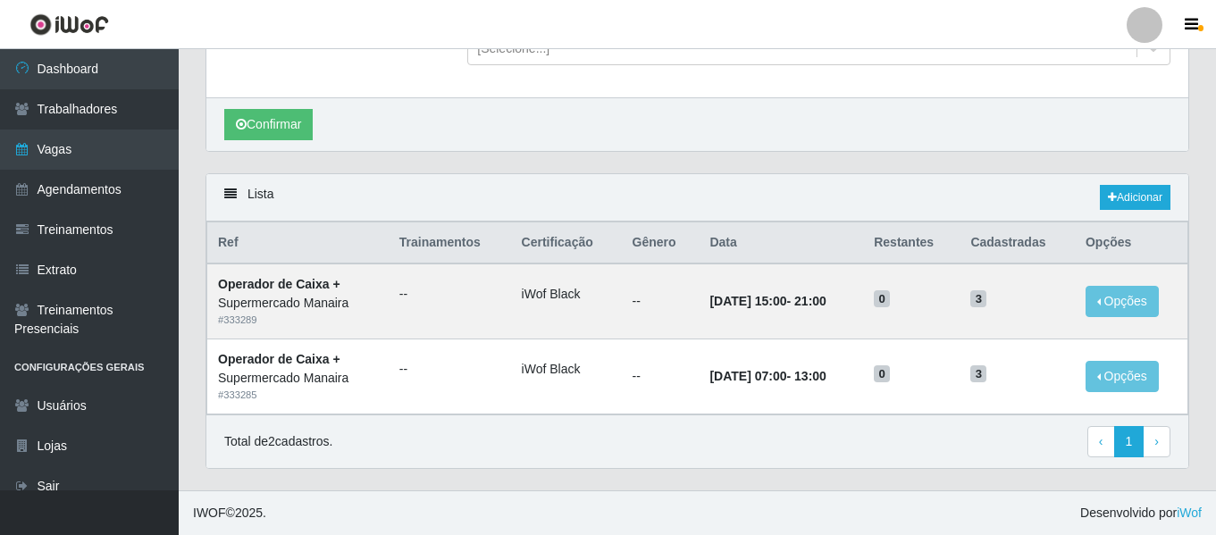
click at [836, 498] on footer "IWOF © 2025 . Desenvolvido por iWof" at bounding box center [697, 512] width 1037 height 45
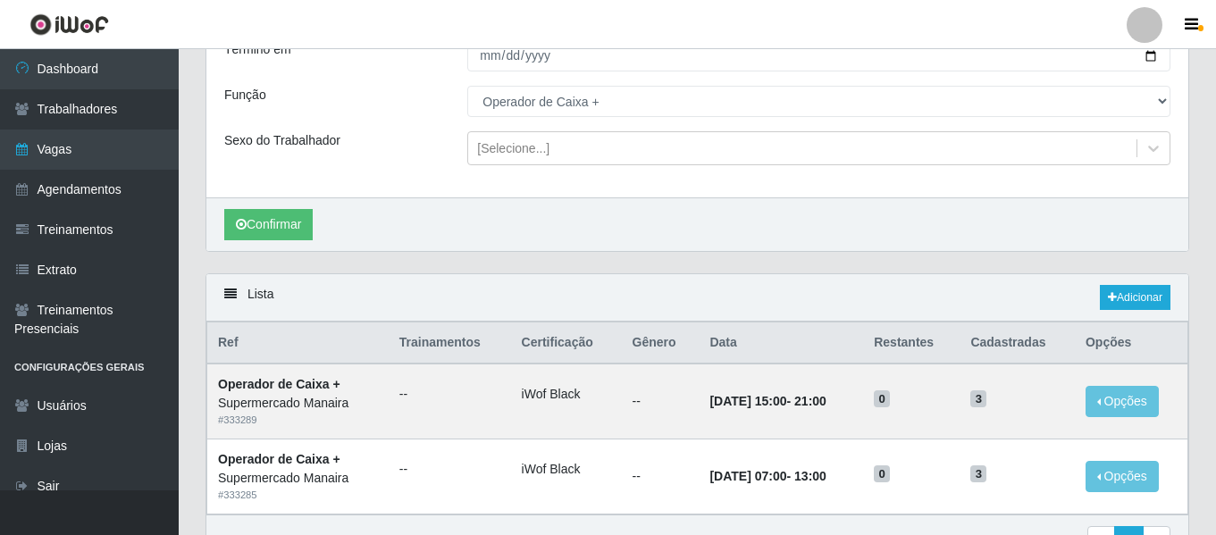
scroll to position [268, 0]
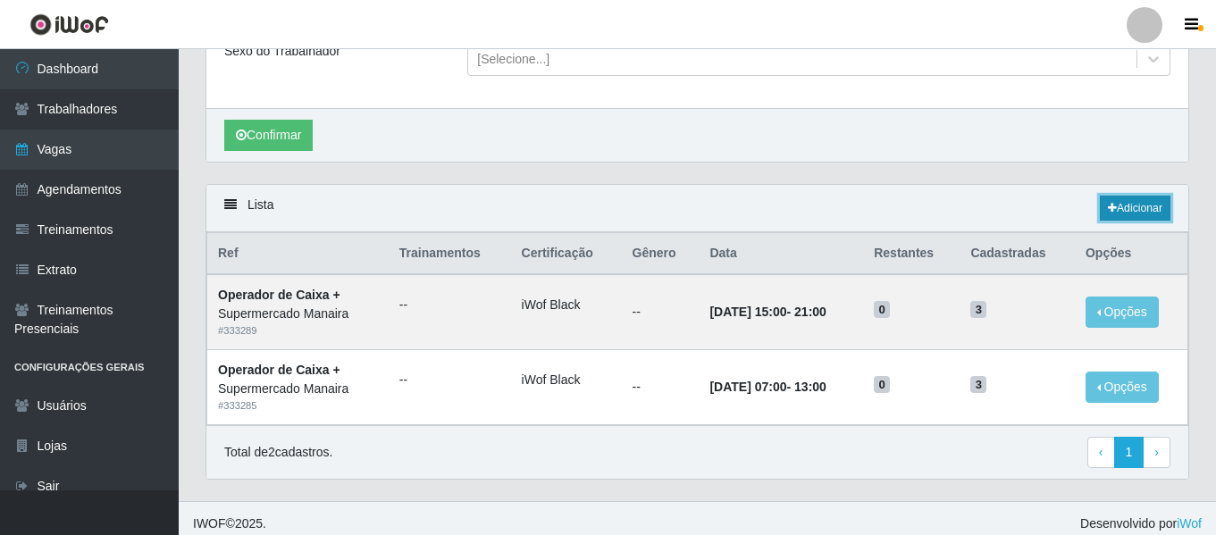
click at [1110, 205] on icon at bounding box center [1112, 208] width 9 height 11
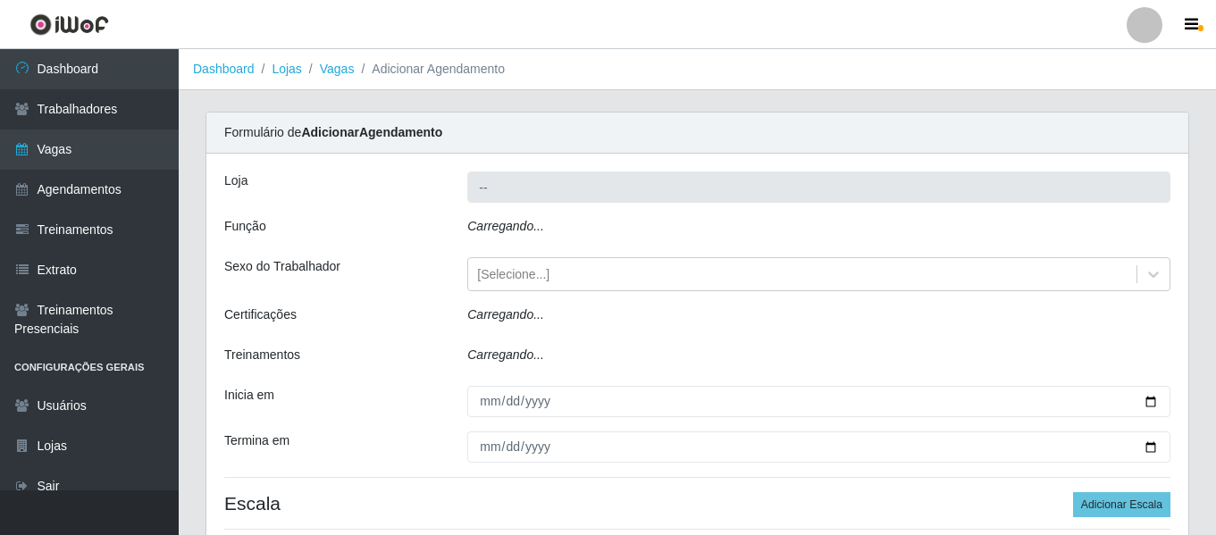
type input "Supermercado Manaira"
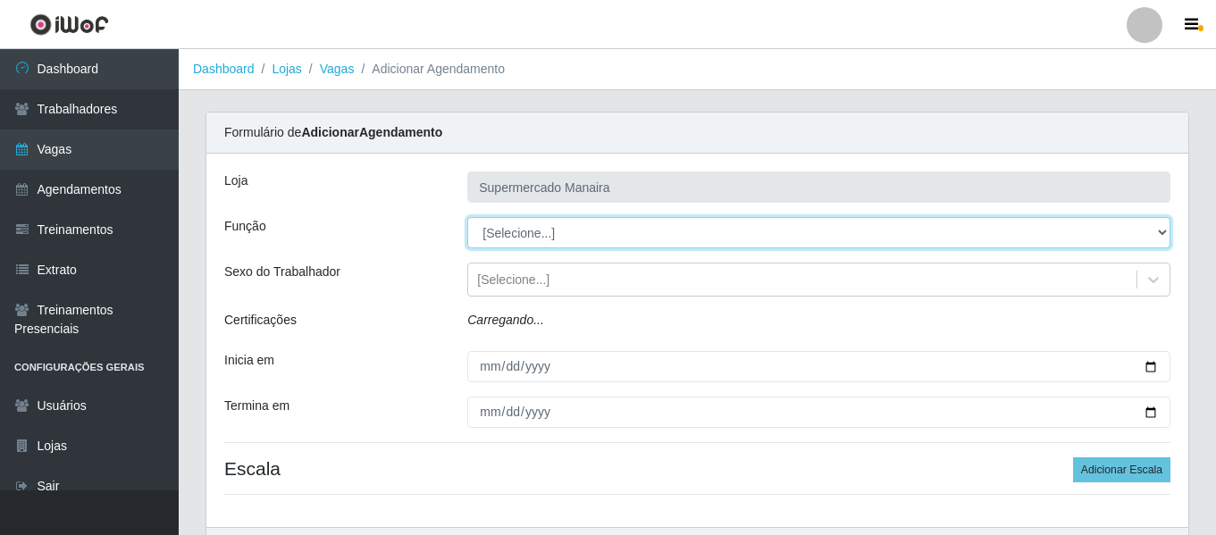
click at [533, 227] on select "[Selecione...] ASG ASG + ASG ++ Embalador Embalador + Embalador ++ Operador de …" at bounding box center [818, 232] width 703 height 31
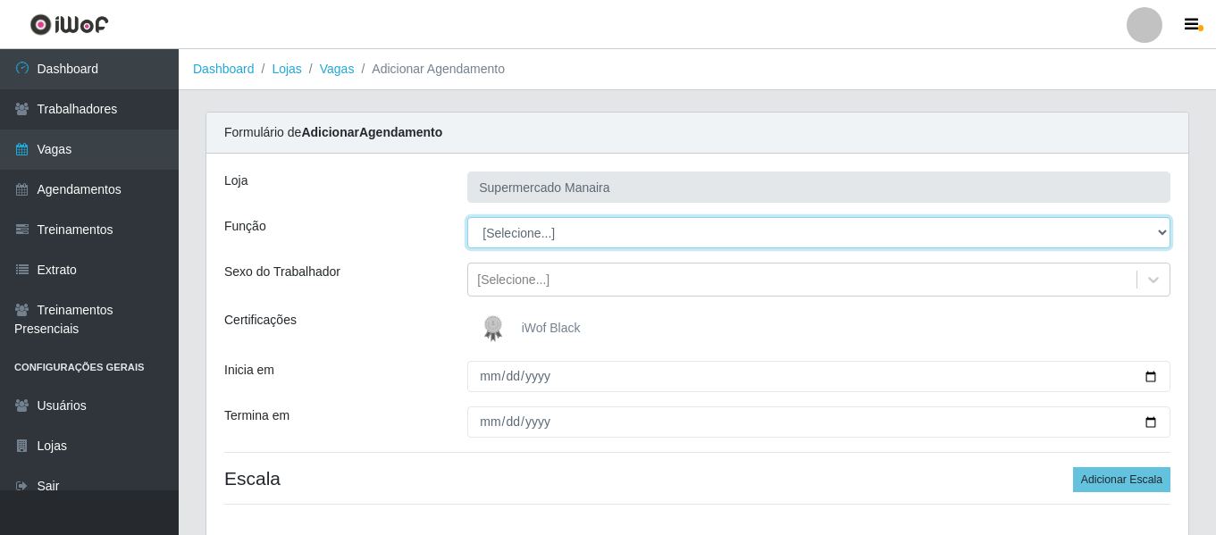
select select "70"
click at [467, 217] on select "[Selecione...] ASG ASG + ASG ++ Embalador Embalador + Embalador ++ Operador de …" at bounding box center [818, 232] width 703 height 31
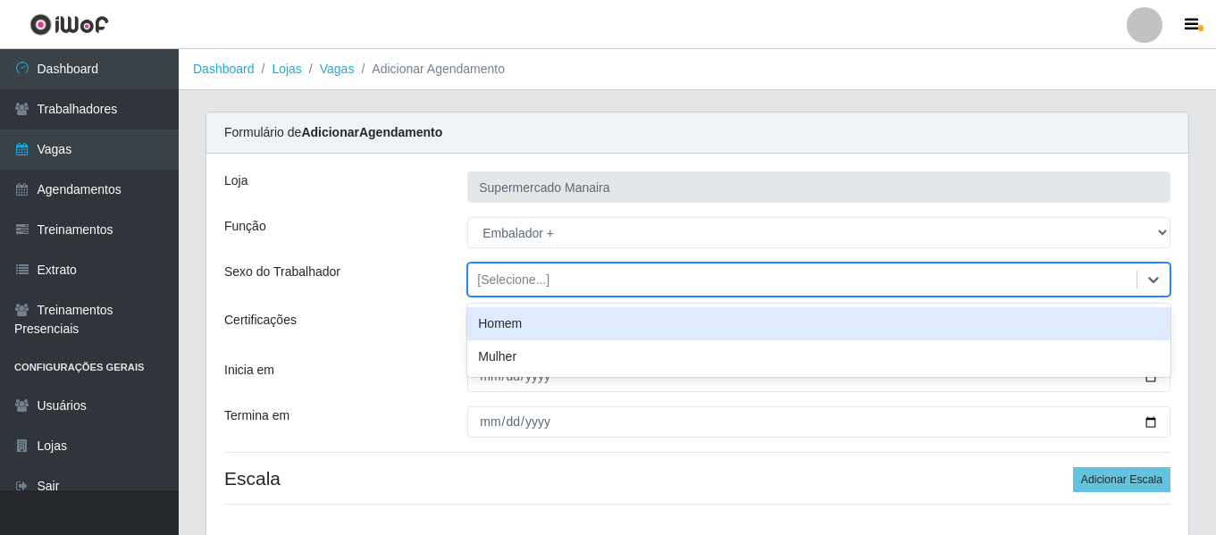
click at [512, 275] on div "[Selecione...]" at bounding box center [513, 280] width 72 height 19
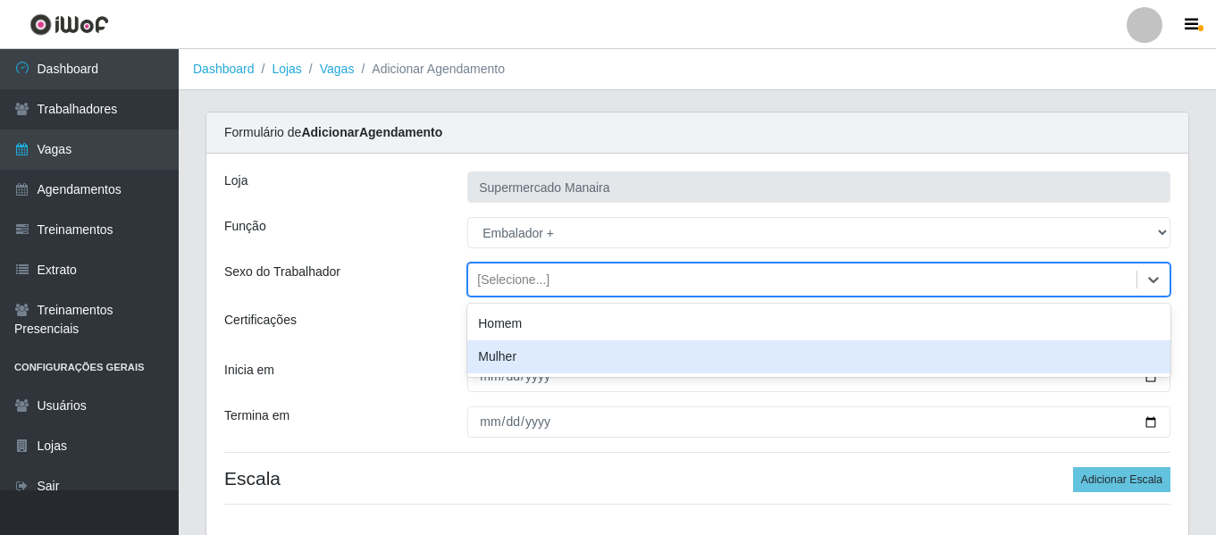
click at [514, 320] on div "Homem" at bounding box center [818, 323] width 703 height 33
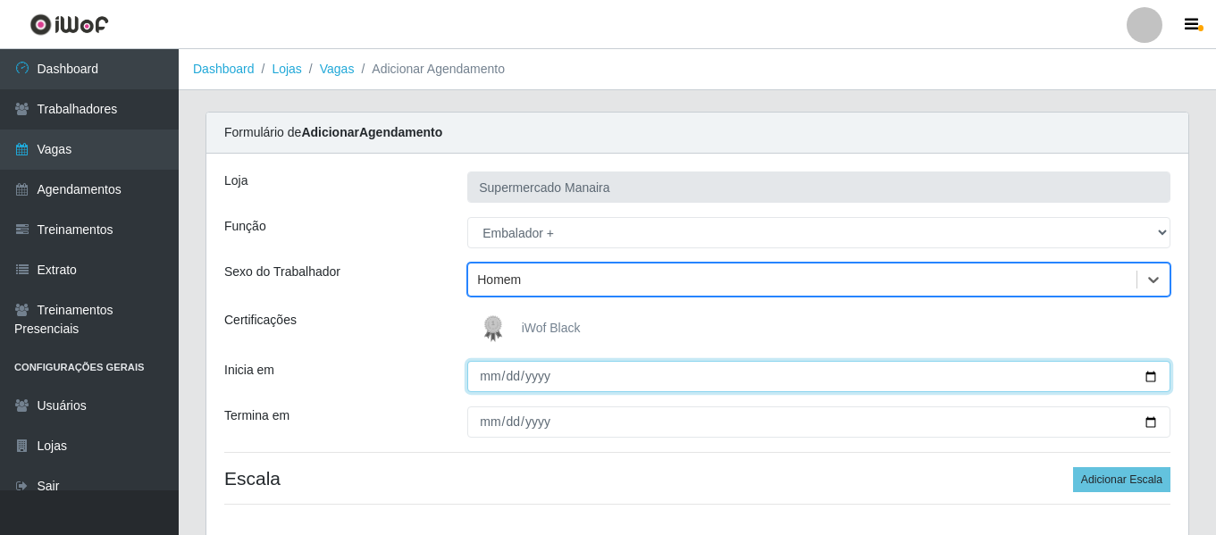
click at [479, 382] on input "Inicia em" at bounding box center [818, 376] width 703 height 31
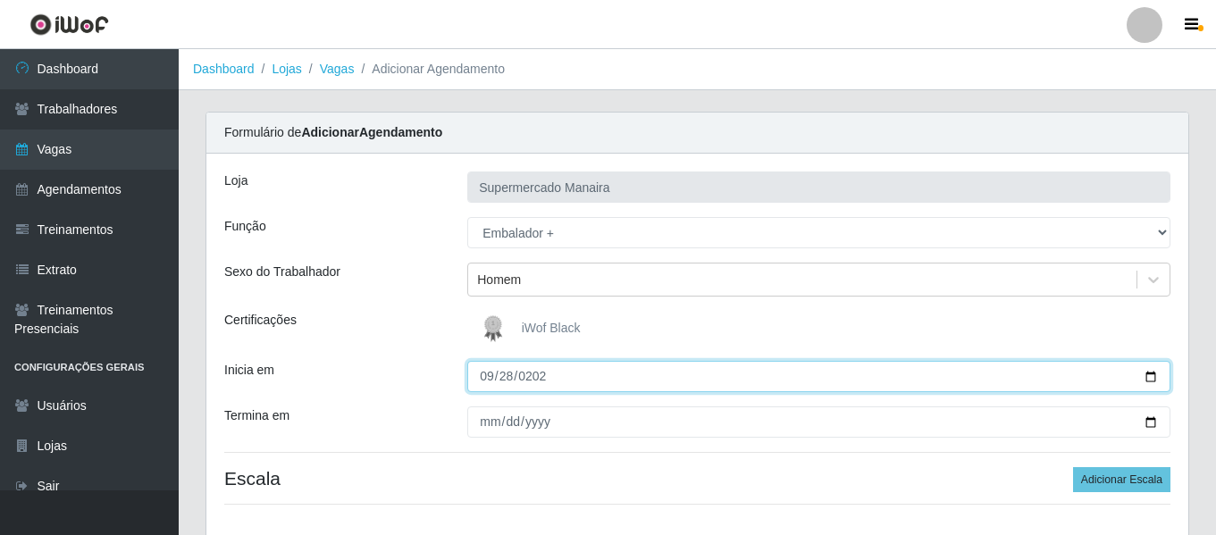
type input "[DATE]"
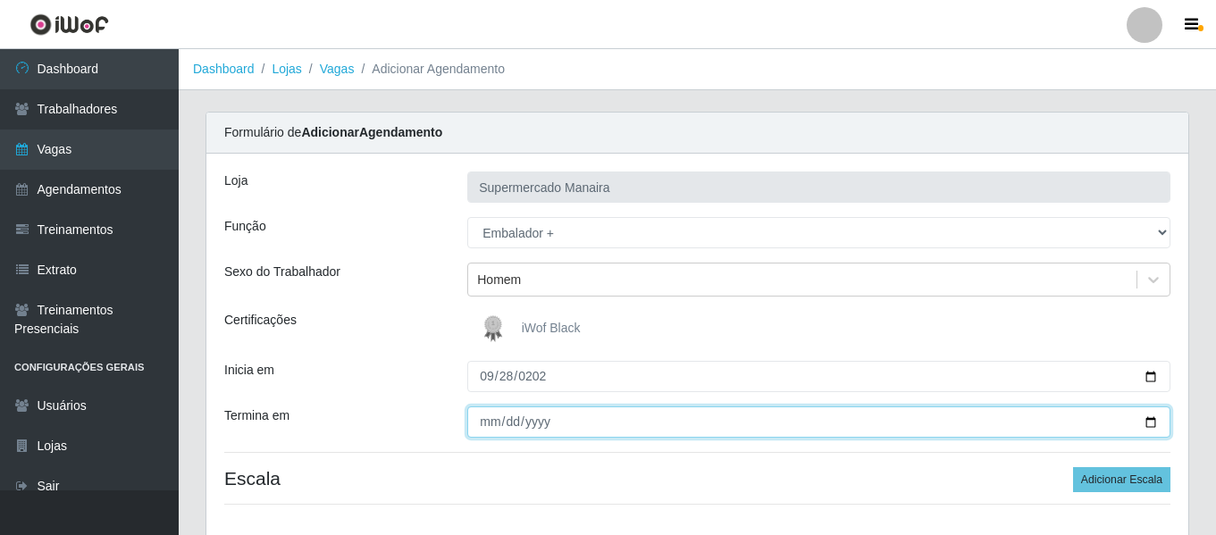
click at [468, 422] on input "Termina em" at bounding box center [818, 421] width 703 height 31
type input "[DATE]"
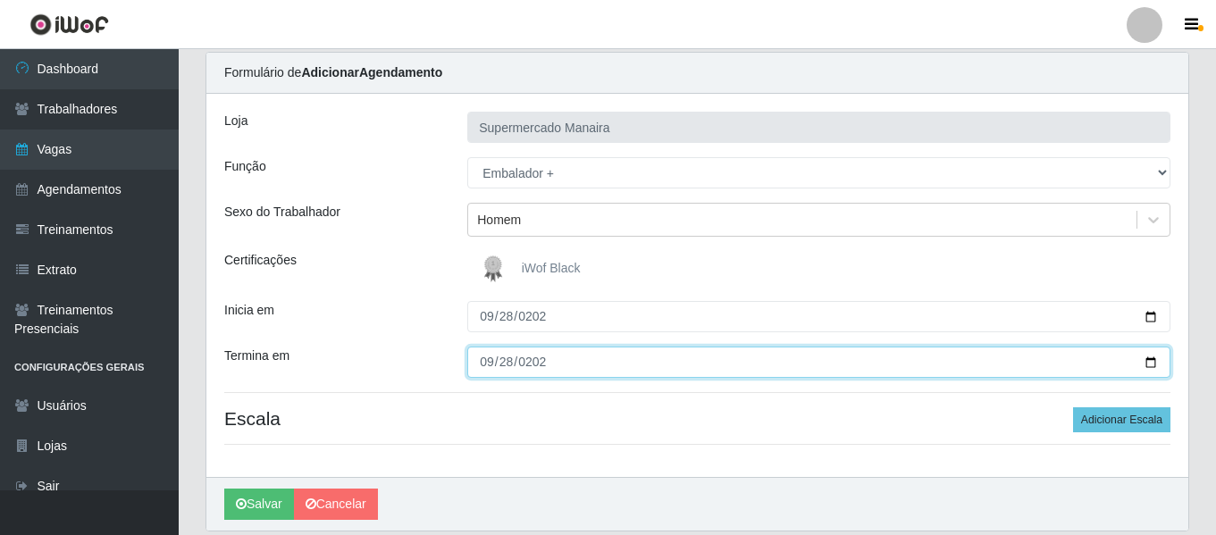
scroll to position [122, 0]
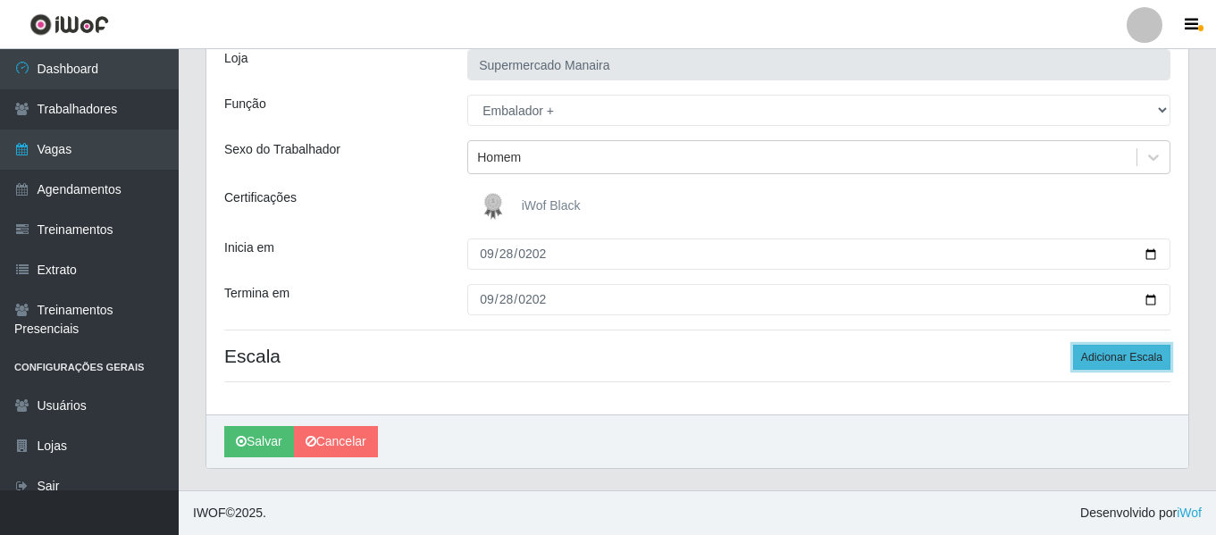
click at [1092, 359] on button "Adicionar Escala" at bounding box center [1121, 357] width 97 height 25
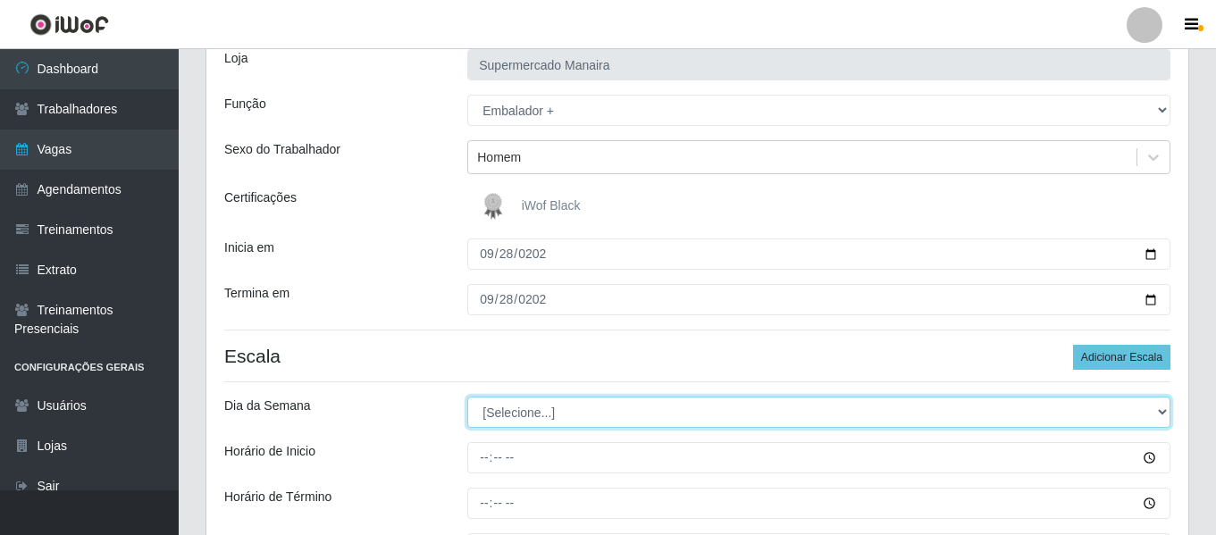
click at [531, 417] on select "[Selecione...] Segunda Terça Quarta Quinta Sexta Sábado Domingo" at bounding box center [818, 412] width 703 height 31
select select "0"
click at [467, 397] on select "[Selecione...] Segunda Terça Quarta Quinta Sexta Sábado Domingo" at bounding box center [818, 412] width 703 height 31
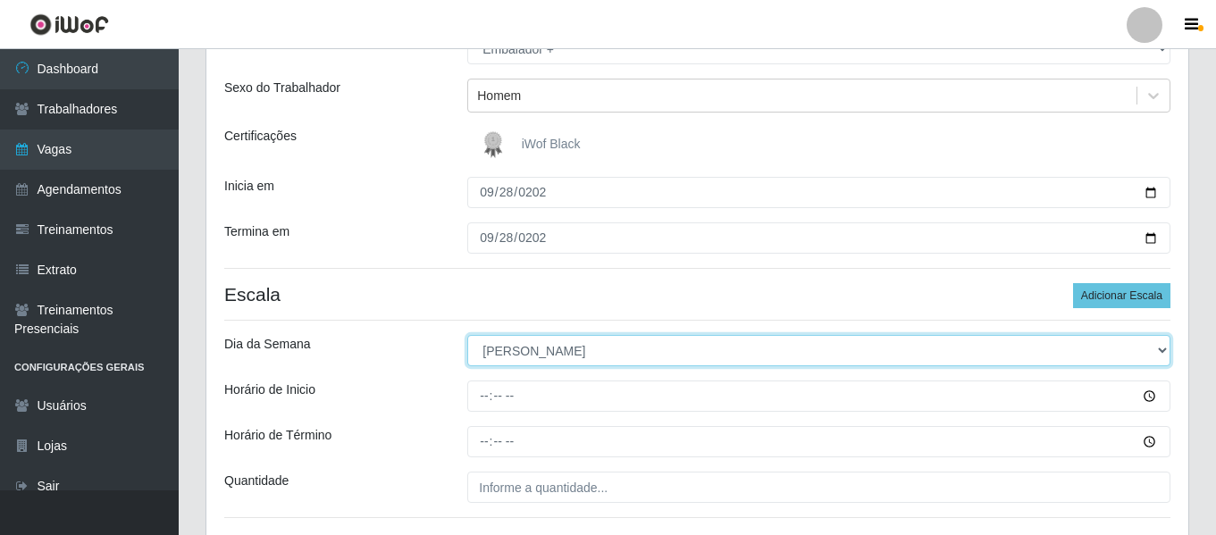
scroll to position [212, 0]
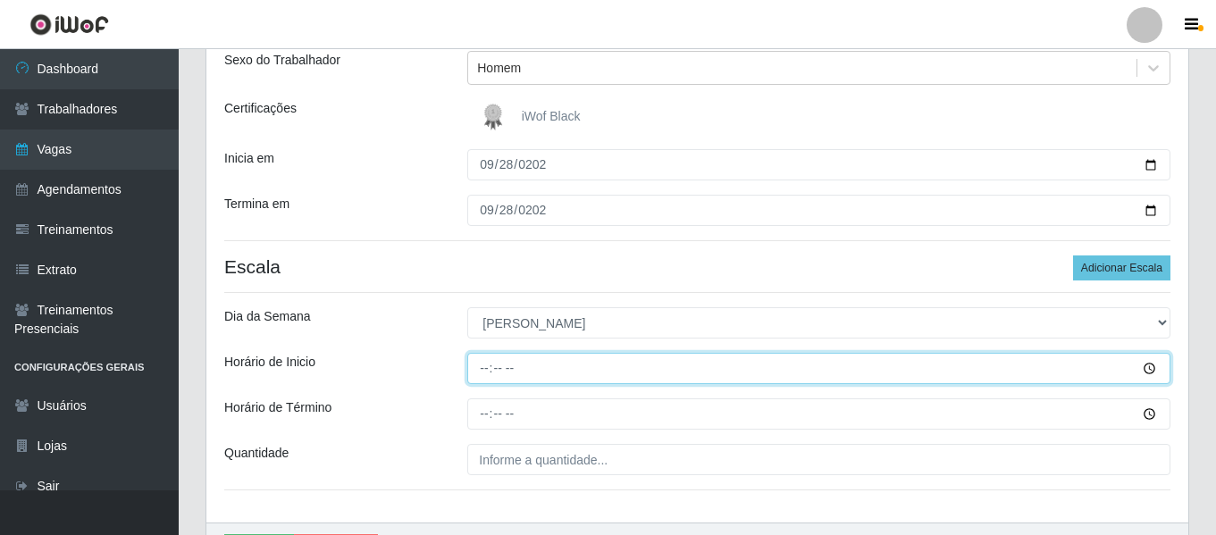
click at [481, 368] on input "Horário de Inicio" at bounding box center [818, 368] width 703 height 31
type input "07:00"
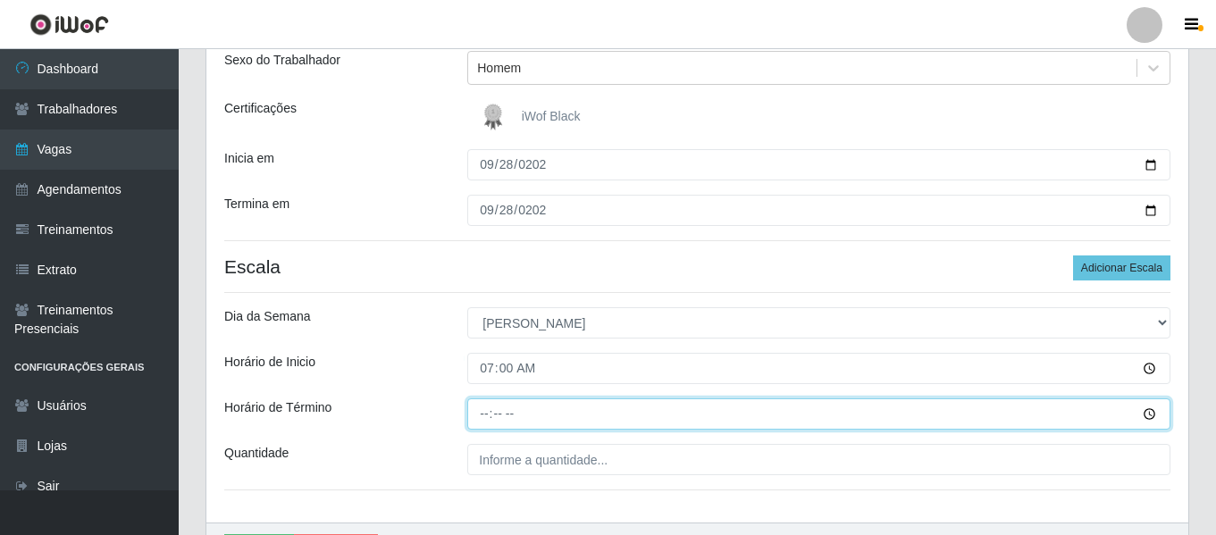
click at [482, 402] on input "Horário de Término" at bounding box center [818, 413] width 703 height 31
type input "13:00"
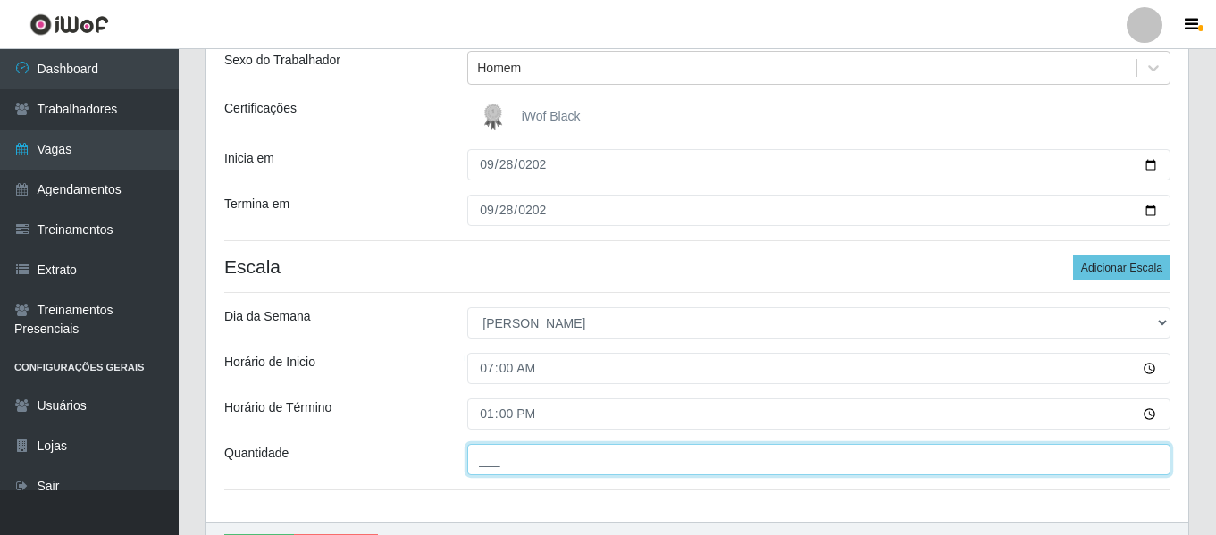
click at [511, 461] on input "___" at bounding box center [818, 459] width 703 height 31
type input "2__"
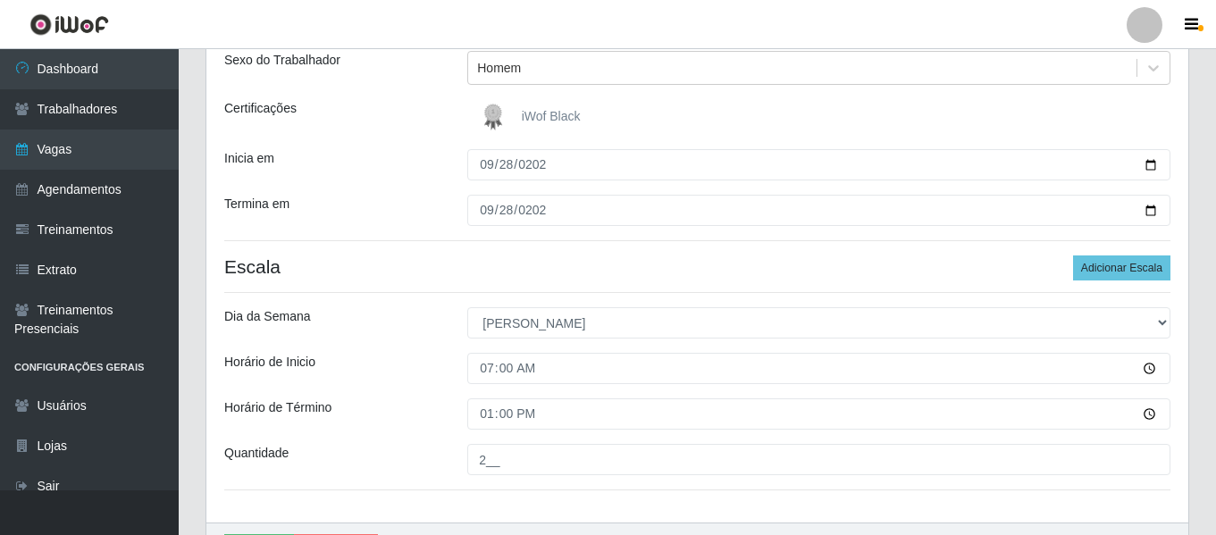
click at [418, 276] on h4 "Escala Adicionar Escala" at bounding box center [697, 266] width 946 height 22
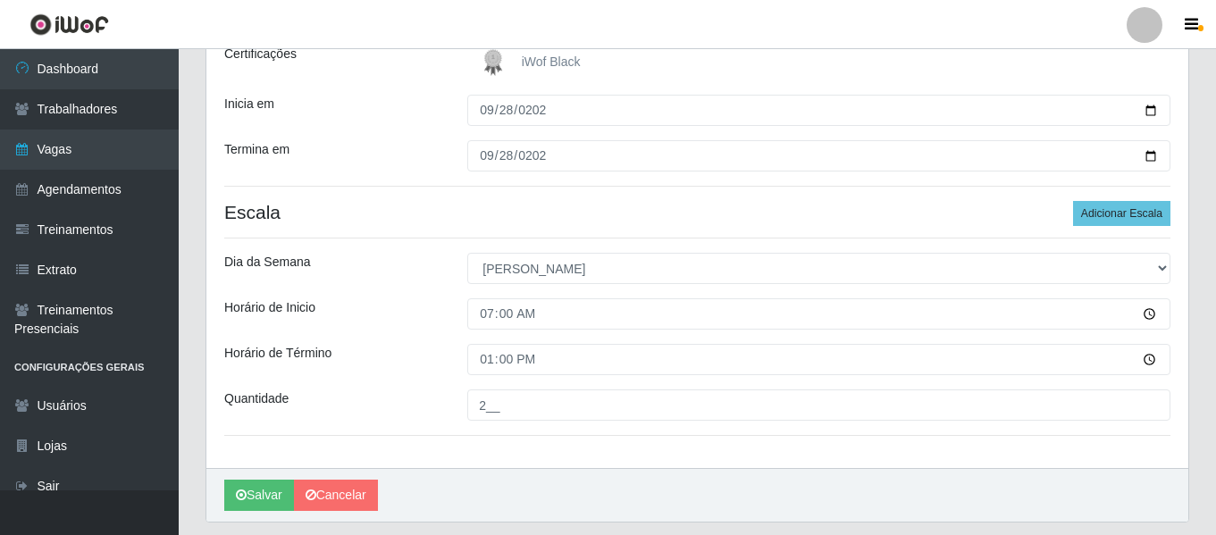
scroll to position [320, 0]
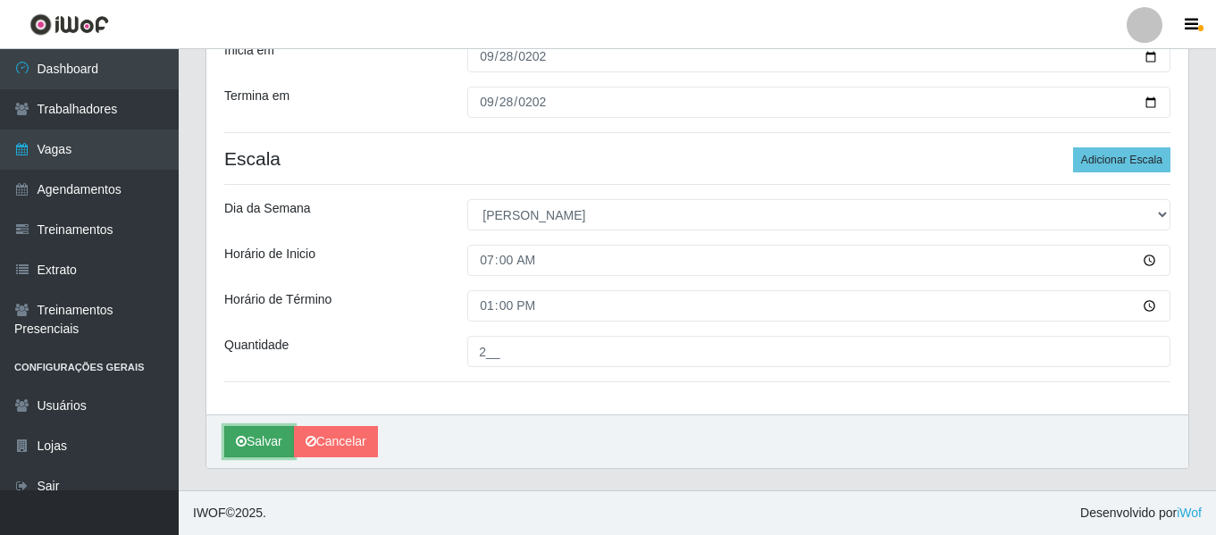
click at [247, 436] on button "Salvar" at bounding box center [259, 441] width 70 height 31
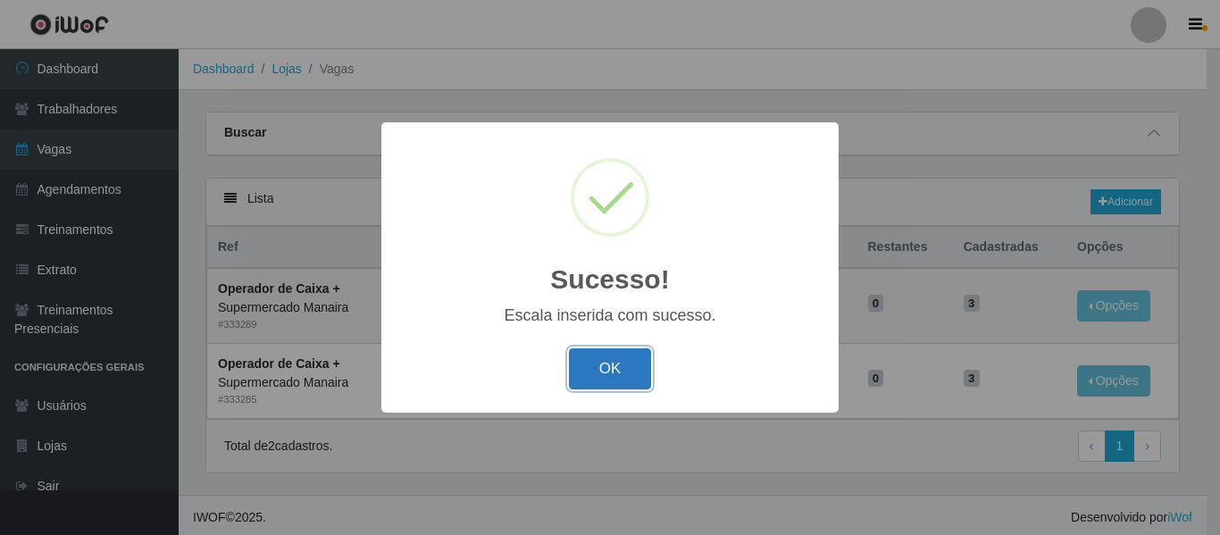
drag, startPoint x: 620, startPoint y: 358, endPoint x: 808, endPoint y: 20, distance: 387.1
click at [620, 357] on button "OK" at bounding box center [610, 369] width 83 height 42
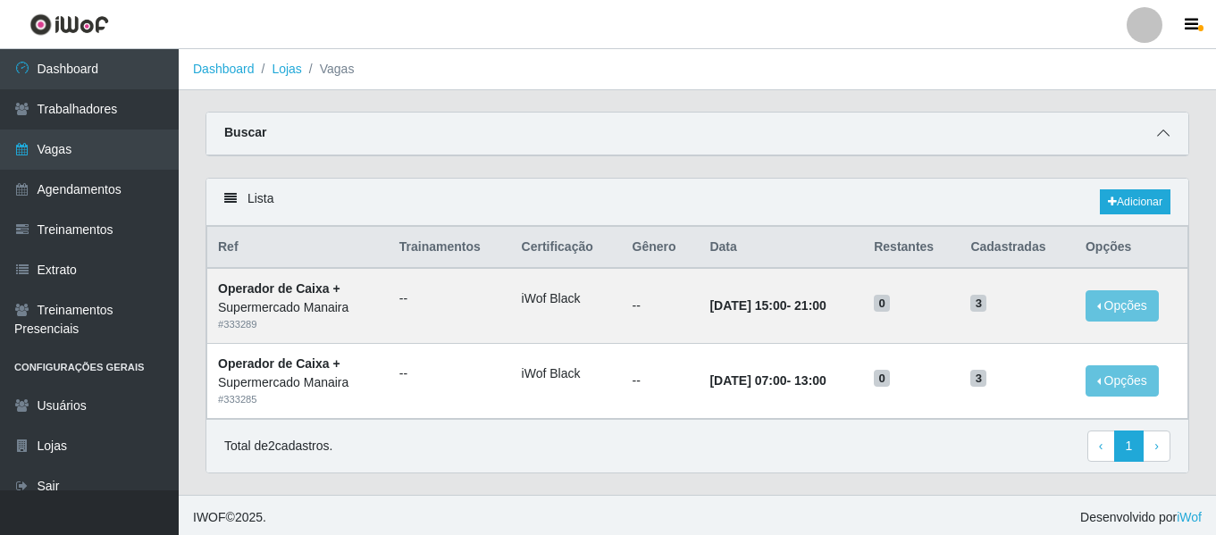
click at [1163, 137] on icon at bounding box center [1163, 133] width 13 height 13
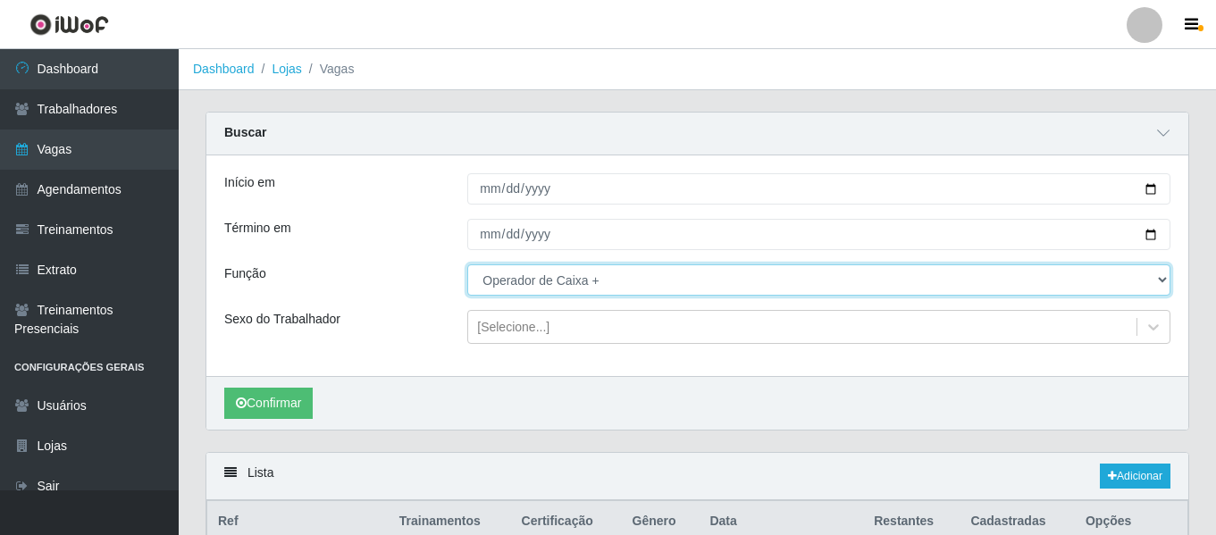
click at [566, 280] on select "[Selecione...] ASG ASG + ASG ++ Embalador Embalador + Embalador ++ Operador de …" at bounding box center [818, 279] width 703 height 31
select select "1"
click at [467, 265] on select "[Selecione...] ASG ASG + ASG ++ Embalador Embalador + Embalador ++ Operador de …" at bounding box center [818, 279] width 703 height 31
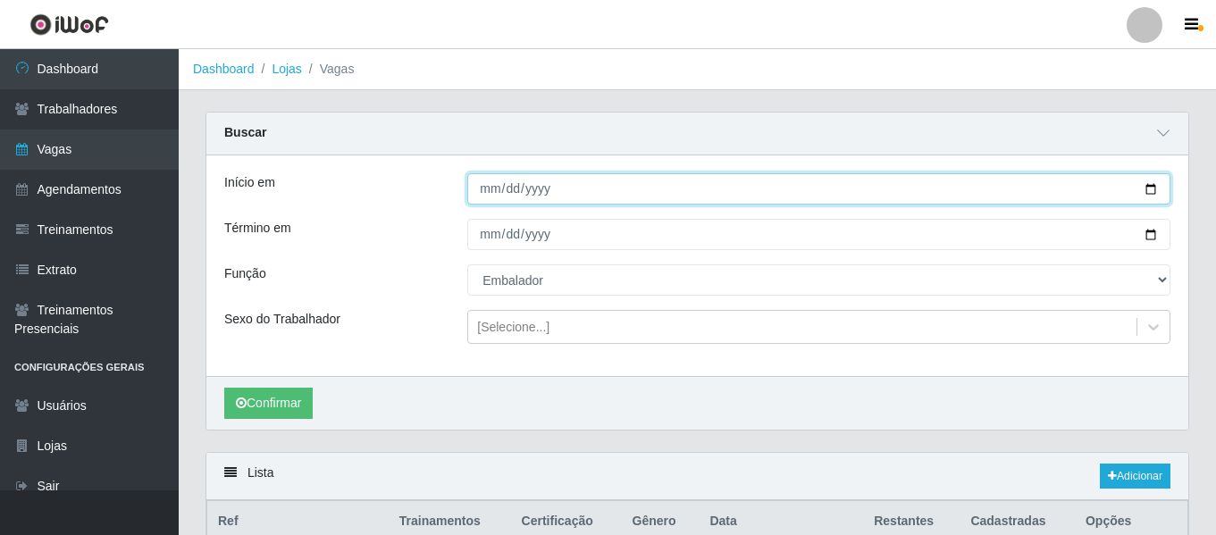
click at [487, 197] on input "[DATE]" at bounding box center [818, 188] width 703 height 31
type input "[DATE]"
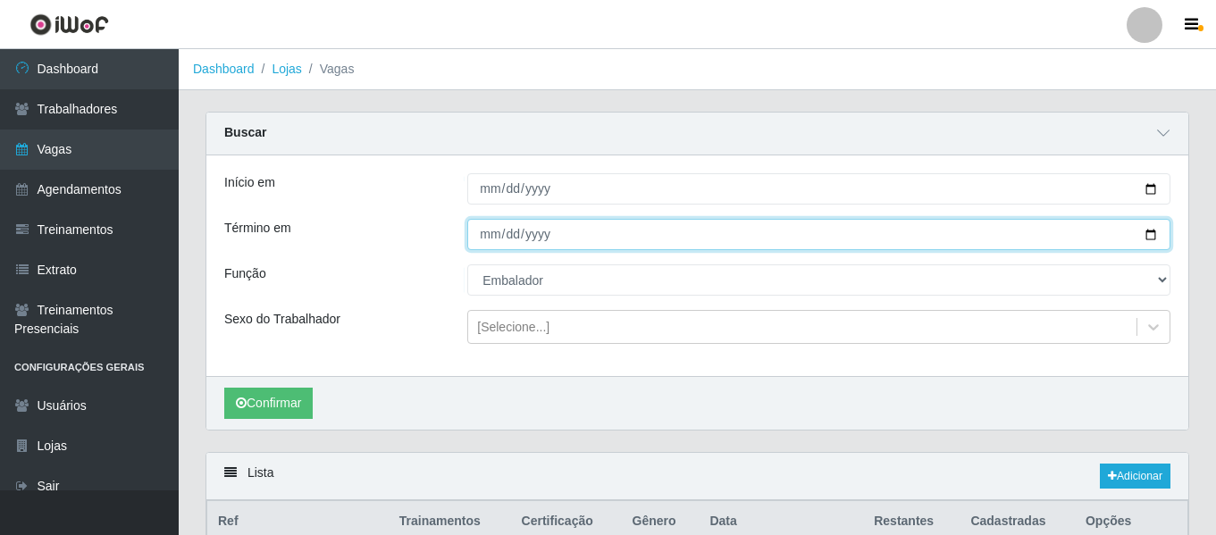
click at [485, 239] on input "[DATE]" at bounding box center [818, 234] width 703 height 31
type input "[DATE]"
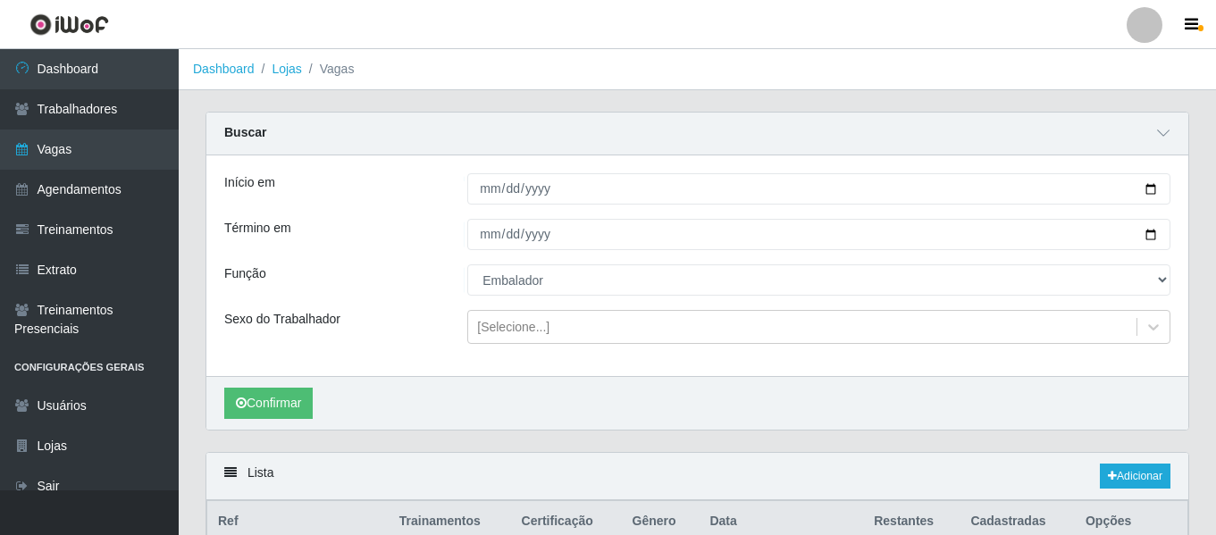
click at [273, 421] on div "Confirmar" at bounding box center [697, 403] width 982 height 54
click at [275, 376] on div "Início em [DATE] Término em [DATE] Função [Selecione...] ASG ASG + ASG ++ Embal…" at bounding box center [697, 265] width 982 height 221
click at [282, 408] on button "Confirmar" at bounding box center [268, 403] width 88 height 31
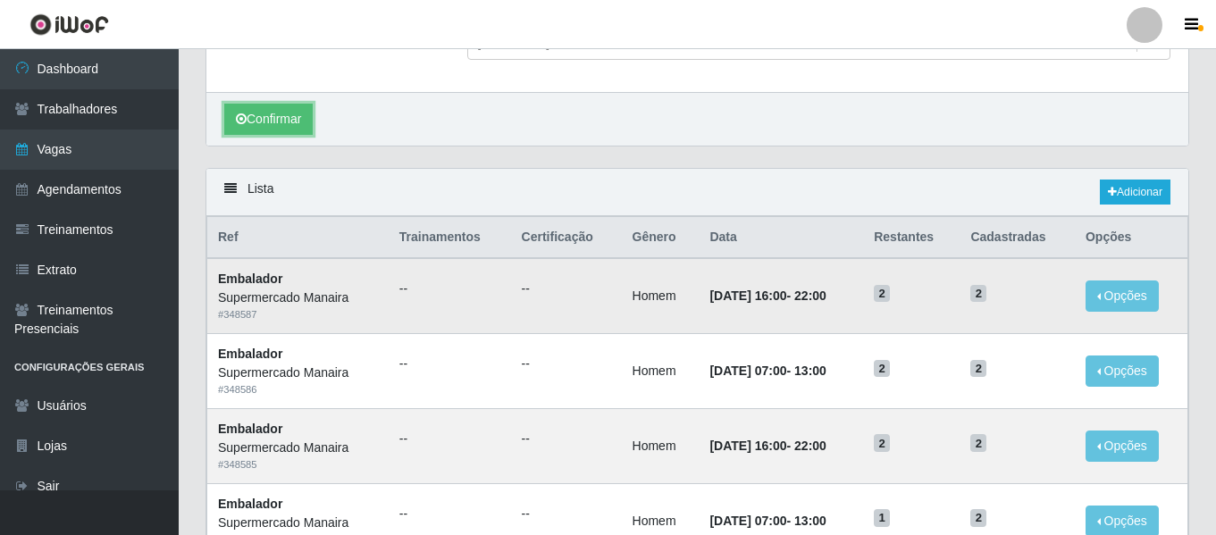
scroll to position [28, 0]
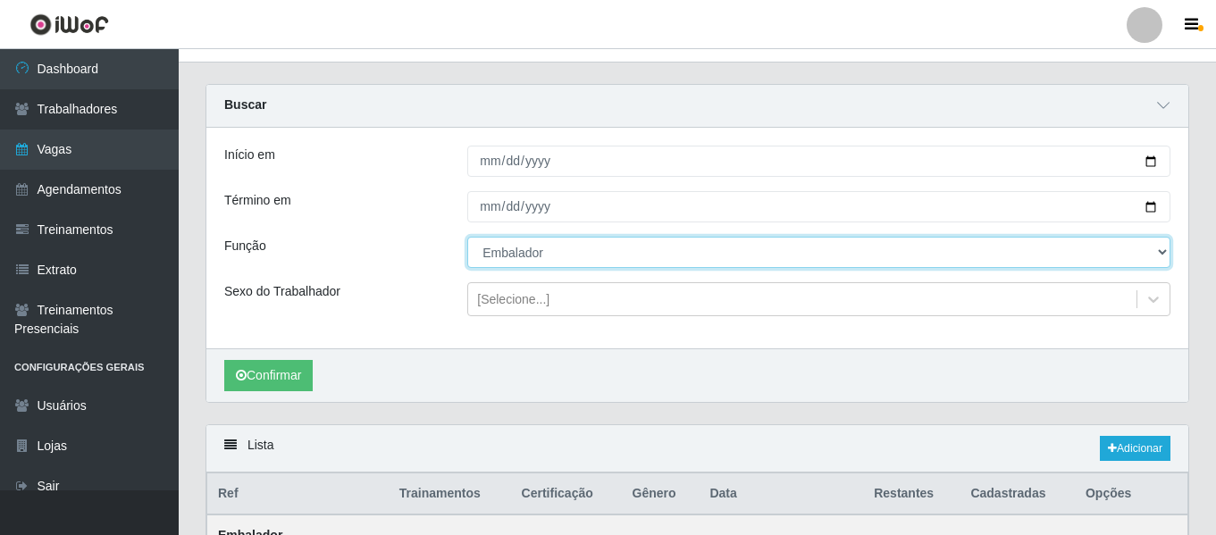
click at [594, 254] on select "[Selecione...] ASG ASG + ASG ++ Embalador Embalador + Embalador ++ Operador de …" at bounding box center [818, 252] width 703 height 31
select select "22"
click at [467, 238] on select "[Selecione...] ASG ASG + ASG ++ Embalador Embalador + Embalador ++ Operador de …" at bounding box center [818, 252] width 703 height 31
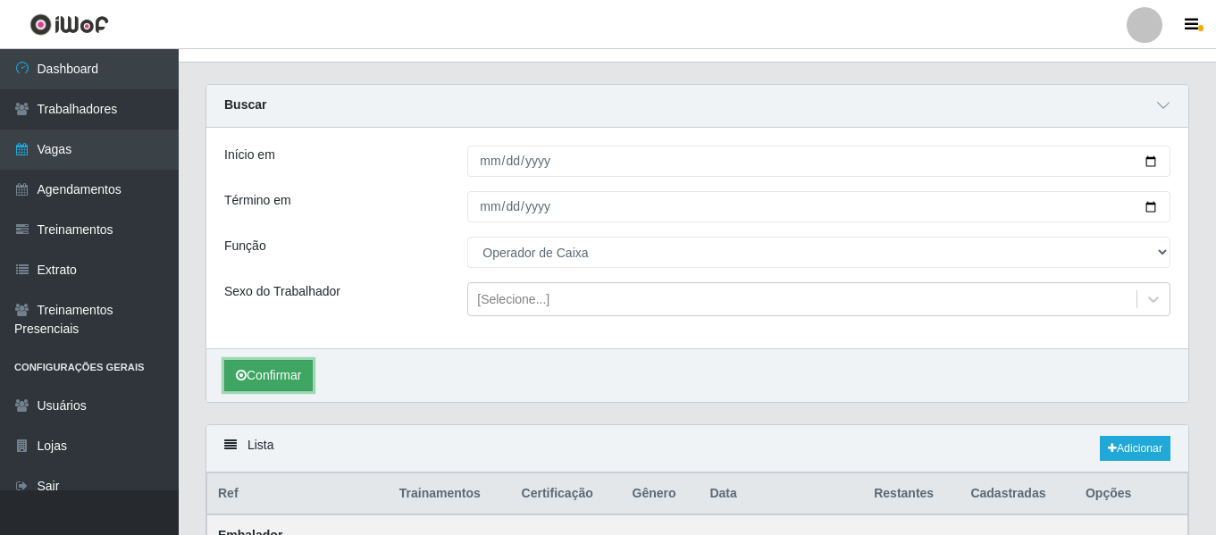
click at [280, 378] on button "Confirmar" at bounding box center [268, 375] width 88 height 31
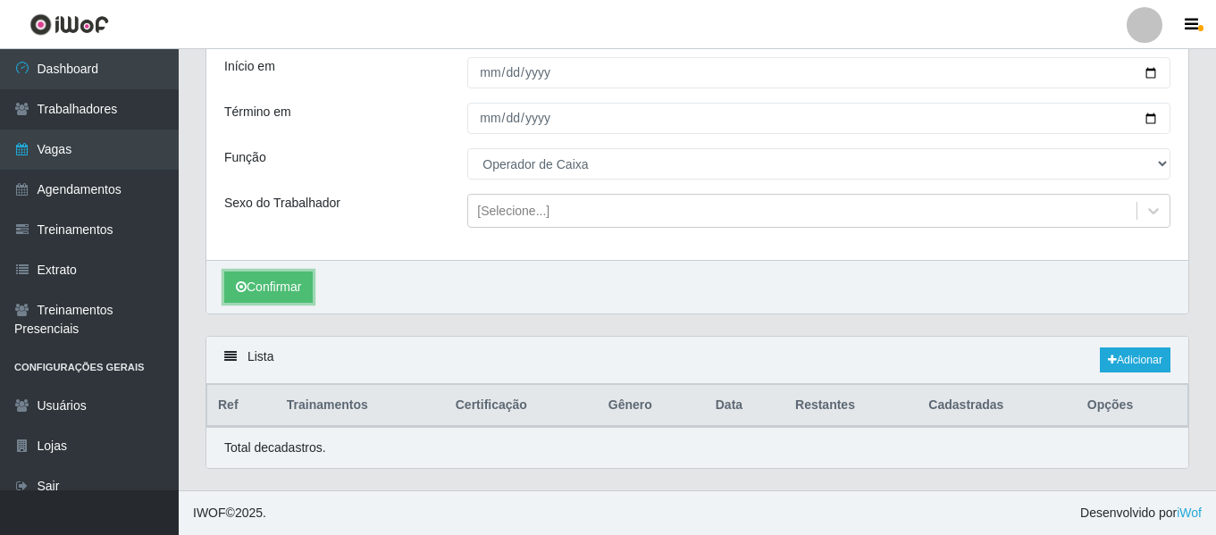
scroll to position [430, 0]
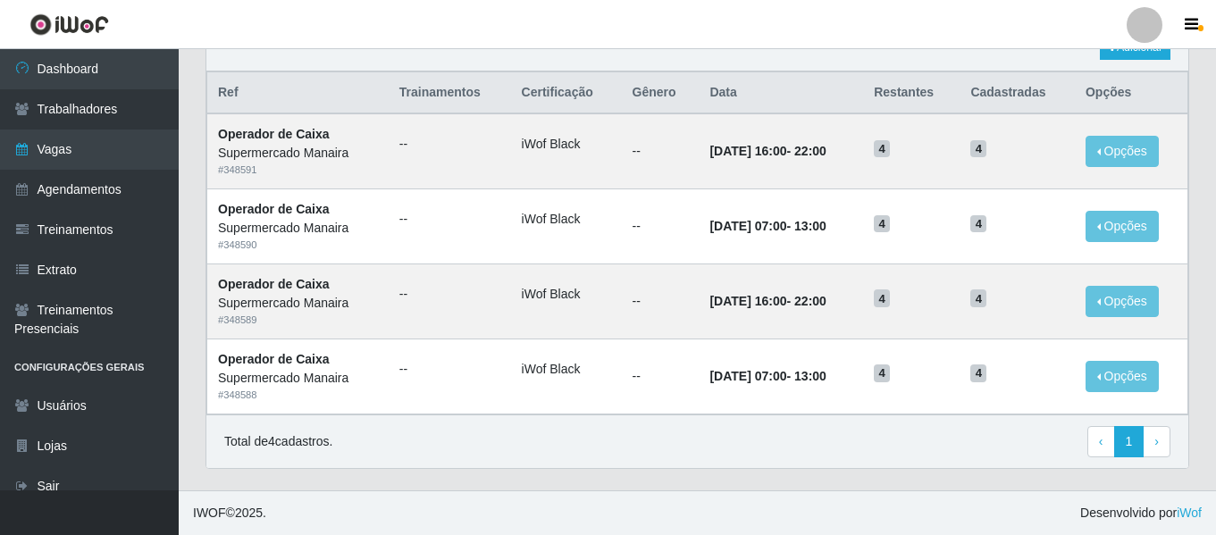
scroll to position [155, 0]
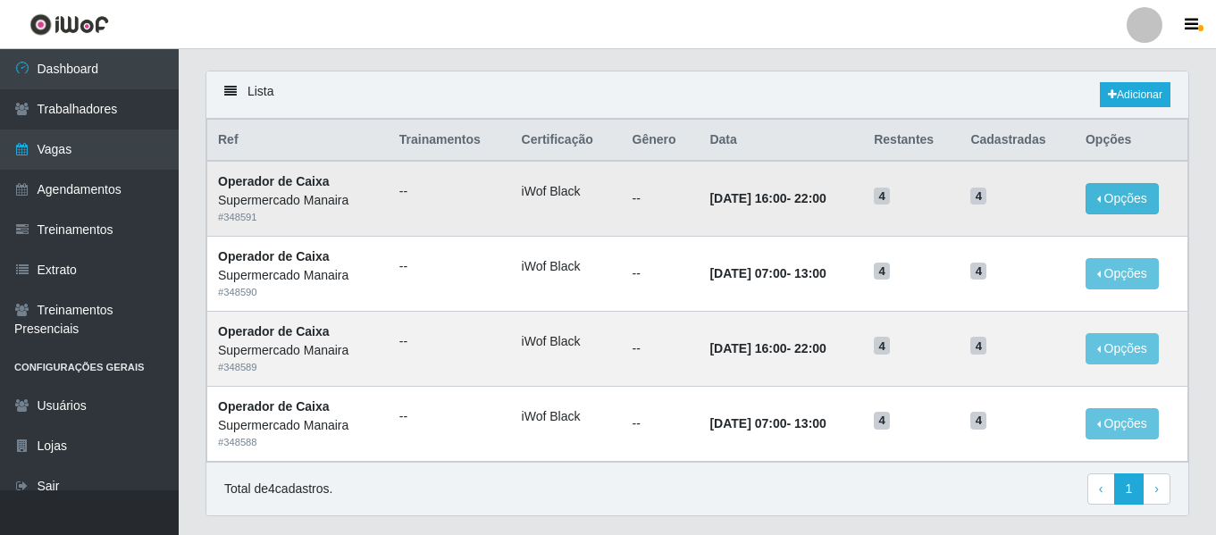
scroll to position [66, 0]
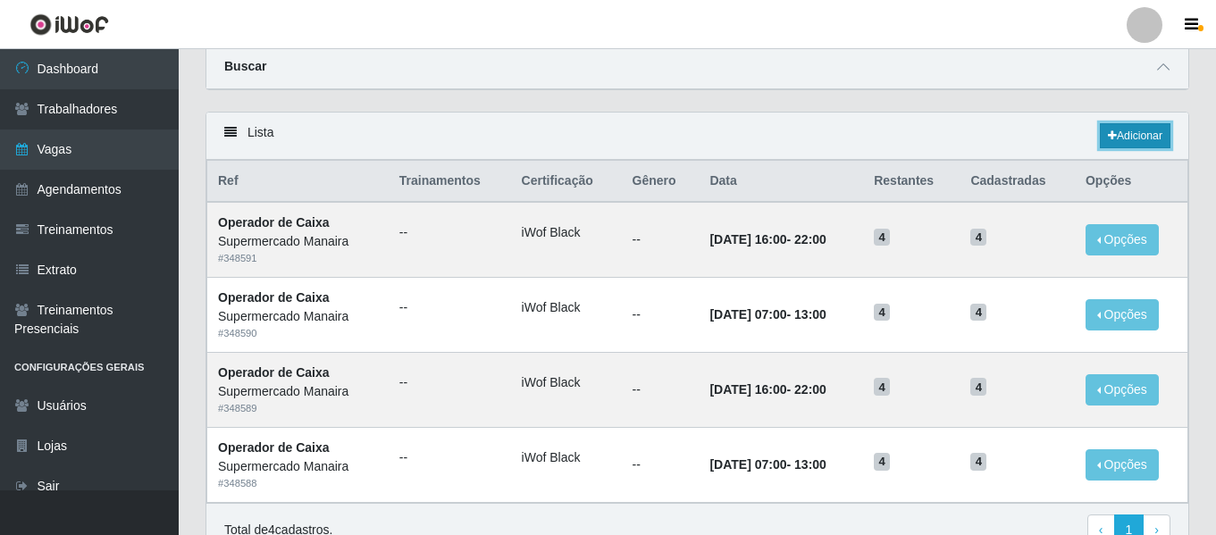
click at [1134, 131] on link "Adicionar" at bounding box center [1135, 135] width 71 height 25
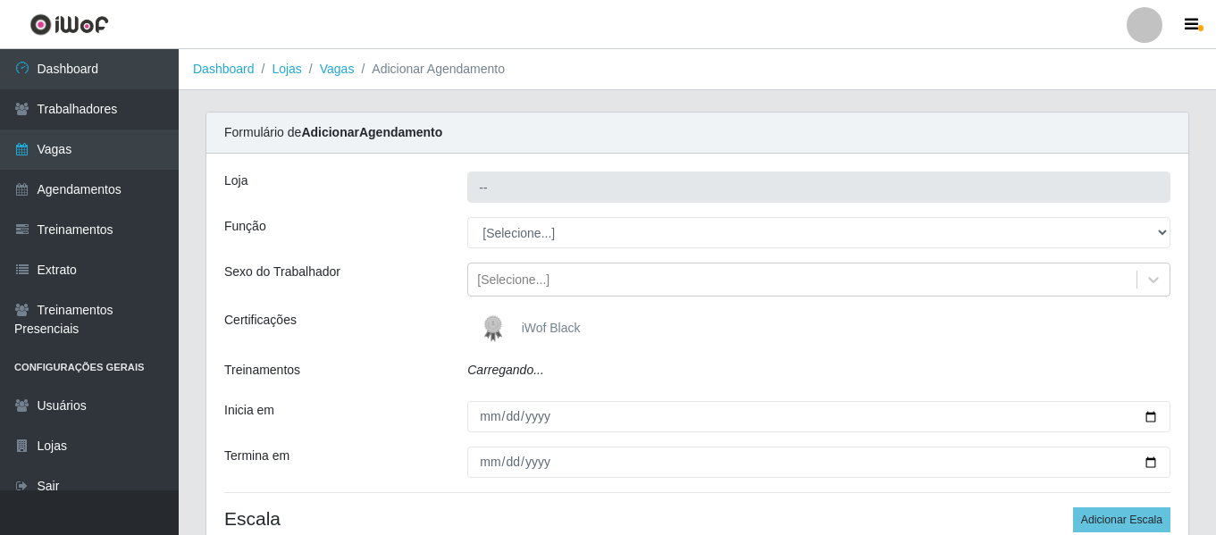
type input "Supermercado Manaira"
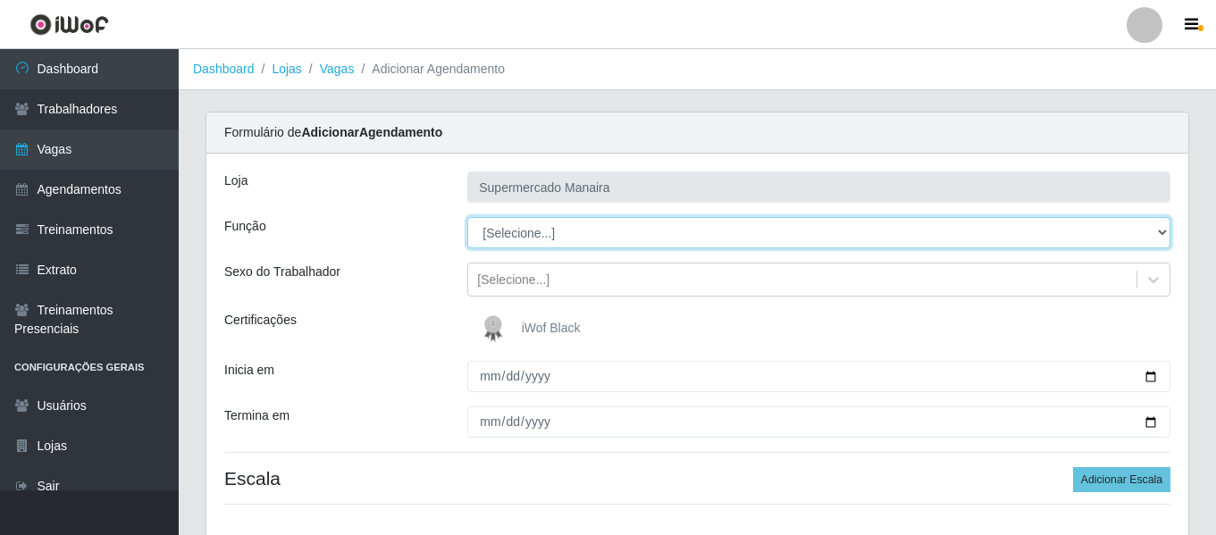
click at [538, 230] on select "[Selecione...] ASG ASG + ASG ++ Embalador Embalador + Embalador ++ Operador de …" at bounding box center [818, 232] width 703 height 31
select select "1"
click at [467, 217] on select "[Selecione...] ASG ASG + ASG ++ Embalador Embalador + Embalador ++ Operador de …" at bounding box center [818, 232] width 703 height 31
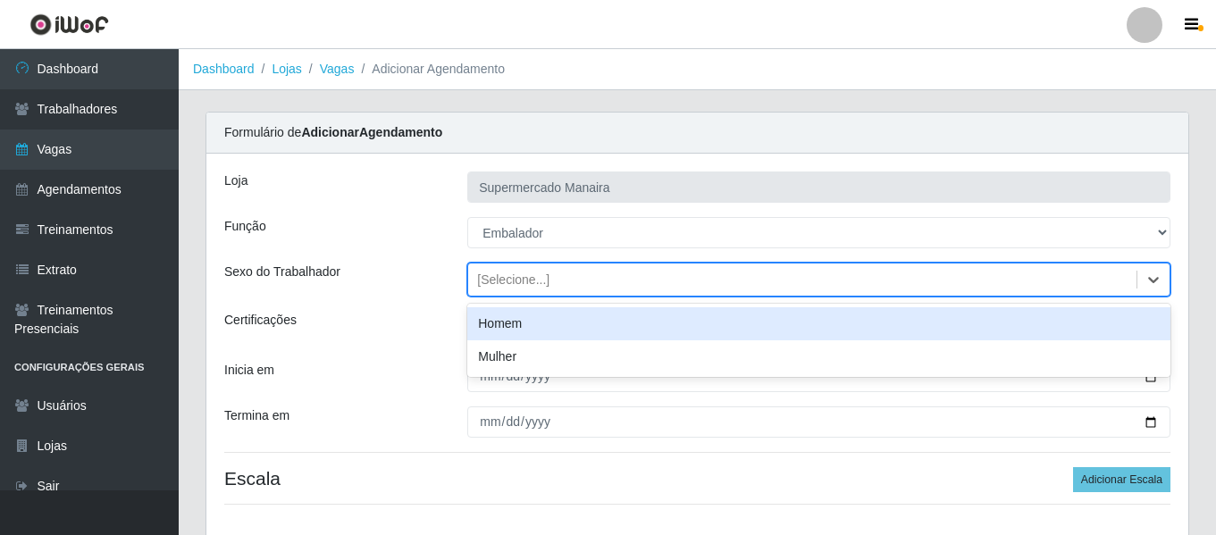
click at [523, 280] on div "[Selecione...]" at bounding box center [513, 280] width 72 height 19
click at [520, 320] on div "Homem" at bounding box center [818, 323] width 703 height 33
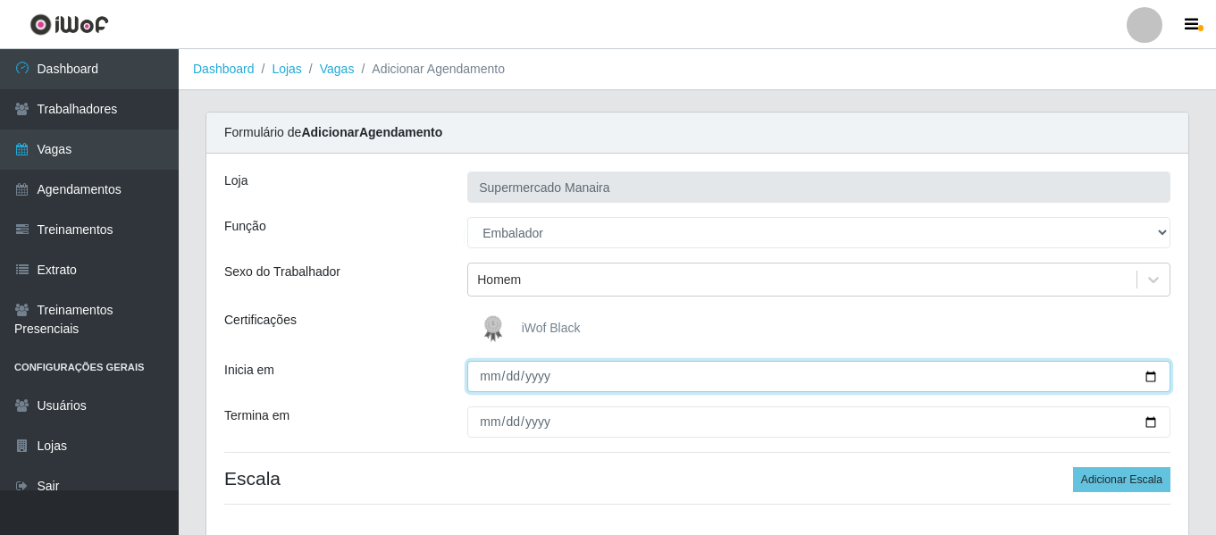
click at [498, 379] on input "Inicia em" at bounding box center [818, 376] width 703 height 31
type input "[PHONE_NUMBER]"
type input "[DATE]"
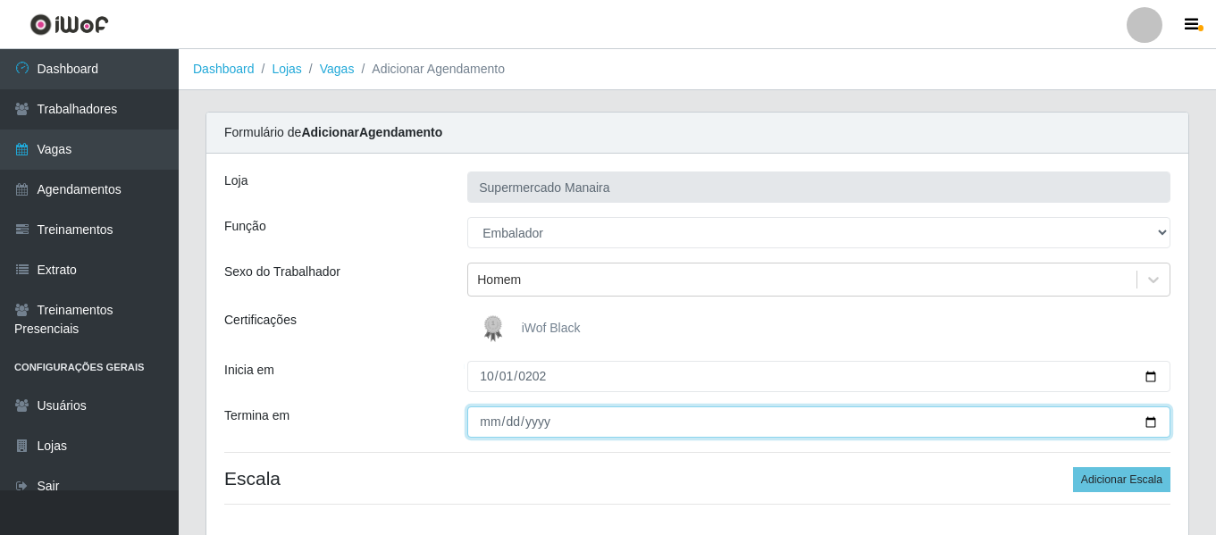
click at [492, 423] on input "Termina em" at bounding box center [818, 421] width 703 height 31
click at [497, 427] on input "Termina em" at bounding box center [818, 421] width 703 height 31
type input "[DATE]"
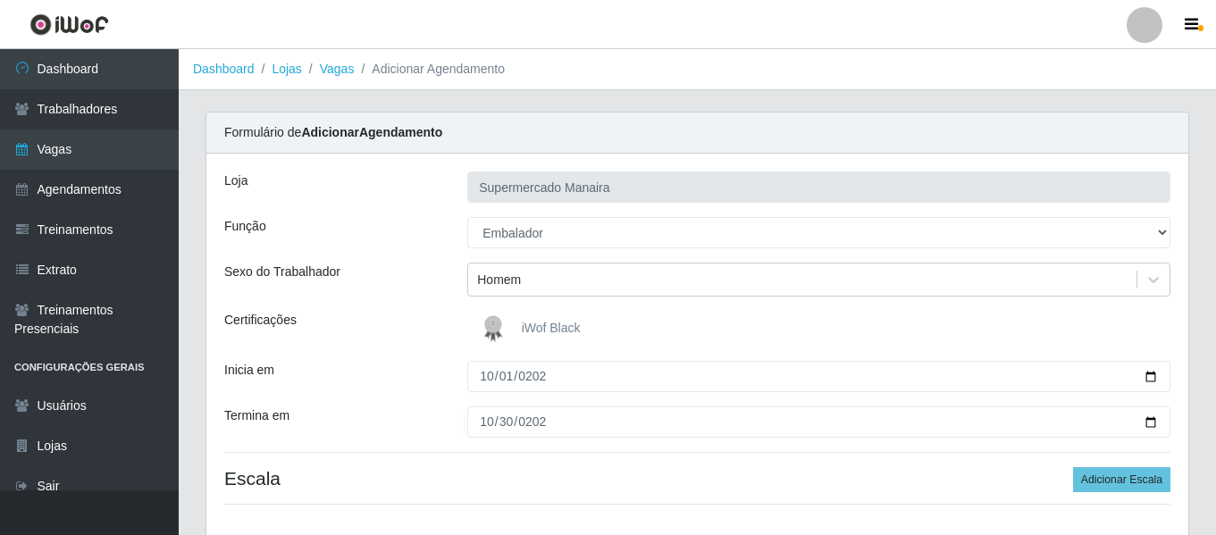
click at [393, 363] on div "Inicia em" at bounding box center [332, 376] width 243 height 31
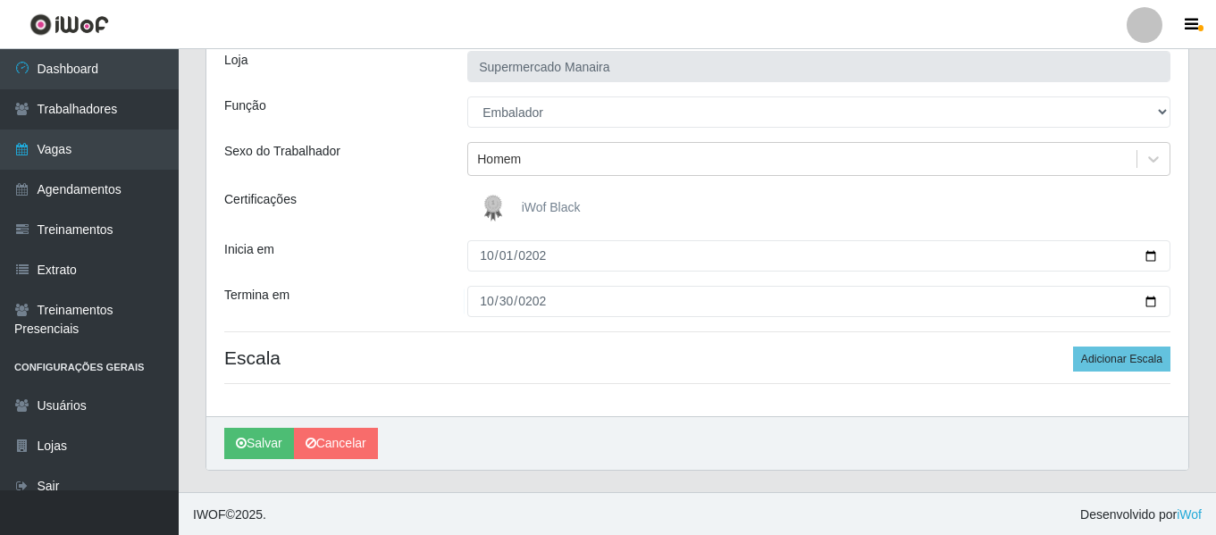
scroll to position [122, 0]
click at [1113, 362] on button "Adicionar Escala" at bounding box center [1121, 357] width 97 height 25
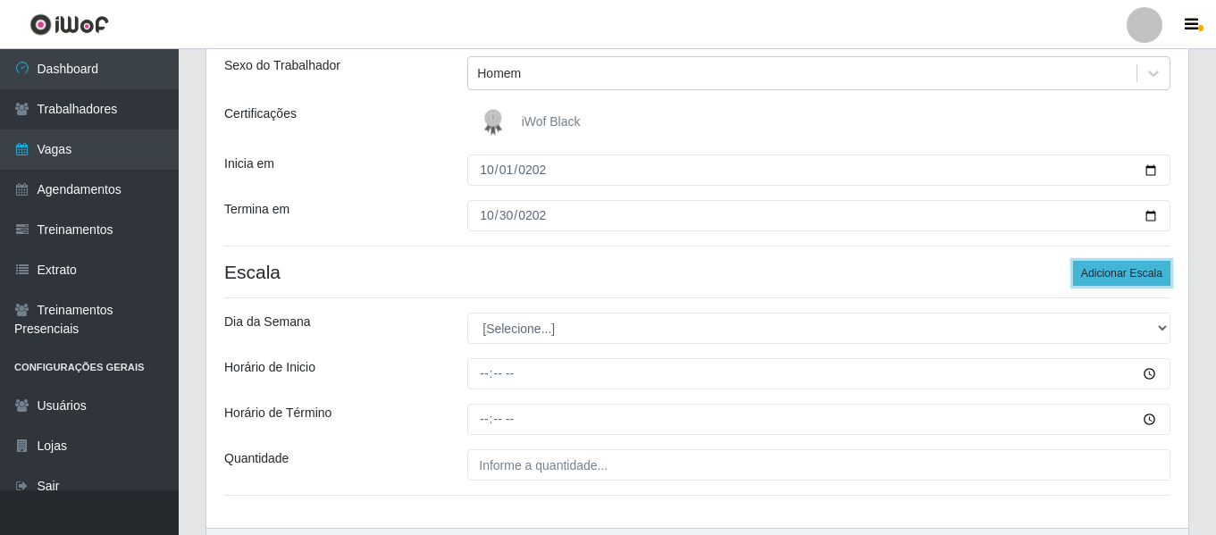
scroll to position [320, 0]
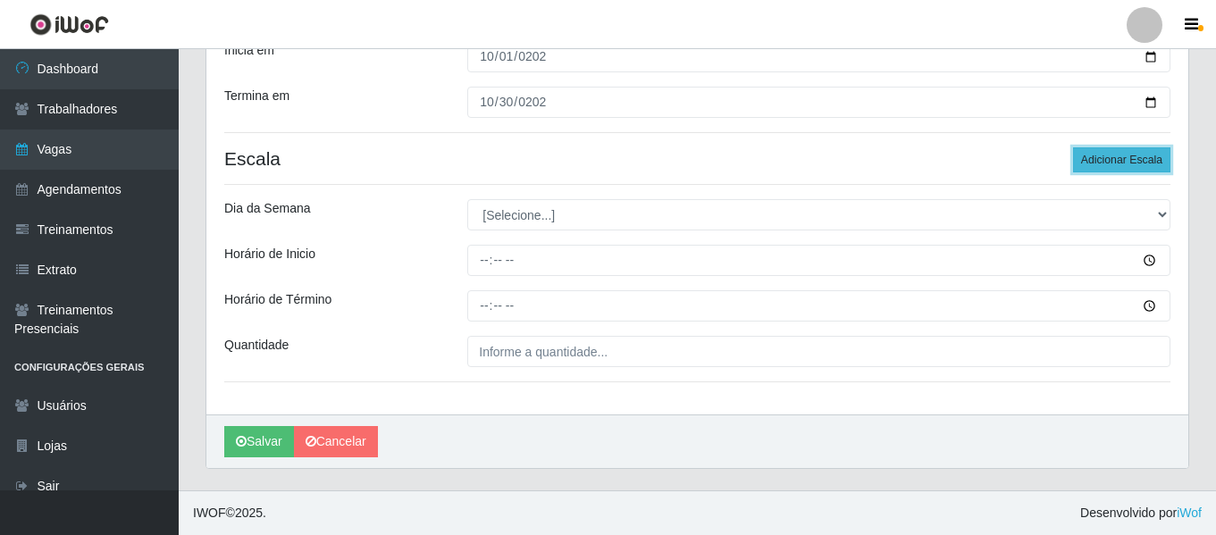
click at [1145, 149] on button "Adicionar Escala" at bounding box center [1121, 159] width 97 height 25
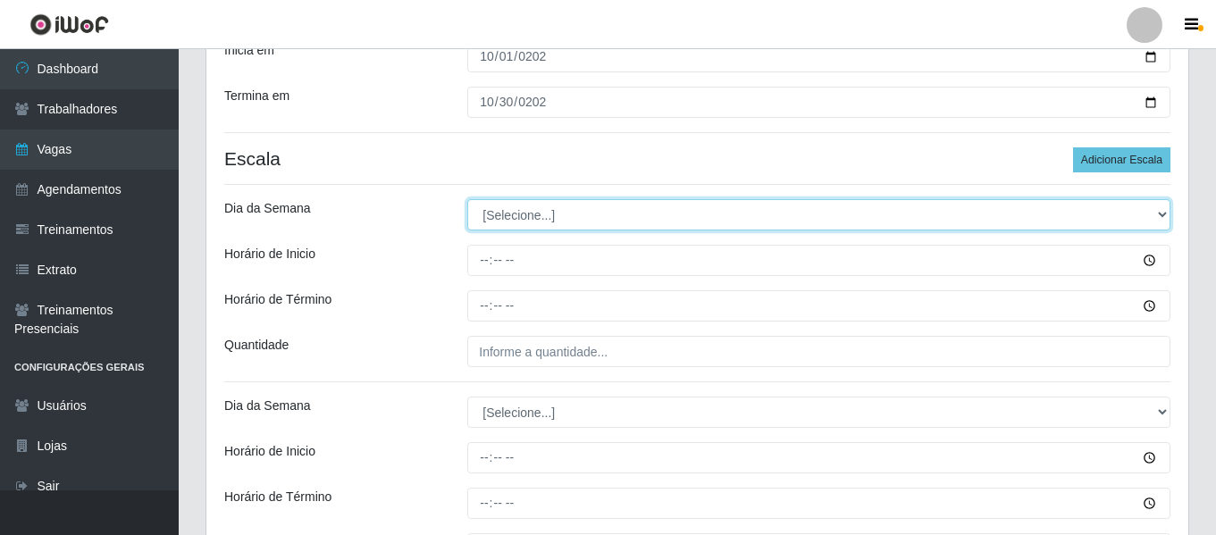
click at [544, 223] on select "[Selecione...] Segunda Terça Quarta Quinta Sexta Sábado Domingo" at bounding box center [818, 214] width 703 height 31
select select "3"
click at [467, 199] on select "[Selecione...] Segunda Terça Quarta Quinta Sexta Sábado Domingo" at bounding box center [818, 214] width 703 height 31
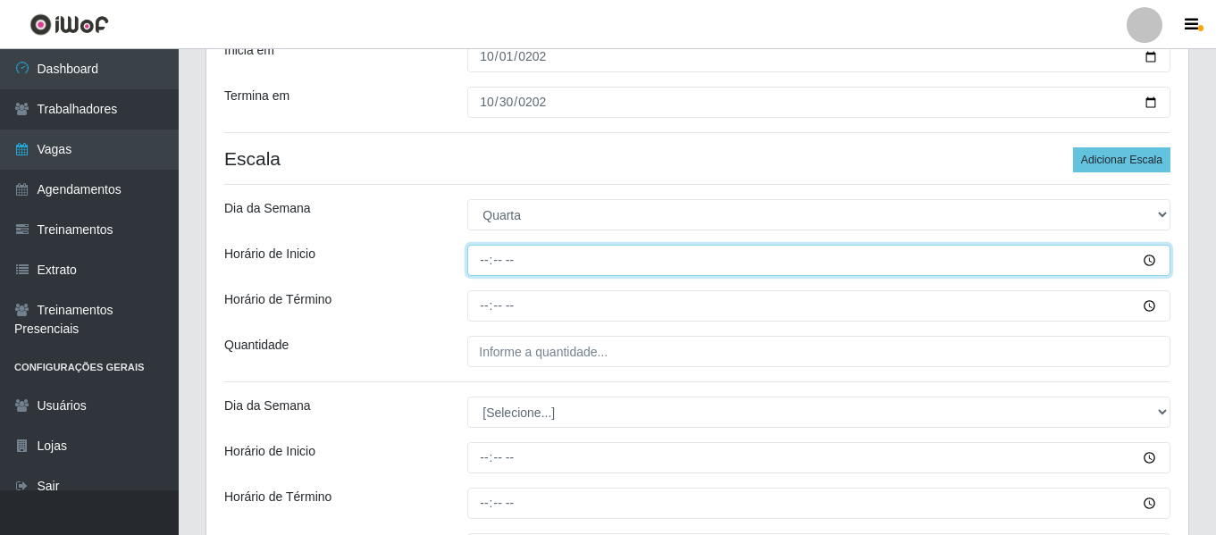
click at [490, 263] on input "Horário de Inicio" at bounding box center [818, 260] width 703 height 31
type input "07:00"
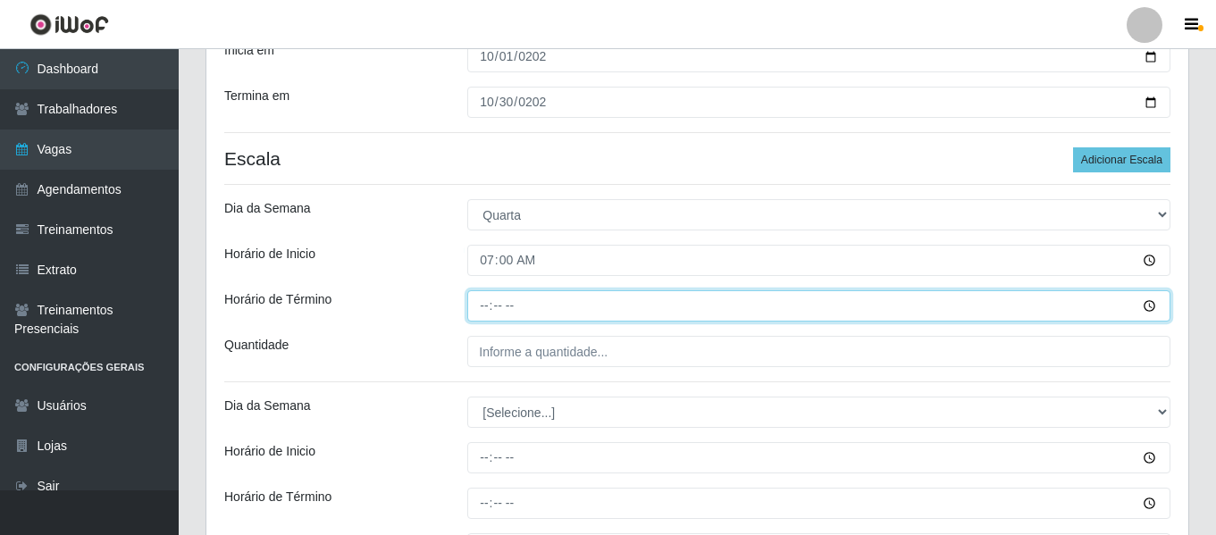
click at [473, 308] on input "Horário de Término" at bounding box center [818, 305] width 703 height 31
type input "13:00"
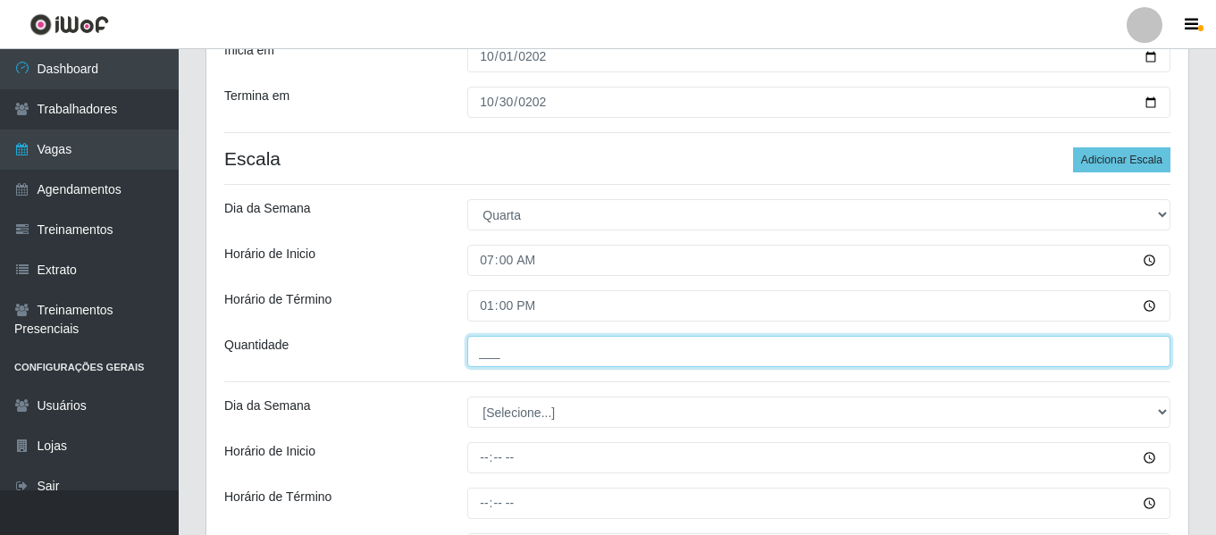
click at [505, 342] on input "___" at bounding box center [818, 351] width 703 height 31
type input "1__"
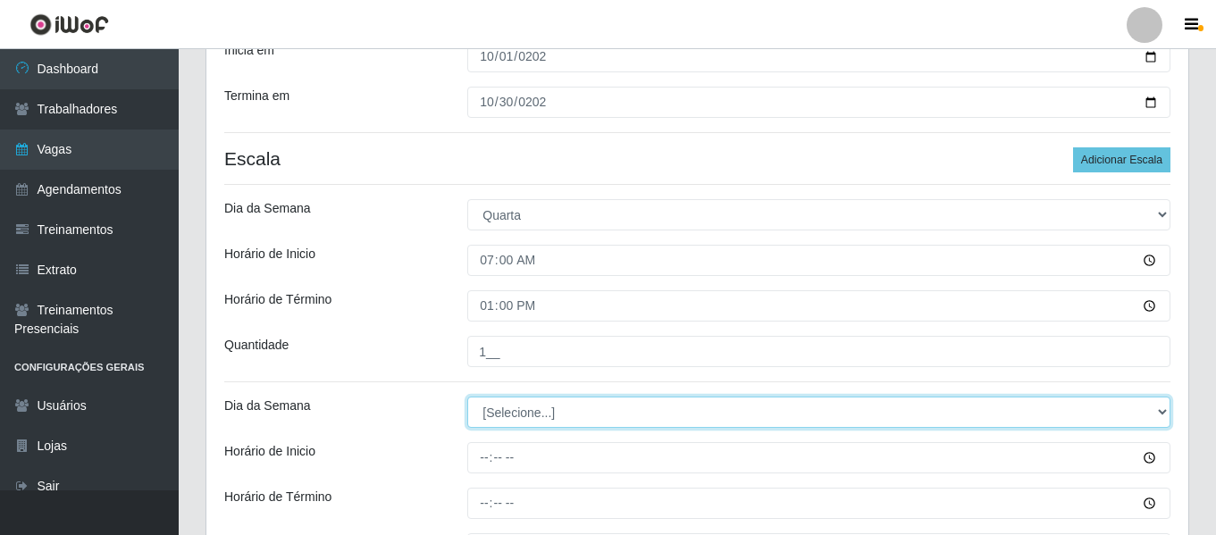
click at [523, 415] on select "[Selecione...] Segunda Terça Quarta Quinta Sexta Sábado Domingo" at bounding box center [818, 412] width 703 height 31
select select "3"
click at [467, 397] on select "[Selecione...] Segunda Terça Quarta Quinta Sexta Sábado Domingo" at bounding box center [818, 412] width 703 height 31
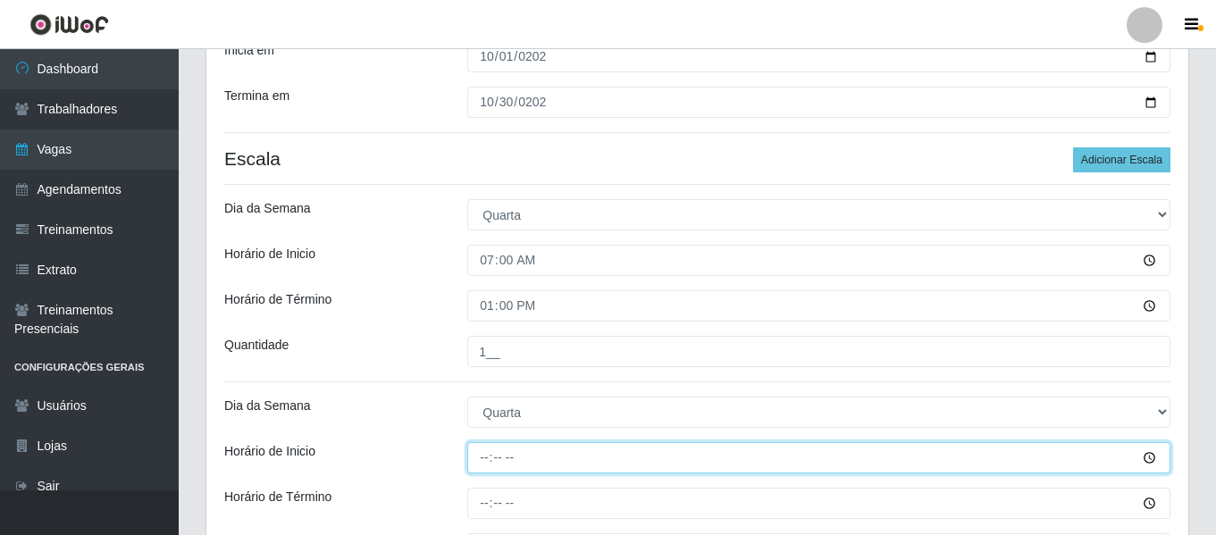
click at [485, 457] on input "Horário de Inicio" at bounding box center [818, 457] width 703 height 31
type input "16:00"
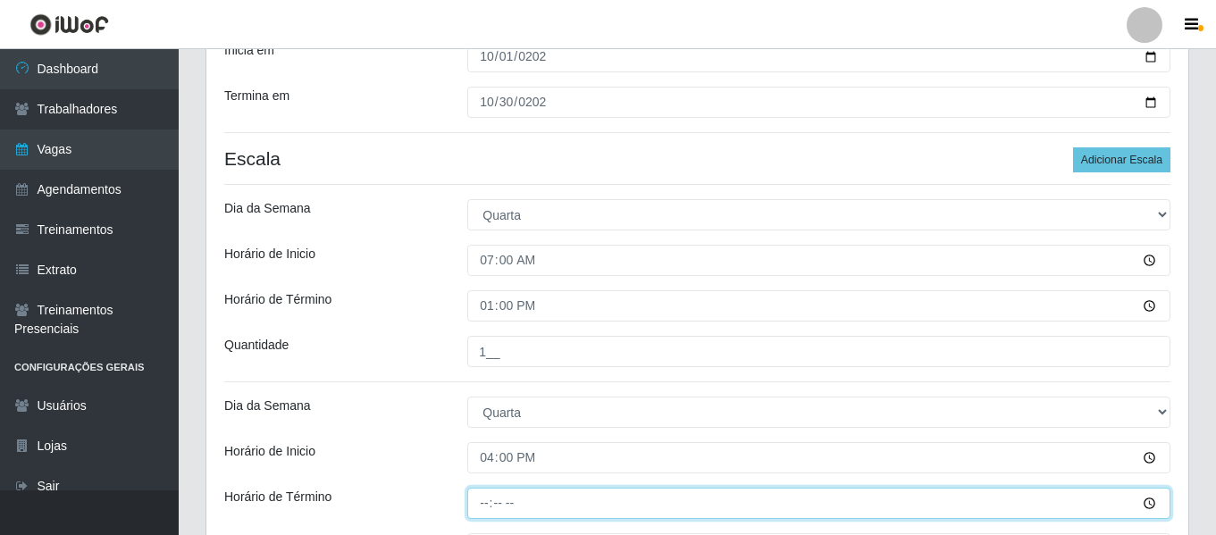
click at [486, 511] on input "Horário de Término" at bounding box center [818, 503] width 703 height 31
type input "22:00"
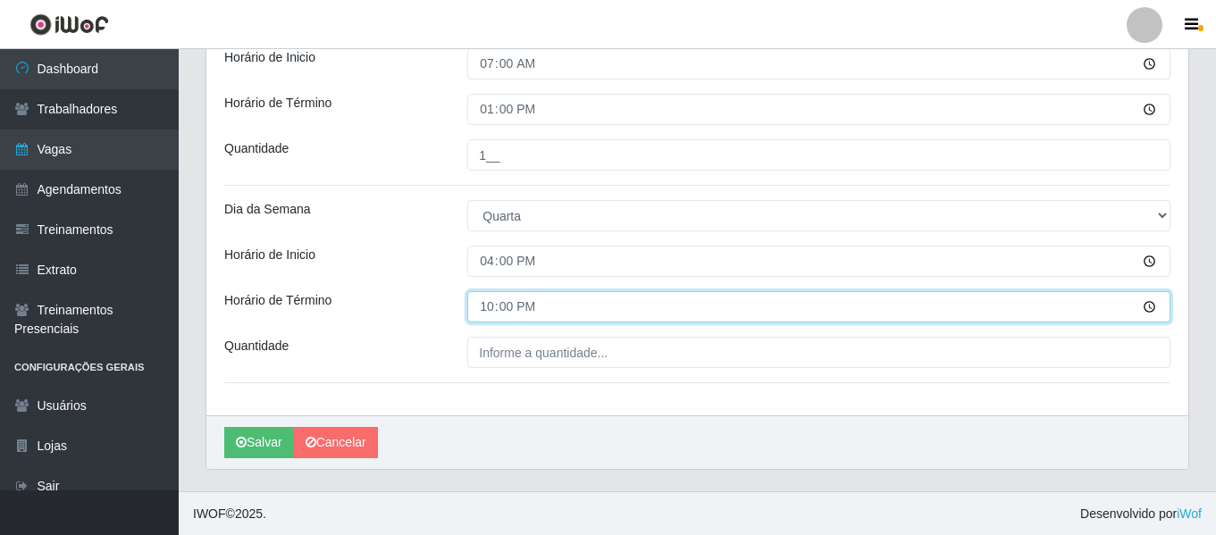
scroll to position [517, 0]
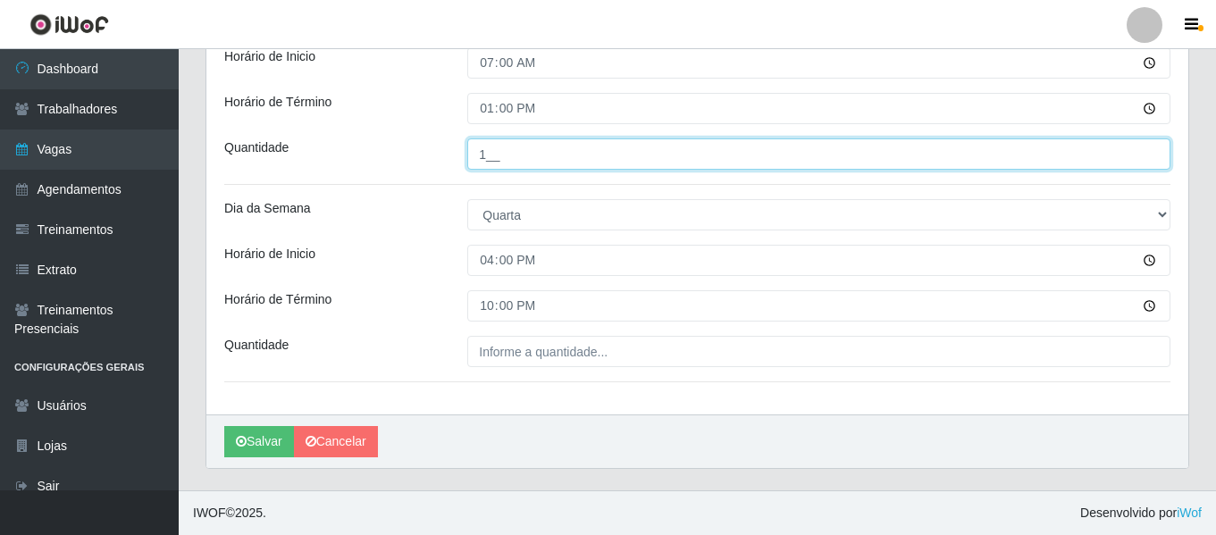
click at [493, 156] on input "1__" at bounding box center [818, 153] width 703 height 31
type input "2__"
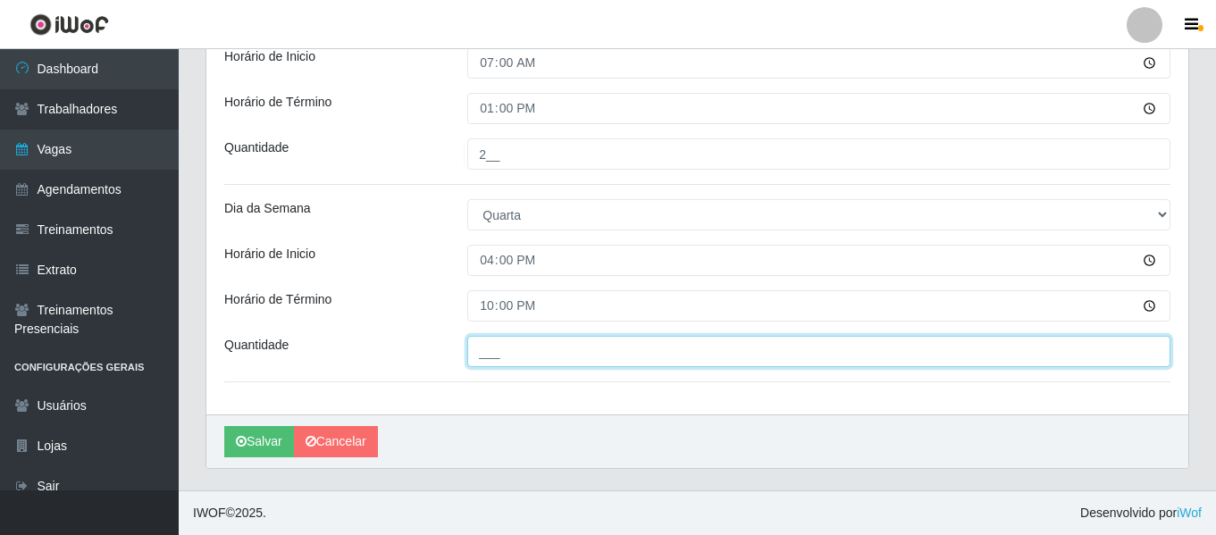
click at [614, 356] on input "___" at bounding box center [818, 351] width 703 height 31
type input "2__"
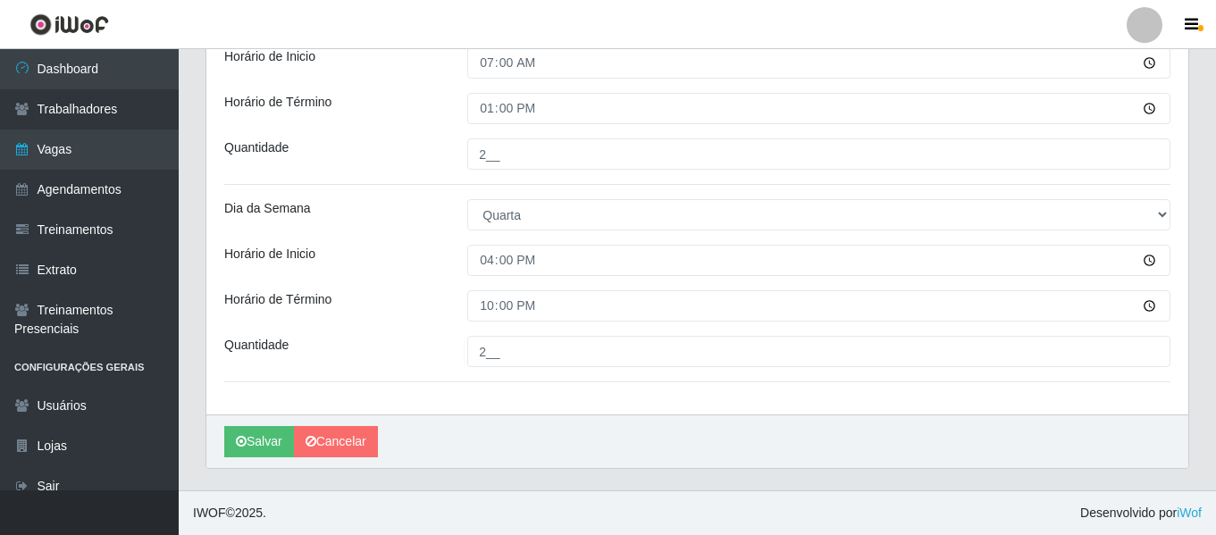
click at [363, 274] on div "Horário de Inicio" at bounding box center [332, 260] width 243 height 31
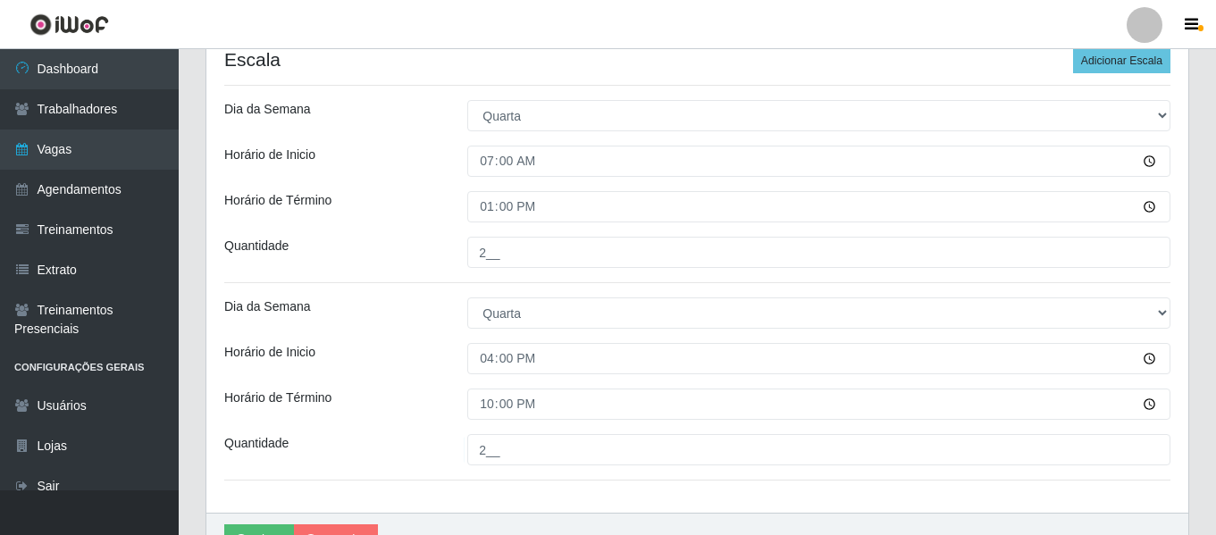
scroll to position [249, 0]
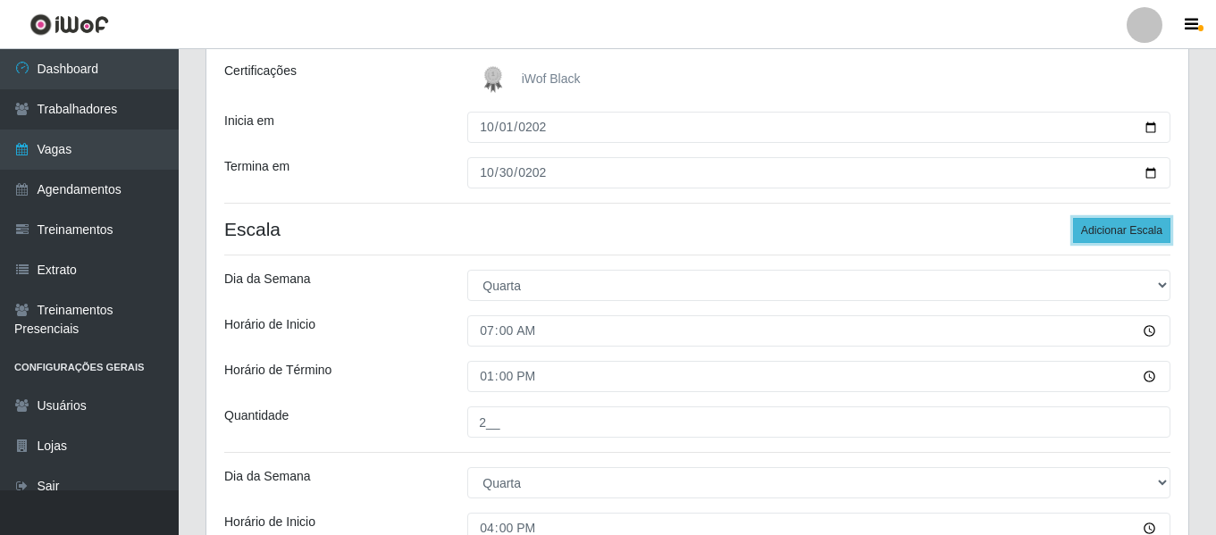
click at [1125, 230] on button "Adicionar Escala" at bounding box center [1121, 230] width 97 height 25
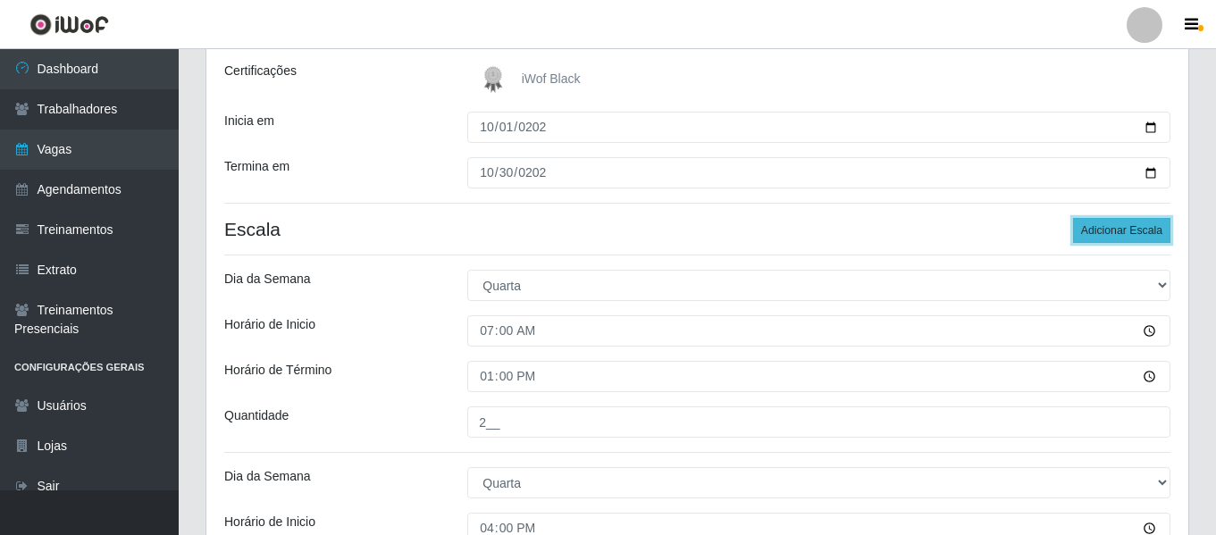
click at [1125, 230] on button "Adicionar Escala" at bounding box center [1121, 230] width 97 height 25
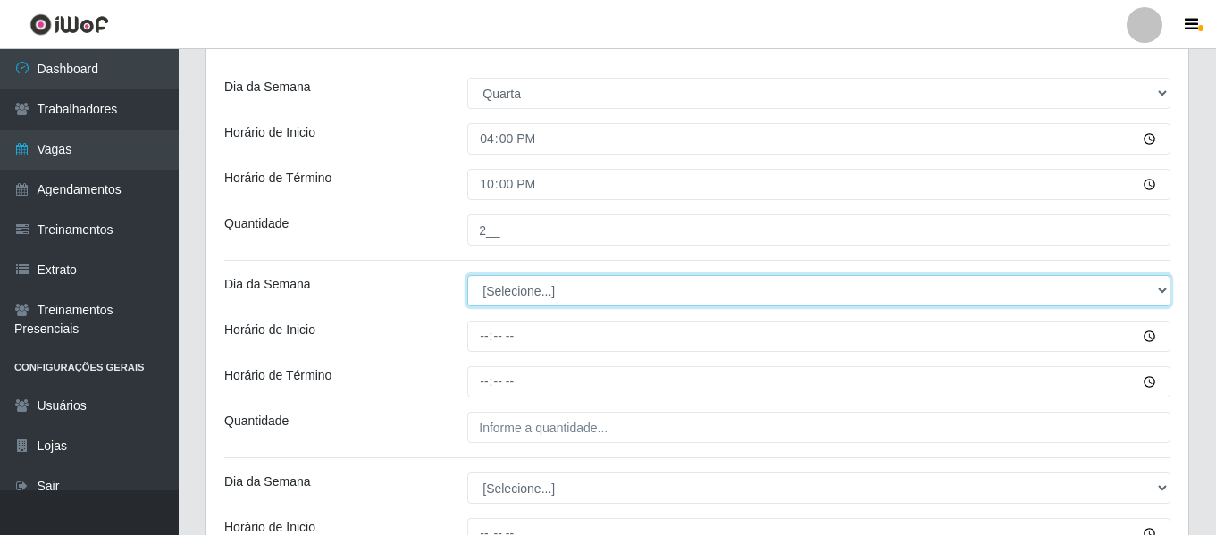
scroll to position [696, 0]
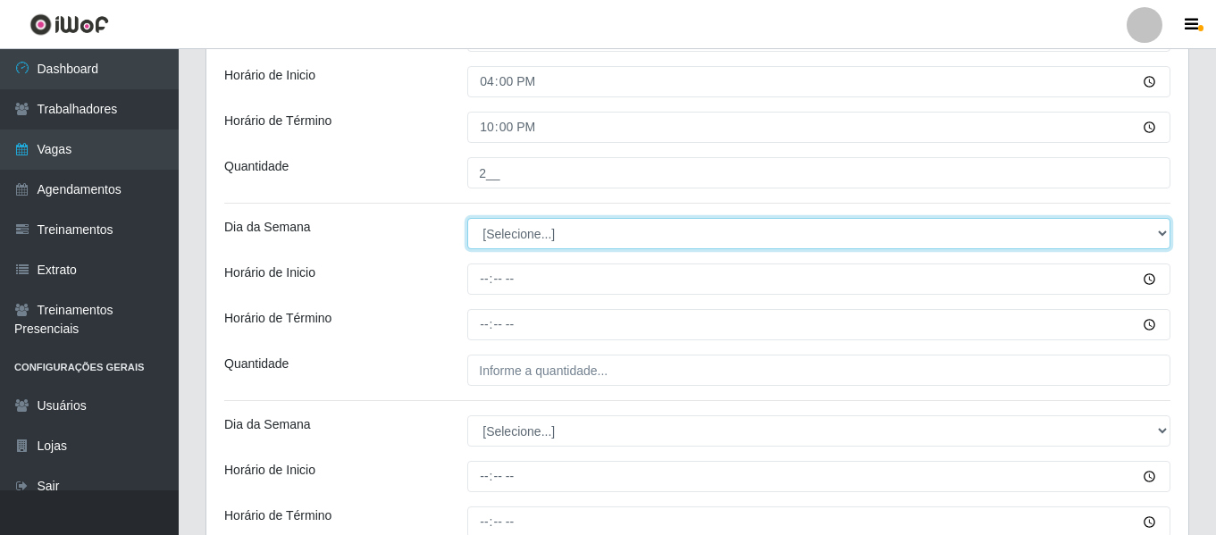
click at [505, 228] on select "[Selecione...] Segunda Terça Quarta Quinta Sexta Sábado Domingo" at bounding box center [818, 233] width 703 height 31
select select "4"
click at [467, 218] on select "[Selecione...] Segunda Terça Quarta Quinta Sexta Sábado Domingo" at bounding box center [818, 233] width 703 height 31
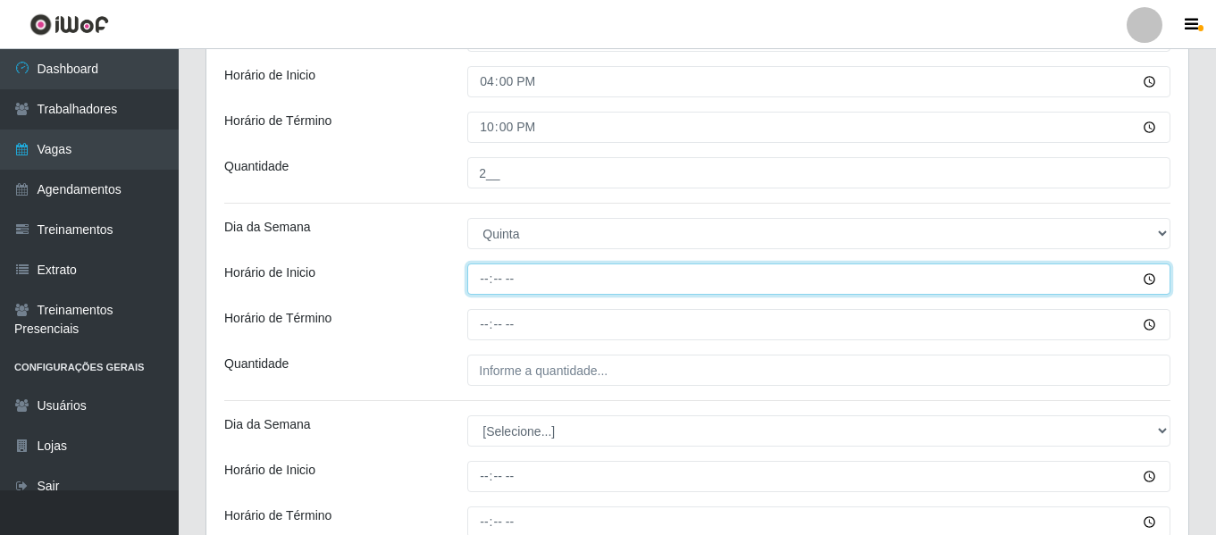
click at [478, 287] on input "Horário de Inicio" at bounding box center [818, 279] width 703 height 31
type input "07:00"
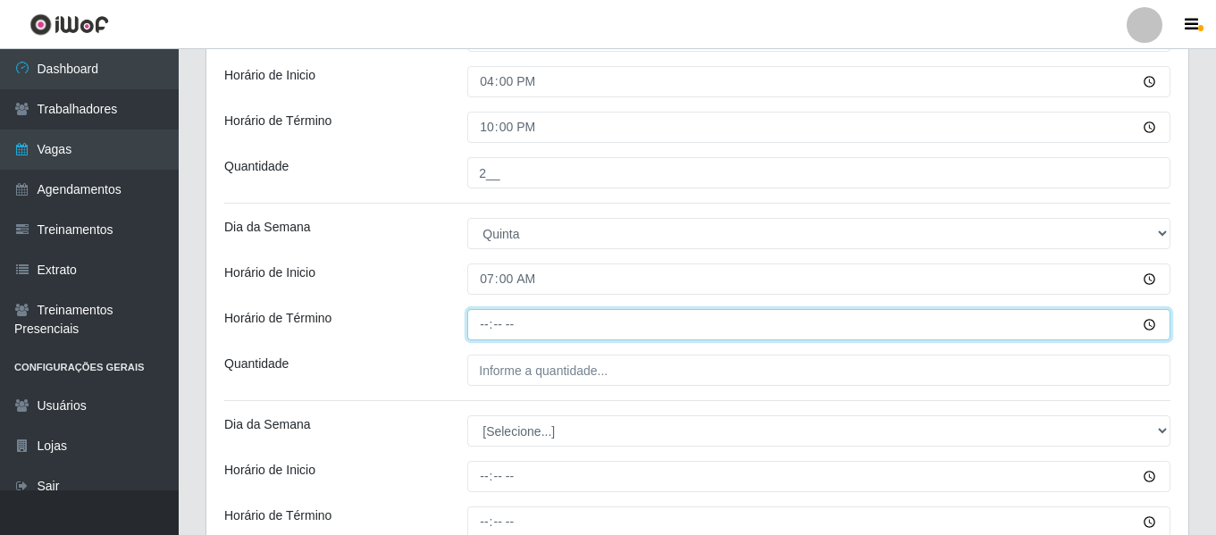
click at [486, 322] on input "Horário de Término" at bounding box center [818, 324] width 703 height 31
type input "13:00"
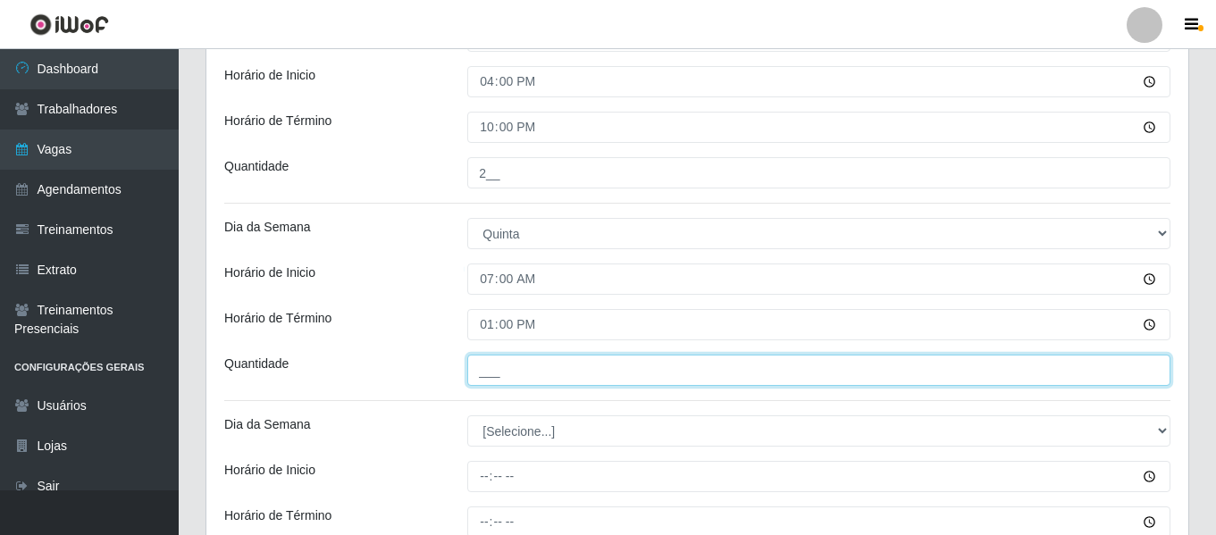
click at [504, 356] on input "___" at bounding box center [818, 370] width 703 height 31
type input "2__"
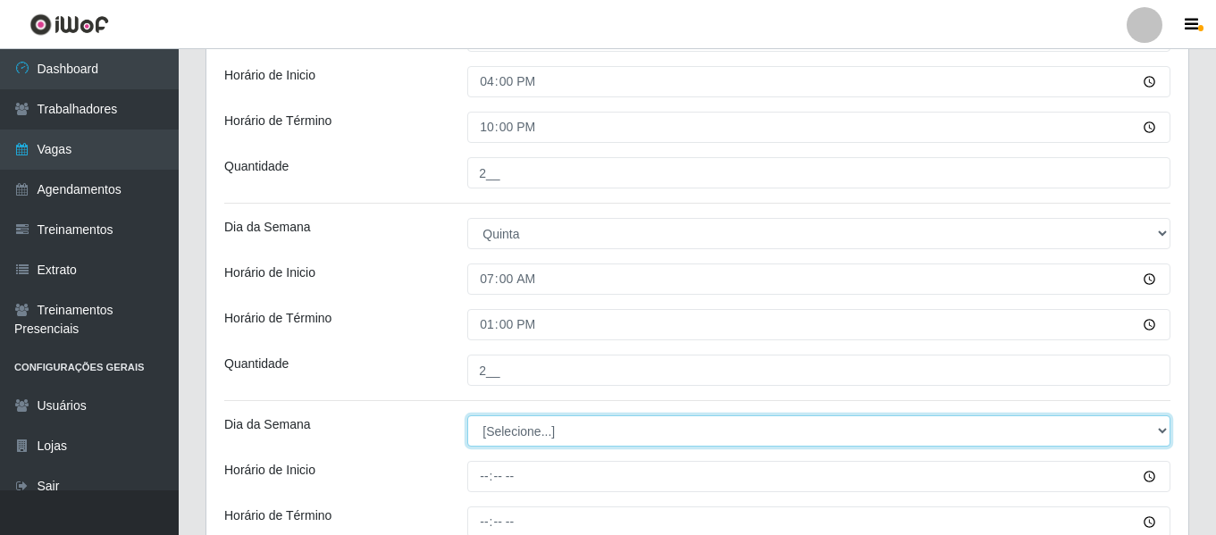
click at [564, 426] on select "[Selecione...] Segunda Terça Quarta Quinta Sexta Sábado Domingo" at bounding box center [818, 430] width 703 height 31
select select "4"
click at [467, 415] on select "[Selecione...] Segunda Terça Quarta Quinta Sexta Sábado Domingo" at bounding box center [818, 430] width 703 height 31
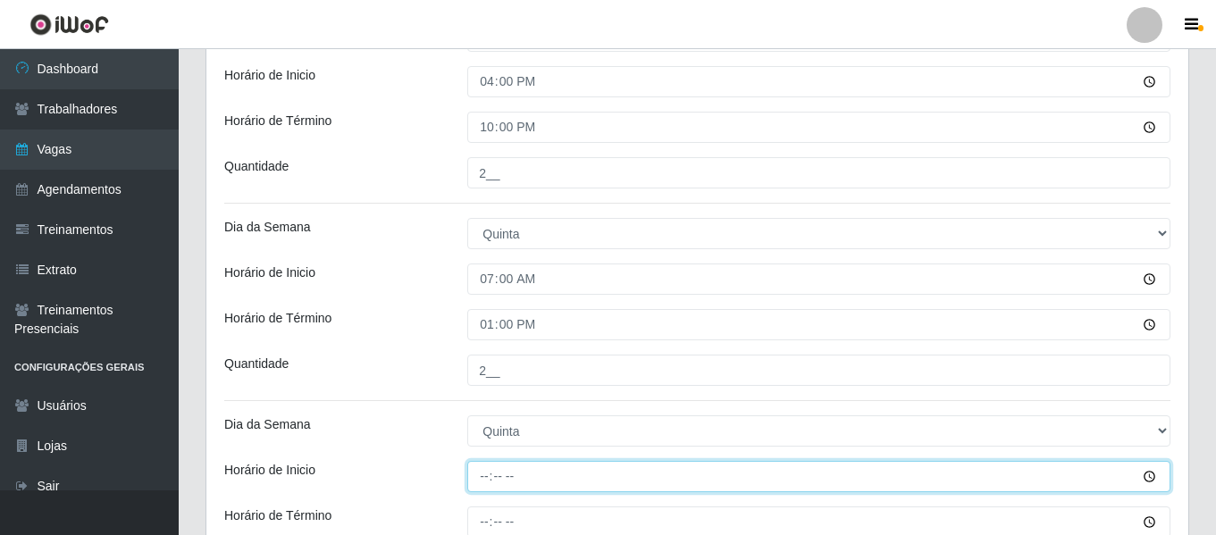
click at [486, 461] on input "Horário de Inicio" at bounding box center [818, 476] width 703 height 31
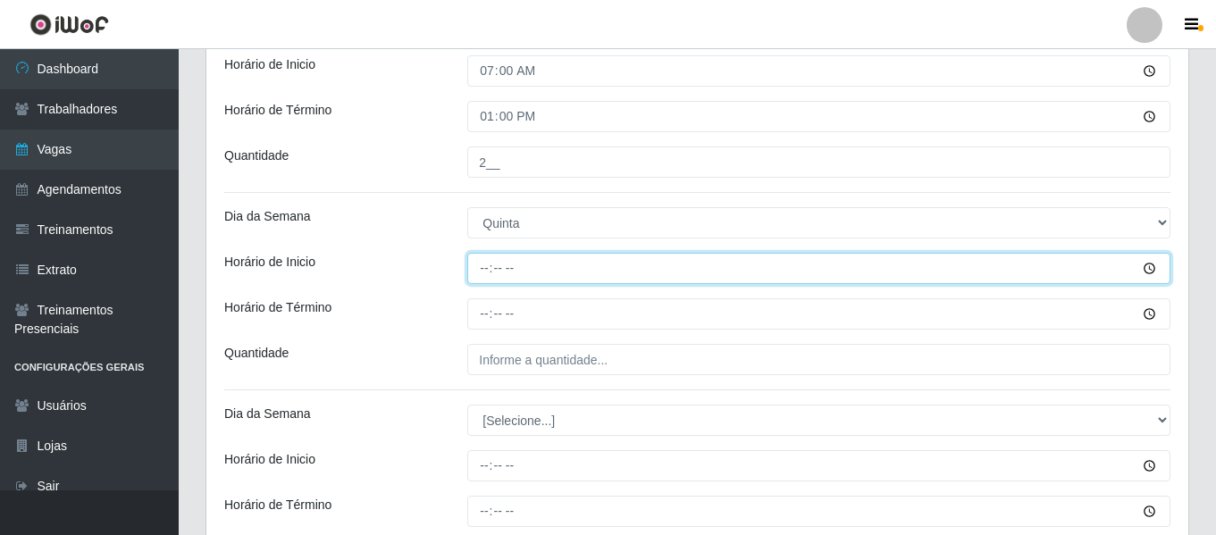
scroll to position [875, 0]
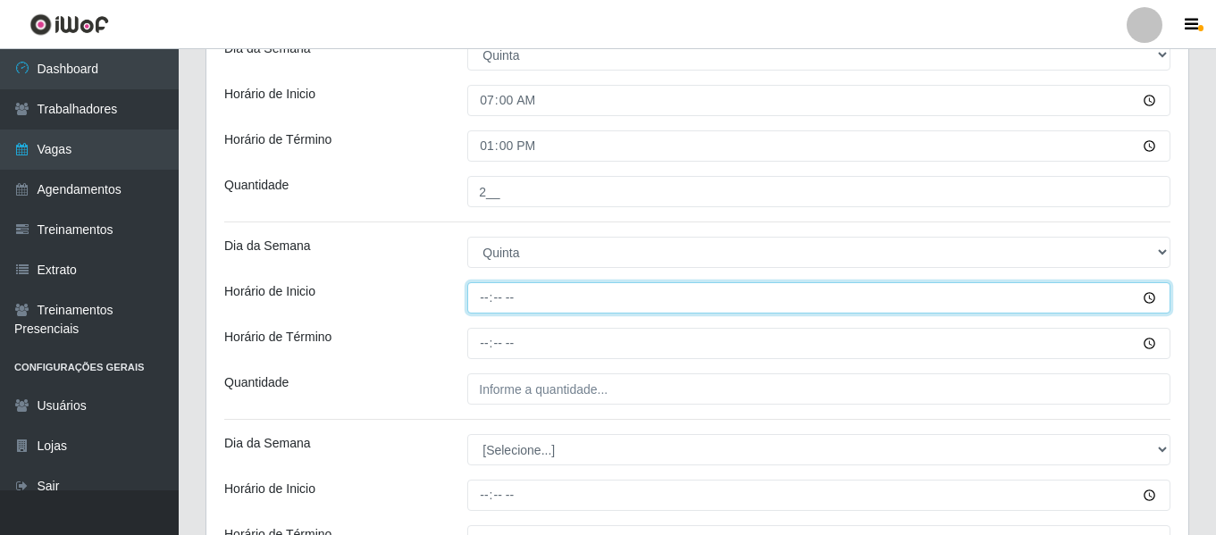
type input "16:00"
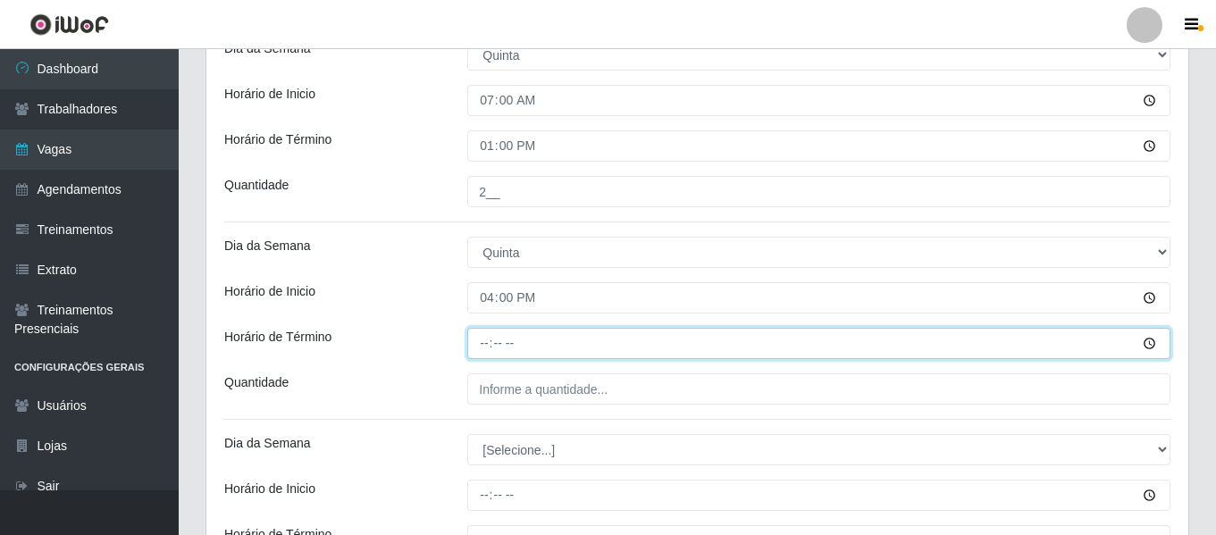
click at [482, 344] on input "Horário de Término" at bounding box center [818, 343] width 703 height 31
type input "22:00"
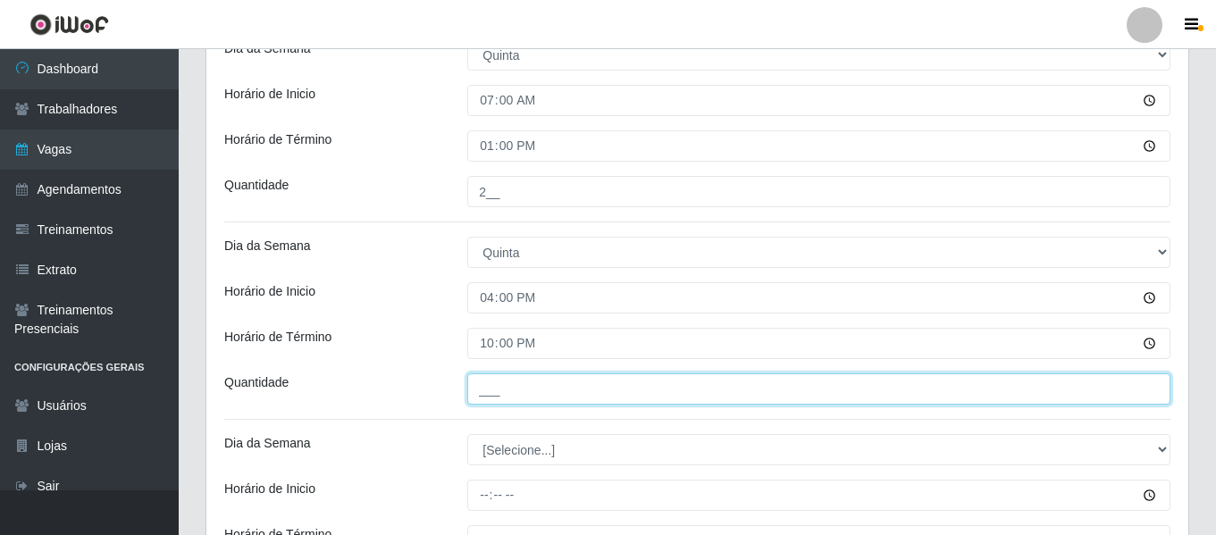
click at [524, 401] on input "___" at bounding box center [818, 388] width 703 height 31
type input "2__"
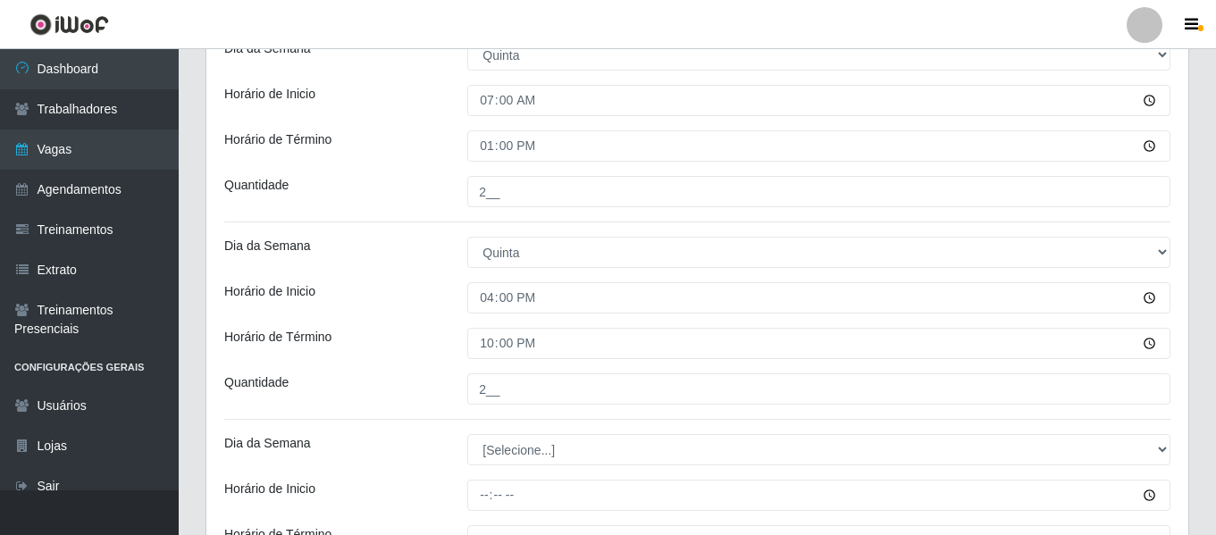
click at [402, 402] on div "Quantidade" at bounding box center [332, 388] width 243 height 31
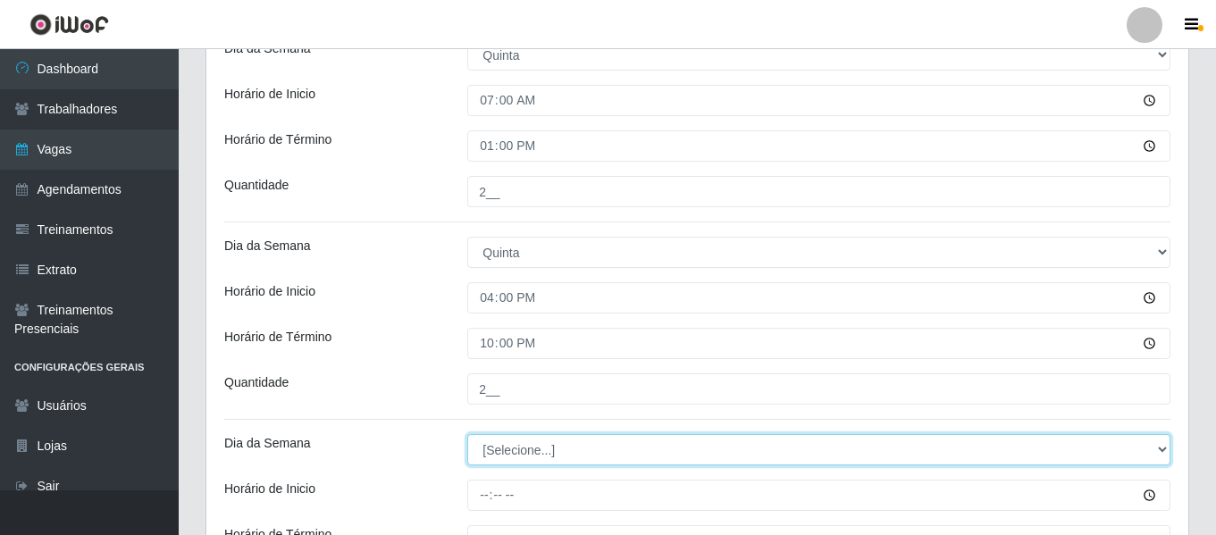
click at [492, 452] on select "[Selecione...] Segunda Terça Quarta Quinta Sexta Sábado Domingo" at bounding box center [818, 449] width 703 height 31
select select "5"
click at [467, 434] on select "[Selecione...] Segunda Terça Quarta Quinta Sexta Sábado Domingo" at bounding box center [818, 449] width 703 height 31
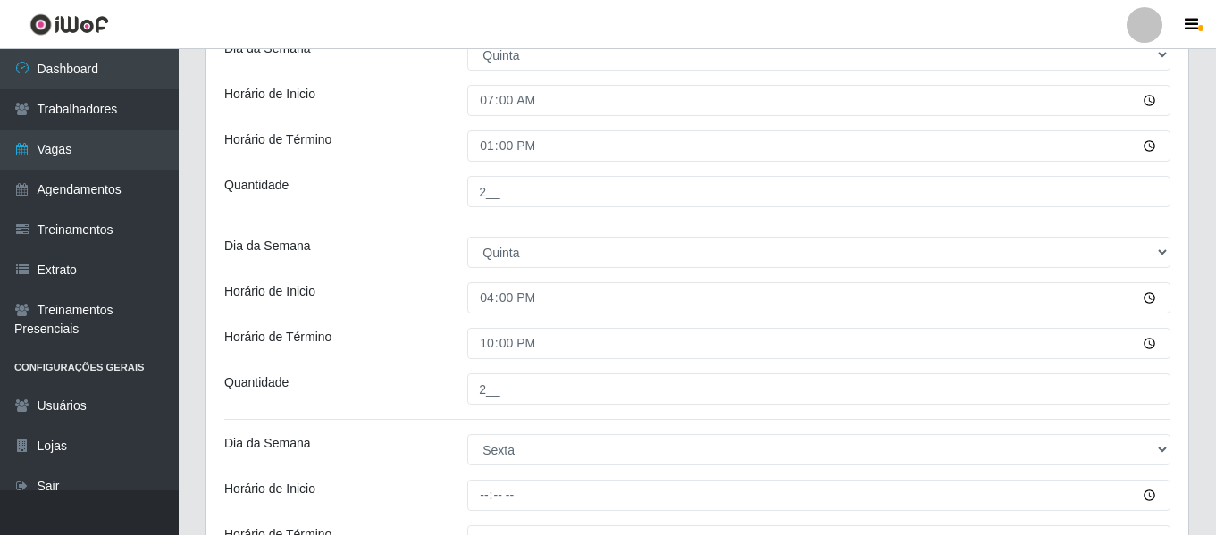
click at [483, 479] on div "Loja Supermercado Manaira Função [Selecione...] ASG ASG + ASG ++ Embalador Emba…" at bounding box center [697, 457] width 982 height 2357
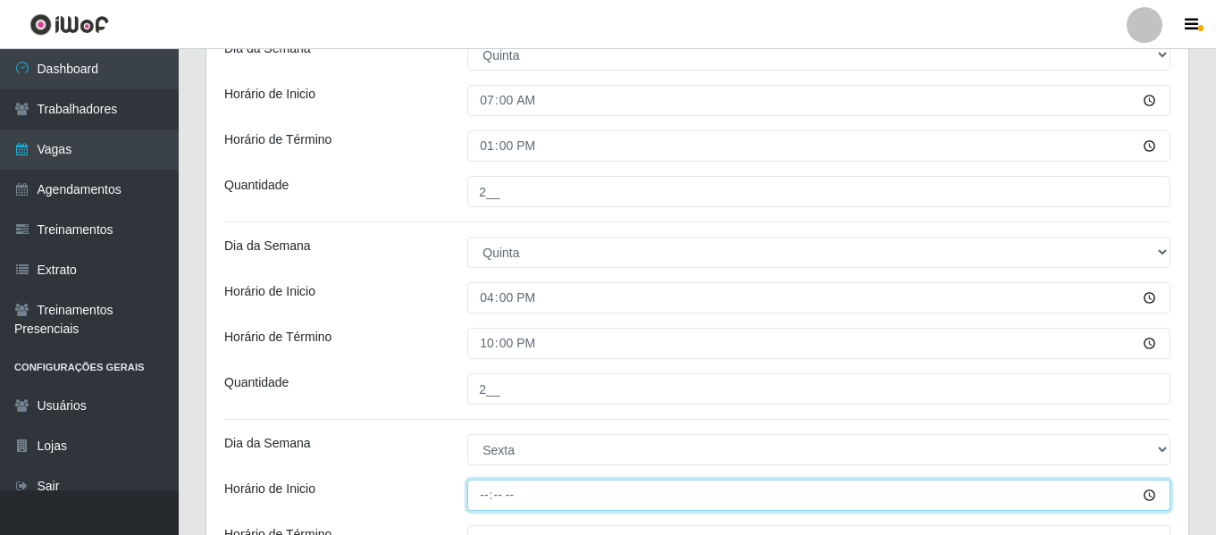
click at [492, 497] on input "Horário de Inicio" at bounding box center [818, 495] width 703 height 31
type input "07:00"
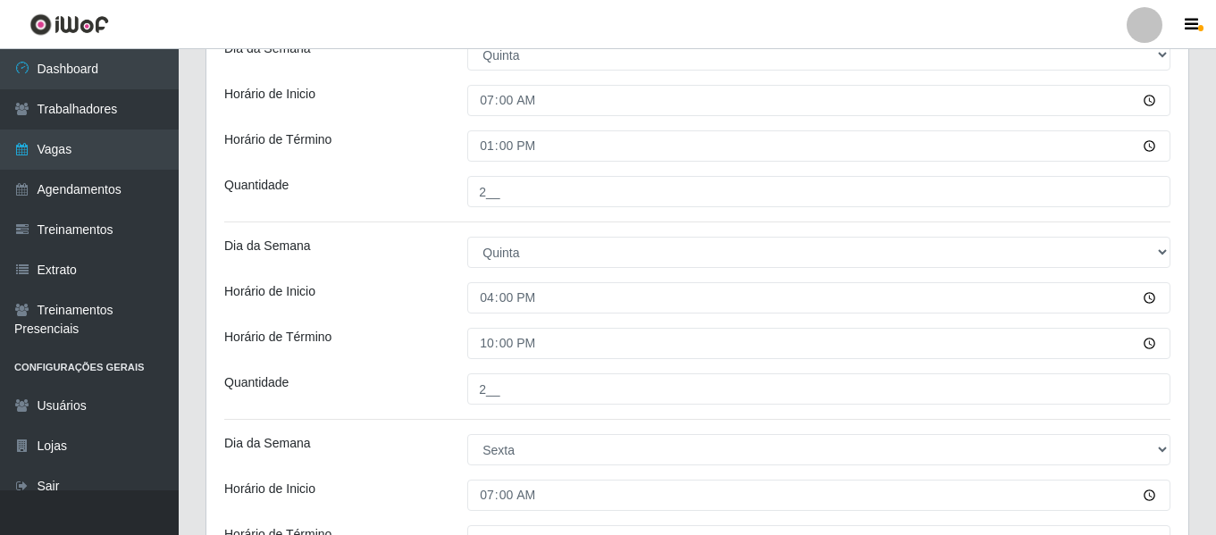
click at [410, 462] on div "Dia da Semana" at bounding box center [332, 449] width 243 height 31
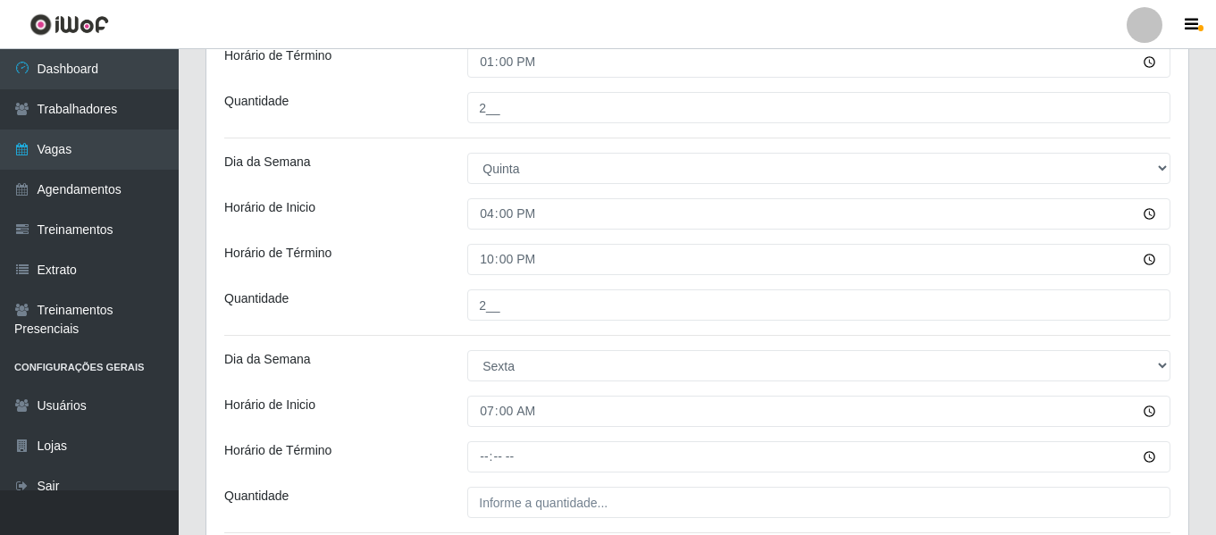
scroll to position [1053, 0]
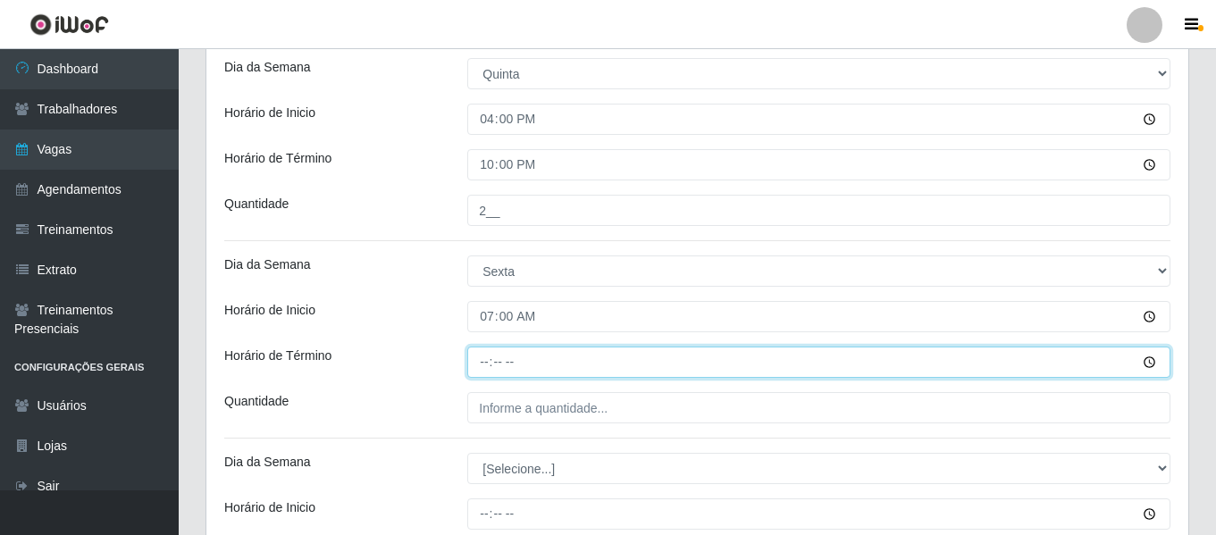
click at [481, 361] on input "Horário de Término" at bounding box center [818, 362] width 703 height 31
type input "13:00"
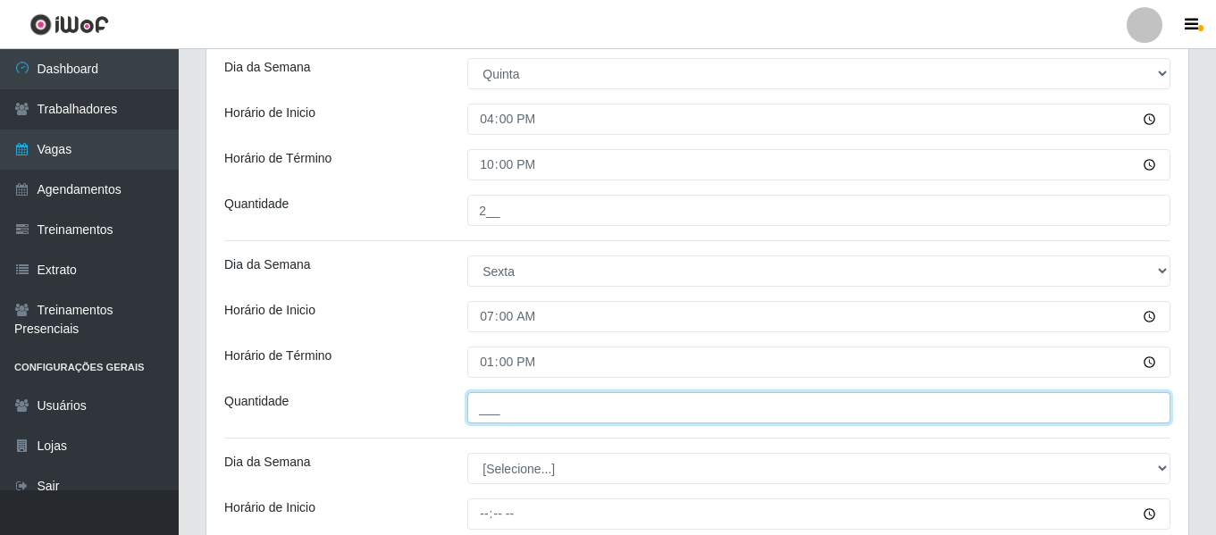
click at [568, 393] on input "___" at bounding box center [818, 407] width 703 height 31
type input "2__"
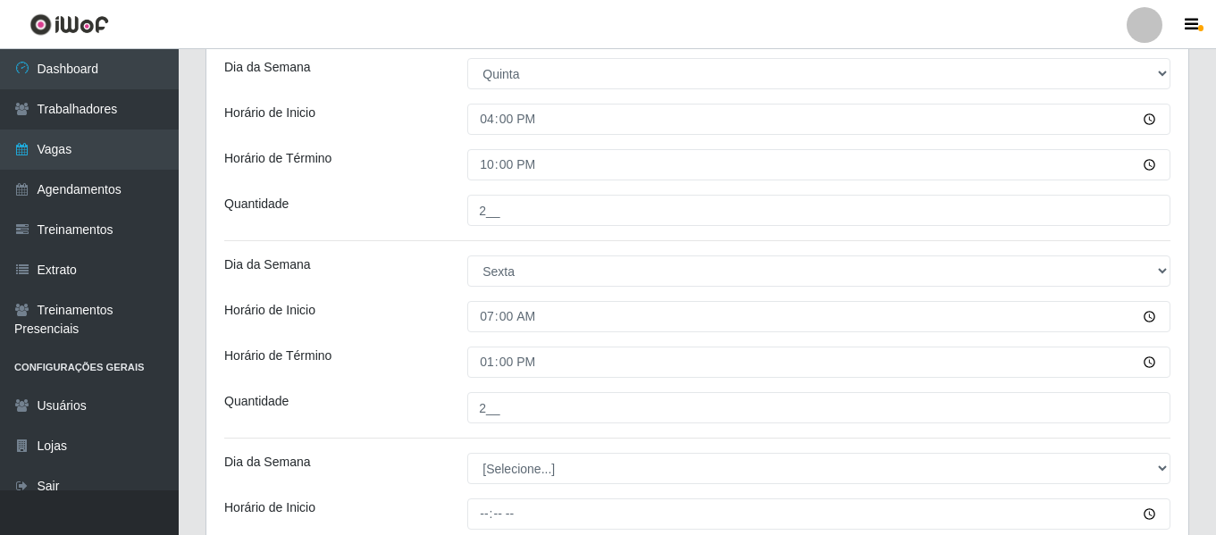
click at [372, 409] on div "Quantidade" at bounding box center [332, 407] width 243 height 31
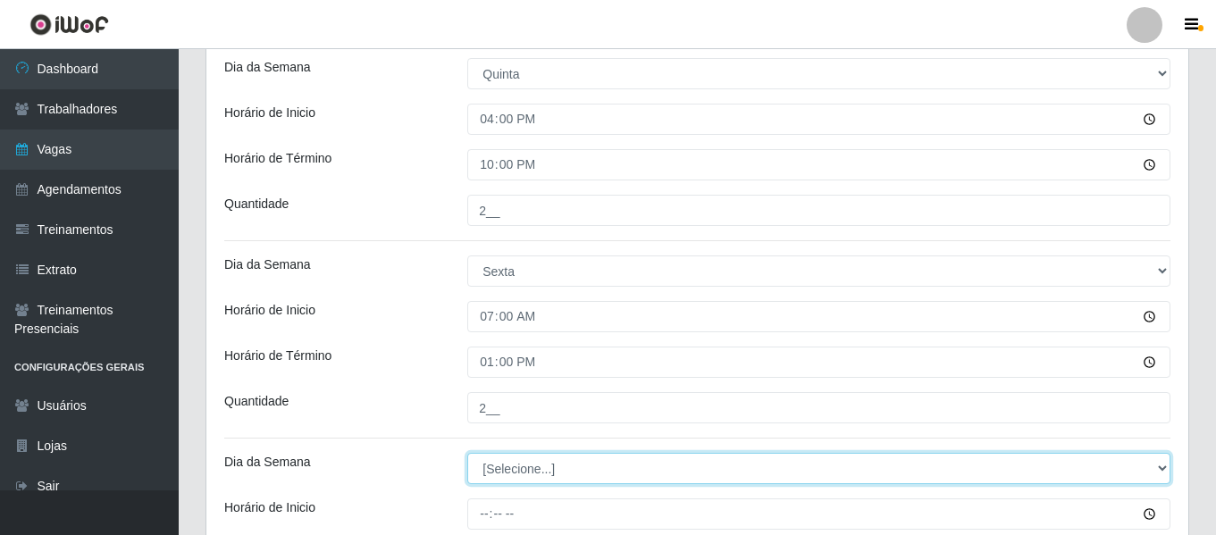
click at [583, 454] on select "[Selecione...] Segunda Terça Quarta Quinta Sexta Sábado Domingo" at bounding box center [818, 468] width 703 height 31
select select "5"
click at [467, 453] on select "[Selecione...] Segunda Terça Quarta Quinta Sexta Sábado Domingo" at bounding box center [818, 468] width 703 height 31
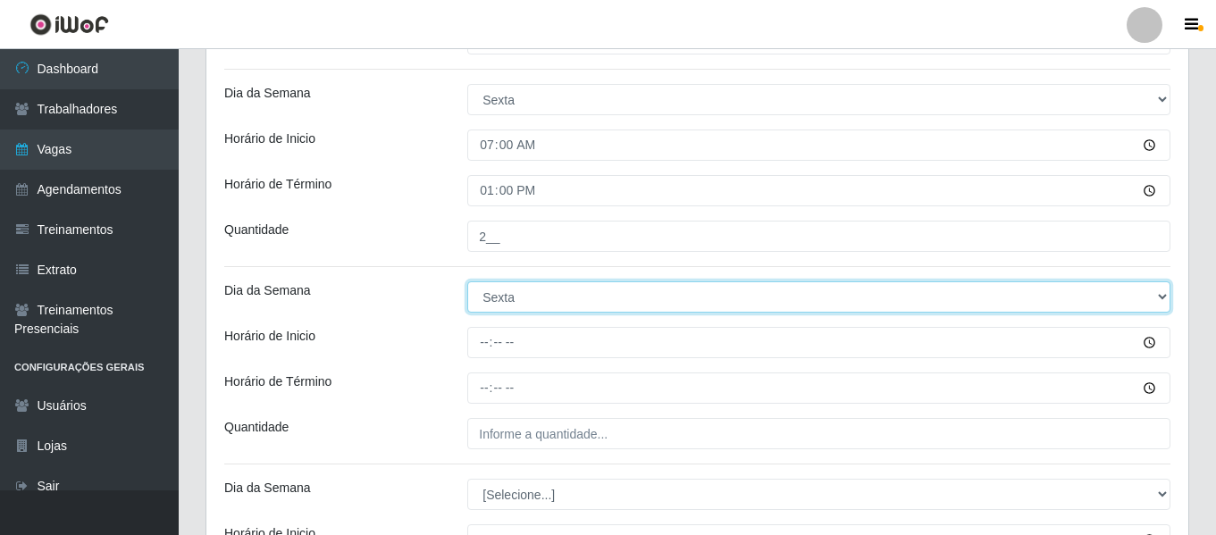
scroll to position [1232, 0]
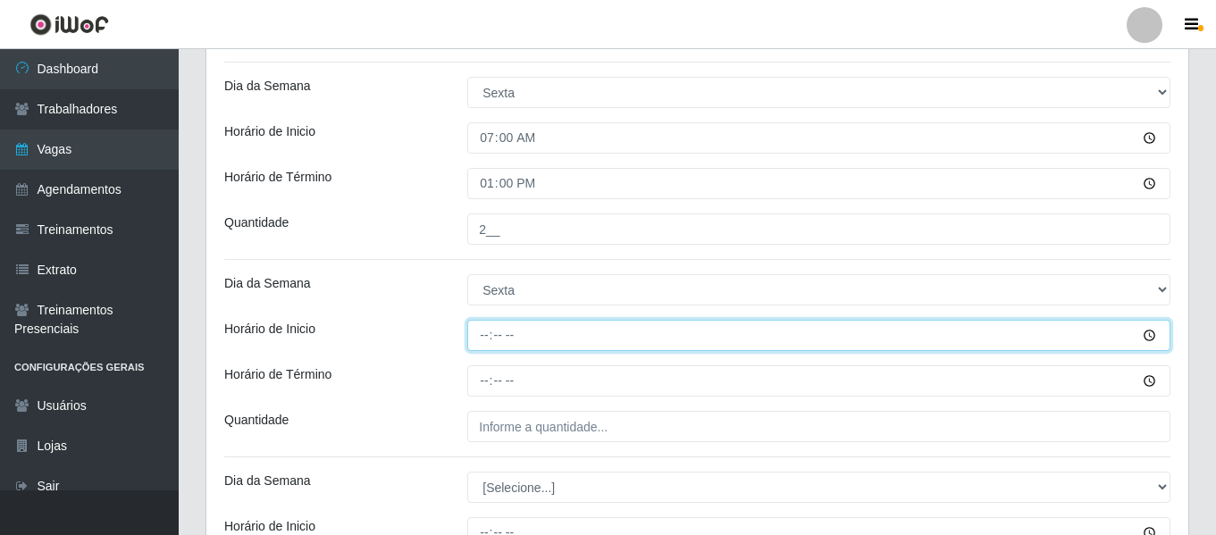
click at [481, 334] on input "Horário de Inicio" at bounding box center [818, 335] width 703 height 31
type input "16:00"
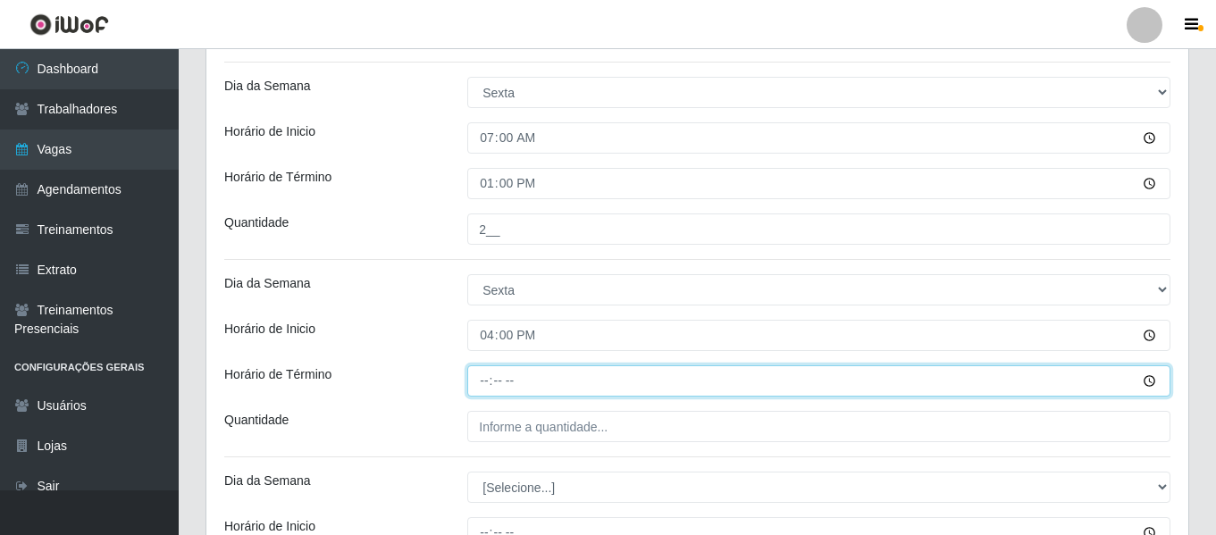
click at [480, 382] on input "Horário de Término" at bounding box center [818, 380] width 703 height 31
type input "22:00"
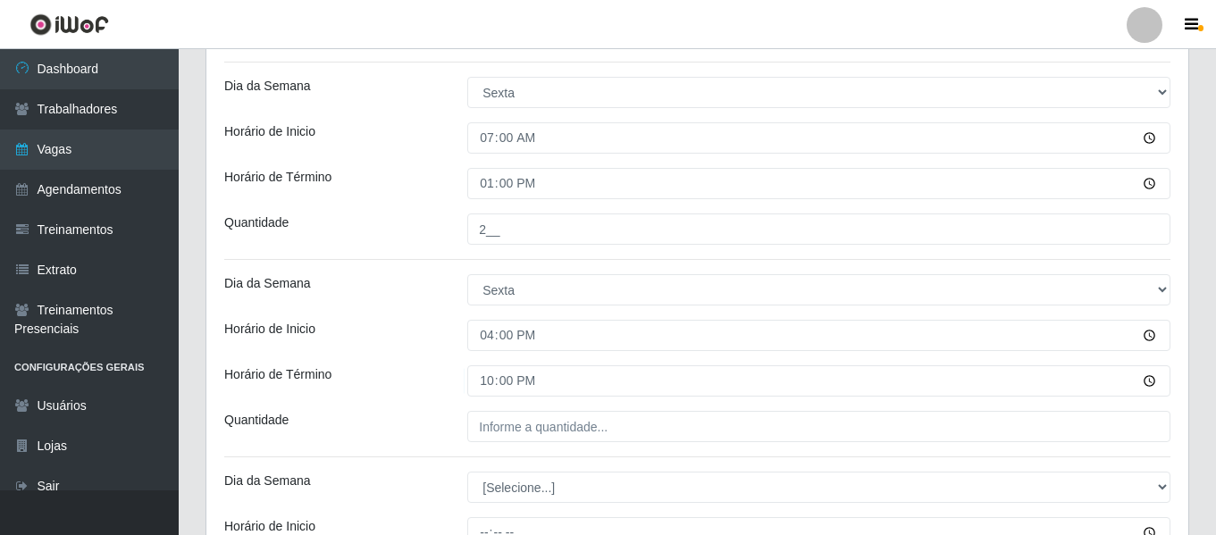
click at [505, 409] on div "Loja Supermercado Manaira Função [Selecione...] ASG ASG + ASG ++ Embalador Emba…" at bounding box center [697, 100] width 982 height 2357
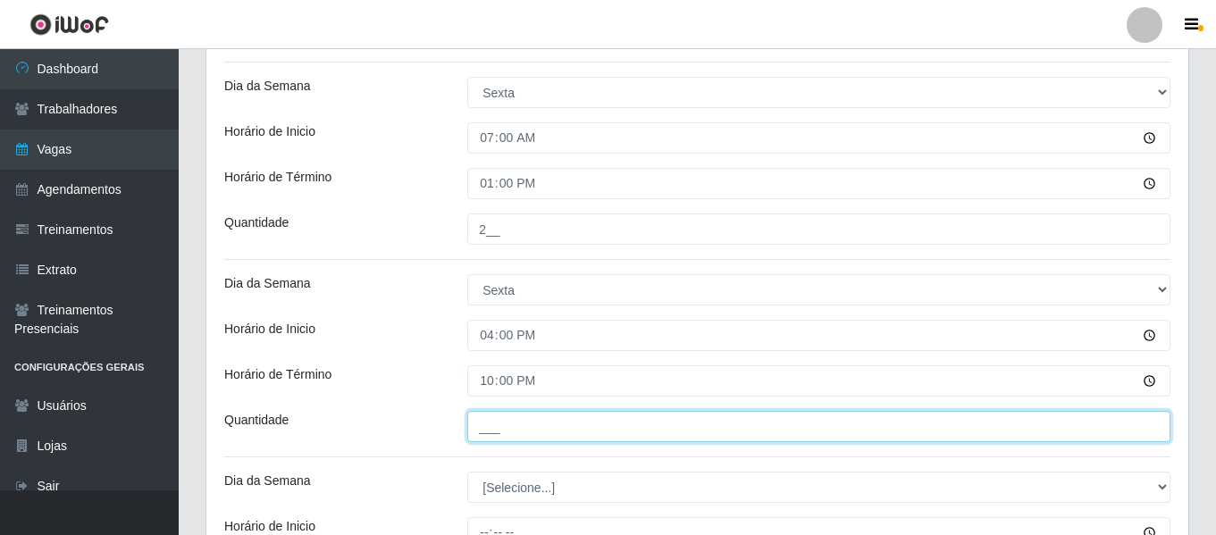
click at [516, 424] on input "___" at bounding box center [818, 426] width 703 height 31
type input "2__"
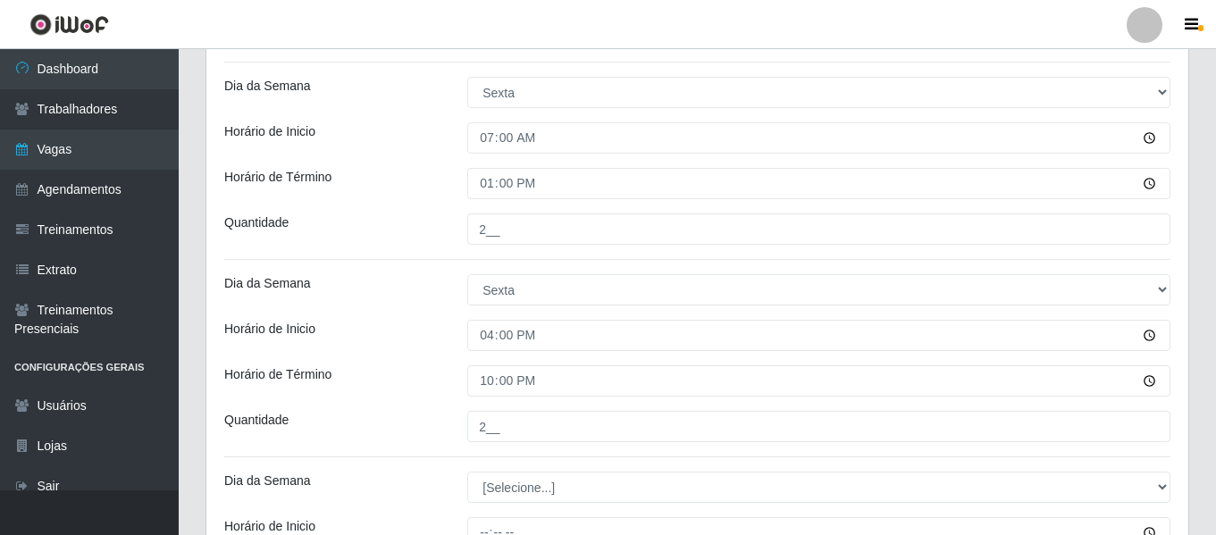
click at [443, 368] on div "Horário de Término" at bounding box center [332, 380] width 243 height 31
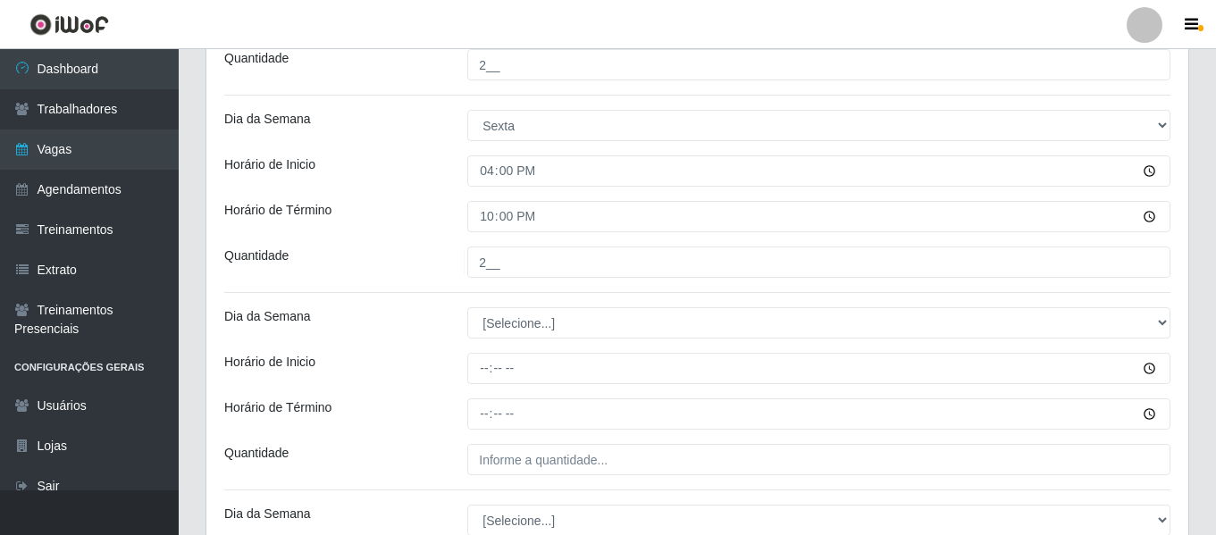
scroll to position [1410, 0]
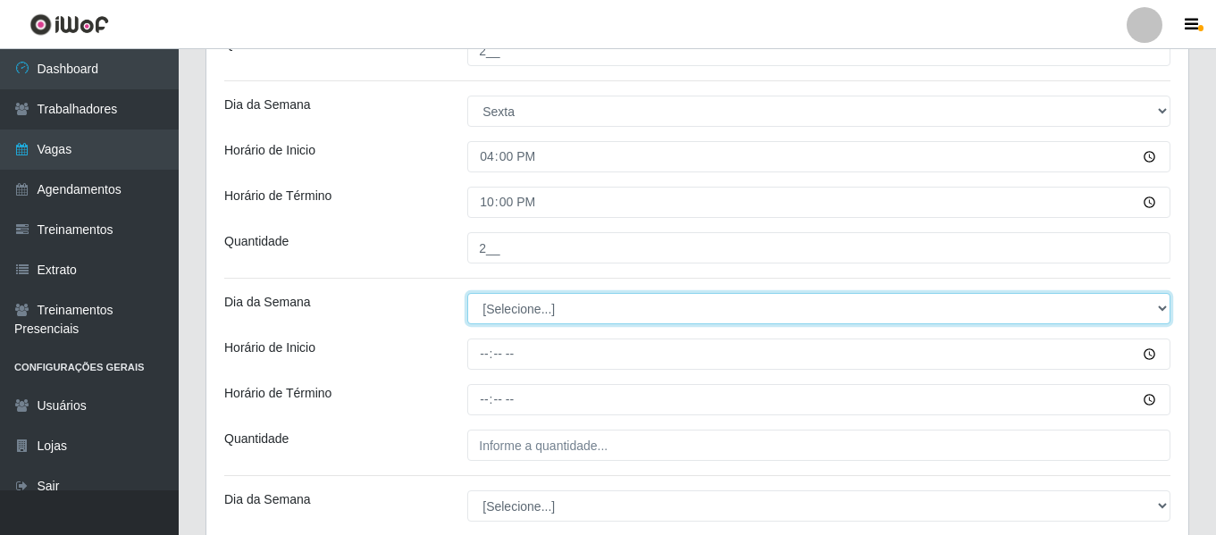
click at [508, 314] on select "[Selecione...] Segunda Terça Quarta Quinta Sexta Sábado Domingo" at bounding box center [818, 308] width 703 height 31
select select "1"
click at [467, 293] on select "[Selecione...] Segunda Terça Quarta Quinta Sexta Sábado Domingo" at bounding box center [818, 308] width 703 height 31
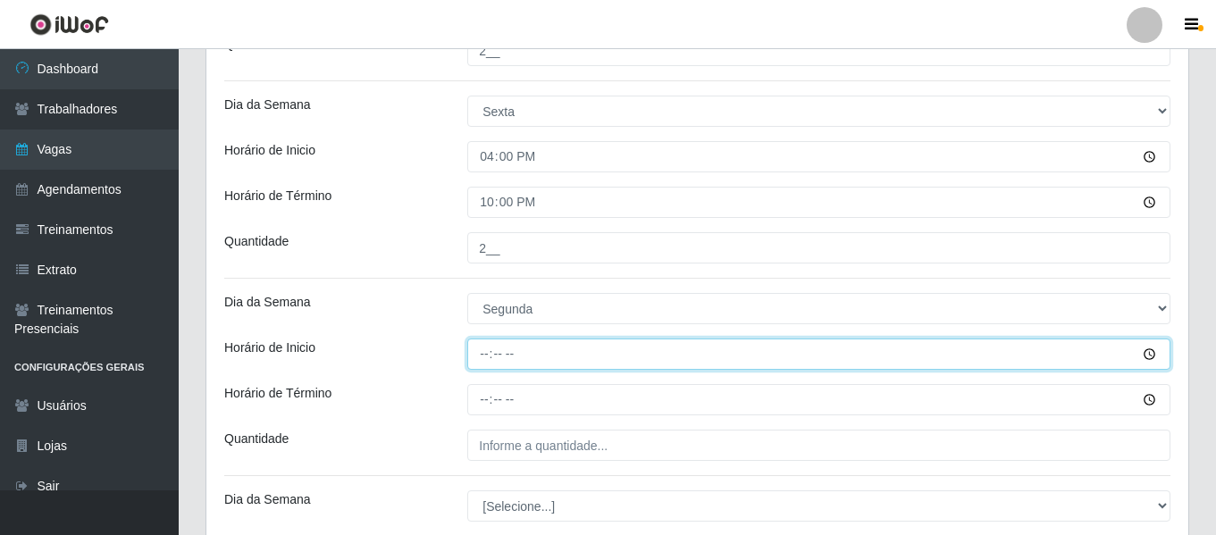
click at [483, 341] on input "Horário de Inicio" at bounding box center [818, 354] width 703 height 31
type input "07:00"
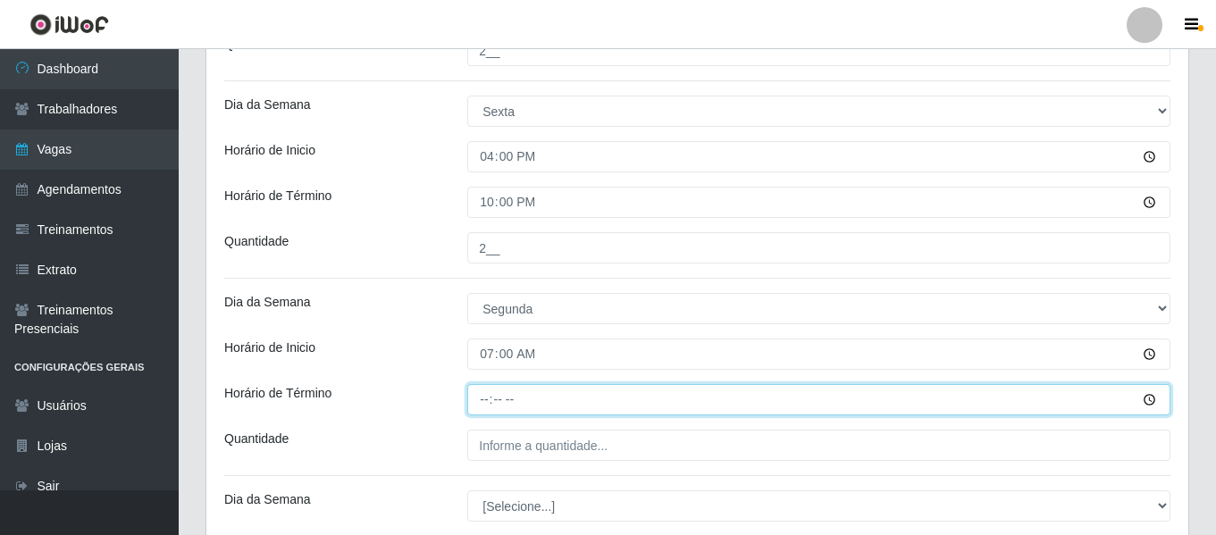
click at [480, 386] on input "Horário de Término" at bounding box center [818, 399] width 703 height 31
type input "13:00"
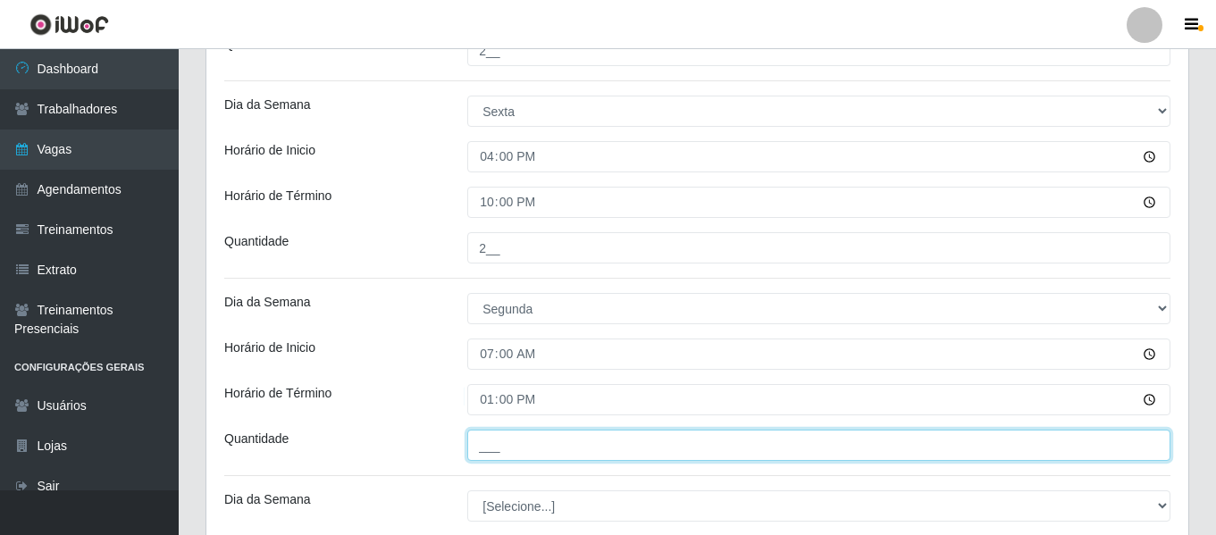
click at [515, 439] on input "___" at bounding box center [818, 445] width 703 height 31
type input "2__"
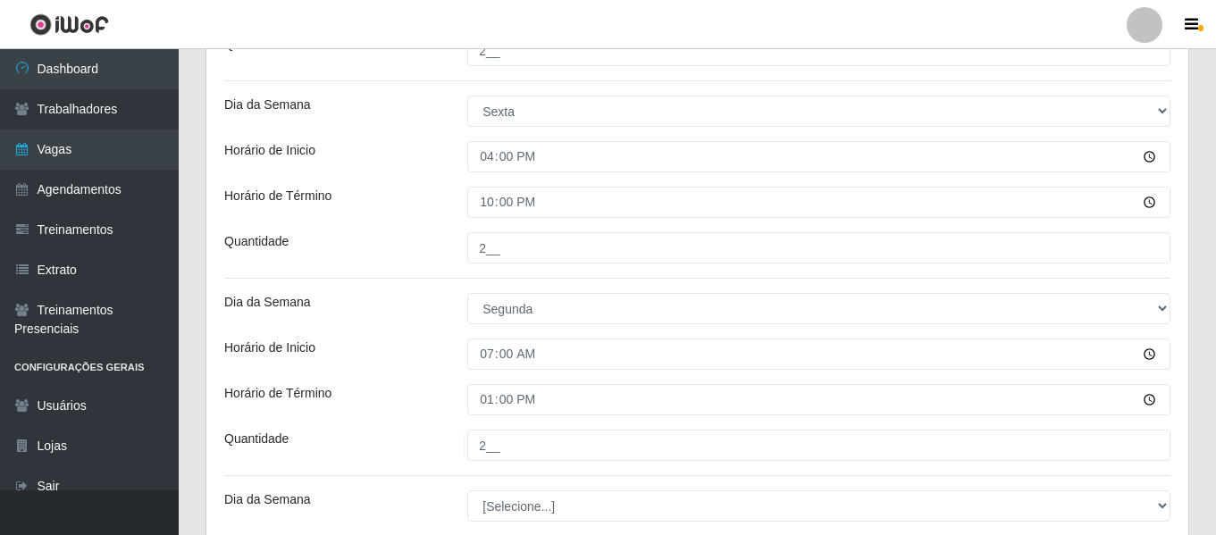
click at [414, 320] on div "Dia da Semana" at bounding box center [332, 308] width 243 height 31
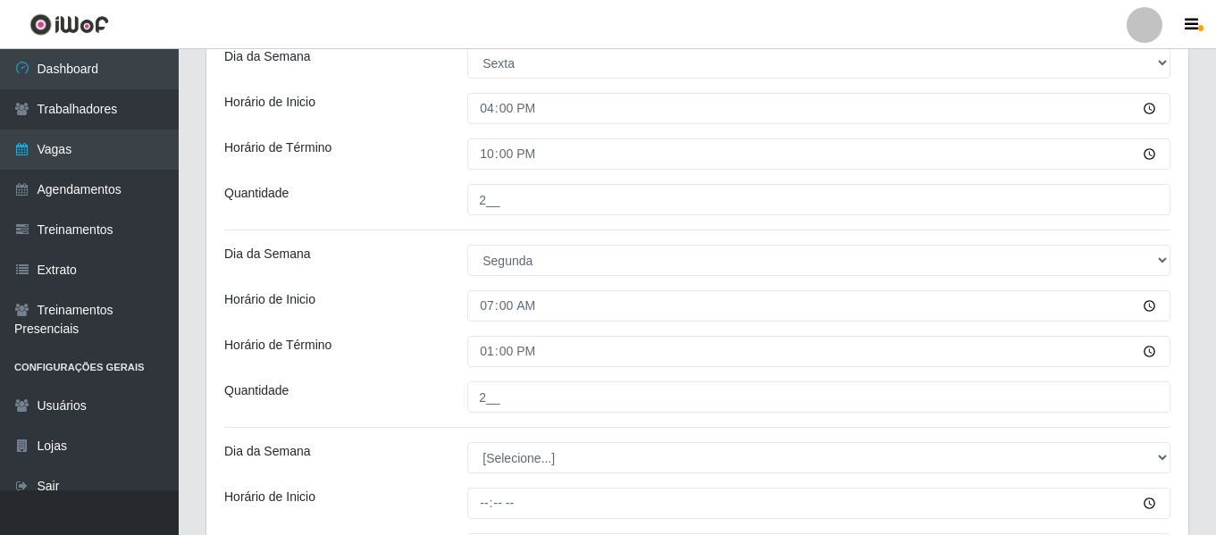
scroll to position [1500, 0]
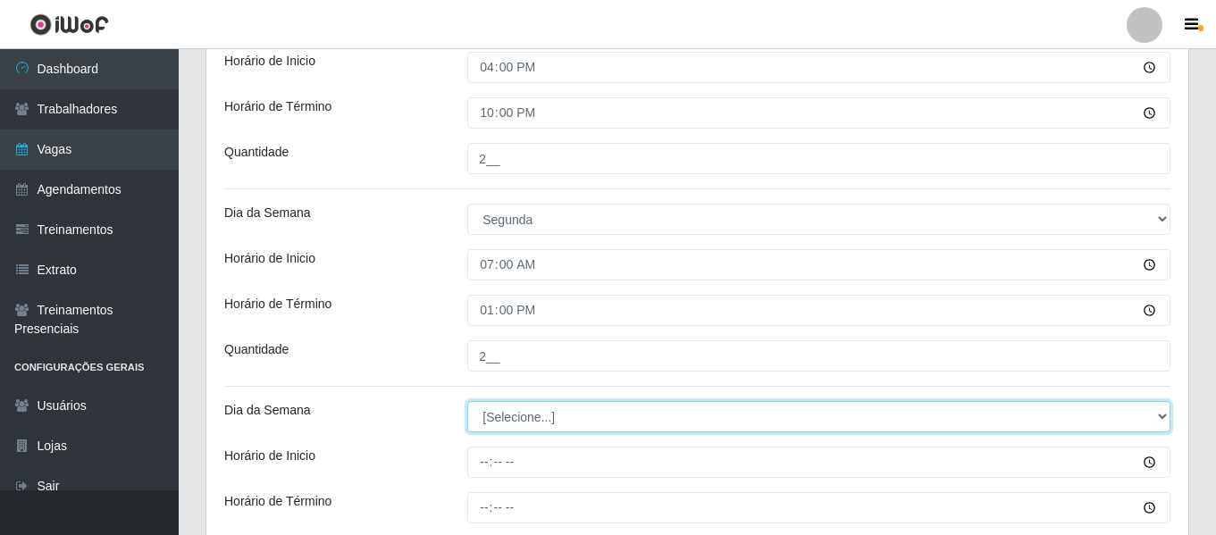
click at [505, 419] on select "[Selecione...] Segunda Terça Quarta Quinta Sexta Sábado Domingo" at bounding box center [818, 416] width 703 height 31
select select "1"
click at [467, 401] on select "[Selecione...] Segunda Terça Quarta Quinta Sexta Sábado Domingo" at bounding box center [818, 416] width 703 height 31
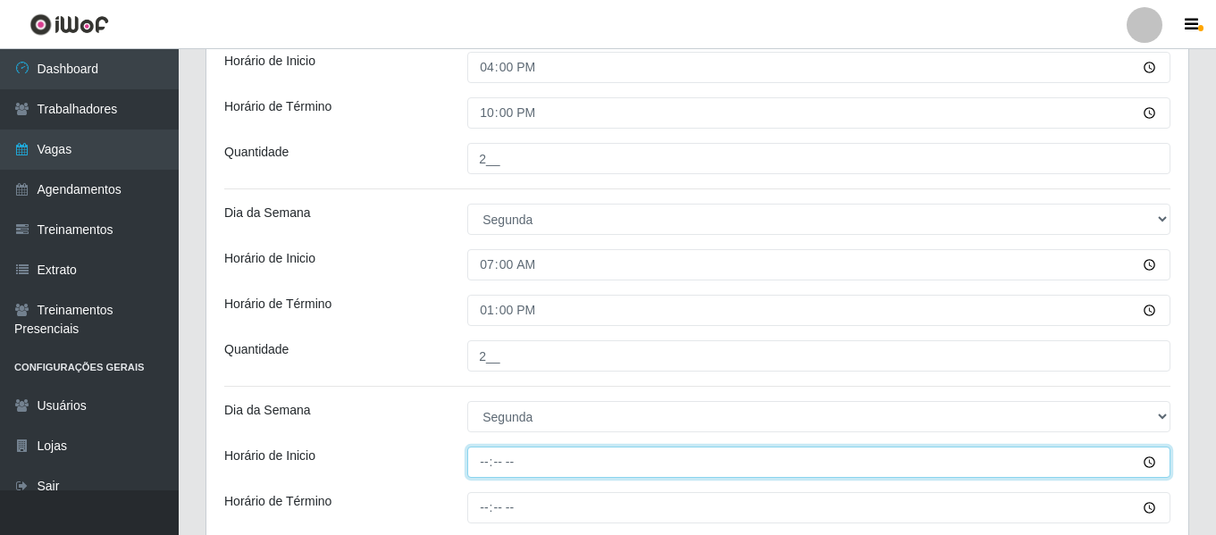
click at [472, 466] on input "Horário de Inicio" at bounding box center [818, 462] width 703 height 31
type input "16:00"
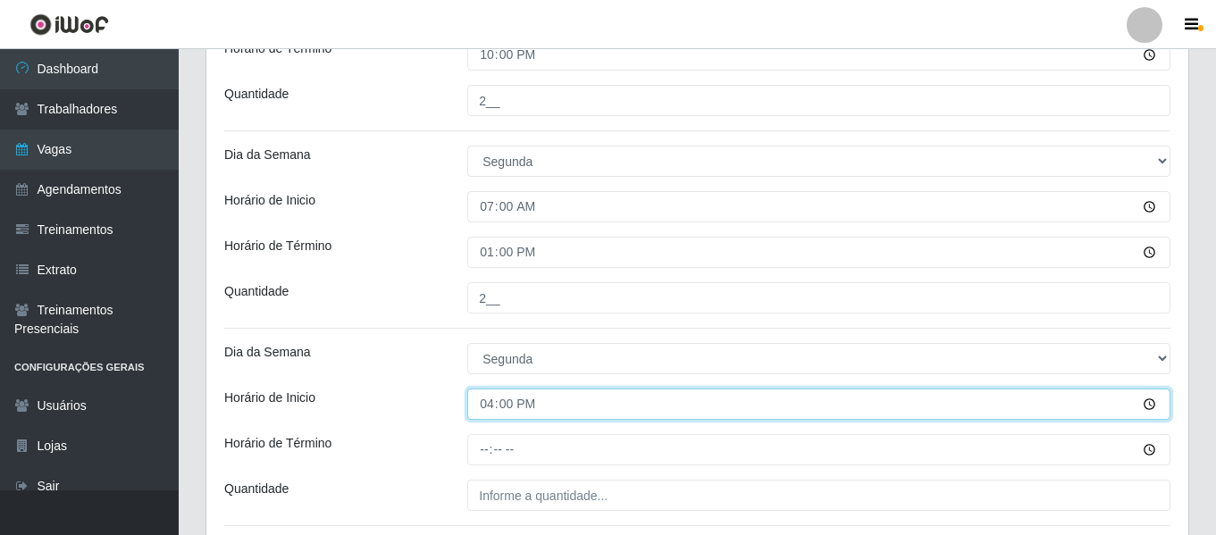
scroll to position [1589, 0]
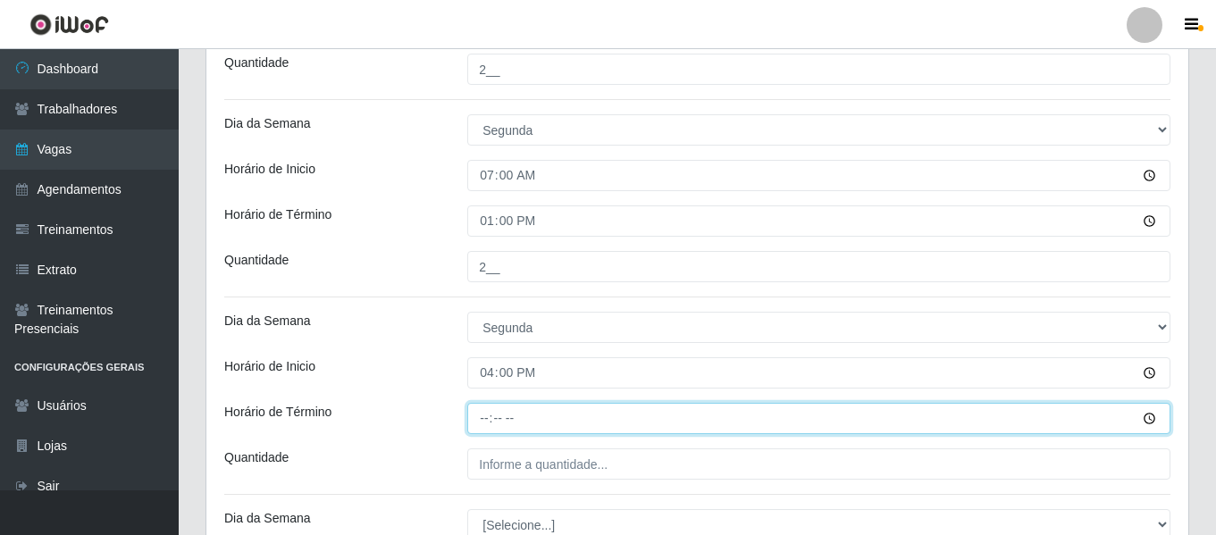
click at [484, 421] on input "Horário de Término" at bounding box center [818, 418] width 703 height 31
type input "22:00"
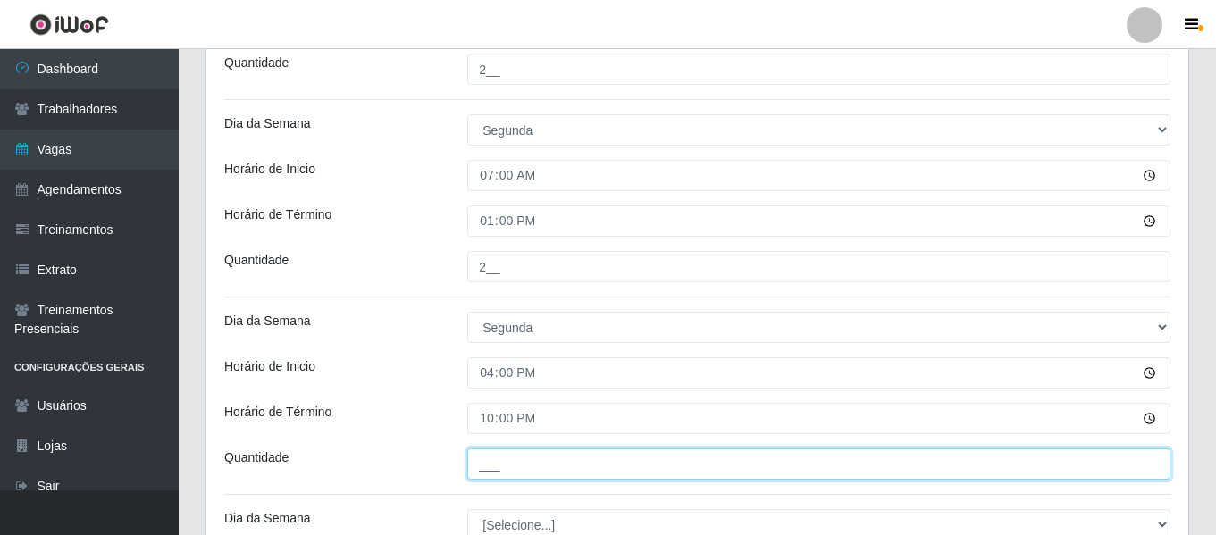
click at [495, 449] on input "___" at bounding box center [818, 463] width 703 height 31
type input "2__"
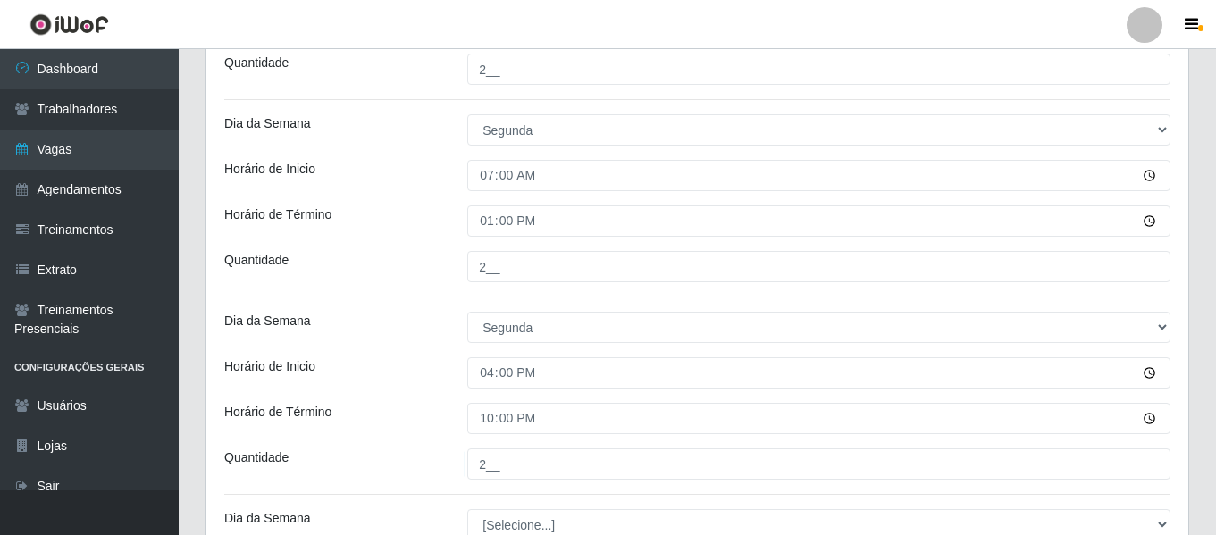
click at [431, 380] on div "Horário de Inicio" at bounding box center [332, 372] width 243 height 31
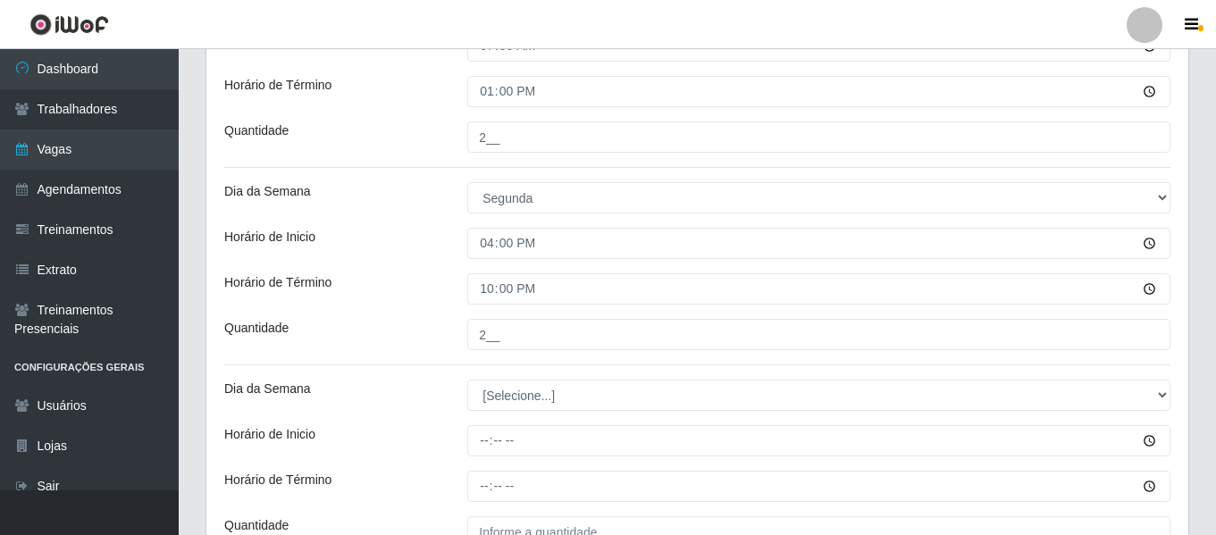
scroll to position [1768, 0]
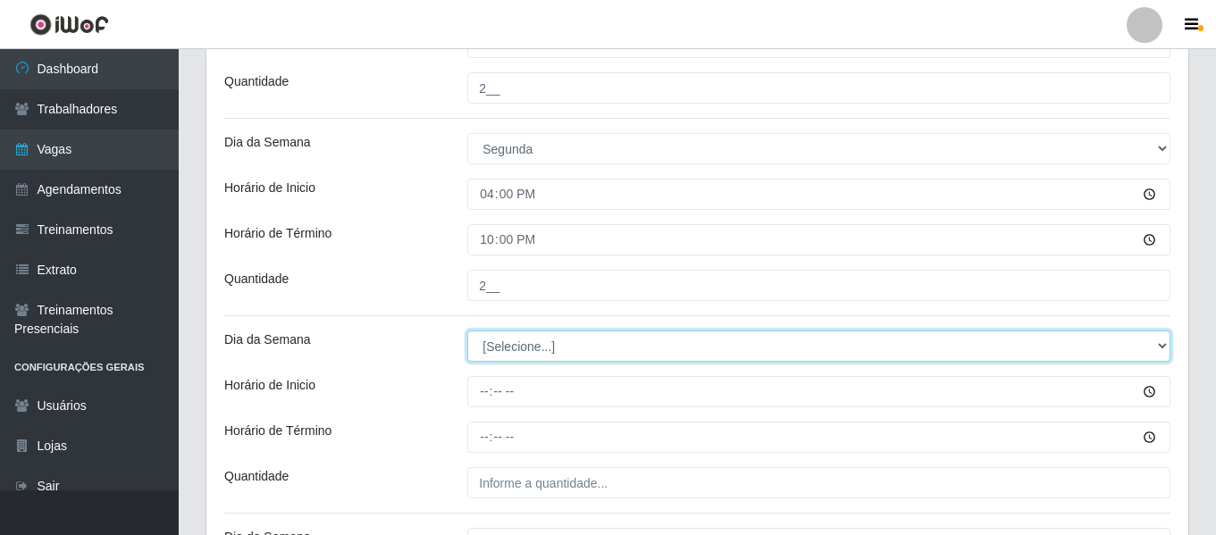
click at [499, 350] on select "[Selecione...] Segunda Terça Quarta Quinta Sexta Sábado Domingo" at bounding box center [818, 346] width 703 height 31
select select "2"
click at [467, 331] on select "[Selecione...] Segunda Terça Quarta Quinta Sexta Sábado Domingo" at bounding box center [818, 346] width 703 height 31
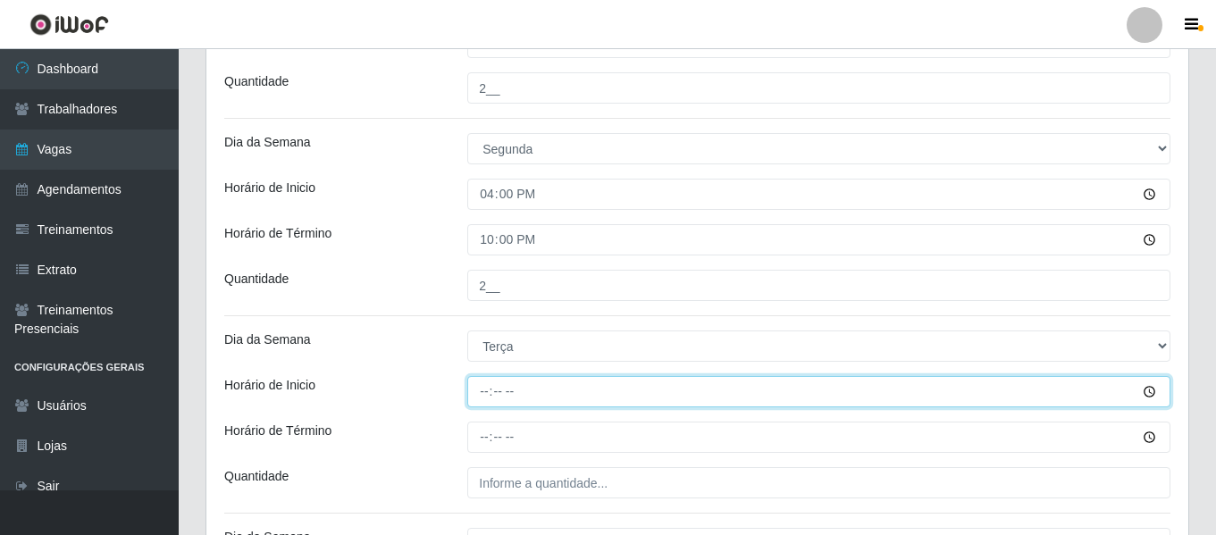
click at [486, 396] on input "Horário de Inicio" at bounding box center [818, 391] width 703 height 31
type input "07:00"
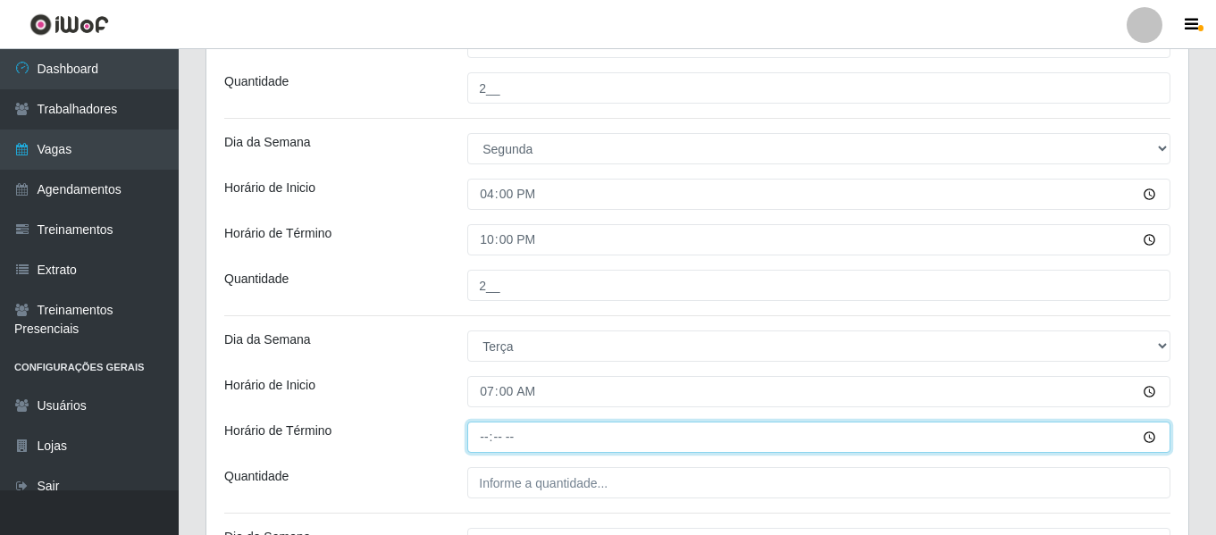
click at [486, 438] on input "Horário de Término" at bounding box center [818, 437] width 703 height 31
type input "13:00"
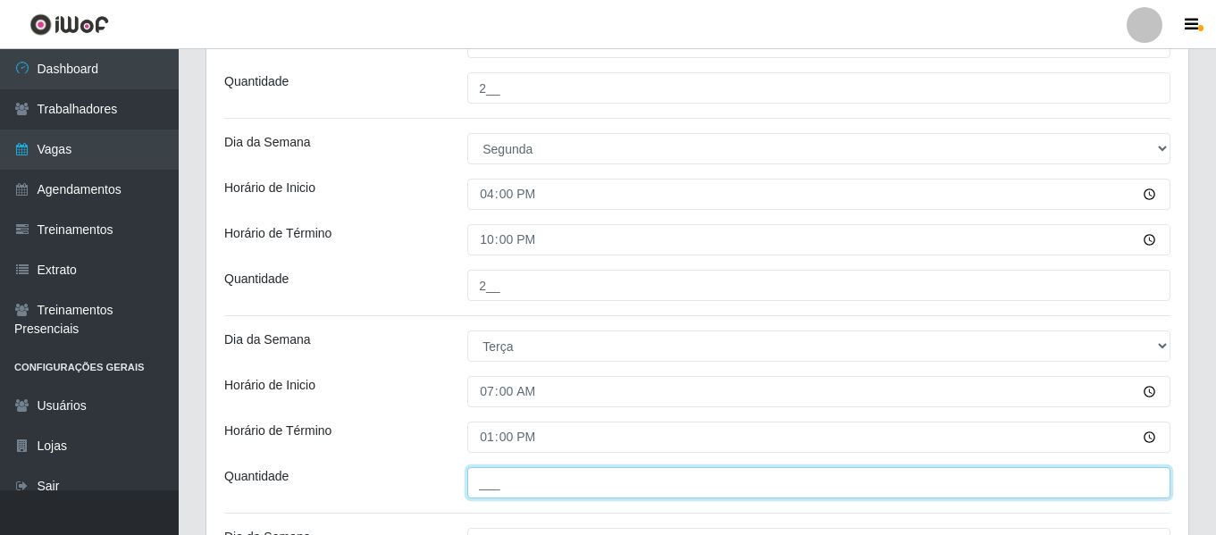
click at [487, 472] on input "___" at bounding box center [818, 482] width 703 height 31
type input "2__"
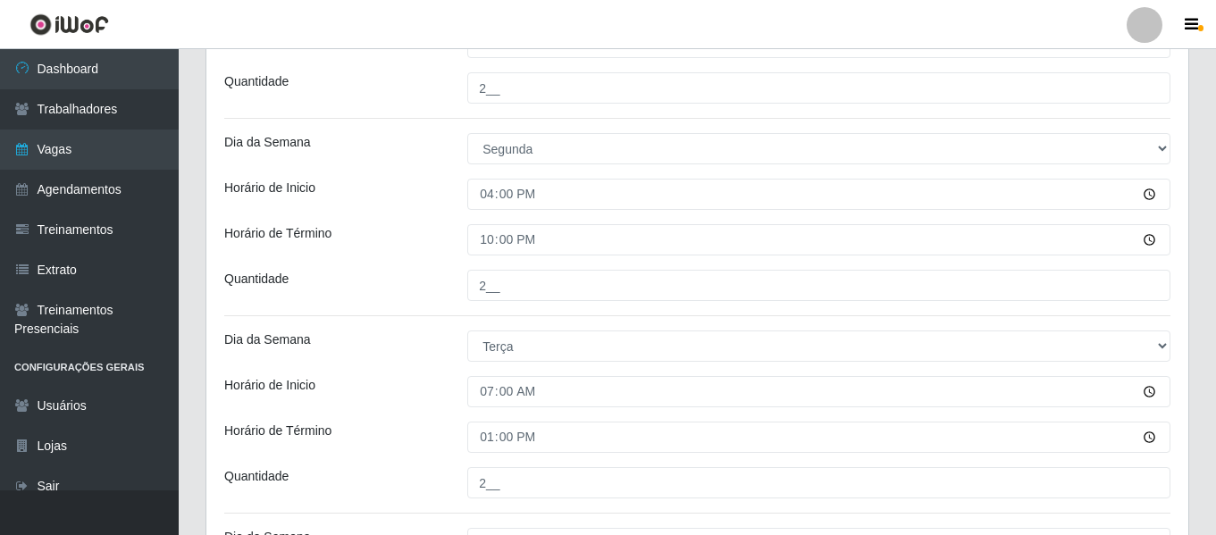
click at [370, 356] on div "Dia da Semana" at bounding box center [332, 346] width 243 height 31
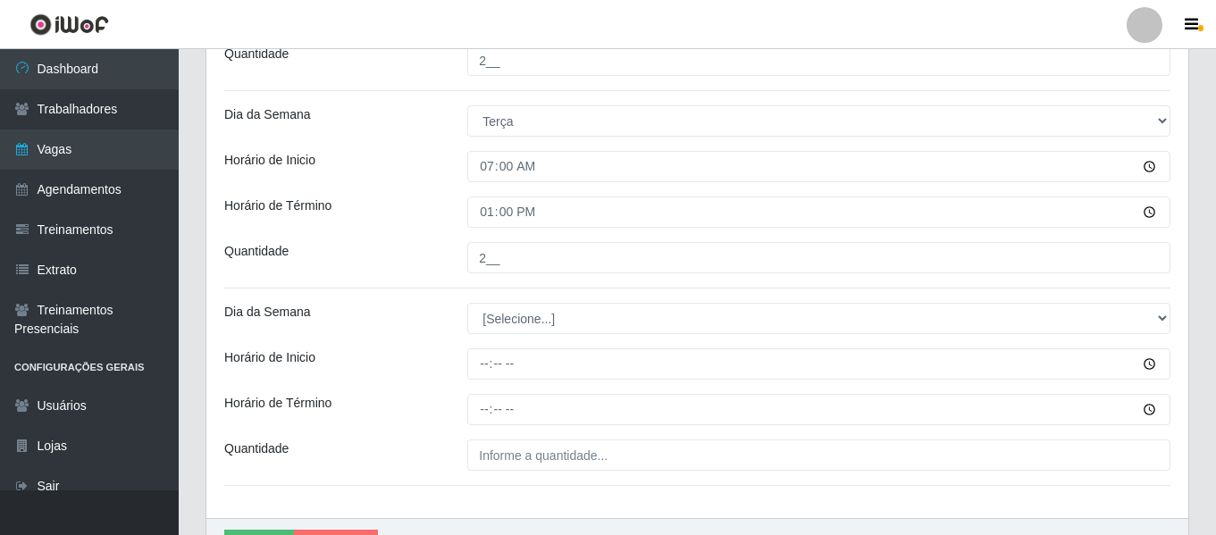
scroll to position [2097, 0]
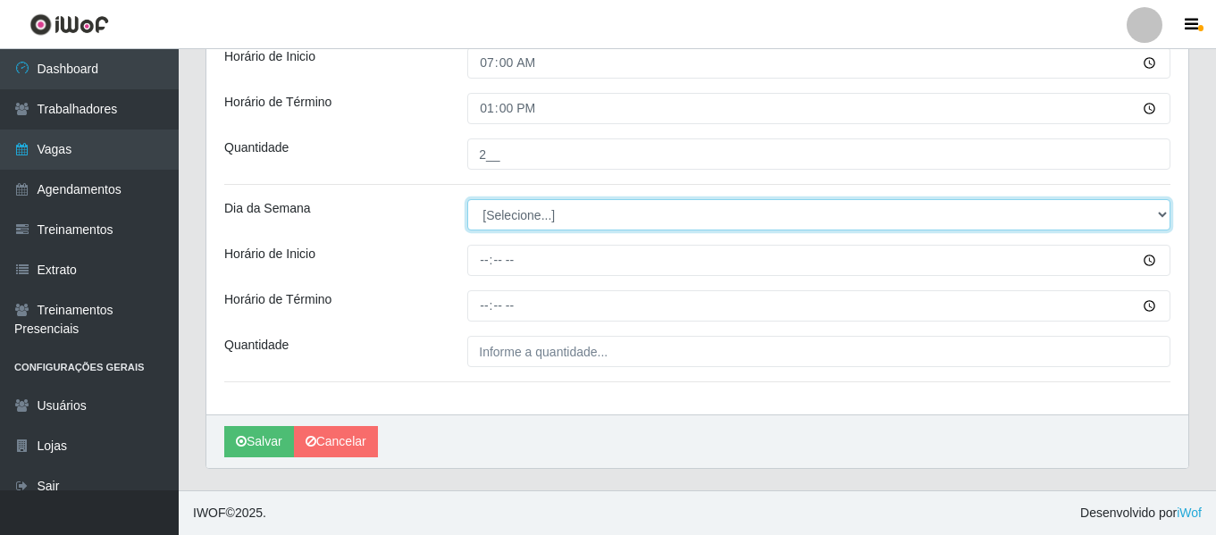
click at [532, 213] on select "[Selecione...] Segunda Terça Quarta Quinta Sexta Sábado Domingo" at bounding box center [818, 214] width 703 height 31
select select "2"
click at [467, 199] on select "[Selecione...] Segunda Terça Quarta Quinta Sexta Sábado Domingo" at bounding box center [818, 214] width 703 height 31
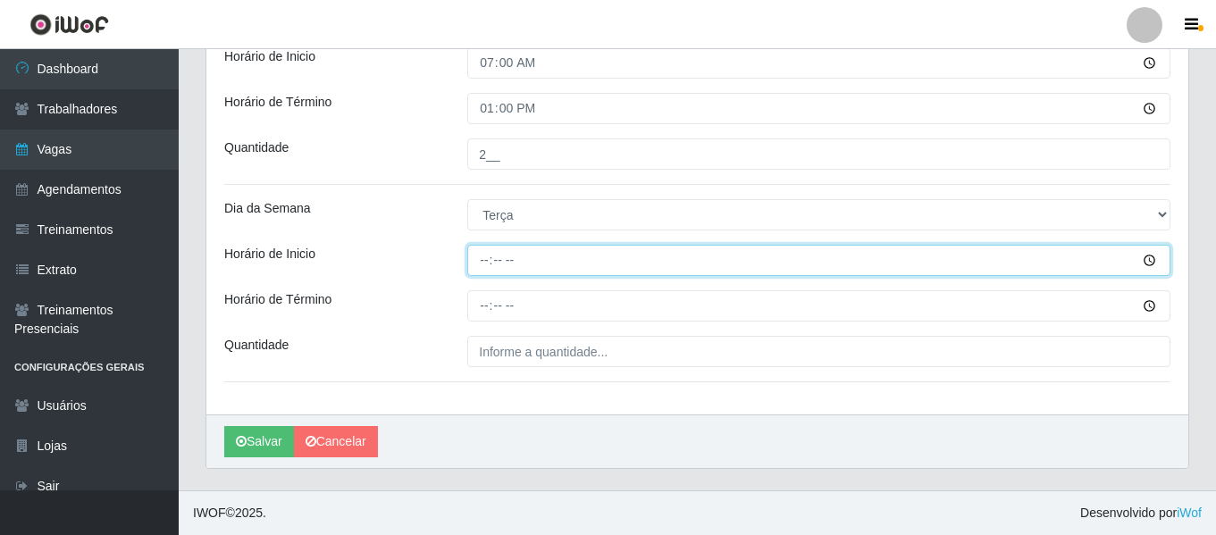
click at [493, 256] on input "Horário de Inicio" at bounding box center [818, 260] width 703 height 31
type input "16:00"
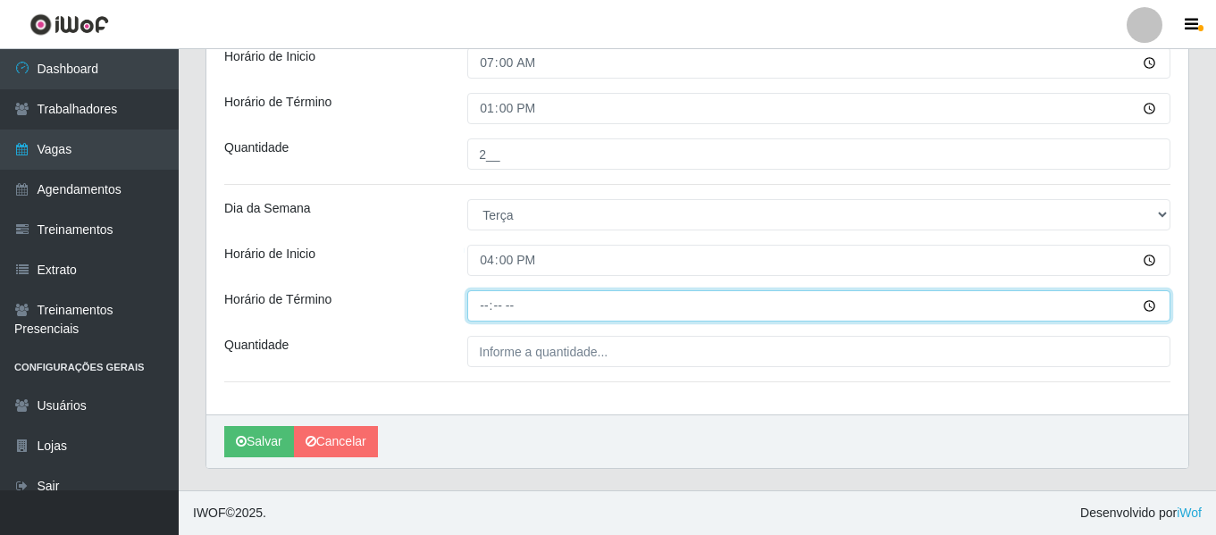
click at [471, 305] on input "Horário de Término" at bounding box center [818, 305] width 703 height 31
type input "22:00"
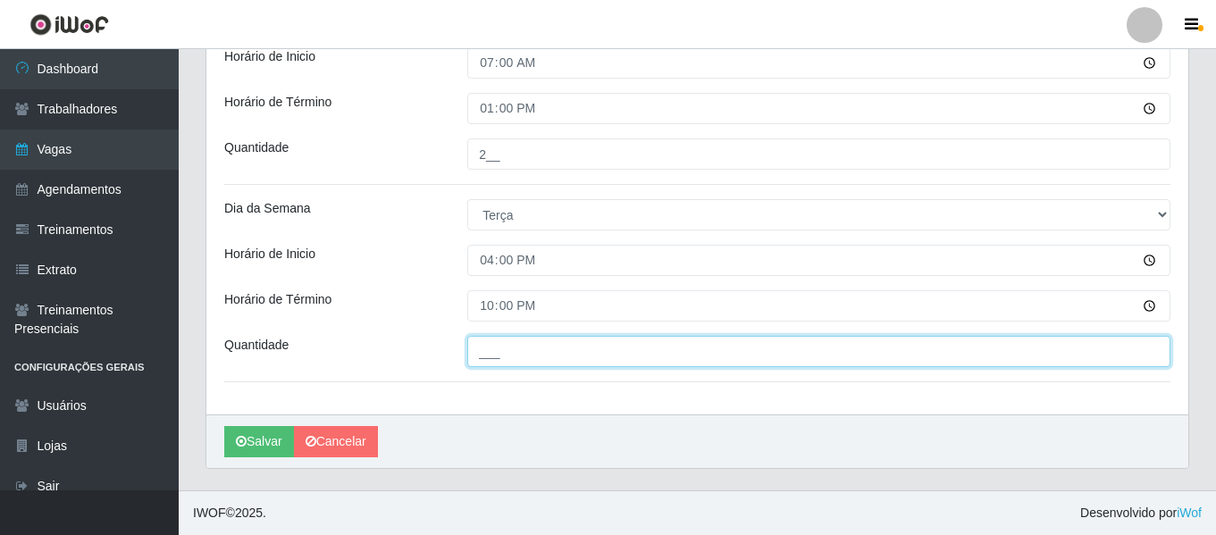
click at [528, 352] on input "___" at bounding box center [818, 351] width 703 height 31
type input "2__"
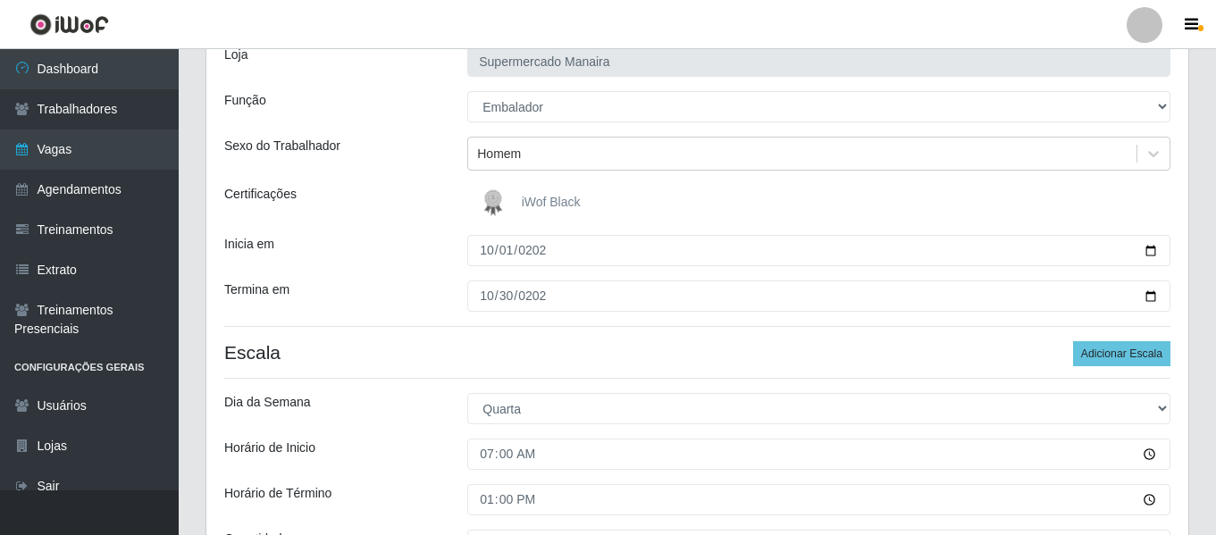
scroll to position [0, 0]
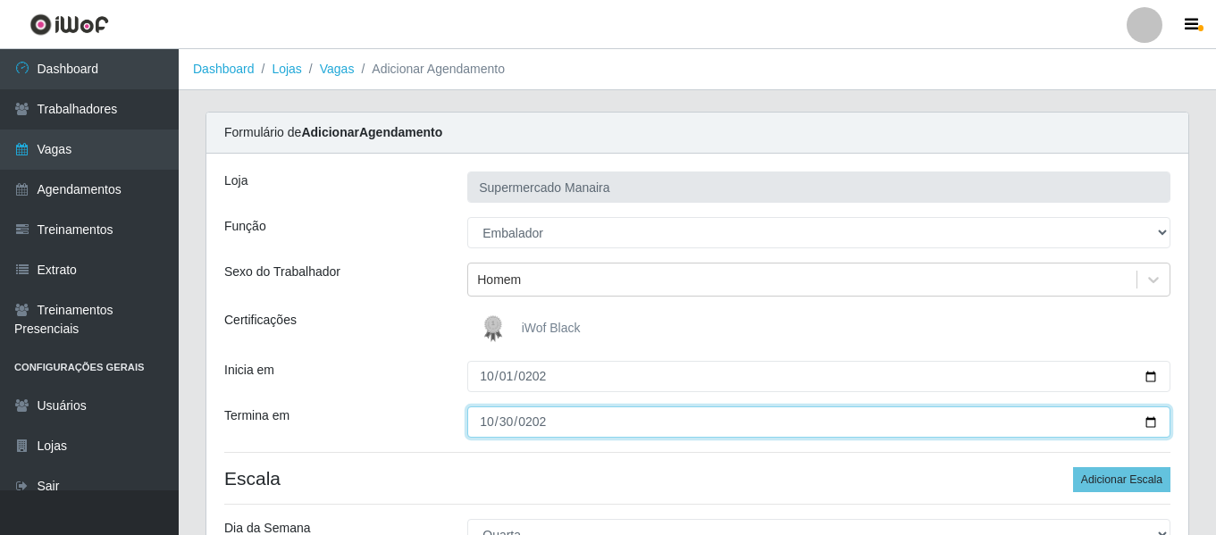
click at [485, 429] on input "2025-10-30" at bounding box center [818, 421] width 703 height 31
type input "2025-10-31"
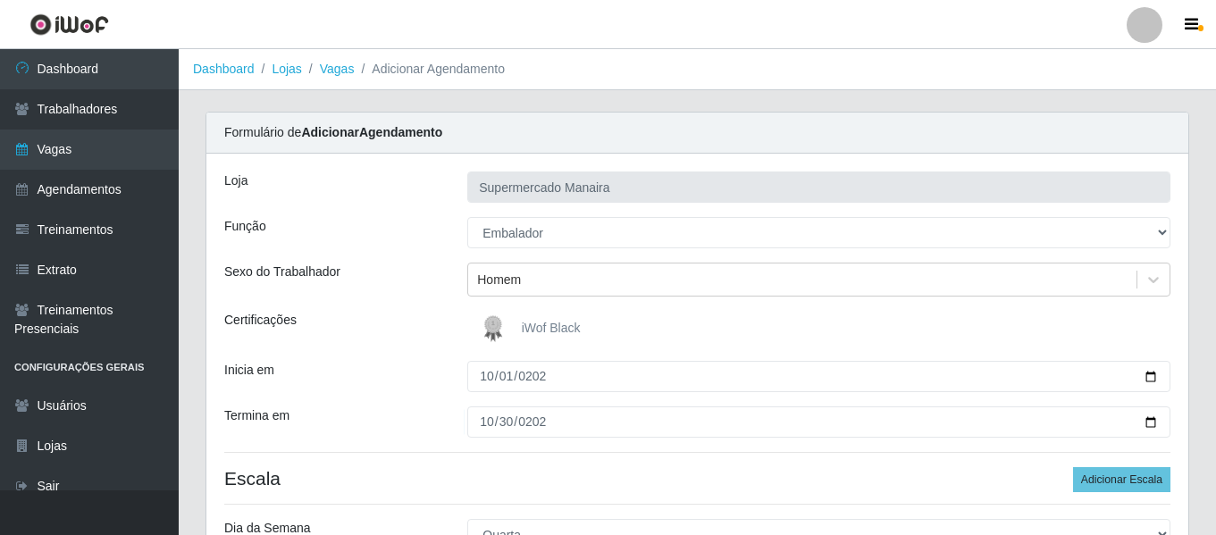
click at [551, 114] on div "Formulário de Adicionar Agendamento" at bounding box center [697, 133] width 982 height 41
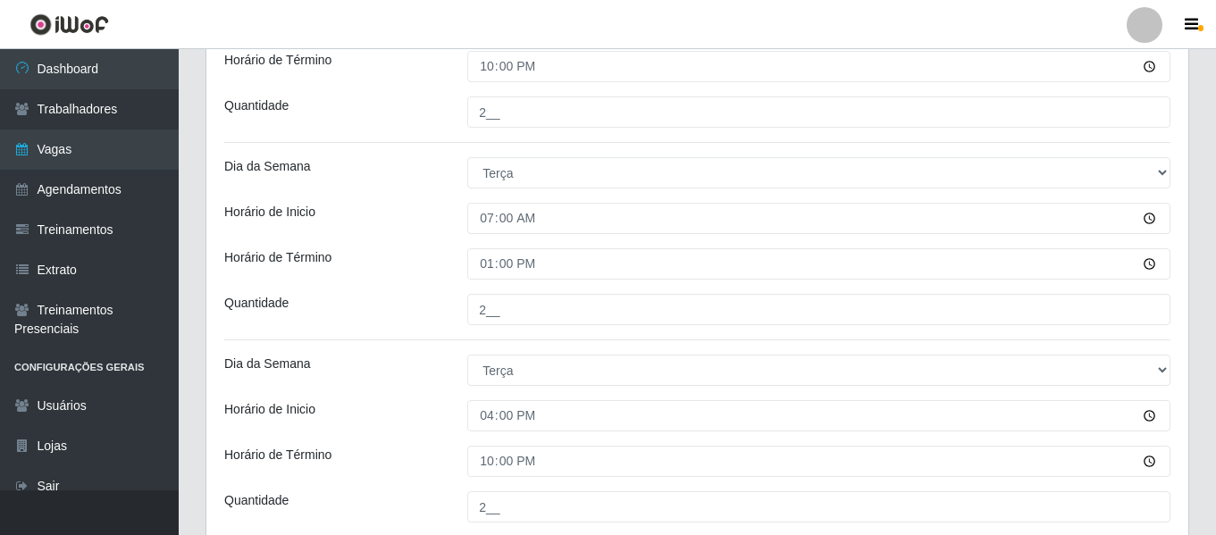
scroll to position [2055, 0]
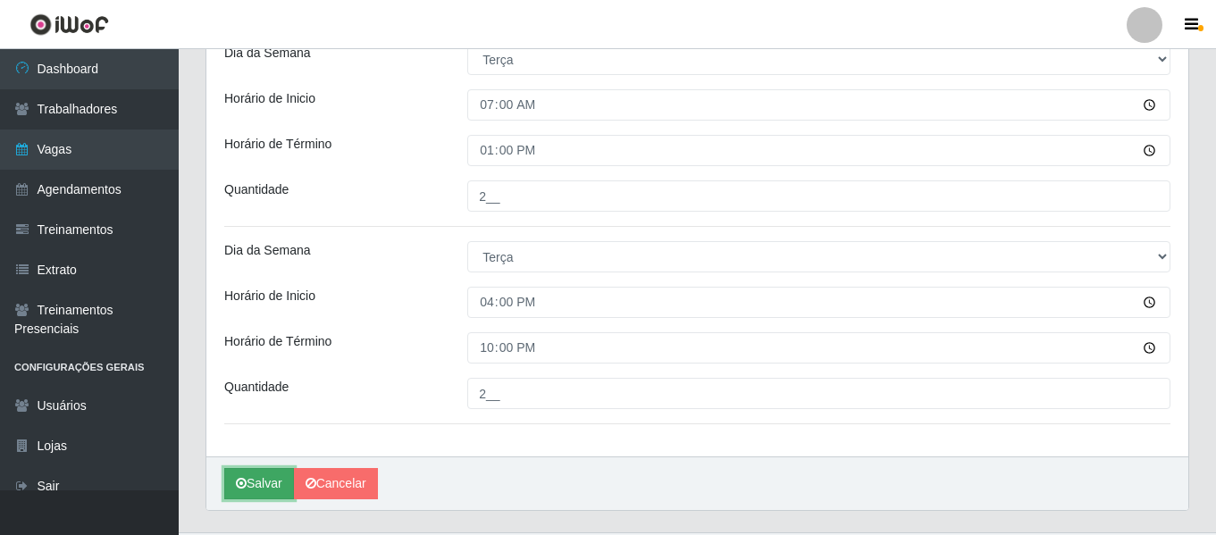
click at [252, 478] on button "Salvar" at bounding box center [259, 483] width 70 height 31
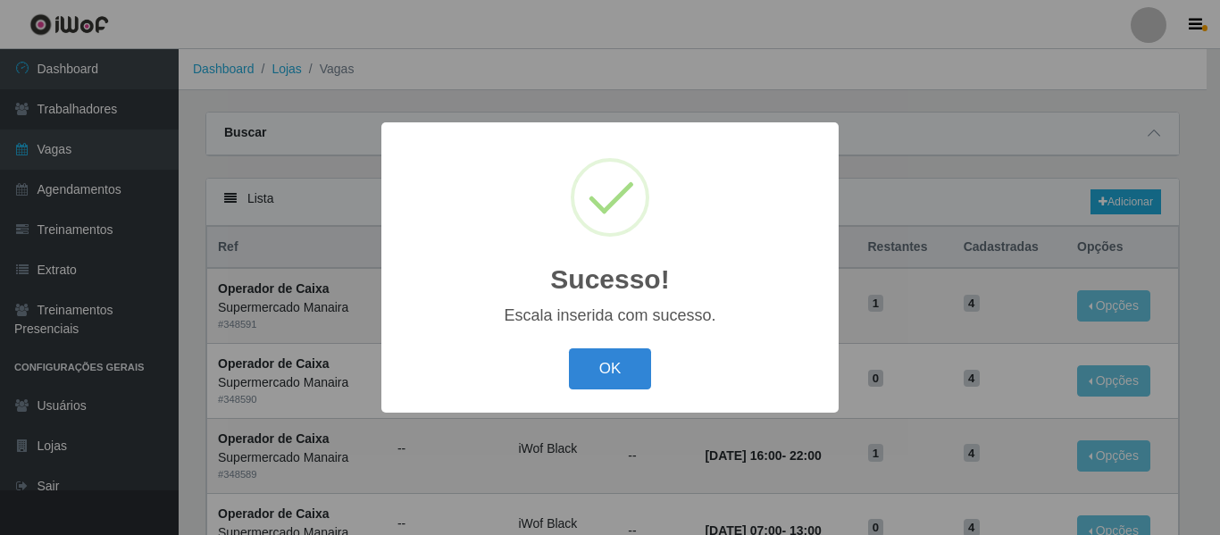
click at [606, 345] on div "OK Cancel" at bounding box center [610, 368] width 422 height 51
click at [610, 363] on button "OK" at bounding box center [610, 369] width 83 height 42
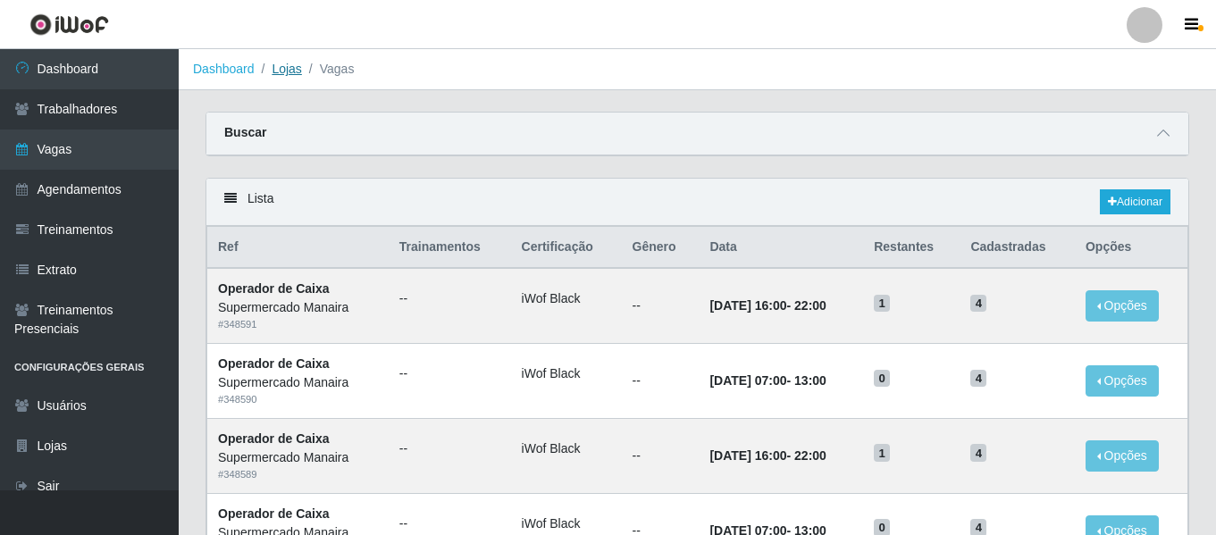
click at [293, 75] on link "Lojas" at bounding box center [286, 69] width 29 height 14
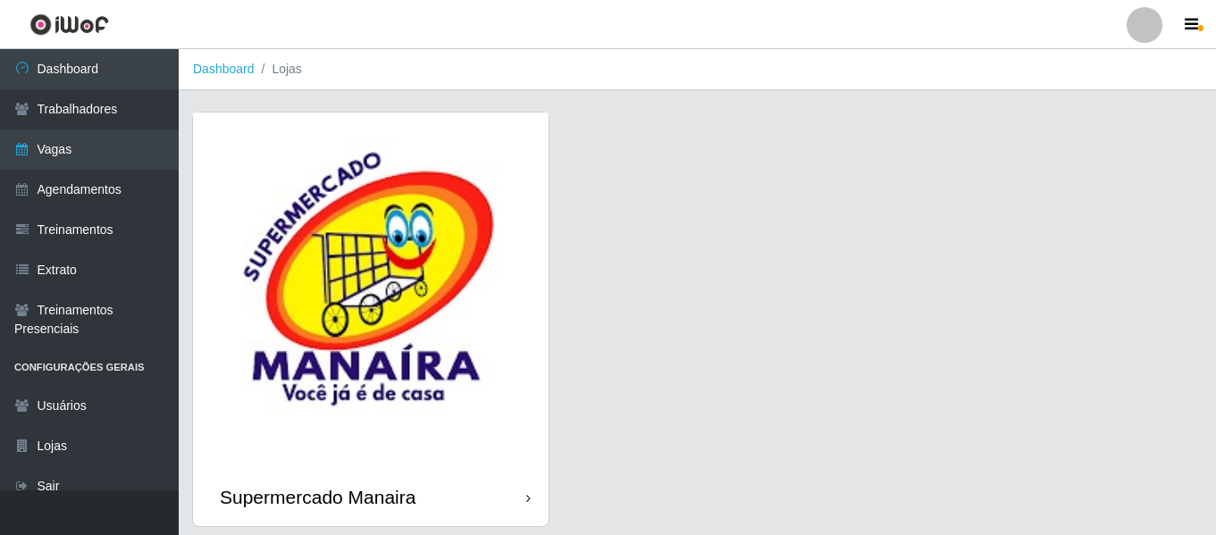
click at [364, 242] on img at bounding box center [371, 291] width 356 height 356
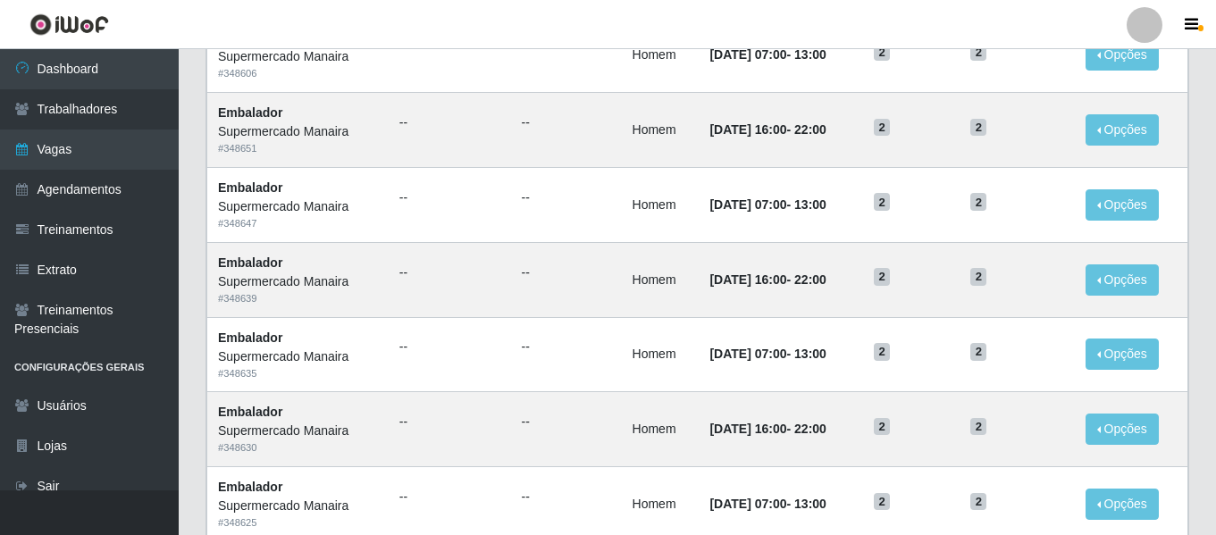
scroll to position [979, 0]
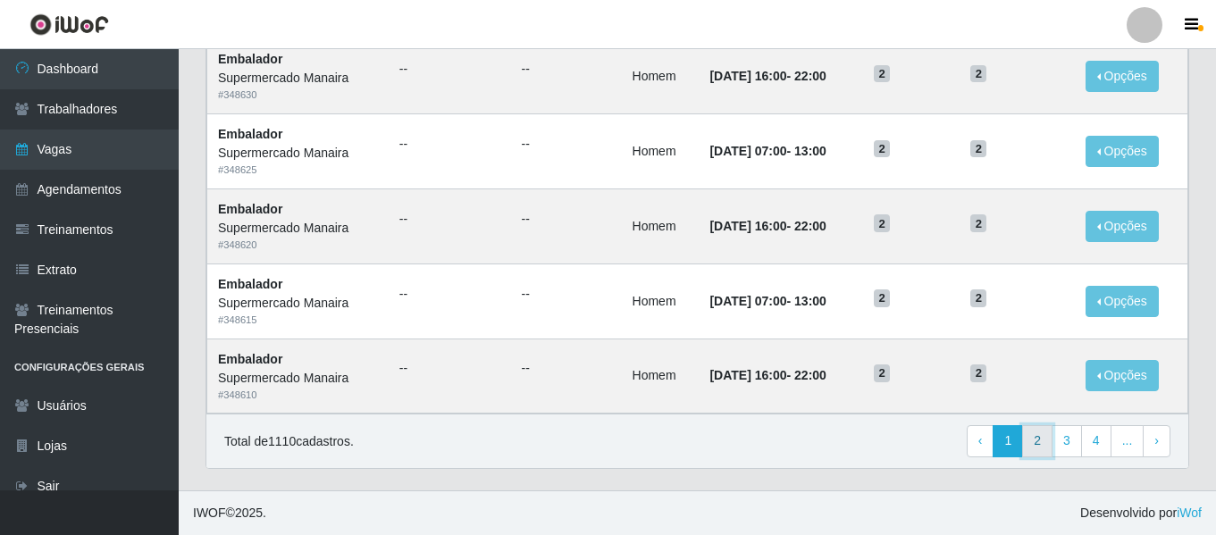
click at [1037, 448] on link "2" at bounding box center [1037, 441] width 30 height 32
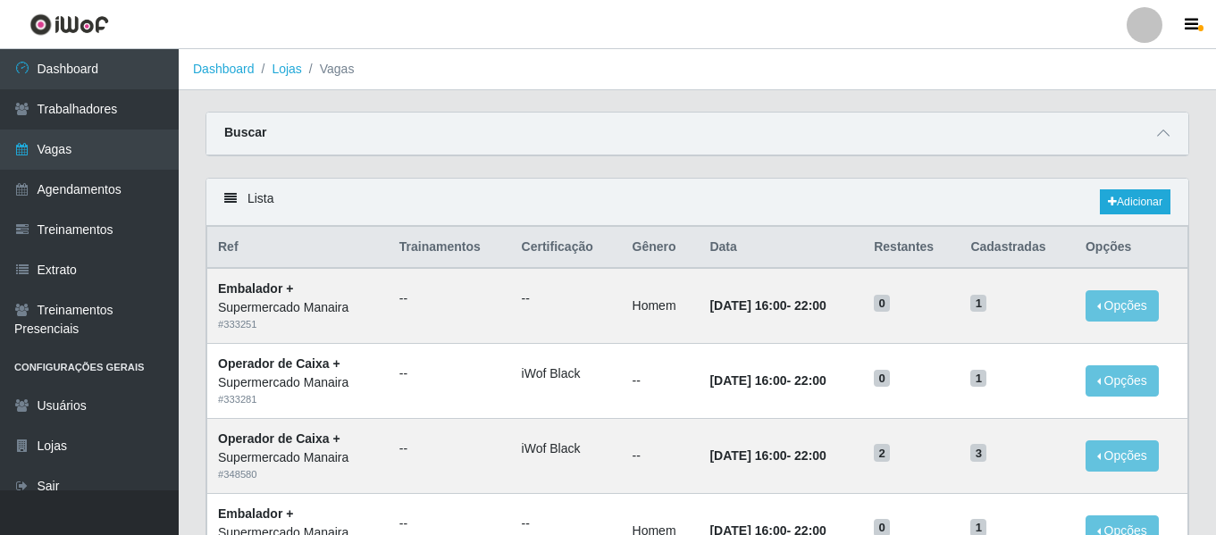
click at [1169, 146] on div "Buscar" at bounding box center [697, 134] width 982 height 43
click at [1165, 137] on icon at bounding box center [1163, 133] width 13 height 13
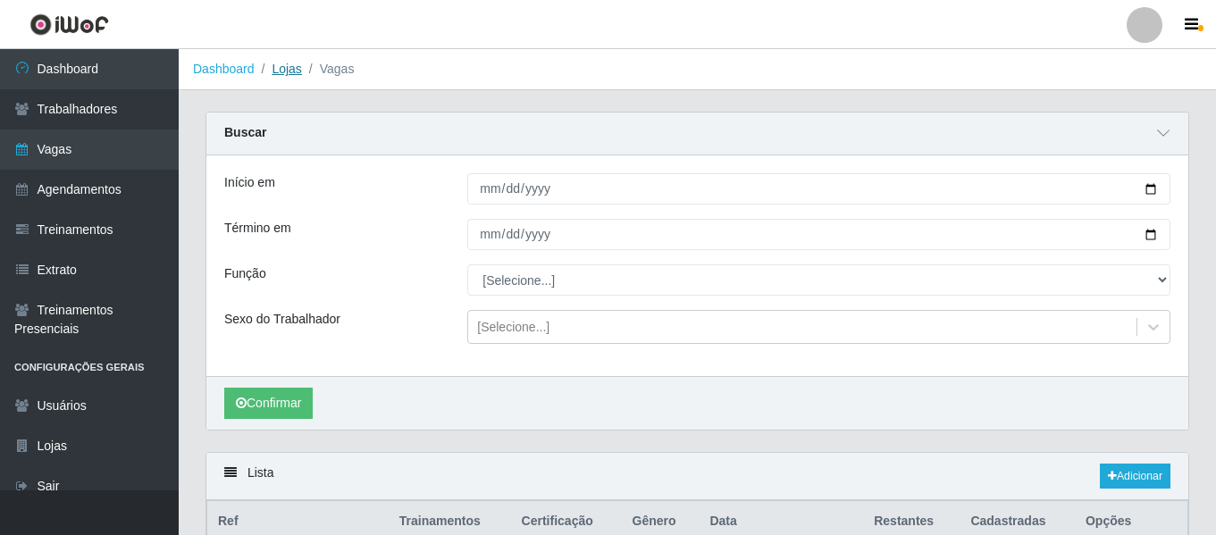
click at [282, 74] on link "Lojas" at bounding box center [286, 69] width 29 height 14
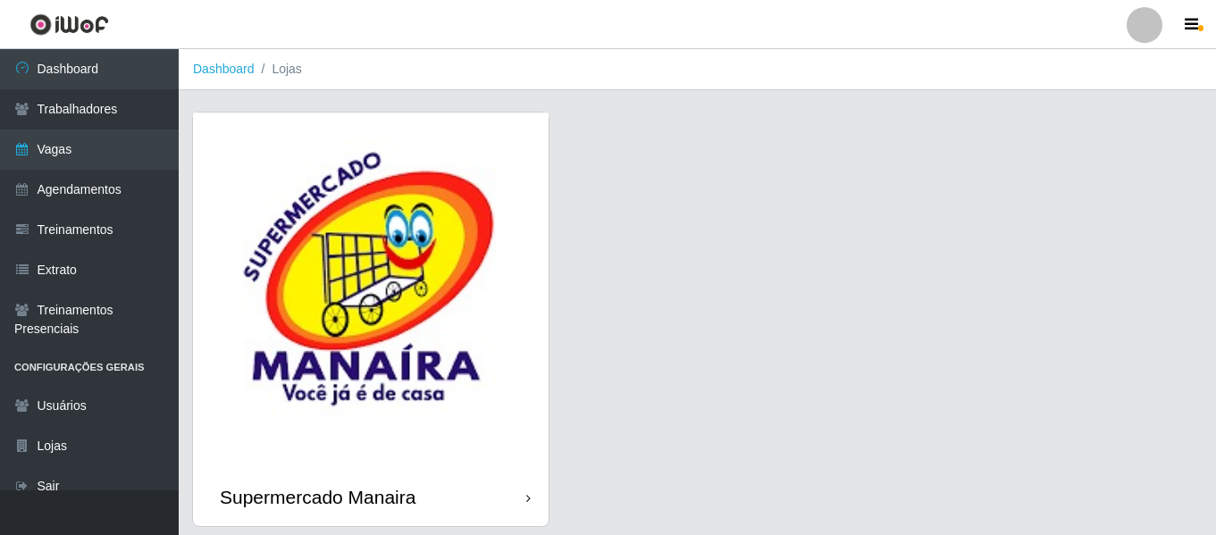
click at [387, 267] on img at bounding box center [371, 291] width 356 height 356
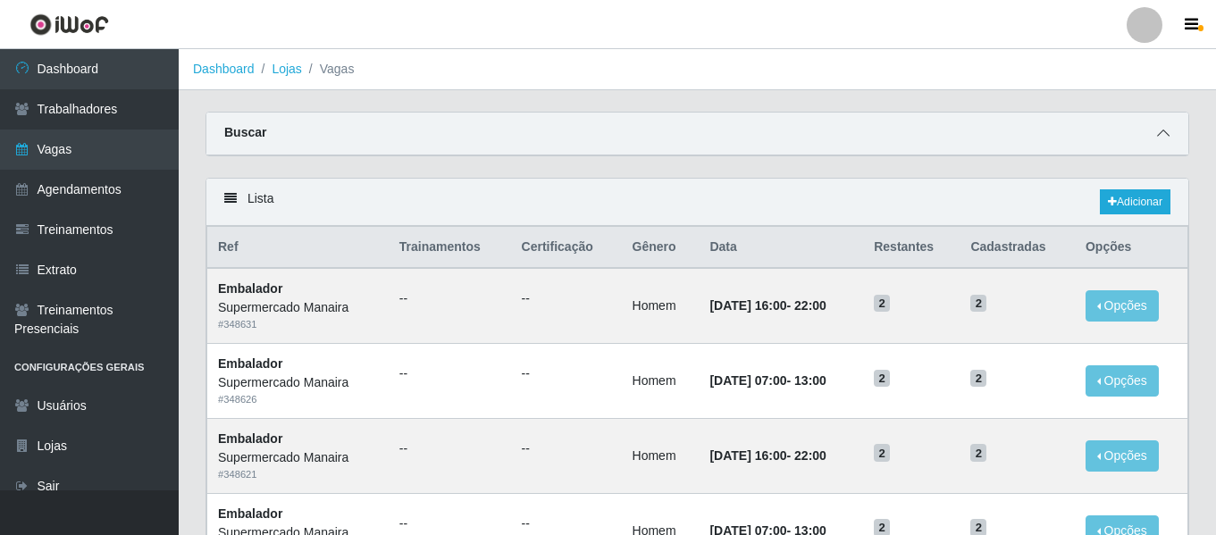
click at [1164, 138] on icon at bounding box center [1163, 133] width 13 height 13
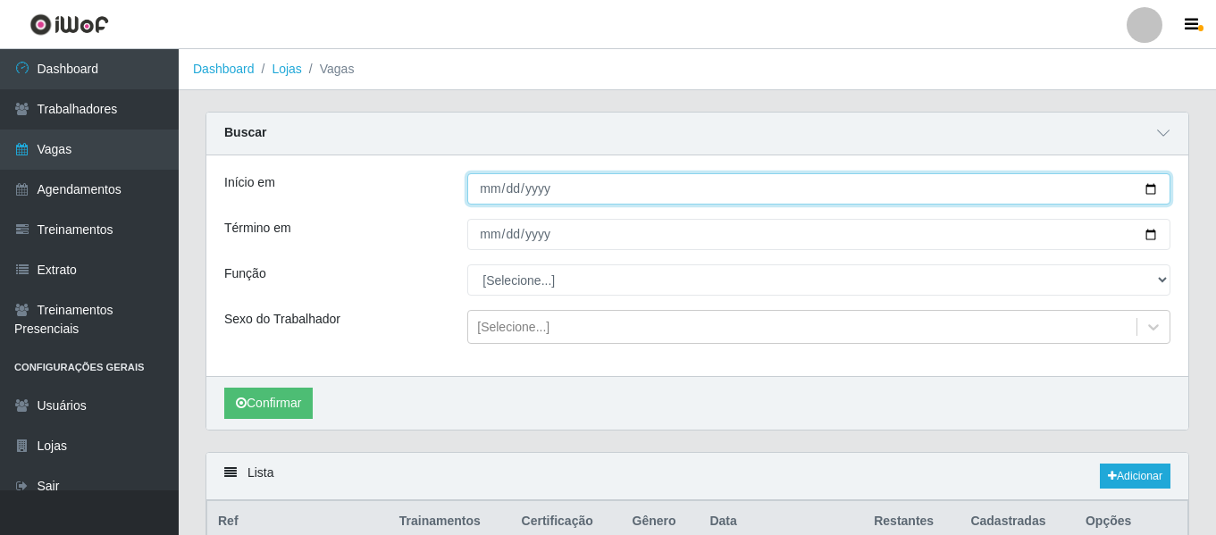
click at [478, 197] on input "Início em" at bounding box center [818, 188] width 703 height 31
type input "[DATE]"
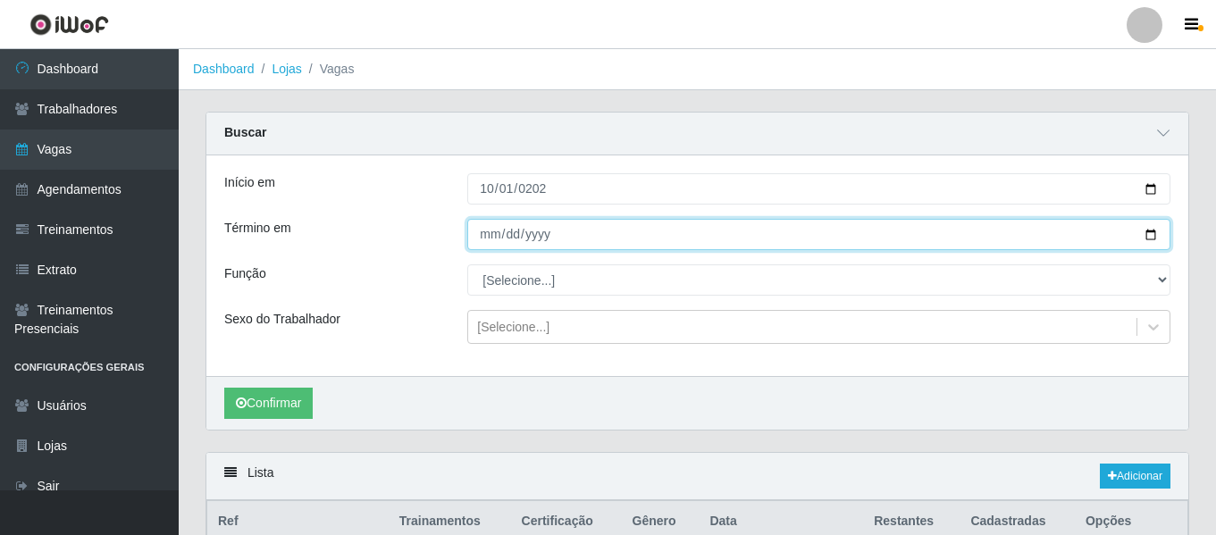
click at [483, 223] on input "Término em" at bounding box center [818, 234] width 703 height 31
type input "[DATE]"
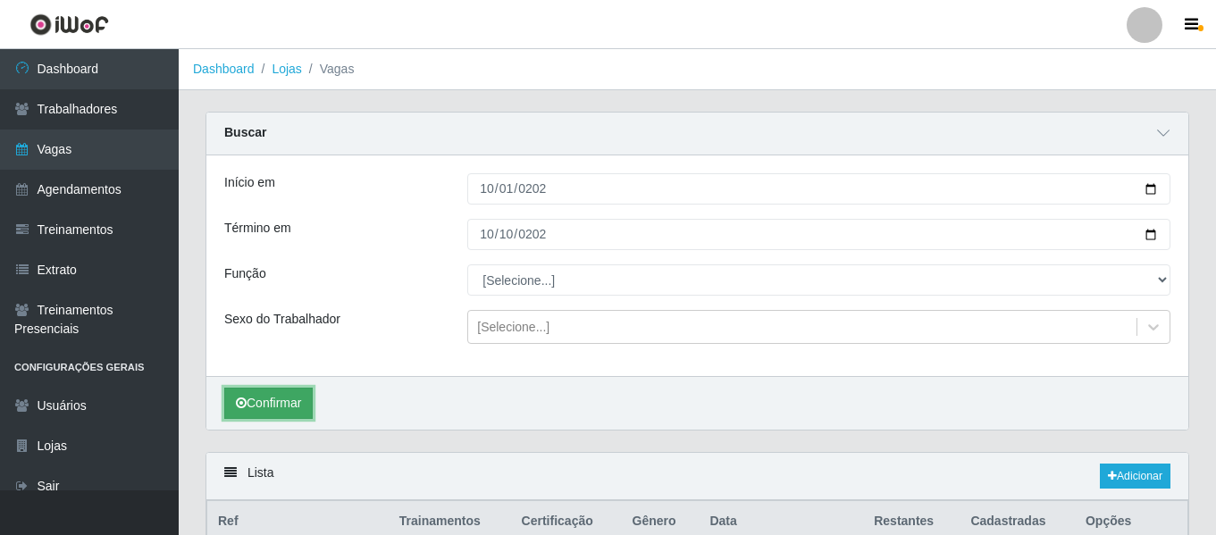
click at [287, 414] on button "Confirmar" at bounding box center [268, 403] width 88 height 31
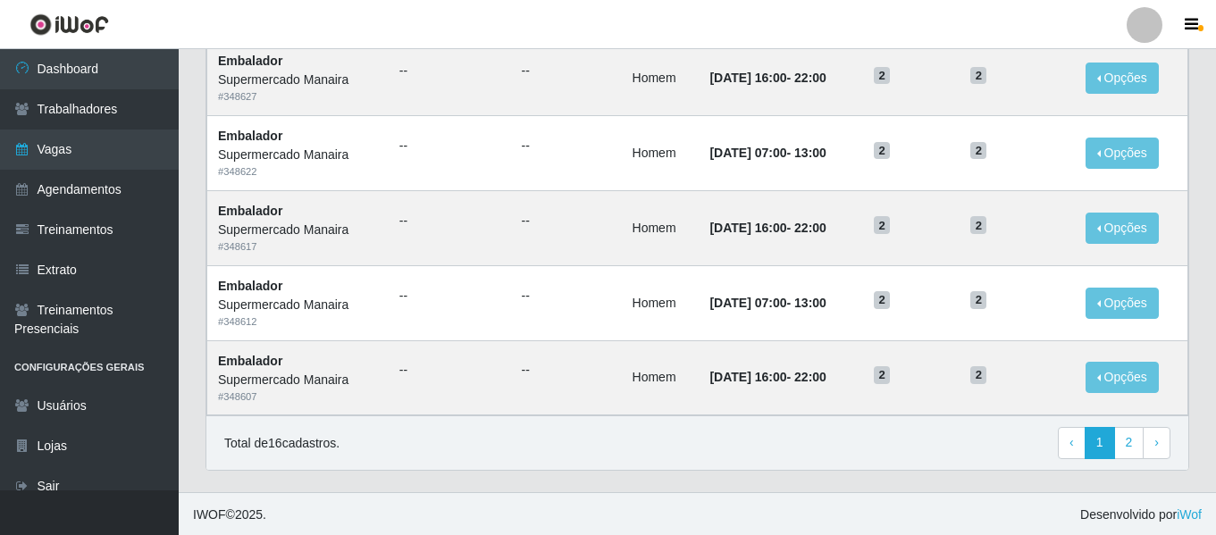
scroll to position [1253, 0]
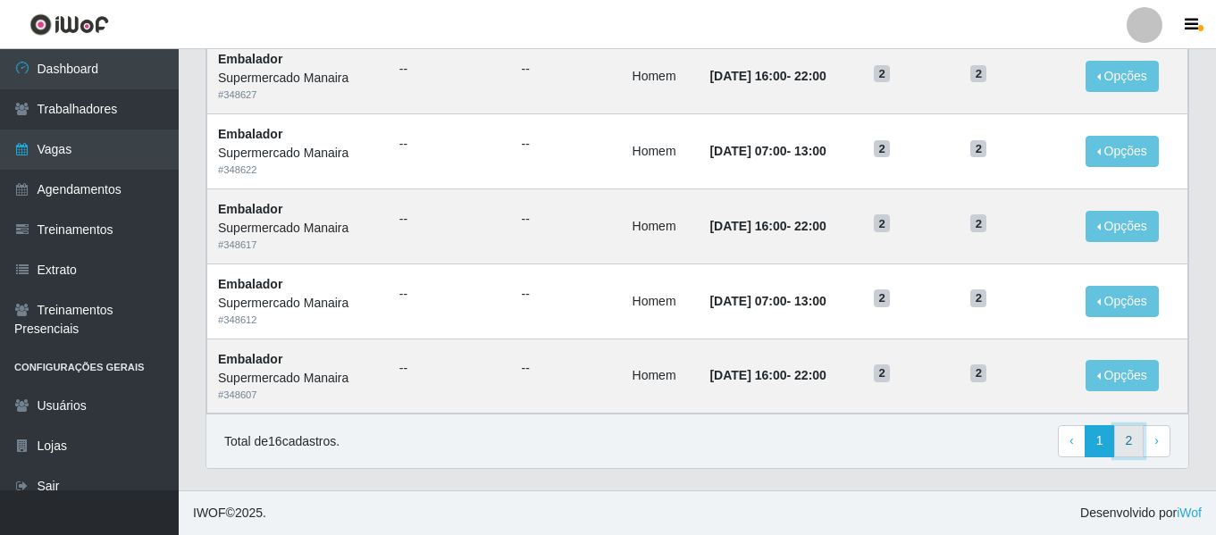
click at [1129, 445] on link "2" at bounding box center [1129, 441] width 30 height 32
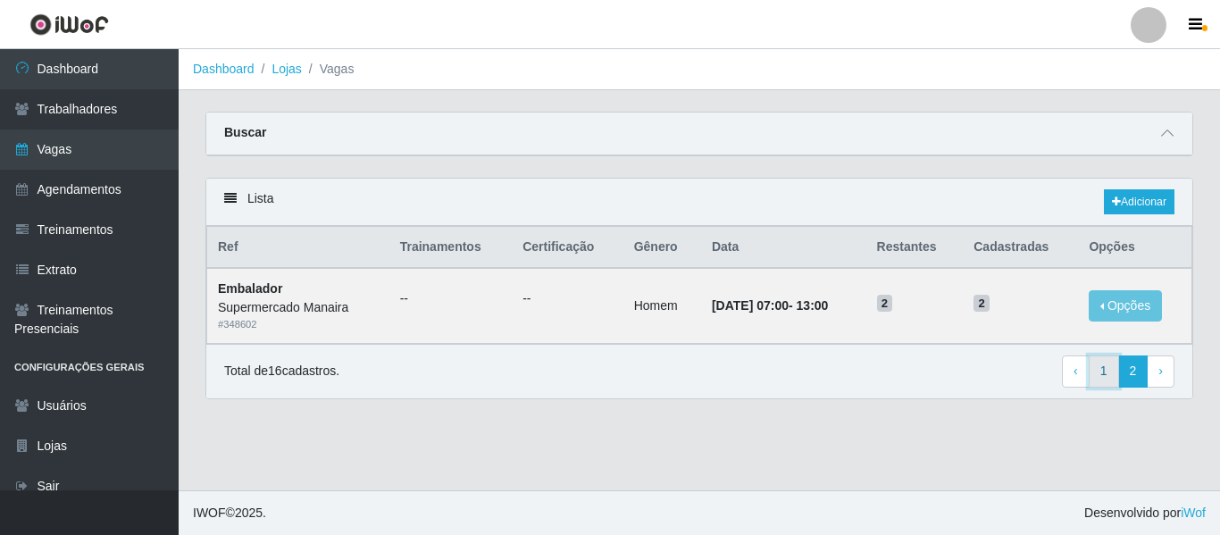
click at [1112, 373] on link "1" at bounding box center [1104, 372] width 30 height 32
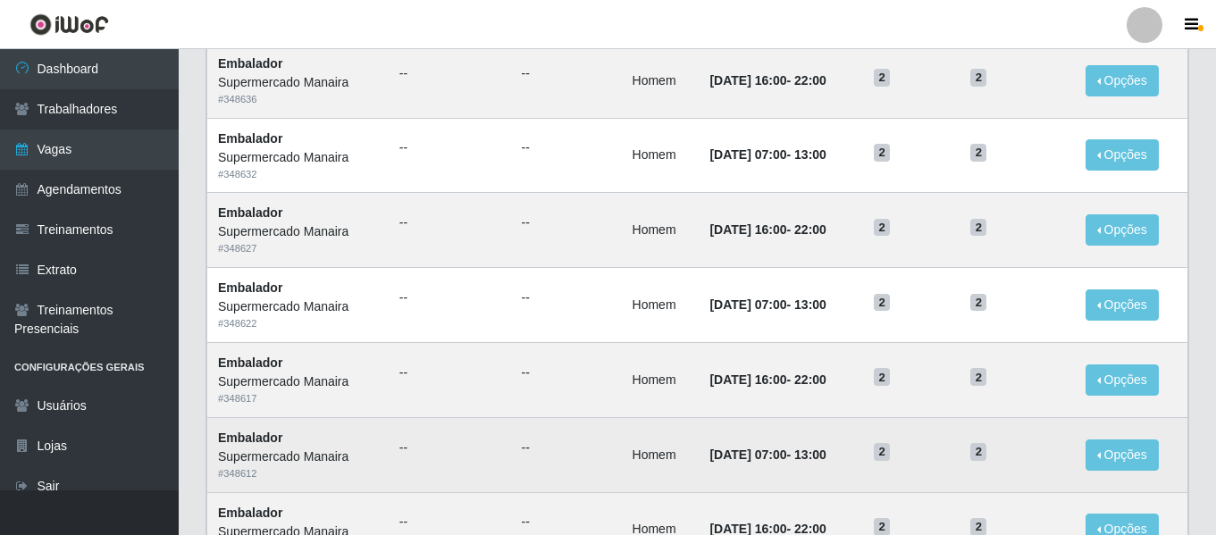
scroll to position [979, 0]
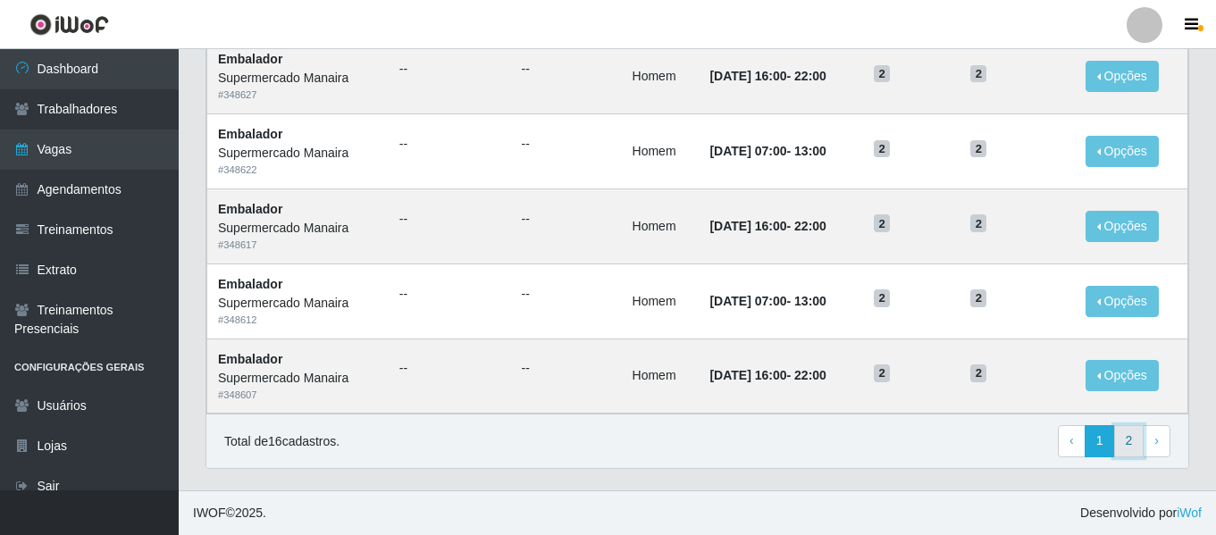
click at [1131, 442] on link "2" at bounding box center [1129, 441] width 30 height 32
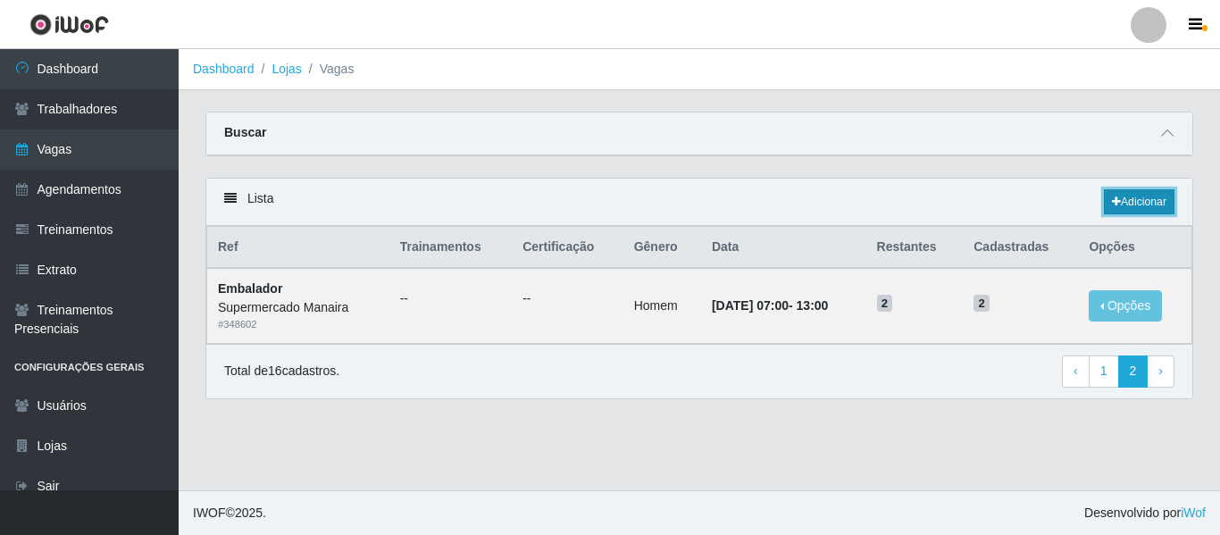
click at [1135, 206] on link "Adicionar" at bounding box center [1139, 201] width 71 height 25
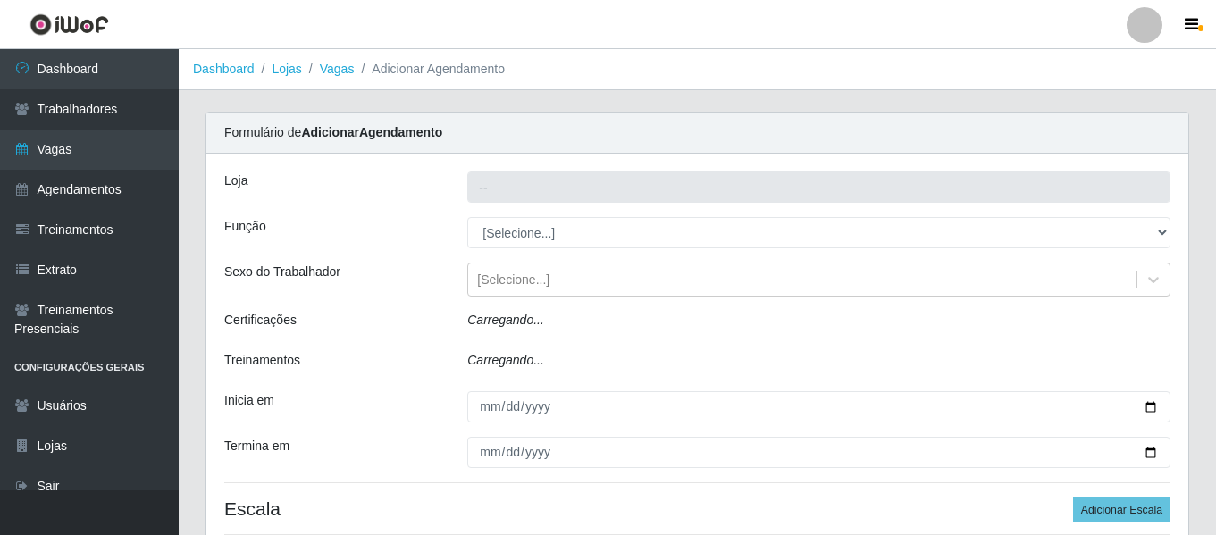
type input "Supermercado Manaira"
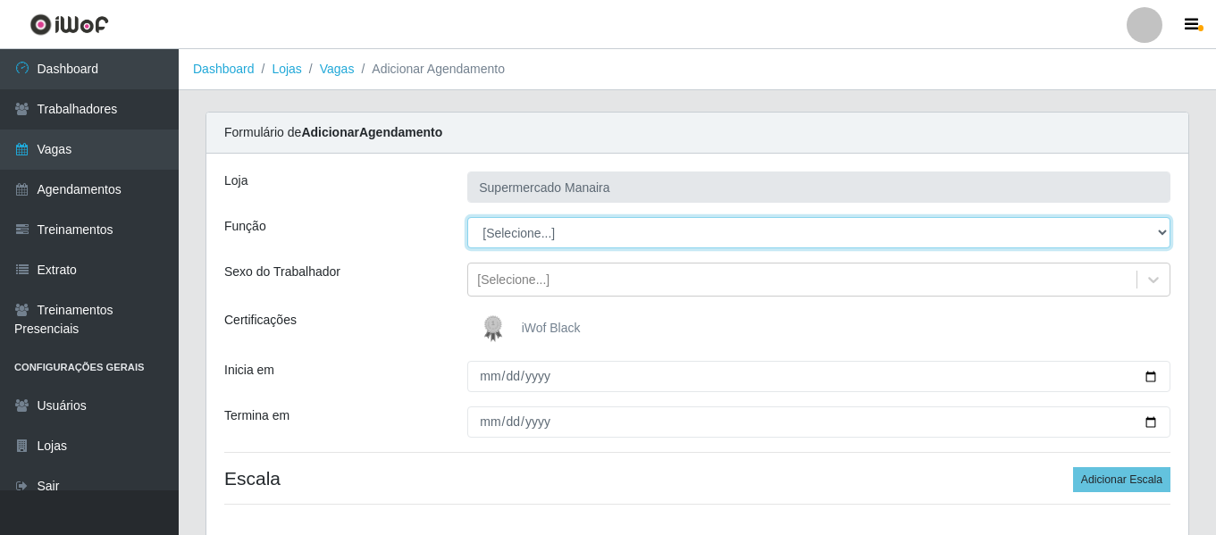
click at [548, 247] on select "[Selecione...] ASG ASG + ASG ++ Embalador Embalador + Embalador ++ Operador de …" at bounding box center [818, 232] width 703 height 31
select select "70"
click at [467, 217] on select "[Selecione...] ASG ASG + ASG ++ Embalador Embalador + Embalador ++ Operador de …" at bounding box center [818, 232] width 703 height 31
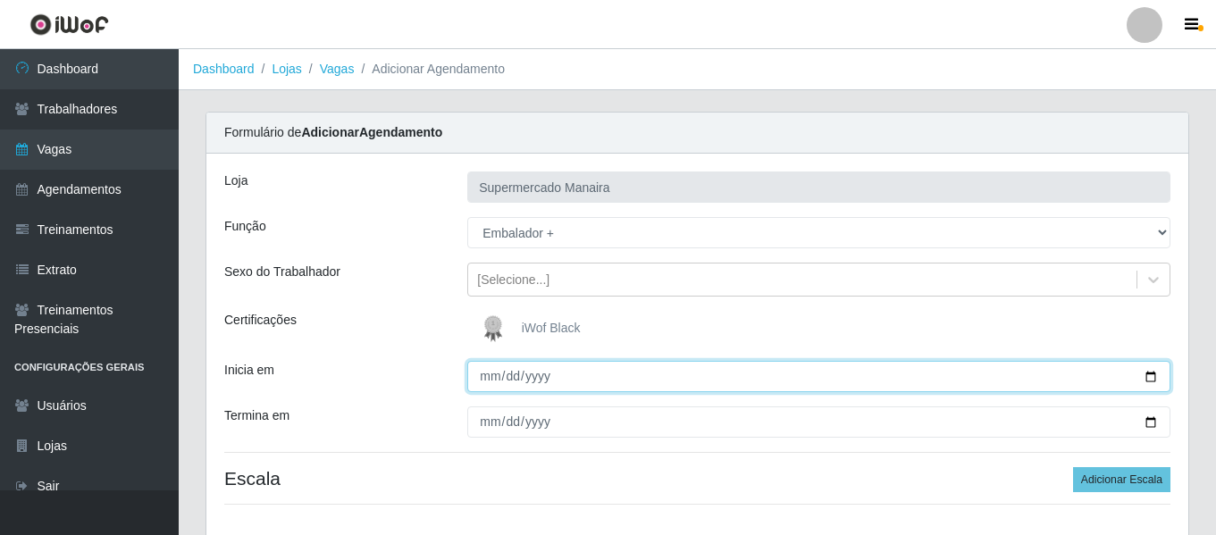
click at [492, 378] on input "Inicia em" at bounding box center [818, 376] width 703 height 31
type input "2025-10-12"
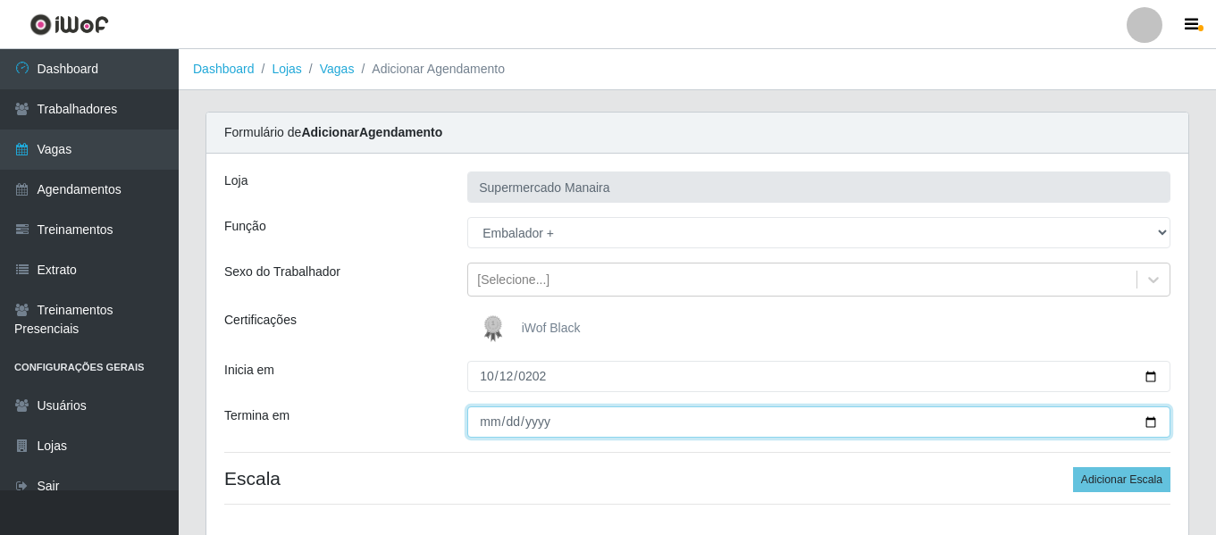
click at [481, 424] on input "Termina em" at bounding box center [818, 421] width 703 height 31
type input "0025-10-12"
type input "2025-10-12"
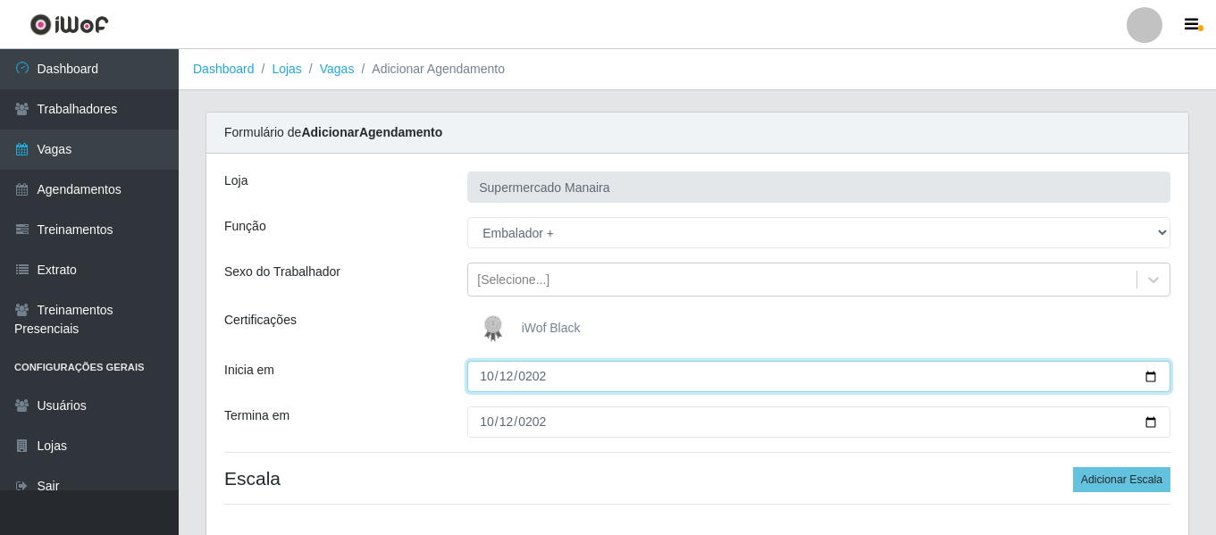
click at [491, 374] on input "2025-10-12" at bounding box center [818, 376] width 703 height 31
type input "2025-10-04"
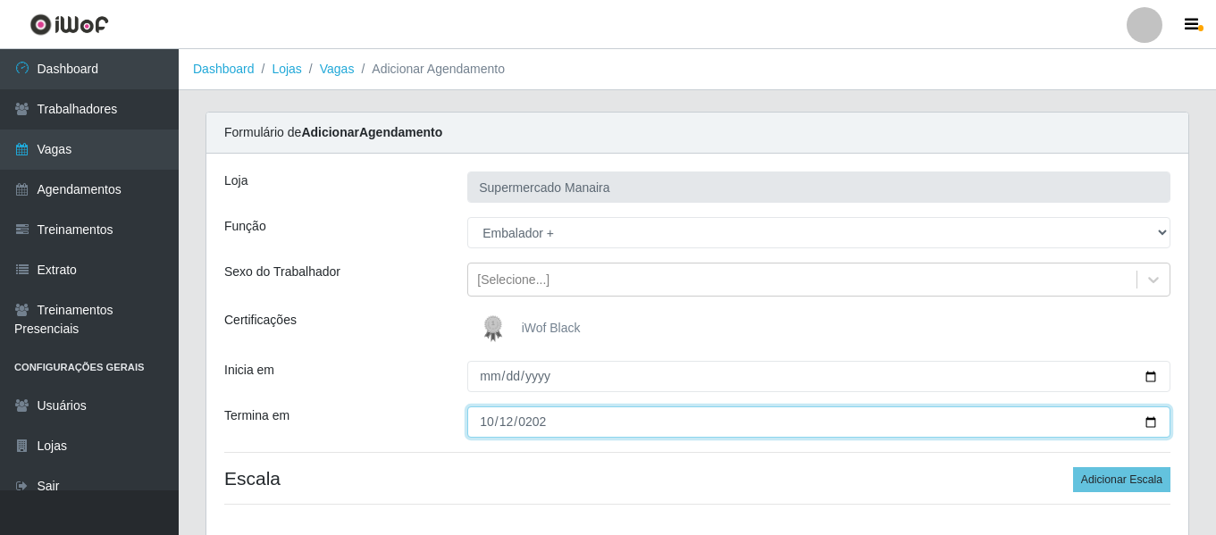
click at [484, 424] on input "2025-10-12" at bounding box center [818, 421] width 703 height 31
type input "2025-10-26"
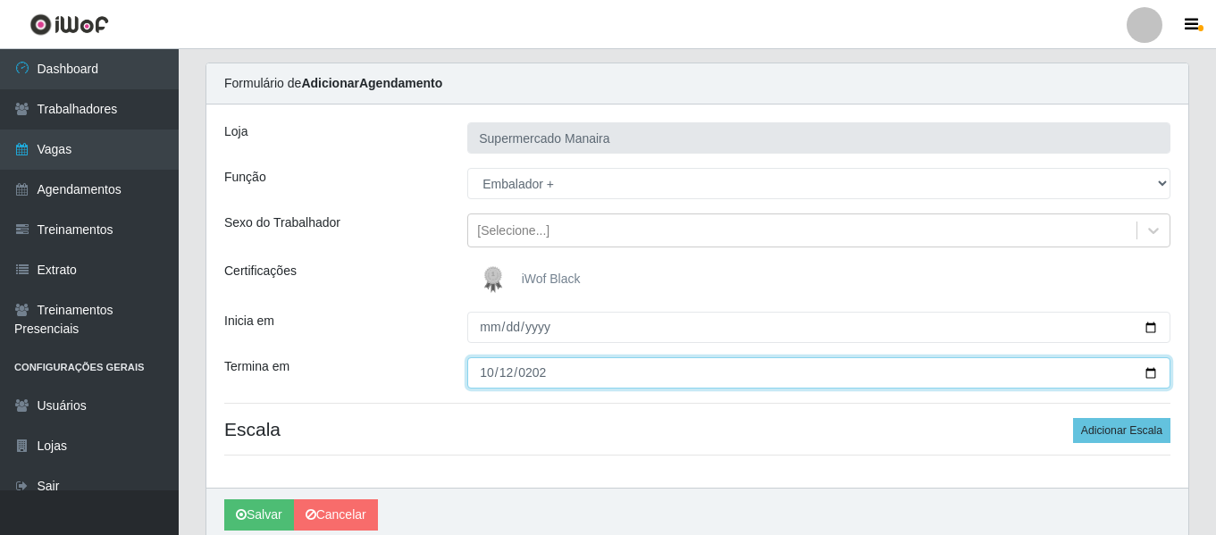
scroll to position [122, 0]
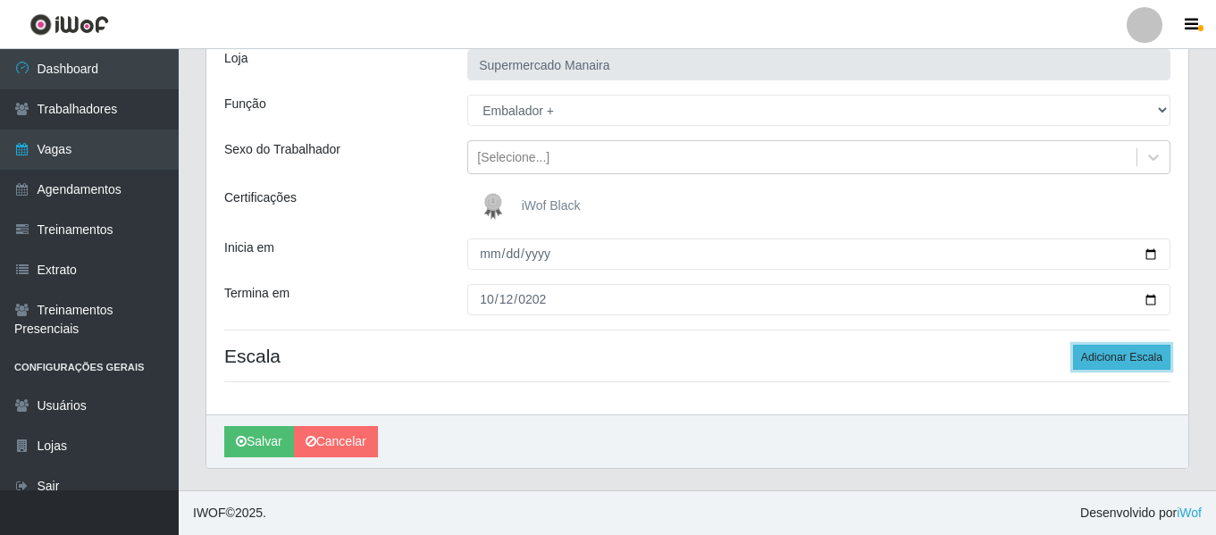
click at [1101, 360] on button "Adicionar Escala" at bounding box center [1121, 357] width 97 height 25
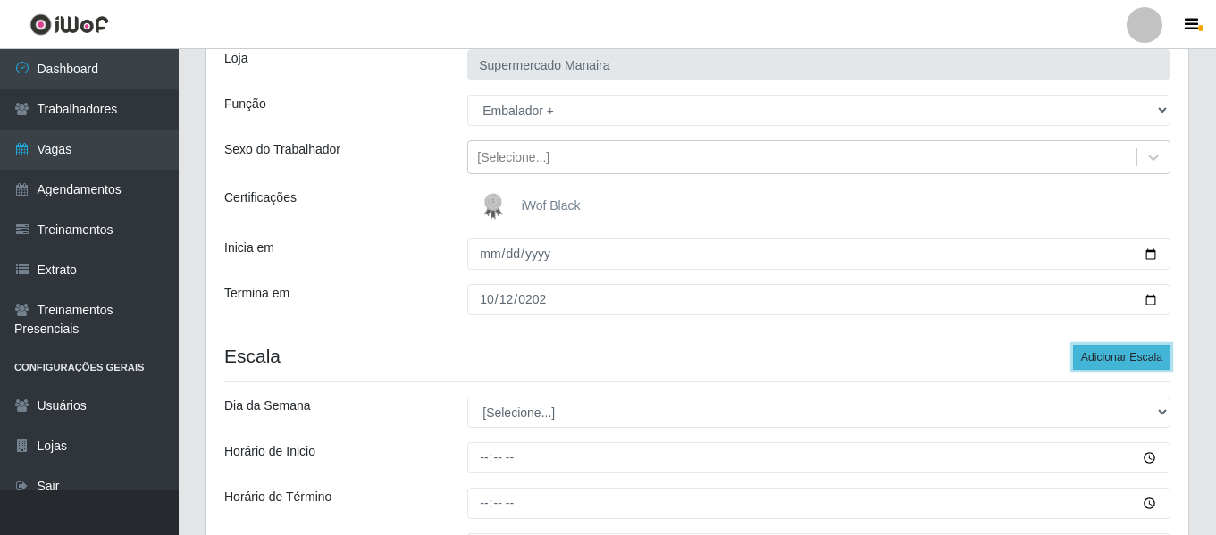
click at [1101, 360] on button "Adicionar Escala" at bounding box center [1121, 357] width 97 height 25
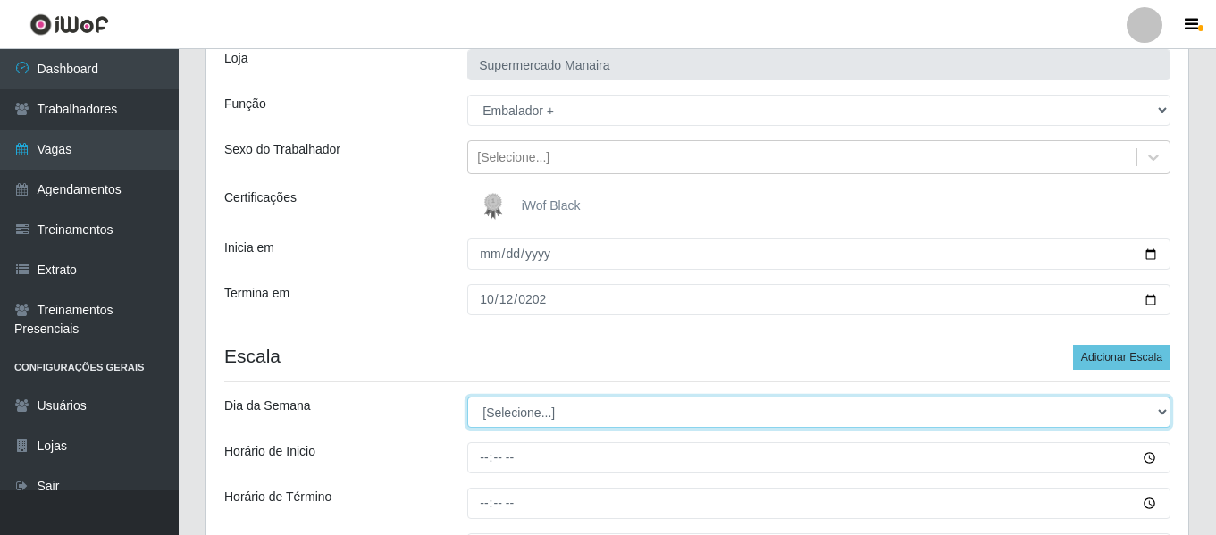
click at [534, 422] on select "[Selecione...] Segunda Terça Quarta Quinta Sexta Sábado Domingo" at bounding box center [818, 412] width 703 height 31
select select "6"
click at [467, 397] on select "[Selecione...] Segunda Terça Quarta Quinta Sexta Sábado Domingo" at bounding box center [818, 412] width 703 height 31
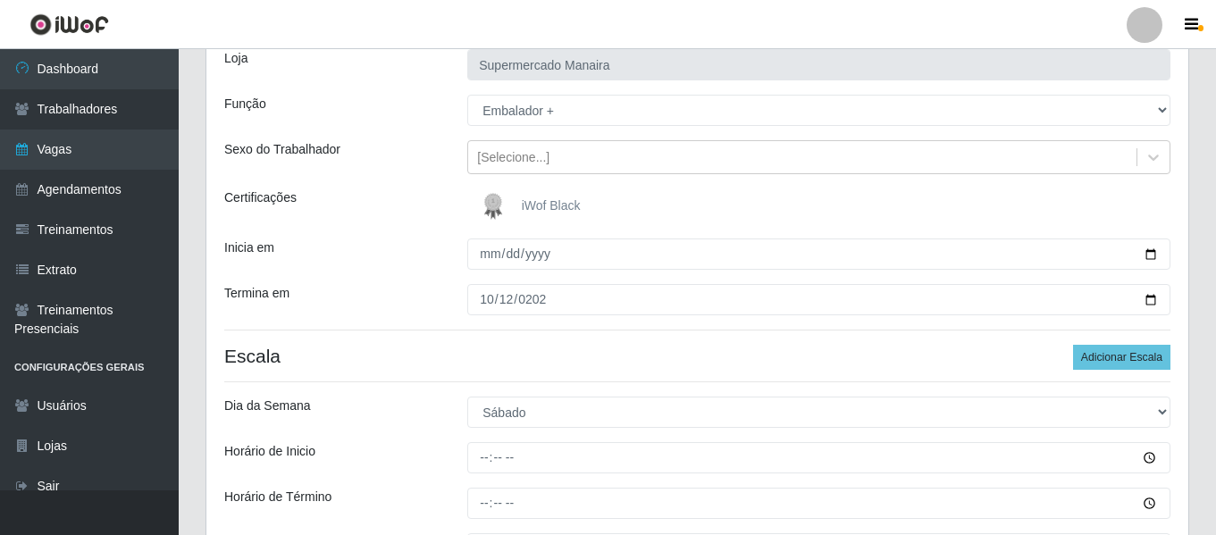
click at [460, 460] on div at bounding box center [819, 457] width 730 height 31
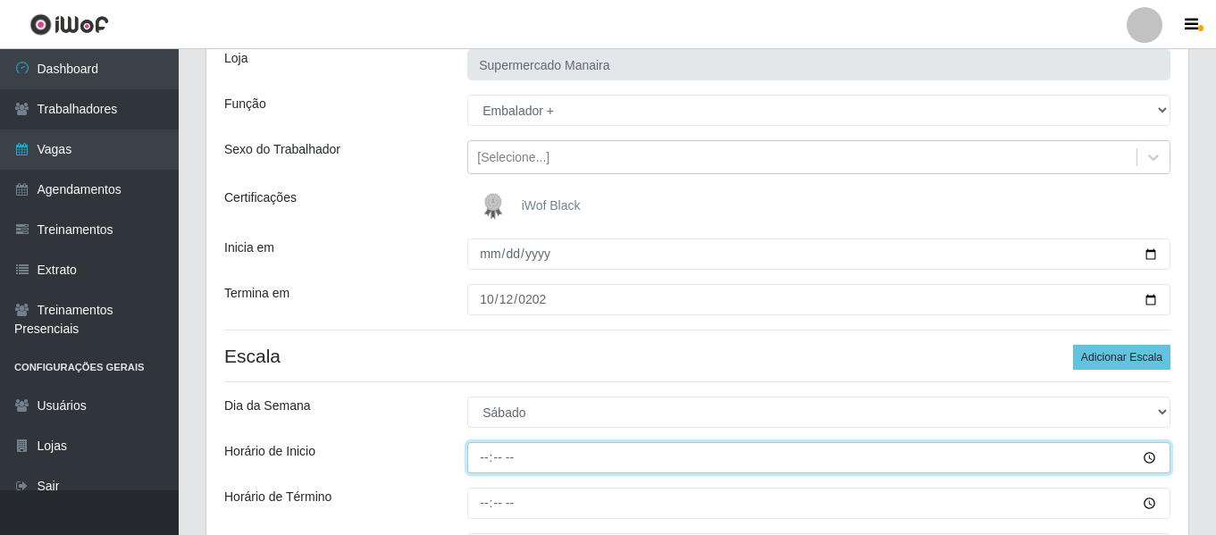
click at [471, 459] on input "Horário de Inicio" at bounding box center [818, 457] width 703 height 31
type input "07:00"
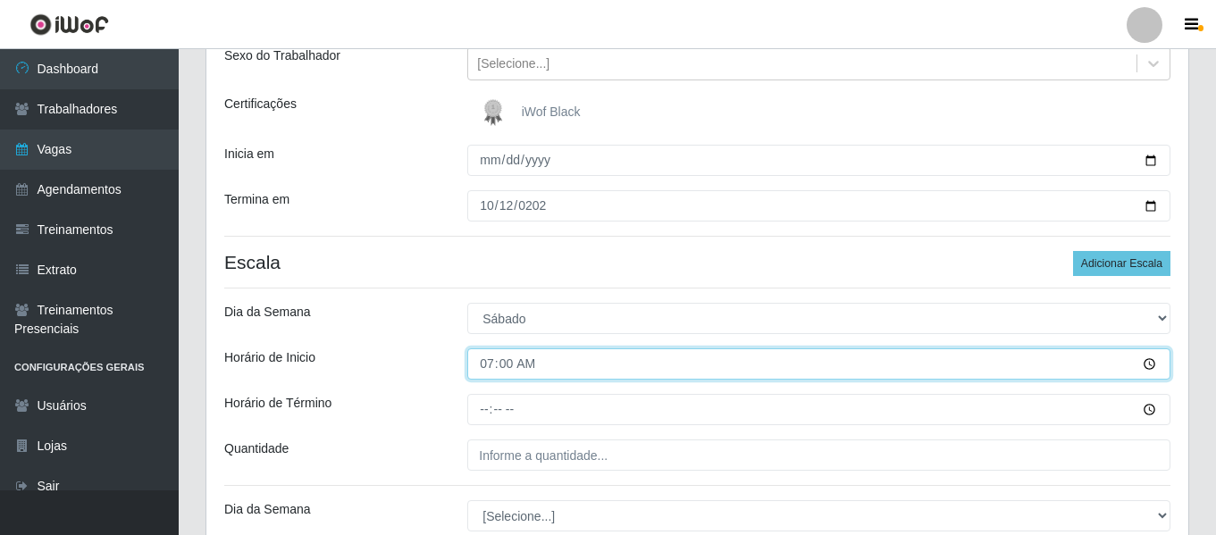
scroll to position [301, 0]
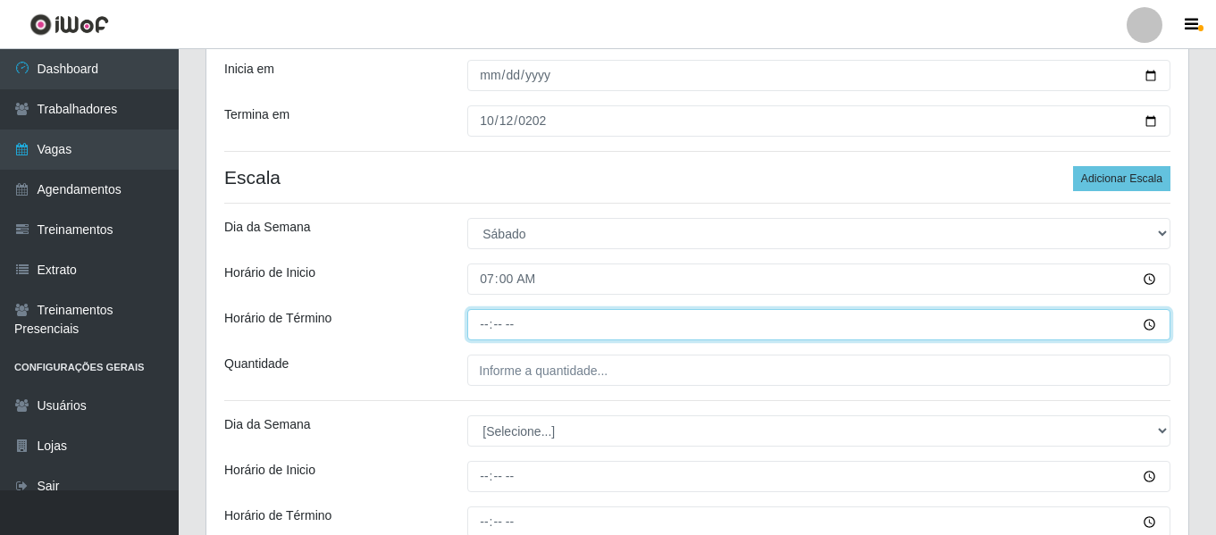
click at [470, 317] on input "Horário de Término" at bounding box center [818, 324] width 703 height 31
type input "13:00"
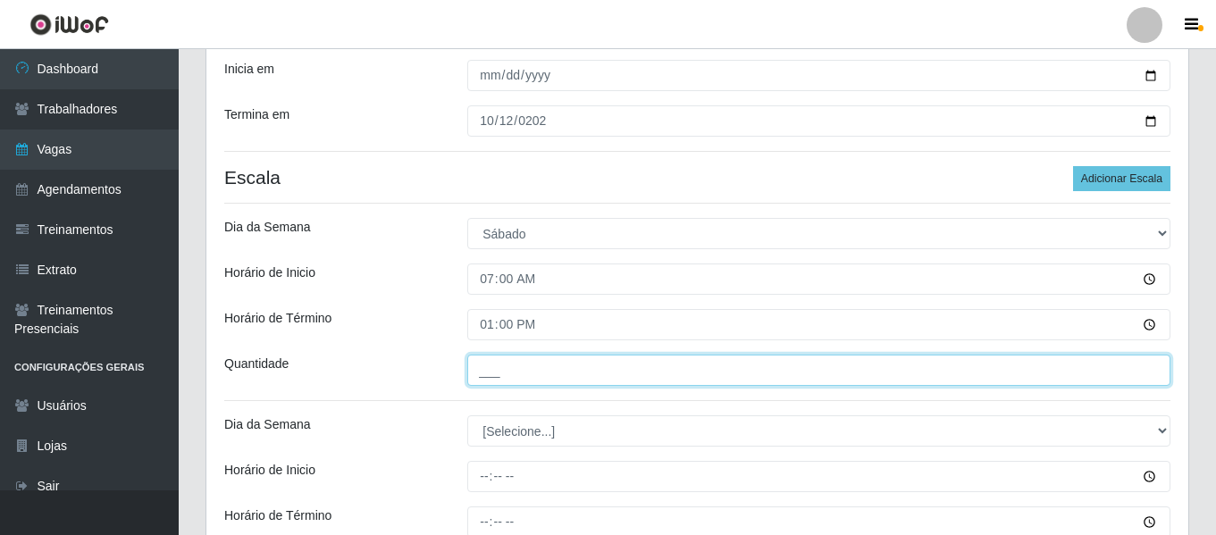
click at [529, 376] on input "___" at bounding box center [818, 370] width 703 height 31
type input "1__"
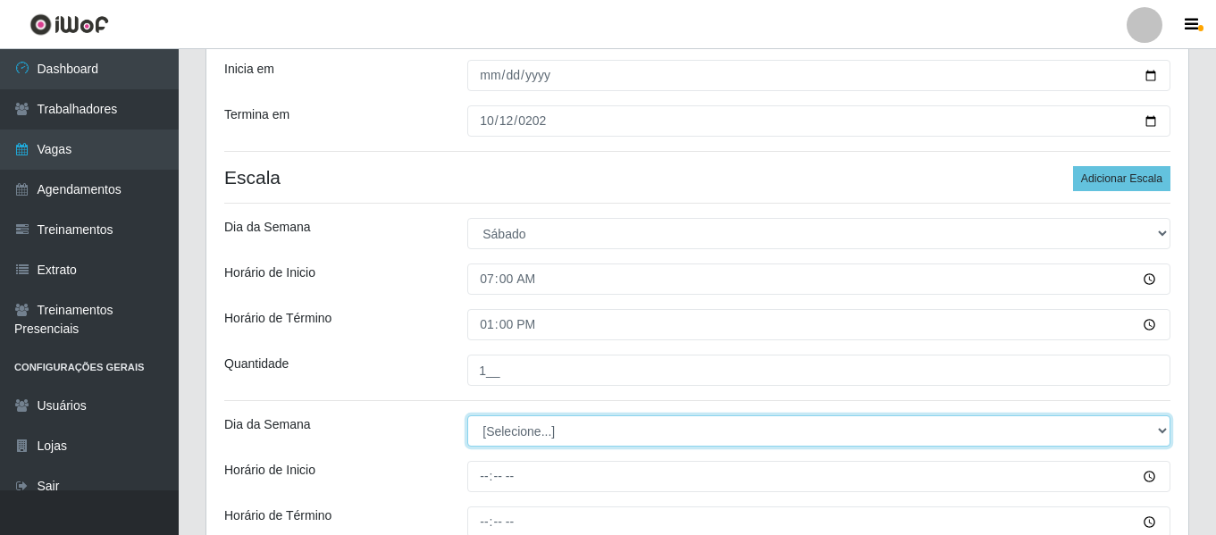
click at [534, 437] on select "[Selecione...] Segunda Terça Quarta Quinta Sexta Sábado Domingo" at bounding box center [818, 430] width 703 height 31
select select "6"
click at [467, 415] on select "[Selecione...] Segunda Terça Quarta Quinta Sexta Sábado Domingo" at bounding box center [818, 430] width 703 height 31
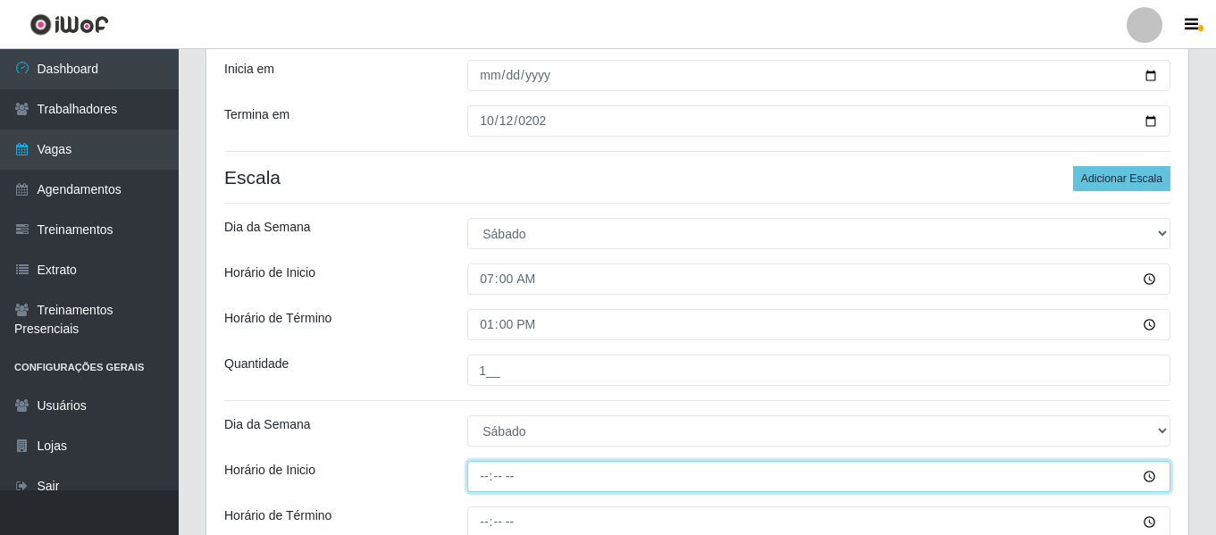
click at [488, 471] on input "Horário de Inicio" at bounding box center [818, 476] width 703 height 31
type input "16:00"
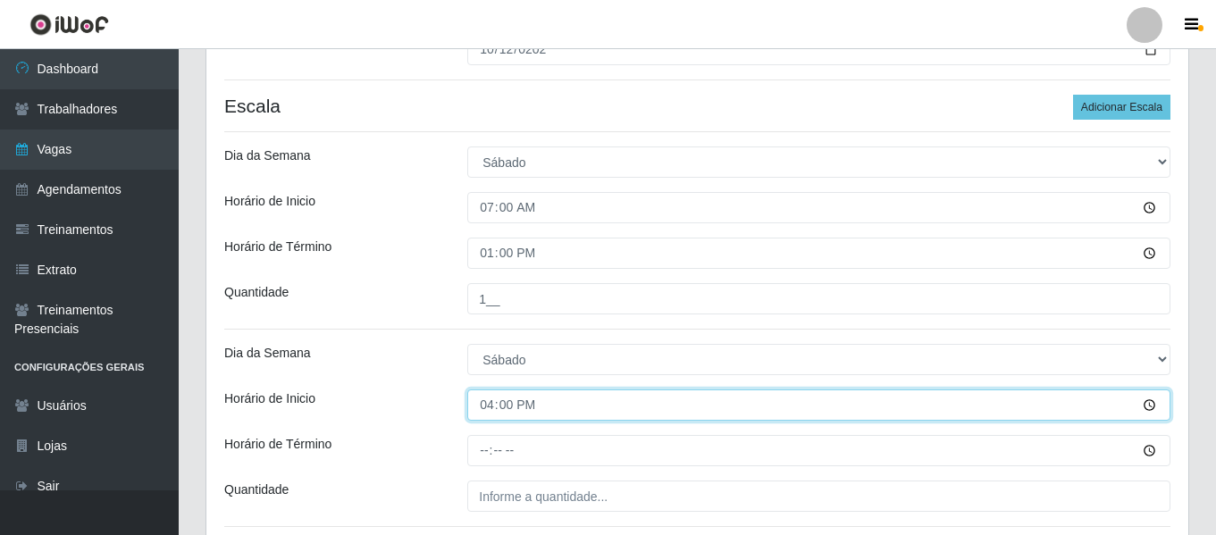
scroll to position [480, 0]
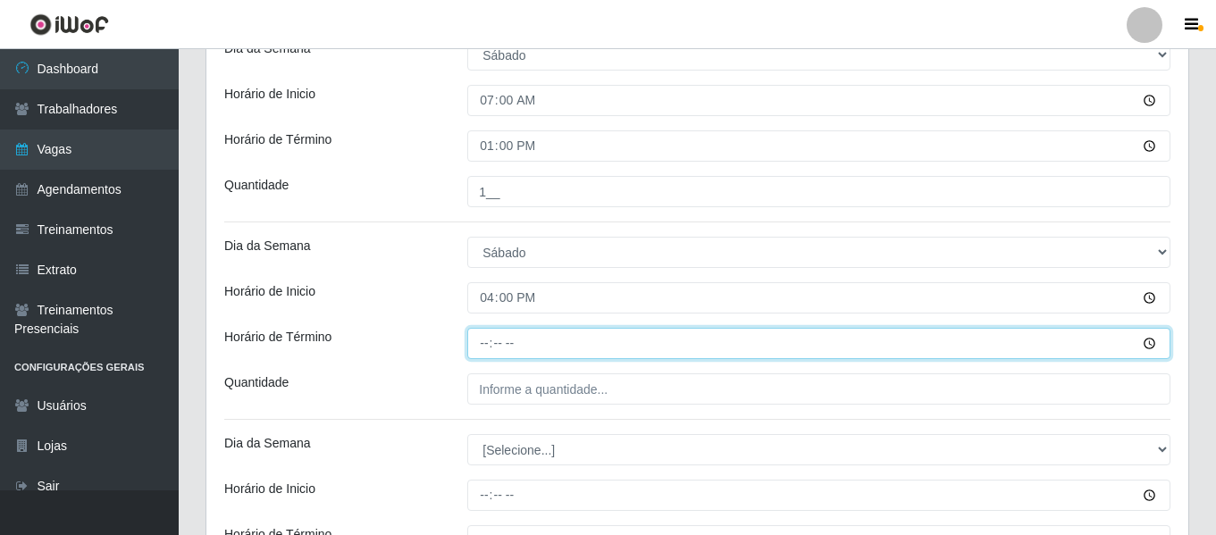
click at [495, 348] on input "Horário de Término" at bounding box center [818, 343] width 703 height 31
click at [481, 341] on input "Horário de Término" at bounding box center [818, 343] width 703 height 31
type input "22:00"
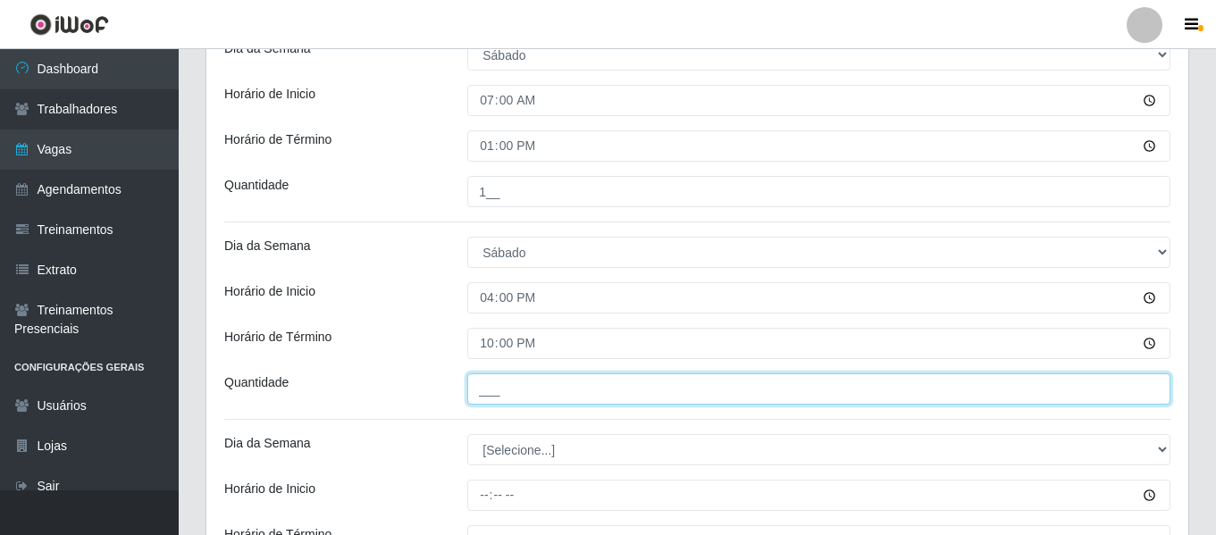
click at [522, 375] on input "___" at bounding box center [818, 388] width 703 height 31
type input "2__"
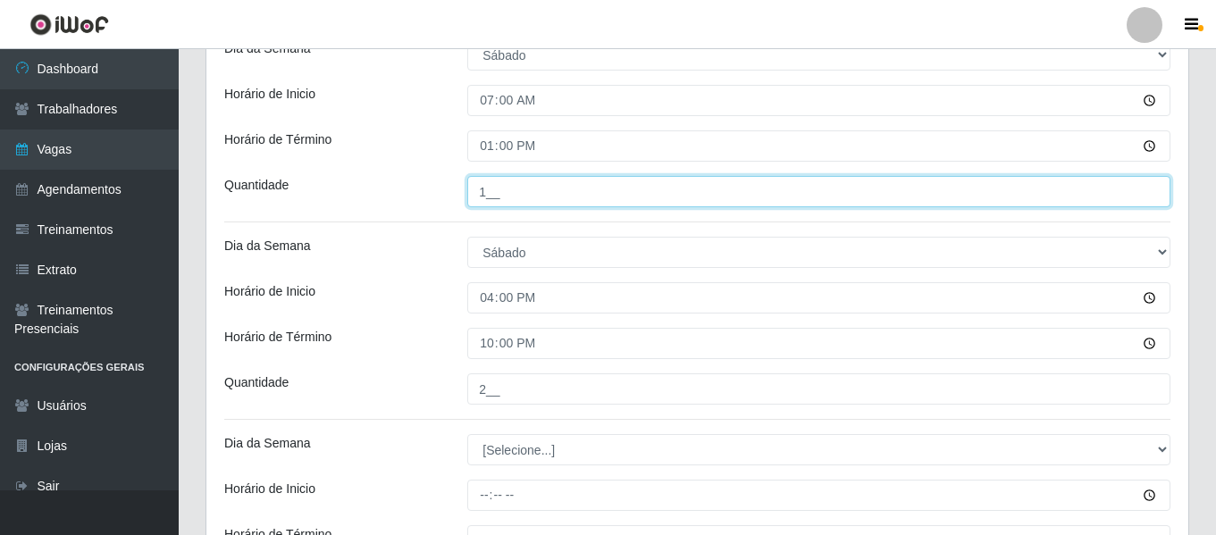
click at [506, 188] on input "1__" at bounding box center [818, 191] width 703 height 31
type input "2__"
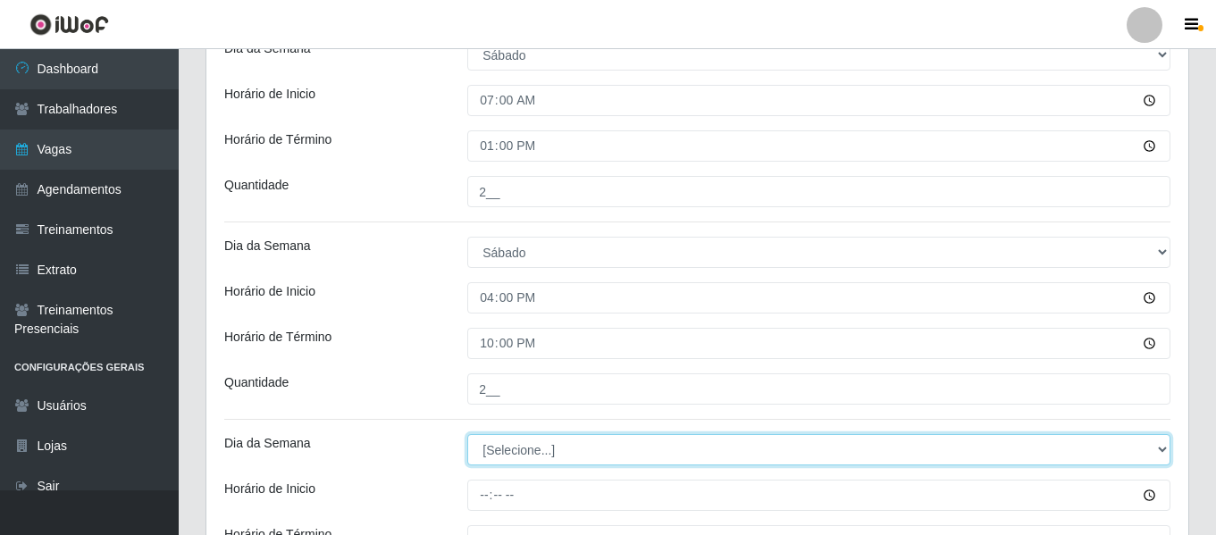
click at [548, 452] on select "[Selecione...] Segunda Terça Quarta Quinta Sexta Sábado Domingo" at bounding box center [818, 449] width 703 height 31
select select "0"
click at [467, 434] on select "[Selecione...] Segunda Terça Quarta Quinta Sexta Sábado Domingo" at bounding box center [818, 449] width 703 height 31
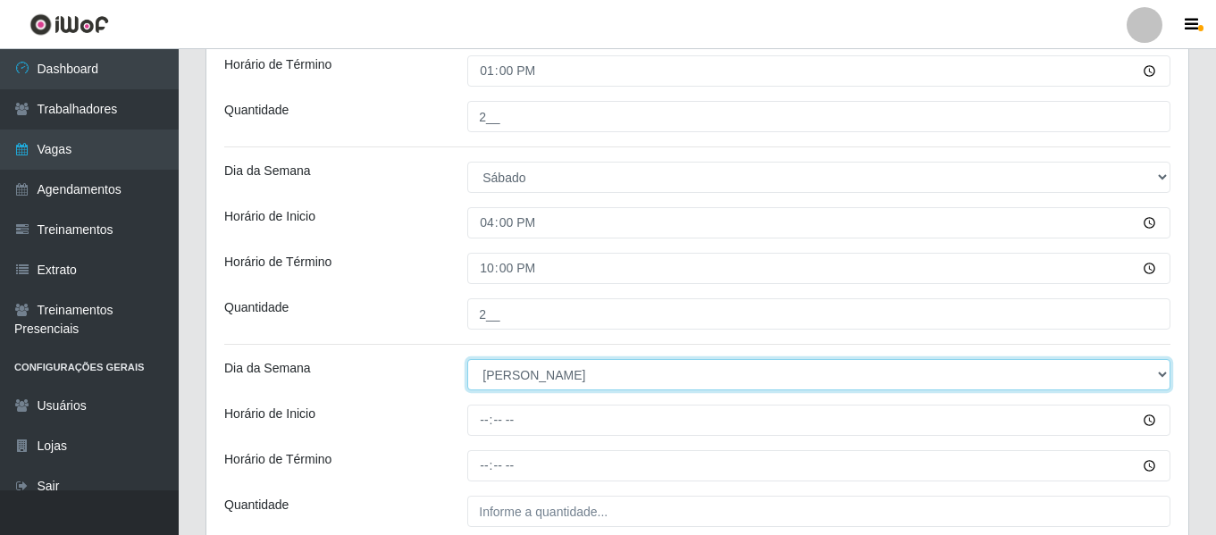
scroll to position [658, 0]
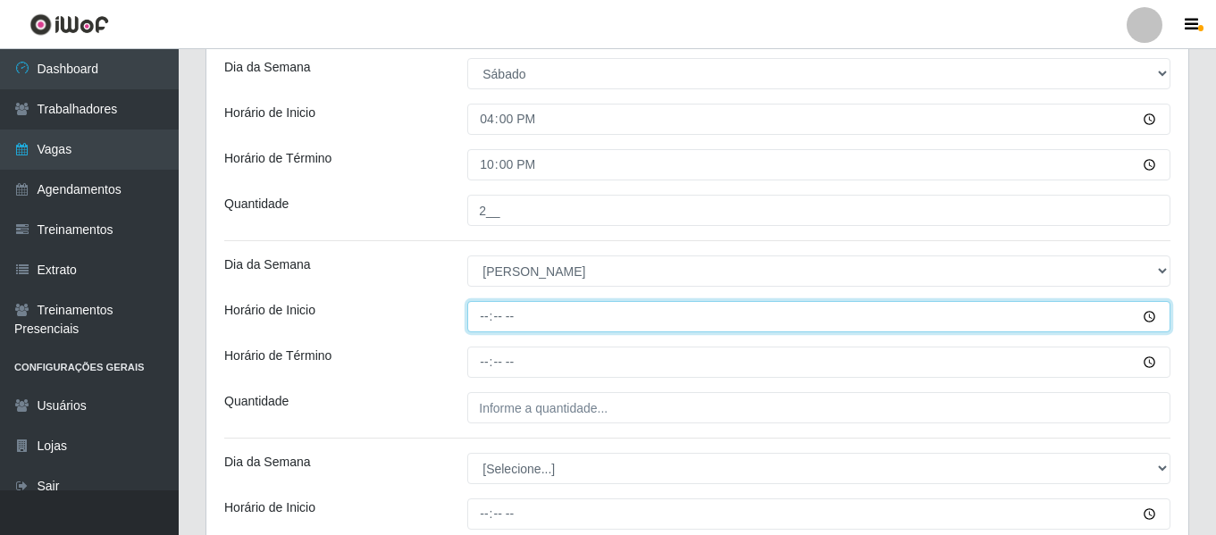
click at [484, 327] on input "Horário de Inicio" at bounding box center [818, 316] width 703 height 31
type input "07:00"
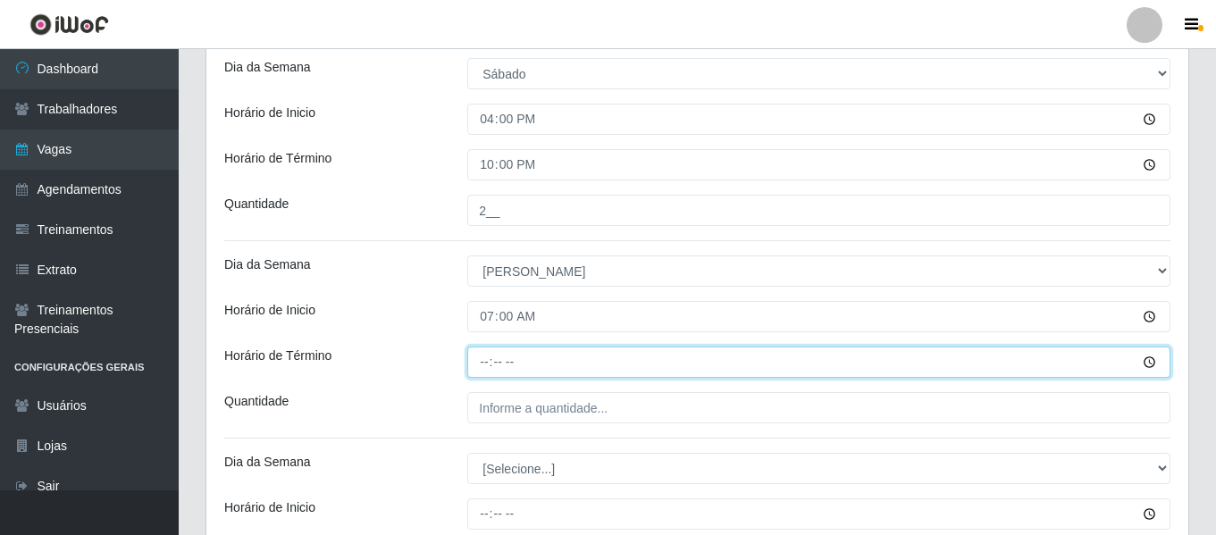
click at [481, 362] on input "Horário de Término" at bounding box center [818, 362] width 703 height 31
type input "13:00"
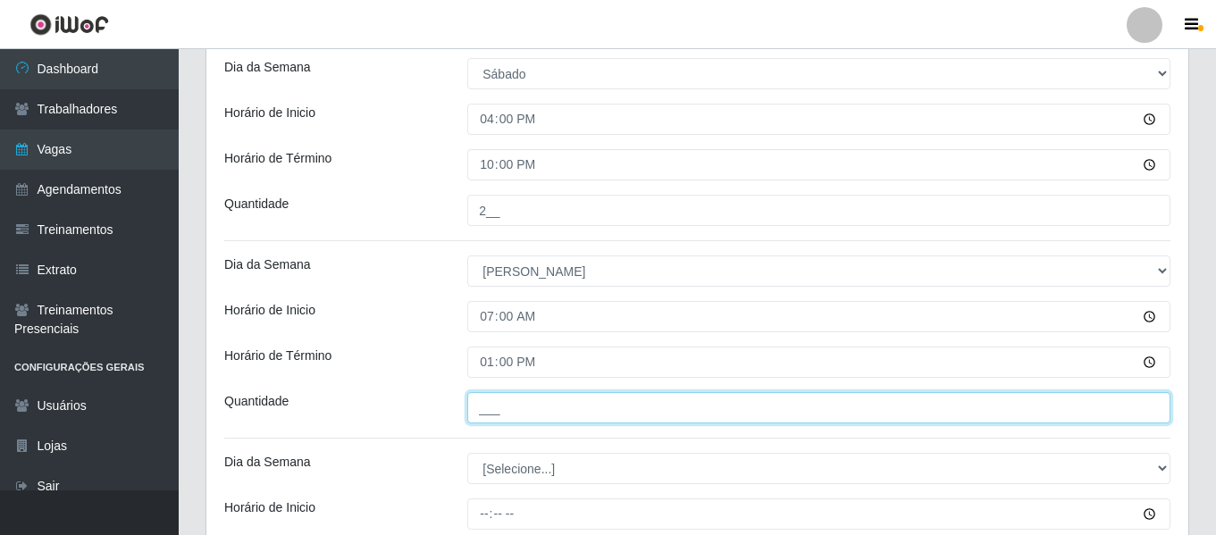
click at [491, 393] on input "___" at bounding box center [818, 407] width 703 height 31
type input "2__"
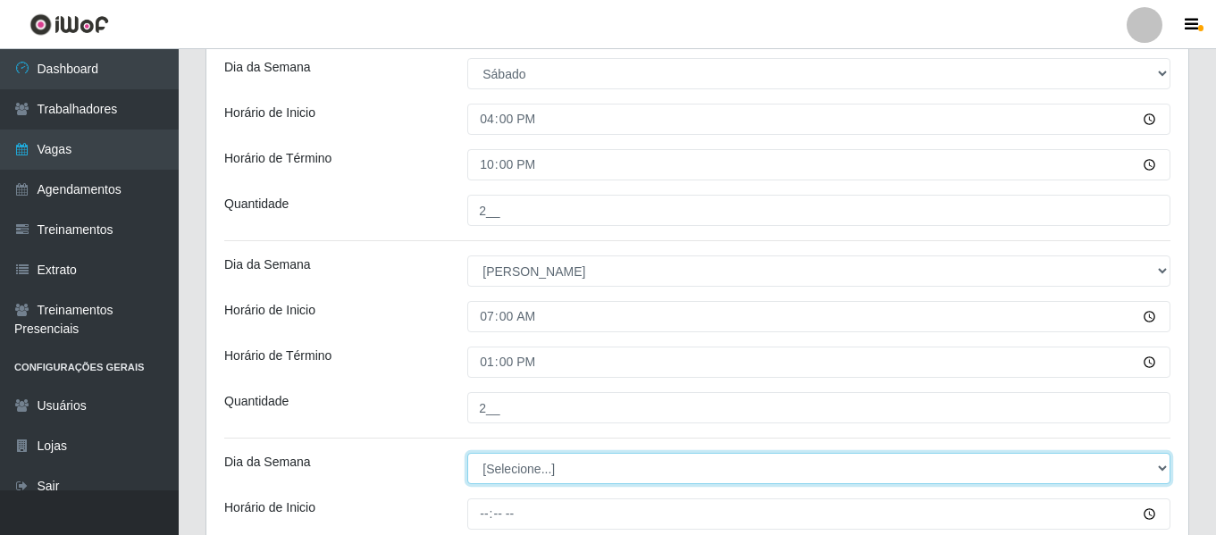
click at [535, 469] on select "[Selecione...] Segunda Terça Quarta Quinta Sexta Sábado Domingo" at bounding box center [818, 468] width 703 height 31
select select "0"
click at [467, 453] on select "[Selecione...] Segunda Terça Quarta Quinta Sexta Sábado Domingo" at bounding box center [818, 468] width 703 height 31
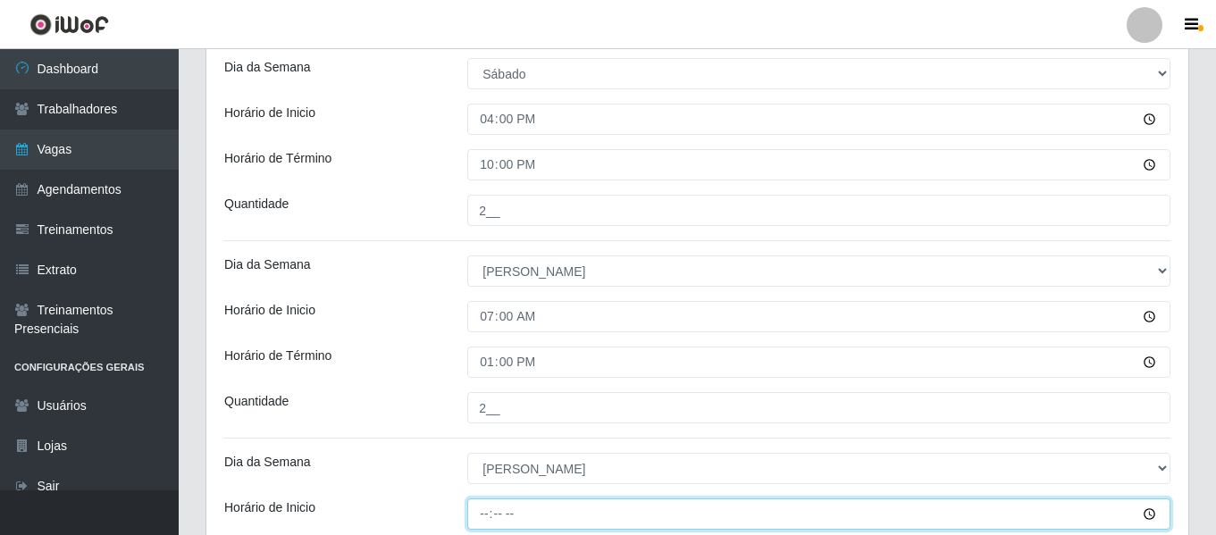
click at [490, 510] on input "Horário de Inicio" at bounding box center [818, 513] width 703 height 31
type input "15:00"
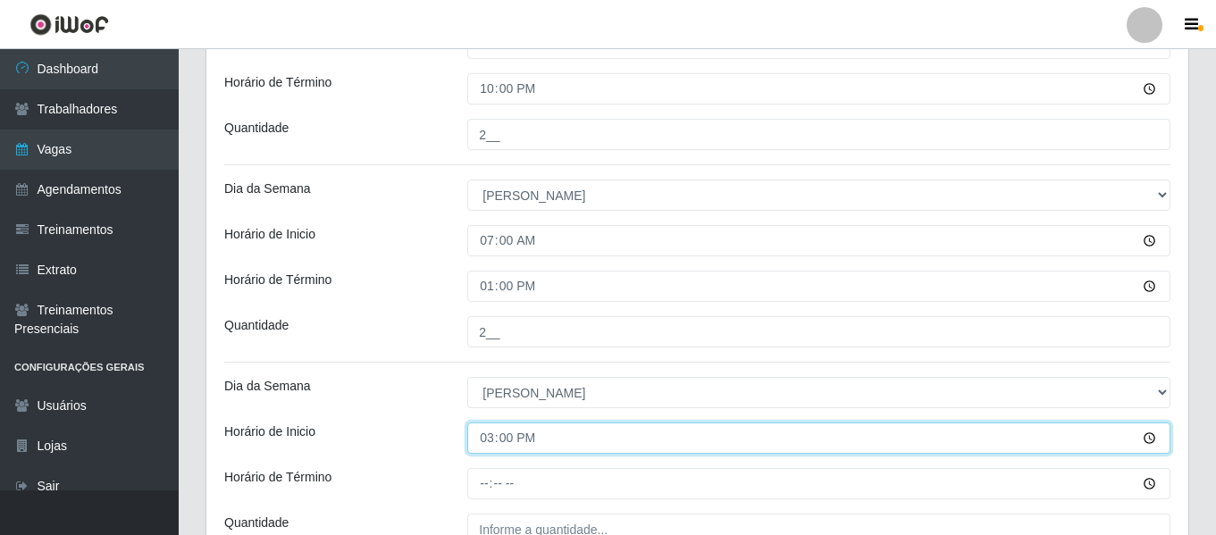
scroll to position [837, 0]
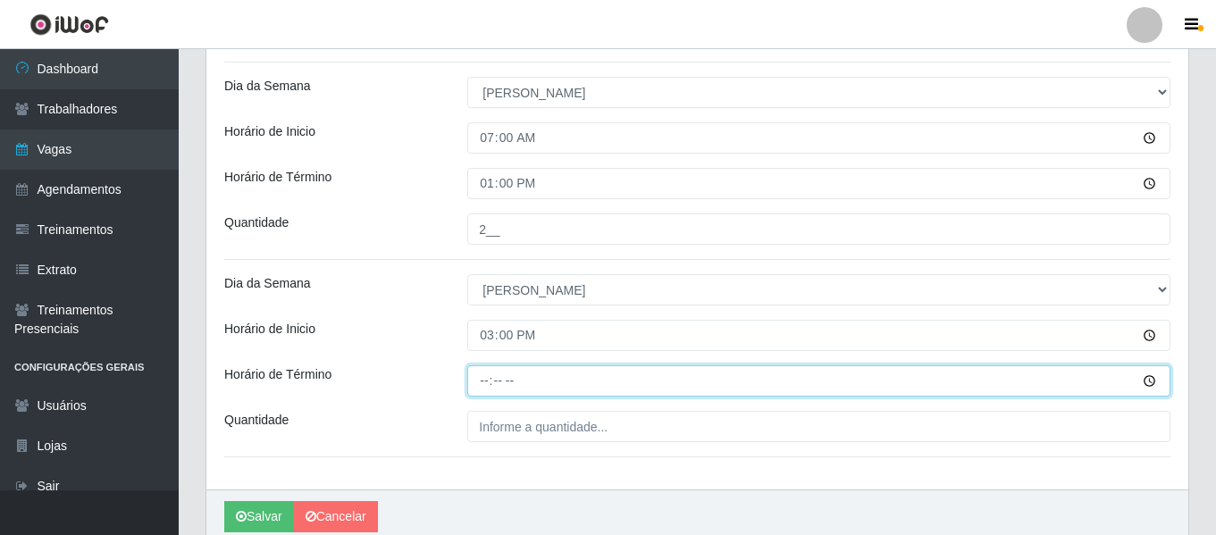
click at [484, 381] on input "Horário de Término" at bounding box center [818, 380] width 703 height 31
type input "21:00"
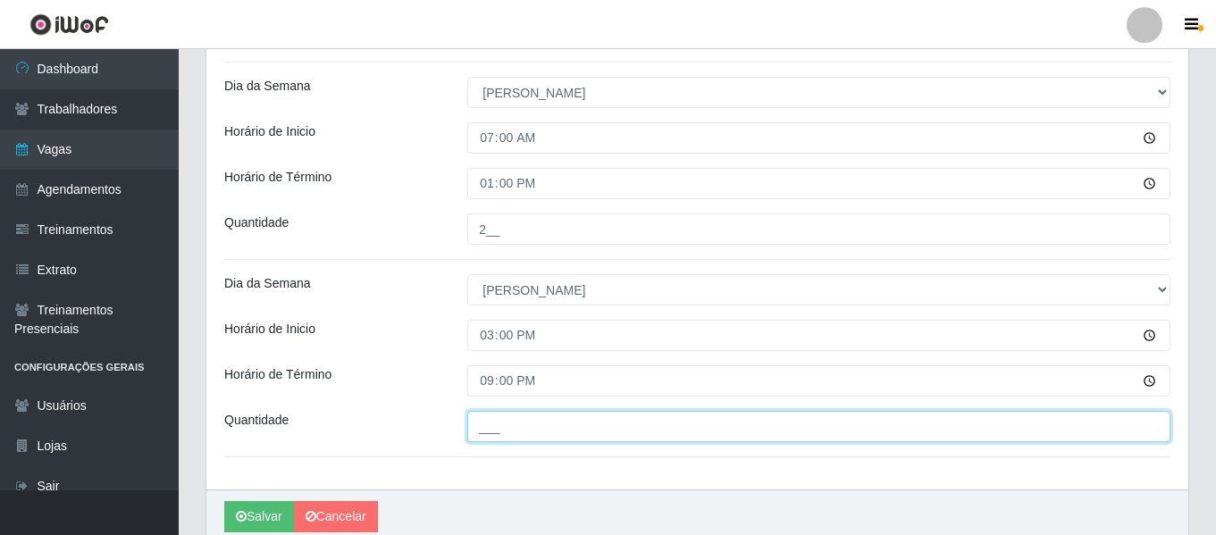
click at [505, 413] on input "___" at bounding box center [818, 426] width 703 height 31
type input "2__"
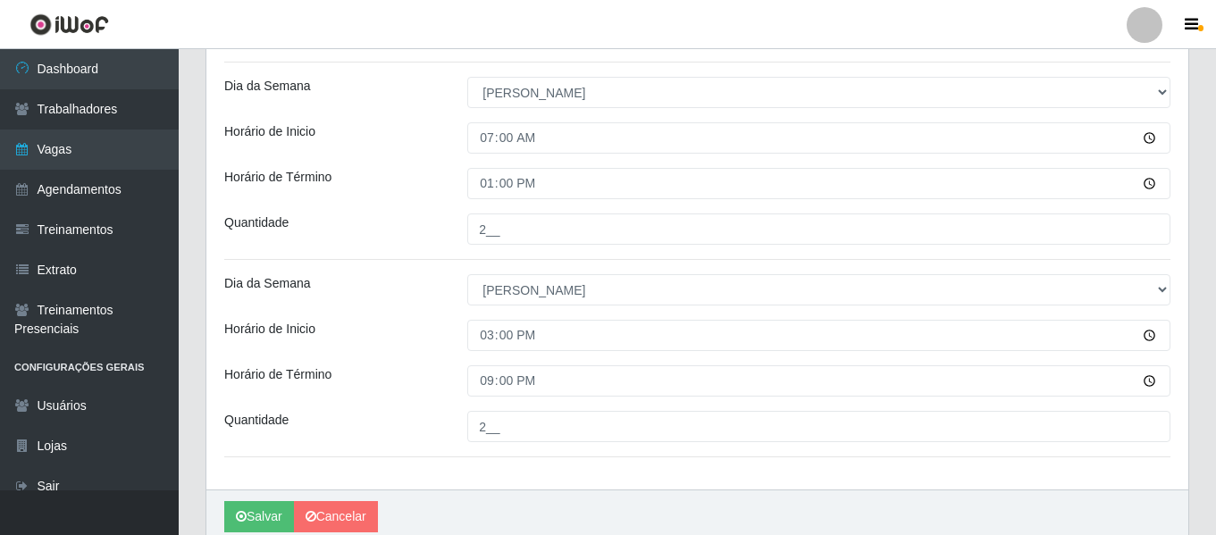
click at [453, 342] on div "Horário de Inicio" at bounding box center [332, 335] width 243 height 31
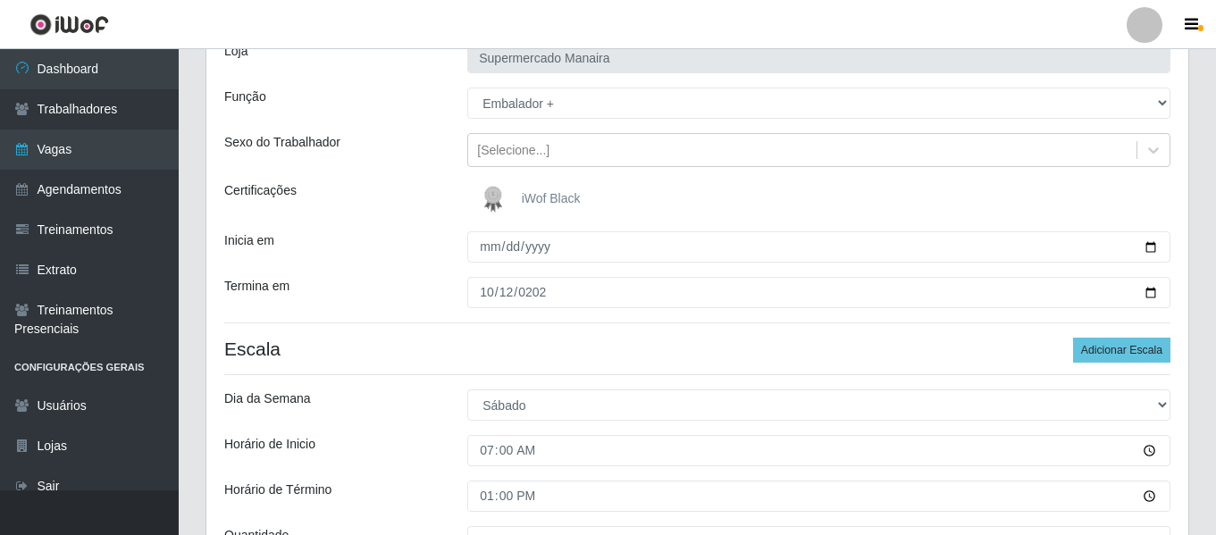
scroll to position [89, 0]
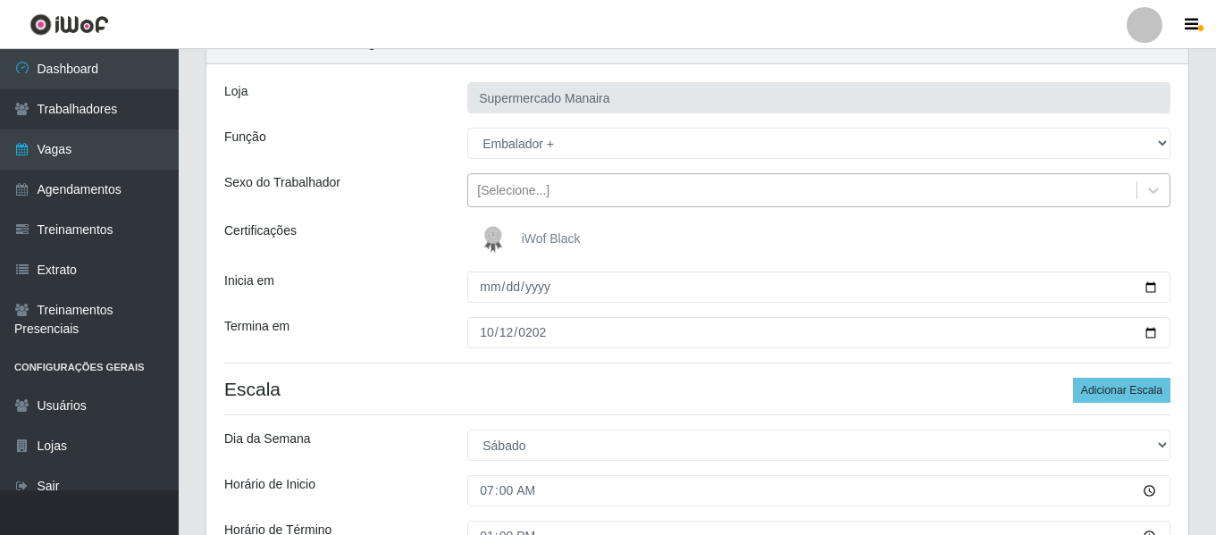
click at [546, 187] on div "[Selecione...]" at bounding box center [802, 190] width 668 height 29
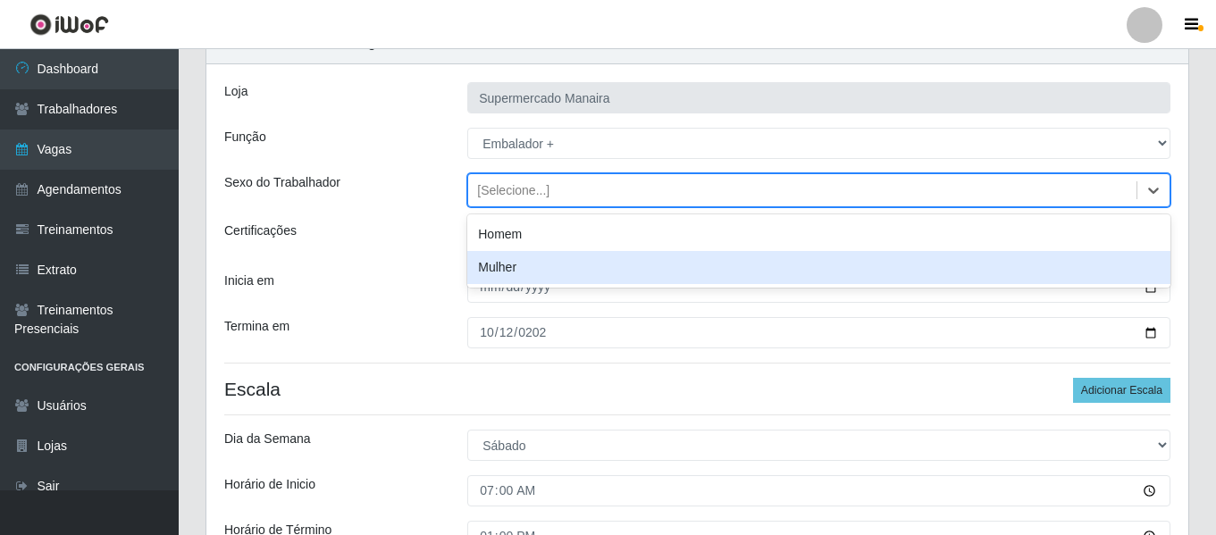
click at [532, 244] on div "Homem" at bounding box center [818, 234] width 703 height 33
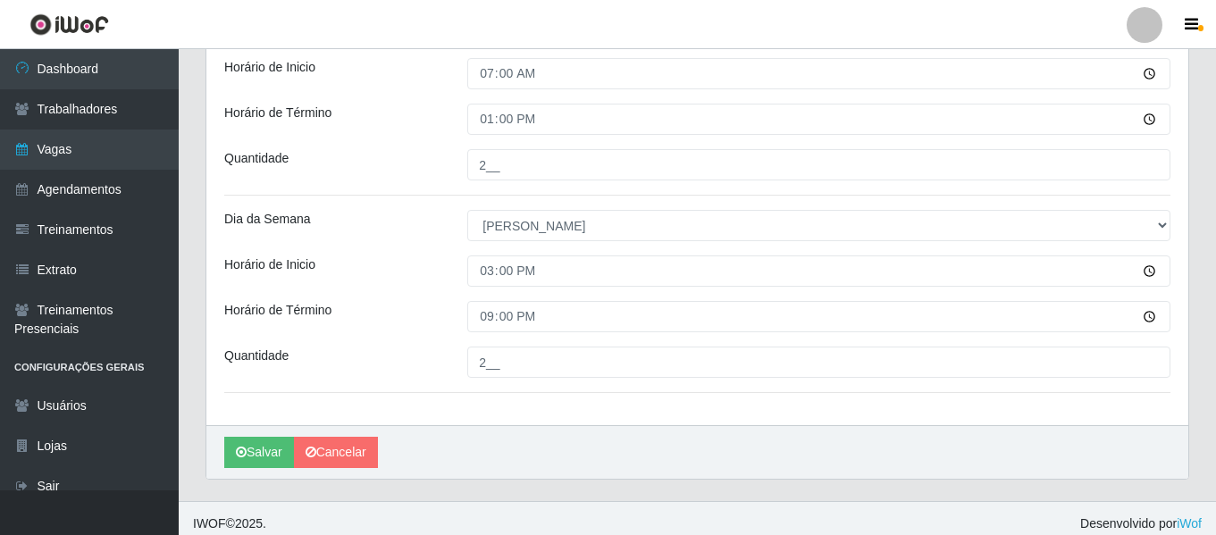
scroll to position [912, 0]
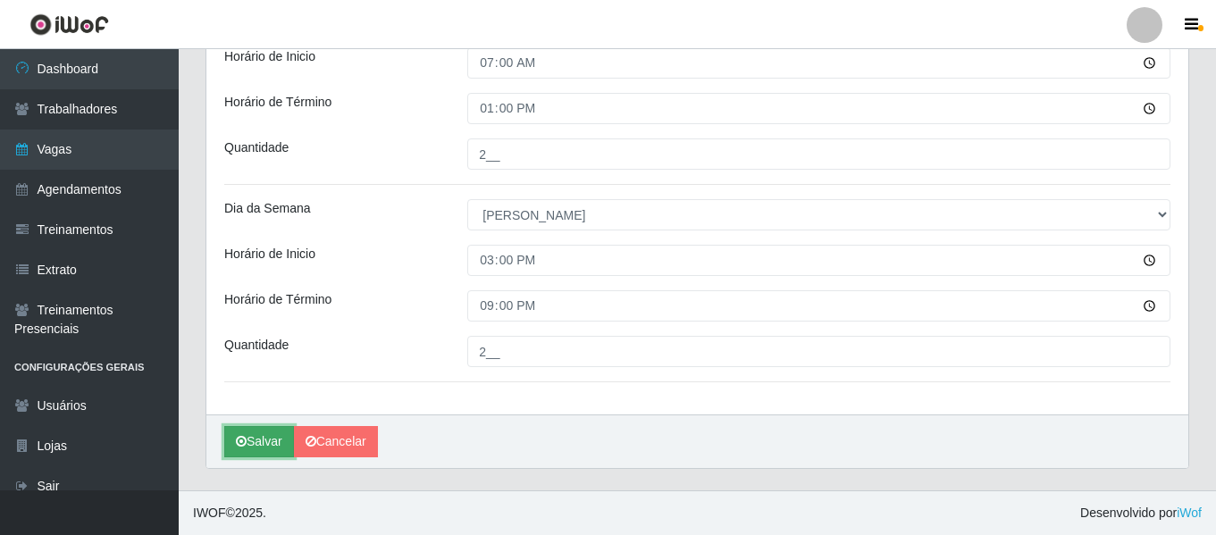
click at [243, 439] on icon "submit" at bounding box center [241, 441] width 11 height 13
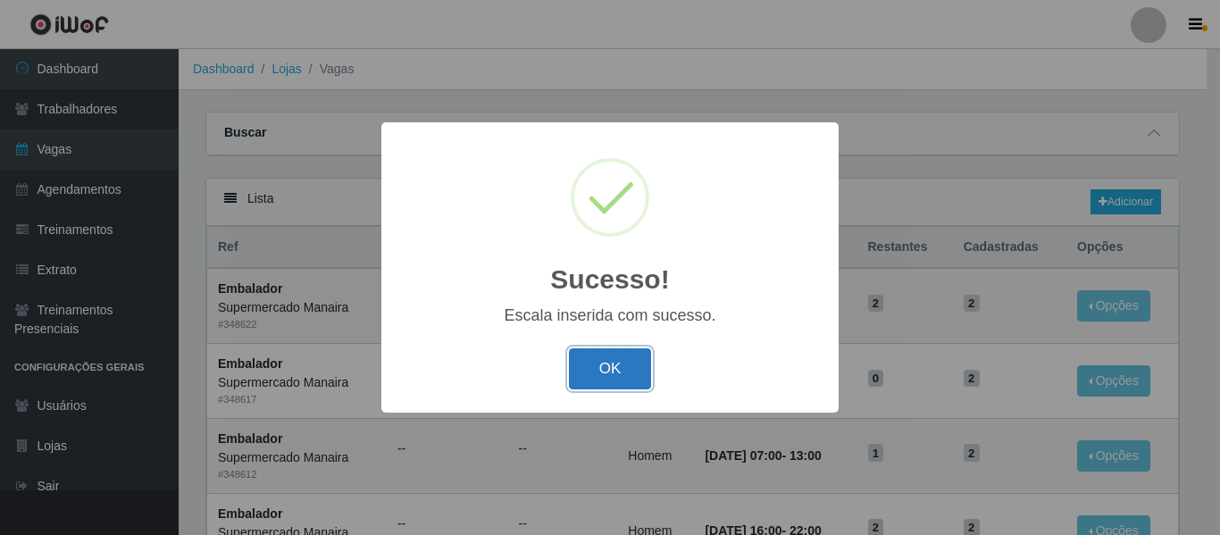
click at [617, 362] on button "OK" at bounding box center [610, 369] width 83 height 42
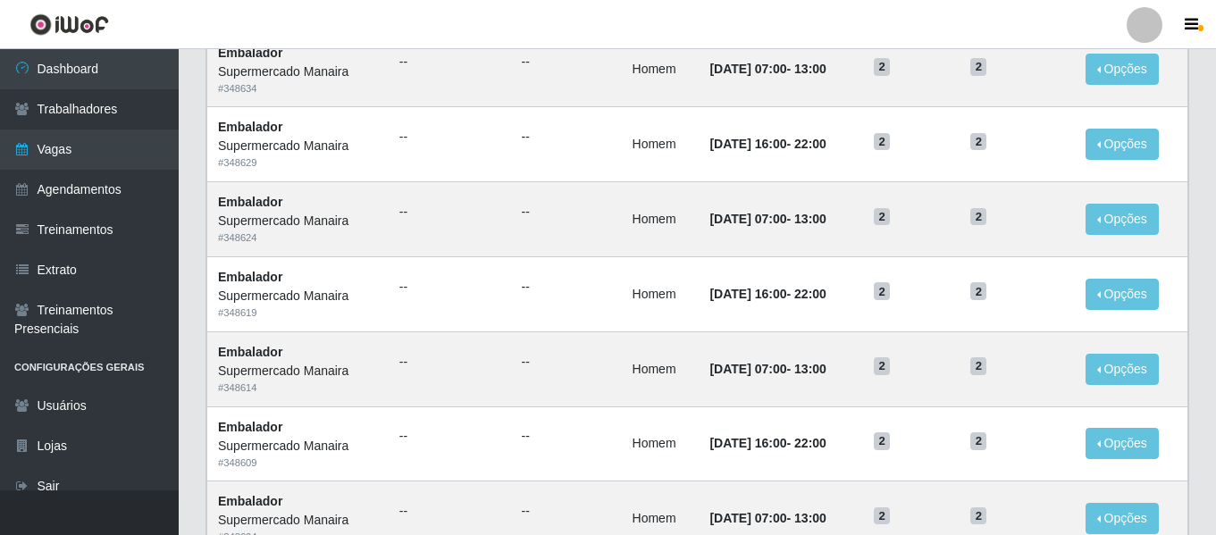
scroll to position [979, 0]
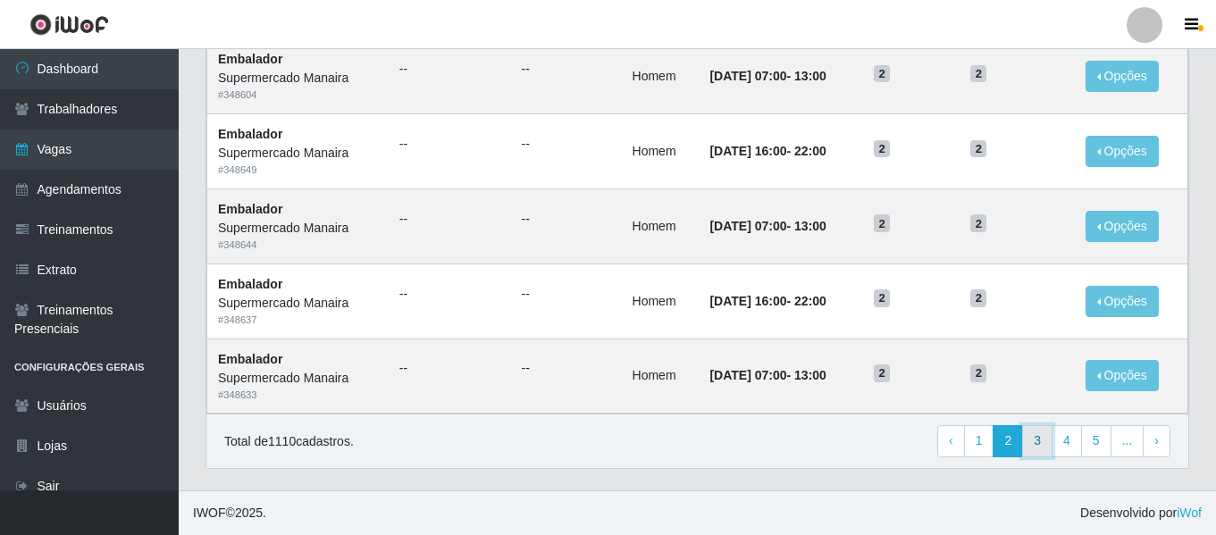
click at [1050, 441] on link "3" at bounding box center [1037, 441] width 30 height 32
click at [1041, 437] on link "4" at bounding box center [1037, 441] width 30 height 32
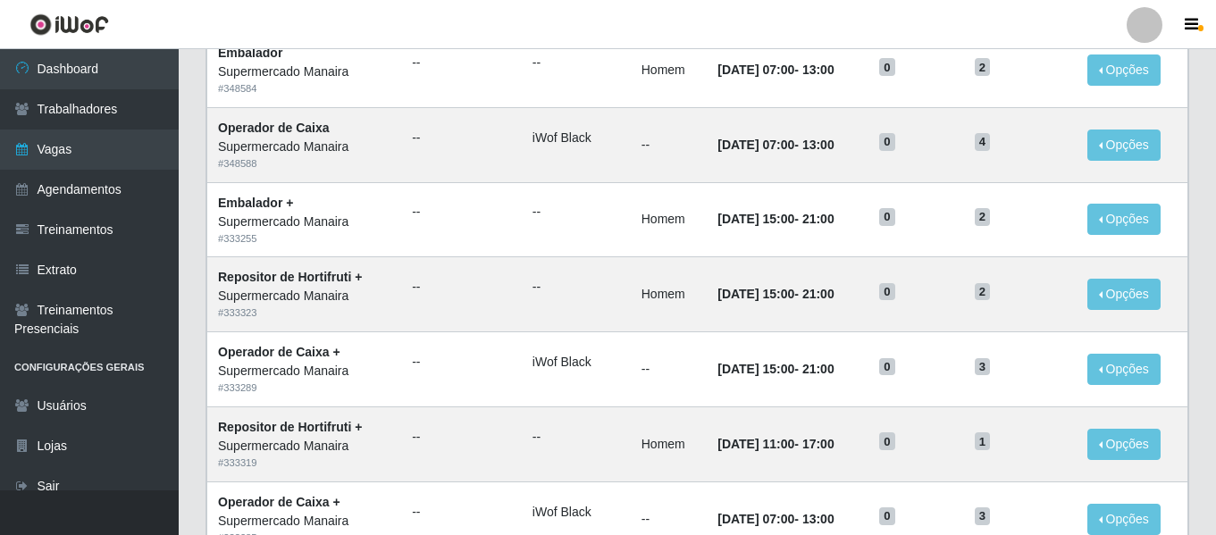
scroll to position [979, 0]
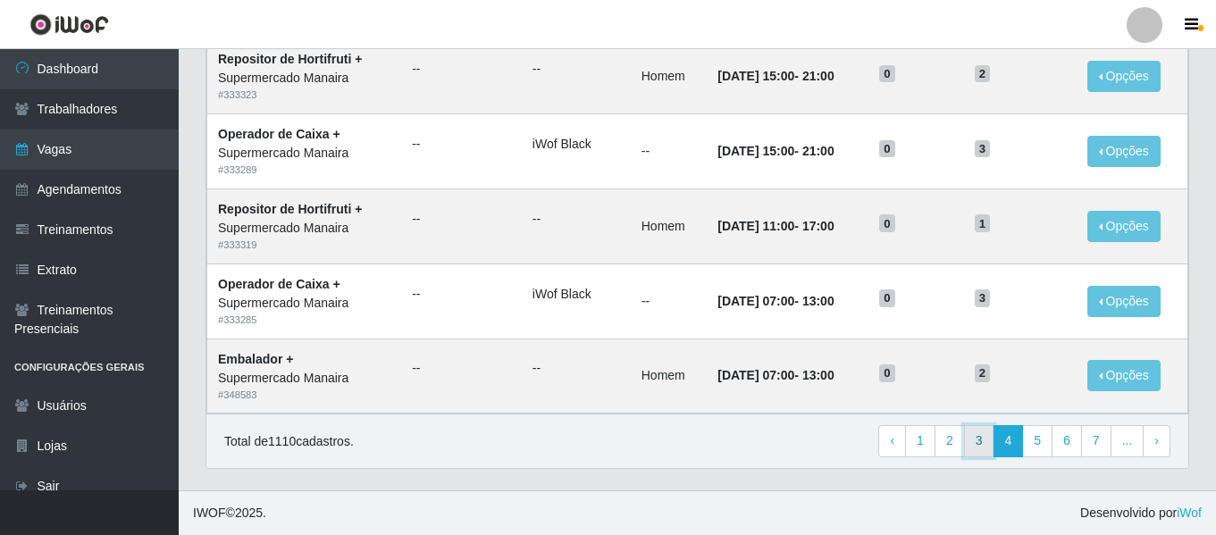
click at [981, 433] on link "3" at bounding box center [979, 441] width 30 height 32
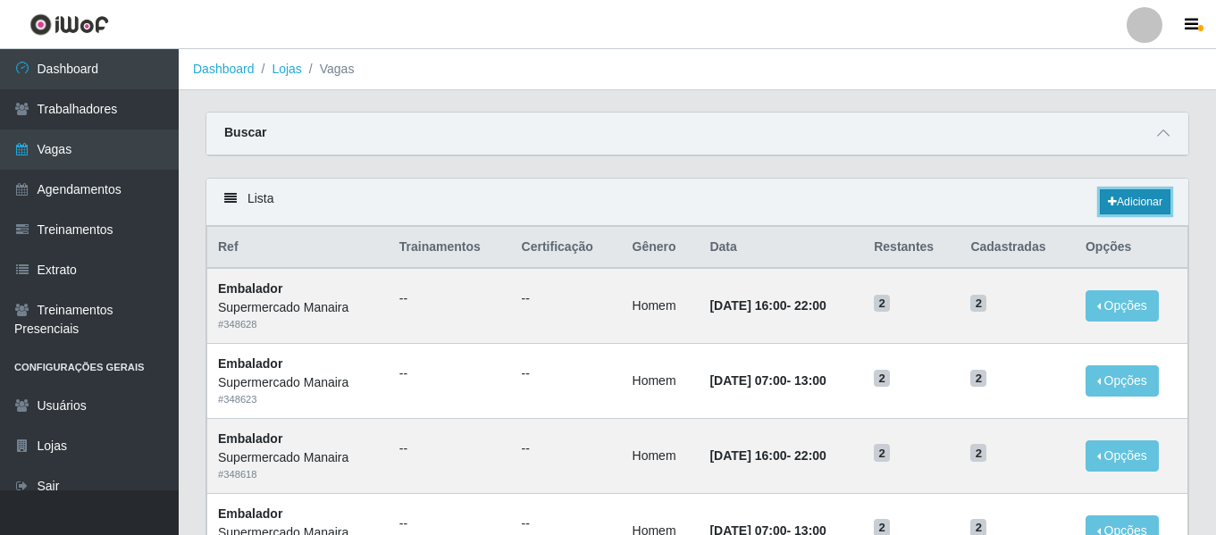
click at [1120, 192] on link "Adicionar" at bounding box center [1135, 201] width 71 height 25
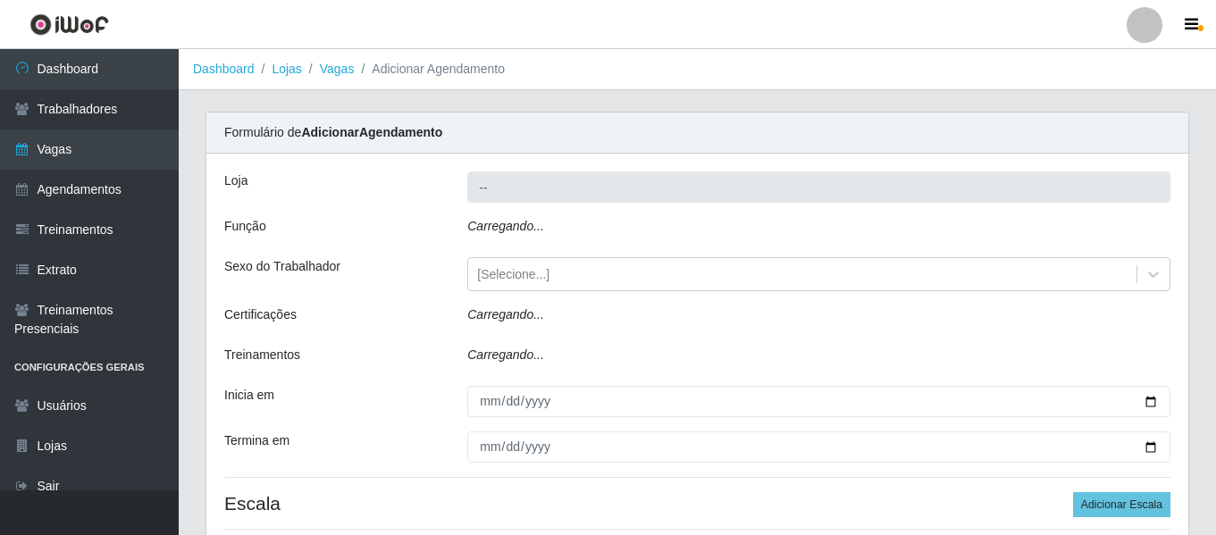
type input "Supermercado Manaira"
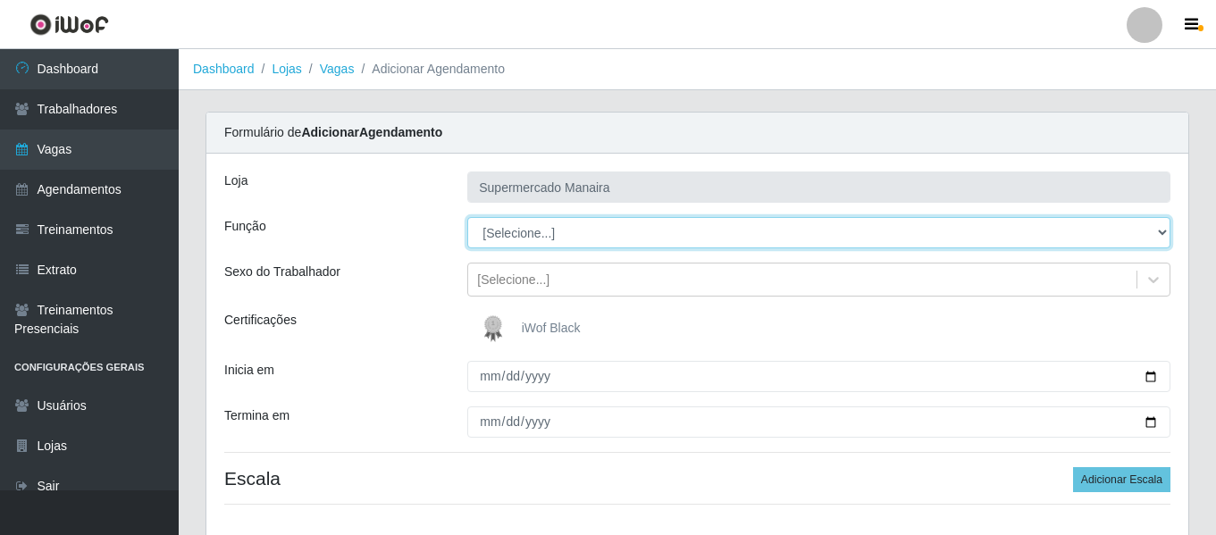
click at [557, 227] on select "[Selecione...] ASG ASG + ASG ++ Embalador Embalador + Embalador ++ Operador de …" at bounding box center [818, 232] width 703 height 31
select select "22"
click at [467, 217] on select "[Selecione...] ASG ASG + ASG ++ Embalador Embalador + Embalador ++ Operador de …" at bounding box center [818, 232] width 703 height 31
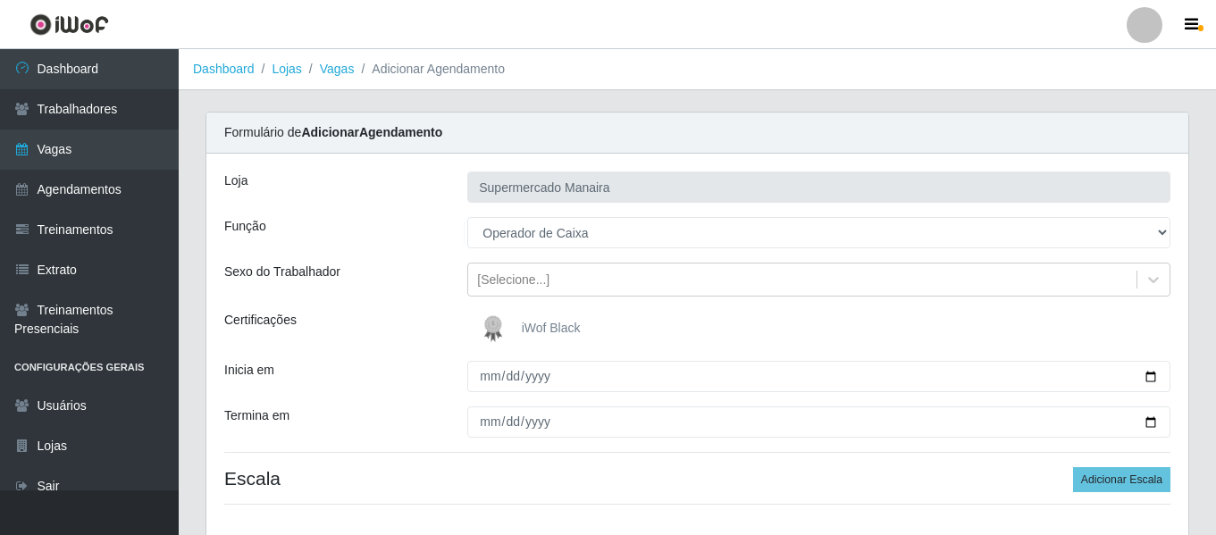
click at [495, 322] on img at bounding box center [496, 329] width 43 height 36
click at [0, 0] on input "iWof Black" at bounding box center [0, 0] width 0 height 0
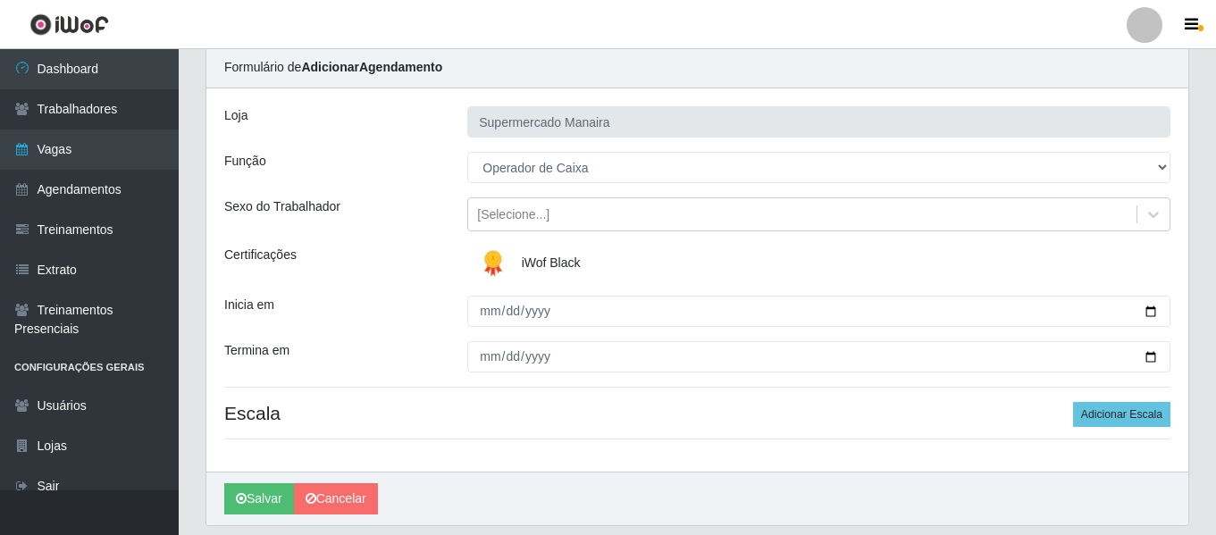
scroll to position [122, 0]
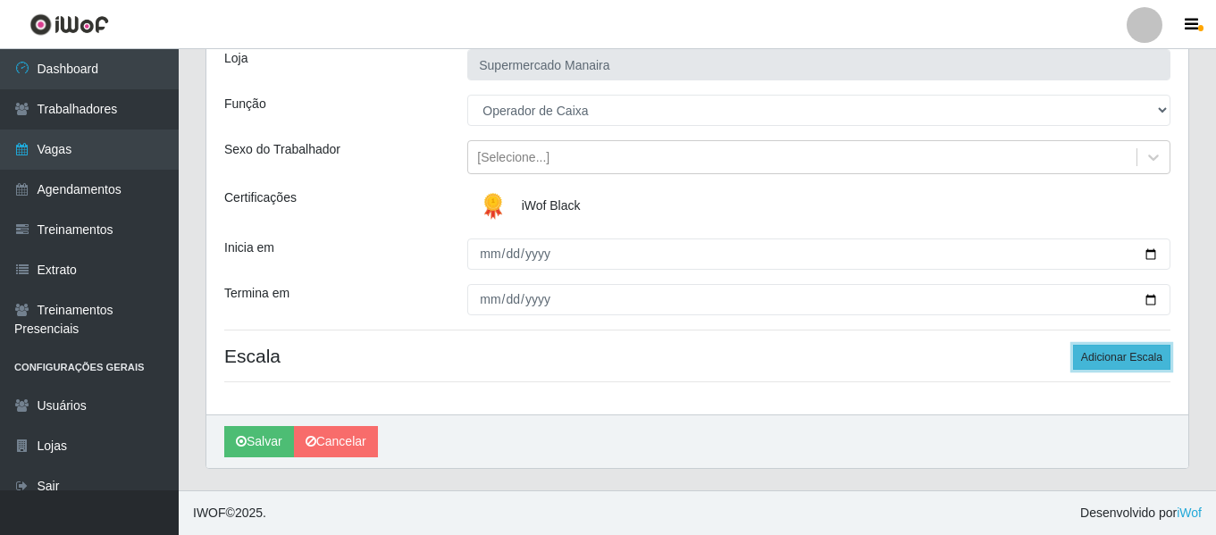
click at [1097, 362] on button "Adicionar Escala" at bounding box center [1121, 357] width 97 height 25
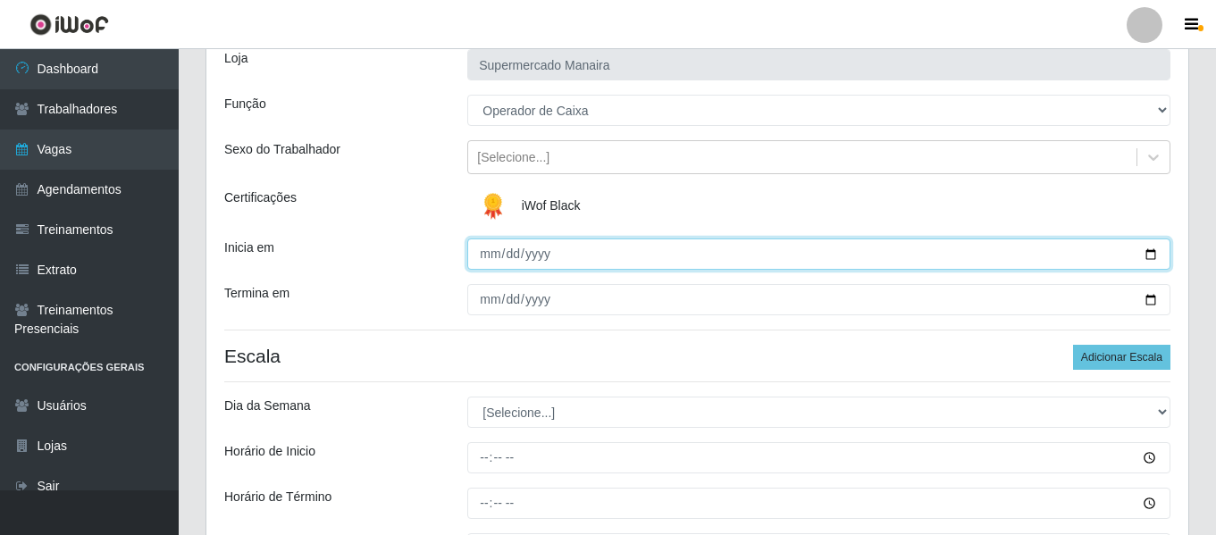
click at [486, 249] on input "Inicia em" at bounding box center [818, 254] width 703 height 31
type input "[DATE]"
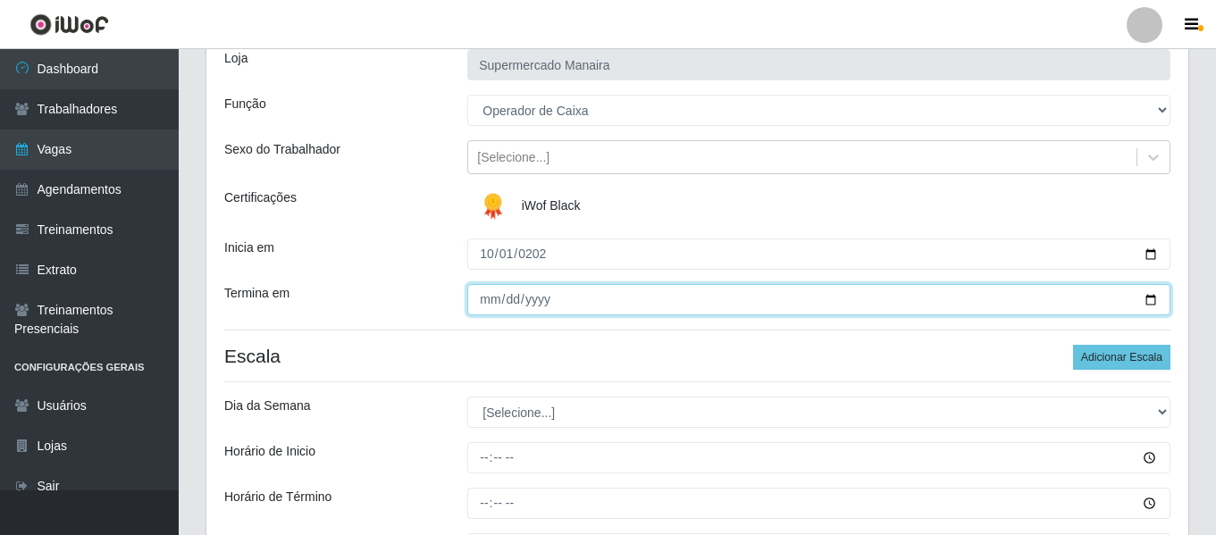
click at [496, 300] on input "Termina em" at bounding box center [818, 299] width 703 height 31
type input "[DATE]"
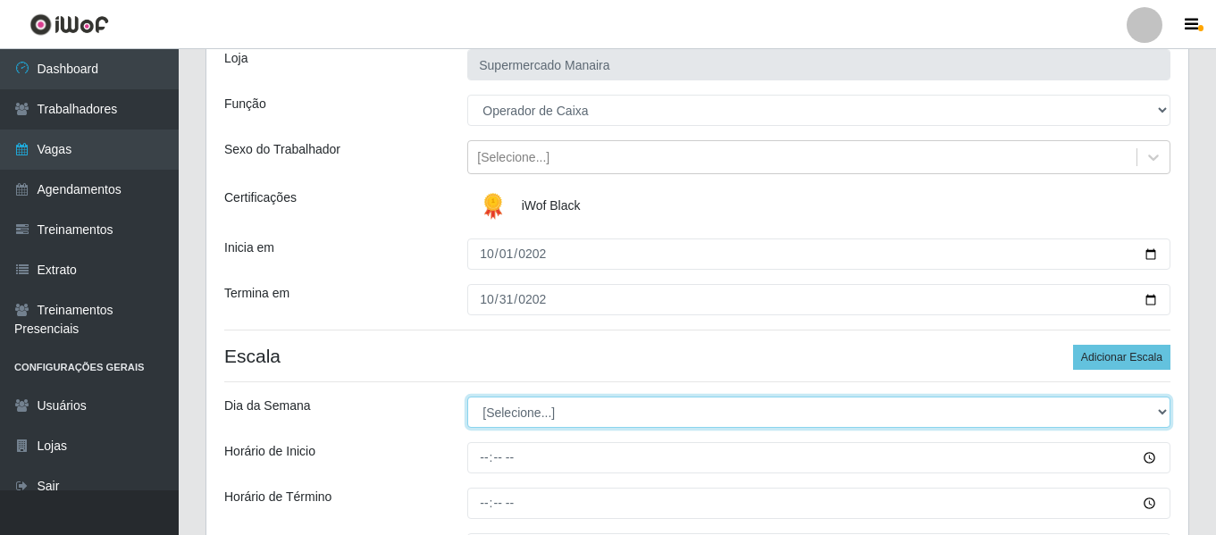
click at [489, 422] on select "[Selecione...] Segunda Terça Quarta Quinta Sexta Sábado Domingo" at bounding box center [818, 412] width 703 height 31
click at [550, 417] on select "[Selecione...] Segunda Terça Quarta Quinta Sexta Sábado Domingo" at bounding box center [818, 412] width 703 height 31
select select "3"
click at [467, 397] on select "[Selecione...] Segunda Terça Quarta Quinta Sexta Sábado Domingo" at bounding box center [818, 412] width 703 height 31
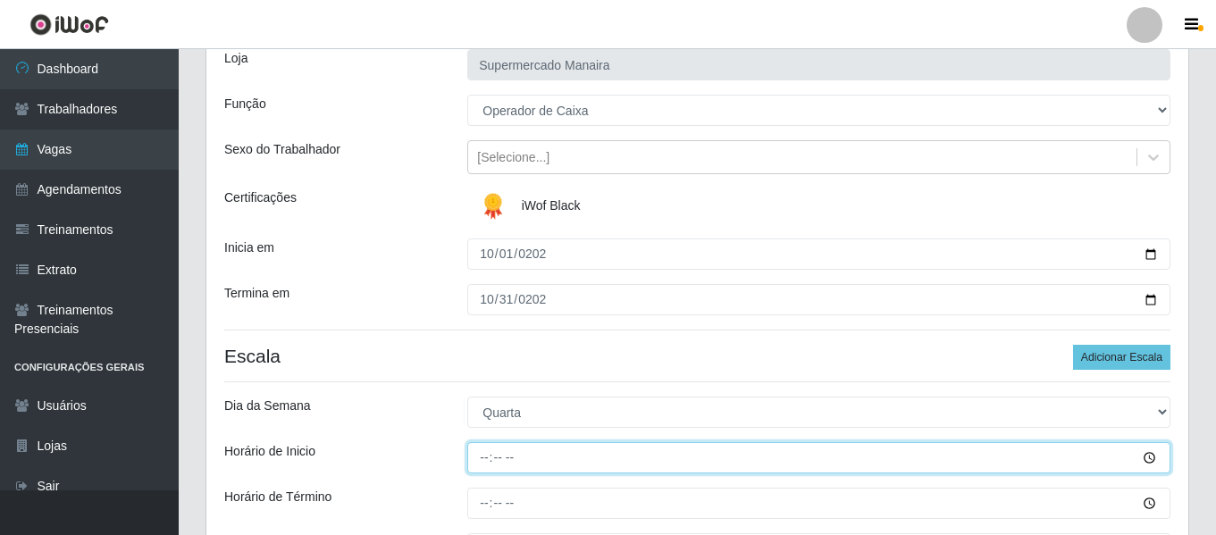
click at [487, 450] on input "Horário de Inicio" at bounding box center [818, 457] width 703 height 31
type input "07:00"
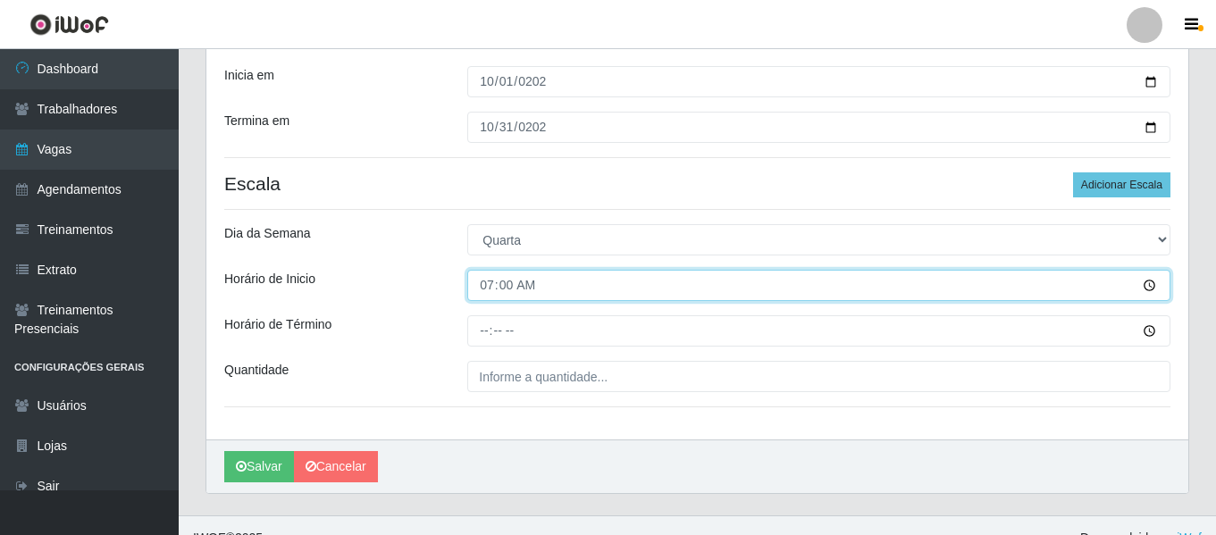
scroll to position [301, 0]
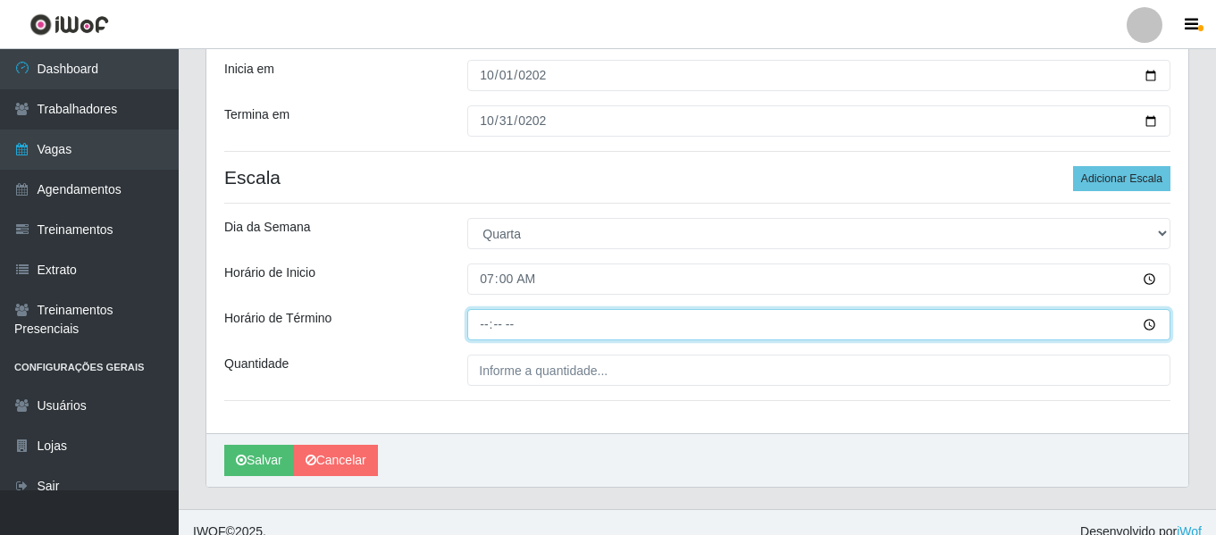
click at [479, 336] on input "Horário de Término" at bounding box center [818, 324] width 703 height 31
type input "13:00"
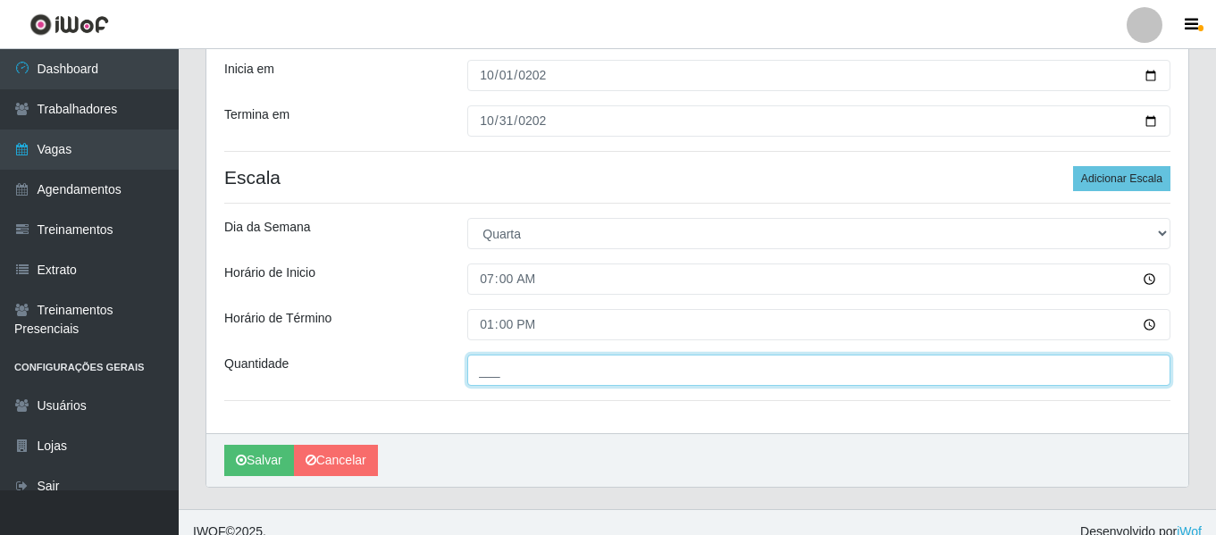
click at [491, 373] on input "___" at bounding box center [818, 370] width 703 height 31
type input "4__"
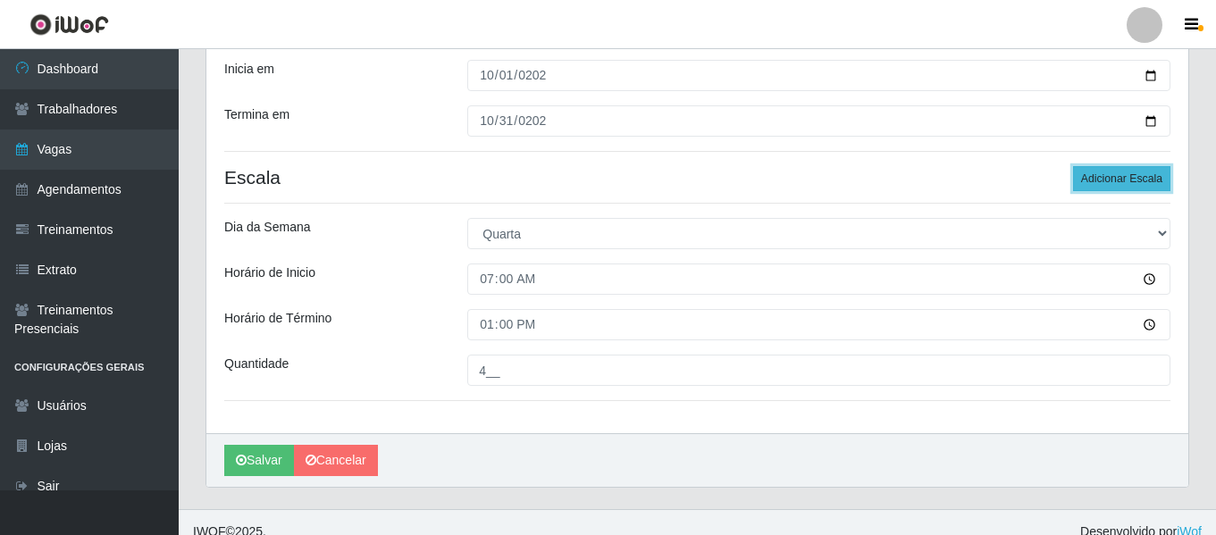
click at [1125, 176] on button "Adicionar Escala" at bounding box center [1121, 178] width 97 height 25
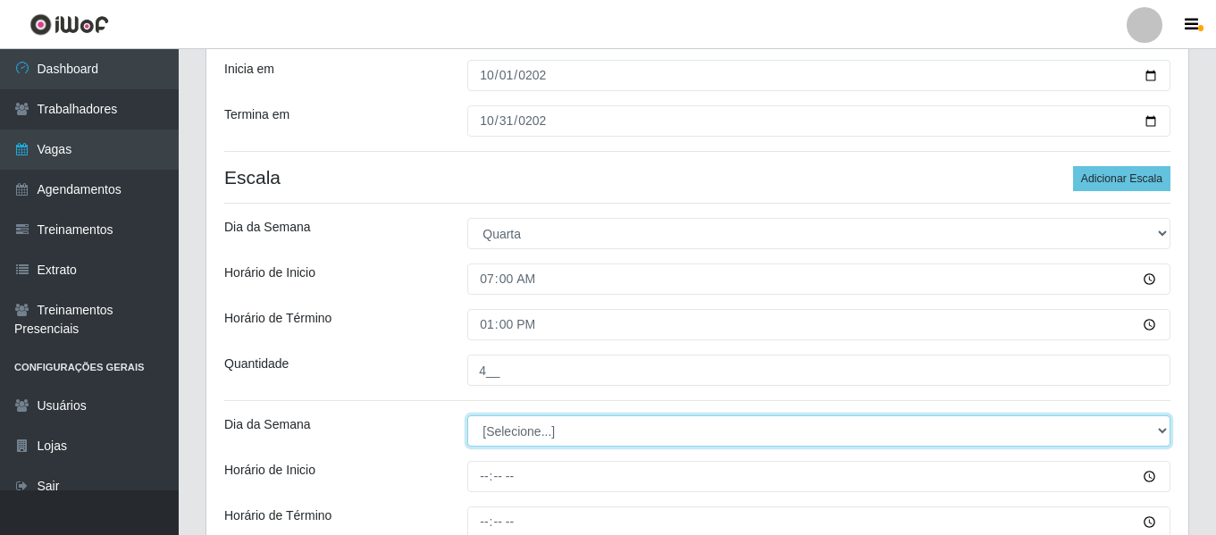
click at [545, 427] on select "[Selecione...] Segunda Terça Quarta Quinta Sexta Sábado Domingo" at bounding box center [818, 430] width 703 height 31
select select "3"
click at [467, 415] on select "[Selecione...] Segunda Terça Quarta Quinta Sexta Sábado Domingo" at bounding box center [818, 430] width 703 height 31
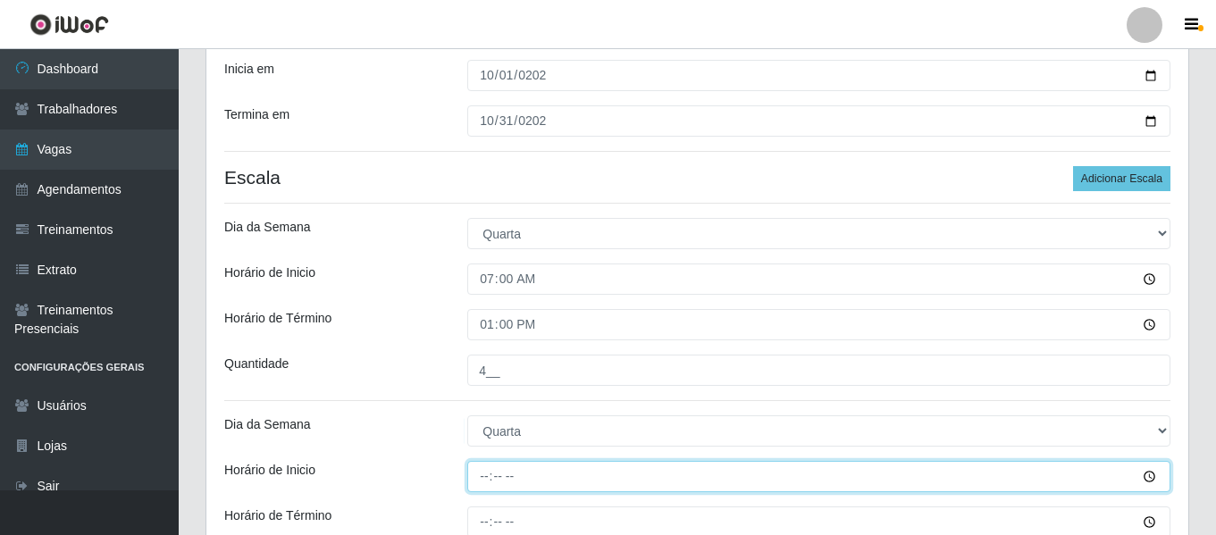
click at [490, 473] on input "Horário de Inicio" at bounding box center [818, 476] width 703 height 31
type input "16:00"
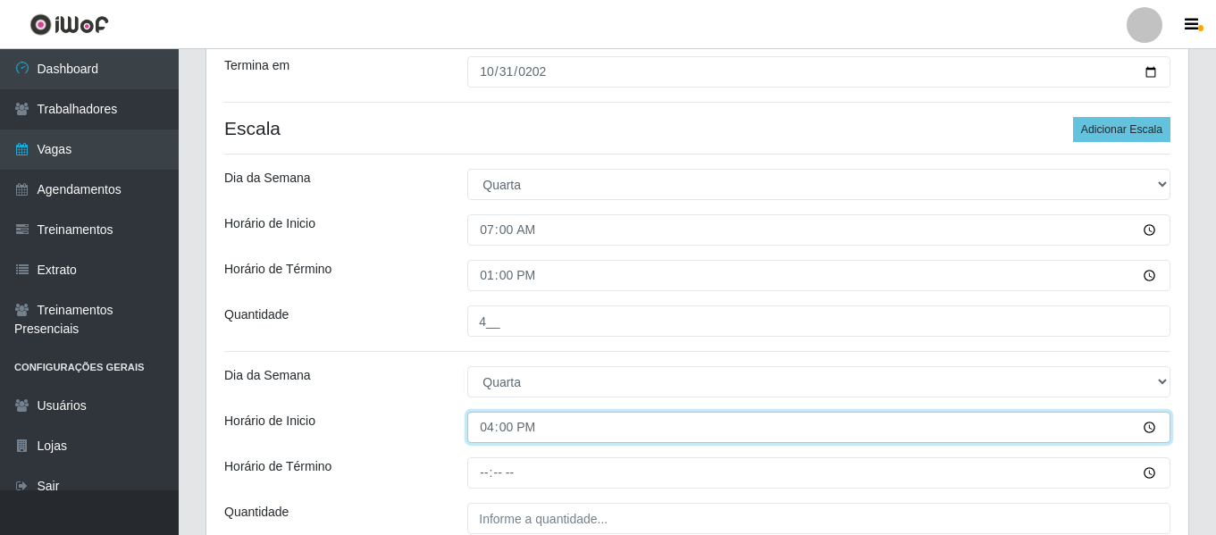
scroll to position [390, 0]
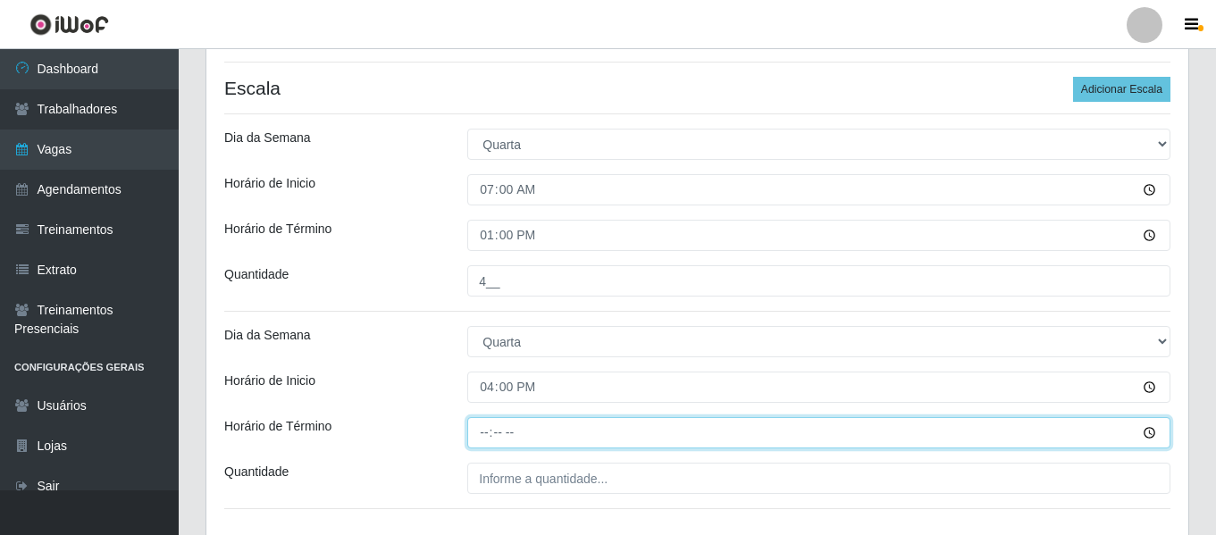
click at [483, 425] on input "Horário de Término" at bounding box center [818, 432] width 703 height 31
type input "22:00"
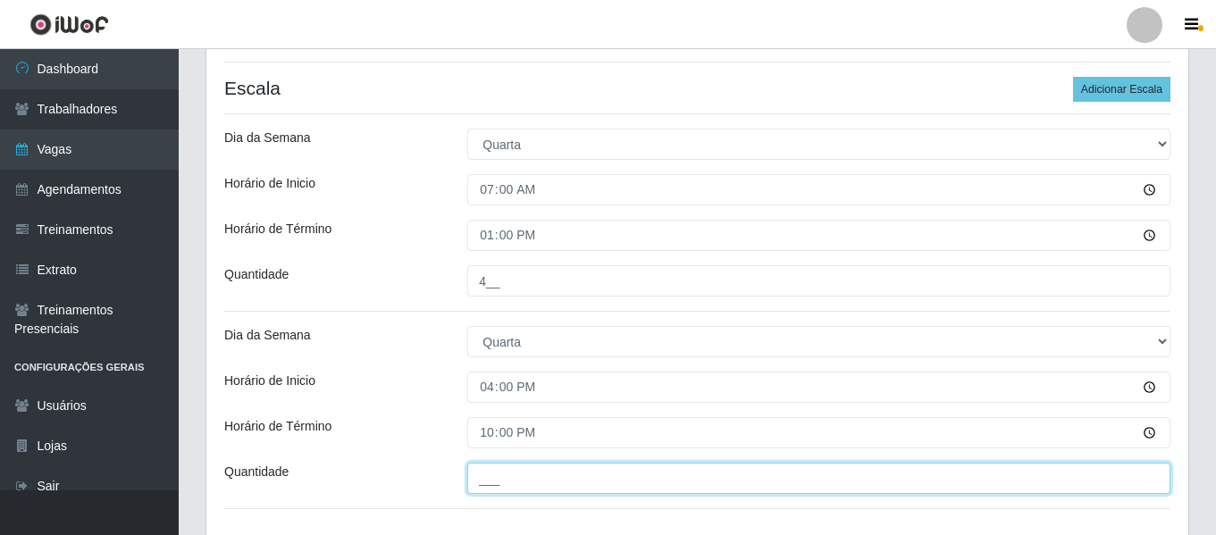
click at [521, 467] on input "___" at bounding box center [818, 478] width 703 height 31
type input "4__"
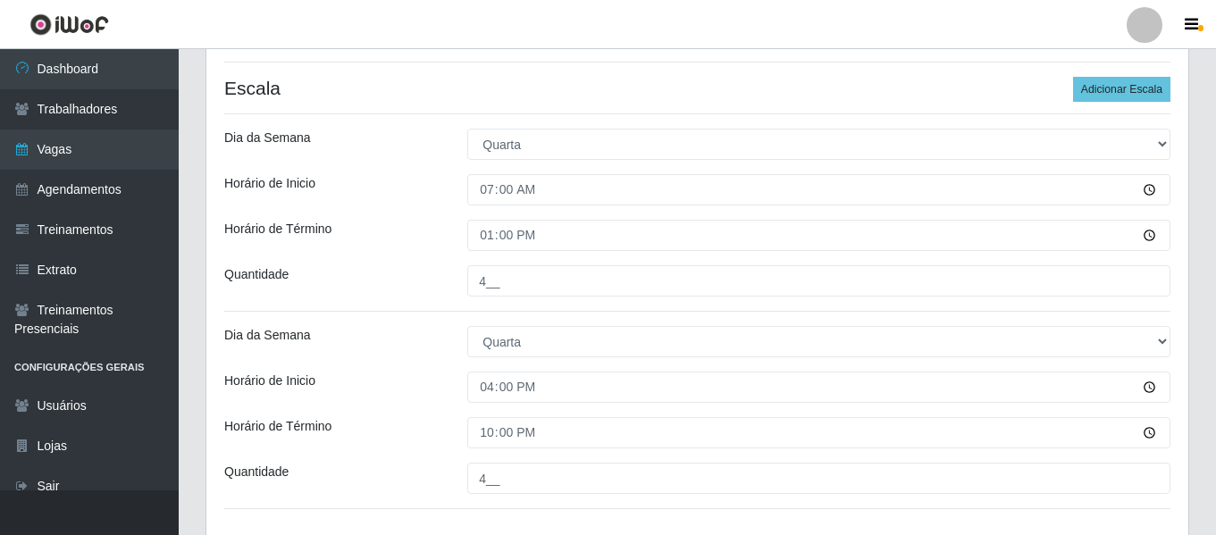
click at [421, 297] on div "Quantidade" at bounding box center [332, 280] width 243 height 31
click at [394, 273] on div "Quantidade" at bounding box center [332, 280] width 243 height 31
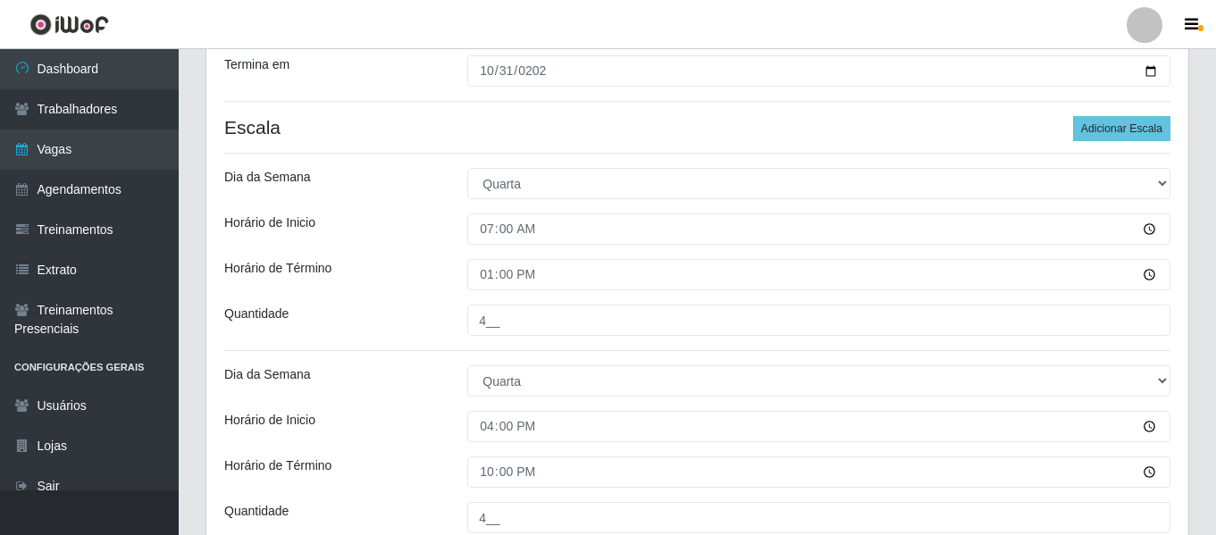
scroll to position [339, 0]
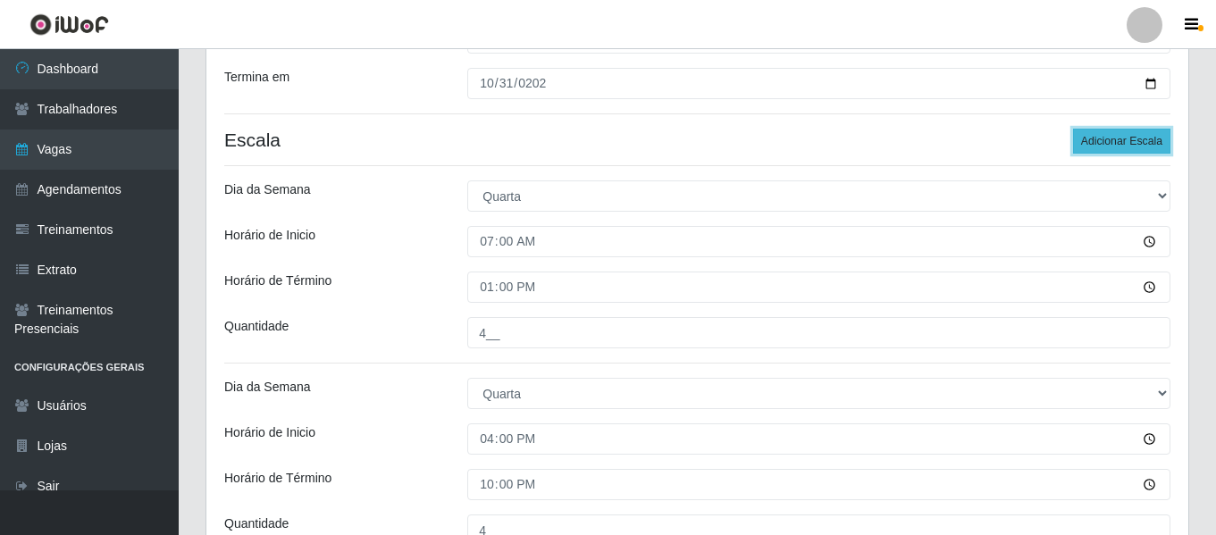
click at [1155, 131] on button "Adicionar Escala" at bounding box center [1121, 141] width 97 height 25
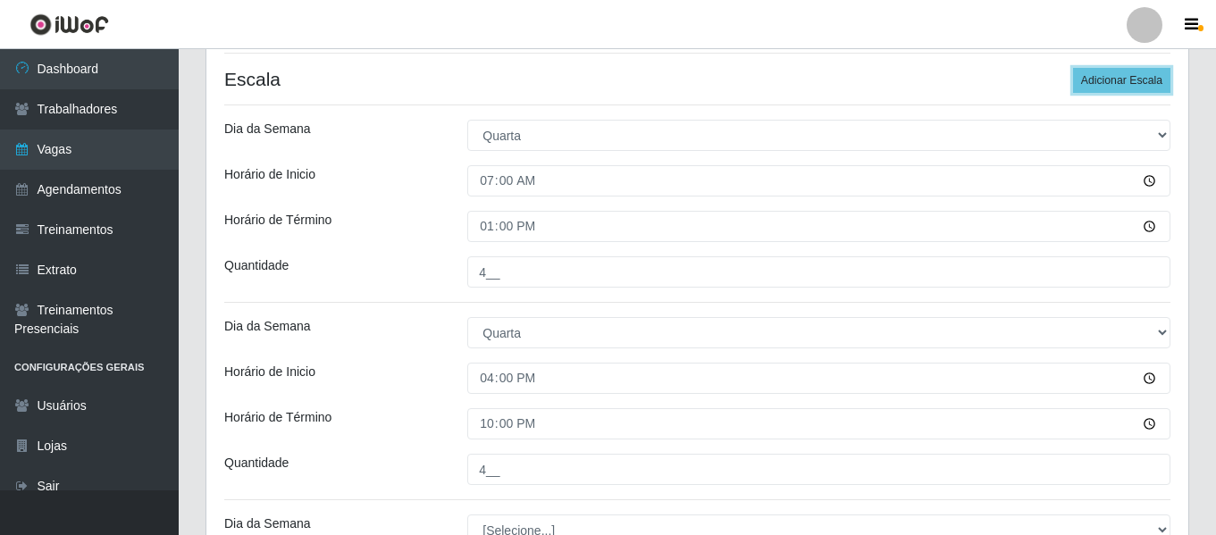
scroll to position [607, 0]
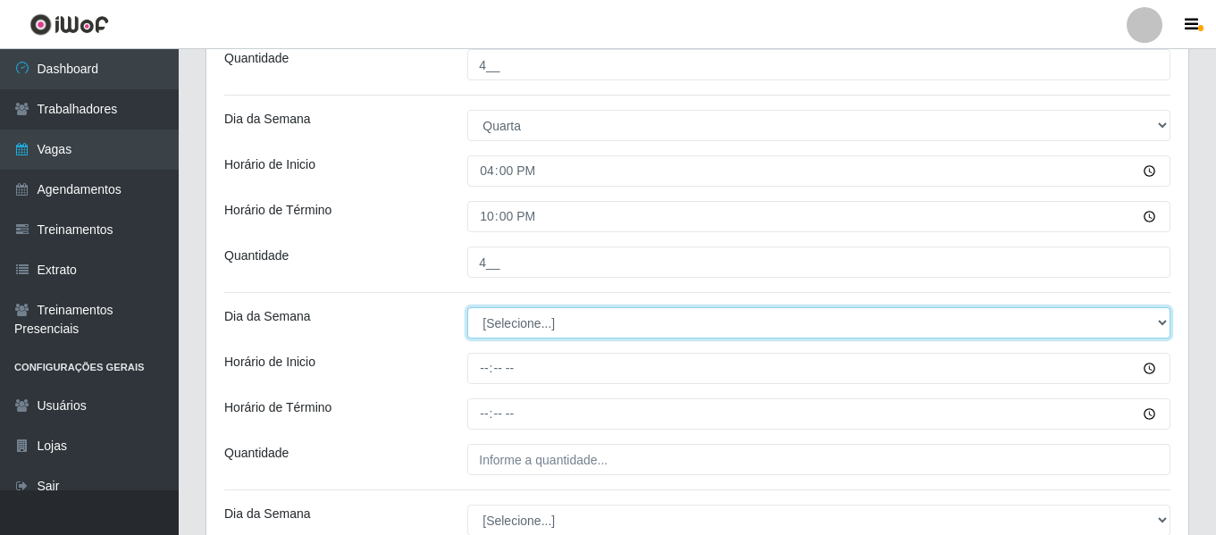
click at [539, 322] on select "[Selecione...] Segunda Terça Quarta Quinta Sexta Sábado Domingo" at bounding box center [818, 322] width 703 height 31
select select "4"
click at [467, 307] on select "[Selecione...] Segunda Terça Quarta Quinta Sexta Sábado Domingo" at bounding box center [818, 322] width 703 height 31
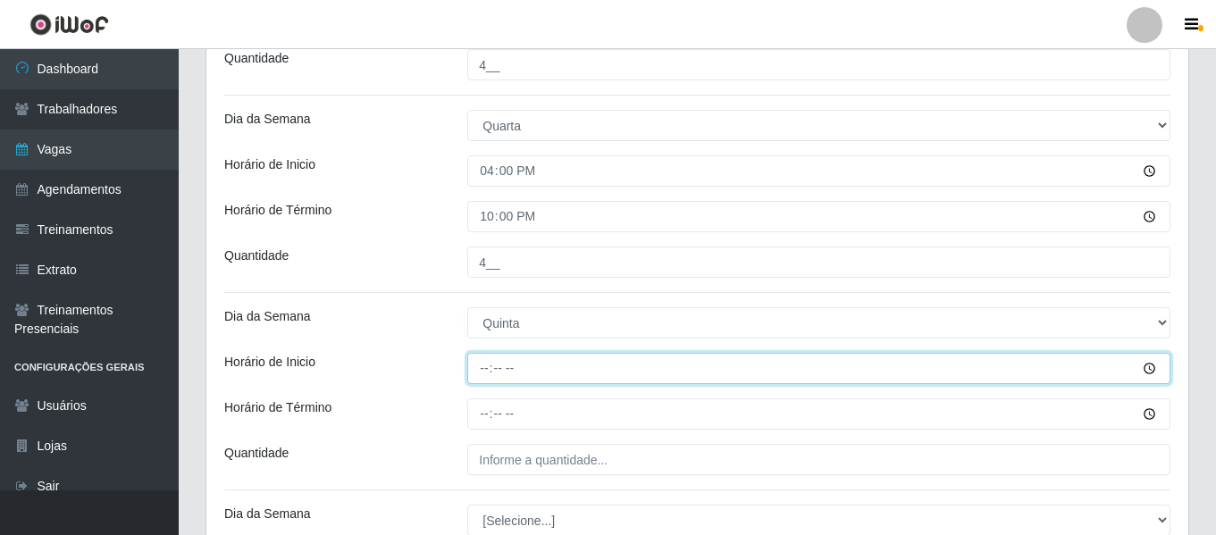
click at [487, 382] on input "Horário de Inicio" at bounding box center [818, 368] width 703 height 31
type input "07:00"
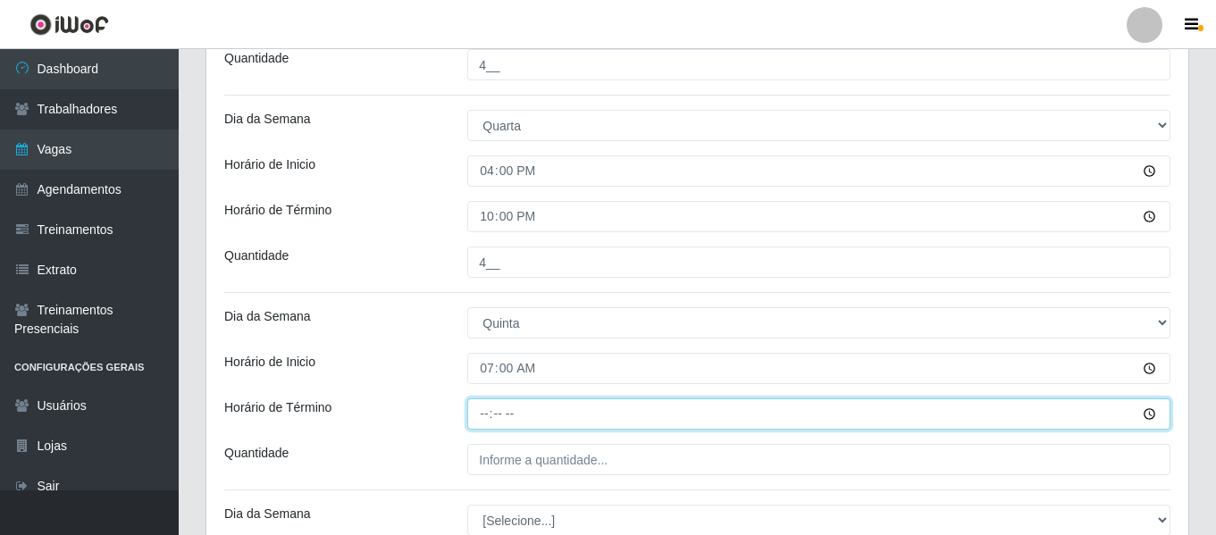
click at [474, 424] on input "Horário de Término" at bounding box center [818, 413] width 703 height 31
type input "13:00"
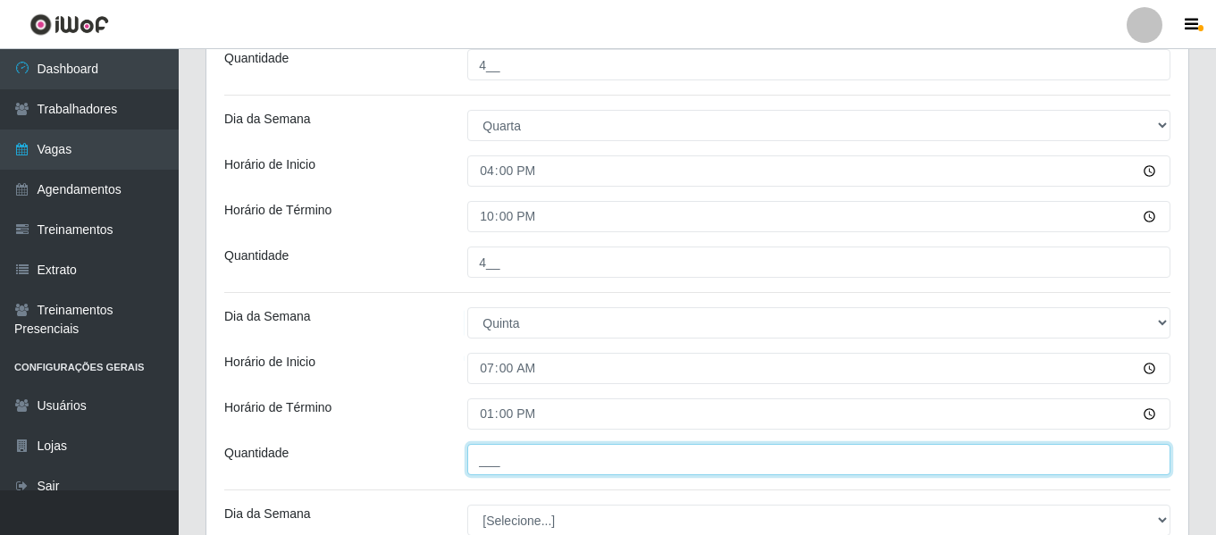
click at [496, 459] on input "___" at bounding box center [818, 459] width 703 height 31
type input "4__"
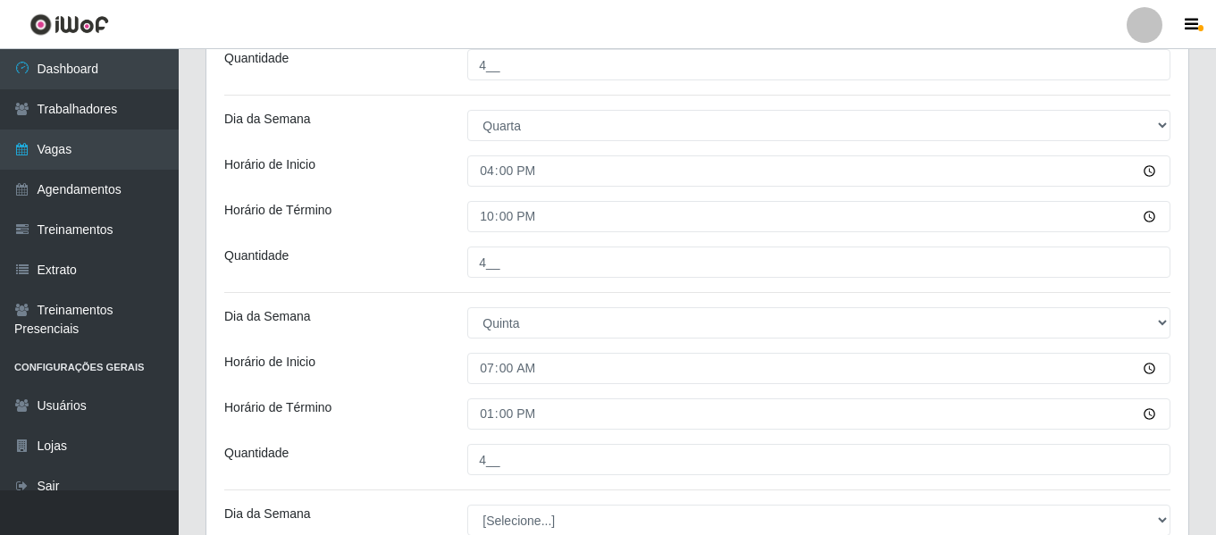
click at [400, 395] on div "Loja Supermercado Manaira Função [Selecione...] ASG ASG + ASG ++ Embalador Emba…" at bounding box center [697, 429] width 982 height 1765
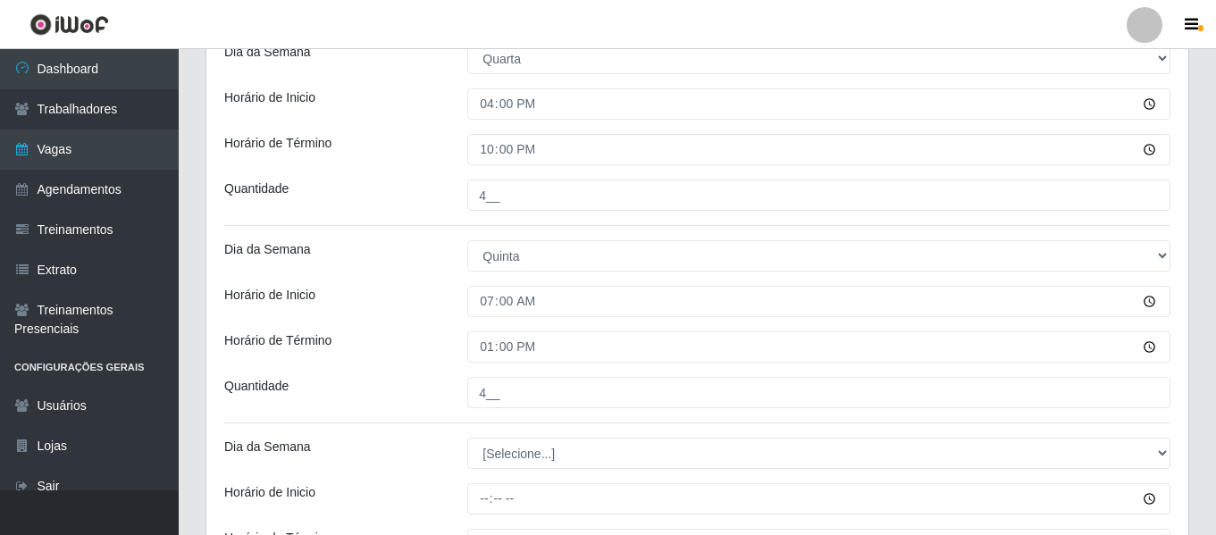
scroll to position [785, 0]
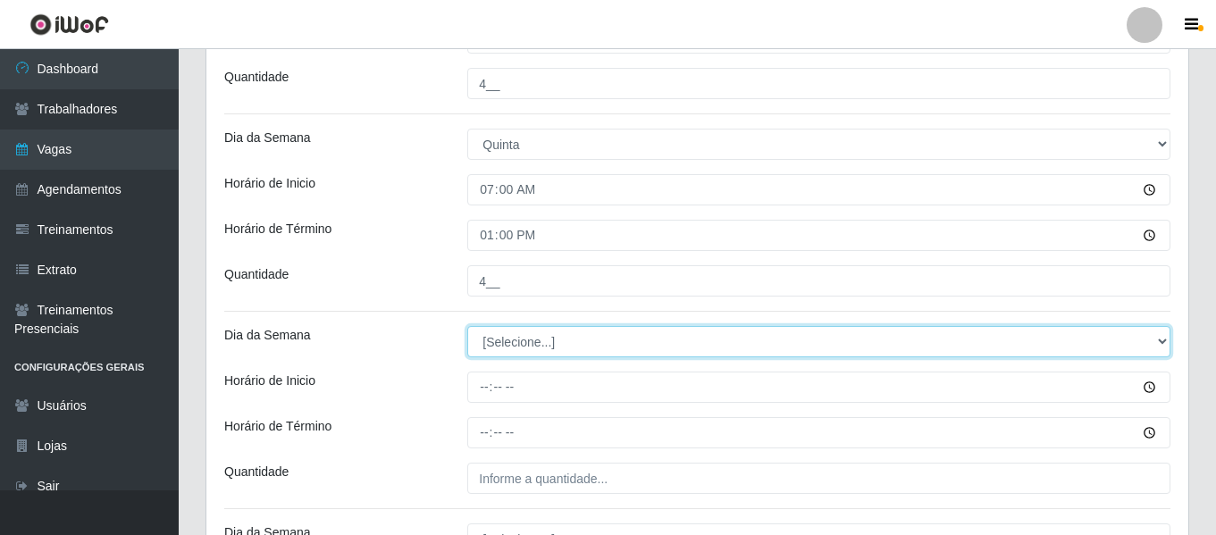
click at [542, 342] on select "[Selecione...] Segunda Terça Quarta Quinta Sexta Sábado Domingo" at bounding box center [818, 341] width 703 height 31
select select "4"
click at [467, 326] on select "[Selecione...] Segunda Terça Quarta Quinta Sexta Sábado Domingo" at bounding box center [818, 341] width 703 height 31
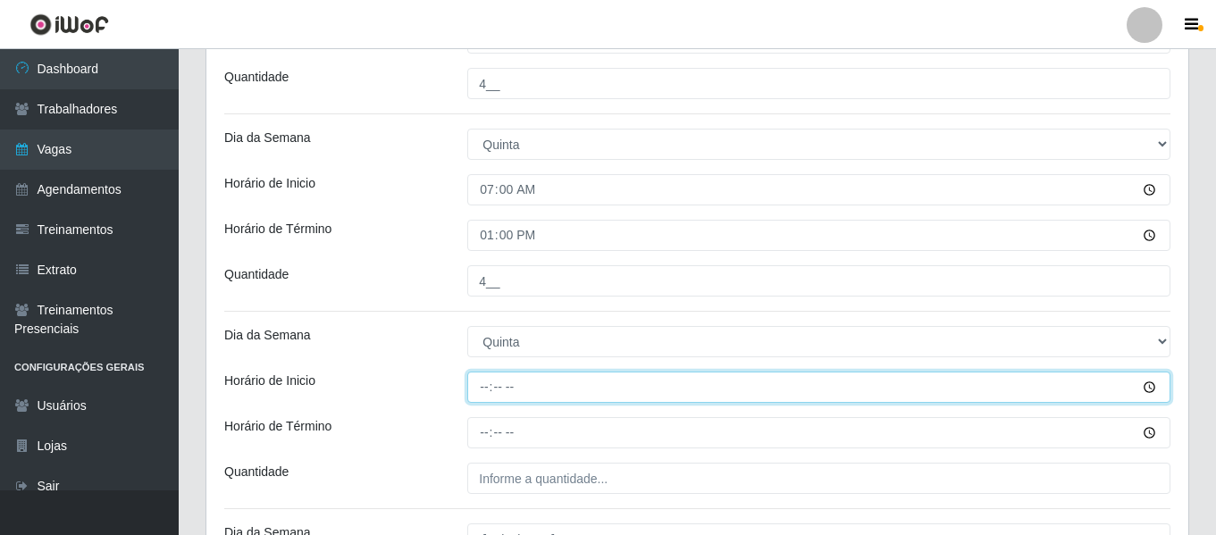
click at [480, 375] on input "Horário de Inicio" at bounding box center [818, 387] width 703 height 31
type input "16:00"
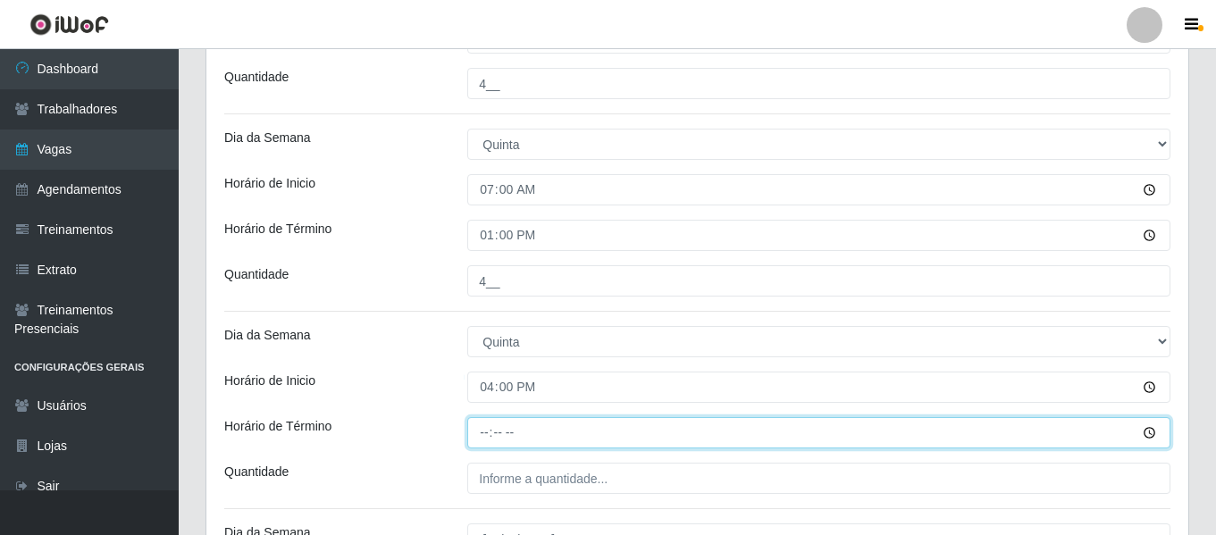
click at [490, 418] on input "Horário de Término" at bounding box center [818, 432] width 703 height 31
type input "22:00"
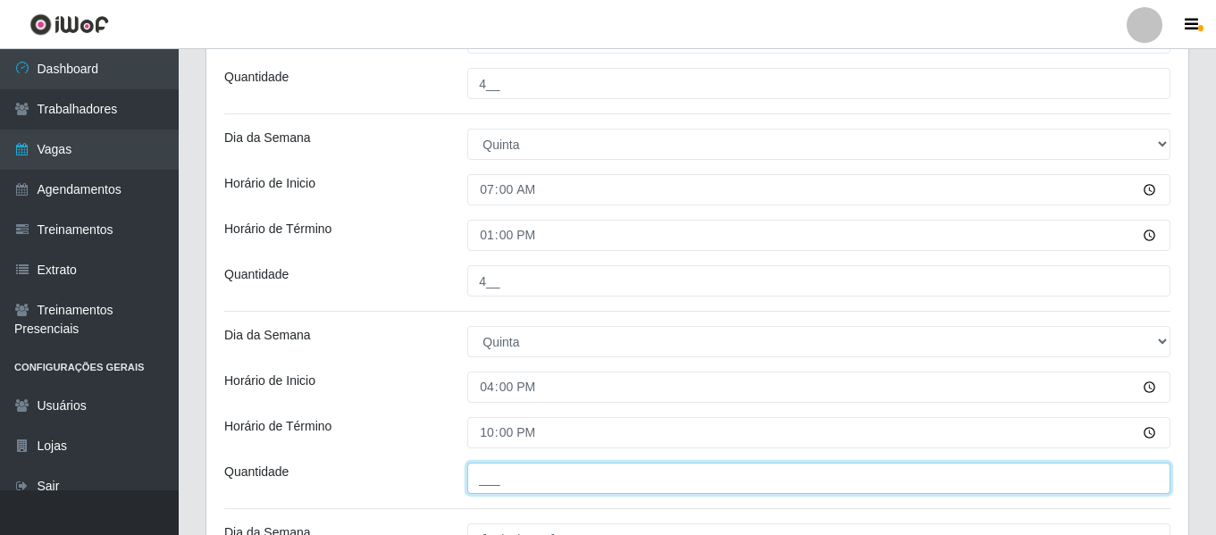
click at [500, 473] on input "___" at bounding box center [818, 478] width 703 height 31
type input "4__"
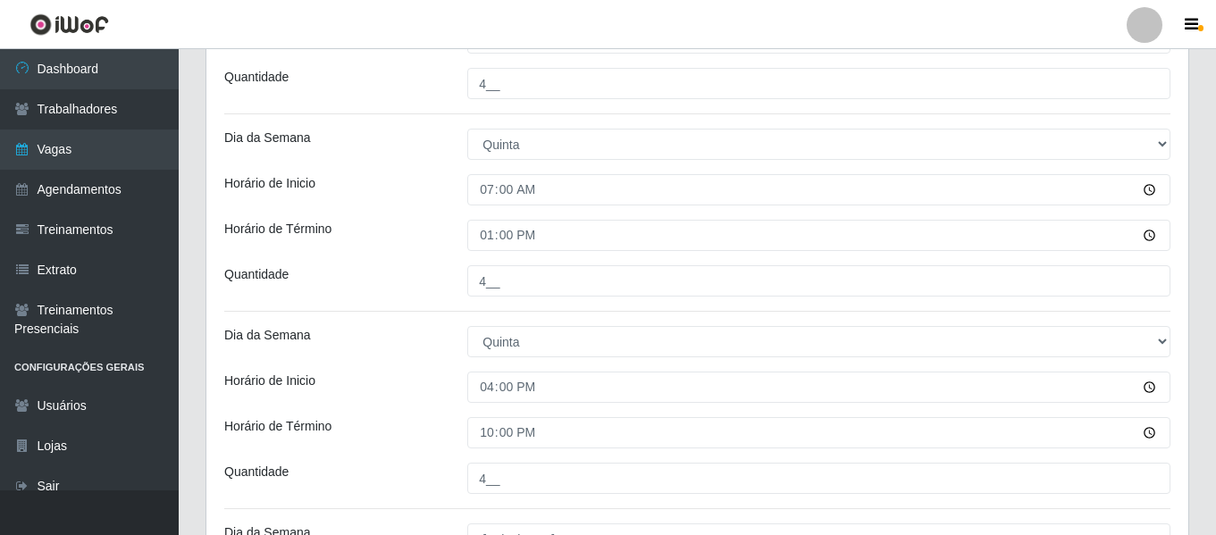
click at [382, 408] on div "Loja Supermercado Manaira Função [Selecione...] ASG ASG + ASG ++ Embalador Emba…" at bounding box center [697, 250] width 982 height 1765
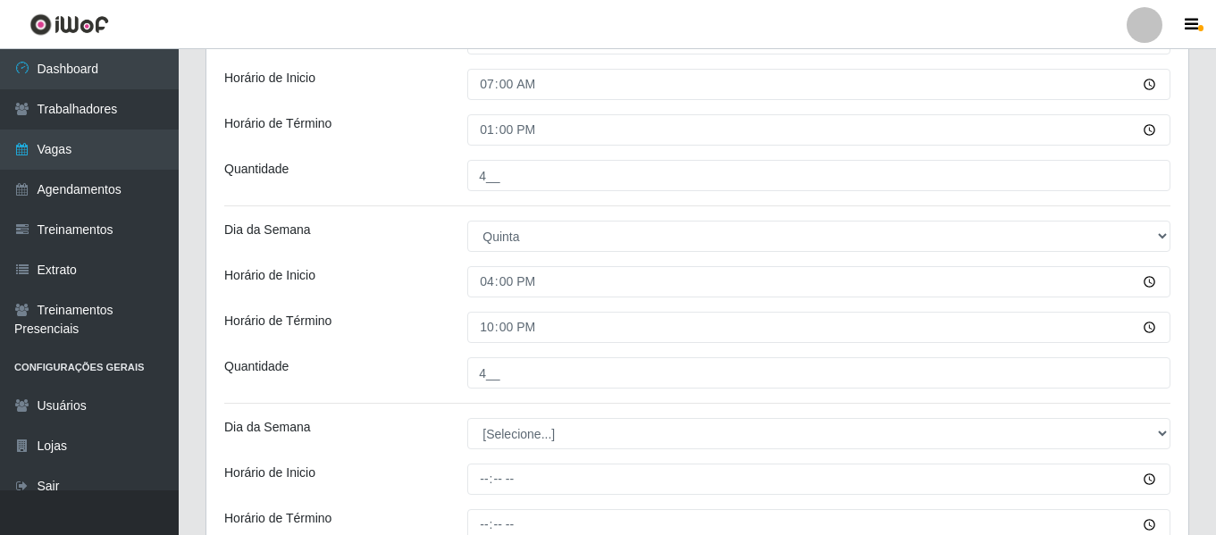
scroll to position [1053, 0]
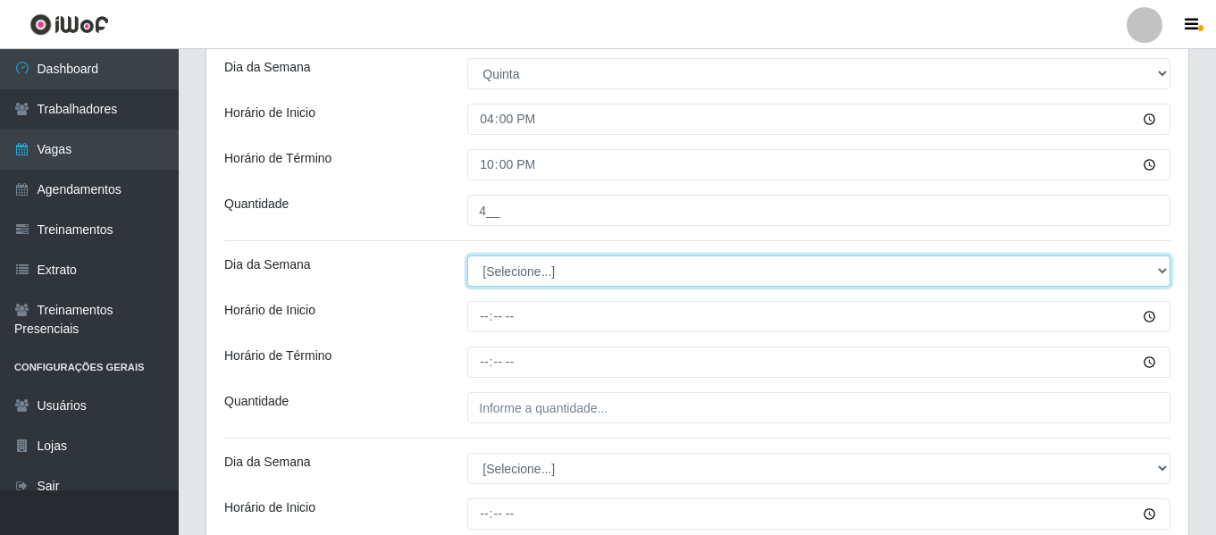
click at [572, 264] on select "[Selecione...] Segunda Terça Quarta Quinta Sexta Sábado Domingo" at bounding box center [818, 270] width 703 height 31
select select "5"
click at [467, 255] on select "[Selecione...] Segunda Terça Quarta Quinta Sexta Sábado Domingo" at bounding box center [818, 270] width 703 height 31
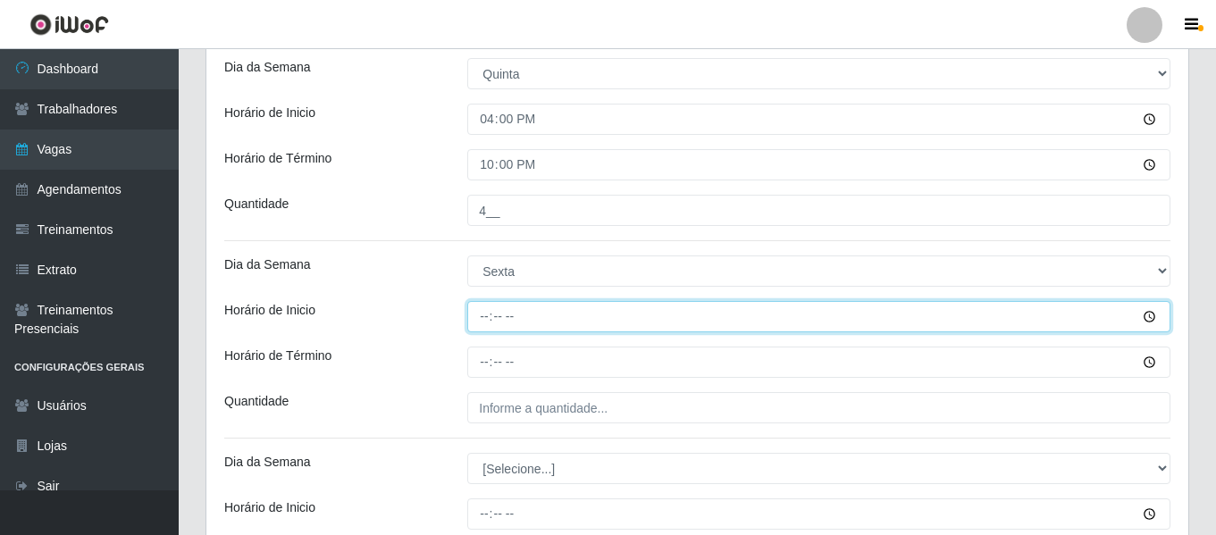
click at [486, 316] on input "Horário de Inicio" at bounding box center [818, 316] width 703 height 31
type input "07:00"
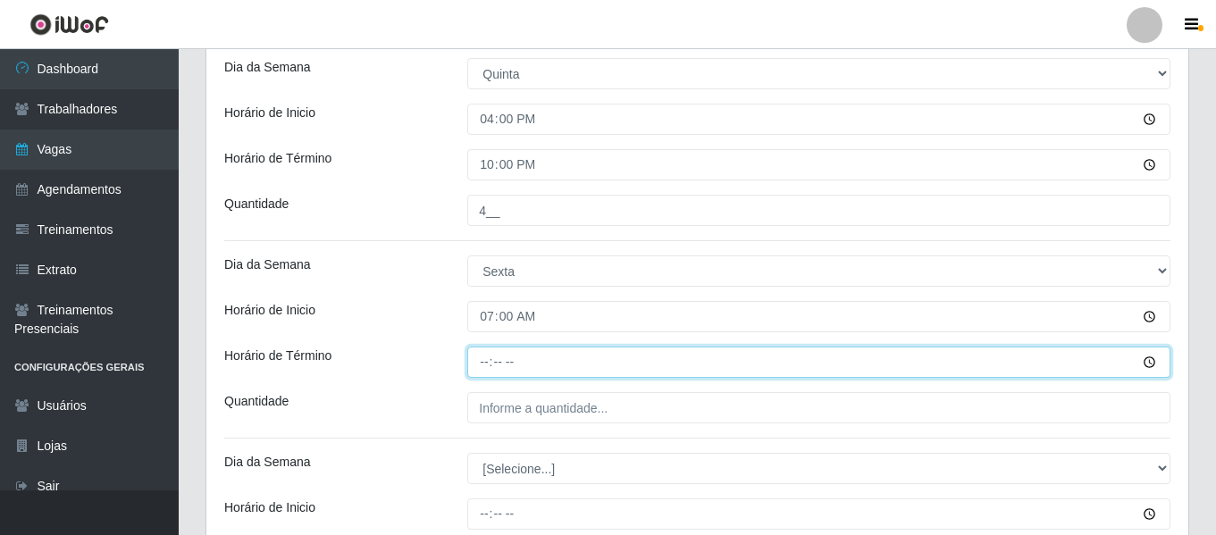
click at [487, 372] on input "Horário de Término" at bounding box center [818, 362] width 703 height 31
type input "13:00"
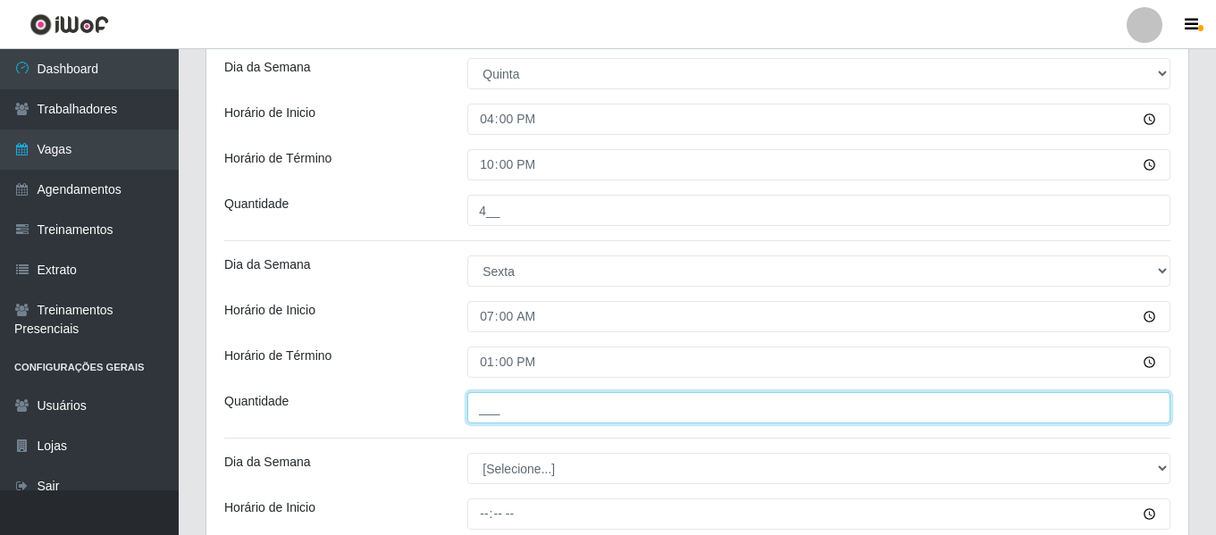
click at [546, 412] on input "___" at bounding box center [818, 407] width 703 height 31
type input "4__"
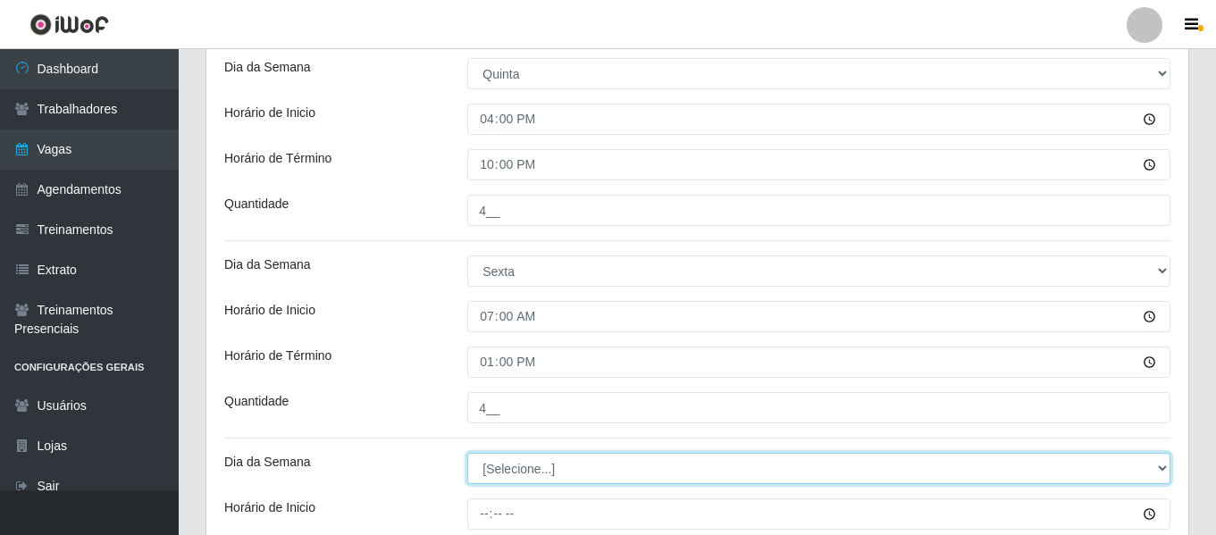
drag, startPoint x: 506, startPoint y: 467, endPoint x: 512, endPoint y: 459, distance: 9.7
click at [506, 467] on select "[Selecione...] Segunda Terça Quarta Quinta Sexta Sábado Domingo" at bounding box center [818, 468] width 703 height 31
select select "5"
click at [467, 453] on select "[Selecione...] Segunda Terça Quarta Quinta Sexta Sábado Domingo" at bounding box center [818, 468] width 703 height 31
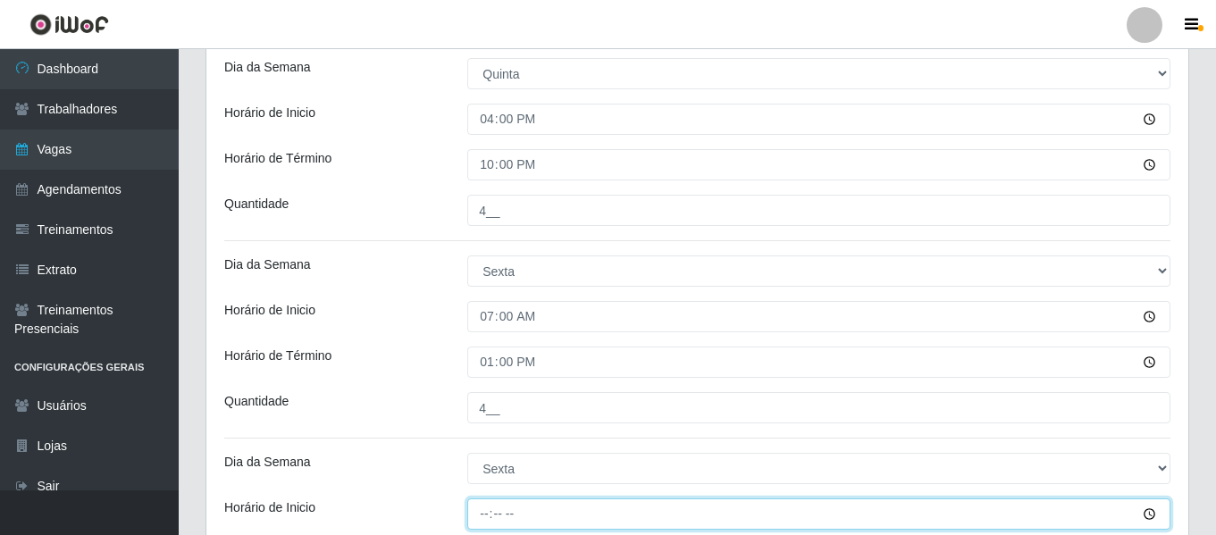
click at [479, 500] on input "Horário de Inicio" at bounding box center [818, 513] width 703 height 31
type input "16:00"
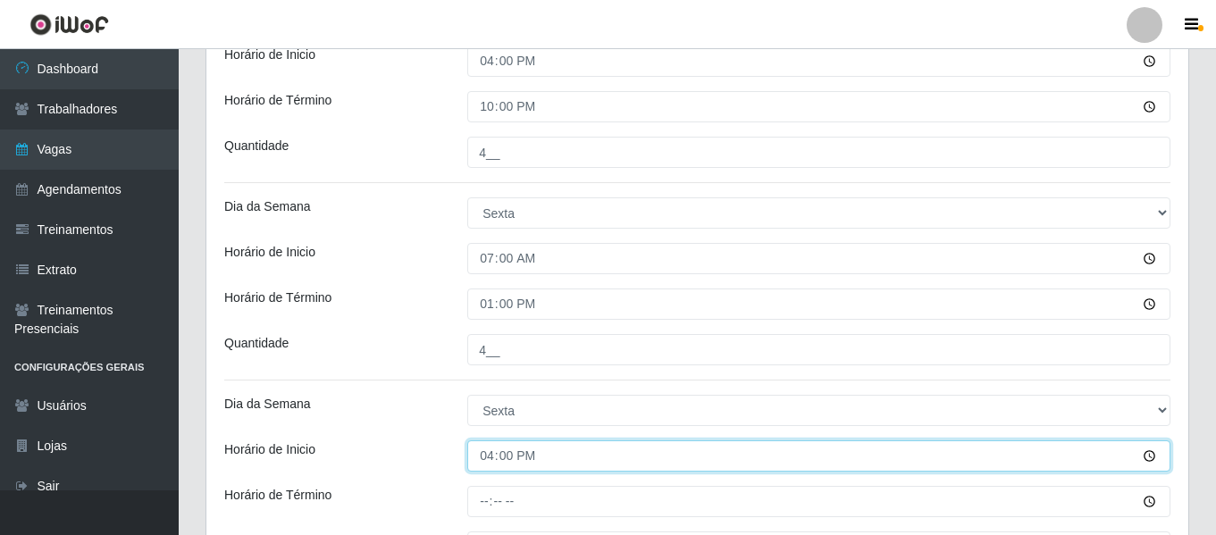
scroll to position [1143, 0]
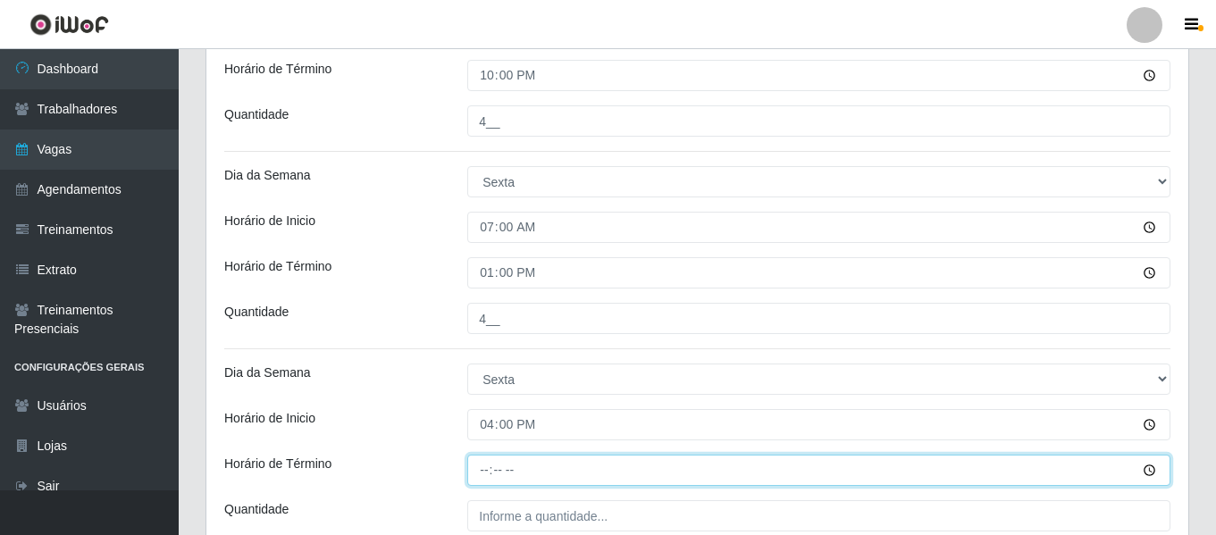
click at [474, 457] on input "Horário de Término" at bounding box center [818, 470] width 703 height 31
type input "22:00"
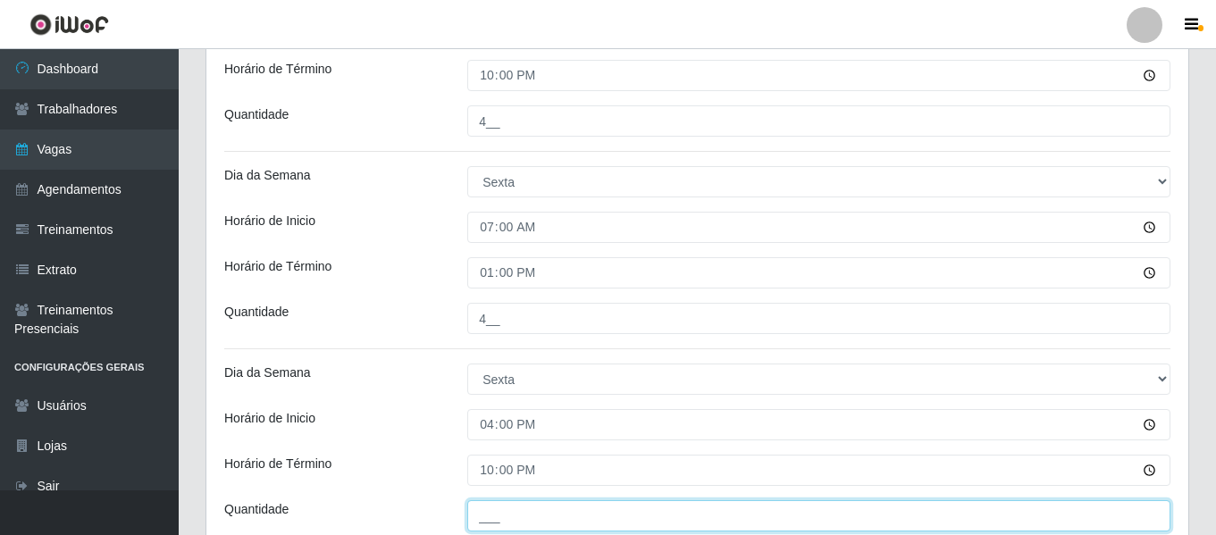
click at [509, 506] on input "___" at bounding box center [818, 515] width 703 height 31
type input "4__"
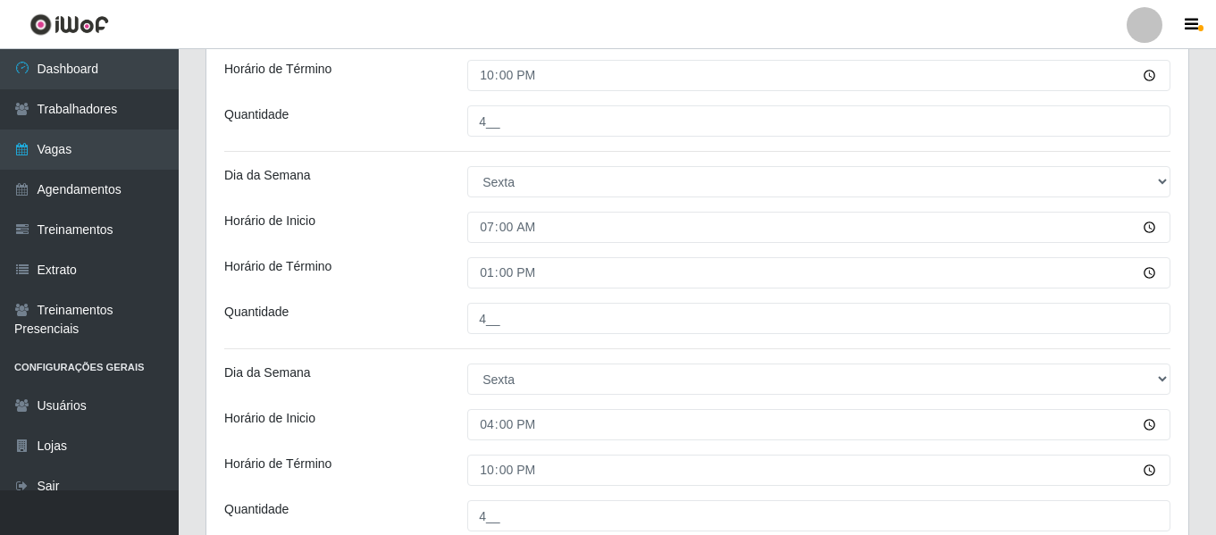
click at [402, 369] on div "Dia da Semana" at bounding box center [332, 379] width 243 height 31
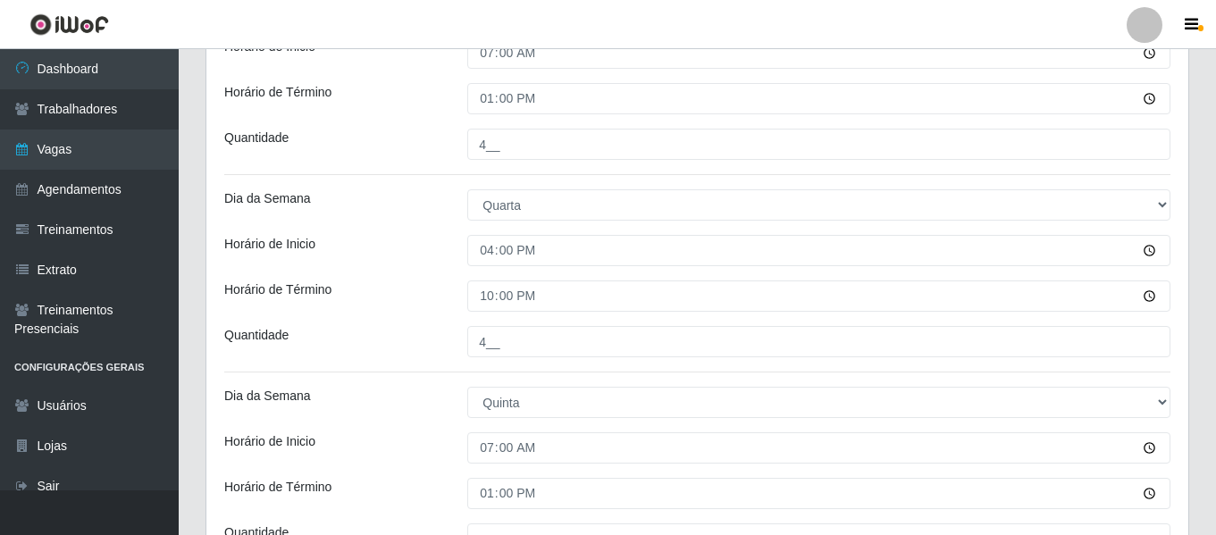
scroll to position [339, 0]
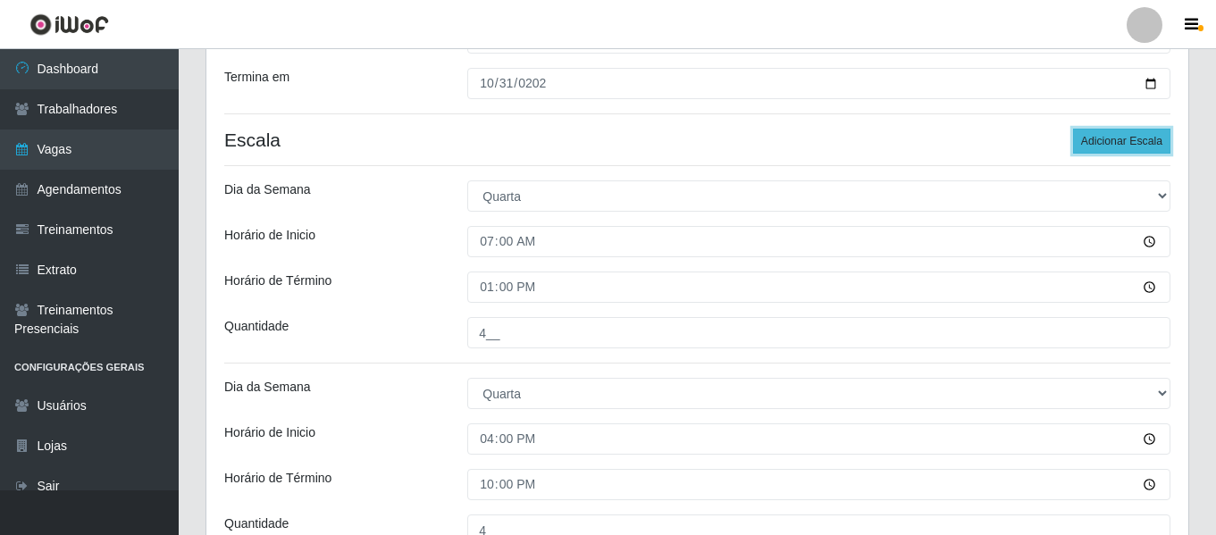
click at [1131, 145] on button "Adicionar Escala" at bounding box center [1121, 141] width 97 height 25
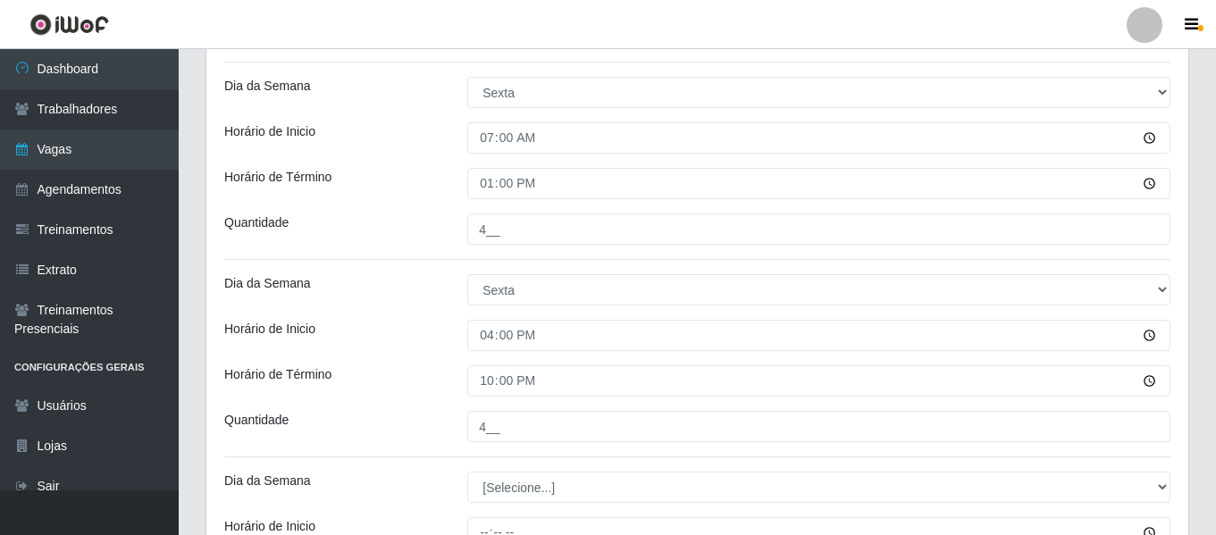
scroll to position [1321, 0]
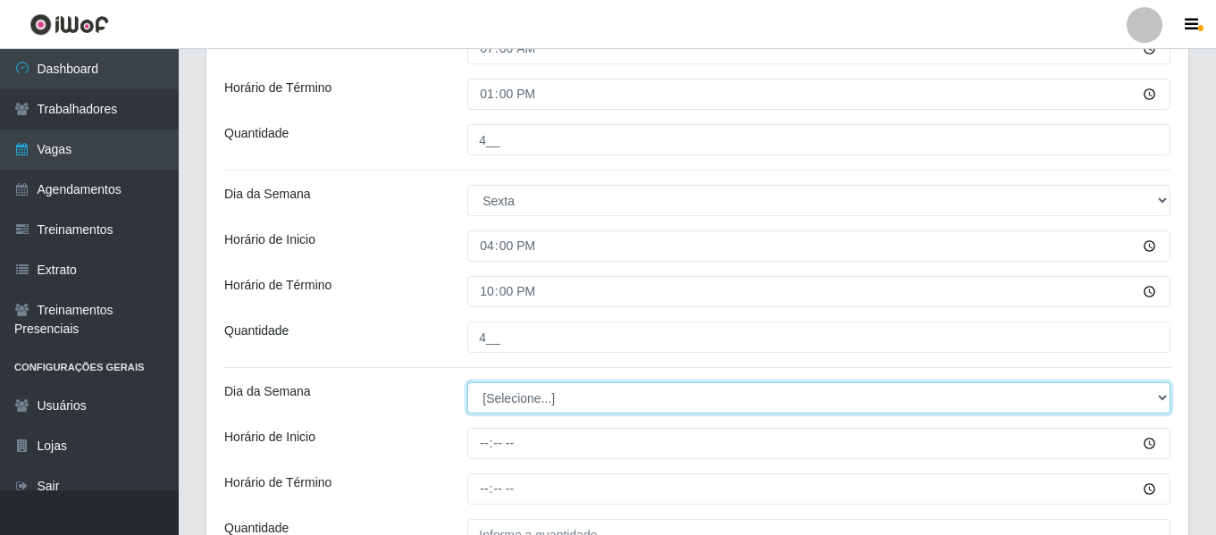
click at [535, 401] on select "[Selecione...] Segunda Terça Quarta Quinta Sexta Sábado Domingo" at bounding box center [818, 397] width 703 height 31
click at [467, 382] on select "[Selecione...] Segunda Terça Quarta Quinta Sexta Sábado Domingo" at bounding box center [818, 397] width 703 height 31
click at [531, 393] on select "[Selecione...] Segunda Terça Quarta Quinta Sexta Sábado Domingo" at bounding box center [818, 397] width 703 height 31
select select "1"
click at [467, 382] on select "[Selecione...] Segunda Terça Quarta Quinta Sexta Sábado Domingo" at bounding box center [818, 397] width 703 height 31
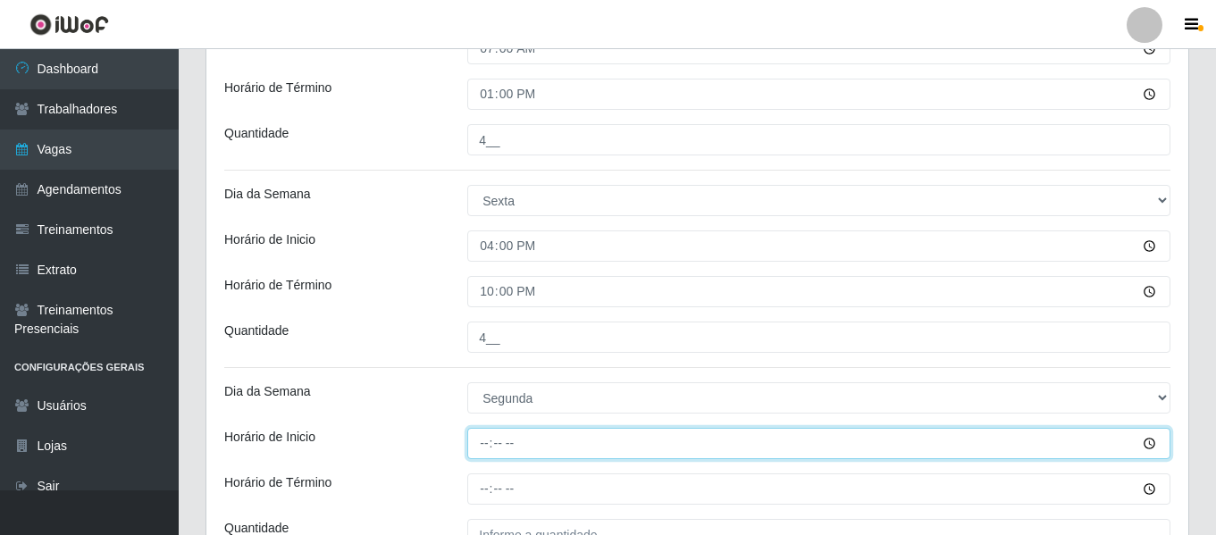
click at [478, 434] on input "Horário de Inicio" at bounding box center [818, 443] width 703 height 31
type input "07:00"
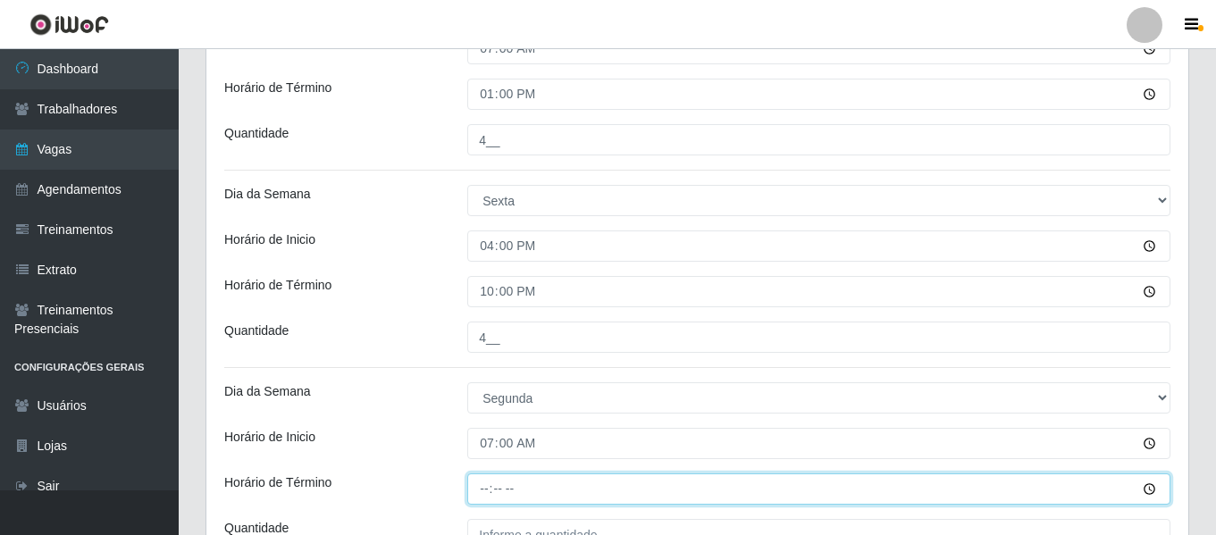
click at [482, 498] on input "Horário de Término" at bounding box center [818, 488] width 703 height 31
type input "13:00"
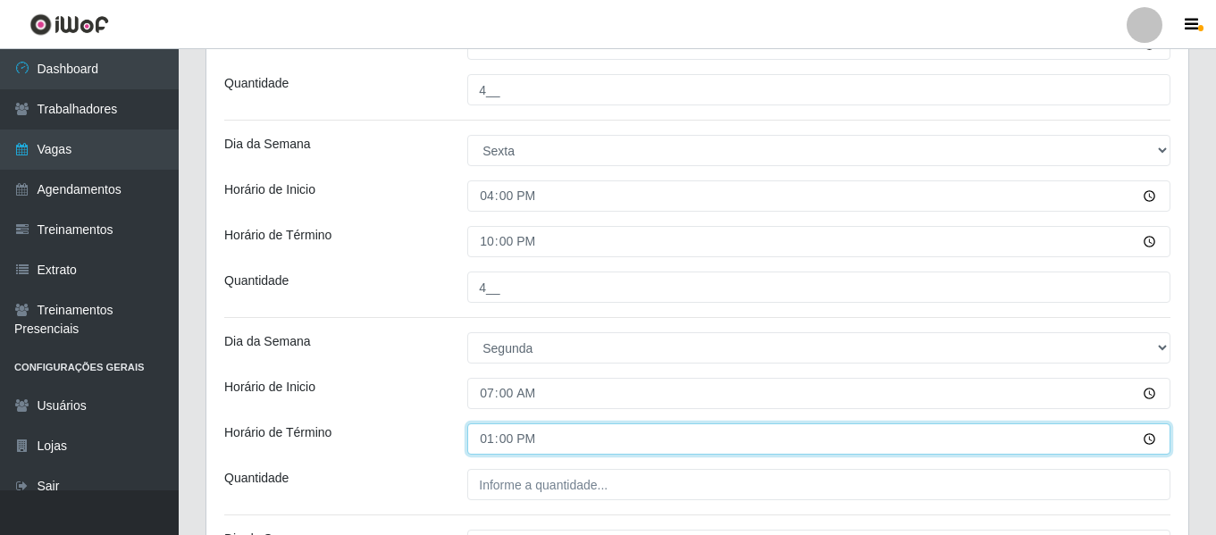
scroll to position [1410, 0]
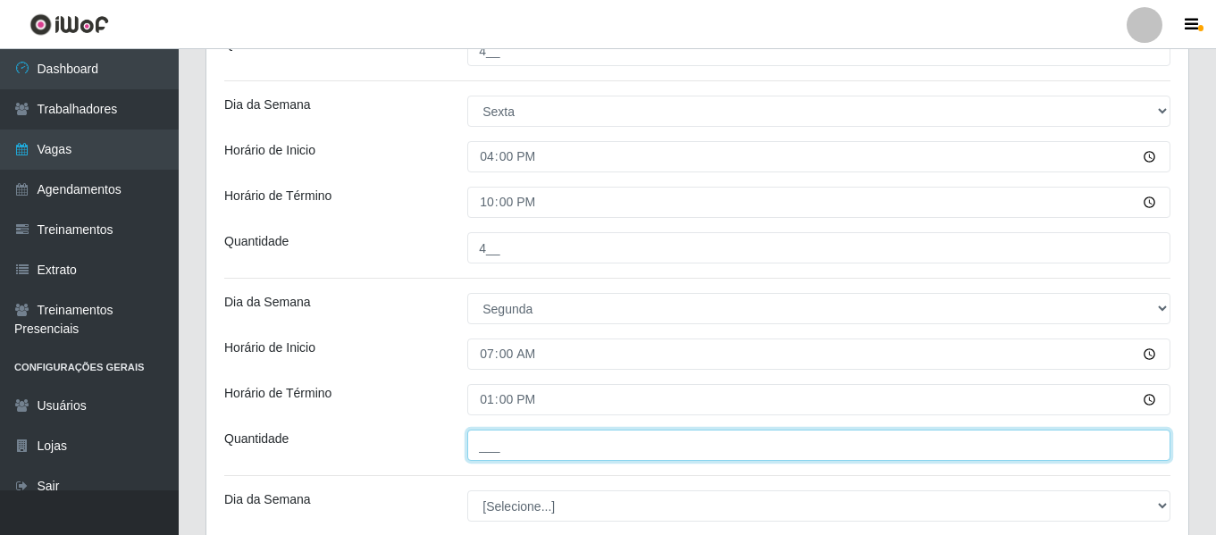
click at [517, 450] on input "___" at bounding box center [818, 445] width 703 height 31
type input "4__"
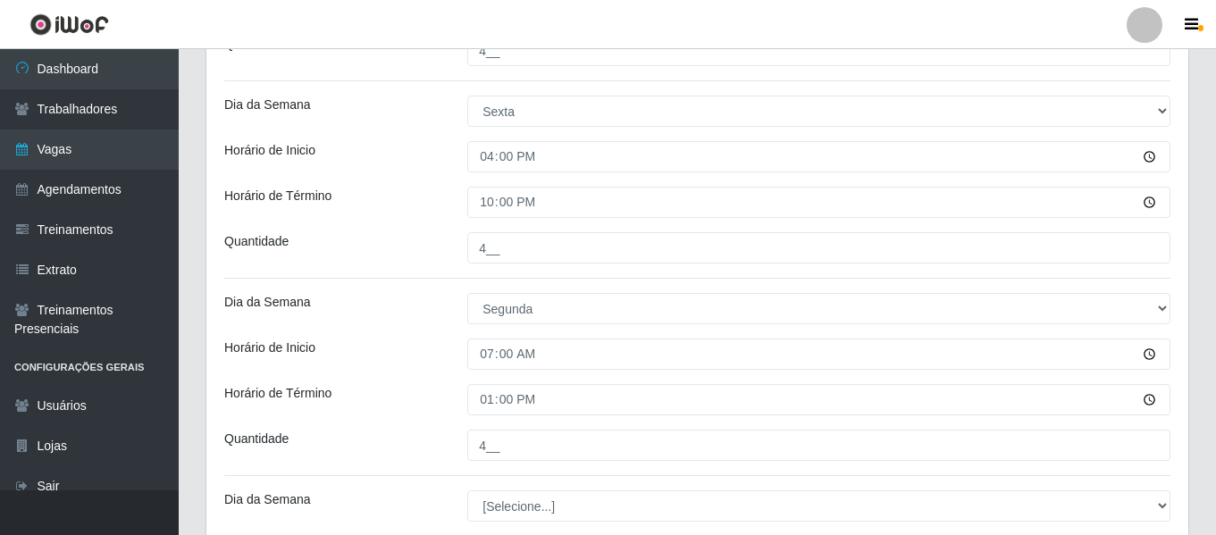
click at [440, 402] on div "Horário de Término" at bounding box center [332, 399] width 243 height 31
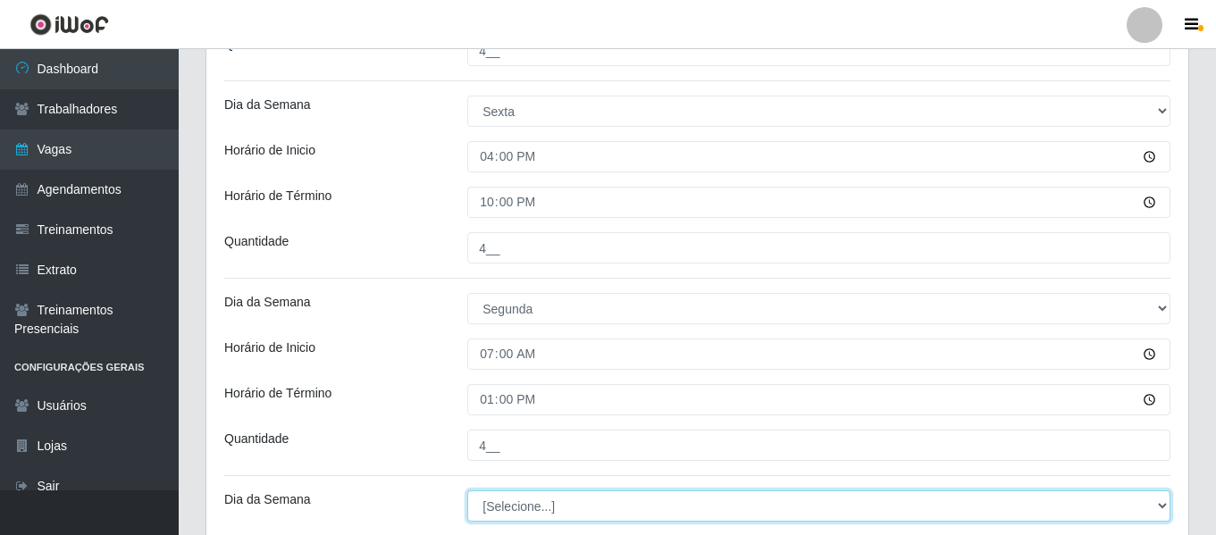
click at [520, 507] on select "[Selecione...] Segunda Terça Quarta Quinta Sexta Sábado Domingo" at bounding box center [818, 505] width 703 height 31
select select "2"
click at [467, 490] on select "[Selecione...] Segunda Terça Quarta Quinta Sexta Sábado Domingo" at bounding box center [818, 505] width 703 height 31
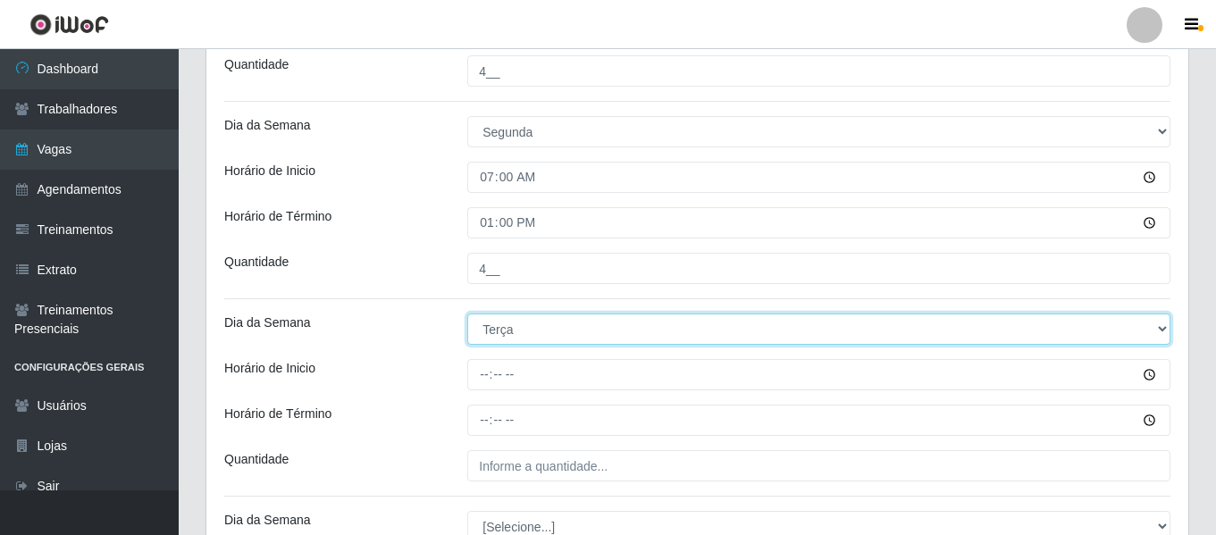
scroll to position [1589, 0]
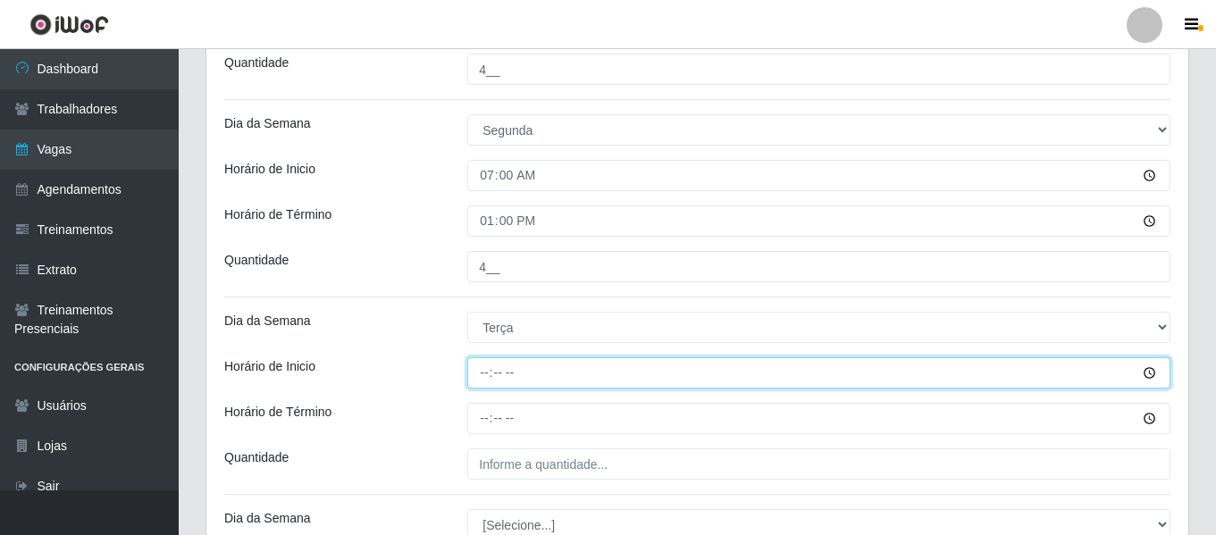
click at [483, 379] on input "Horário de Inicio" at bounding box center [818, 372] width 703 height 31
type input "16:00"
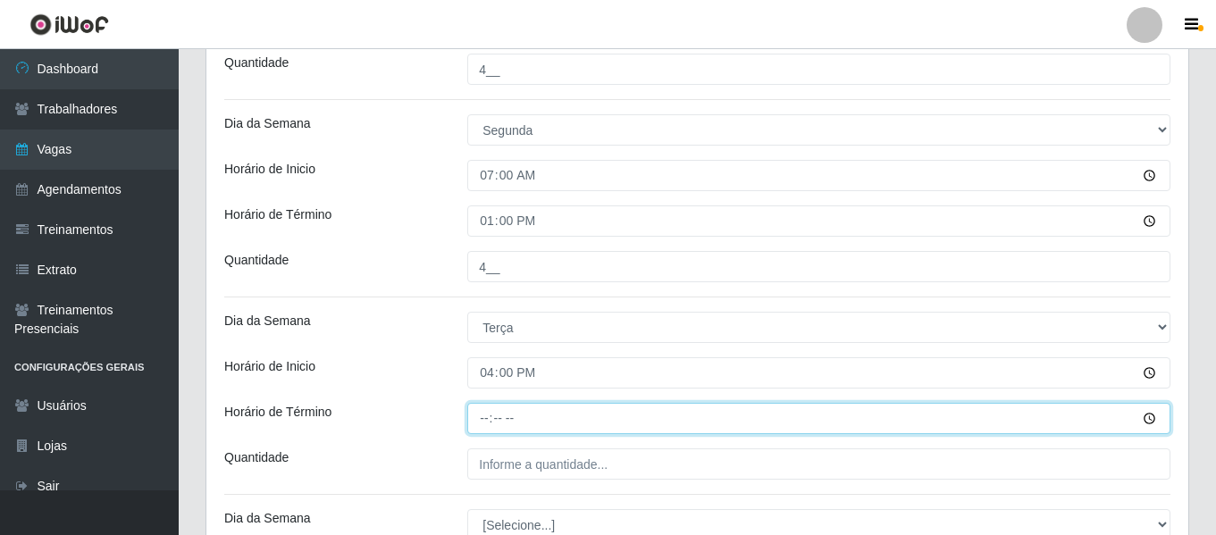
click at [477, 420] on input "Horário de Término" at bounding box center [818, 418] width 703 height 31
type input "22:00"
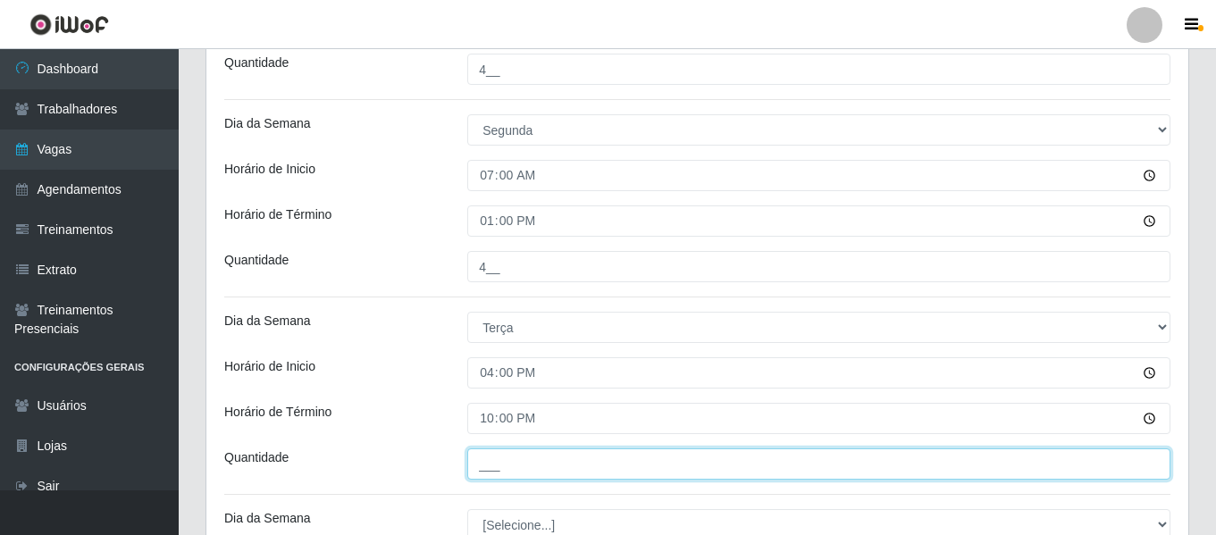
click at [495, 465] on input "___" at bounding box center [818, 463] width 703 height 31
type input "4__"
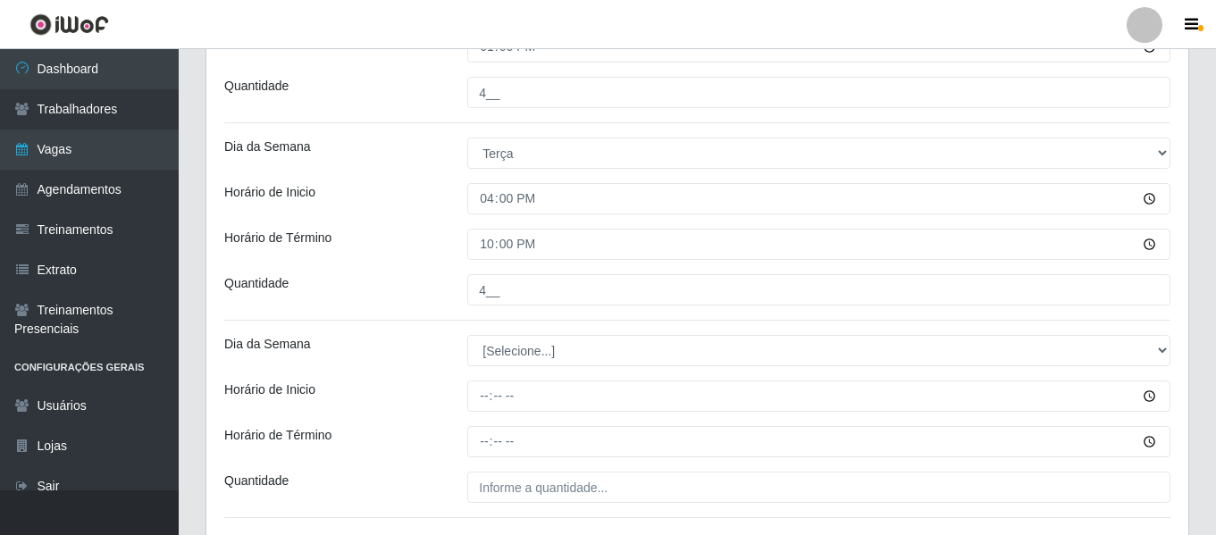
scroll to position [1768, 0]
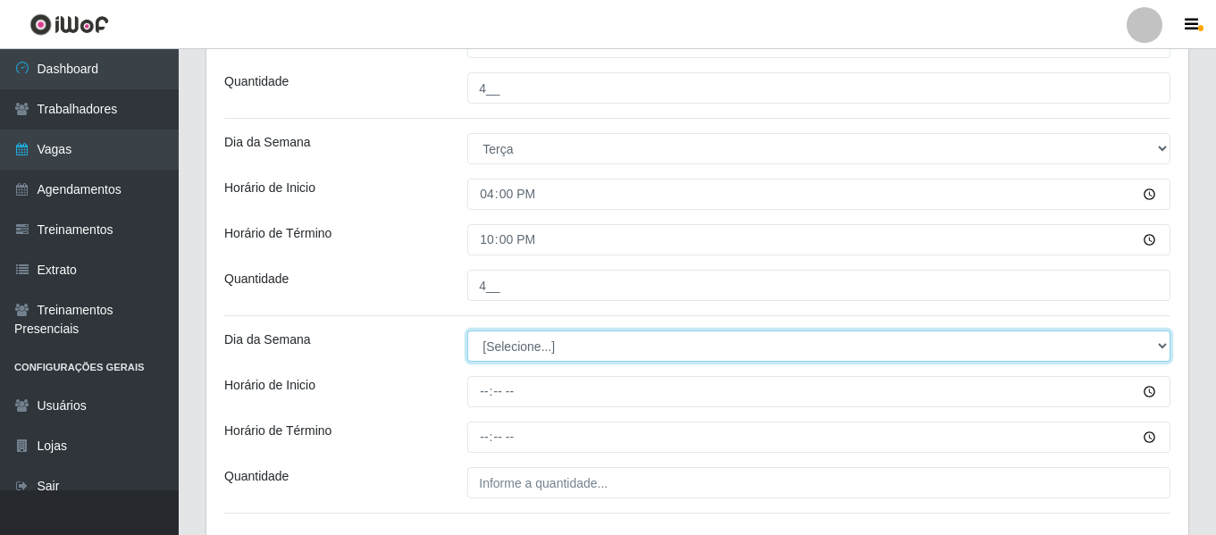
click at [523, 352] on select "[Selecione...] Segunda Terça Quarta Quinta Sexta Sábado Domingo" at bounding box center [818, 346] width 703 height 31
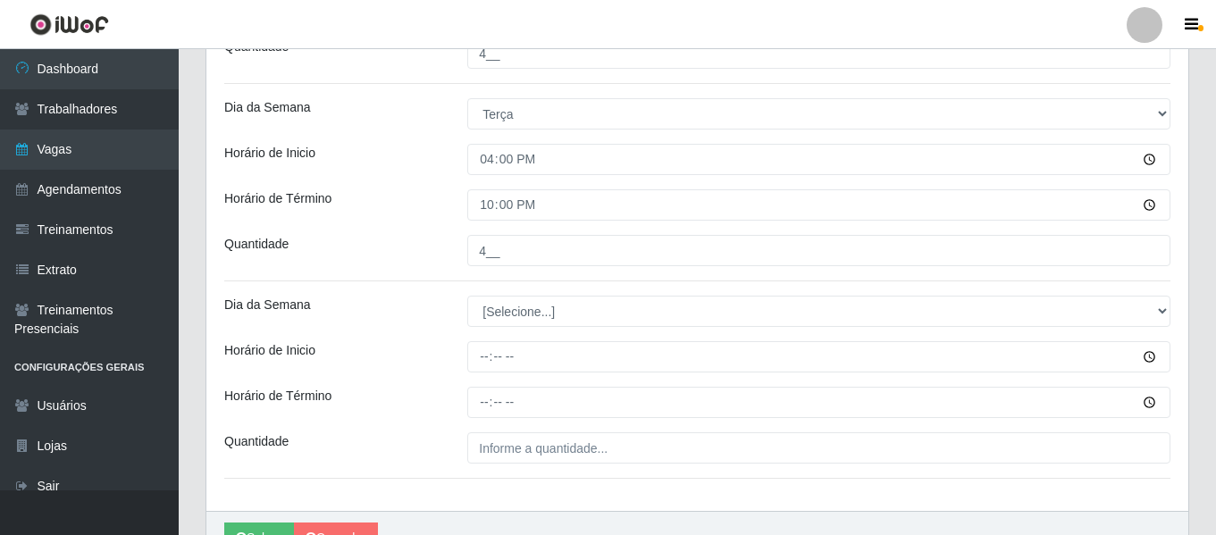
scroll to position [1899, 0]
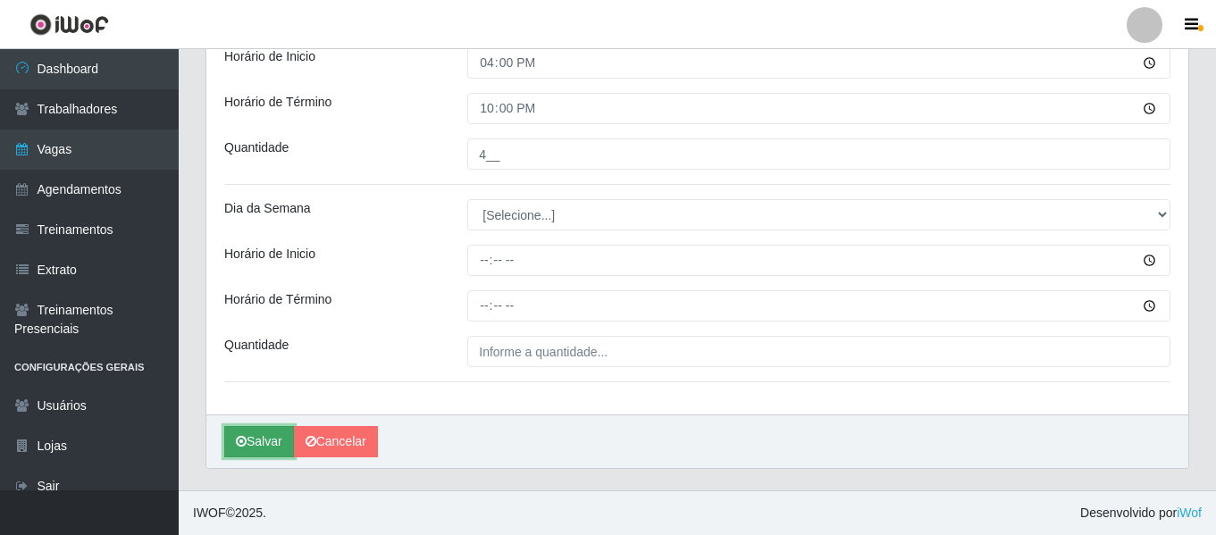
click at [248, 446] on button "Salvar" at bounding box center [259, 441] width 70 height 31
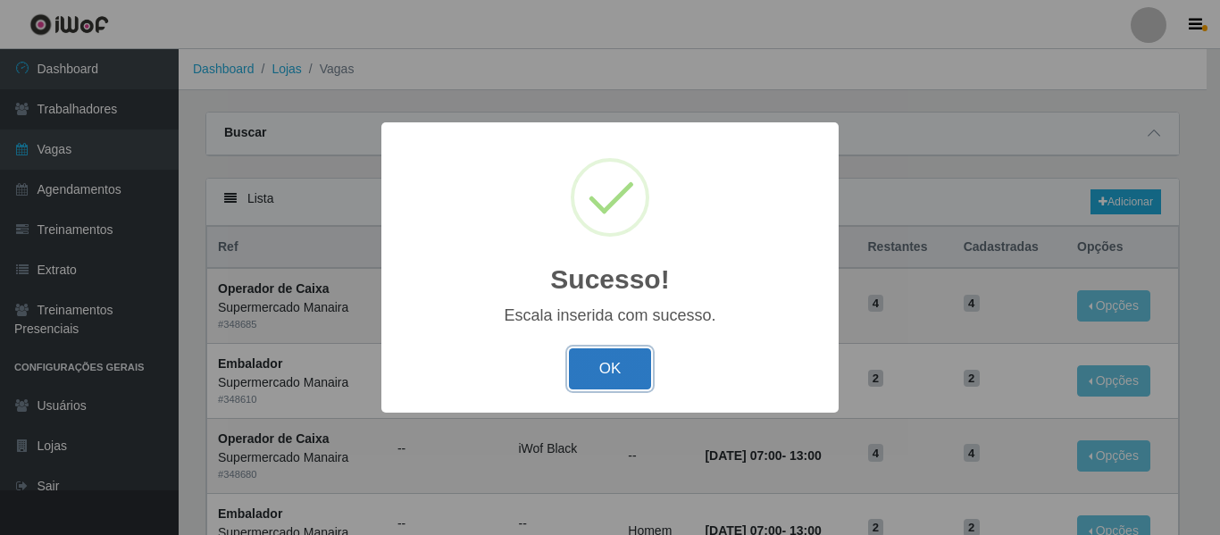
click at [602, 376] on button "OK" at bounding box center [610, 369] width 83 height 42
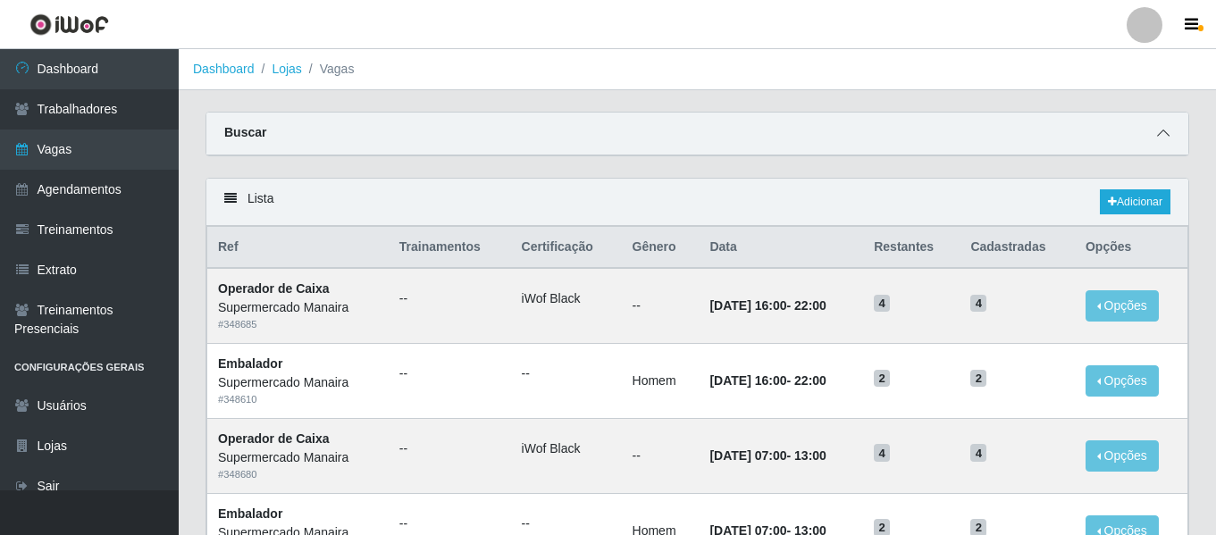
click at [1166, 134] on icon at bounding box center [1163, 133] width 13 height 13
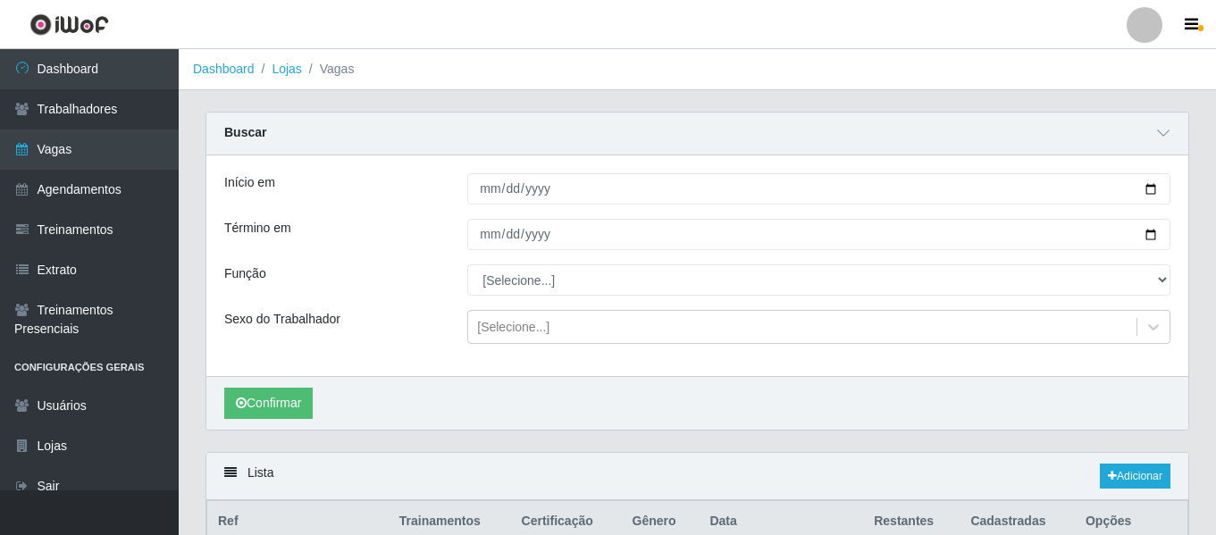
click at [475, 172] on div "Início em Término em Função [Selecione...] ASG ASG + ASG ++ Embalador Embalador…" at bounding box center [697, 265] width 982 height 221
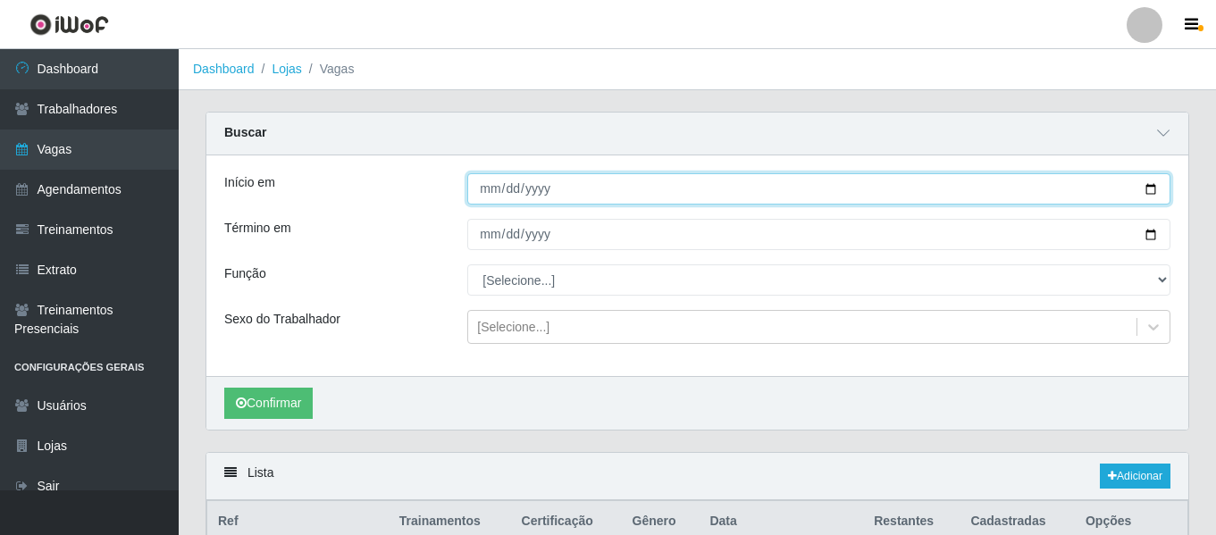
click at [475, 194] on input "Início em" at bounding box center [818, 188] width 703 height 31
type input "[DATE]"
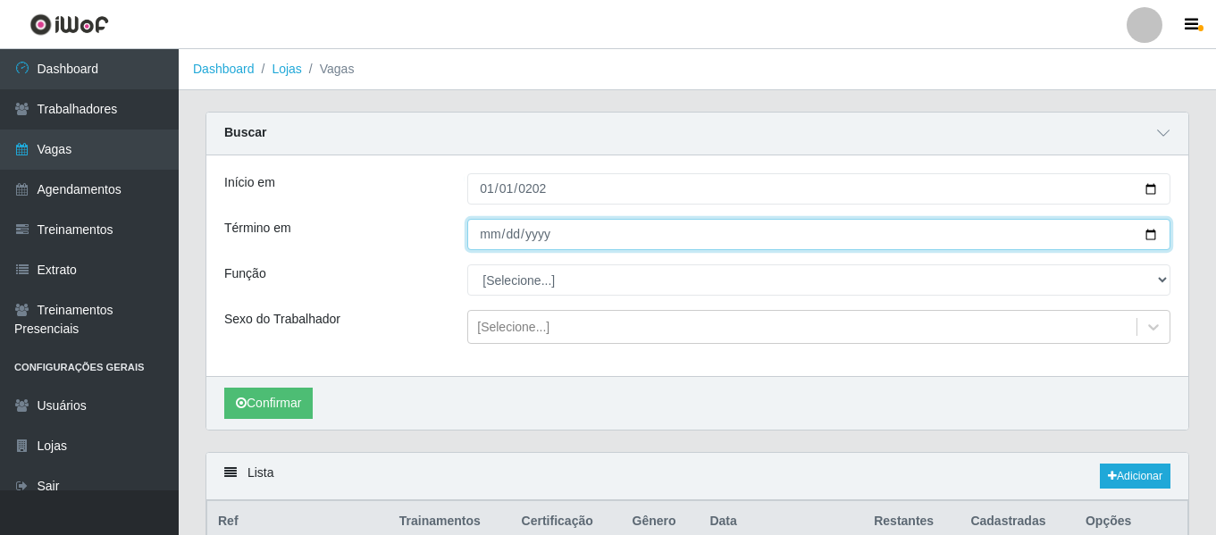
click at [482, 230] on input "Término em" at bounding box center [818, 234] width 703 height 31
type input "0002-10-31"
type input "[DATE]"
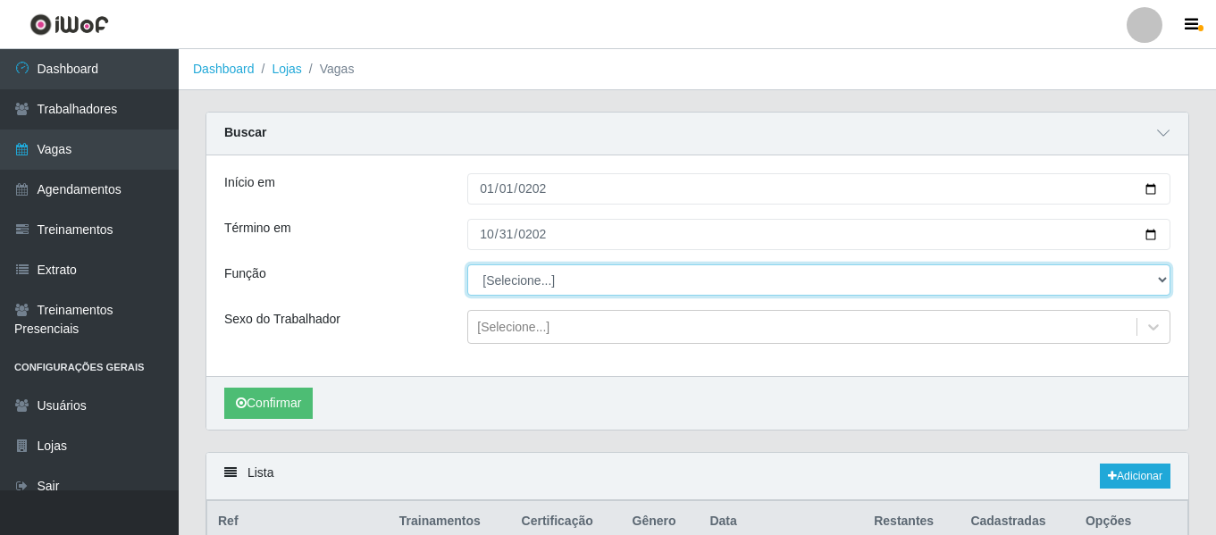
click at [512, 266] on select "[Selecione...] ASG ASG + ASG ++ Embalador Embalador + Embalador ++ Operador de …" at bounding box center [818, 279] width 703 height 31
select select "22"
click at [467, 265] on select "[Selecione...] ASG ASG + ASG ++ Embalador Embalador + Embalador ++ Operador de …" at bounding box center [818, 279] width 703 height 31
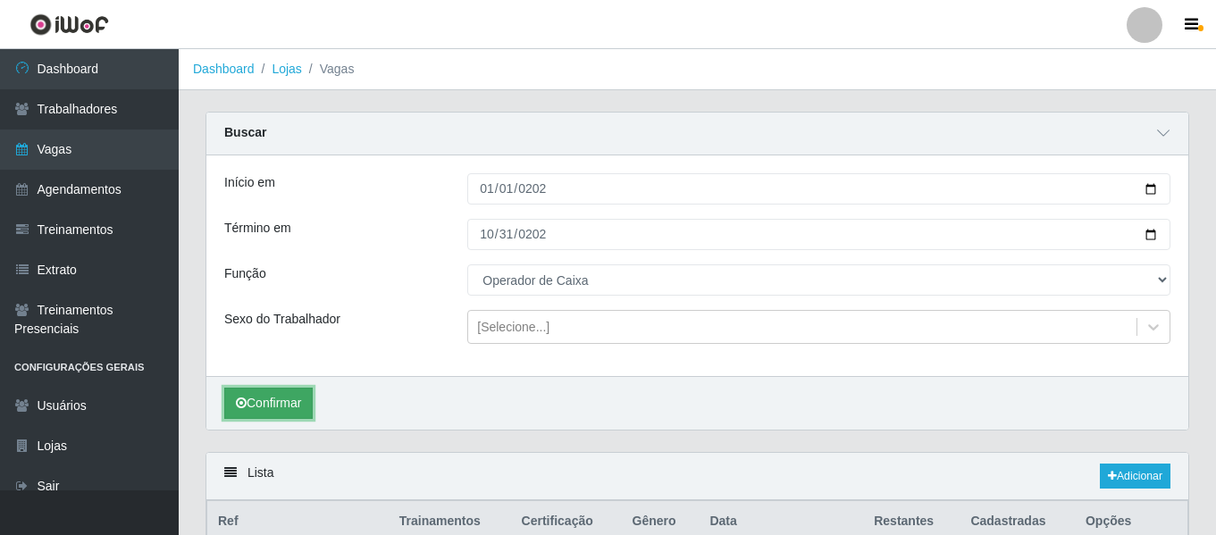
click at [247, 398] on button "Confirmar" at bounding box center [268, 403] width 88 height 31
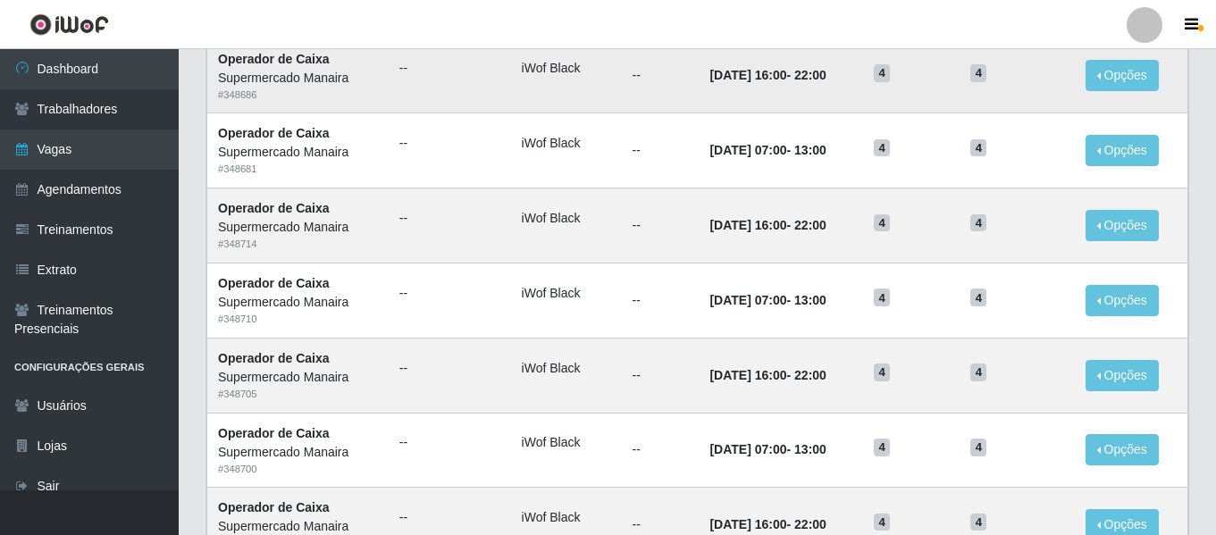
scroll to position [1253, 0]
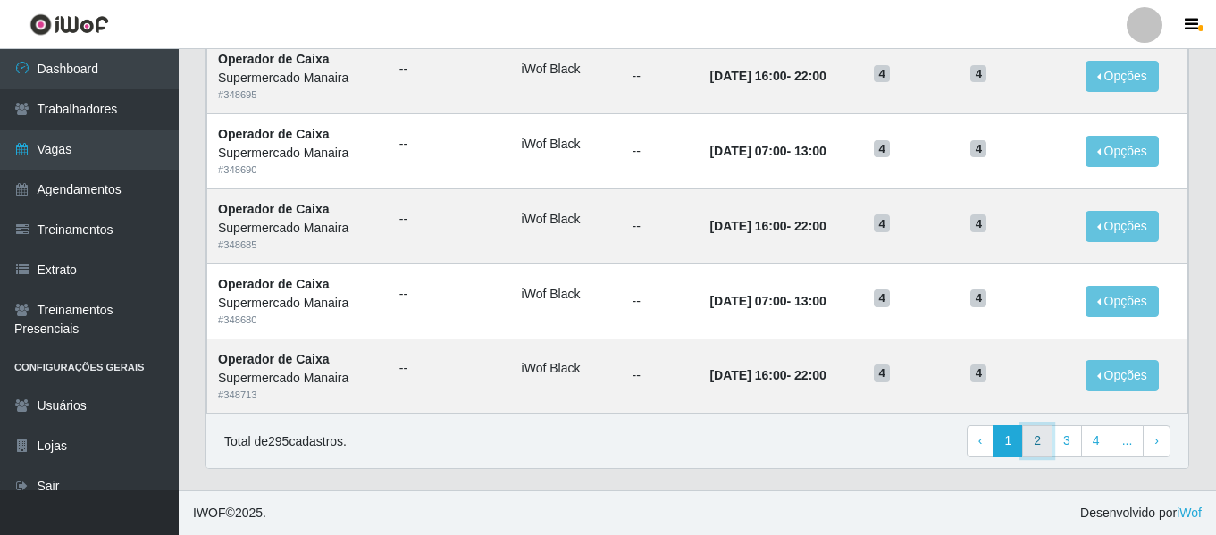
click at [1049, 442] on link "2" at bounding box center [1037, 441] width 30 height 32
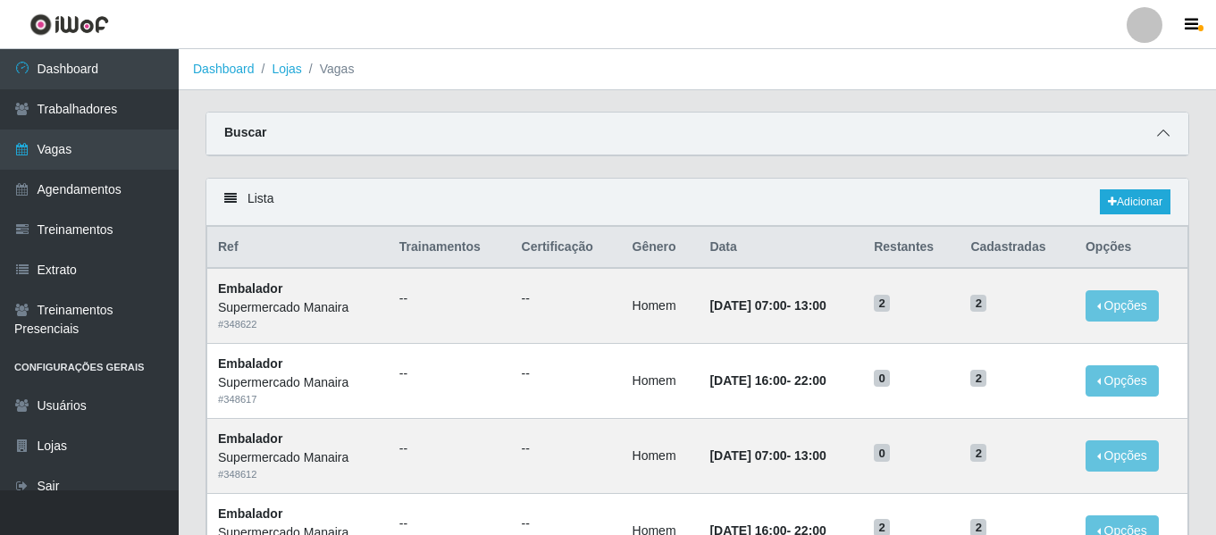
click at [1166, 130] on icon at bounding box center [1163, 133] width 13 height 13
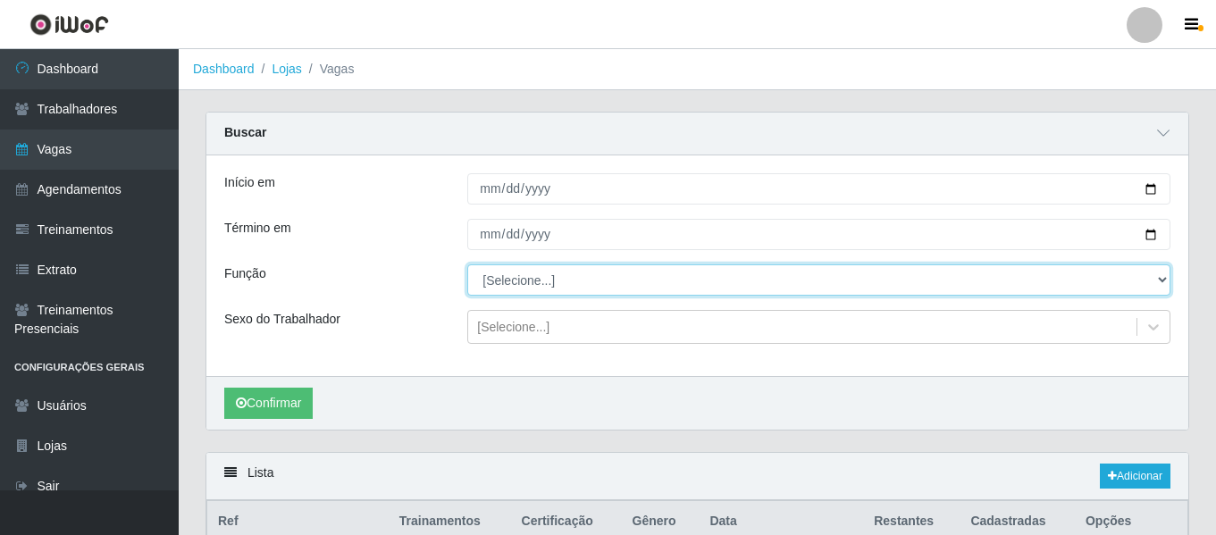
click at [569, 272] on select "[Selecione...] ASG ASG + ASG ++ Embalador Embalador + Embalador ++ Operador de …" at bounding box center [818, 279] width 703 height 31
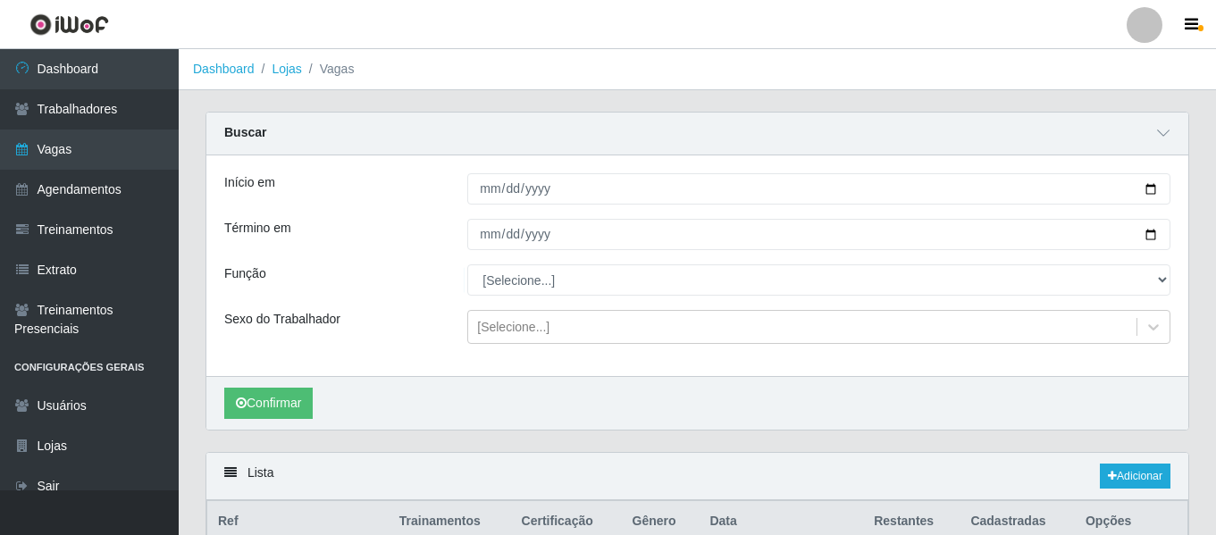
drag, startPoint x: 367, startPoint y: 244, endPoint x: 407, endPoint y: 232, distance: 41.8
click at [367, 244] on div "Término em" at bounding box center [332, 234] width 243 height 31
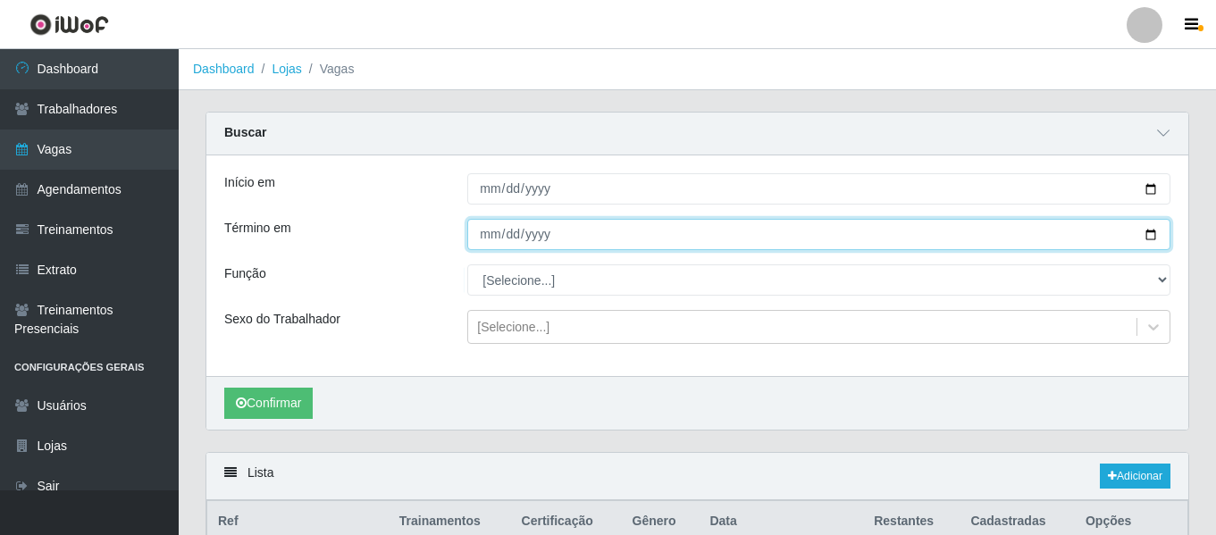
click at [489, 224] on input "[DATE]" at bounding box center [818, 234] width 703 height 31
type input "[DATE]"
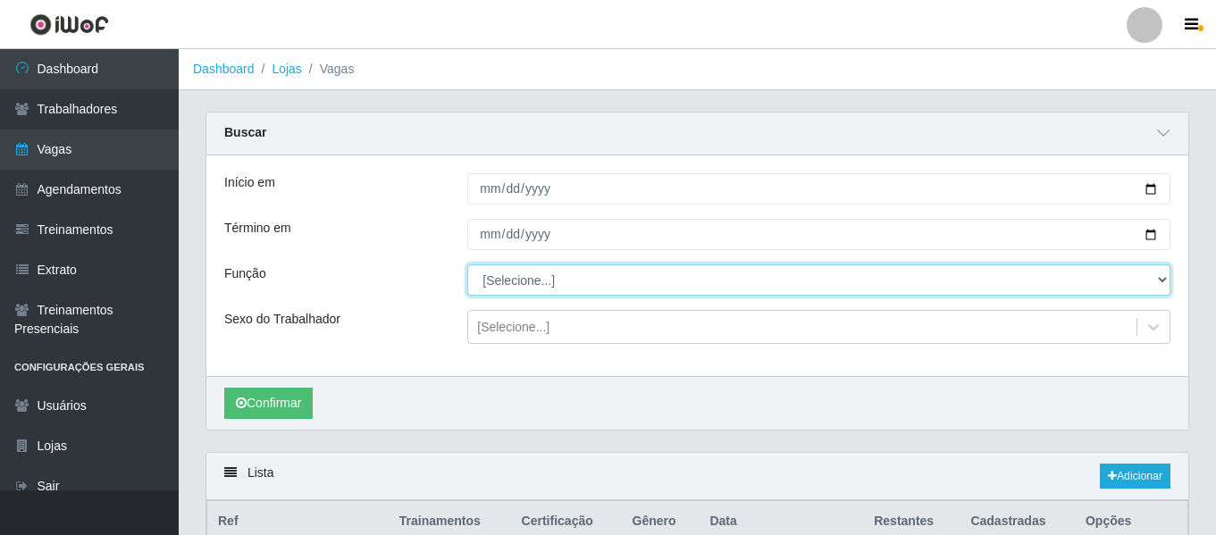
click at [498, 269] on select "[Selecione...] ASG ASG + ASG ++ Embalador Embalador + Embalador ++ Operador de …" at bounding box center [818, 279] width 703 height 31
click at [467, 265] on select "[Selecione...] ASG ASG + ASG ++ Embalador Embalador + Embalador ++ Operador de …" at bounding box center [818, 279] width 703 height 31
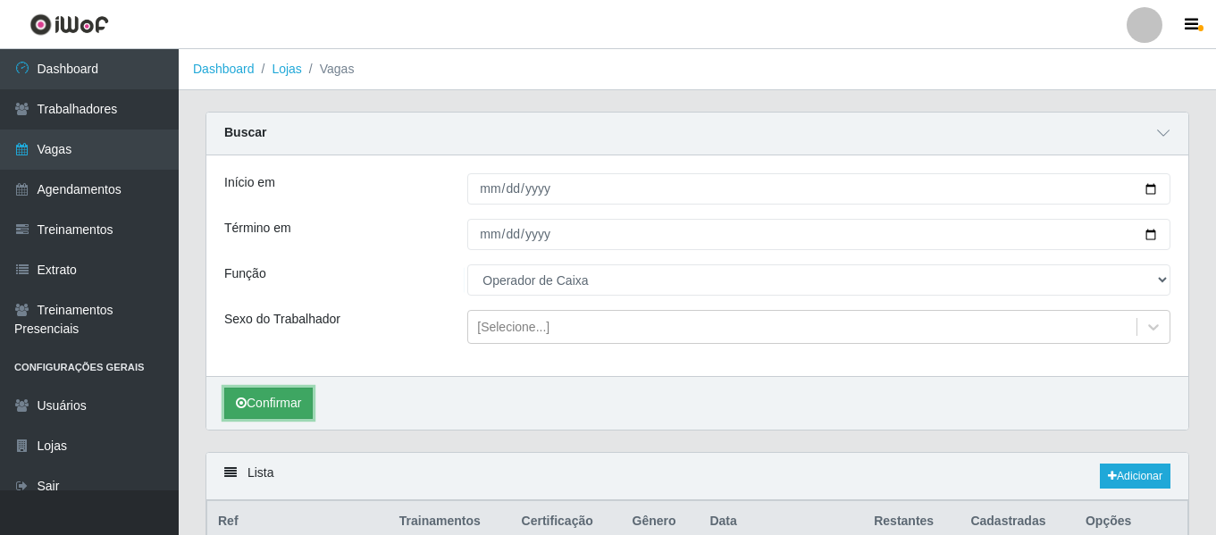
click at [268, 404] on button "Confirmar" at bounding box center [268, 403] width 88 height 31
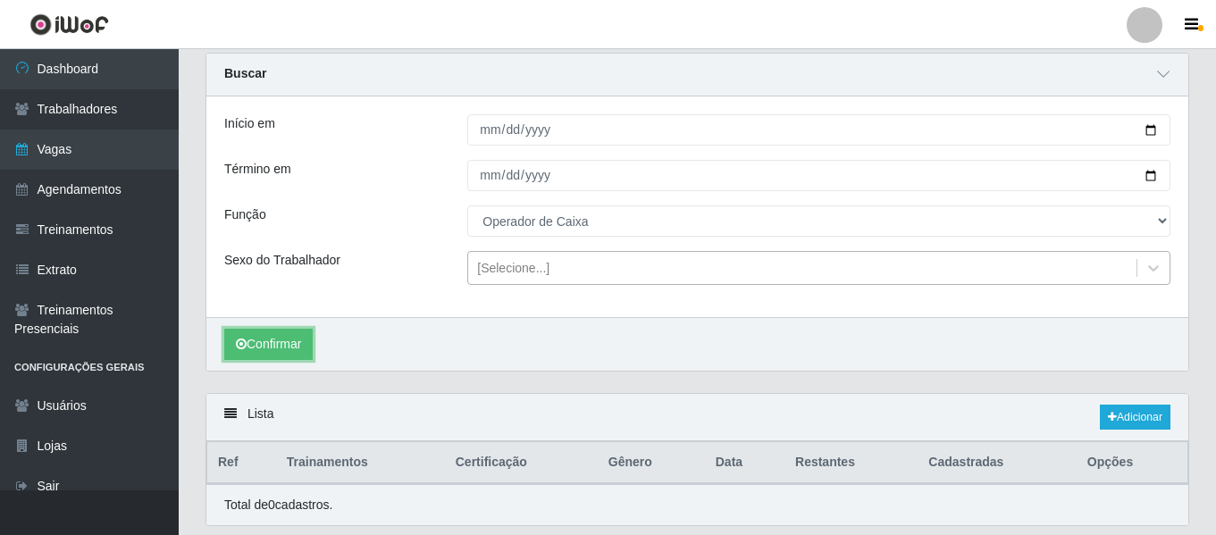
scroll to position [117, 0]
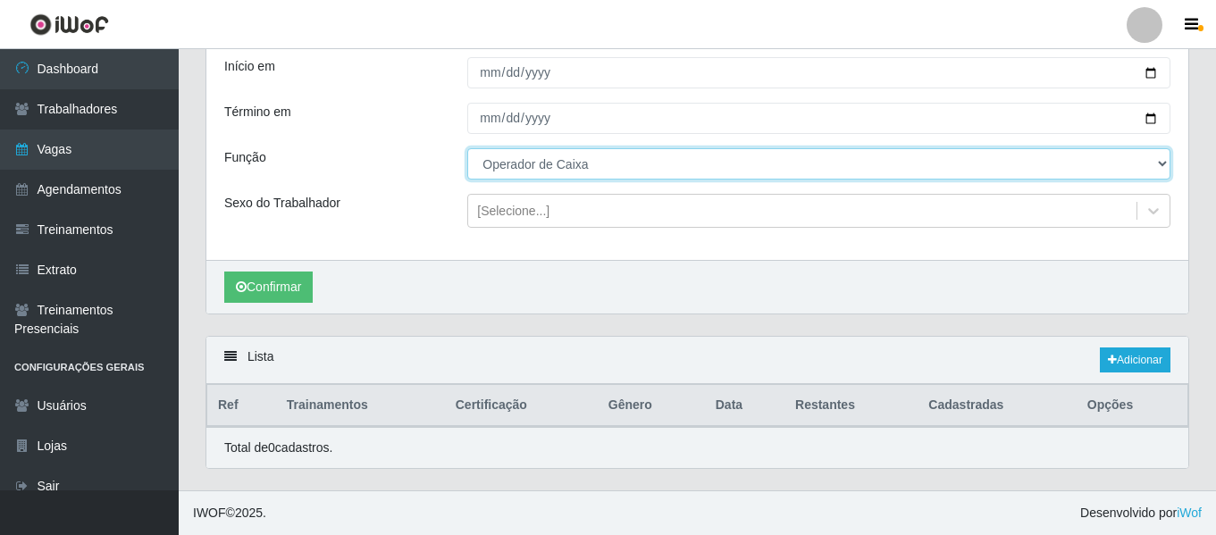
click at [577, 168] on select "[Selecione...] ASG ASG + ASG ++ Embalador Embalador + Embalador ++ Operador de …" at bounding box center [818, 163] width 703 height 31
click at [467, 148] on select "[Selecione...] ASG ASG + ASG ++ Embalador Embalador + Embalador ++ Operador de …" at bounding box center [818, 163] width 703 height 31
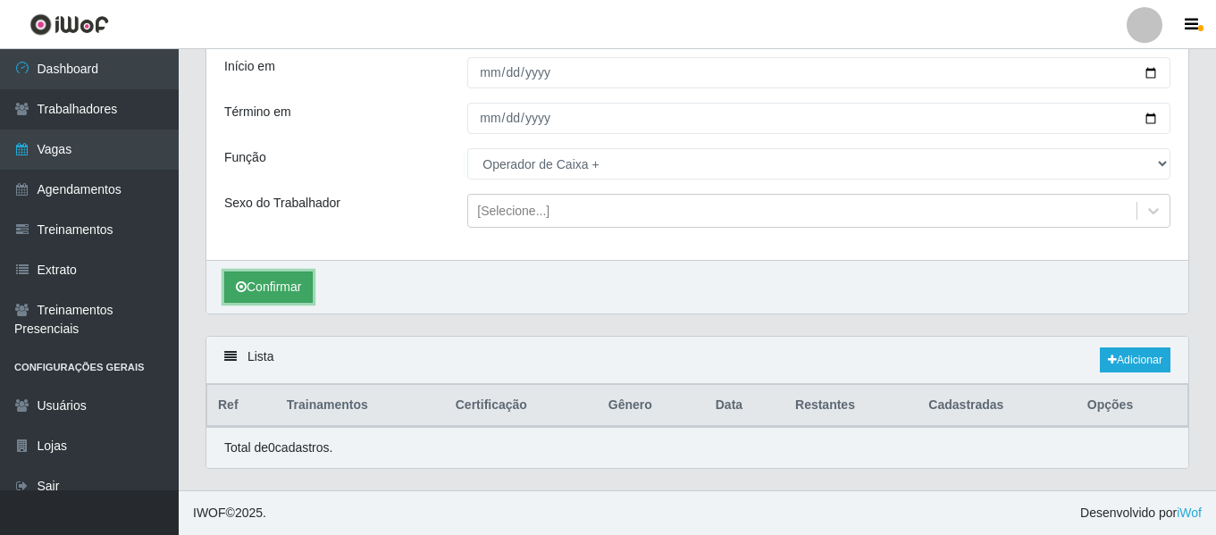
click at [306, 272] on button "Confirmar" at bounding box center [268, 287] width 88 height 31
click at [253, 283] on button "Confirmar" at bounding box center [268, 287] width 88 height 31
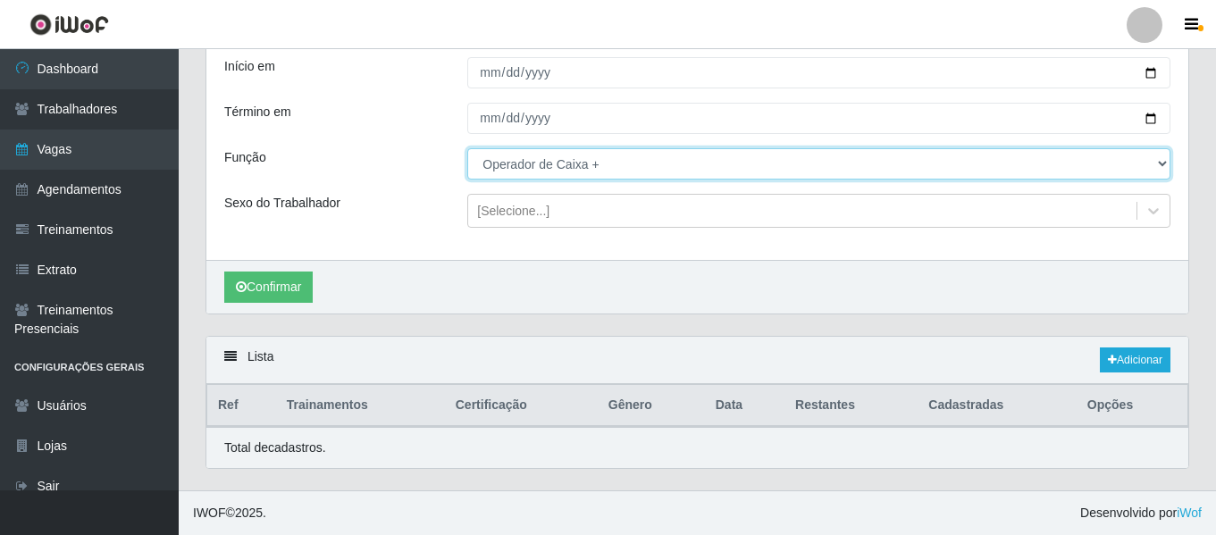
click at [565, 168] on select "[Selecione...] ASG ASG + ASG ++ Embalador Embalador + Embalador ++ Operador de …" at bounding box center [818, 163] width 703 height 31
select select "22"
click at [467, 148] on select "[Selecione...] ASG ASG + ASG ++ Embalador Embalador + Embalador ++ Operador de …" at bounding box center [818, 163] width 703 height 31
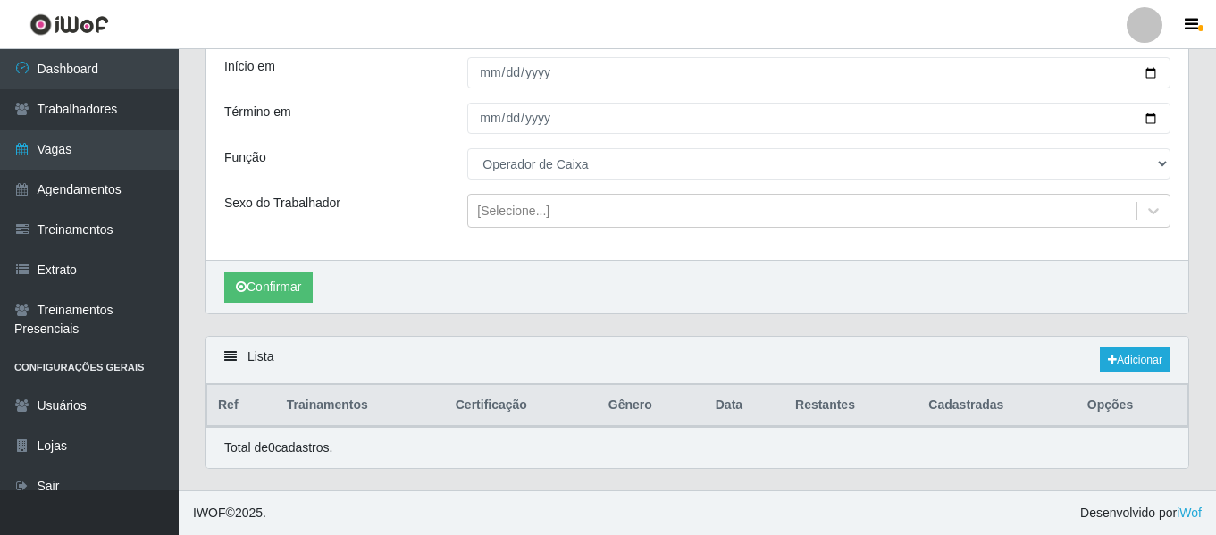
click at [318, 284] on div "Confirmar" at bounding box center [697, 287] width 982 height 54
click at [298, 289] on button "Confirmar" at bounding box center [268, 287] width 88 height 31
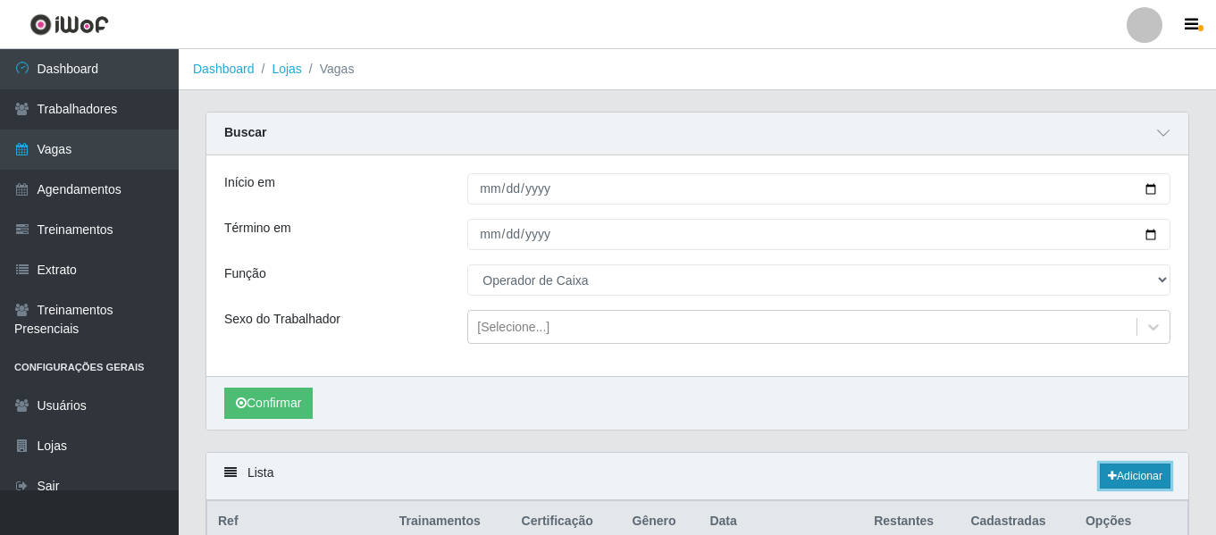
click at [1120, 472] on link "Adicionar" at bounding box center [1135, 476] width 71 height 25
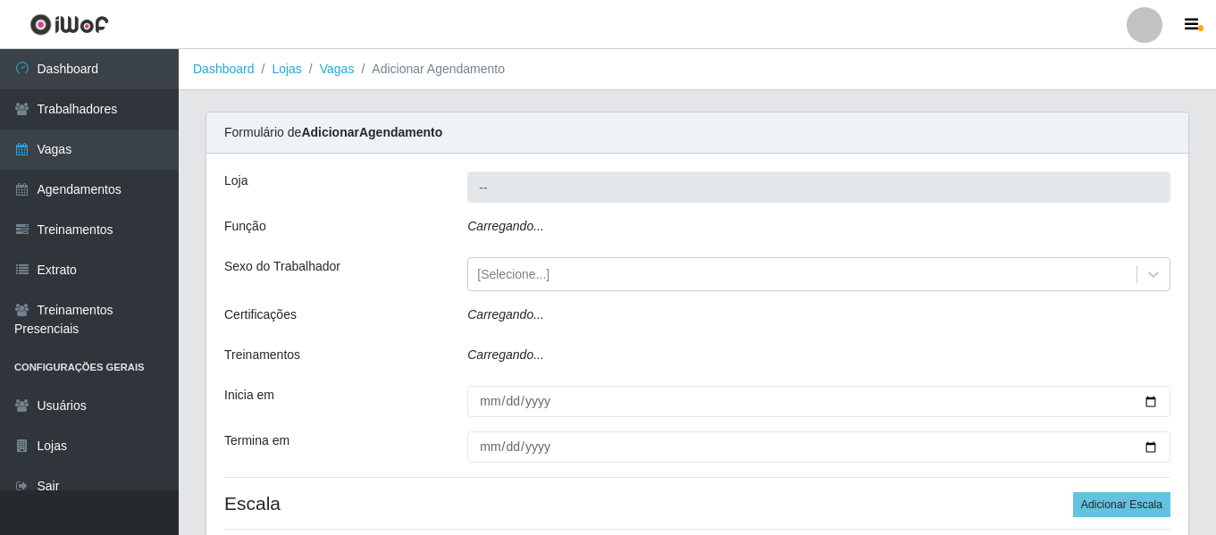
type input "Supermercado Manaira"
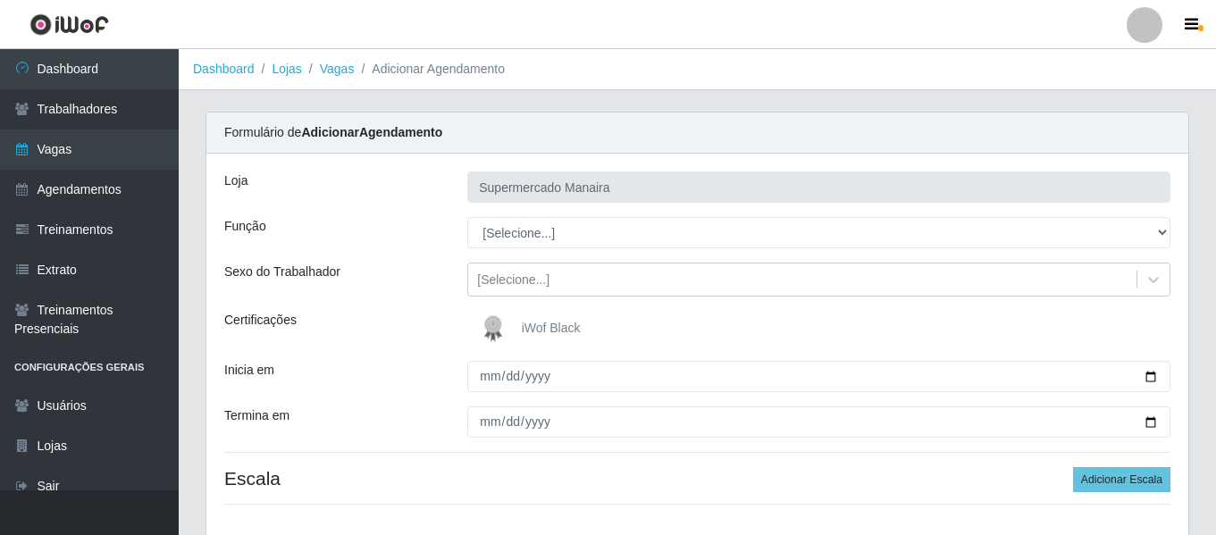
click at [501, 331] on img at bounding box center [496, 329] width 43 height 36
click at [0, 0] on input "iWof Black" at bounding box center [0, 0] width 0 height 0
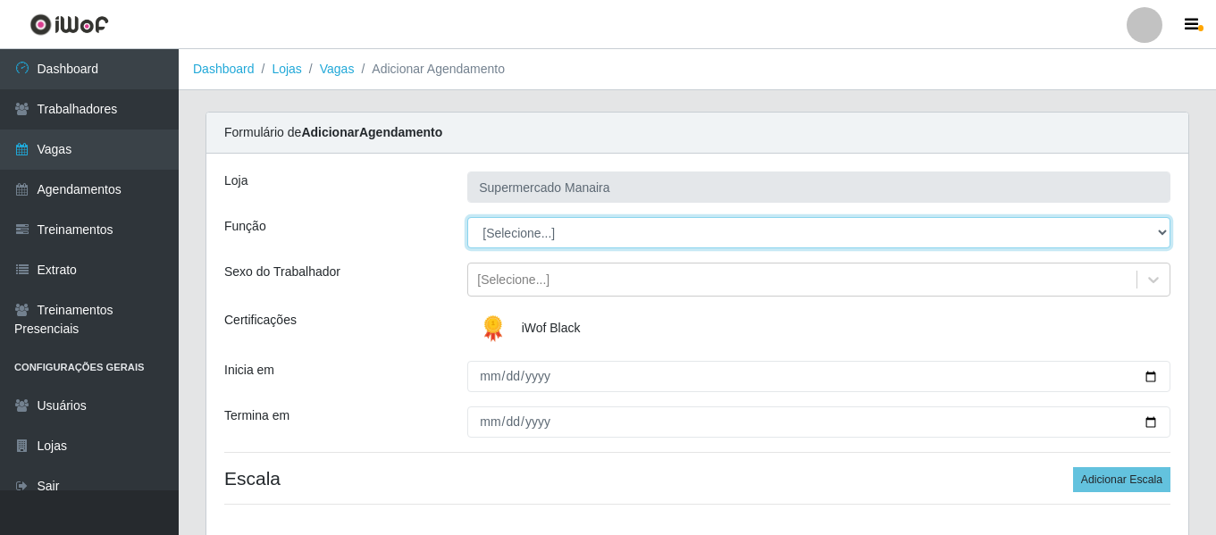
click at [514, 247] on select "[Selecione...] ASG ASG + ASG ++ Embalador Embalador + Embalador ++ Operador de …" at bounding box center [818, 232] width 703 height 31
select select "22"
click at [467, 217] on select "[Selecione...] ASG ASG + ASG ++ Embalador Embalador + Embalador ++ Operador de …" at bounding box center [818, 232] width 703 height 31
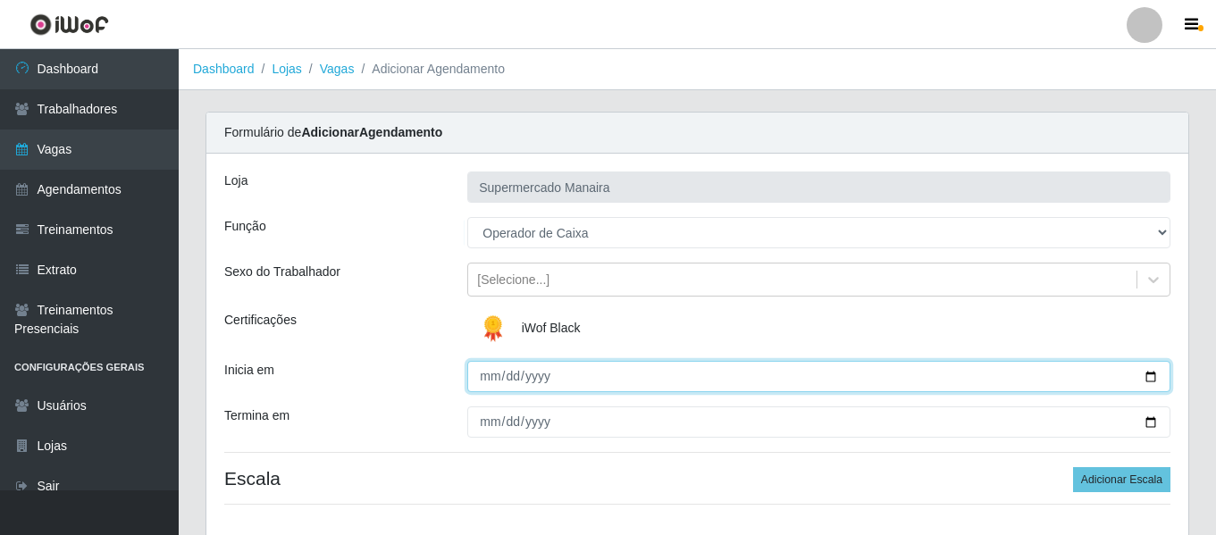
click at [489, 380] on input "Inicia em" at bounding box center [818, 376] width 703 height 31
type input "[DATE]"
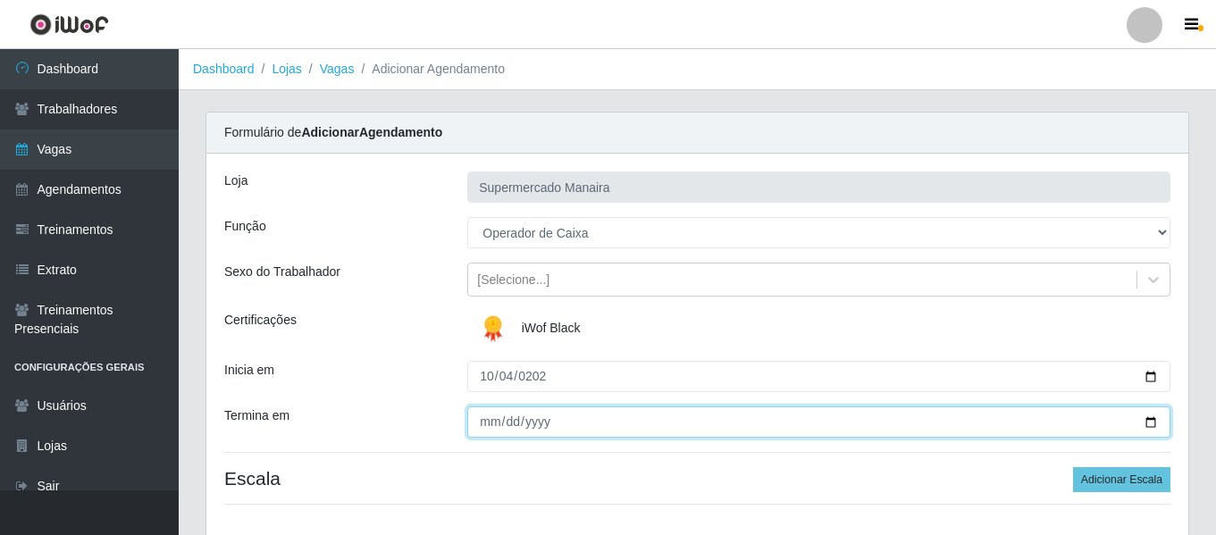
click at [473, 428] on input "Termina em" at bounding box center [818, 421] width 703 height 31
type input "[DATE]"
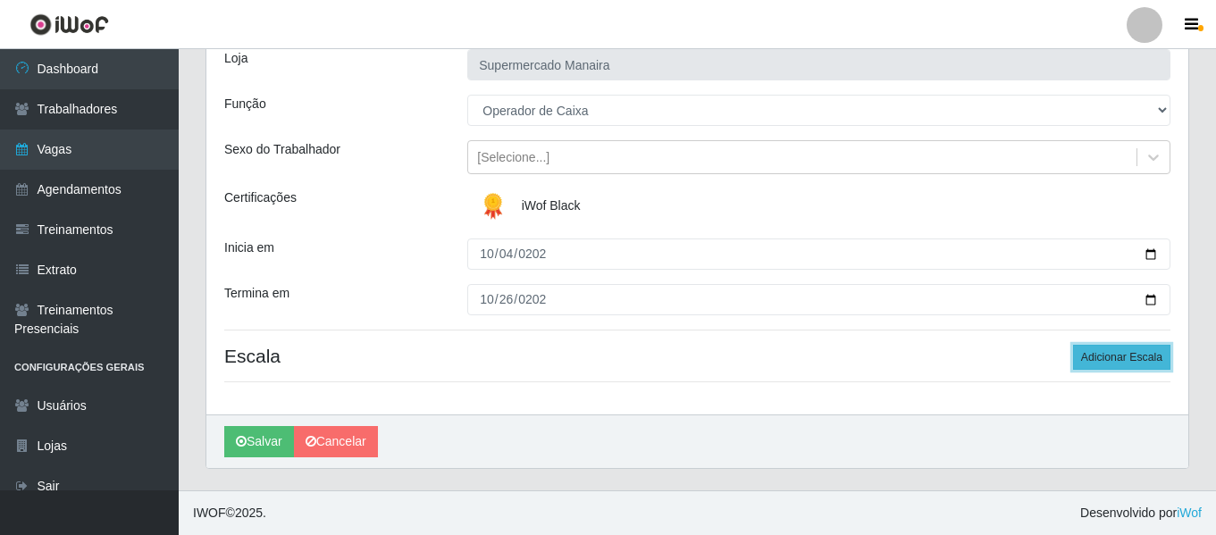
click at [1154, 358] on button "Adicionar Escala" at bounding box center [1121, 357] width 97 height 25
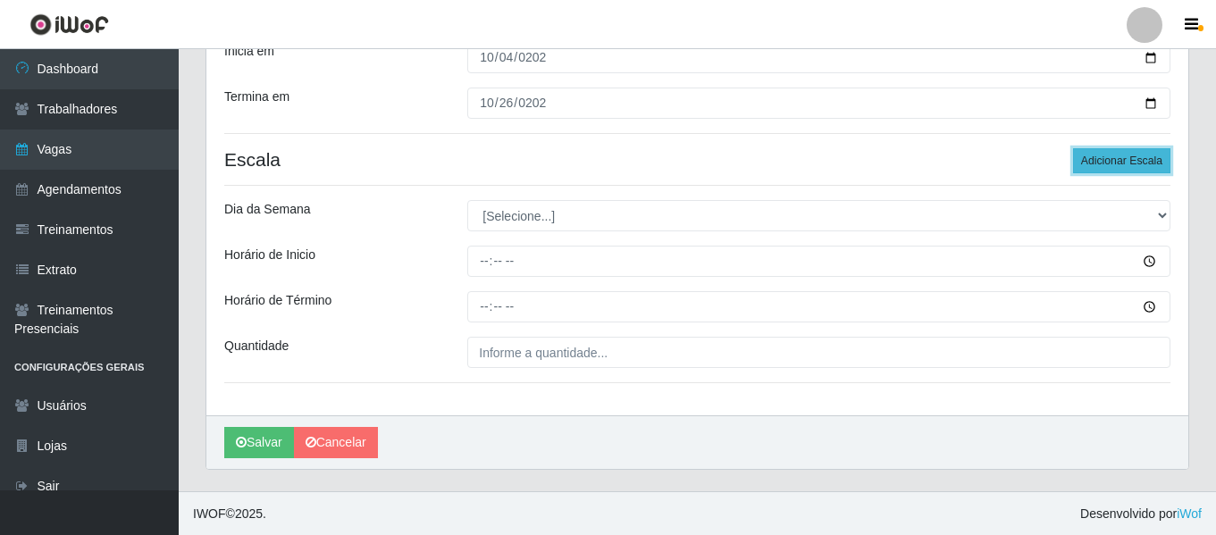
scroll to position [320, 0]
click at [1137, 168] on button "Adicionar Escala" at bounding box center [1121, 159] width 97 height 25
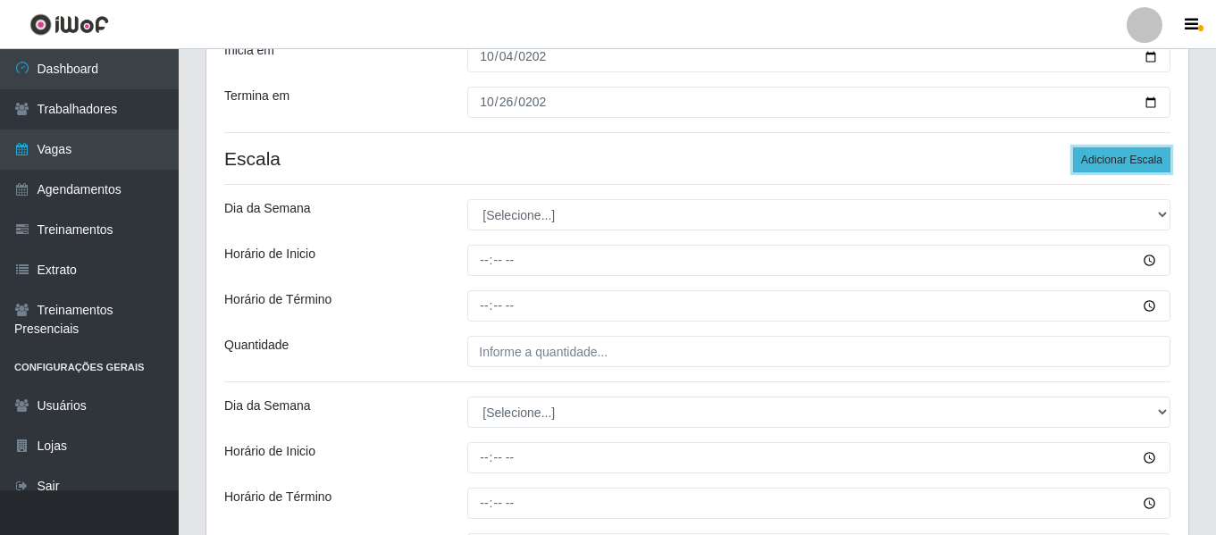
click at [1137, 168] on button "Adicionar Escala" at bounding box center [1121, 159] width 97 height 25
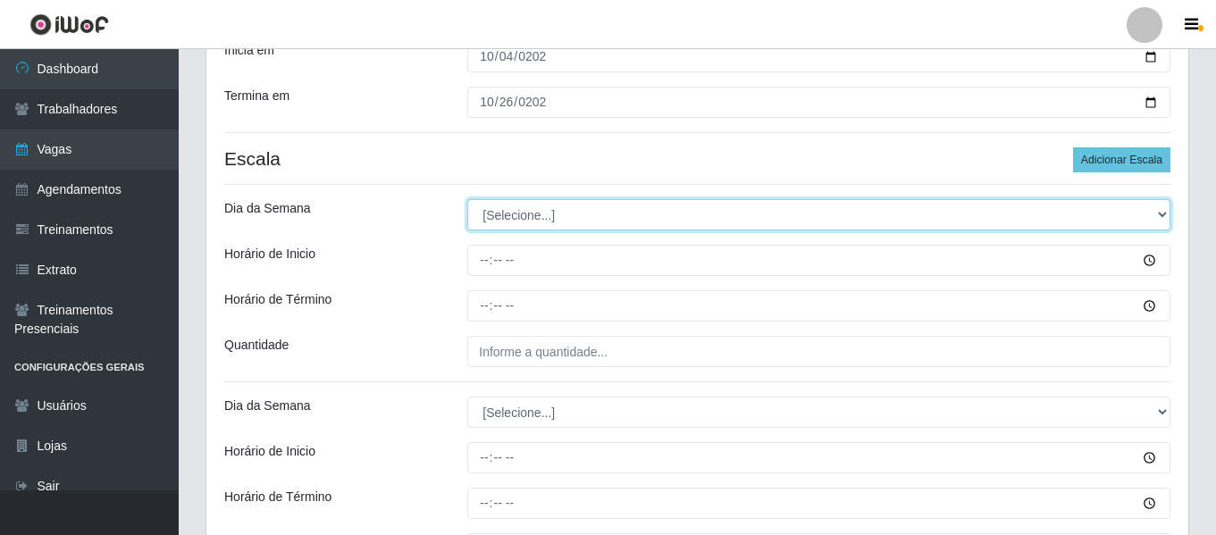
click at [610, 220] on select "[Selecione...] Segunda Terça Quarta Quinta Sexta Sábado Domingo" at bounding box center [818, 214] width 703 height 31
select select "6"
click at [467, 199] on select "[Selecione...] Segunda Terça Quarta Quinta Sexta Sábado Domingo" at bounding box center [818, 214] width 703 height 31
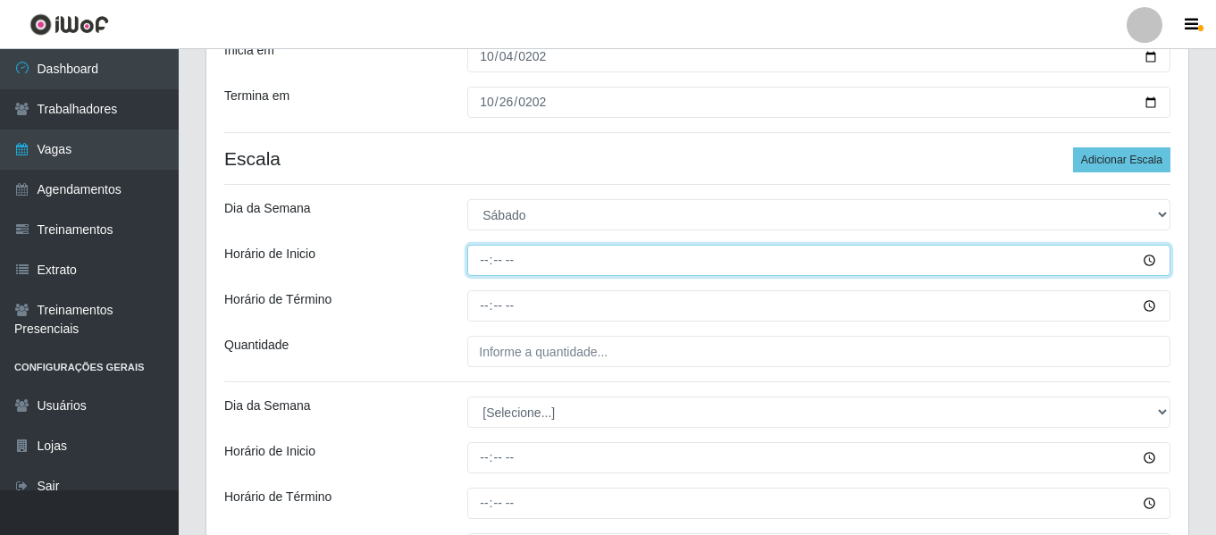
click at [473, 255] on input "Horário de Inicio" at bounding box center [818, 260] width 703 height 31
type input "07:00"
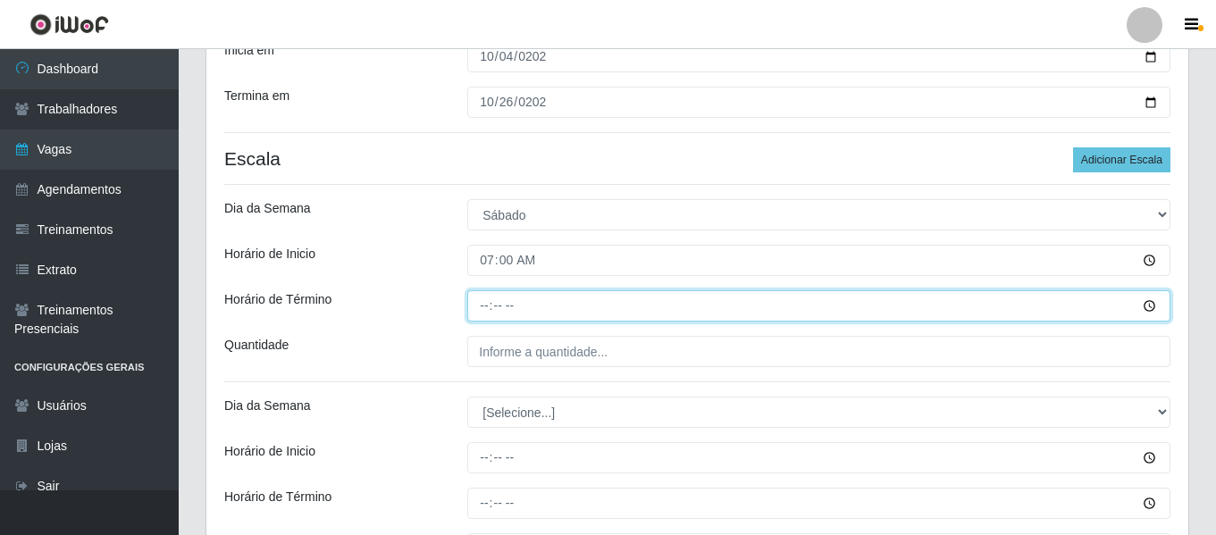
click at [468, 297] on input "Horário de Término" at bounding box center [818, 305] width 703 height 31
type input "13:00"
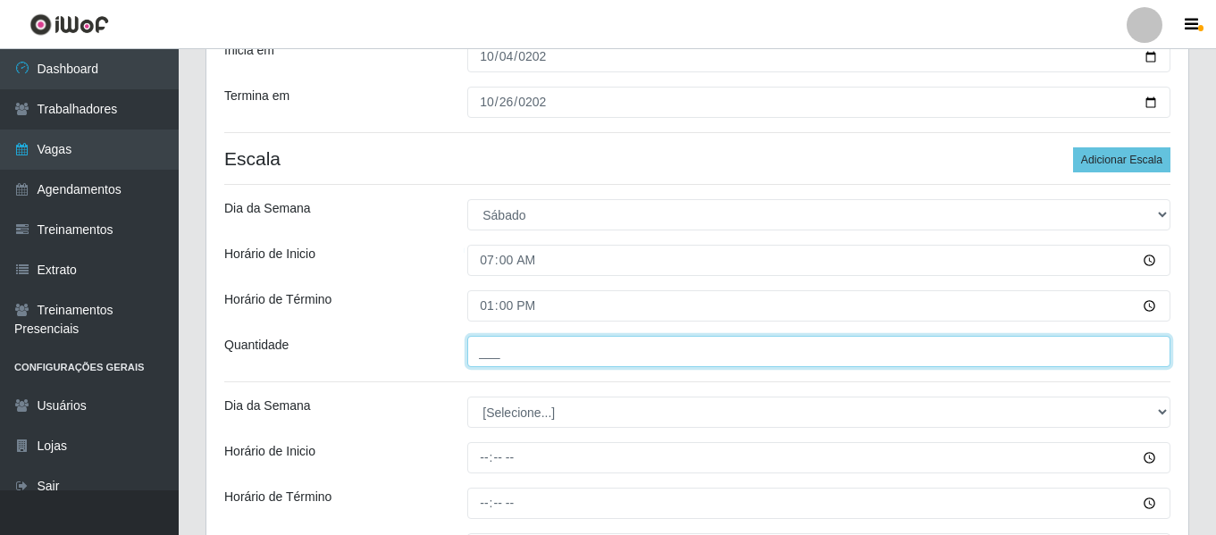
click at [491, 344] on input "___" at bounding box center [818, 351] width 703 height 31
type input "4__"
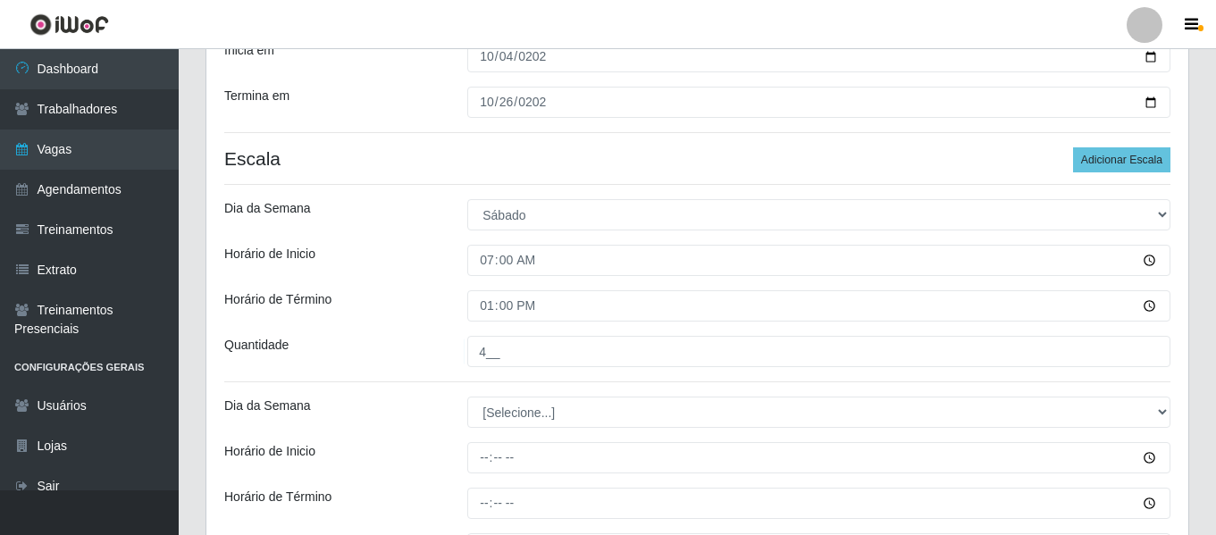
click at [444, 269] on div "Horário de Inicio" at bounding box center [332, 260] width 243 height 31
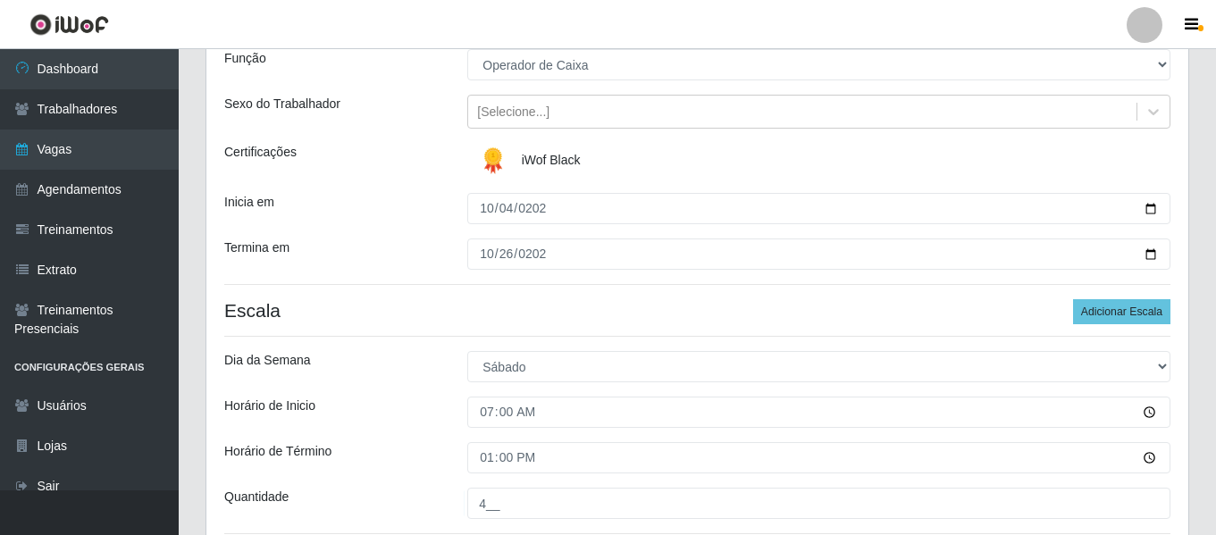
scroll to position [0, 0]
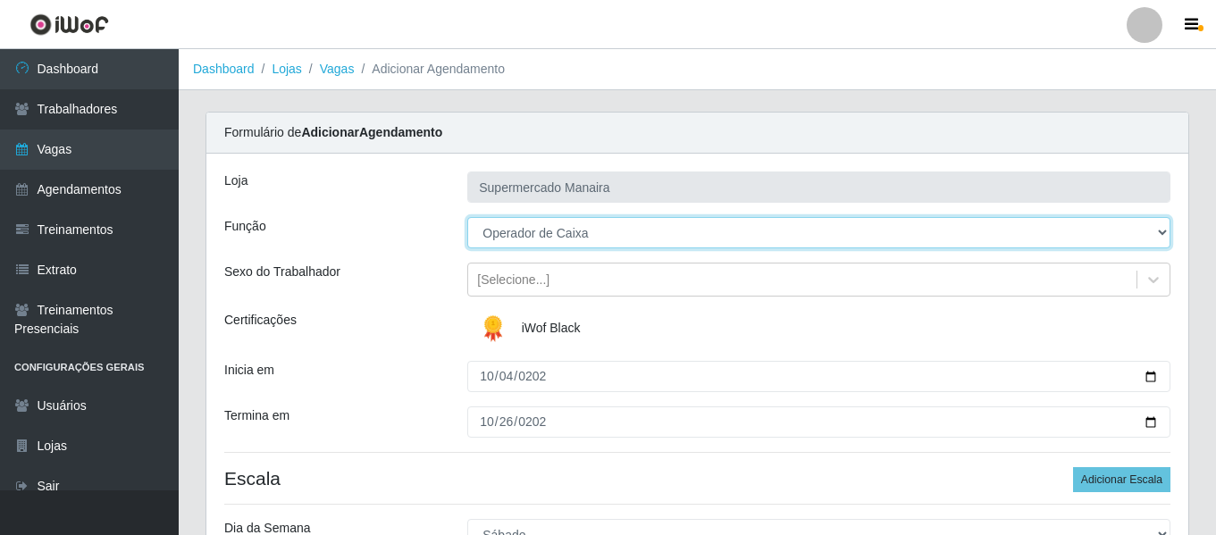
click at [529, 221] on select "[Selecione...] ASG ASG + ASG ++ Embalador Embalador + Embalador ++ Operador de …" at bounding box center [818, 232] width 703 height 31
select select "72"
click at [467, 217] on select "[Selecione...] ASG ASG + ASG ++ Embalador Embalador + Embalador ++ Operador de …" at bounding box center [818, 232] width 703 height 31
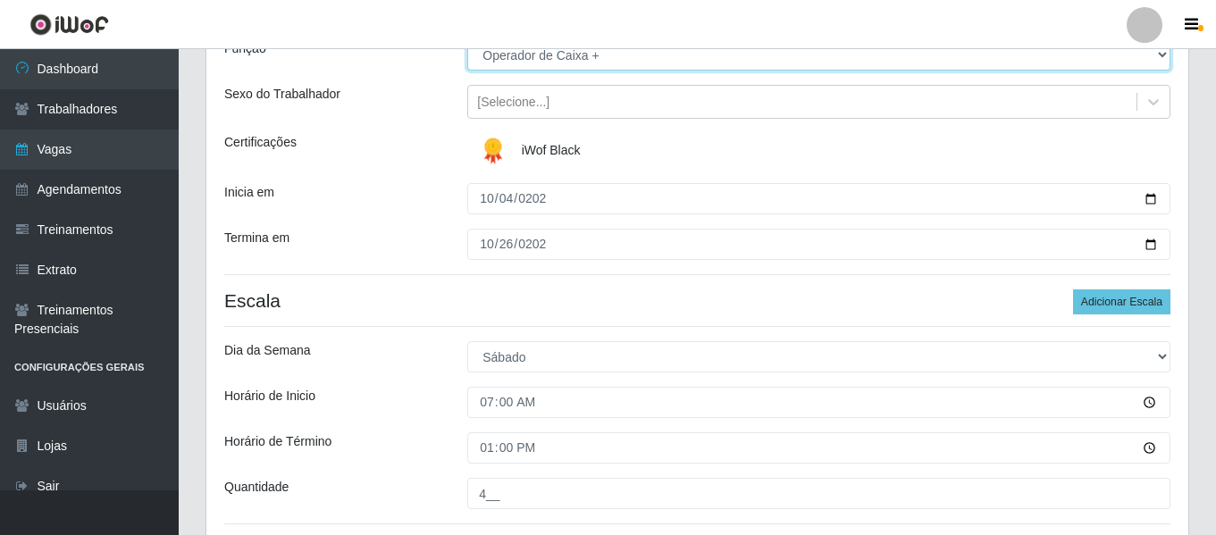
scroll to position [536, 0]
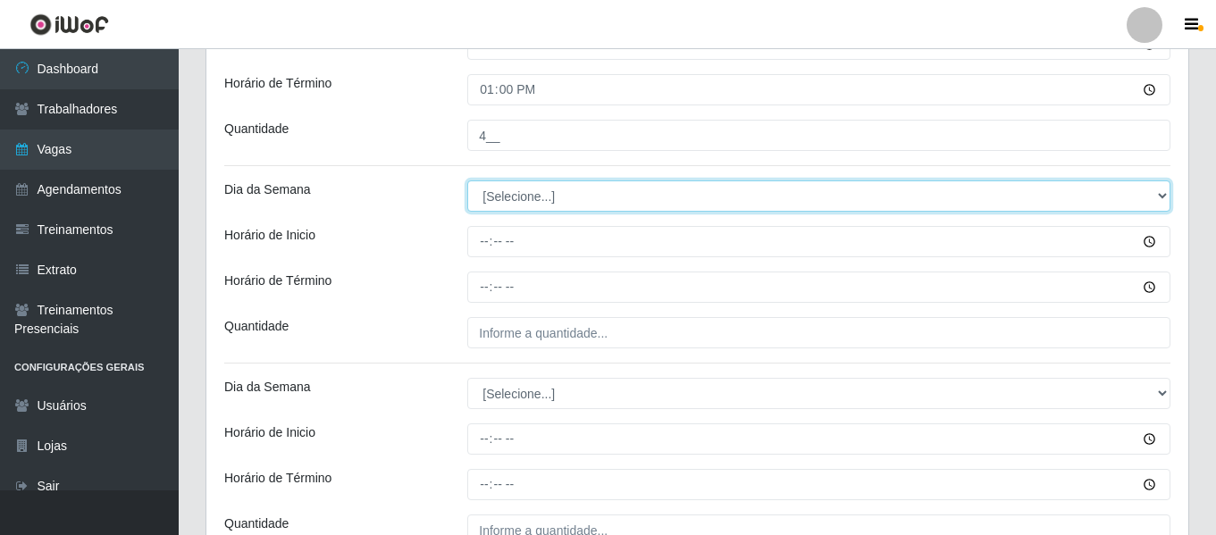
click at [515, 197] on select "[Selecione...] Segunda Terça Quarta Quinta Sexta Sábado Domingo" at bounding box center [818, 195] width 703 height 31
select select "6"
click at [467, 180] on select "[Selecione...] Segunda Terça Quarta Quinta Sexta Sábado Domingo" at bounding box center [818, 195] width 703 height 31
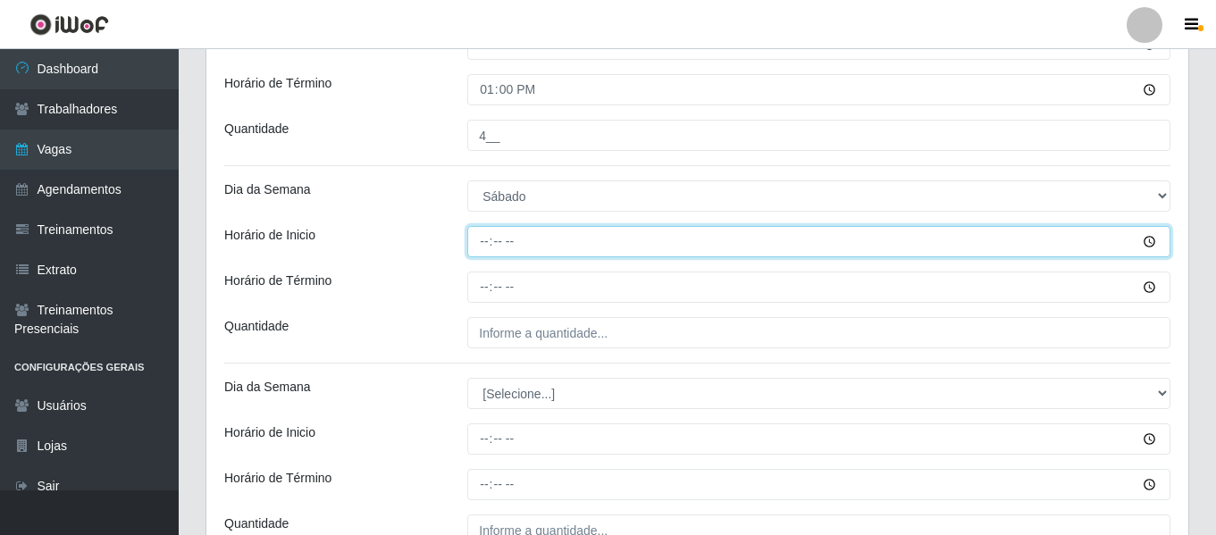
click at [480, 244] on input "Horário de Inicio" at bounding box center [818, 241] width 703 height 31
type input "16:00"
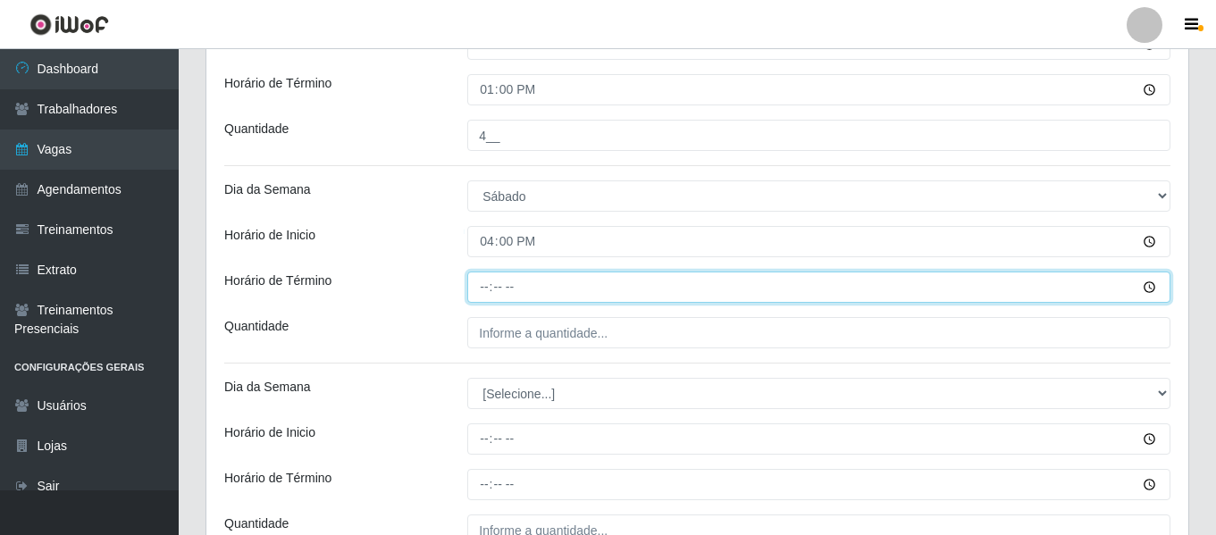
click at [478, 289] on input "Horário de Término" at bounding box center [818, 287] width 703 height 31
type input "22:00"
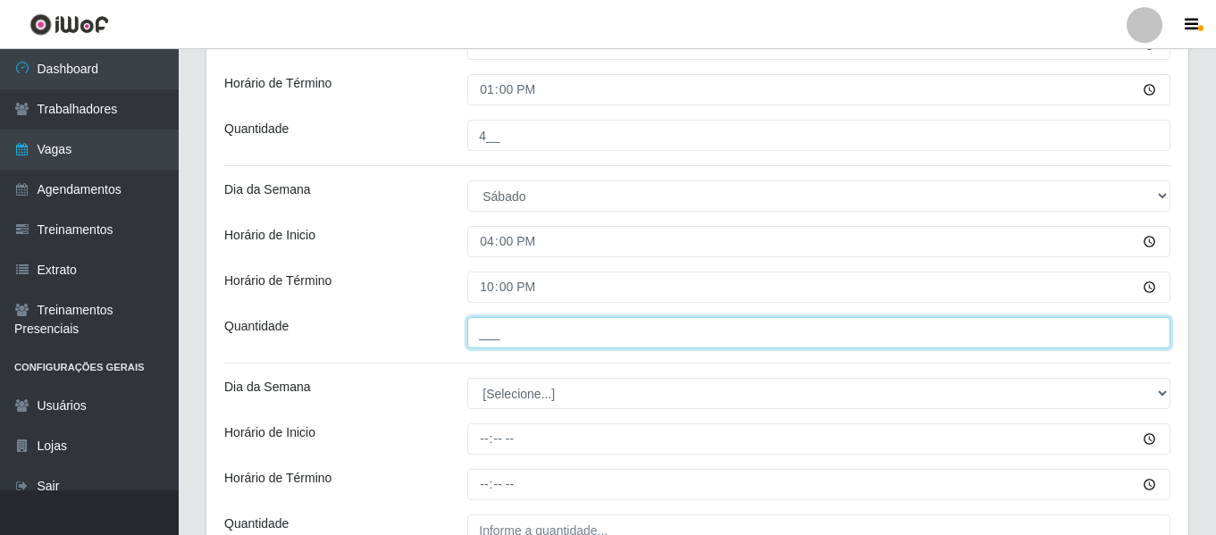
click at [567, 336] on input "___" at bounding box center [818, 332] width 703 height 31
type input "4__"
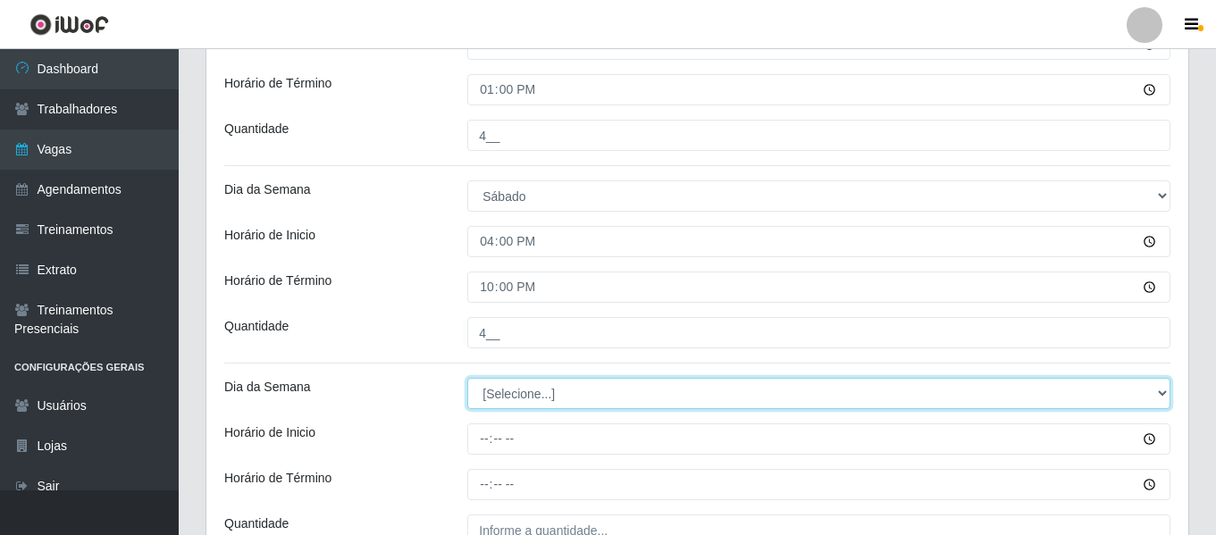
click at [487, 392] on select "[Selecione...] Segunda Terça Quarta Quinta Sexta Sábado Domingo" at bounding box center [818, 393] width 703 height 31
select select "0"
click at [467, 378] on select "[Selecione...] Segunda Terça Quarta Quinta Sexta Sábado Domingo" at bounding box center [818, 393] width 703 height 31
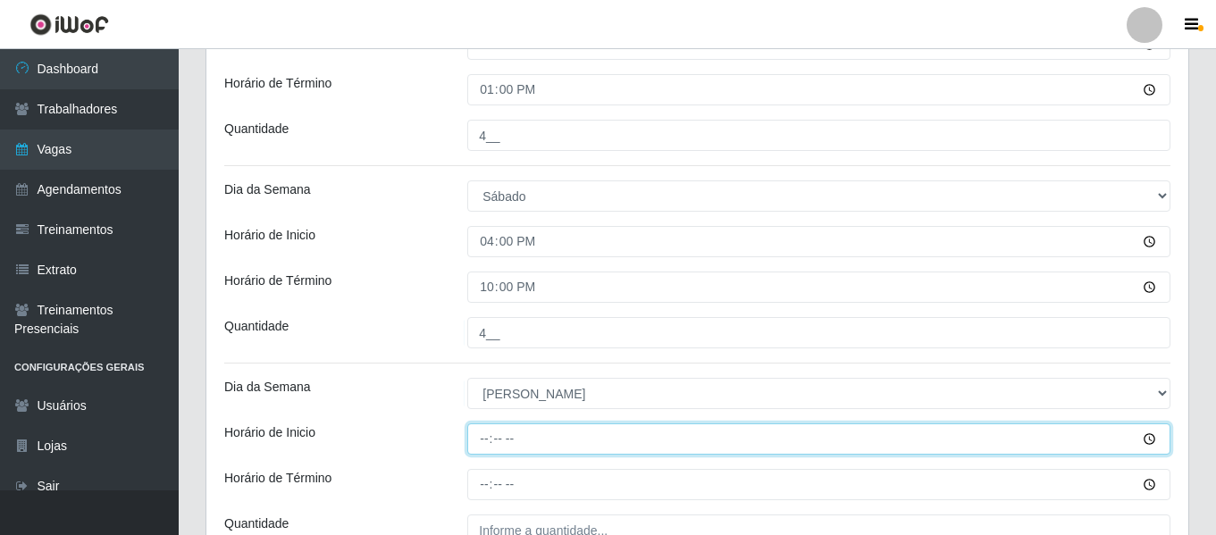
click at [484, 431] on input "Horário de Inicio" at bounding box center [818, 438] width 703 height 31
type input "07:00"
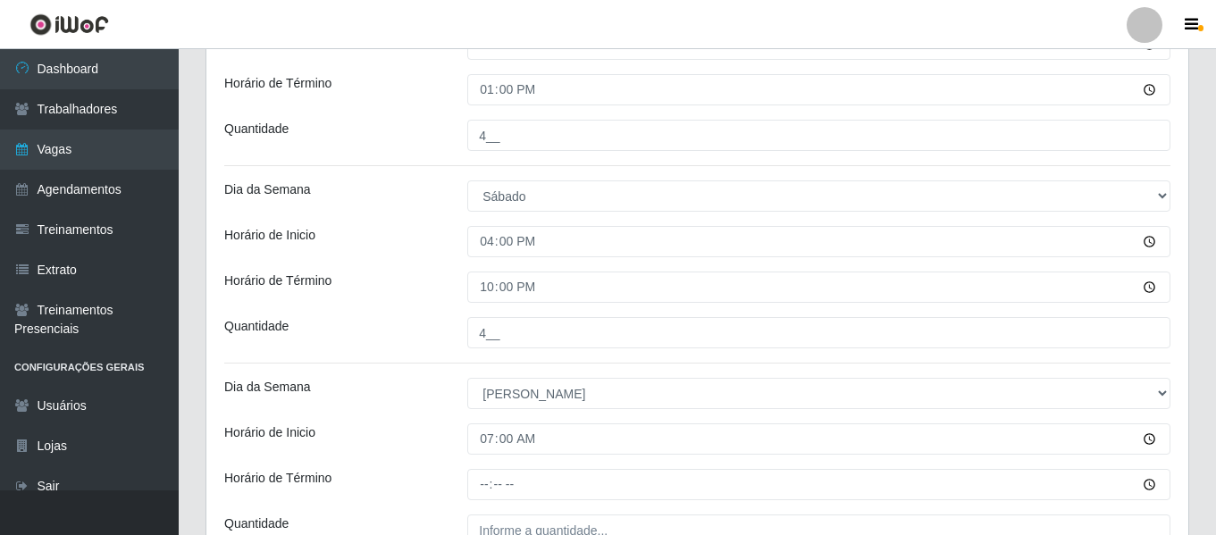
click at [454, 495] on div at bounding box center [819, 484] width 730 height 31
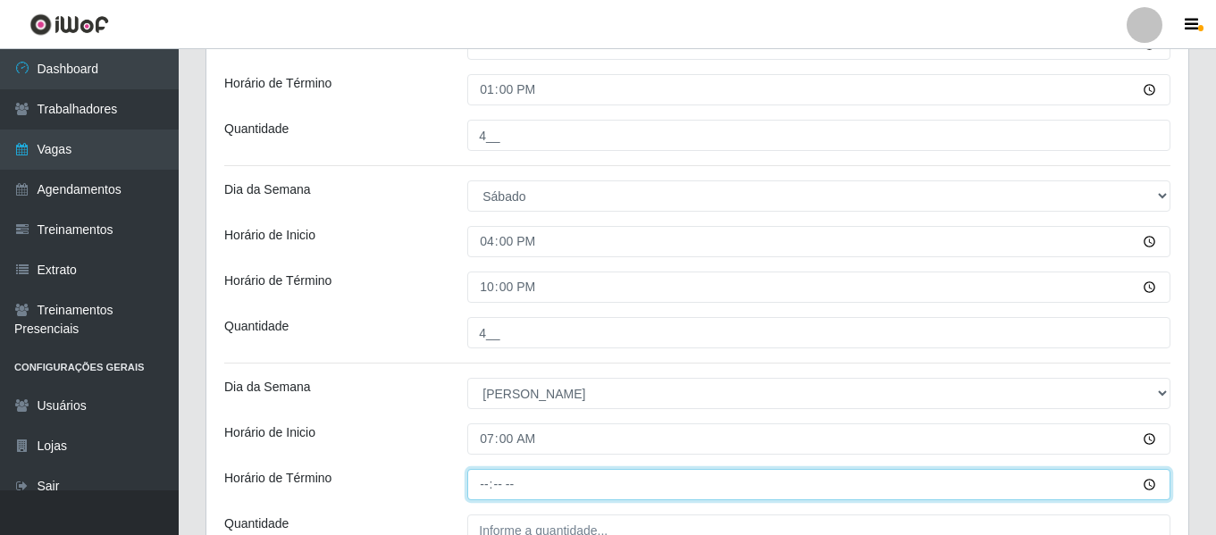
click at [477, 485] on input "Horário de Término" at bounding box center [818, 484] width 703 height 31
type input "13:00"
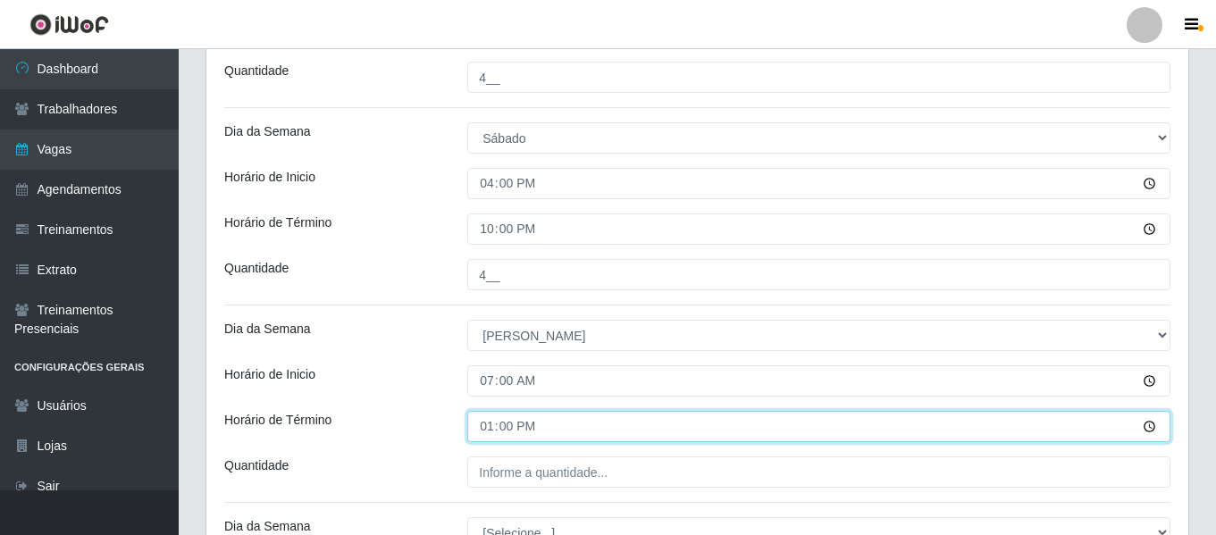
scroll to position [625, 0]
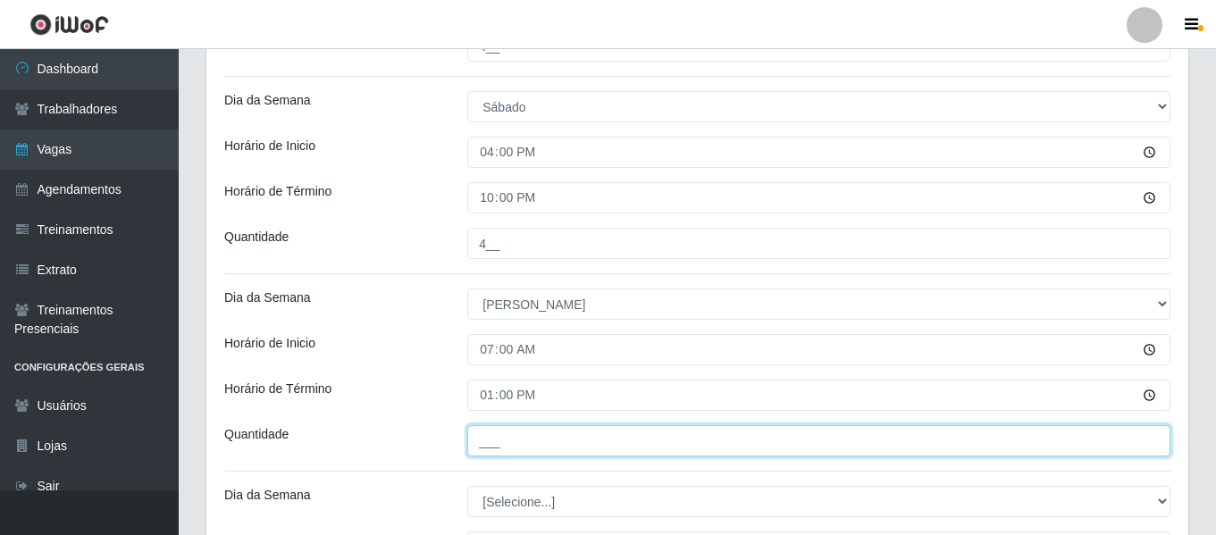
click at [503, 452] on input "___" at bounding box center [818, 440] width 703 height 31
type input "4__"
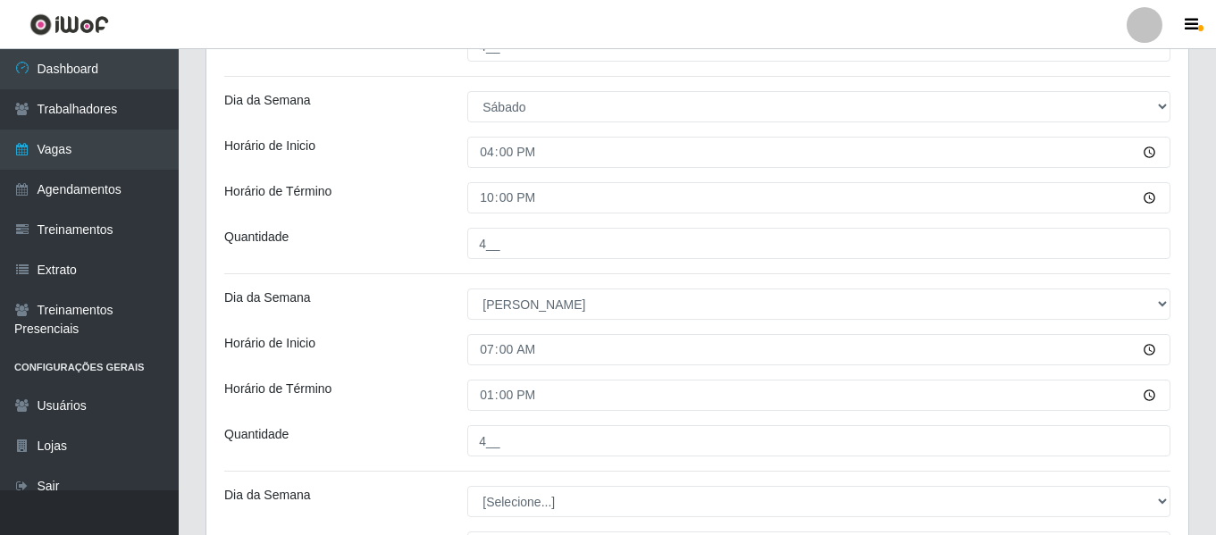
click at [394, 431] on div "Quantidade" at bounding box center [332, 440] width 243 height 31
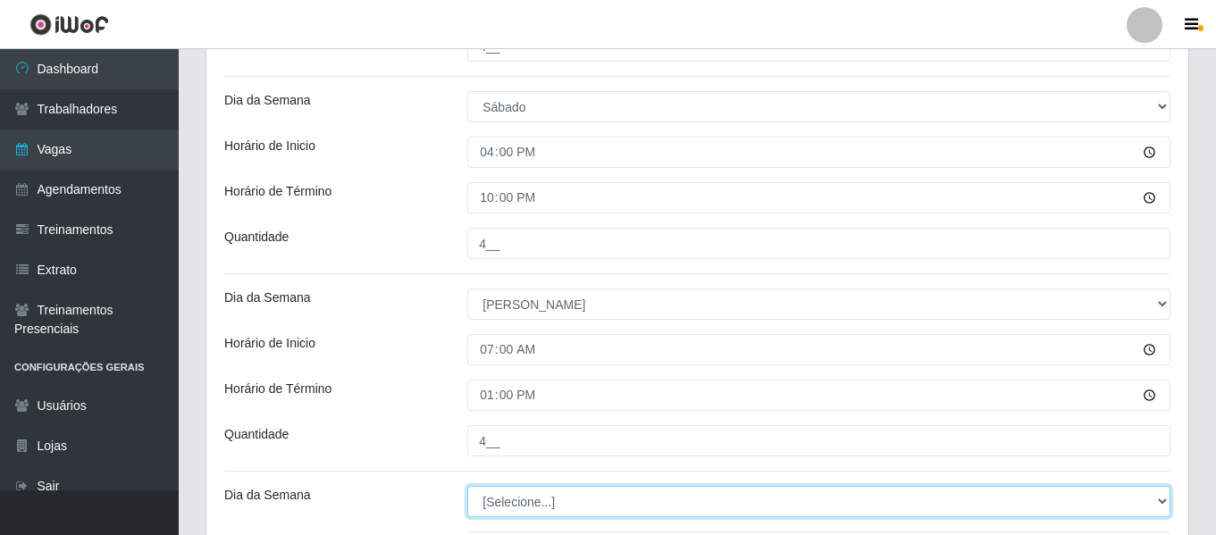
click at [537, 501] on select "[Selecione...] Segunda Terça Quarta Quinta Sexta Sábado Domingo" at bounding box center [818, 501] width 703 height 31
select select "0"
click at [467, 486] on select "[Selecione...] Segunda Terça Quarta Quinta Sexta Sábado Domingo" at bounding box center [818, 501] width 703 height 31
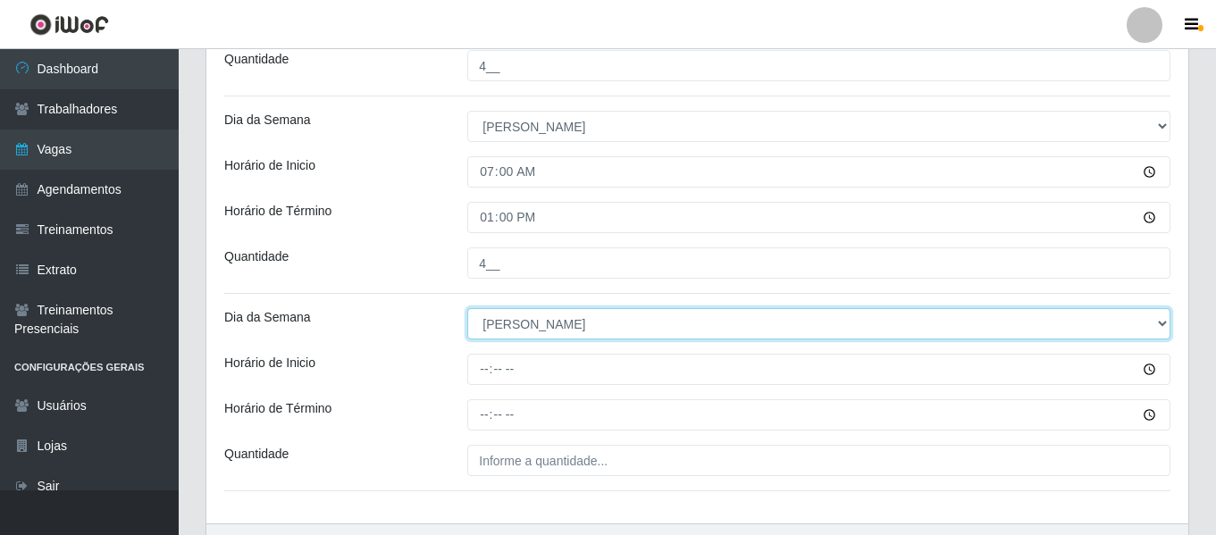
scroll to position [804, 0]
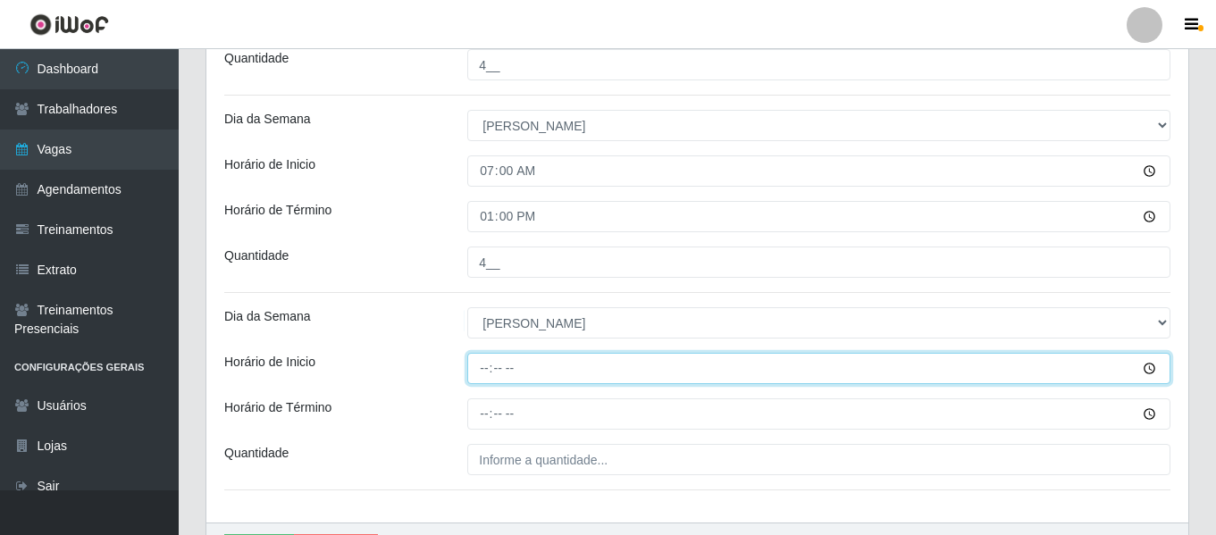
click at [482, 368] on input "Horário de Inicio" at bounding box center [818, 368] width 703 height 31
type input "15:00"
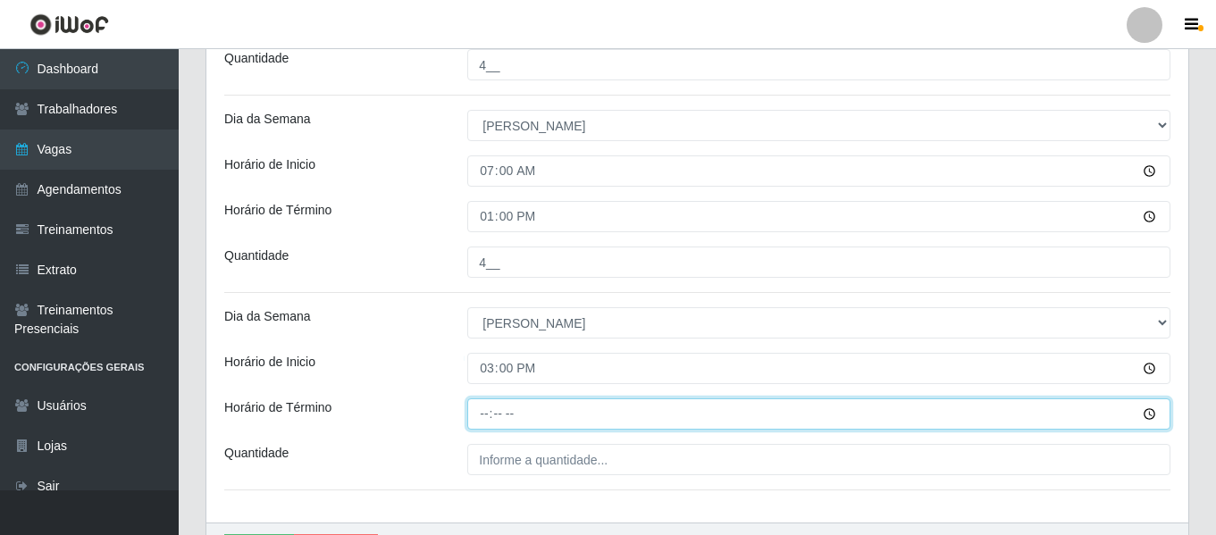
click at [491, 411] on input "Horário de Término" at bounding box center [818, 413] width 703 height 31
type input "21:00"
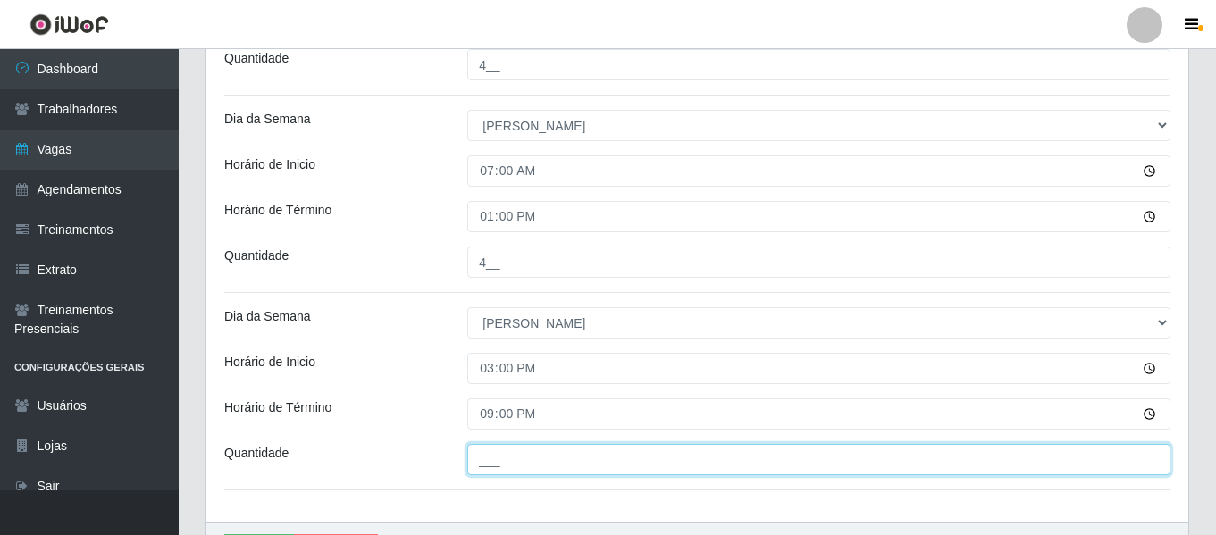
click at [498, 453] on input "___" at bounding box center [818, 459] width 703 height 31
type input "4__"
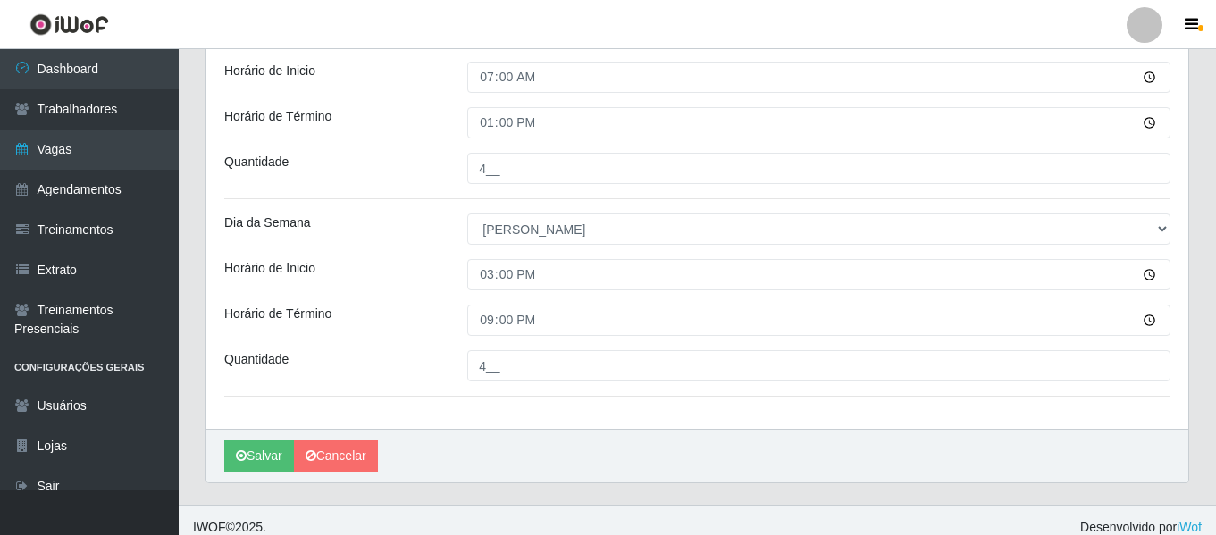
scroll to position [912, 0]
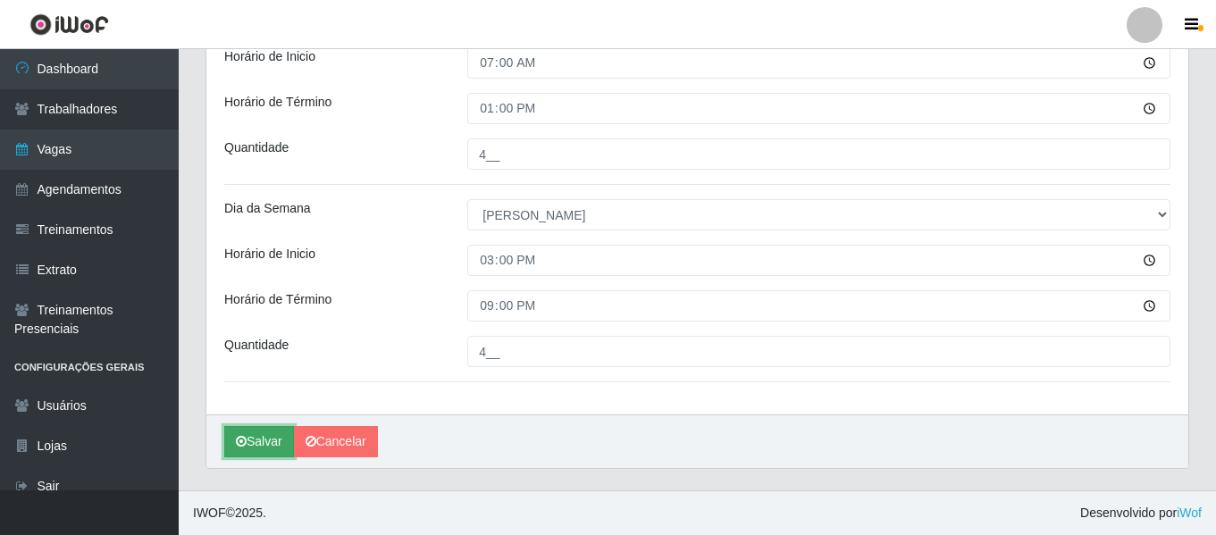
click at [256, 433] on button "Salvar" at bounding box center [259, 441] width 70 height 31
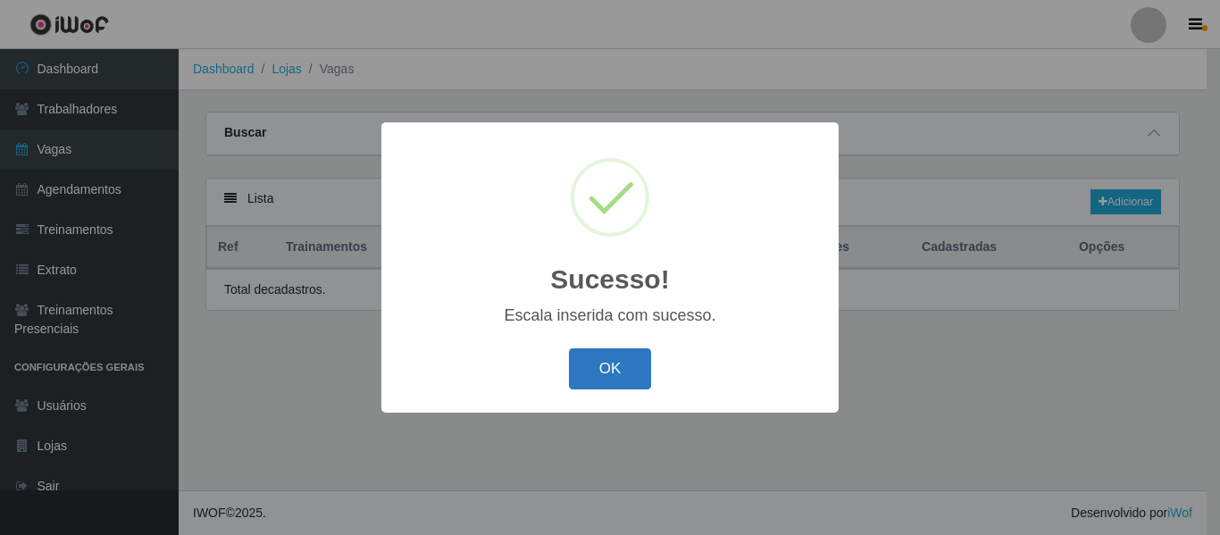
click at [598, 369] on button "OK" at bounding box center [610, 369] width 83 height 42
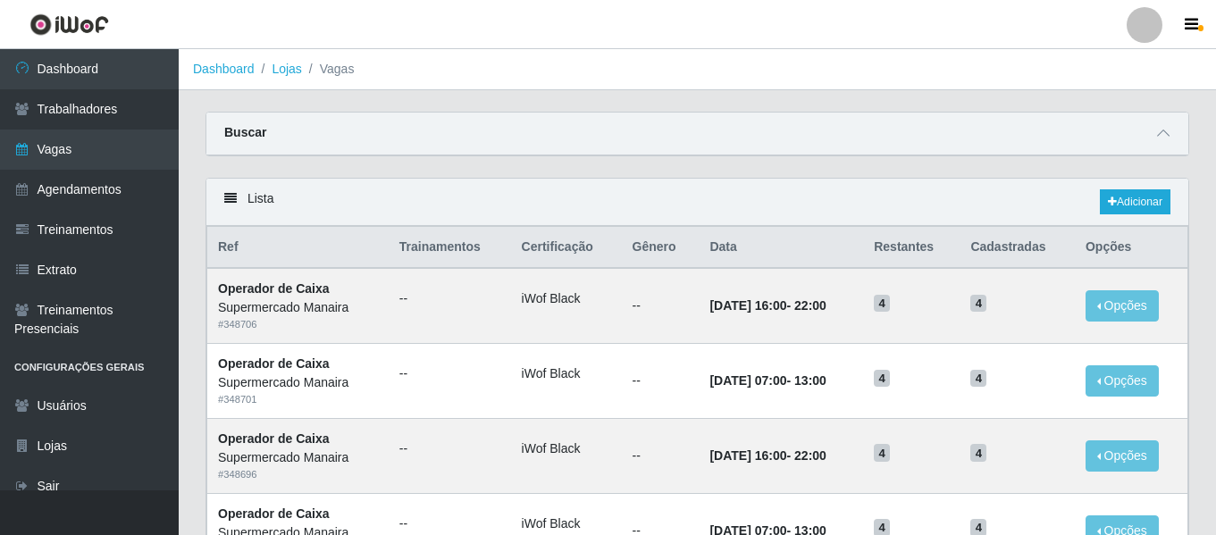
click at [1151, 133] on div "Buscar" at bounding box center [697, 134] width 982 height 43
click at [1174, 136] on div "Buscar" at bounding box center [697, 134] width 982 height 43
click at [1160, 136] on icon at bounding box center [1163, 133] width 13 height 13
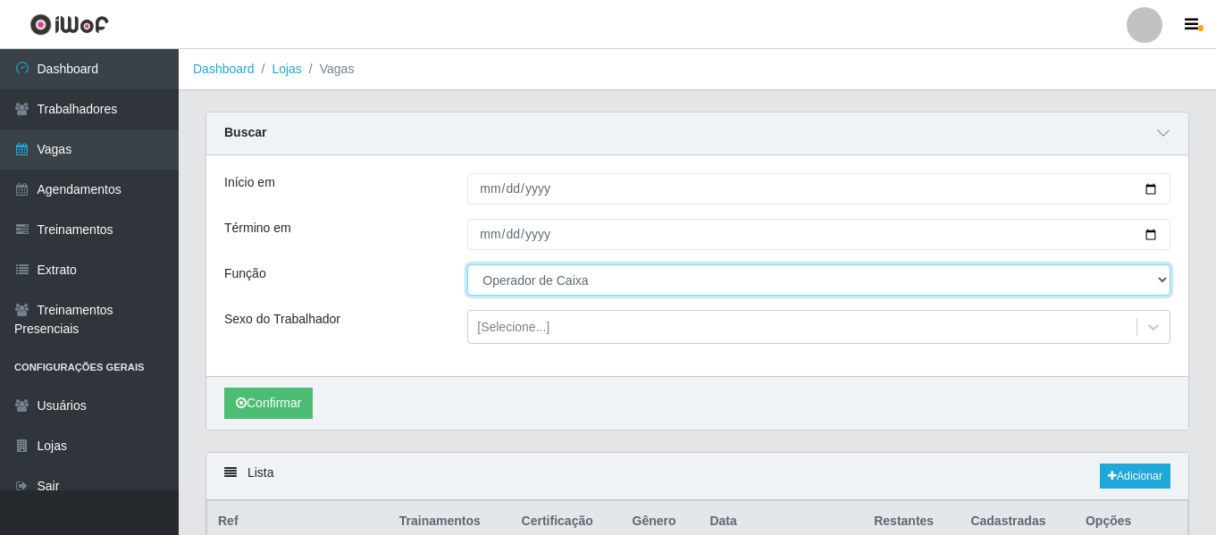
click at [532, 283] on select "[Selecione...] ASG ASG + ASG ++ Embalador Embalador + Embalador ++ Operador de …" at bounding box center [818, 279] width 703 height 31
select select "107"
click at [467, 265] on select "[Selecione...] ASG ASG + ASG ++ Embalador Embalador + Embalador ++ Operador de …" at bounding box center [818, 279] width 703 height 31
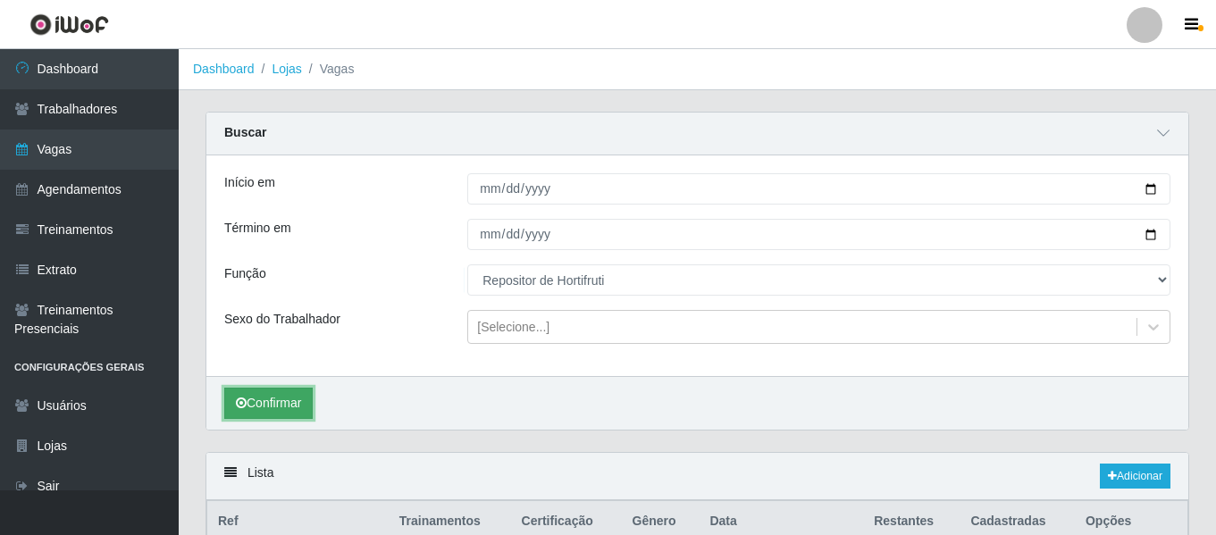
click at [293, 403] on button "Confirmar" at bounding box center [268, 403] width 88 height 31
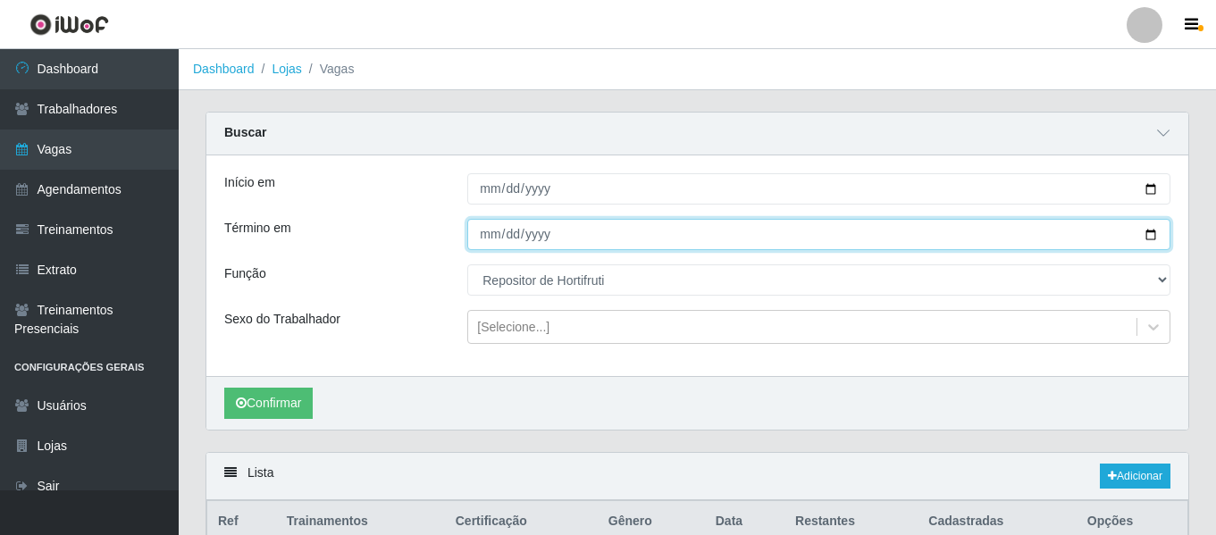
click at [509, 238] on input "[DATE]" at bounding box center [818, 234] width 703 height 31
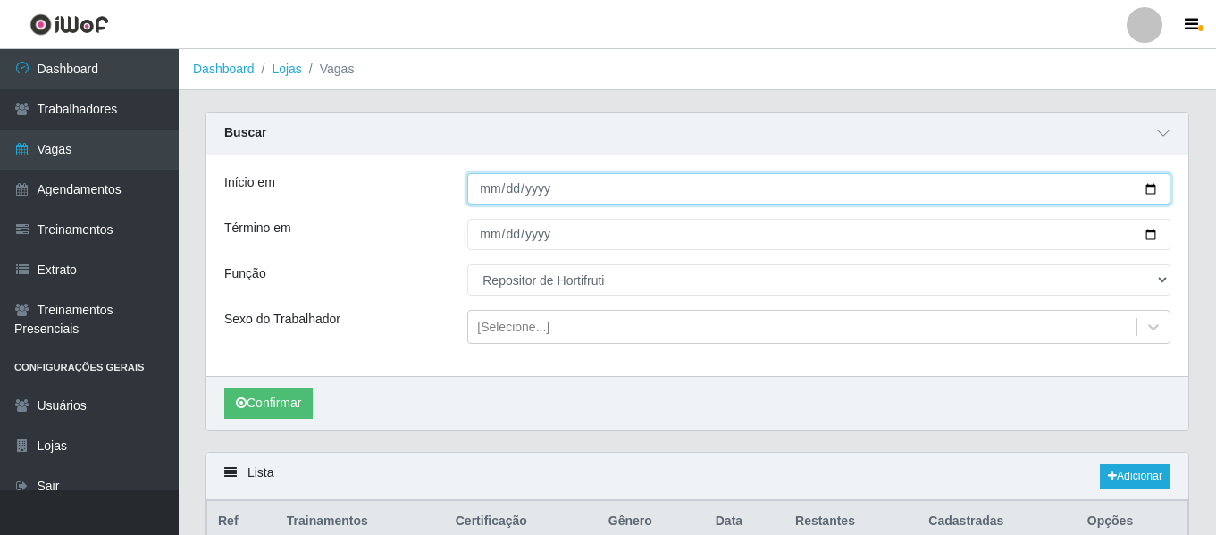
click at [506, 196] on input "[DATE]" at bounding box center [818, 188] width 703 height 31
type input "[DATE]"
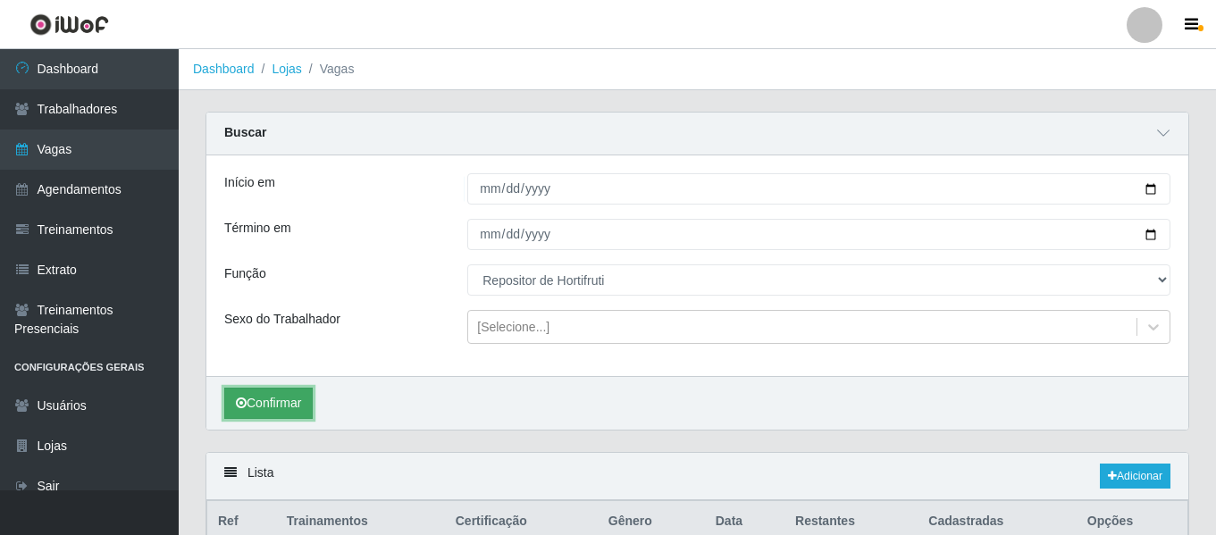
click at [281, 411] on button "Confirmar" at bounding box center [268, 403] width 88 height 31
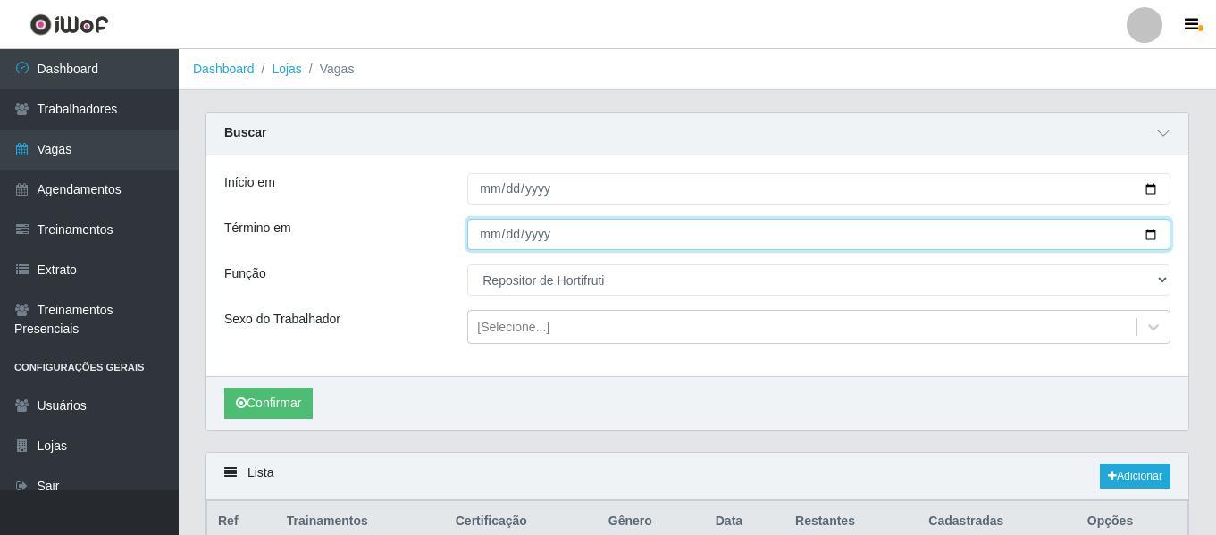
type input "[DATE]"
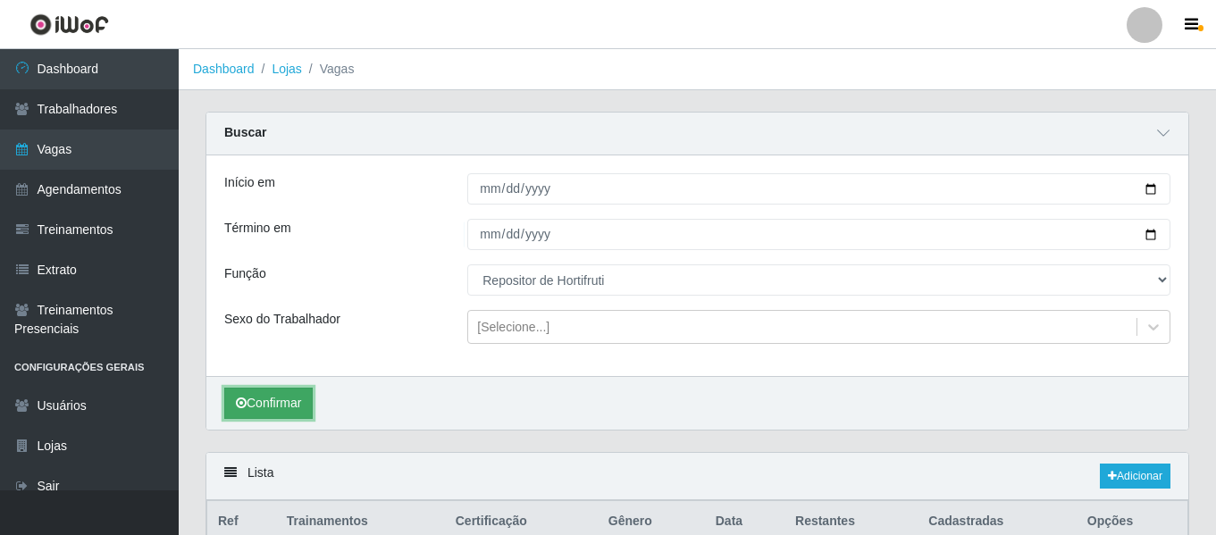
click at [289, 403] on button "Confirmar" at bounding box center [268, 403] width 88 height 31
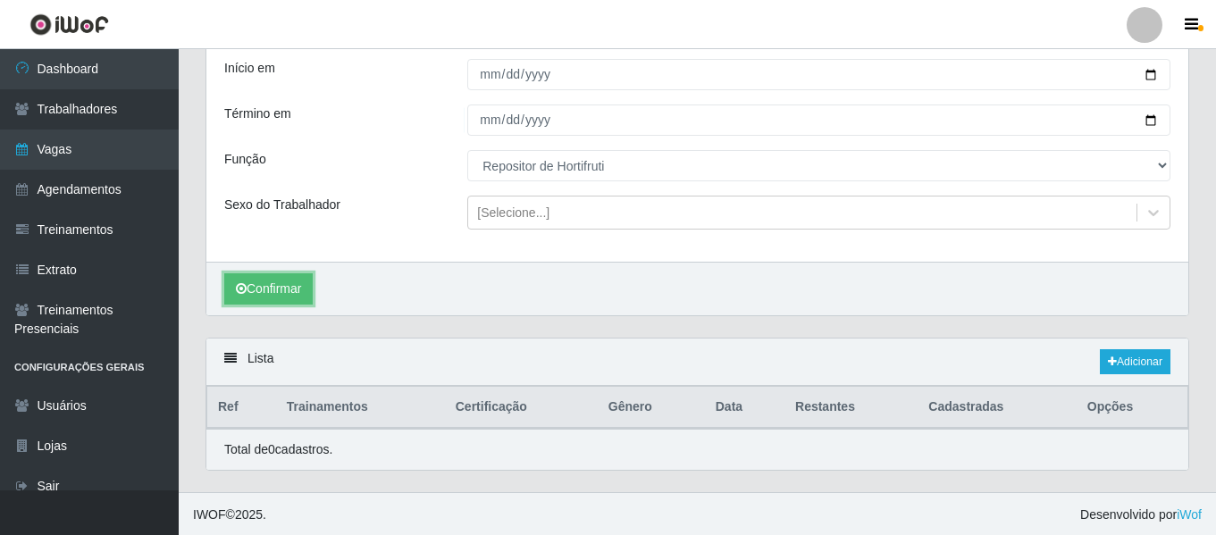
scroll to position [117, 0]
click at [1143, 42] on div at bounding box center [1144, 25] width 36 height 36
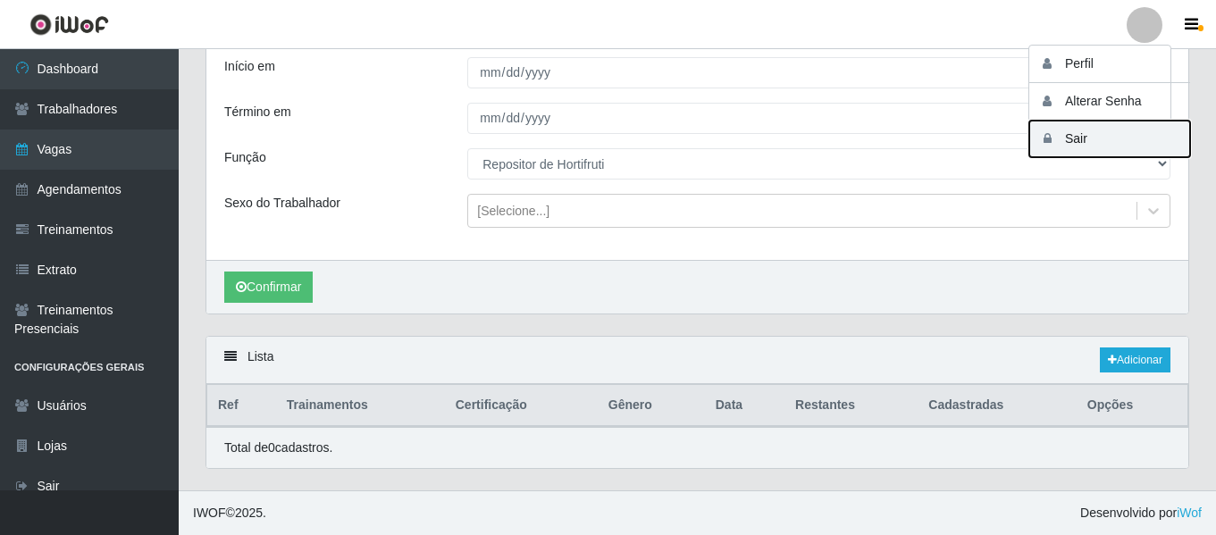
click at [1116, 138] on button "Sair" at bounding box center [1109, 139] width 161 height 37
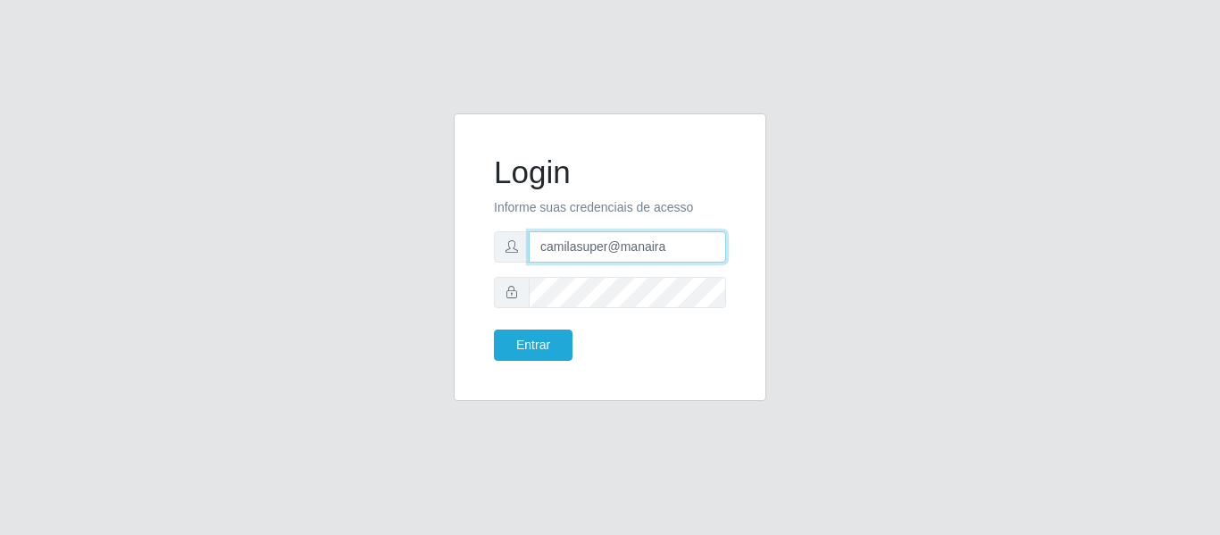
drag, startPoint x: 691, startPoint y: 253, endPoint x: 407, endPoint y: 265, distance: 283.4
click at [407, 265] on div "Login Informe suas credenciais de acesso camilasuper@manaira Entrar" at bounding box center [610, 267] width 1018 height 309
type input "camilavarjao@iwof"
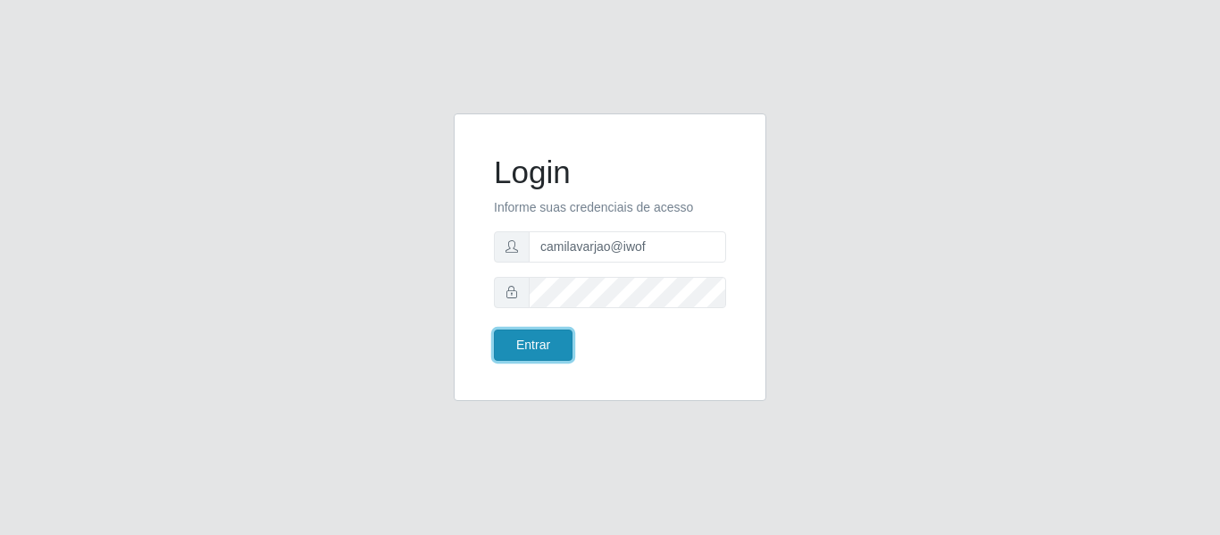
click at [553, 339] on button "Entrar" at bounding box center [533, 345] width 79 height 31
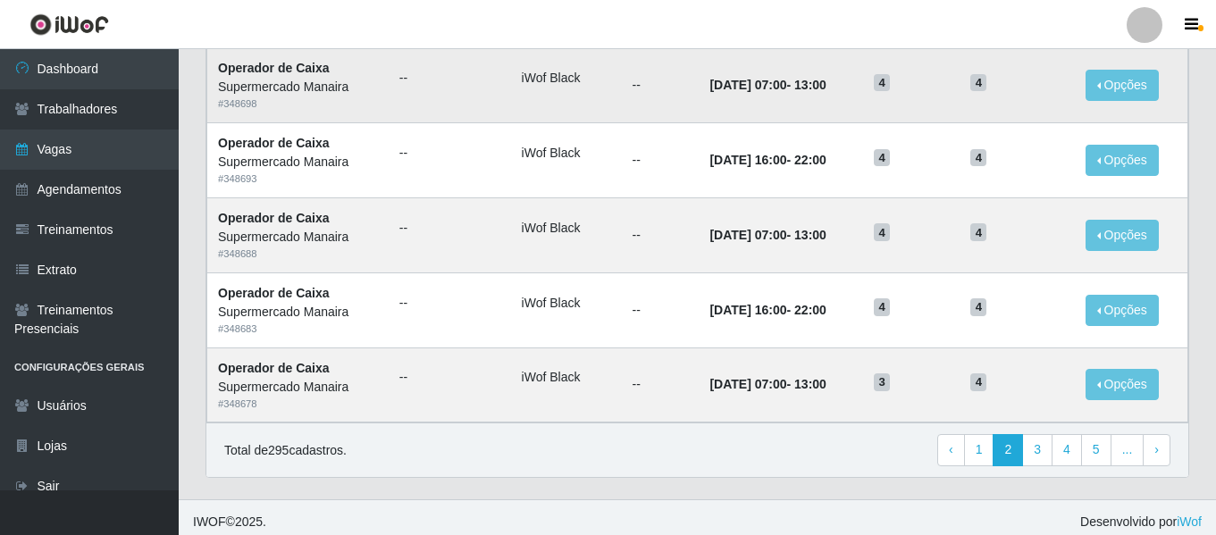
scroll to position [979, 0]
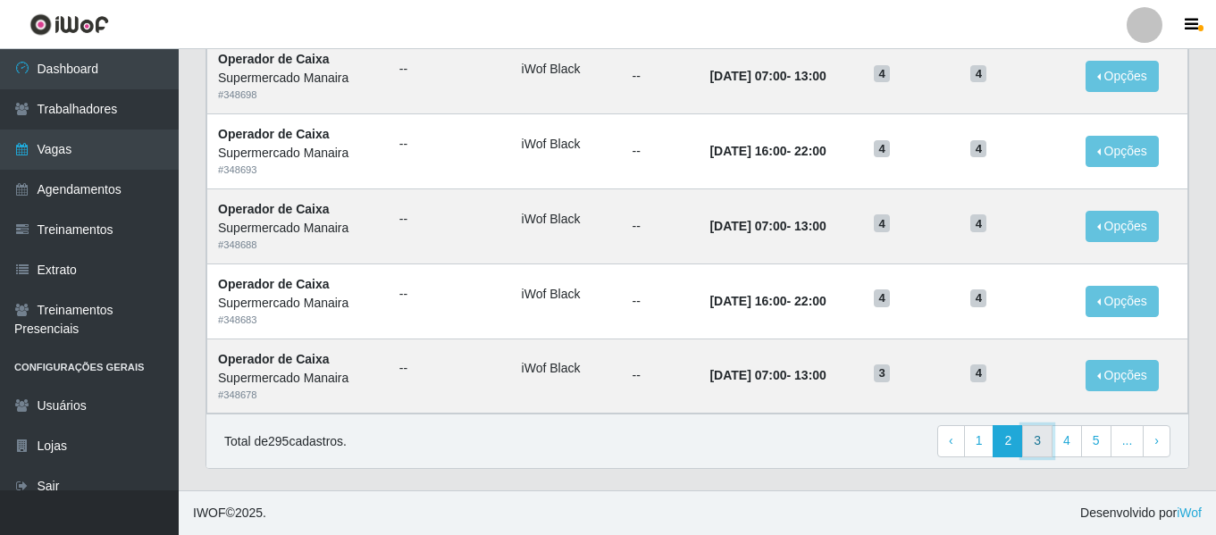
click at [1049, 446] on link "3" at bounding box center [1037, 441] width 30 height 32
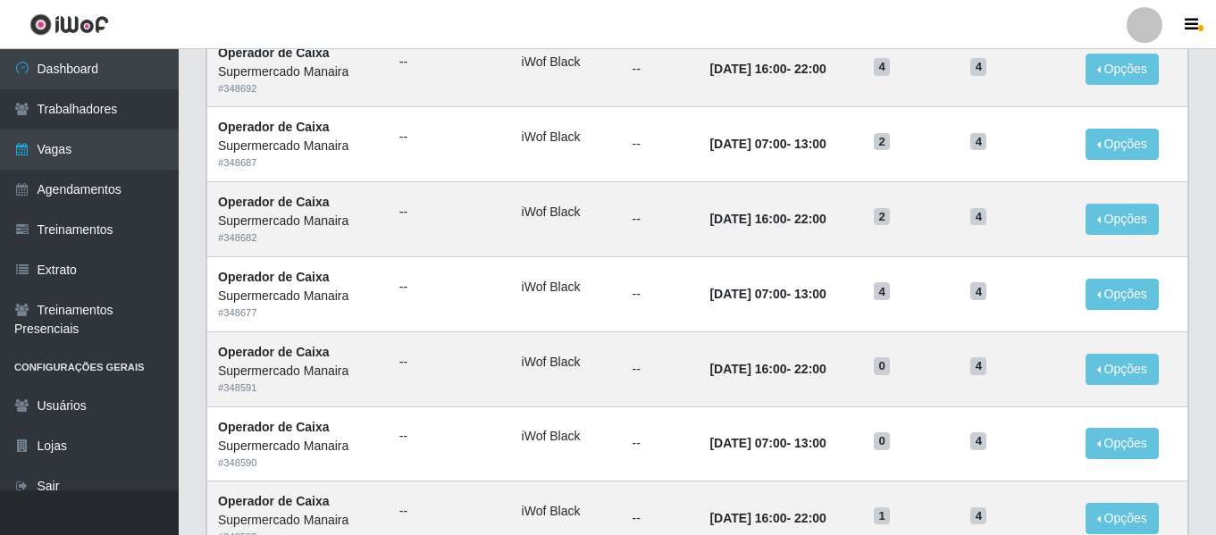
scroll to position [979, 0]
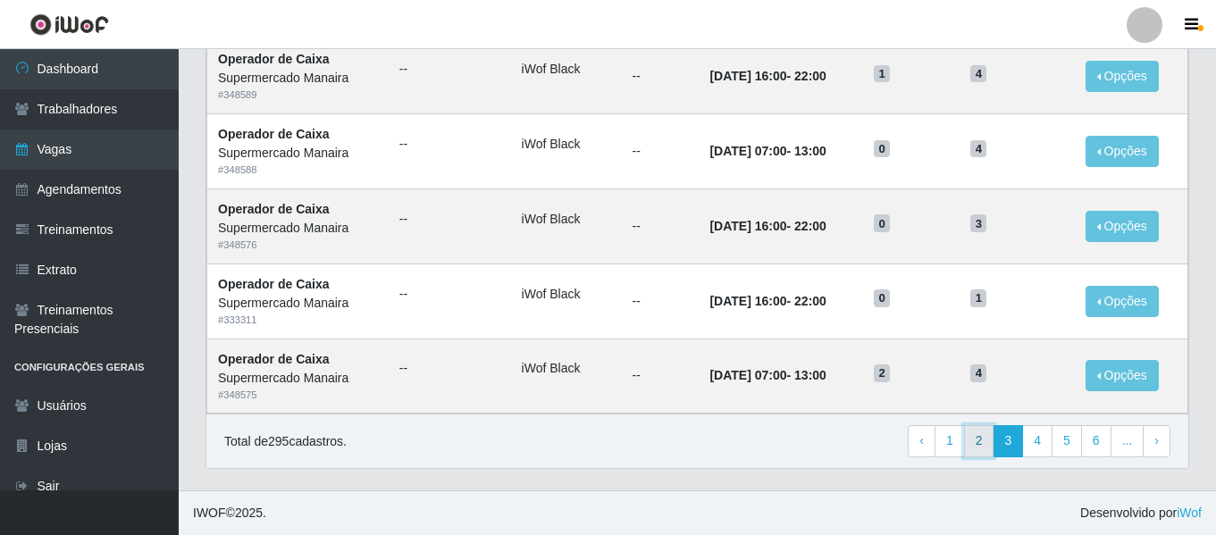
click at [988, 439] on link "2" at bounding box center [979, 441] width 30 height 32
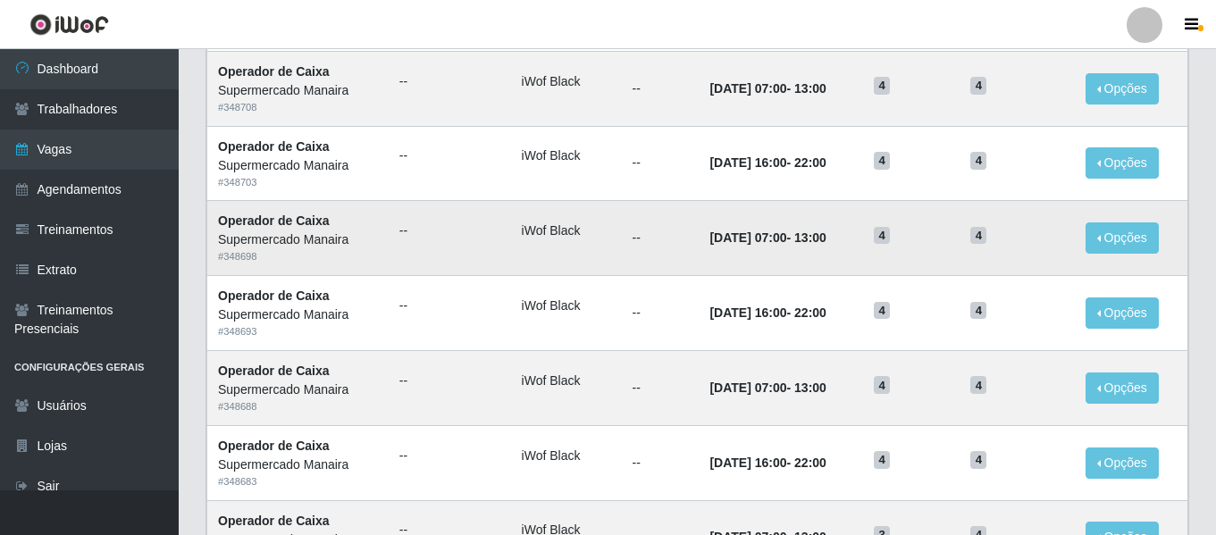
scroll to position [979, 0]
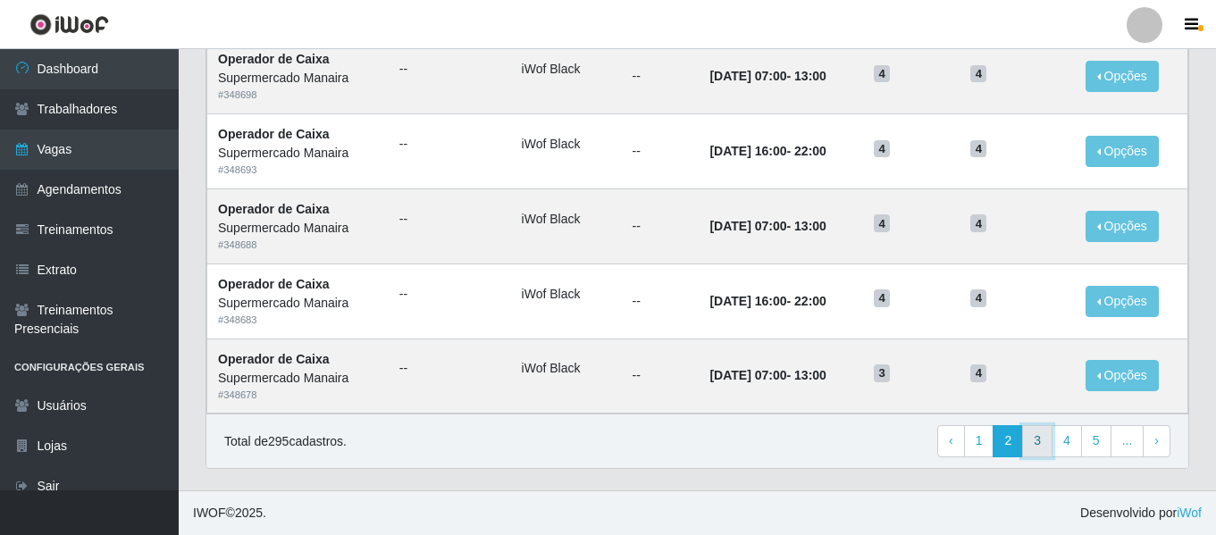
click at [1038, 437] on link "3" at bounding box center [1037, 441] width 30 height 32
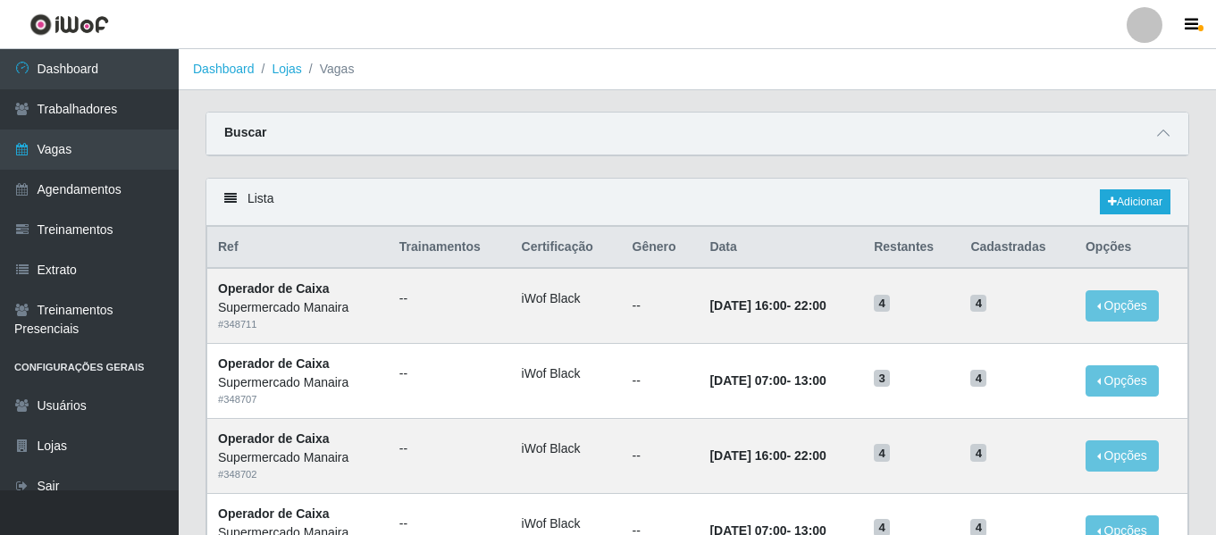
click at [1171, 154] on div "Buscar" at bounding box center [697, 134] width 982 height 43
click at [1163, 145] on div "Buscar" at bounding box center [697, 134] width 982 height 43
click at [1160, 138] on icon at bounding box center [1163, 133] width 13 height 13
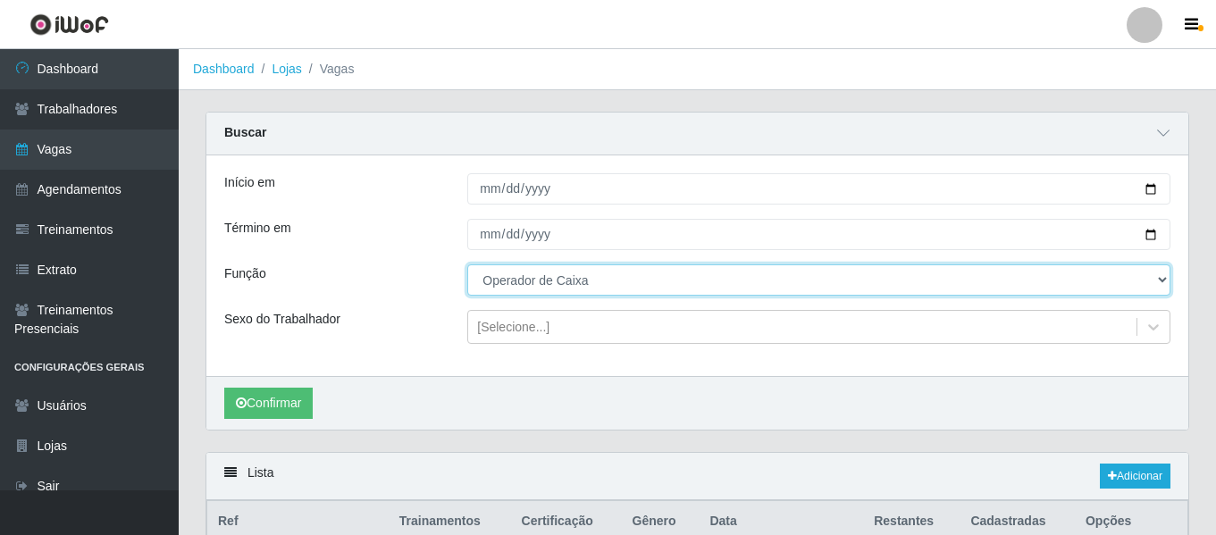
click at [567, 283] on select "[Selecione...] ASG ASG + ASG ++ Embalador Embalador + Embalador ++ Operador de …" at bounding box center [818, 279] width 703 height 31
select select "70"
click at [467, 265] on select "[Selecione...] ASG ASG + ASG ++ Embalador Embalador + Embalador ++ Operador de …" at bounding box center [818, 279] width 703 height 31
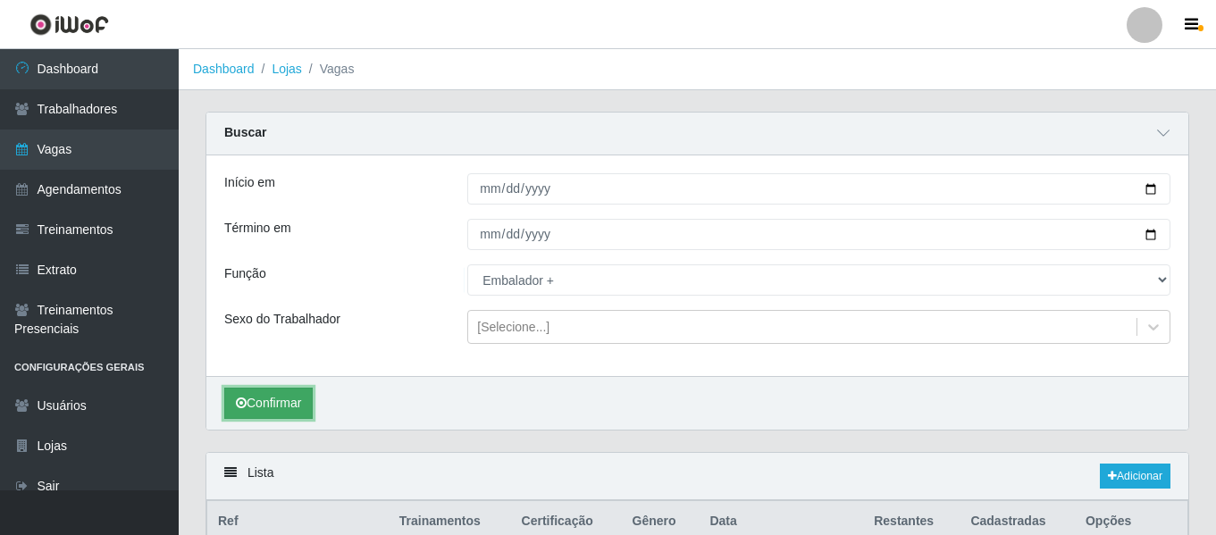
click at [294, 394] on button "Confirmar" at bounding box center [268, 403] width 88 height 31
